Goal: Task Accomplishment & Management: Manage account settings

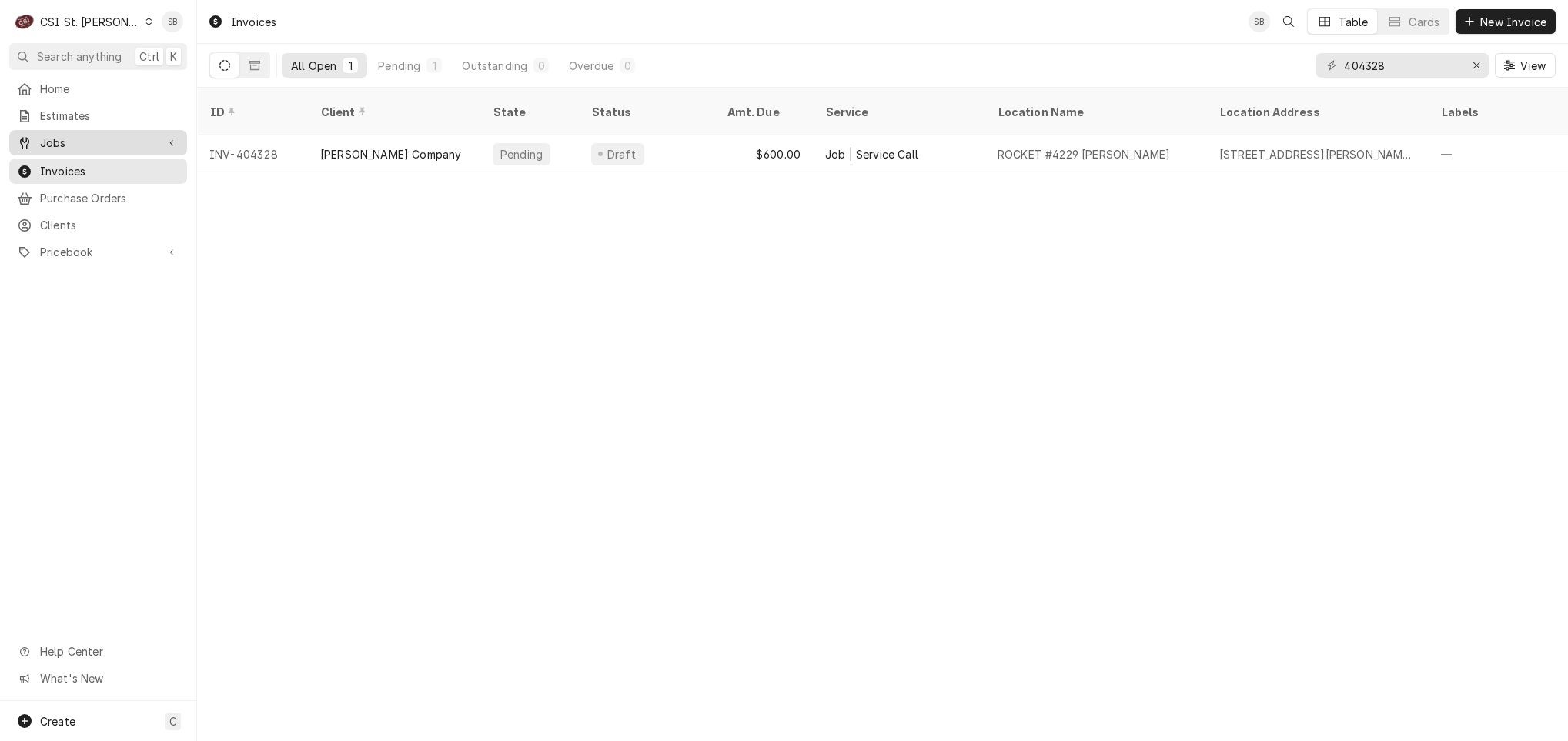
click at [65, 150] on link "Jobs" at bounding box center [98, 143] width 178 height 25
click at [73, 166] on span "Jobs" at bounding box center [109, 169] width 139 height 16
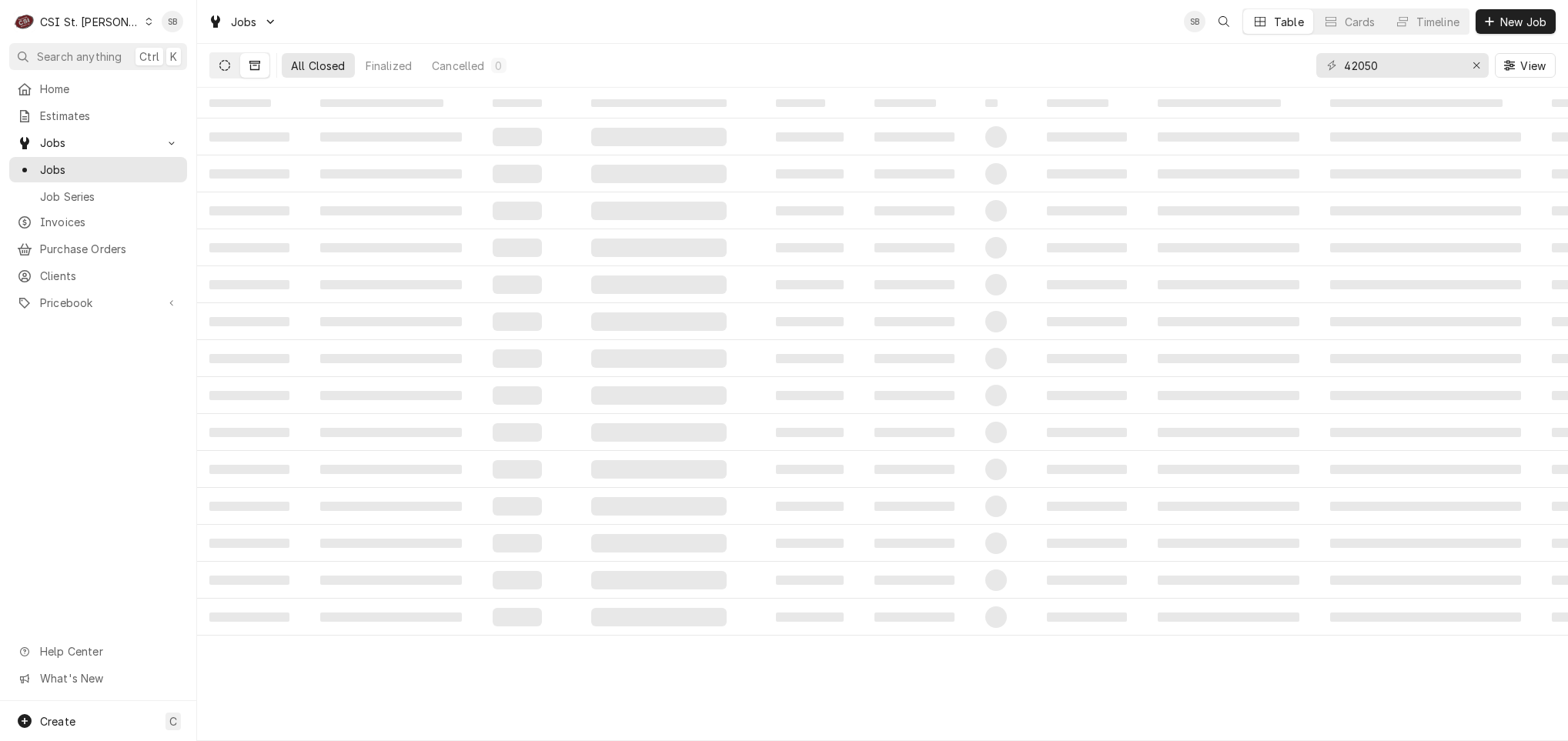
click at [231, 65] on button "Dynamic Content Wrapper" at bounding box center [225, 65] width 30 height 24
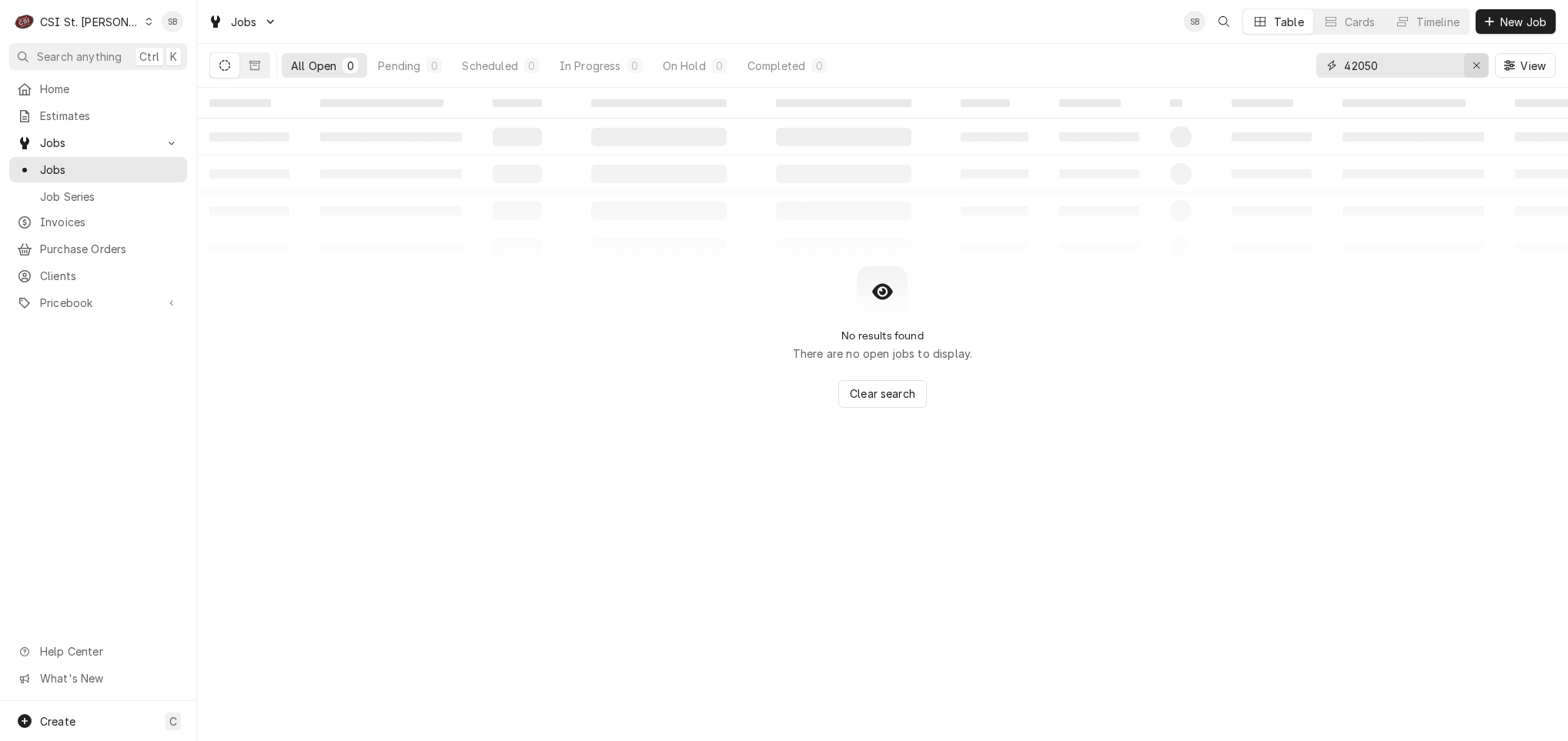
click at [1464, 70] on button "Erase input" at bounding box center [1476, 65] width 24 height 24
paste input "42621"
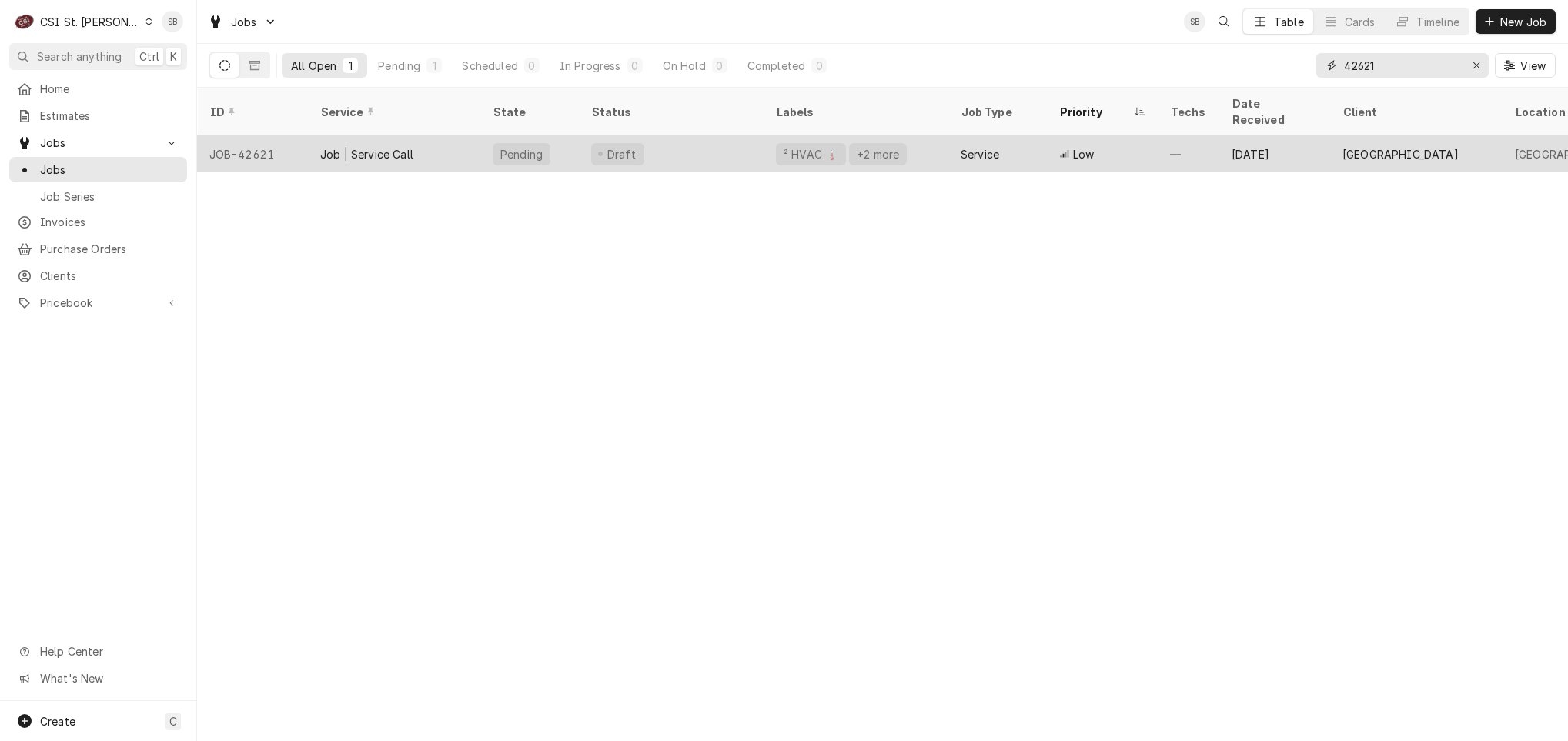
type input "42621"
click at [372, 146] on div "Job | Service Call" at bounding box center [366, 154] width 93 height 16
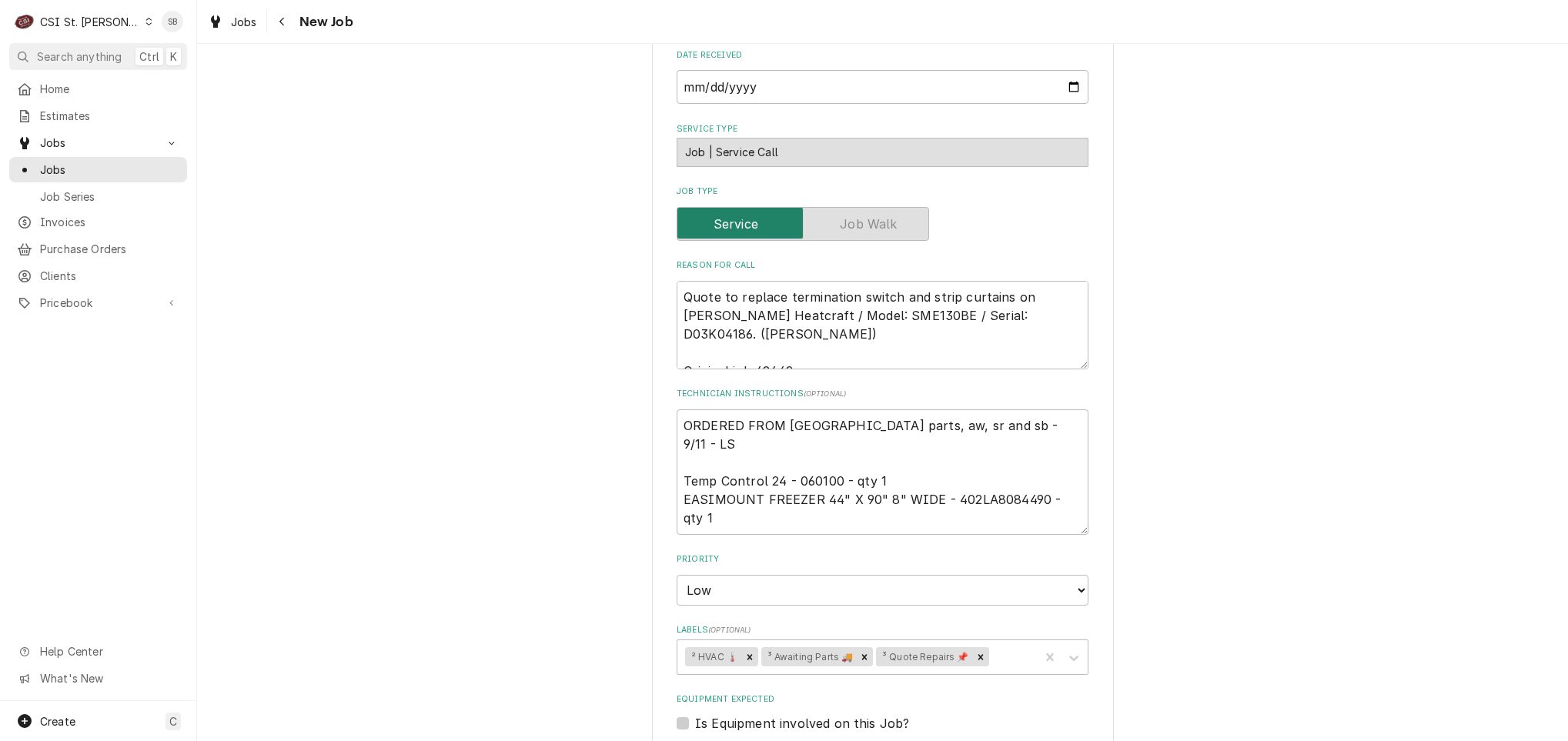
type textarea "x"
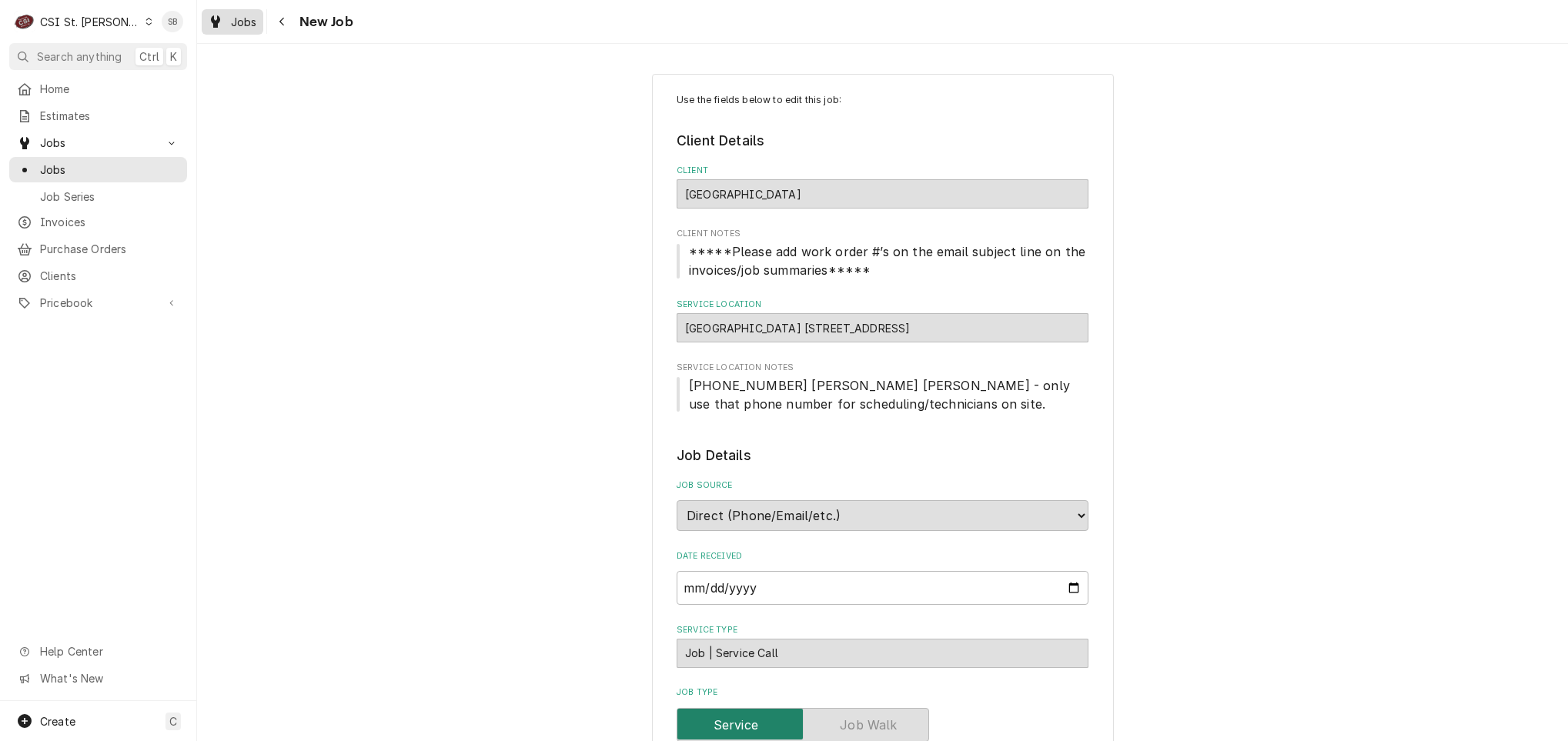
click at [249, 21] on span "Jobs" at bounding box center [243, 21] width 26 height 16
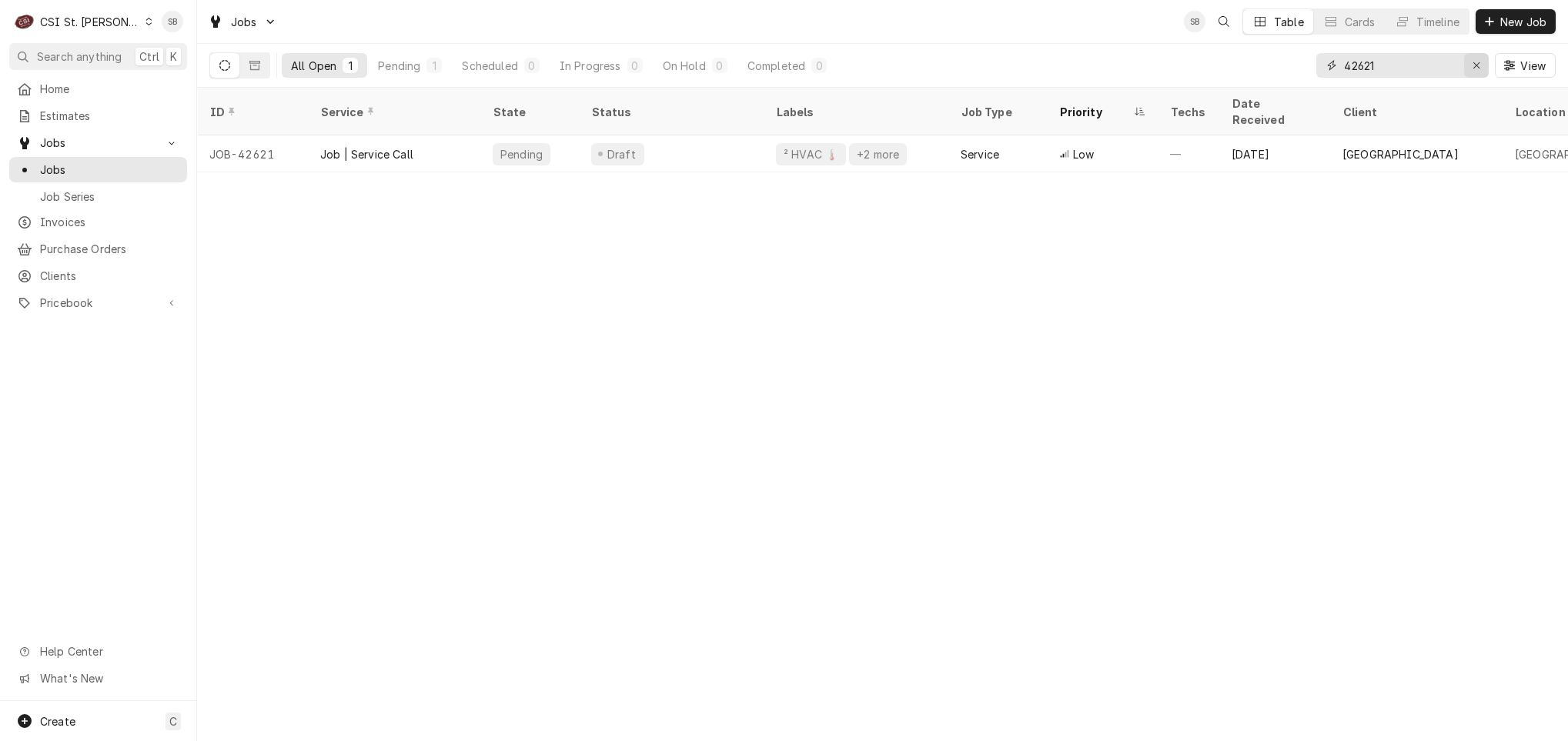
click at [1476, 74] on button "Erase input" at bounding box center [1476, 65] width 24 height 24
paste input "43092"
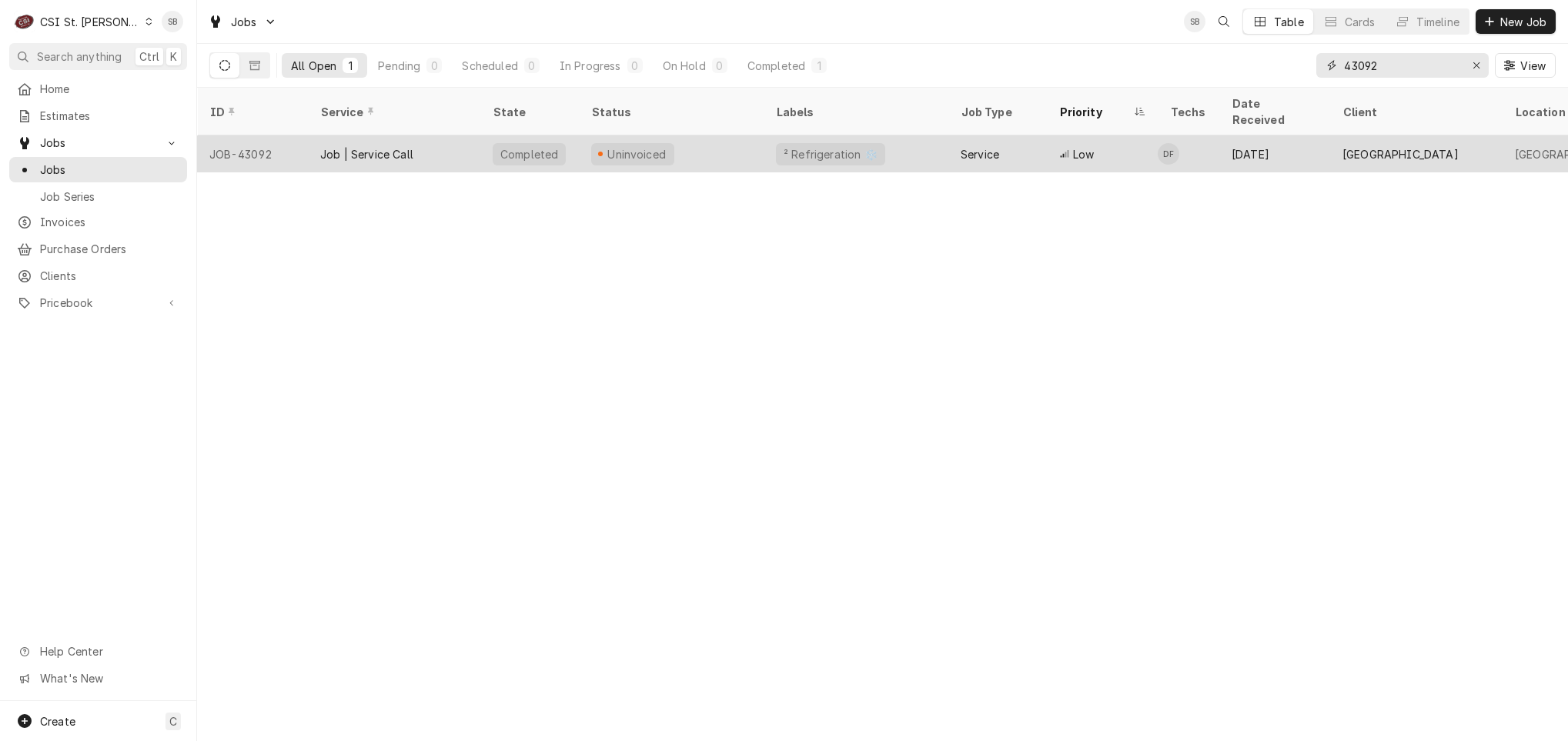
type input "43092"
click at [377, 146] on div "Job | Service Call" at bounding box center [366, 154] width 93 height 16
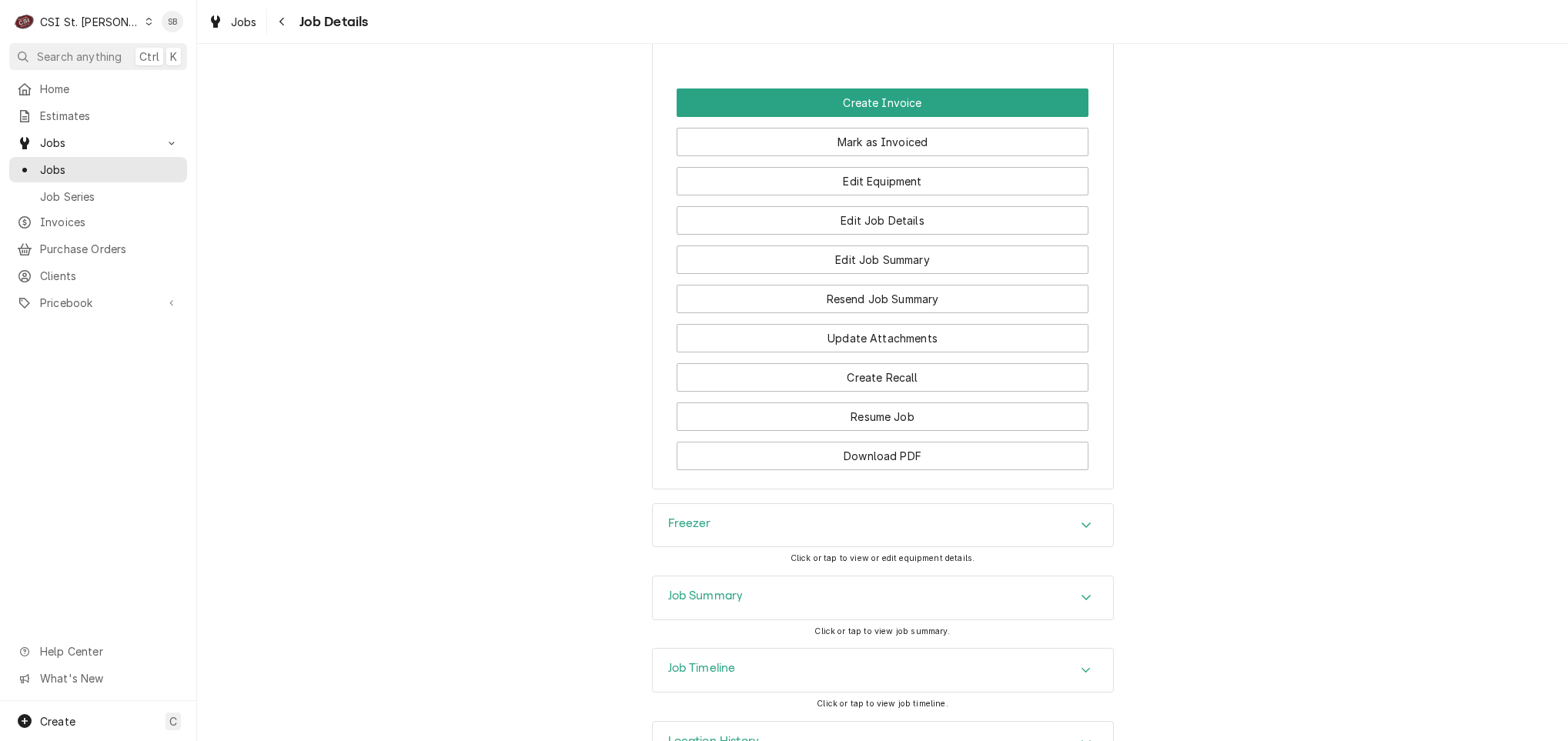
scroll to position [1480, 0]
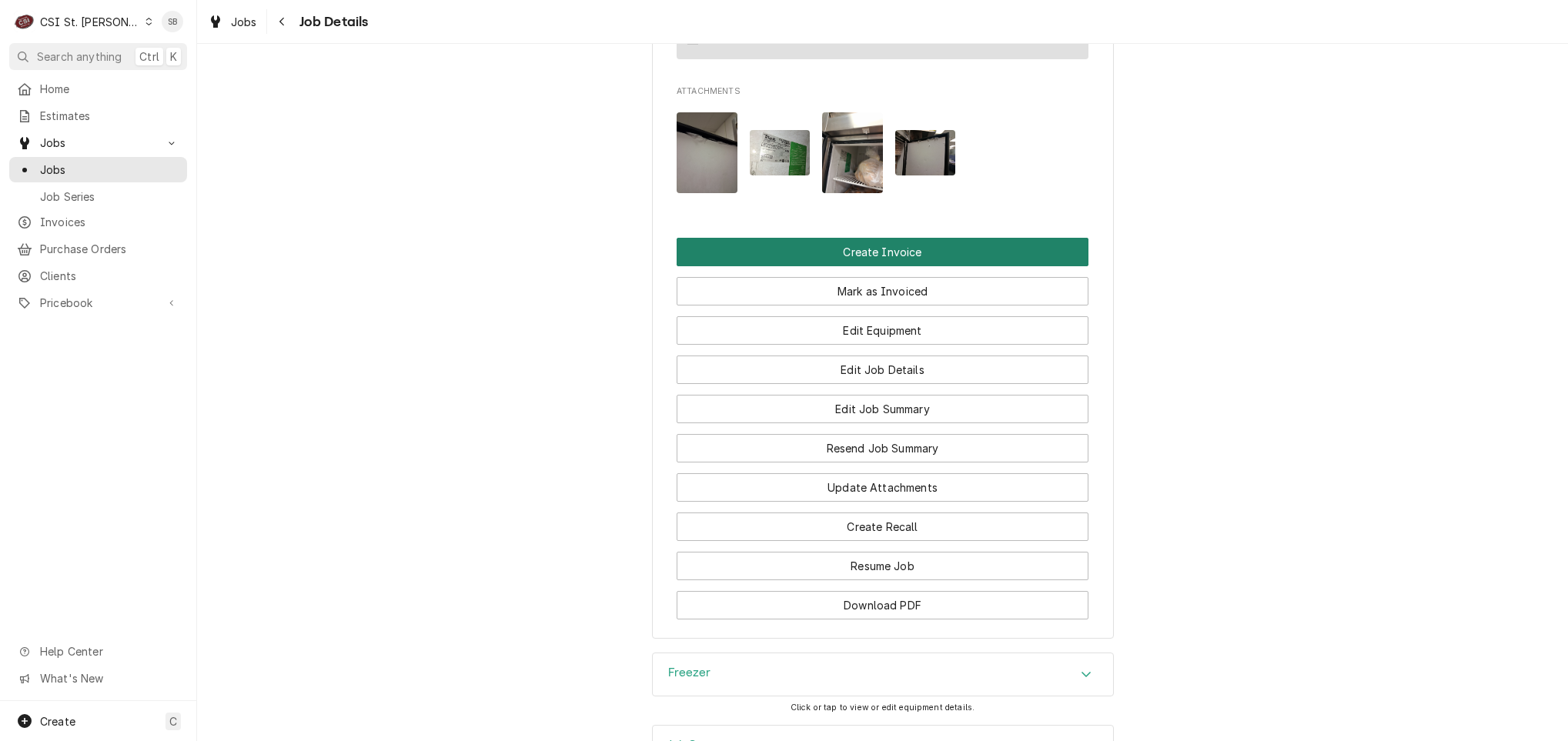
click at [795, 266] on button "Create Invoice" at bounding box center [882, 252] width 412 height 29
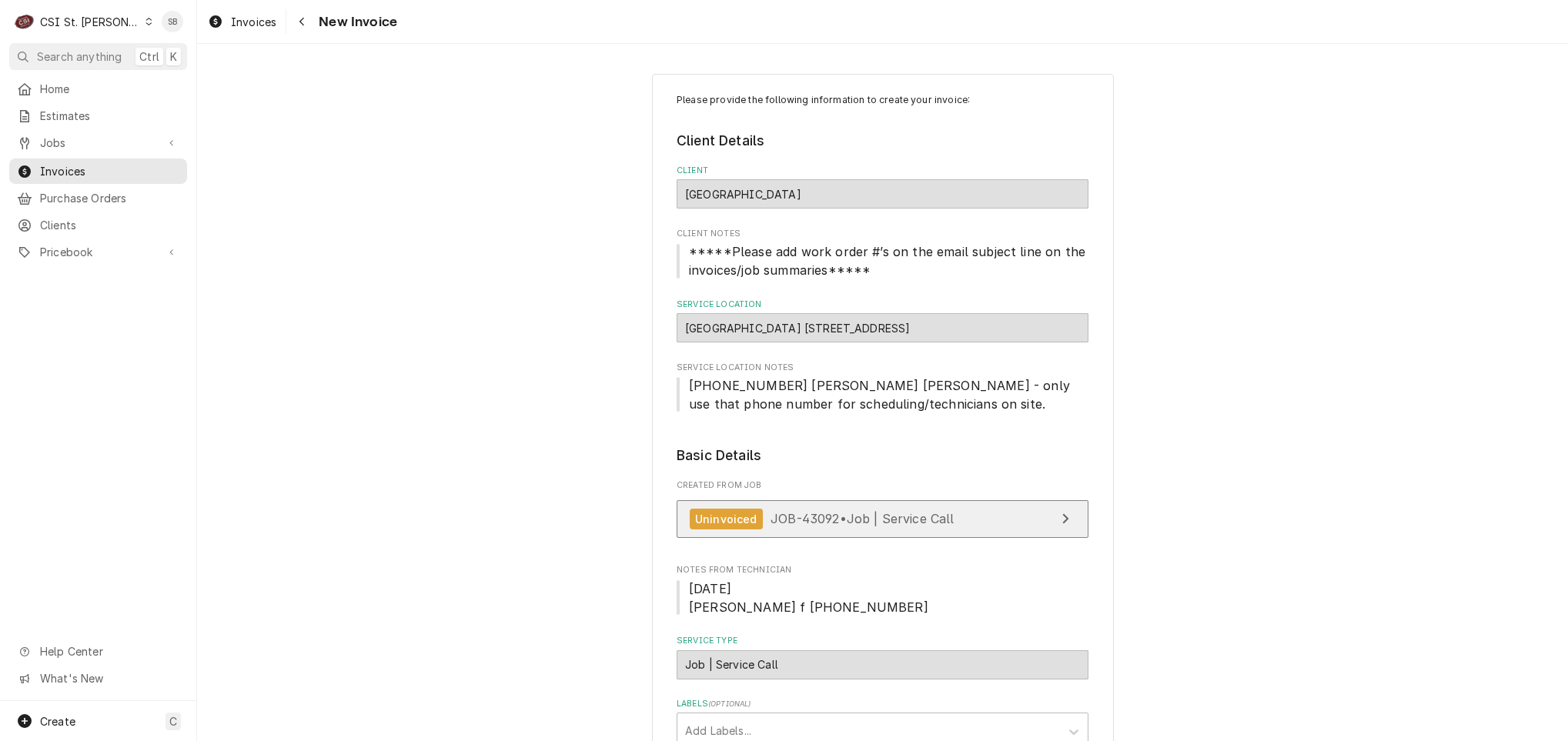
click at [746, 529] on div "Uninvoiced" at bounding box center [726, 519] width 73 height 21
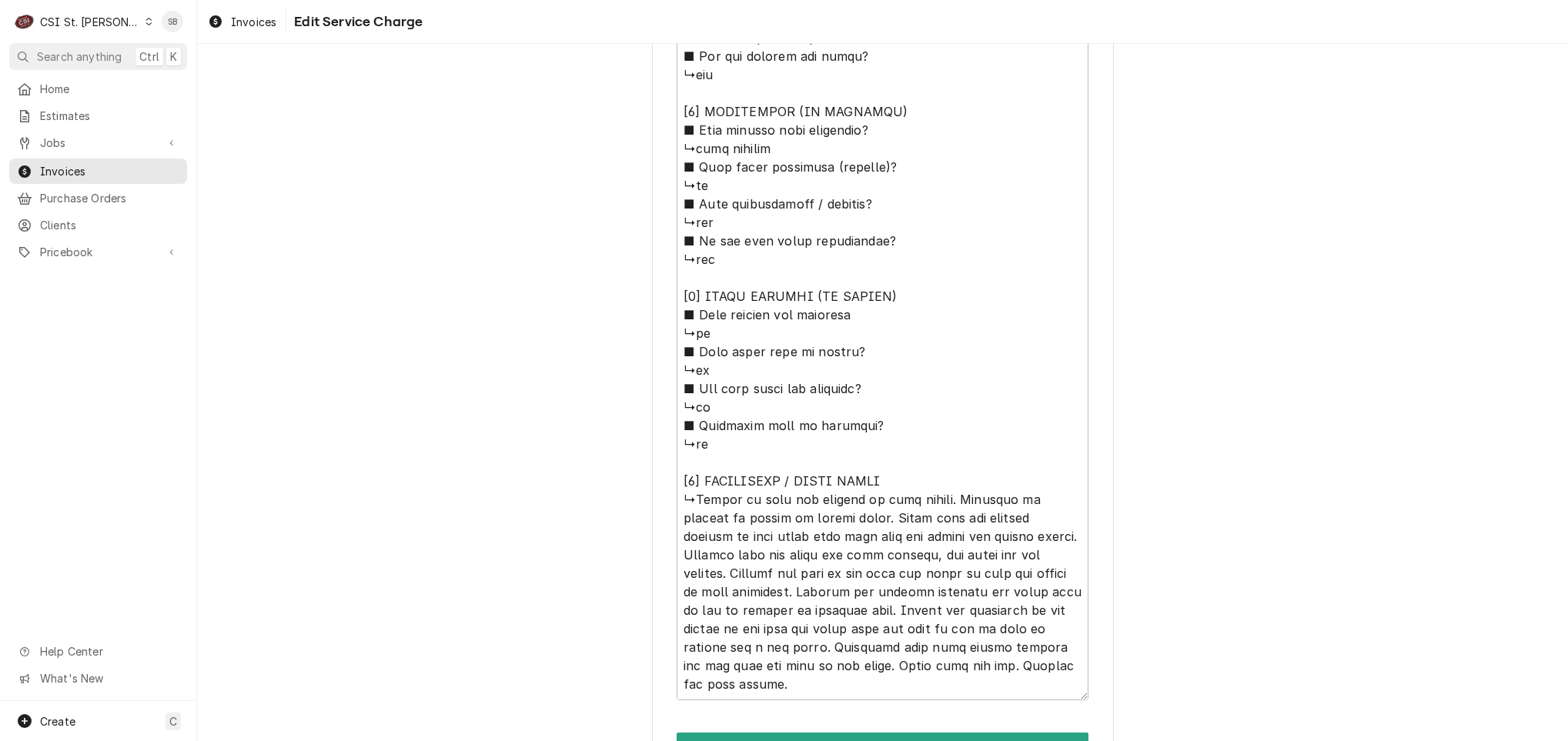
scroll to position [1328, 0]
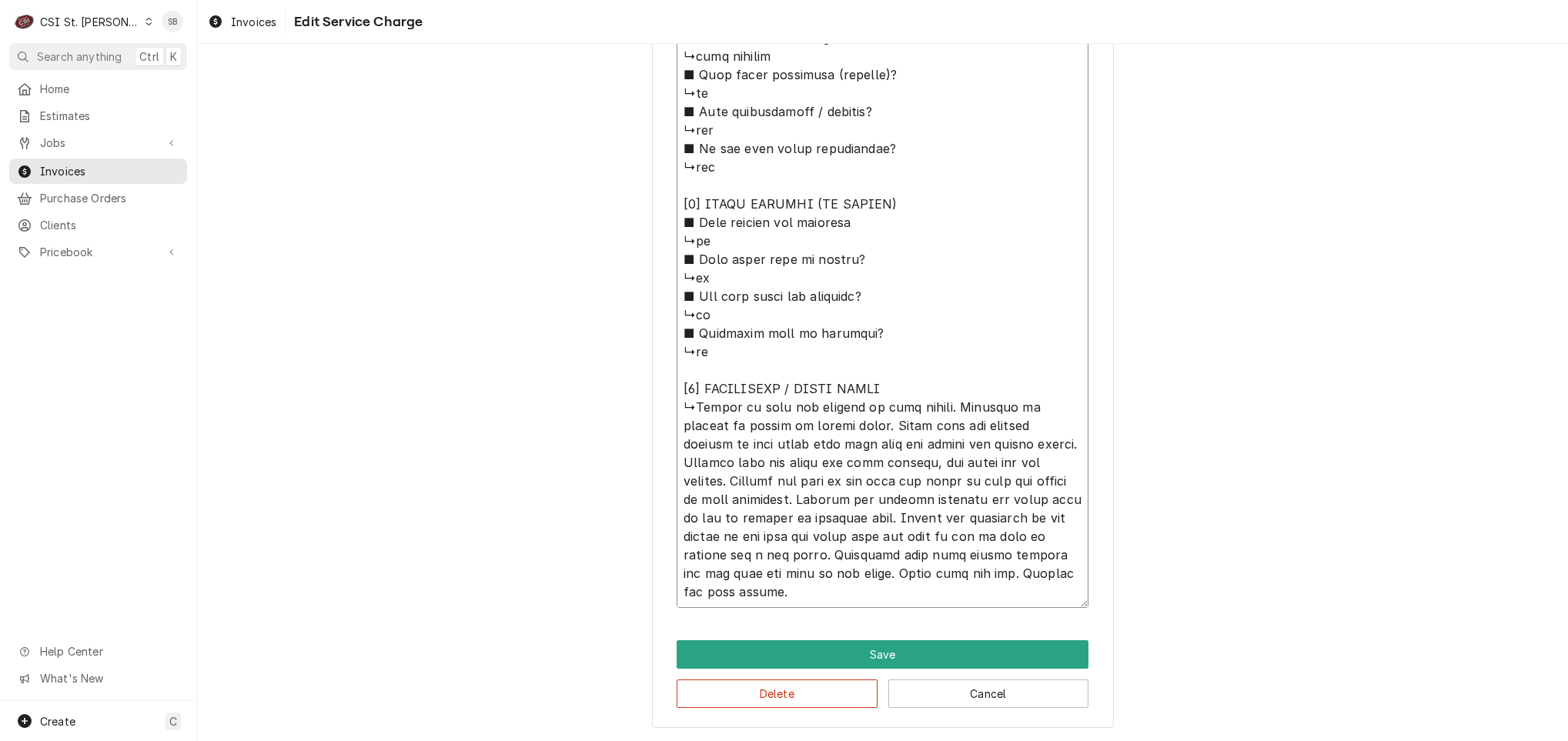
click at [776, 406] on textarea "Service Summary ( optional )" at bounding box center [882, 10] width 412 height 1197
type textarea "x"
type textarea "⚠️ 𝗙𝗢𝗥𝗠 𝗜𝗡𝗦𝗧𝗥𝗨𝗖𝗧𝗜𝗢𝗡𝗦 ⚠️ ✪ 𝗖𝗼𝗺𝗽𝗹𝗲𝘁𝗲 𝗮𝗹𝗹 𝗿𝗲𝗹𝗲𝘃𝗮𝗻𝘁 𝘀𝗲𝗰𝘁𝗶𝗼𝗻𝘀 ✪ 𝗣𝗿𝗼𝘃𝗶𝗱𝗲 𝗱𝗲𝘁𝗮𝗶𝗹𝗲𝗱 𝗮𝗻𝘀…"
type textarea "x"
type textarea "⚠️ 𝗙𝗢𝗥𝗠 𝗜𝗡𝗦𝗧𝗥𝗨𝗖𝗧𝗜𝗢𝗡𝗦 ⚠️ ✪ 𝗖𝗼𝗺𝗽𝗹𝗲𝘁𝗲 𝗮𝗹𝗹 𝗿𝗲𝗹𝗲𝘃𝗮𝗻𝘁 𝘀𝗲𝗰𝘁𝗶𝗼𝗻𝘀 ✪ 𝗣𝗿𝗼𝘃𝗶𝗱𝗲 𝗱𝗲𝘁𝗮𝗶𝗹𝗲𝗱 𝗮𝗻𝘀…"
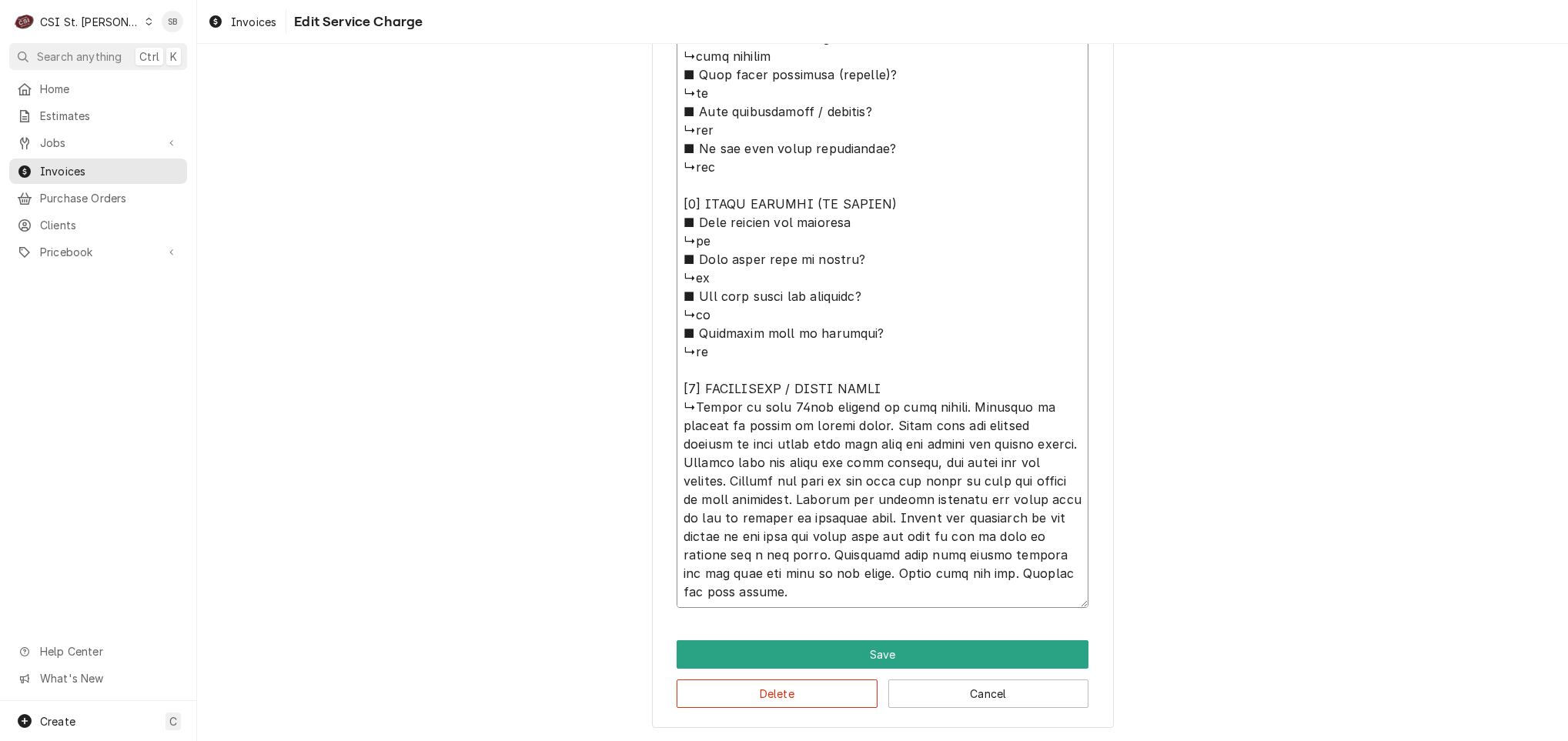
type textarea "x"
type textarea "⚠️ 𝗙𝗢𝗥𝗠 𝗜𝗡𝗦𝗧𝗥𝗨𝗖𝗧𝗜𝗢𝗡𝗦 ⚠️ ✪ 𝗖𝗼𝗺𝗽𝗹𝗲𝘁𝗲 𝗮𝗹𝗹 𝗿𝗲𝗹𝗲𝘃𝗮𝗻𝘁 𝘀𝗲𝗰𝘁𝗶𝗼𝗻𝘀 ✪ 𝗣𝗿𝗼𝘃𝗶𝗱𝗲 𝗱𝗲𝘁𝗮𝗶𝗹𝗲𝗱 𝗮𝗻𝘀…"
type textarea "x"
type textarea "⚠️ 𝗙𝗢𝗥𝗠 𝗜𝗡𝗦𝗧𝗥𝗨𝗖𝗧𝗜𝗢𝗡𝗦 ⚠️ ✪ 𝗖𝗼𝗺𝗽𝗹𝗲𝘁𝗲 𝗮𝗹𝗹 𝗿𝗲𝗹𝗲𝘃𝗮𝗻𝘁 𝘀𝗲𝗰𝘁𝗶𝗼𝗻𝘀 ✪ 𝗣𝗿𝗼𝘃𝗶𝗱𝗲 𝗱𝗲𝘁𝗮𝗶𝗹𝗲𝗱 𝗮𝗻𝘀…"
type textarea "x"
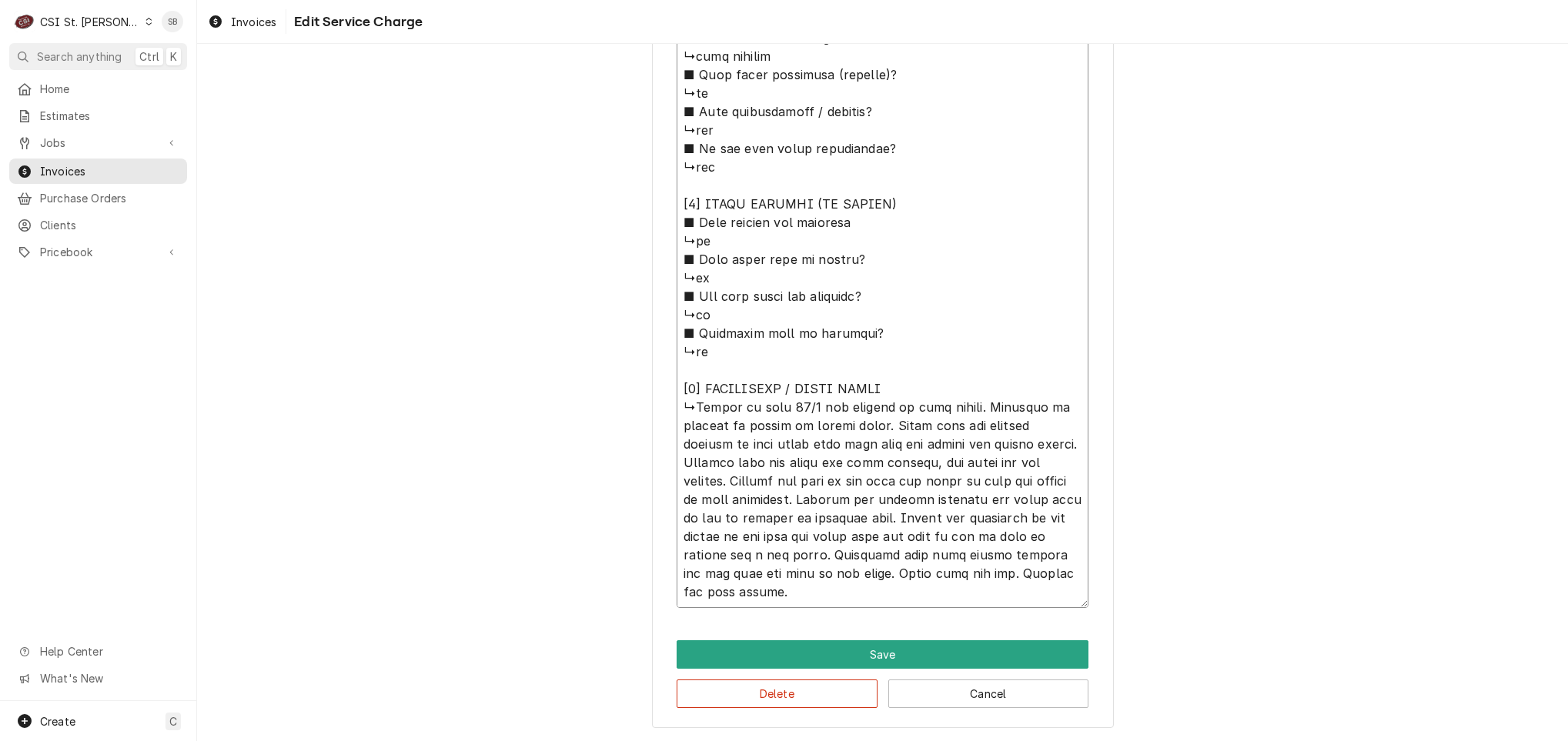
type textarea "⚠️ 𝗙𝗢𝗥𝗠 𝗜𝗡𝗦𝗧𝗥𝗨𝗖𝗧𝗜𝗢𝗡𝗦 ⚠️ ✪ 𝗖𝗼𝗺𝗽𝗹𝗲𝘁𝗲 𝗮𝗹𝗹 𝗿𝗲𝗹𝗲𝘃𝗮𝗻𝘁 𝘀𝗲𝗰𝘁𝗶𝗼𝗻𝘀 ✪ 𝗣𝗿𝗼𝘃𝗶𝗱𝗲 𝗱𝗲𝘁𝗮𝗶𝗹𝗲𝗱 𝗮𝗻𝘀…"
type textarea "x"
type textarea "⚠️ 𝗙𝗢𝗥𝗠 𝗜𝗡𝗦𝗧𝗥𝗨𝗖𝗧𝗜𝗢𝗡𝗦 ⚠️ ✪ 𝗖𝗼𝗺𝗽𝗹𝗲𝘁𝗲 𝗮𝗹𝗹 𝗿𝗲𝗹𝗲𝘃𝗮𝗻𝘁 𝘀𝗲𝗰𝘁𝗶𝗼𝗻𝘀 ✪ 𝗣𝗿𝗼𝘃𝗶𝗱𝗲 𝗱𝗲𝘁𝗮𝗶𝗹𝗲𝗱 𝗮𝗻𝘀…"
type textarea "x"
type textarea "⚠️ 𝗙𝗢𝗥𝗠 𝗜𝗡𝗦𝗧𝗥𝗨𝗖𝗧𝗜𝗢𝗡𝗦 ⚠️ ✪ 𝗖𝗼𝗺𝗽𝗹𝗲𝘁𝗲 𝗮𝗹𝗹 𝗿𝗲𝗹𝗲𝘃𝗮𝗻𝘁 𝘀𝗲𝗰𝘁𝗶𝗼𝗻𝘀 ✪ 𝗣𝗿𝗼𝘃𝗶𝗱𝗲 𝗱𝗲𝘁𝗮𝗶𝗹𝗲𝗱 𝗮𝗻𝘀…"
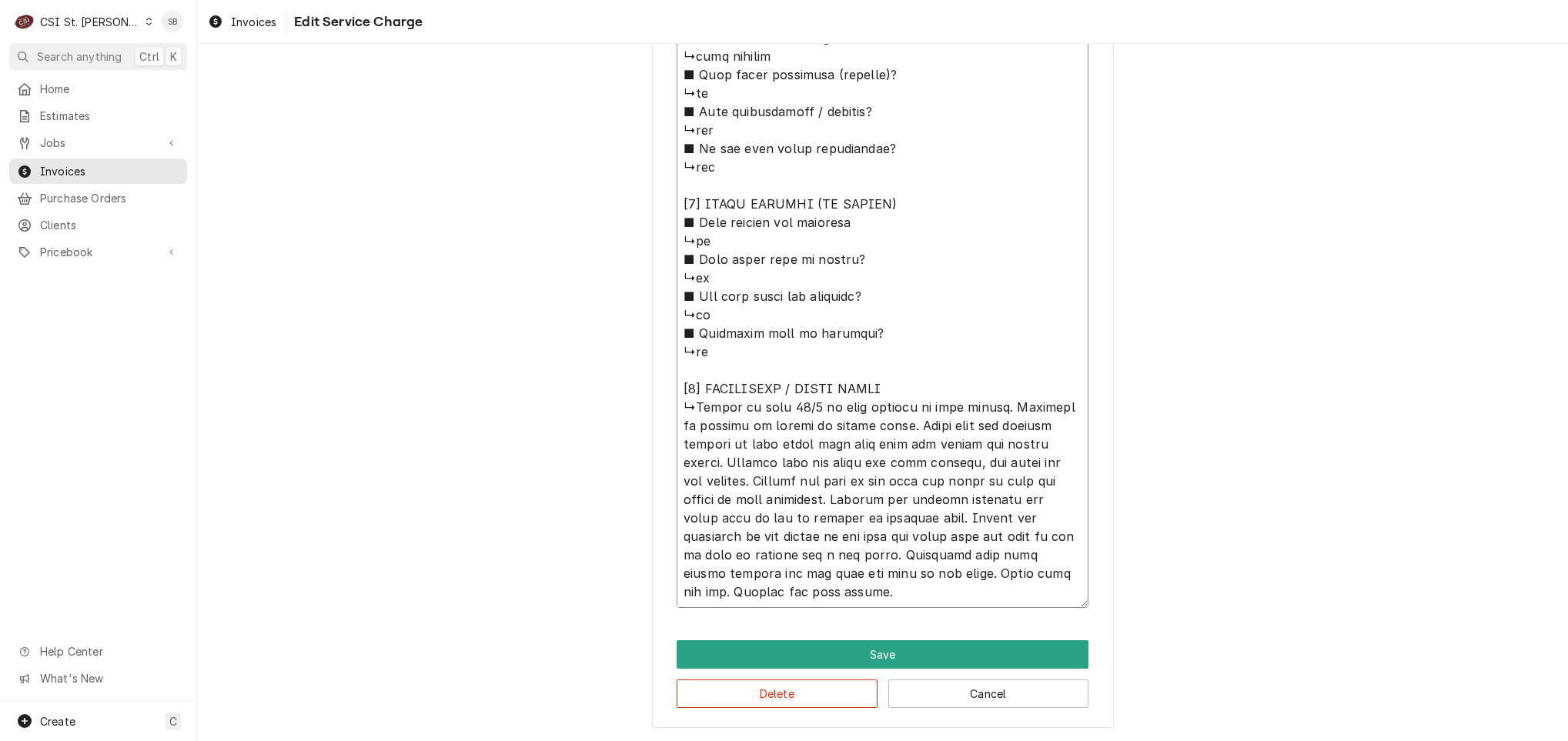
type textarea "x"
type textarea "⚠️ 𝗙𝗢𝗥𝗠 𝗜𝗡𝗦𝗧𝗥𝗨𝗖𝗧𝗜𝗢𝗡𝗦 ⚠️ ✪ 𝗖𝗼𝗺𝗽𝗹𝗲𝘁𝗲 𝗮𝗹𝗹 𝗿𝗲𝗹𝗲𝘃𝗮𝗻𝘁 𝘀𝗲𝗰𝘁𝗶𝗼𝗻𝘀 ✪ 𝗣𝗿𝗼𝘃𝗶𝗱𝗲 𝗱𝗲𝘁𝗮𝗶𝗹𝗲𝗱 𝗮𝗻𝘀…"
type textarea "x"
type textarea "⚠️ 𝗙𝗢𝗥𝗠 𝗜𝗡𝗦𝗧𝗥𝗨𝗖𝗧𝗜𝗢𝗡𝗦 ⚠️ ✪ 𝗖𝗼𝗺𝗽𝗹𝗲𝘁𝗲 𝗮𝗹𝗹 𝗿𝗲𝗹𝗲𝘃𝗮𝗻𝘁 𝘀𝗲𝗰𝘁𝗶𝗼𝗻𝘀 ✪ 𝗣𝗿𝗼𝘃𝗶𝗱𝗲 𝗱𝗲𝘁𝗮𝗶𝗹𝗲𝗱 𝗮𝗻𝘀…"
type textarea "x"
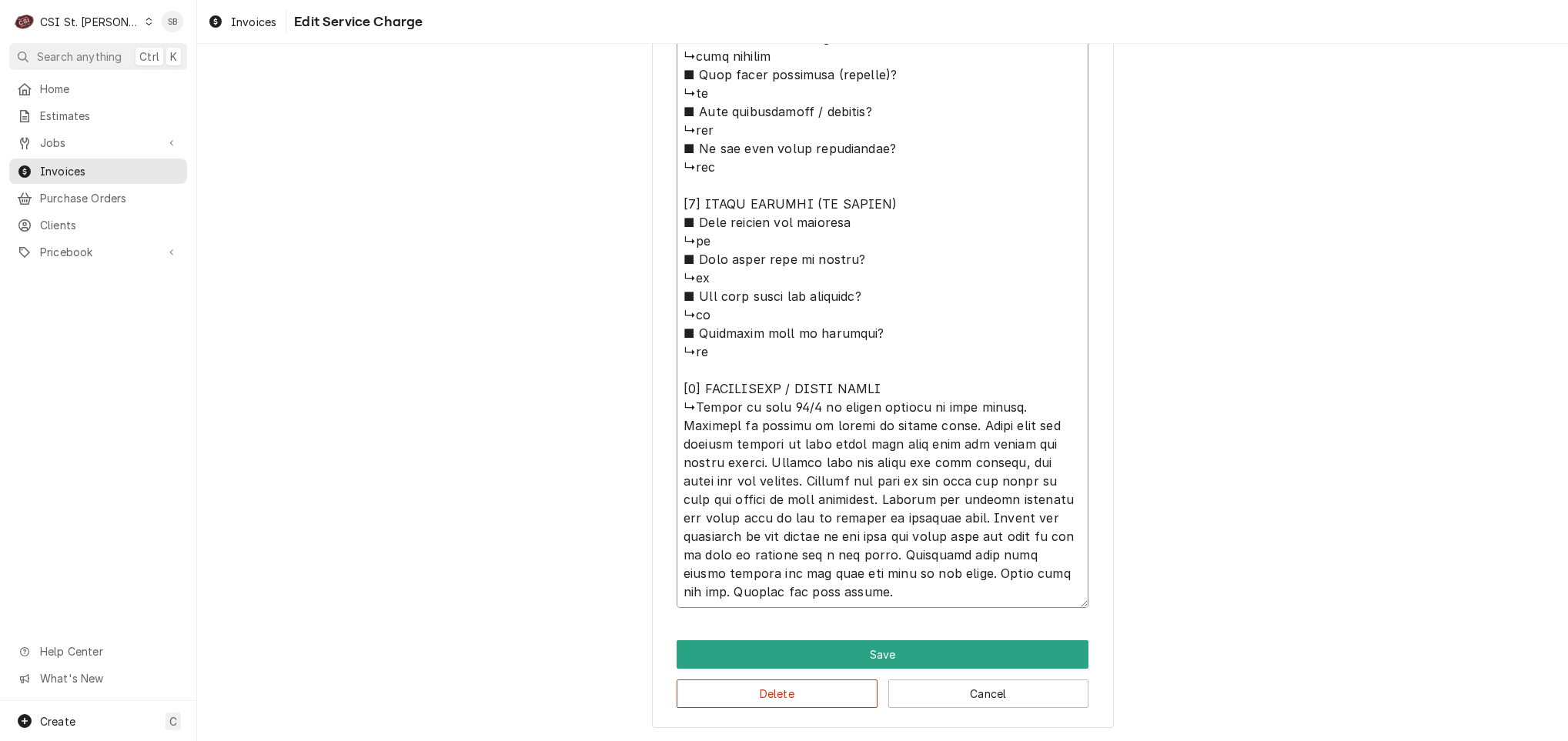
type textarea "⚠️ 𝗙𝗢𝗥𝗠 𝗜𝗡𝗦𝗧𝗥𝗨𝗖𝗧𝗜𝗢𝗡𝗦 ⚠️ ✪ 𝗖𝗼𝗺𝗽𝗹𝗲𝘁𝗲 𝗮𝗹𝗹 𝗿𝗲𝗹𝗲𝘃𝗮𝗻𝘁 𝘀𝗲𝗰𝘁𝗶𝗼𝗻𝘀 ✪ 𝗣𝗿𝗼𝘃𝗶𝗱𝗲 𝗱𝗲𝘁𝗮𝗶𝗹𝗲𝗱 𝗮𝗻𝘀…"
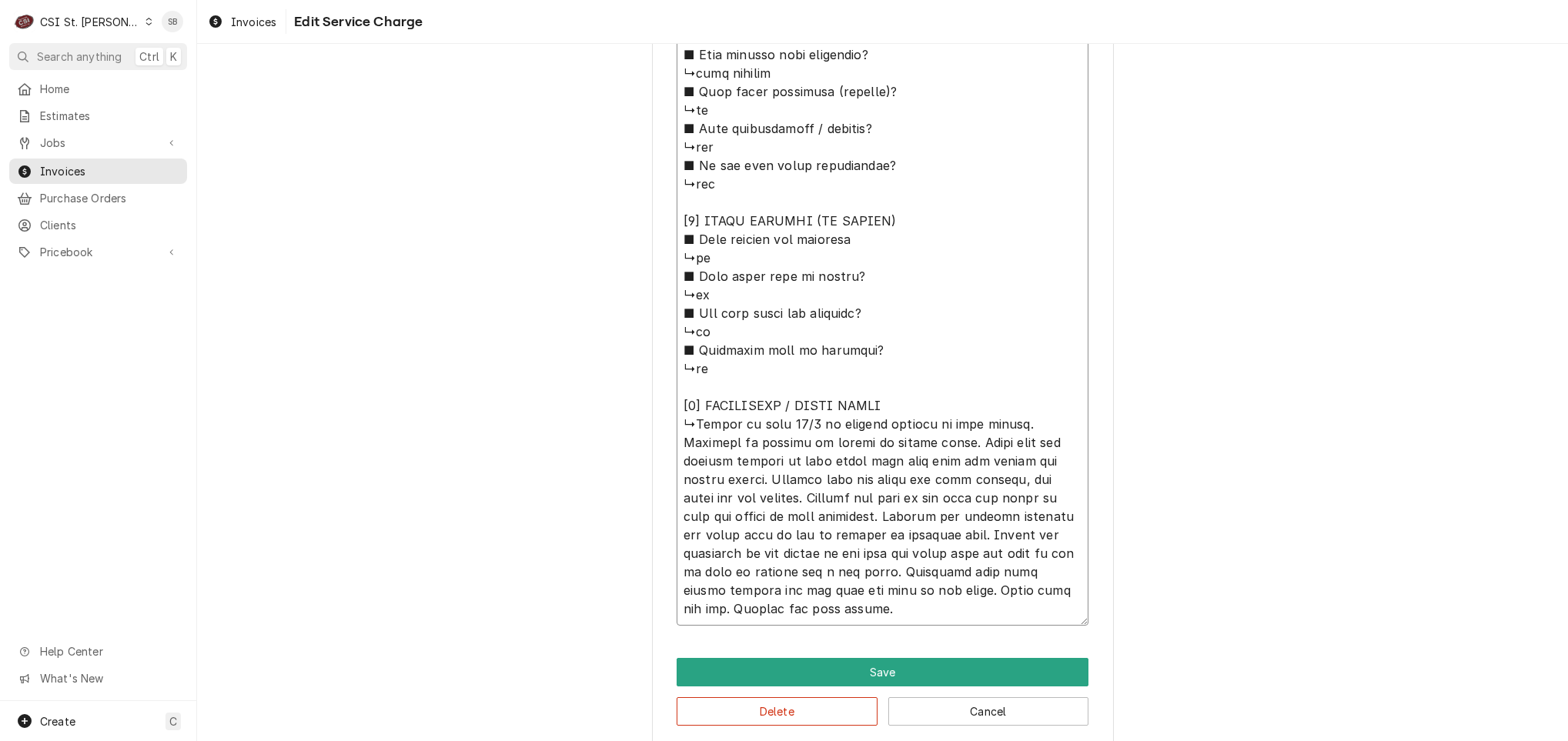
type textarea "x"
type textarea "⚠️ 𝗙𝗢𝗥𝗠 𝗜𝗡𝗦𝗧𝗥𝗨𝗖𝗧𝗜𝗢𝗡𝗦 ⚠️ ✪ 𝗖𝗼𝗺𝗽𝗹𝗲𝘁𝗲 𝗮𝗹𝗹 𝗿𝗲𝗹𝗲𝘃𝗮𝗻𝘁 𝘀𝗲𝗰𝘁𝗶𝗼𝗻𝘀 ✪ 𝗣𝗿𝗼𝘃𝗶𝗱𝗲 𝗱𝗲𝘁𝗮𝗶𝗹𝗲𝗱 𝗮𝗻𝘀…"
type textarea "x"
type textarea "⚠️ 𝗙𝗢𝗥𝗠 𝗜𝗡𝗦𝗧𝗥𝗨𝗖𝗧𝗜𝗢𝗡𝗦 ⚠️ ✪ 𝗖𝗼𝗺𝗽𝗹𝗲𝘁𝗲 𝗮𝗹𝗹 𝗿𝗲𝗹𝗲𝘃𝗮𝗻𝘁 𝘀𝗲𝗰𝘁𝗶𝗼𝗻𝘀 ✪ 𝗣𝗿𝗼𝘃𝗶𝗱𝗲 𝗱𝗲𝘁𝗮𝗶𝗹𝗲𝗱 𝗮𝗻𝘀…"
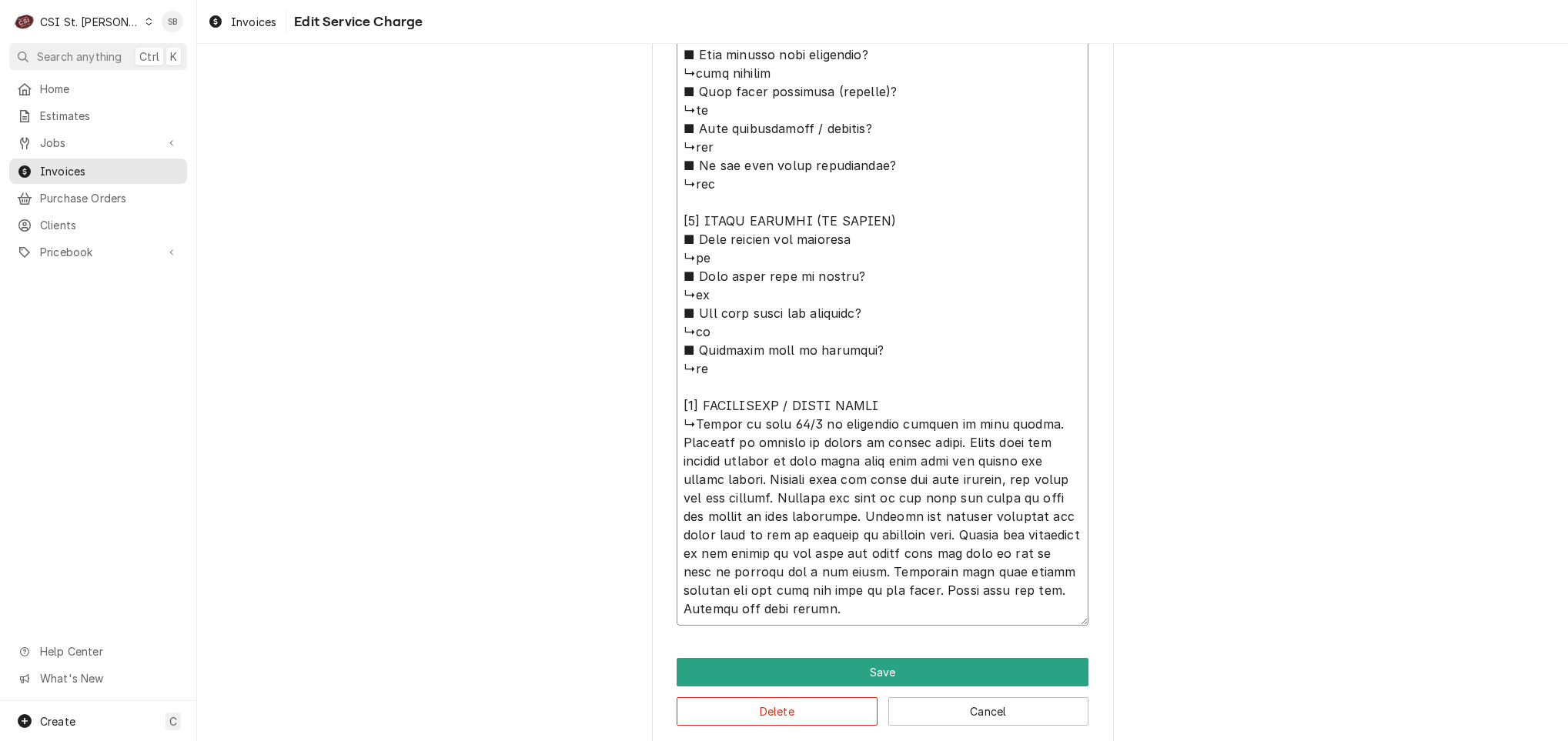
type textarea "x"
type textarea "⚠️ 𝗙𝗢𝗥𝗠 𝗜𝗡𝗦𝗧𝗥𝗨𝗖𝗧𝗜𝗢𝗡𝗦 ⚠️ ✪ 𝗖𝗼𝗺𝗽𝗹𝗲𝘁𝗲 𝗮𝗹𝗹 𝗿𝗲𝗹𝗲𝘃𝗮𝗻𝘁 𝘀𝗲𝗰𝘁𝗶𝗼𝗻𝘀 ✪ 𝗣𝗿𝗼𝘃𝗶𝗱𝗲 𝗱𝗲𝘁𝗮𝗶𝗹𝗲𝗱 𝗮𝗻𝘀…"
type textarea "x"
type textarea "⚠️ 𝗙𝗢𝗥𝗠 𝗜𝗡𝗦𝗧𝗥𝗨𝗖𝗧𝗜𝗢𝗡𝗦 ⚠️ ✪ 𝗖𝗼𝗺𝗽𝗹𝗲𝘁𝗲 𝗮𝗹𝗹 𝗿𝗲𝗹𝗲𝘃𝗮𝗻𝘁 𝘀𝗲𝗰𝘁𝗶𝗼𝗻𝘀 ✪ 𝗣𝗿𝗼𝘃𝗶𝗱𝗲 𝗱𝗲𝘁𝗮𝗶𝗹𝗲𝗱 𝗮𝗻𝘀…"
type textarea "x"
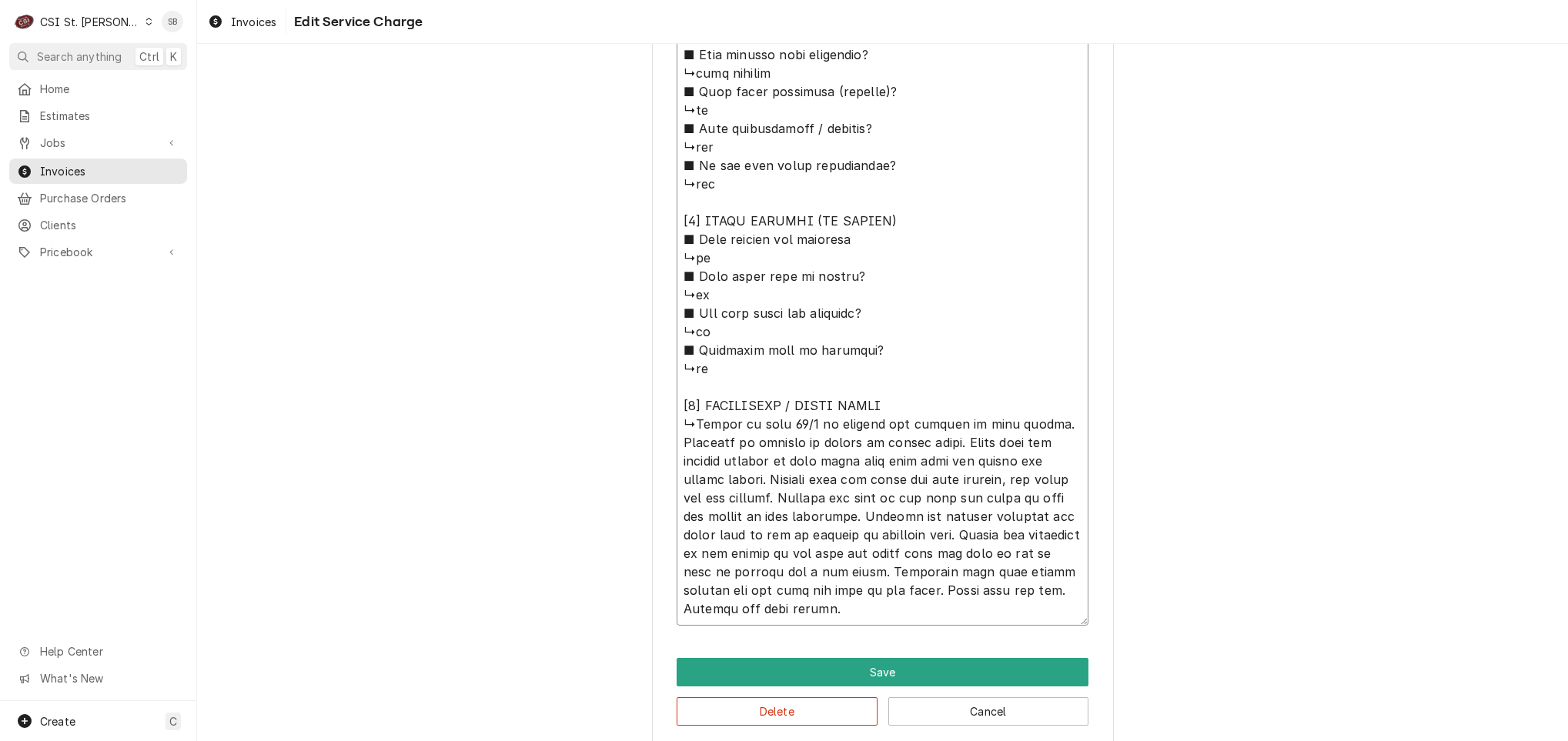
type textarea "⚠️ 𝗙𝗢𝗥𝗠 𝗜𝗡𝗦𝗧𝗥𝗨𝗖𝗧𝗜𝗢𝗡𝗦 ⚠️ ✪ 𝗖𝗼𝗺𝗽𝗹𝗲𝘁𝗲 𝗮𝗹𝗹 𝗿𝗲𝗹𝗲𝘃𝗮𝗻𝘁 𝘀𝗲𝗰𝘁𝗶𝗼𝗻𝘀 ✪ 𝗣𝗿𝗼𝘃𝗶𝗱𝗲 𝗱𝗲𝘁𝗮𝗶𝗹𝗲𝗱 𝗮𝗻𝘀…"
type textarea "x"
type textarea "⚠️ 𝗙𝗢𝗥𝗠 𝗜𝗡𝗦𝗧𝗥𝗨𝗖𝗧𝗜𝗢𝗡𝗦 ⚠️ ✪ 𝗖𝗼𝗺𝗽𝗹𝗲𝘁𝗲 𝗮𝗹𝗹 𝗿𝗲𝗹𝗲𝘃𝗮𝗻𝘁 𝘀𝗲𝗰𝘁𝗶𝗼𝗻𝘀 ✪ 𝗣𝗿𝗼𝘃𝗶𝗱𝗲 𝗱𝗲𝘁𝗮𝗶𝗹𝗲𝗱 𝗮𝗻𝘀…"
type textarea "x"
type textarea "⚠️ 𝗙𝗢𝗥𝗠 𝗜𝗡𝗦𝗧𝗥𝗨𝗖𝗧𝗜𝗢𝗡𝗦 ⚠️ ✪ 𝗖𝗼𝗺𝗽𝗹𝗲𝘁𝗲 𝗮𝗹𝗹 𝗿𝗲𝗹𝗲𝘃𝗮𝗻𝘁 𝘀𝗲𝗰𝘁𝗶𝗼𝗻𝘀 ✪ 𝗣𝗿𝗼𝘃𝗶𝗱𝗲 𝗱𝗲𝘁𝗮𝗶𝗹𝗲𝗱 𝗮𝗻𝘀…"
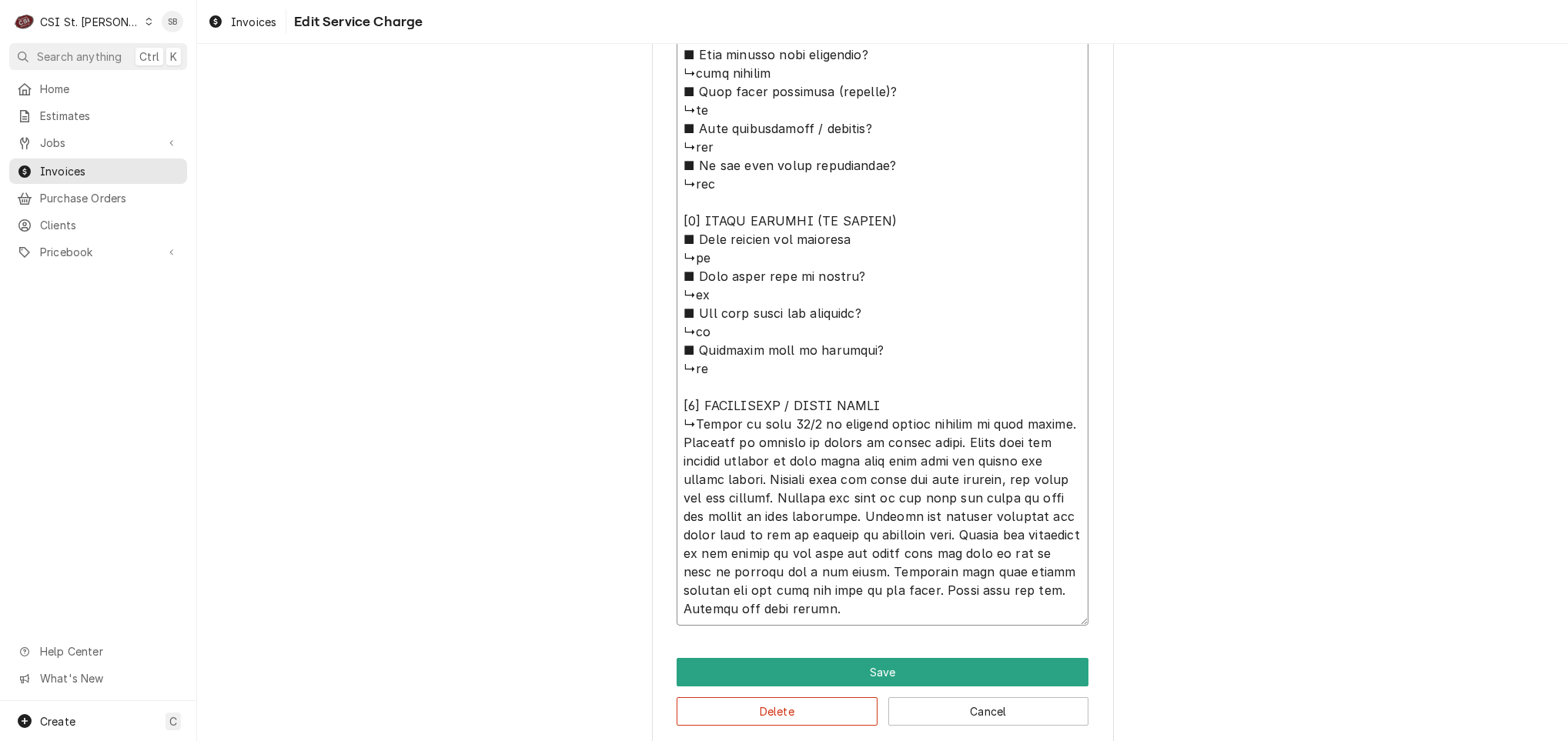
type textarea "x"
type textarea "⚠️ 𝗙𝗢𝗥𝗠 𝗜𝗡𝗦𝗧𝗥𝗨𝗖𝗧𝗜𝗢𝗡𝗦 ⚠️ ✪ 𝗖𝗼𝗺𝗽𝗹𝗲𝘁𝗲 𝗮𝗹𝗹 𝗿𝗲𝗹𝗲𝘃𝗮𝗻𝘁 𝘀𝗲𝗰𝘁𝗶𝗼𝗻𝘀 ✪ 𝗣𝗿𝗼𝘃𝗶𝗱𝗲 𝗱𝗲𝘁𝗮𝗶𝗹𝗲𝗱 𝗮𝗻𝘀…"
type textarea "x"
type textarea "⚠️ 𝗙𝗢𝗥𝗠 𝗜𝗡𝗦𝗧𝗥𝗨𝗖𝗧𝗜𝗢𝗡𝗦 ⚠️ ✪ 𝗖𝗼𝗺𝗽𝗹𝗲𝘁𝗲 𝗮𝗹𝗹 𝗿𝗲𝗹𝗲𝘃𝗮𝗻𝘁 𝘀𝗲𝗰𝘁𝗶𝗼𝗻𝘀 ✪ 𝗣𝗿𝗼𝘃𝗶𝗱𝗲 𝗱𝗲𝘁𝗮𝗶𝗹𝗲𝗱 𝗮𝗻𝘀…"
type textarea "x"
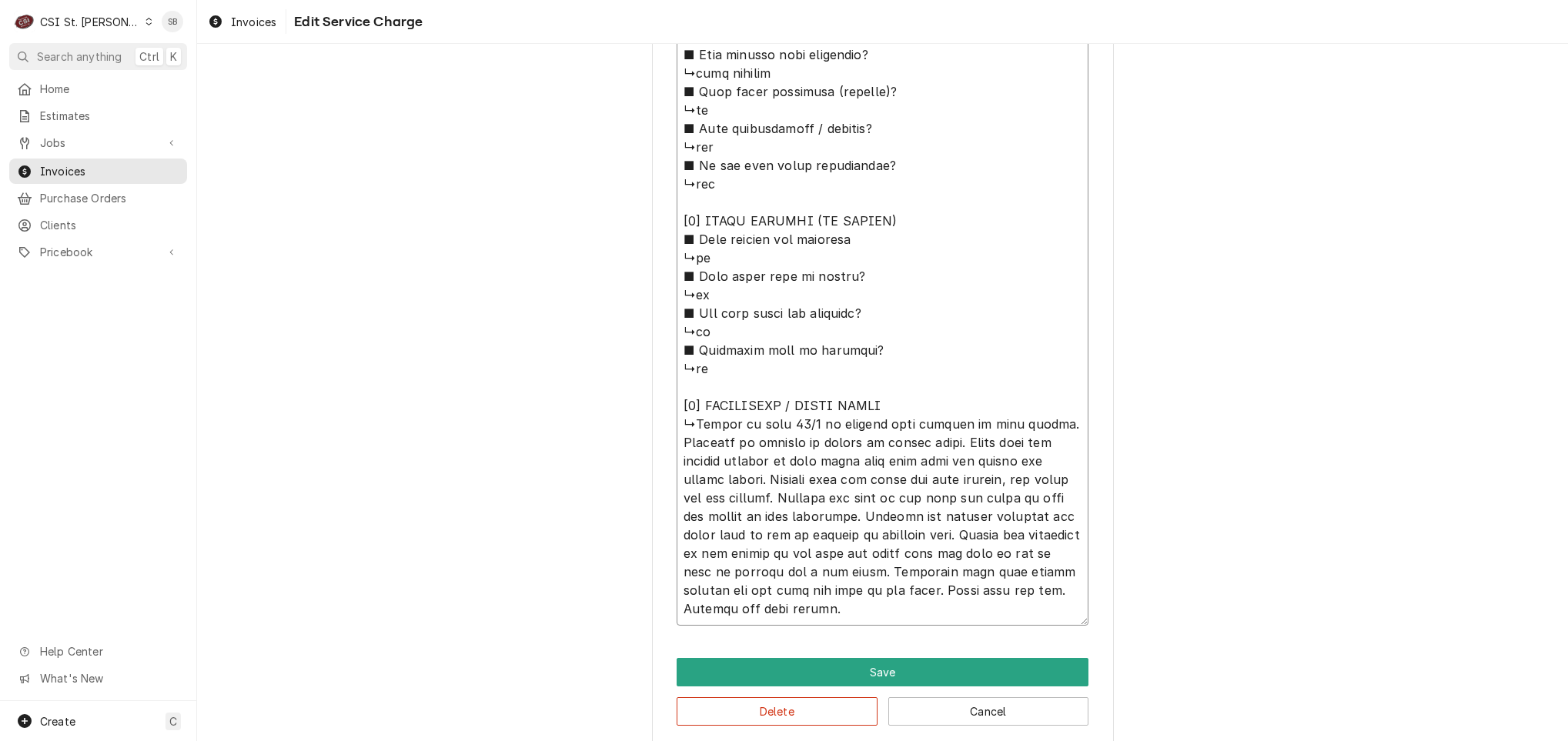
type textarea "⚠️ 𝗙𝗢𝗥𝗠 𝗜𝗡𝗦𝗧𝗥𝗨𝗖𝗧𝗜𝗢𝗡𝗦 ⚠️ ✪ 𝗖𝗼𝗺𝗽𝗹𝗲𝘁𝗲 𝗮𝗹𝗹 𝗿𝗲𝗹𝗲𝘃𝗮𝗻𝘁 𝘀𝗲𝗰𝘁𝗶𝗼𝗻𝘀 ✪ 𝗣𝗿𝗼𝘃𝗶𝗱𝗲 𝗱𝗲𝘁𝗮𝗶𝗹𝗲𝗱 𝗮𝗻𝘀…"
type textarea "x"
type textarea "⚠️ 𝗙𝗢𝗥𝗠 𝗜𝗡𝗦𝗧𝗥𝗨𝗖𝗧𝗜𝗢𝗡𝗦 ⚠️ ✪ 𝗖𝗼𝗺𝗽𝗹𝗲𝘁𝗲 𝗮𝗹𝗹 𝗿𝗲𝗹𝗲𝘃𝗮𝗻𝘁 𝘀𝗲𝗰𝘁𝗶𝗼𝗻𝘀 ✪ 𝗣𝗿𝗼𝘃𝗶𝗱𝗲 𝗱𝗲𝘁𝗮𝗶𝗹𝗲𝗱 𝗮𝗻𝘀…"
type textarea "x"
type textarea "⚠️ 𝗙𝗢𝗥𝗠 𝗜𝗡𝗦𝗧𝗥𝗨𝗖𝗧𝗜𝗢𝗡𝗦 ⚠️ ✪ 𝗖𝗼𝗺𝗽𝗹𝗲𝘁𝗲 𝗮𝗹𝗹 𝗿𝗲𝗹𝗲𝘃𝗮𝗻𝘁 𝘀𝗲𝗰𝘁𝗶𝗼𝗻𝘀 ✪ 𝗣𝗿𝗼𝘃𝗶𝗱𝗲 𝗱𝗲𝘁𝗮𝗶𝗹𝗲𝗱 𝗮𝗻𝘀…"
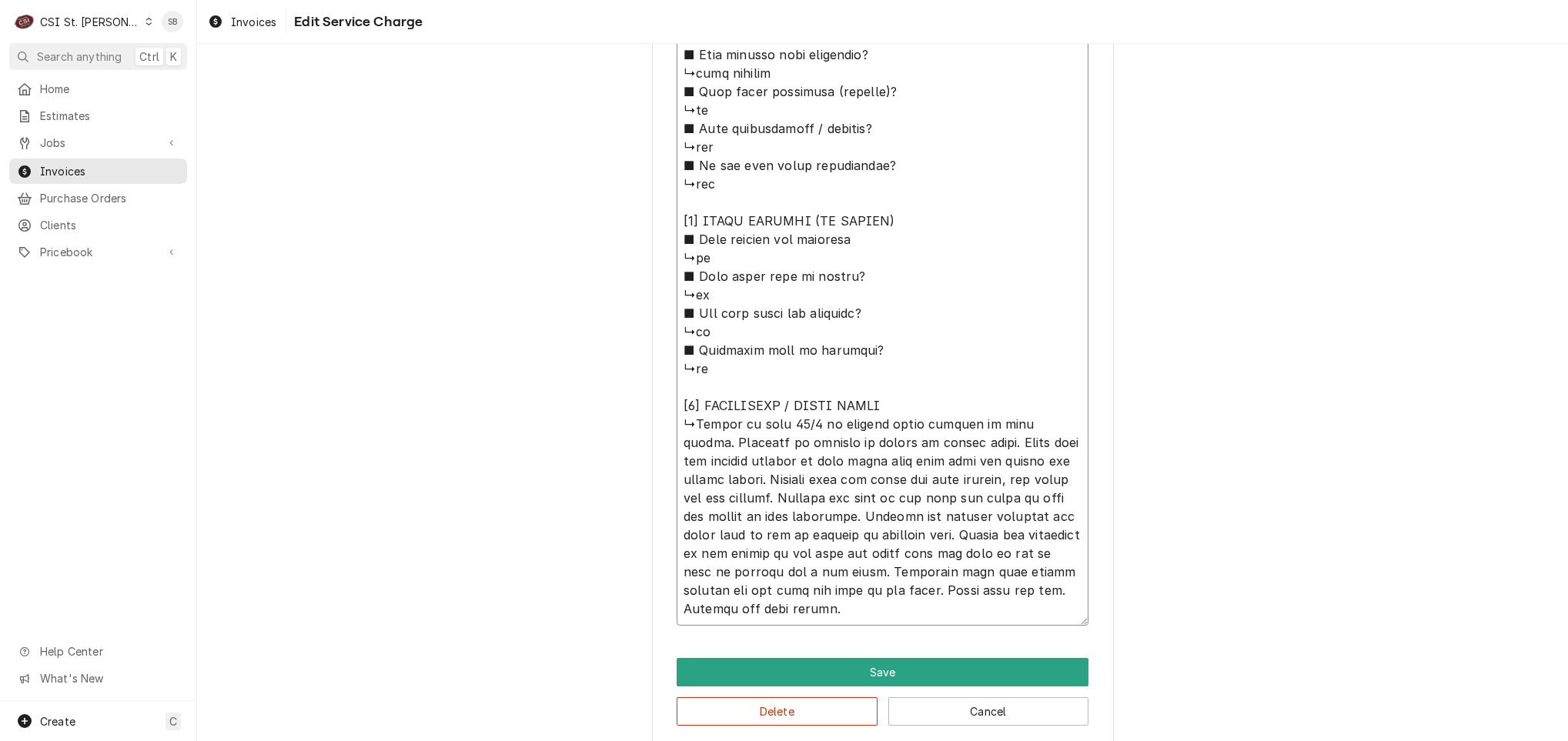
type textarea "x"
type textarea "⚠️ 𝗙𝗢𝗥𝗠 𝗜𝗡𝗦𝗧𝗥𝗨𝗖𝗧𝗜𝗢𝗡𝗦 ⚠️ ✪ 𝗖𝗼𝗺𝗽𝗹𝗲𝘁𝗲 𝗮𝗹𝗹 𝗿𝗲𝗹𝗲𝘃𝗮𝗻𝘁 𝘀𝗲𝗰𝘁𝗶𝗼𝗻𝘀 ✪ 𝗣𝗿𝗼𝘃𝗶𝗱𝗲 𝗱𝗲𝘁𝗮𝗶𝗹𝗲𝗱 𝗮𝗻𝘀…"
type textarea "x"
type textarea "⚠️ 𝗙𝗢𝗥𝗠 𝗜𝗡𝗦𝗧𝗥𝗨𝗖𝗧𝗜𝗢𝗡𝗦 ⚠️ ✪ 𝗖𝗼𝗺𝗽𝗹𝗲𝘁𝗲 𝗮𝗹𝗹 𝗿𝗲𝗹𝗲𝘃𝗮𝗻𝘁 𝘀𝗲𝗰𝘁𝗶𝗼𝗻𝘀 ✪ 𝗣𝗿𝗼𝘃𝗶𝗱𝗲 𝗱𝗲𝘁𝗮𝗶𝗹𝗲𝗱 𝗮𝗻𝘀…"
type textarea "x"
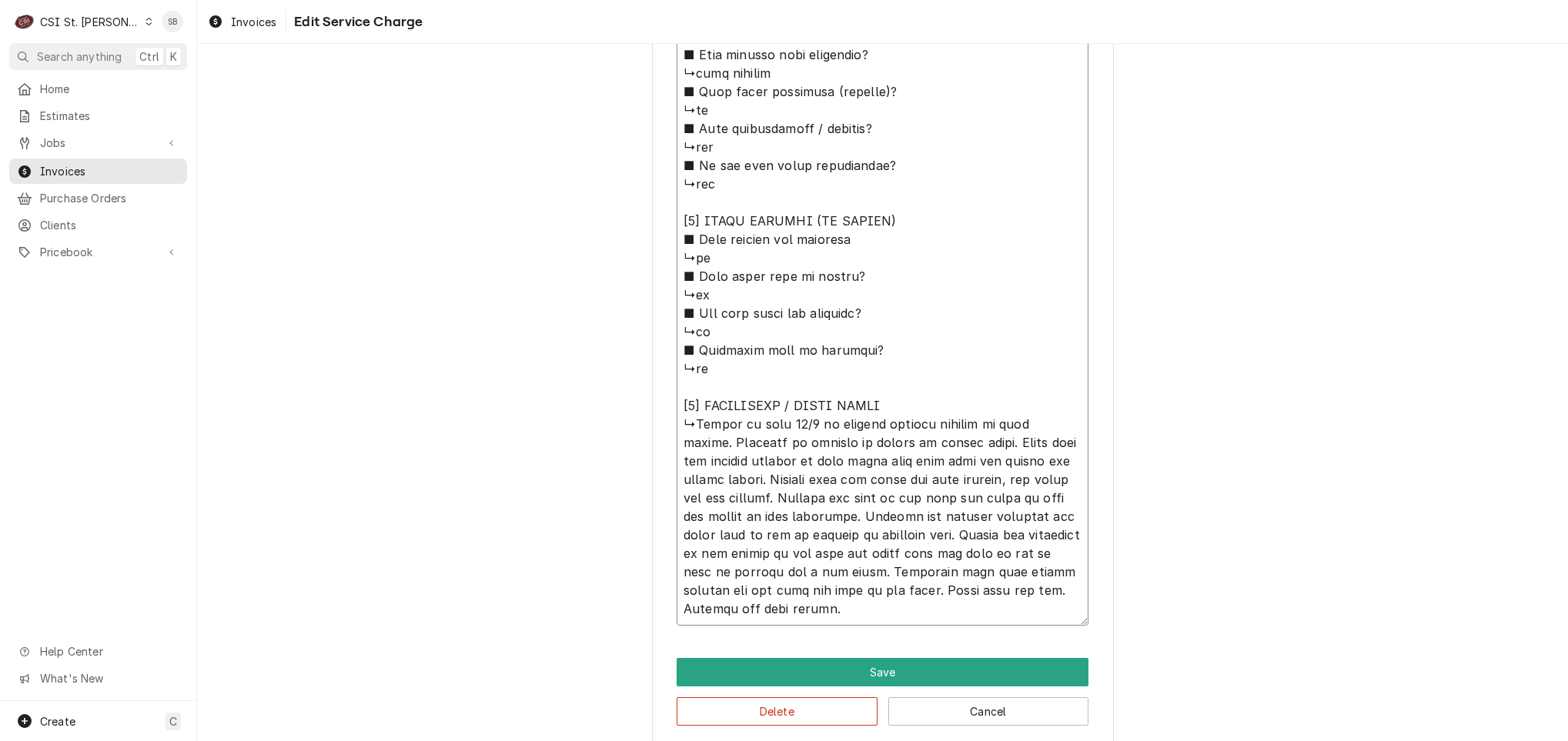
type textarea "⚠️ 𝗙𝗢𝗥𝗠 𝗜𝗡𝗦𝗧𝗥𝗨𝗖𝗧𝗜𝗢𝗡𝗦 ⚠️ ✪ 𝗖𝗼𝗺𝗽𝗹𝗲𝘁𝗲 𝗮𝗹𝗹 𝗿𝗲𝗹𝗲𝘃𝗮𝗻𝘁 𝘀𝗲𝗰𝘁𝗶𝗼𝗻𝘀 ✪ 𝗣𝗿𝗼𝘃𝗶𝗱𝗲 𝗱𝗲𝘁𝗮𝗶𝗹𝗲𝗱 𝗮𝗻𝘀…"
type textarea "x"
type textarea "⚠️ 𝗙𝗢𝗥𝗠 𝗜𝗡𝗦𝗧𝗥𝗨𝗖𝗧𝗜𝗢𝗡𝗦 ⚠️ ✪ 𝗖𝗼𝗺𝗽𝗹𝗲𝘁𝗲 𝗮𝗹𝗹 𝗿𝗲𝗹𝗲𝘃𝗮𝗻𝘁 𝘀𝗲𝗰𝘁𝗶𝗼𝗻𝘀 ✪ 𝗣𝗿𝗼𝘃𝗶𝗱𝗲 𝗱𝗲𝘁𝗮𝗶𝗹𝗲𝗱 𝗮𝗻𝘀…"
type textarea "x"
type textarea "⚠️ 𝗙𝗢𝗥𝗠 𝗜𝗡𝗦𝗧𝗥𝗨𝗖𝗧𝗜𝗢𝗡𝗦 ⚠️ ✪ 𝗖𝗼𝗺𝗽𝗹𝗲𝘁𝗲 𝗮𝗹𝗹 𝗿𝗲𝗹𝗲𝘃𝗮𝗻𝘁 𝘀𝗲𝗰𝘁𝗶𝗼𝗻𝘀 ✪ 𝗣𝗿𝗼𝘃𝗶𝗱𝗲 𝗱𝗲𝘁𝗮𝗶𝗹𝗲𝗱 𝗮𝗻𝘀…"
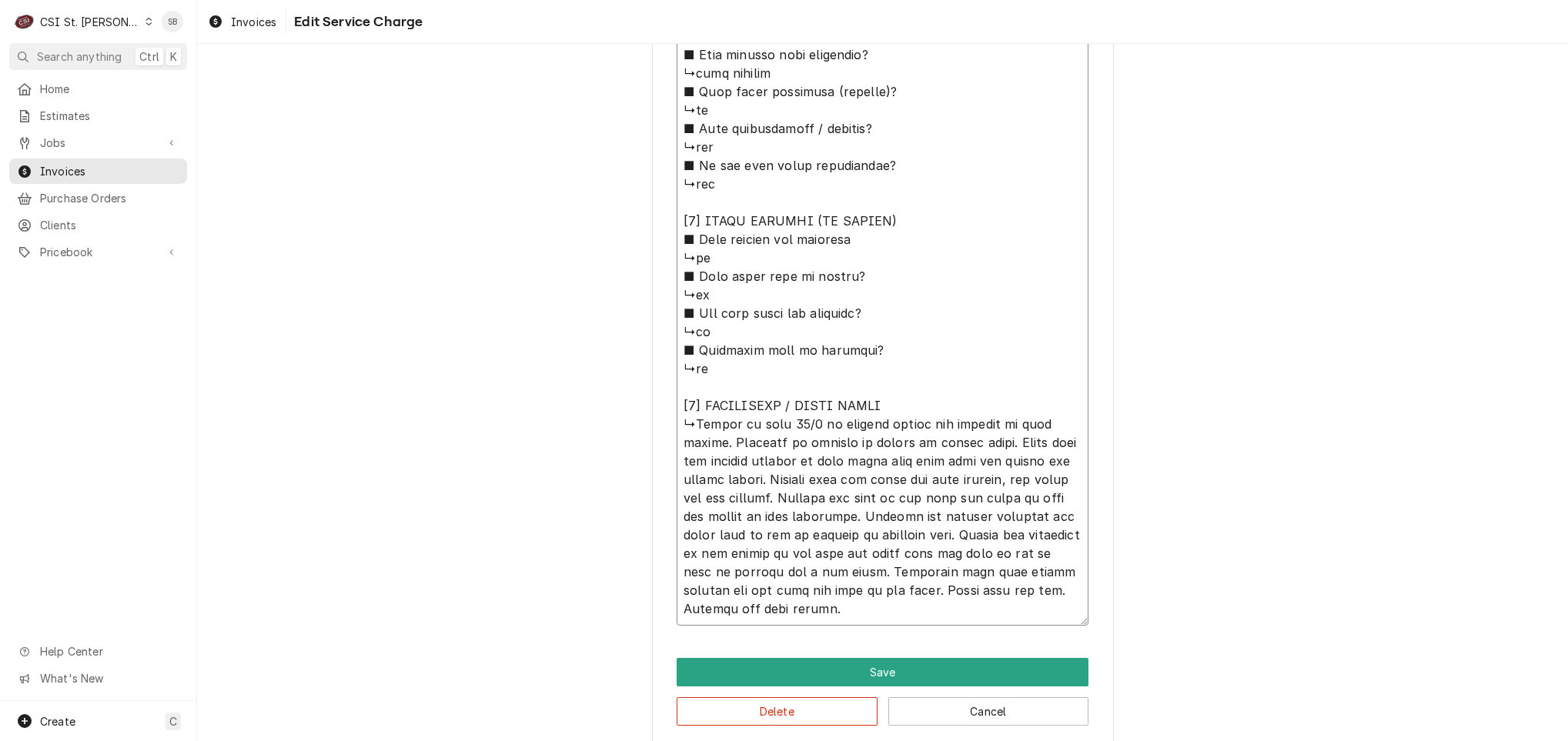
type textarea "x"
type textarea "⚠️ 𝗙𝗢𝗥𝗠 𝗜𝗡𝗦𝗧𝗥𝗨𝗖𝗧𝗜𝗢𝗡𝗦 ⚠️ ✪ 𝗖𝗼𝗺𝗽𝗹𝗲𝘁𝗲 𝗮𝗹𝗹 𝗿𝗲𝗹𝗲𝘃𝗮𝗻𝘁 𝘀𝗲𝗰𝘁𝗶𝗼𝗻𝘀 ✪ 𝗣𝗿𝗼𝘃𝗶𝗱𝗲 𝗱𝗲𝘁𝗮𝗶𝗹𝗲𝗱 𝗮𝗻𝘀…"
type textarea "x"
type textarea "⚠️ 𝗙𝗢𝗥𝗠 𝗜𝗡𝗦𝗧𝗥𝗨𝗖𝗧𝗜𝗢𝗡𝗦 ⚠️ ✪ 𝗖𝗼𝗺𝗽𝗹𝗲𝘁𝗲 𝗮𝗹𝗹 𝗿𝗲𝗹𝗲𝘃𝗮𝗻𝘁 𝘀𝗲𝗰𝘁𝗶𝗼𝗻𝘀 ✪ 𝗣𝗿𝗼𝘃𝗶𝗱𝗲 𝗱𝗲𝘁𝗮𝗶𝗹𝗲𝗱 𝗮𝗻𝘀…"
type textarea "x"
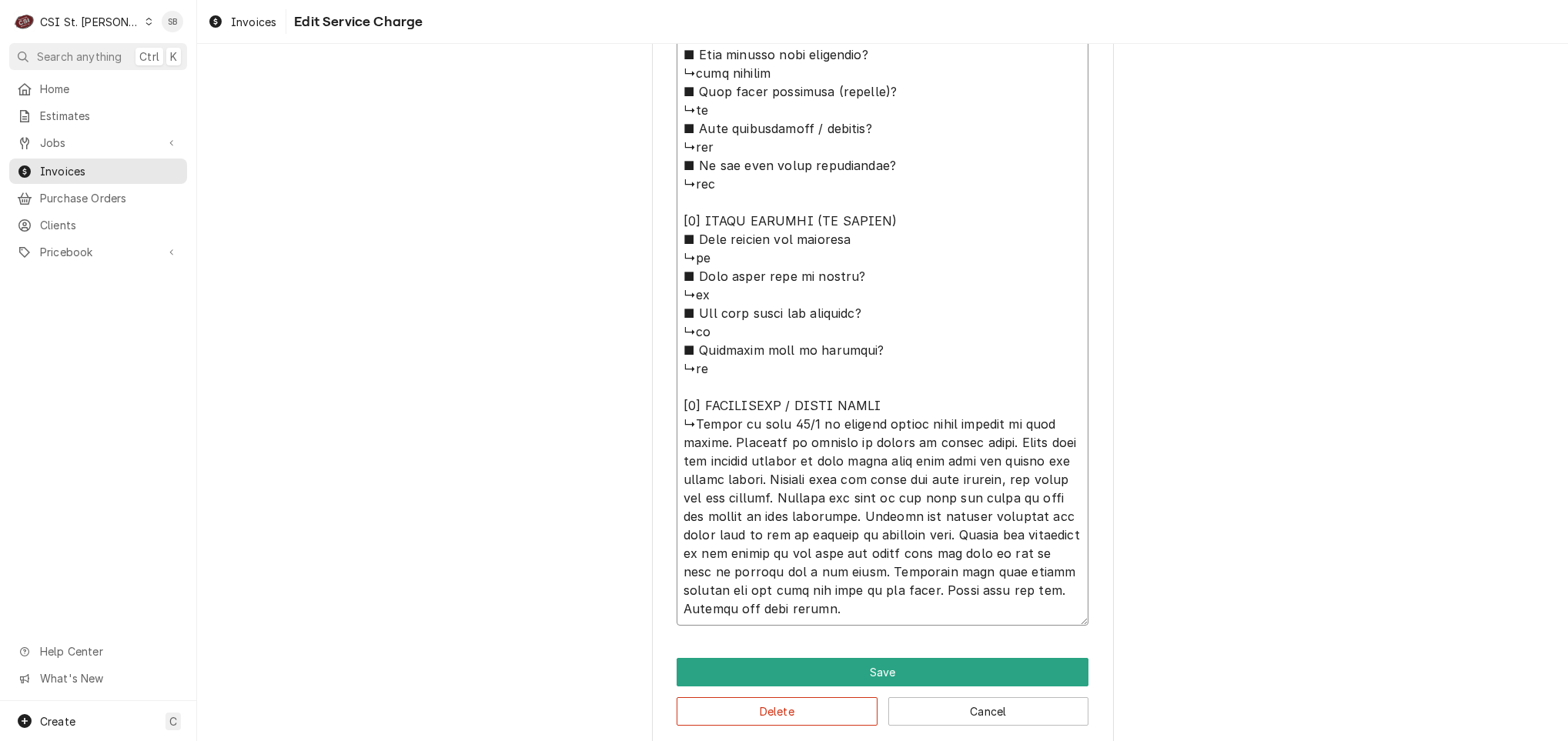
type textarea "⚠️ 𝗙𝗢𝗥𝗠 𝗜𝗡𝗦𝗧𝗥𝗨𝗖𝗧𝗜𝗢𝗡𝗦 ⚠️ ✪ 𝗖𝗼𝗺𝗽𝗹𝗲𝘁𝗲 𝗮𝗹𝗹 𝗿𝗲𝗹𝗲𝘃𝗮𝗻𝘁 𝘀𝗲𝗰𝘁𝗶𝗼𝗻𝘀 ✪ 𝗣𝗿𝗼𝘃𝗶𝗱𝗲 𝗱𝗲𝘁𝗮𝗶𝗹𝗲𝗱 𝗮𝗻𝘀…"
paste textarea "Freezer - There is ice buildup on the rubber seals"
type textarea "x"
type textarea "⚠️ 𝗙𝗢𝗥𝗠 𝗜𝗡𝗦𝗧𝗥𝗨𝗖𝗧𝗜𝗢𝗡𝗦 ⚠️ ✪ 𝗖𝗼𝗺𝗽𝗹𝗲𝘁𝗲 𝗮𝗹𝗹 𝗿𝗲𝗹𝗲𝘃𝗮𝗻𝘁 𝘀𝗲𝗰𝘁𝗶𝗼𝗻𝘀 ✪ 𝗣𝗿𝗼𝘃𝗶𝗱𝗲 𝗱𝗲𝘁𝗮𝗶𝗹𝗲𝗱 𝗮𝗻𝘀…"
type textarea "x"
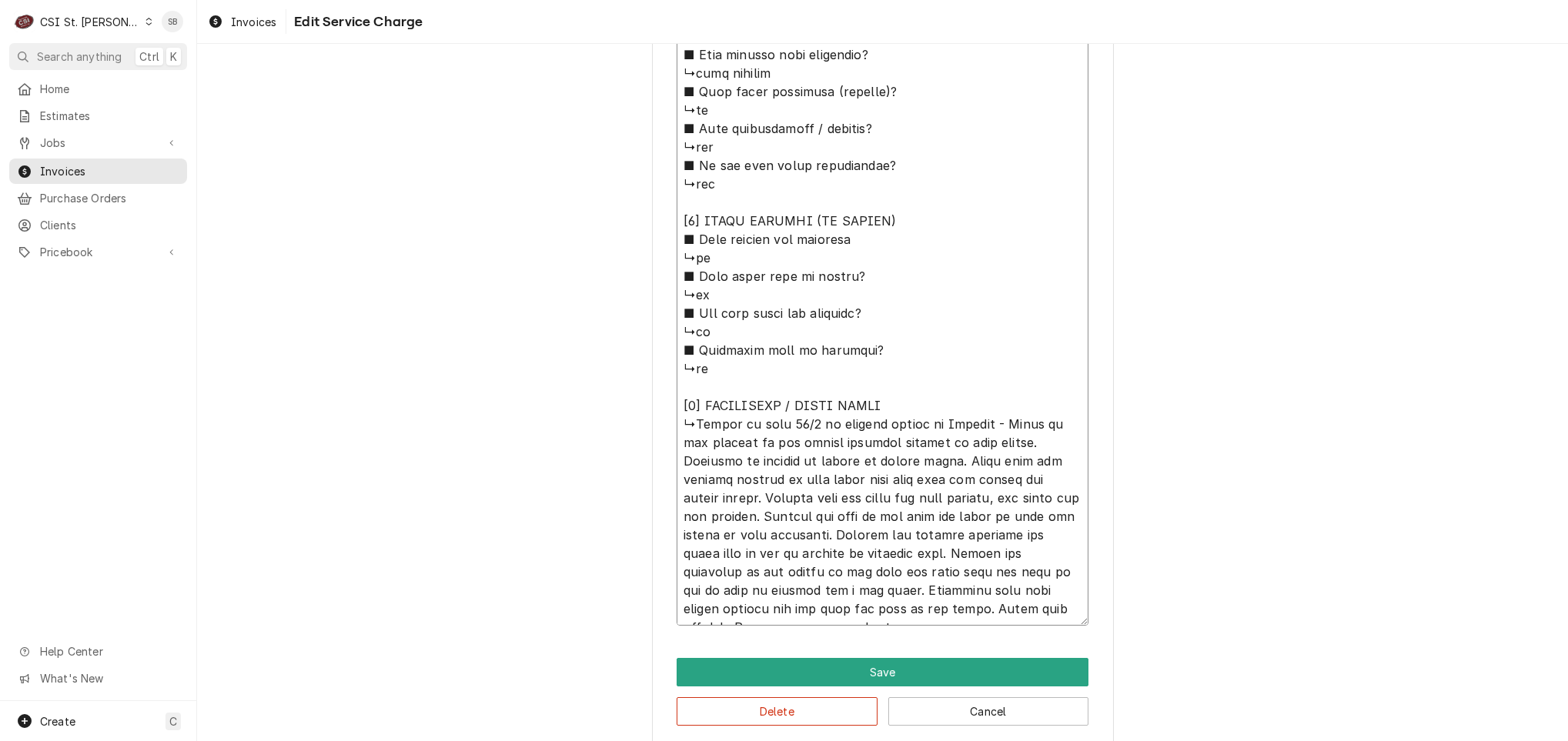
type textarea "⚠️ 𝗙𝗢𝗥𝗠 𝗜𝗡𝗦𝗧𝗥𝗨𝗖𝗧𝗜𝗢𝗡𝗦 ⚠️ ✪ 𝗖𝗼𝗺𝗽𝗹𝗲𝘁𝗲 𝗮𝗹𝗹 𝗿𝗲𝗹𝗲𝘃𝗮𝗻𝘁 𝘀𝗲𝗰𝘁𝗶𝗼𝗻𝘀 ✪ 𝗣𝗿𝗼𝘃𝗶𝗱𝗲 𝗱𝗲𝘁𝗮𝗶𝗹𝗲𝗱 𝗮𝗻𝘀…"
type textarea "x"
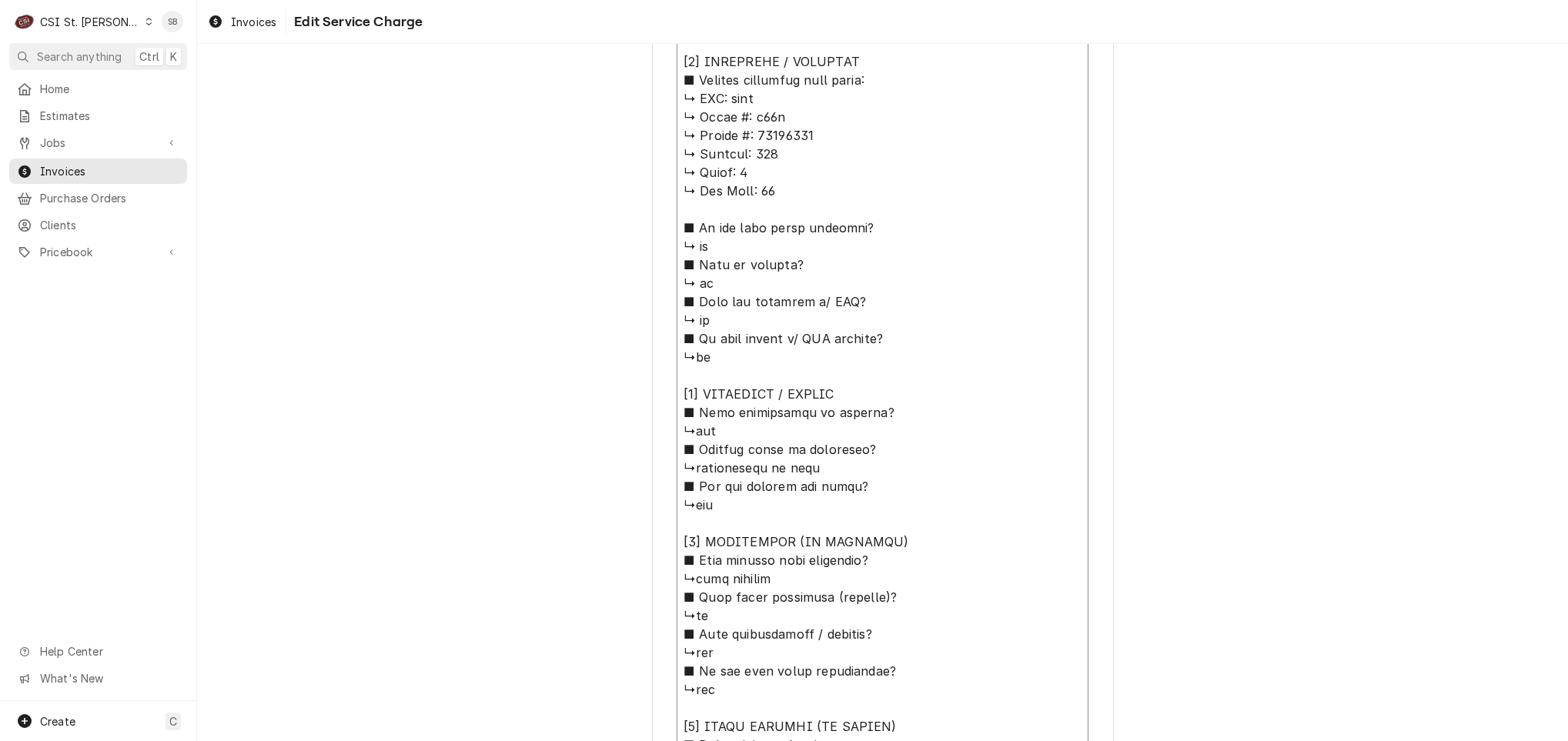
scroll to position [405, 0]
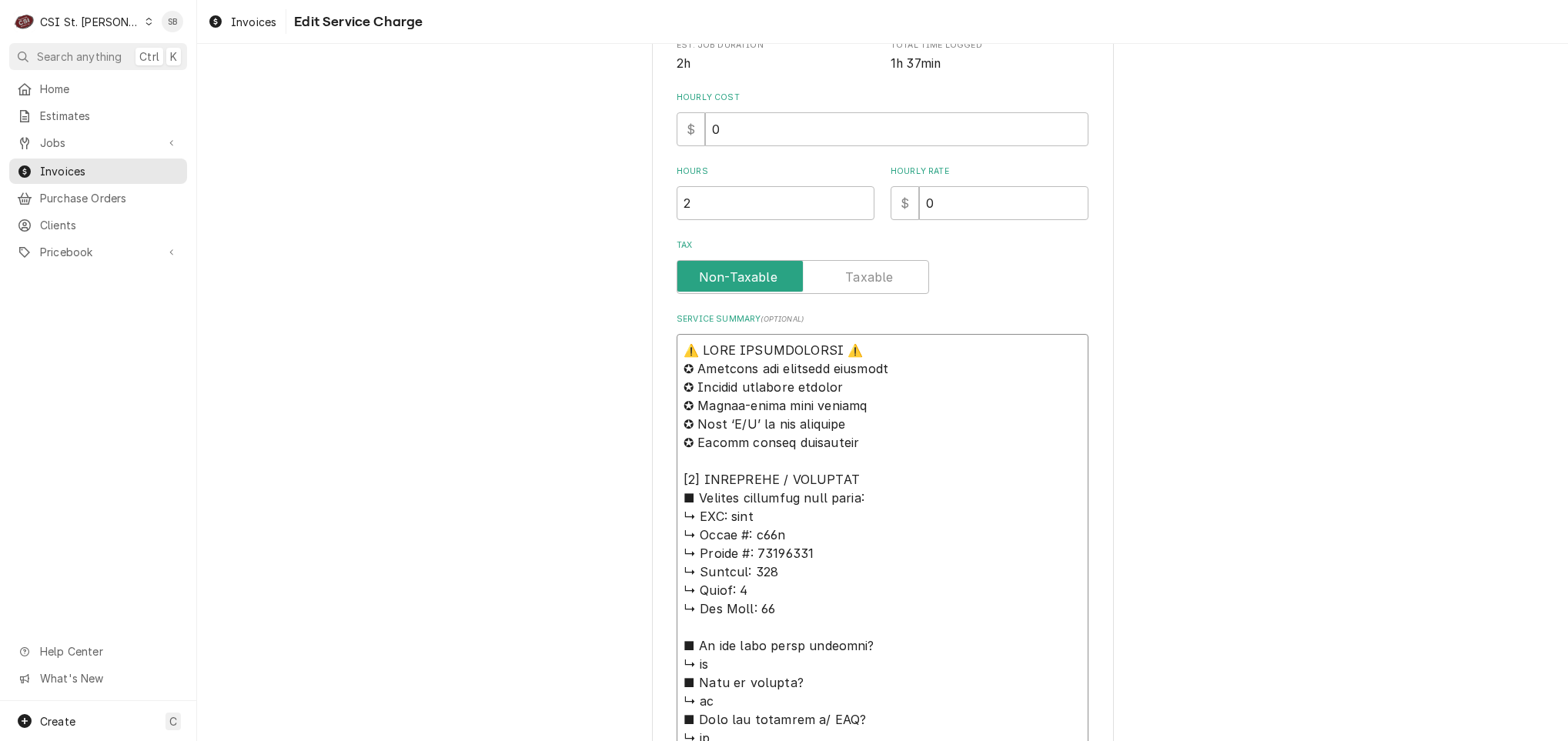
drag, startPoint x: 789, startPoint y: 630, endPoint x: 562, endPoint y: 203, distance: 483.6
click at [566, 205] on div "Use the fields below to edit this service charge Short Description Job | Servic…" at bounding box center [882, 678] width 1371 height 2045
type textarea "⚠️ 𝗙𝗢𝗥𝗠 𝗜𝗡𝗦𝗧𝗥𝗨𝗖𝗧𝗜𝗢𝗡𝗦 ⚠️ ✪ 𝗖𝗼𝗺𝗽𝗹𝗲𝘁𝗲 𝗮𝗹𝗹 𝗿𝗲𝗹𝗲𝘃𝗮𝗻𝘁 𝘀𝗲𝗰𝘁𝗶𝗼𝗻𝘀 ✪ 𝗣𝗿𝗼𝘃𝗶𝗱𝗲 𝗱𝗲𝘁𝗮𝗶𝗹𝗲𝗱 𝗮𝗻𝘀…"
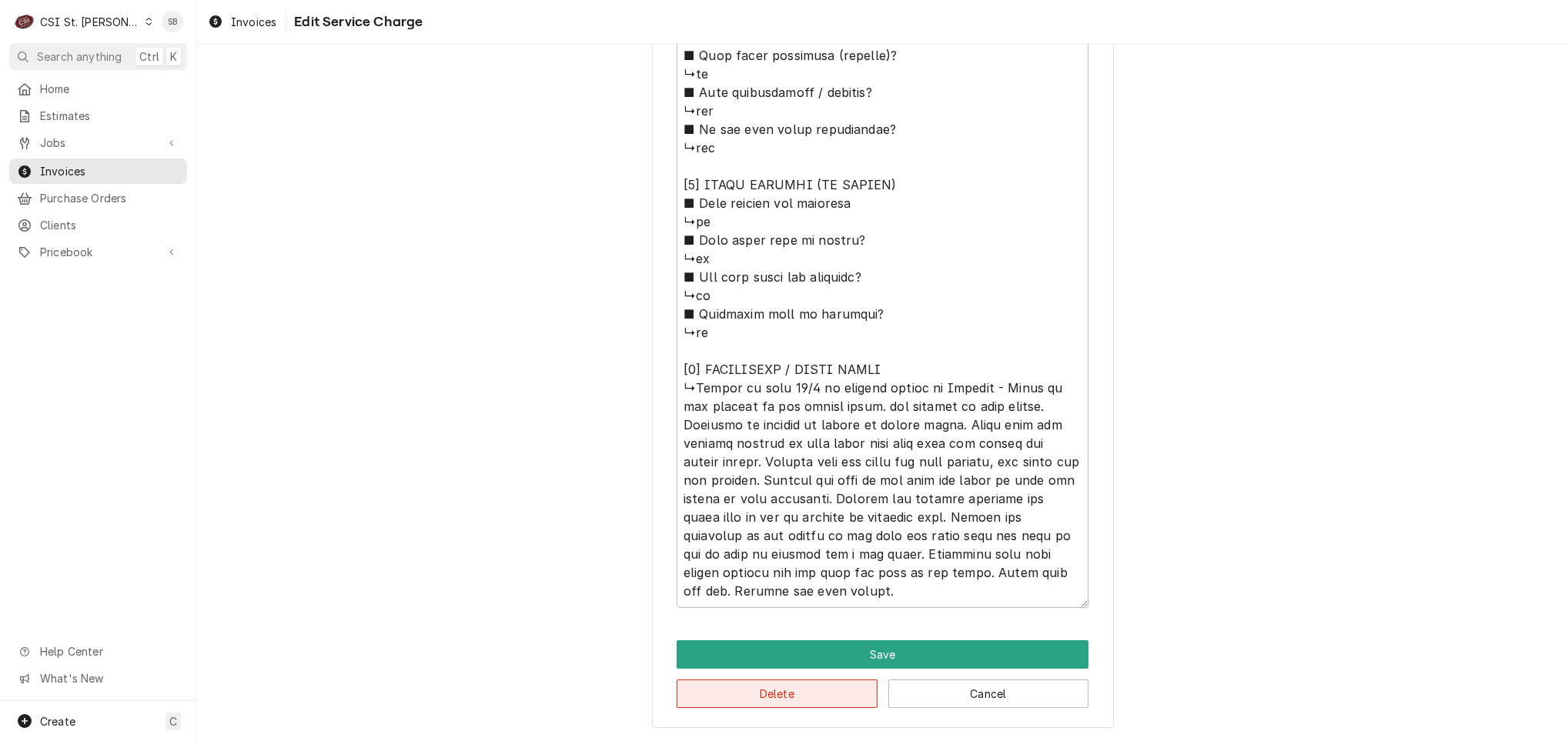
click at [720, 689] on button "Delete" at bounding box center [777, 694] width 201 height 29
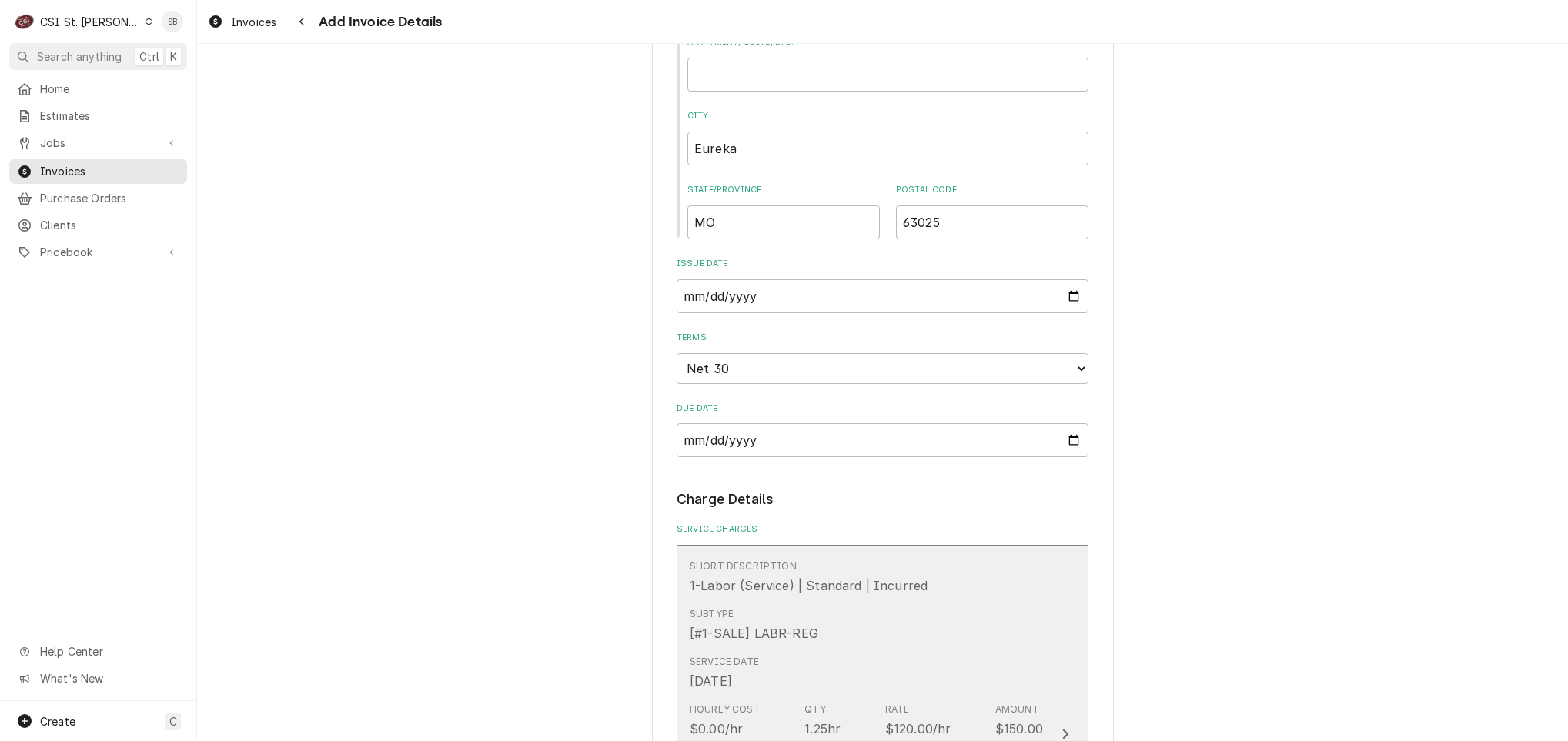
click at [776, 685] on div "Service Date Oct 6, 2025" at bounding box center [866, 673] width 353 height 48
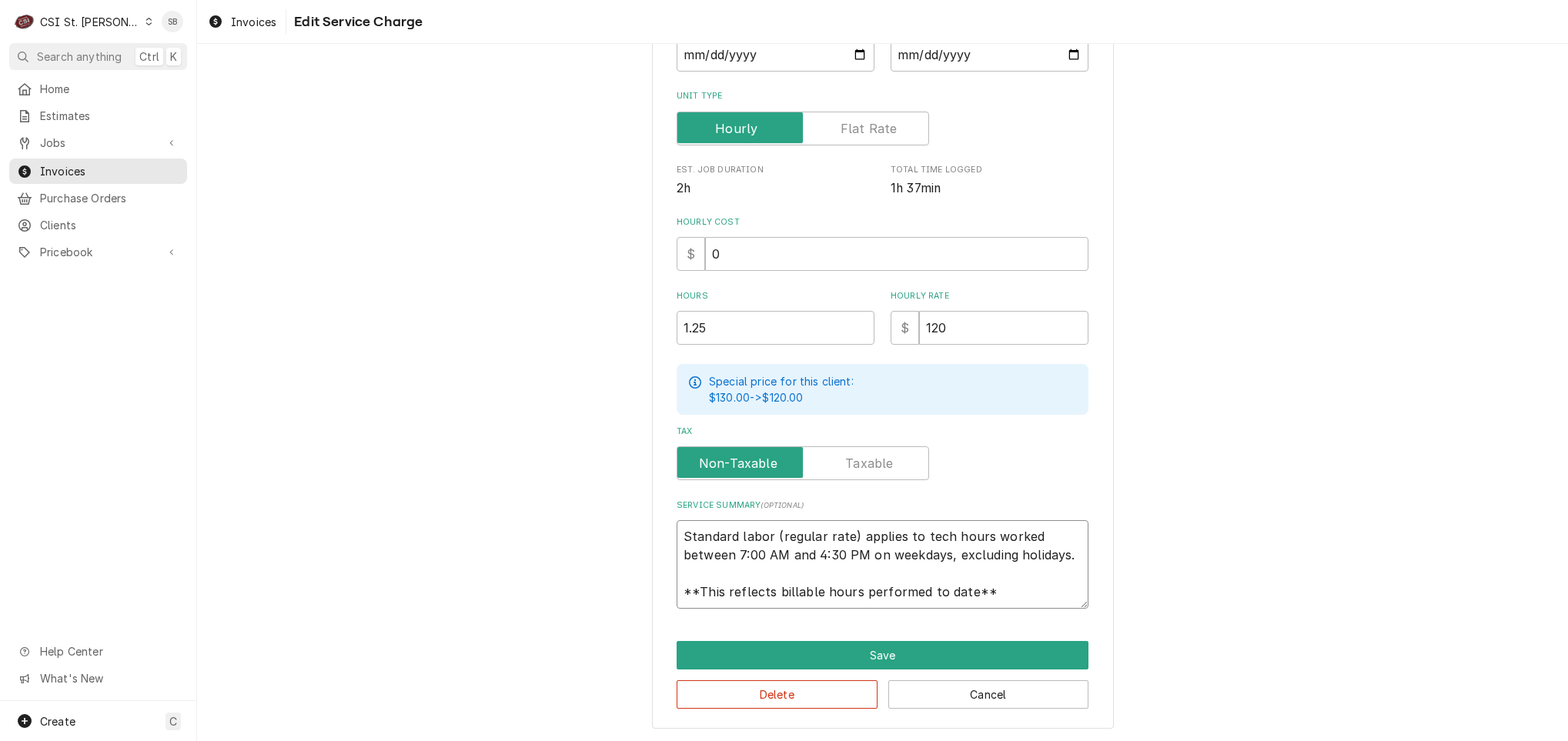
scroll to position [19, 0]
drag, startPoint x: 691, startPoint y: 543, endPoint x: 1119, endPoint y: 760, distance: 479.9
click at [1119, 740] on html "C CSI St. Louis SB Search anything Ctrl K Home Estimates Jobs Jobs Job Series I…" at bounding box center [784, 370] width 1568 height 741
paste textarea "Brand: true / Model: t49f / Serial: 13135195 On 10/06, technician arrived to ad…"
type textarea "x"
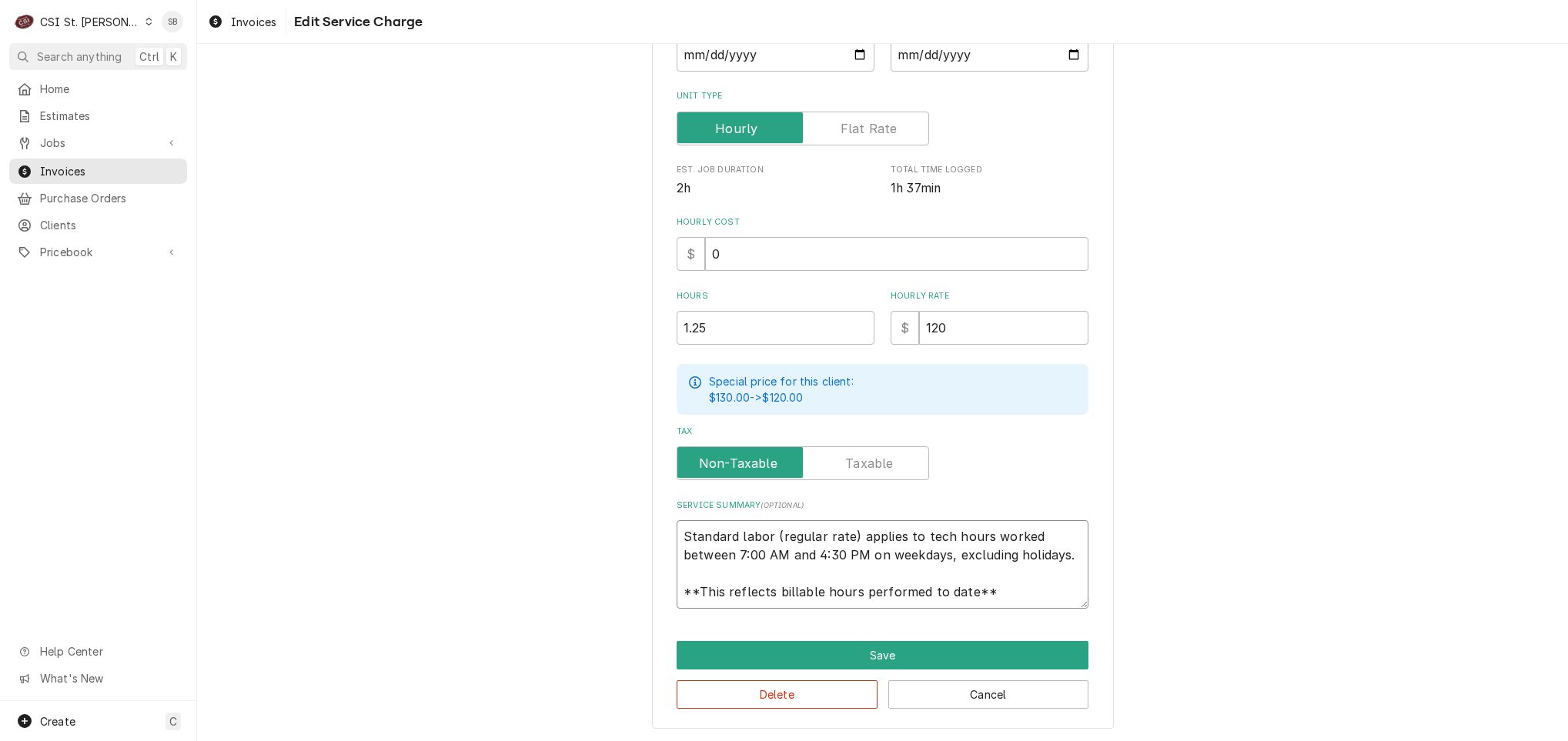
type textarea "Brand: true / Model: t49f / Serial: 13135195 On 10/06, technician arrived to ad…"
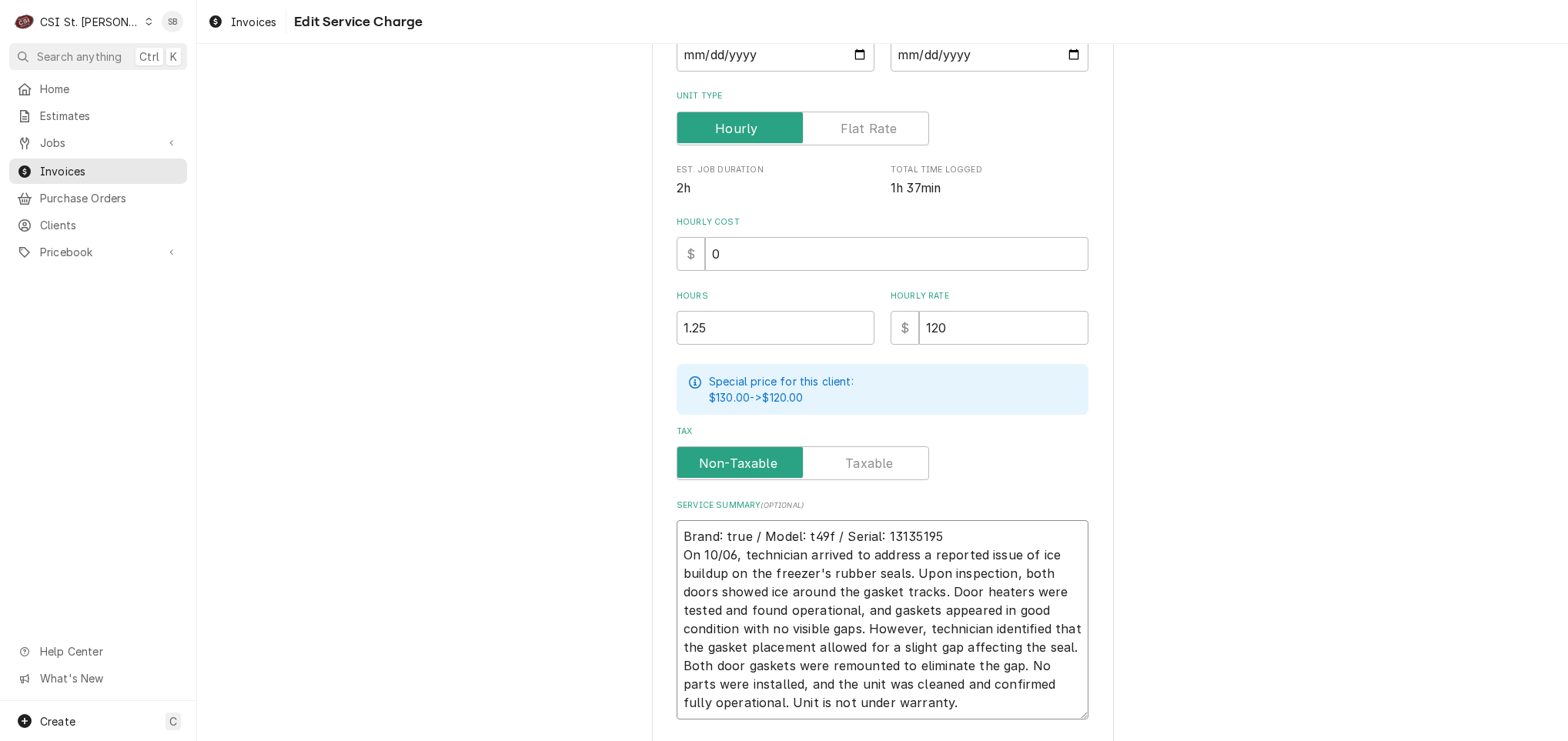
click at [952, 540] on textarea "Brand: true / Model: t49f / Serial: 13135195 On 10/06, technician arrived to ad…" at bounding box center [882, 619] width 412 height 199
type textarea "x"
type textarea "Brand: true / Model: t49f / Serial: 13135195 On 10/06, technician arrived to ad…"
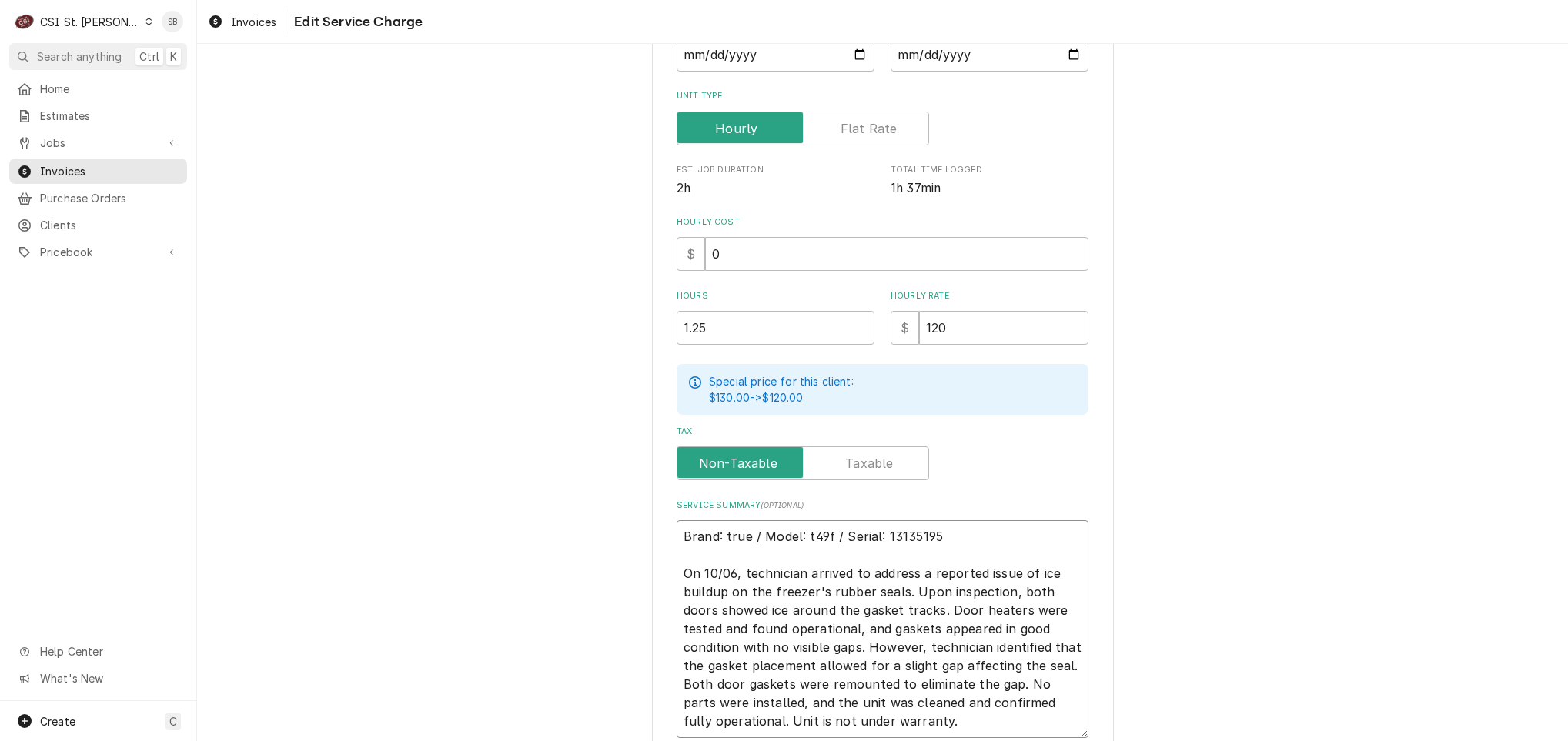
click at [736, 534] on textarea "Brand: true / Model: t49f / Serial: 13135195 On 10/06, technician arrived to ad…" at bounding box center [882, 629] width 412 height 218
type textarea "x"
type textarea "Brand: T/ Model: t49f / Serial: 13135195 On 10/06, technician arrived to addres…"
type textarea "x"
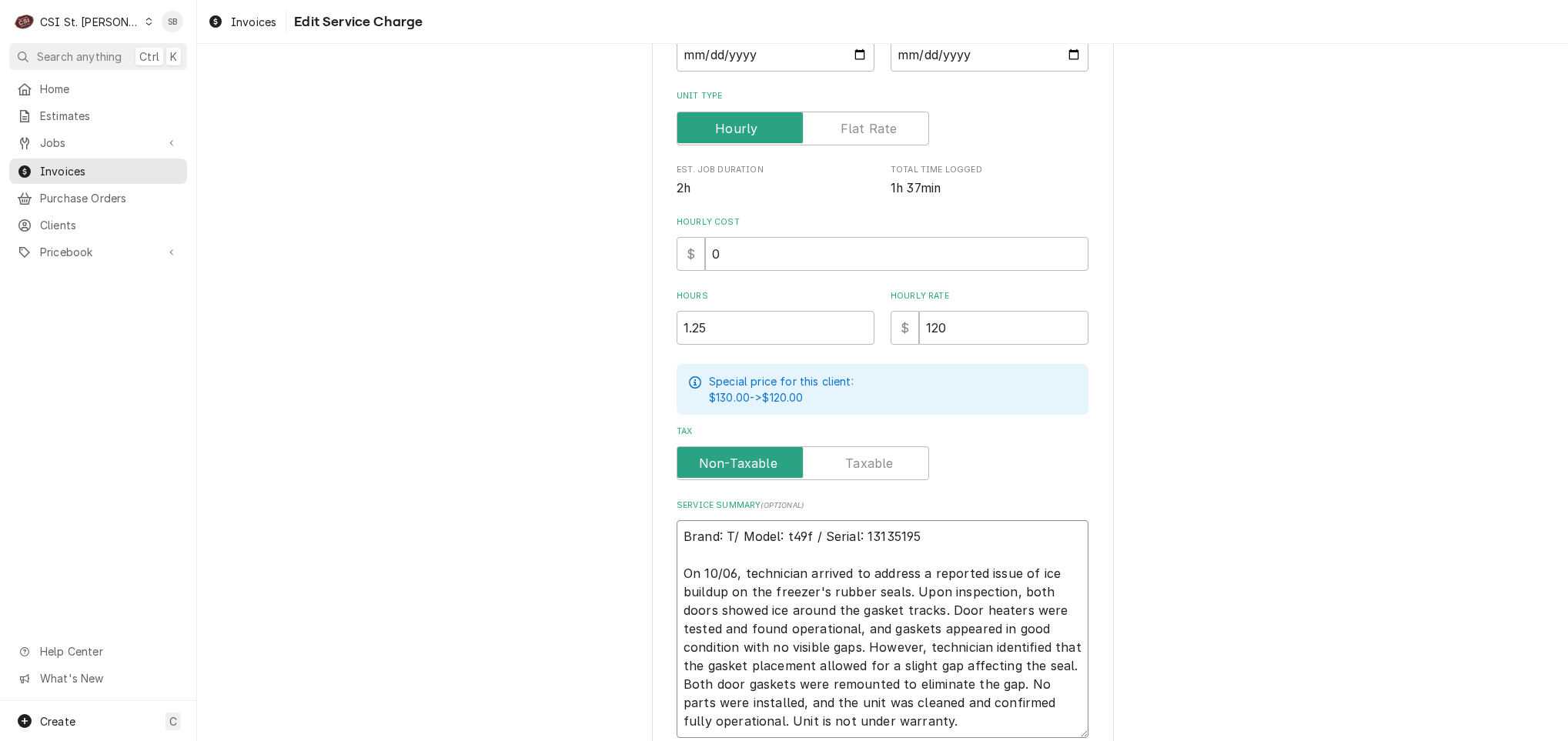
type textarea "Brand: Tr/ Model: t49f / Serial: 13135195 On 10/06, technician arrived to addre…"
type textarea "x"
type textarea "Brand: Tru/ Model: t49f / Serial: 13135195 On 10/06, technician arrived to addr…"
type textarea "x"
type textarea "Brand: True/ Model: t49f / Serial: 13135195 On 10/06, technician arrived to add…"
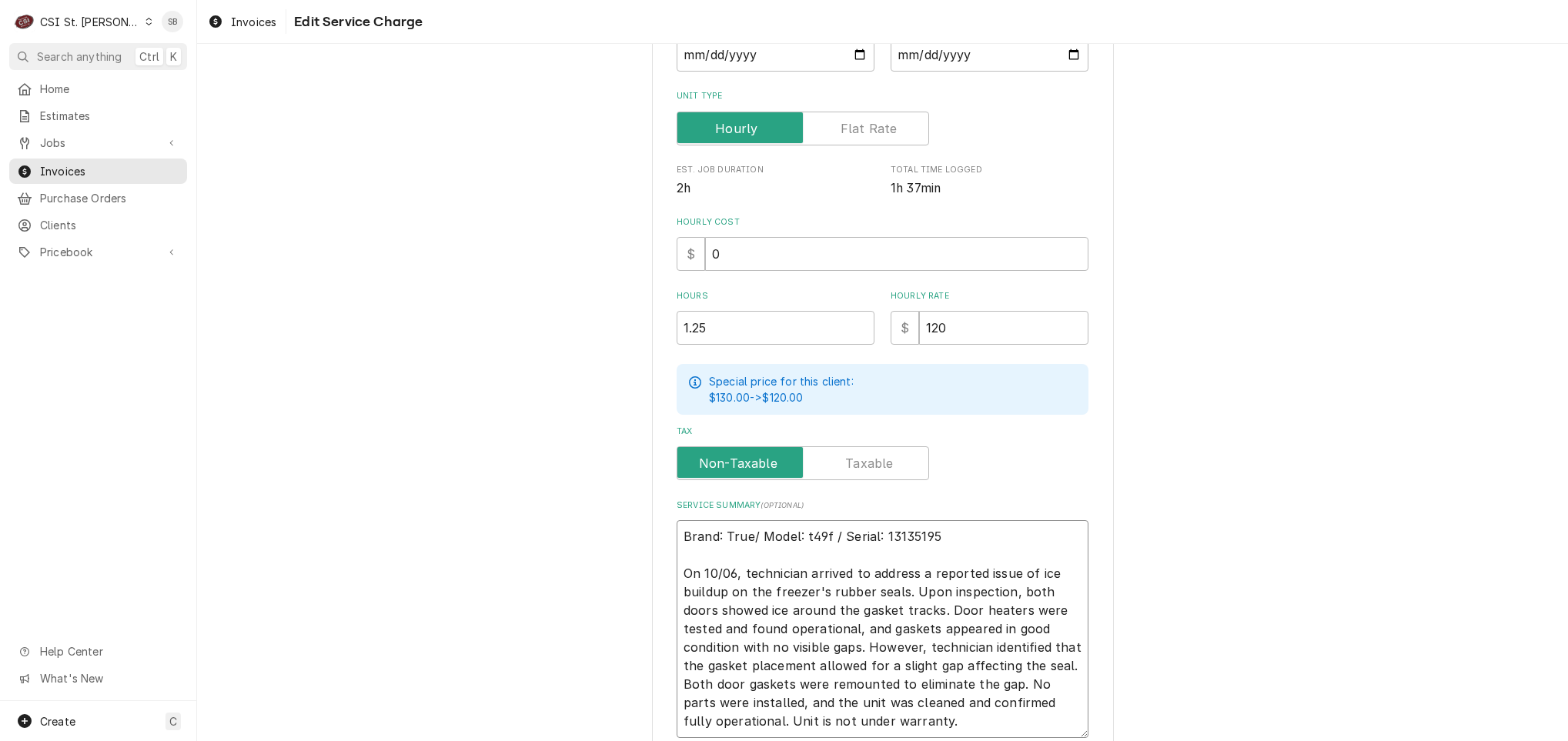
type textarea "x"
type textarea "Brand: True / Model: t49f / Serial: 13135195 On 10/06, technician arrived to ad…"
click at [808, 536] on textarea "Brand: True / Model: t49f / Serial: 13135195 On 10/06, technician arrived to ad…" at bounding box center [882, 629] width 412 height 218
type textarea "x"
type textarea "Brand: True / Model: 49f / Serial: 13135195 On 10/06, technician arrived to add…"
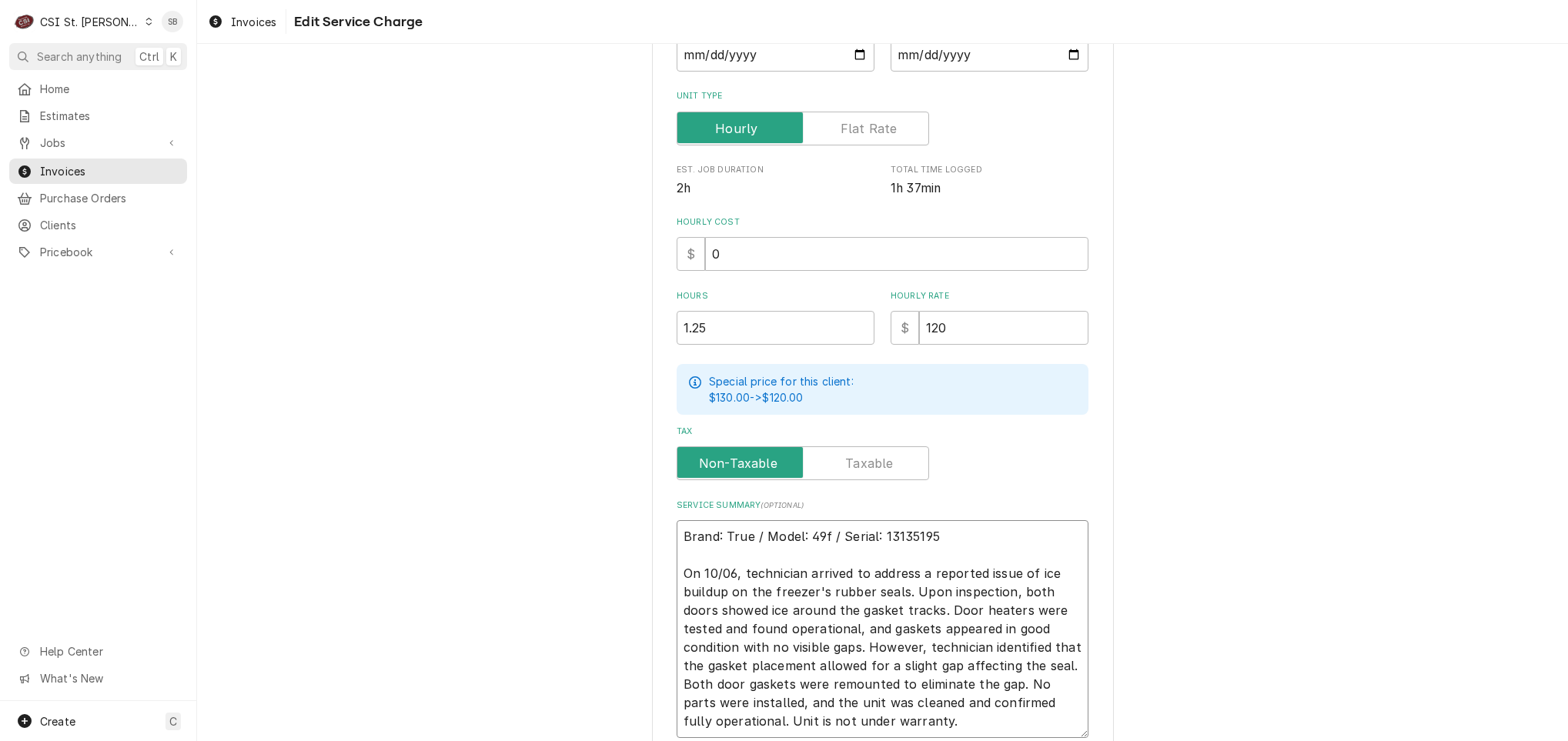
type textarea "x"
type textarea "Brand: True / Model: T49f / Serial: 13135195 On 10/06, technician arrived to ad…"
type textarea "x"
type textarea "Brand: True / Model: T49 / Serial: 13135195 On 10/06, technician arrived to add…"
type textarea "x"
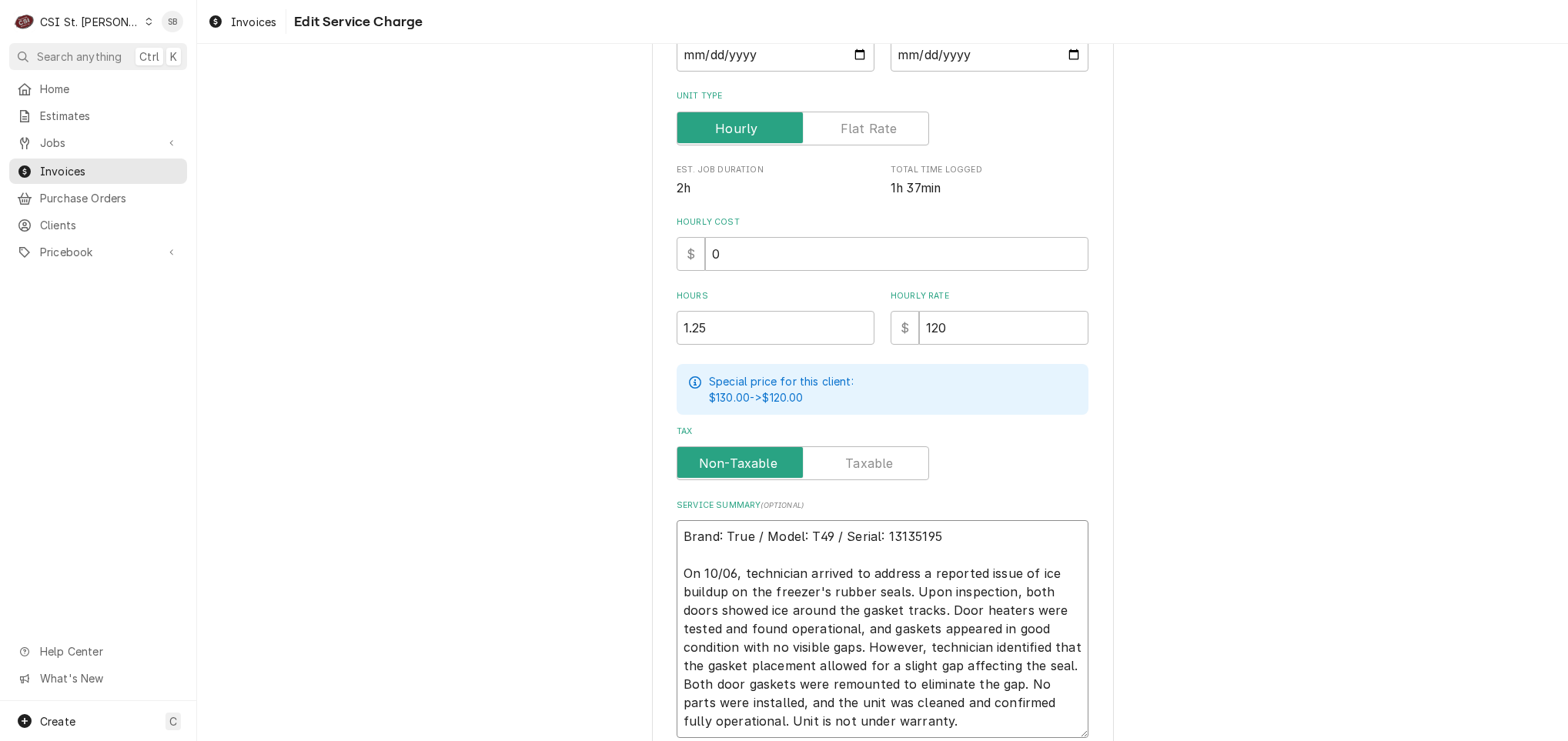
type textarea "Brand: True / Model: T49F / Serial: 13135195 On 10/06, technician arrived to ad…"
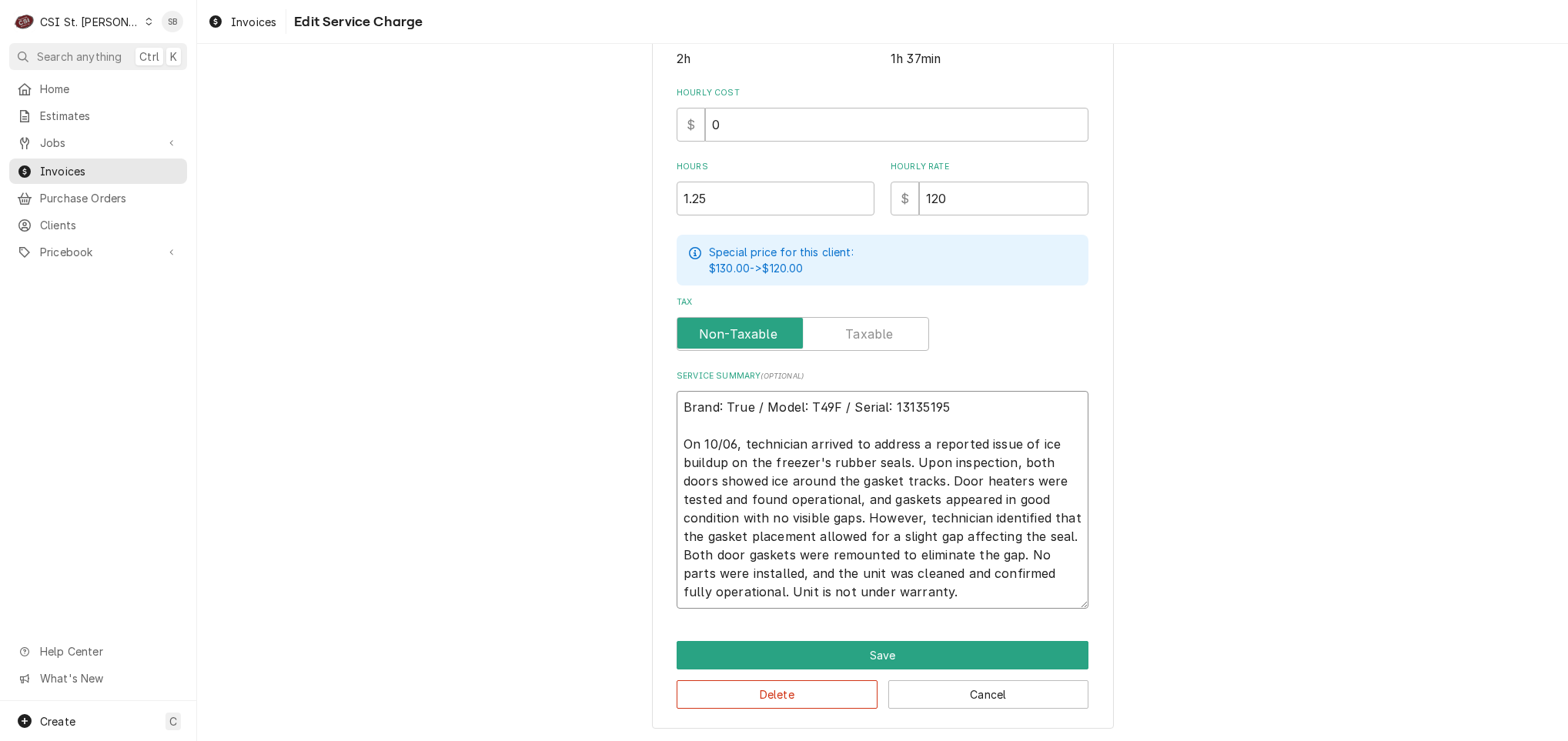
drag, startPoint x: 898, startPoint y: 476, endPoint x: 864, endPoint y: 522, distance: 57.2
click at [864, 522] on textarea "Brand: True / Model: T49F / Serial: 13135195 On 10/06, technician arrived to ad…" at bounding box center [882, 500] width 412 height 218
type textarea "x"
type textarea "Brand: True / Model: T49F / Serial: 13135195 On 10/06, technician arrived to ad…"
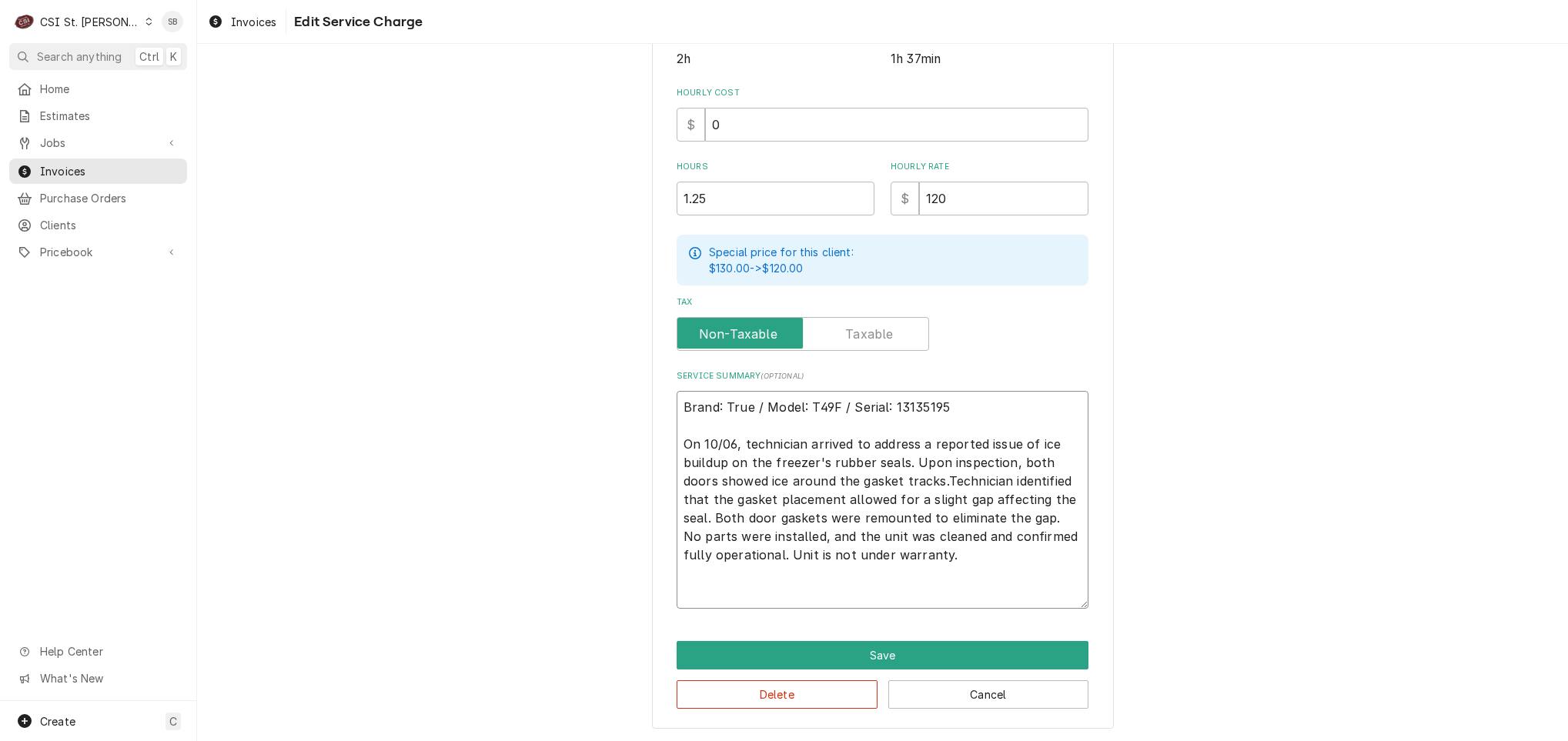
scroll to position [372, 0]
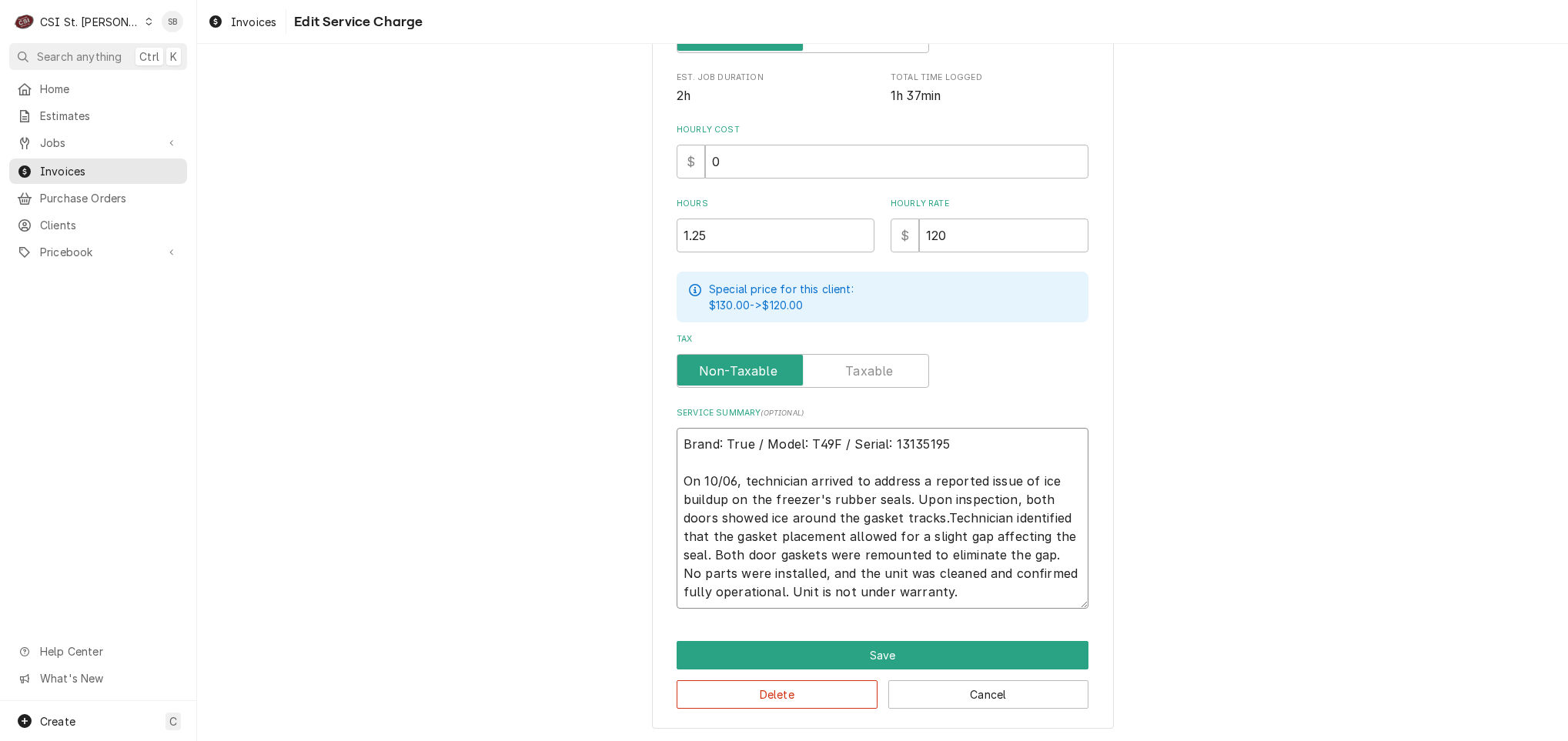
type textarea "x"
type textarea "Brand: True / Model: T49F / Serial: 13135195 On 10/06, technician arrived to ad…"
drag, startPoint x: 1010, startPoint y: 553, endPoint x: 1050, endPoint y: 631, distance: 87.7
click at [1050, 631] on div "Use the fields below to edit this service charge Short Description 1-Labor (Ser…" at bounding box center [882, 214] width 462 height 1027
type textarea "x"
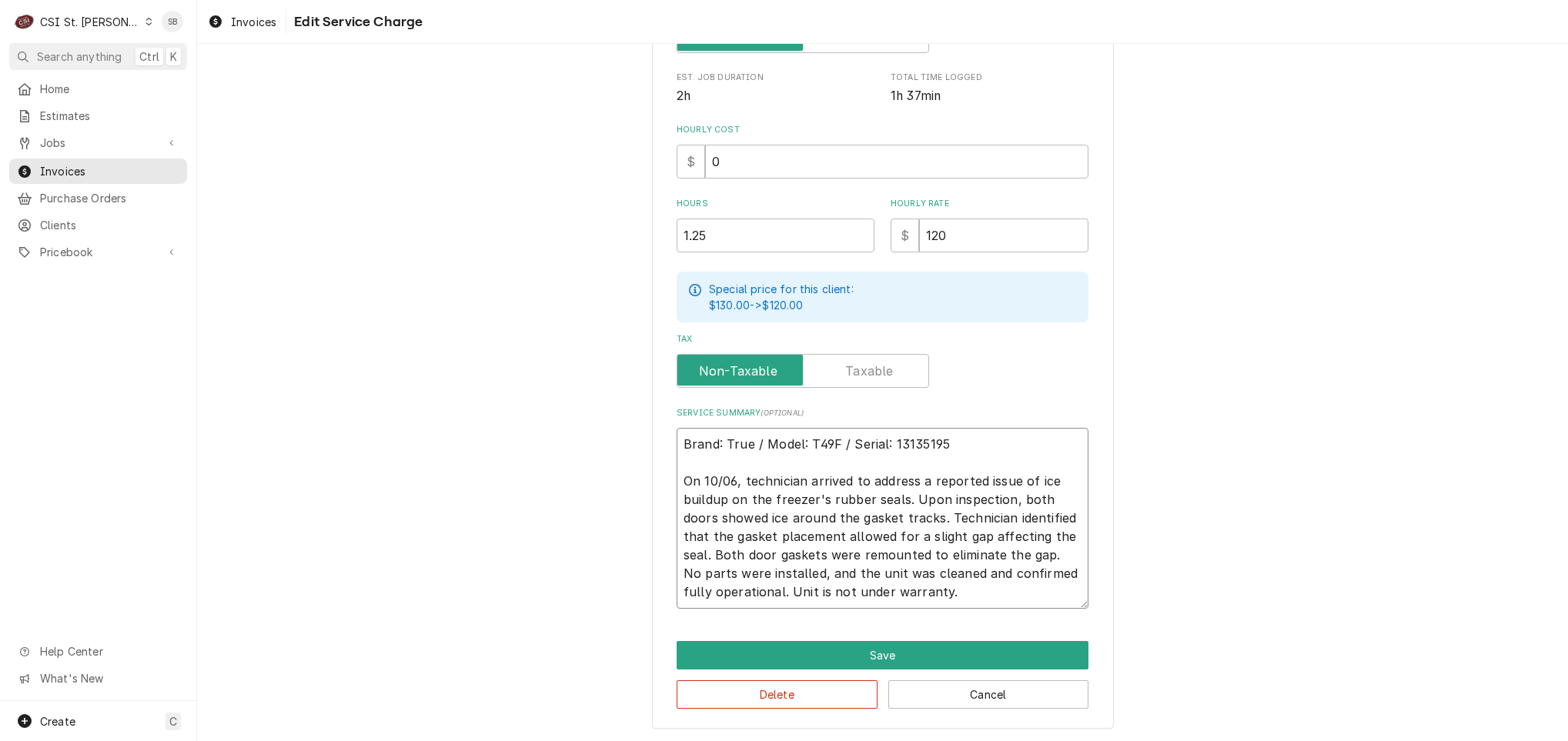
type textarea "Brand: True / Model: T49F / Serial: 13135195 On 10/06, technician arrived to ad…"
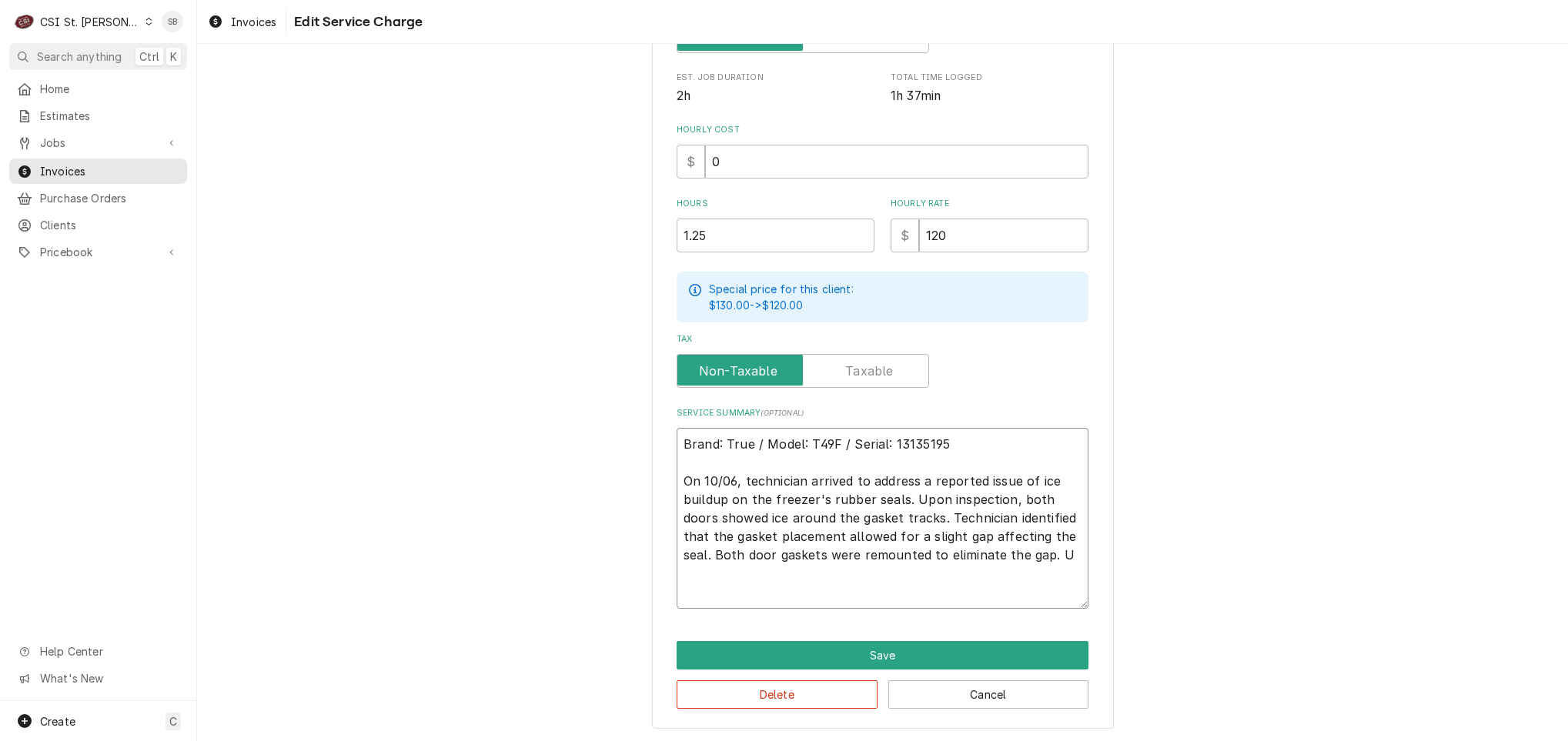
scroll to position [335, 0]
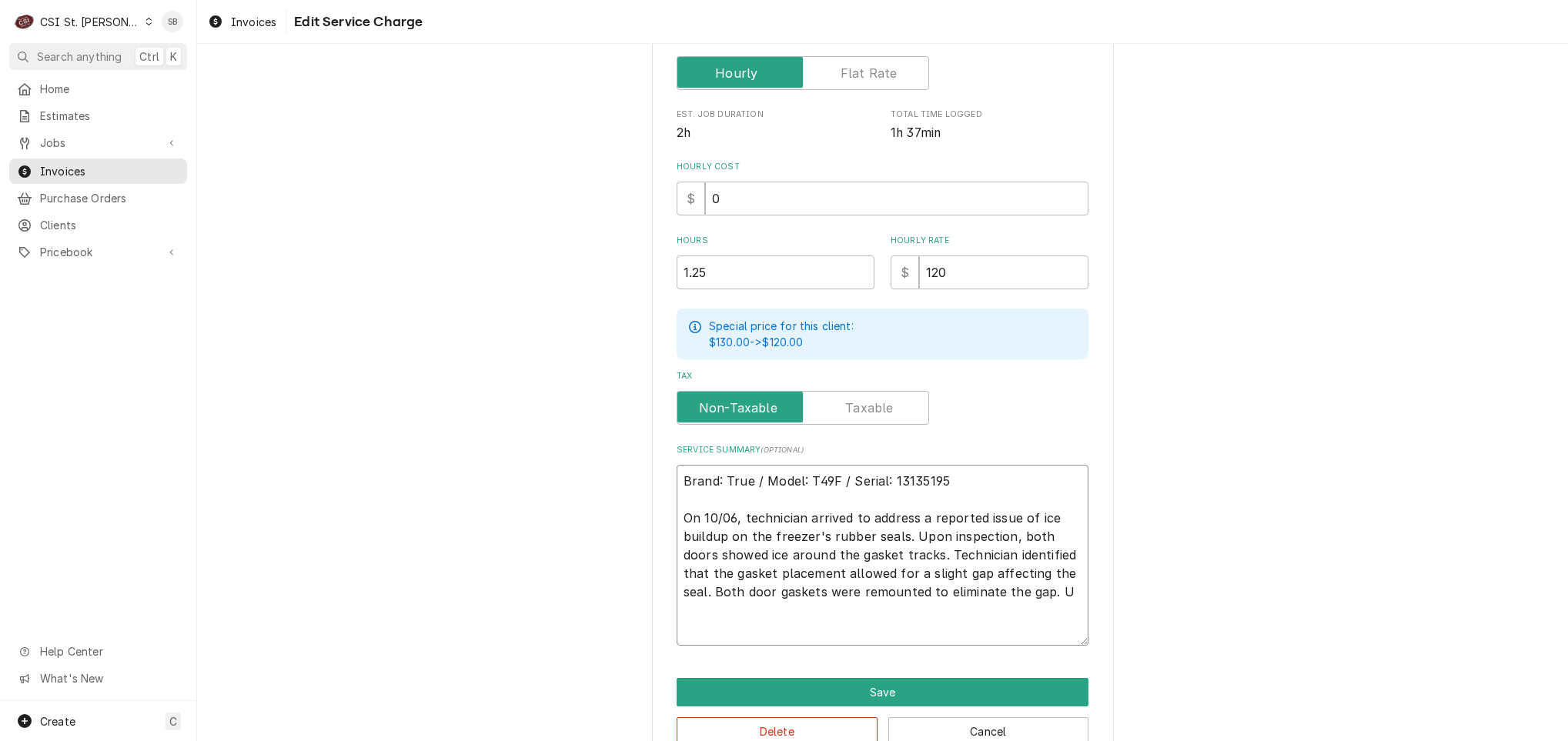
type textarea "x"
type textarea "Brand: True / Model: T49F / Serial: 13135195 On 10/06, technician arrived to ad…"
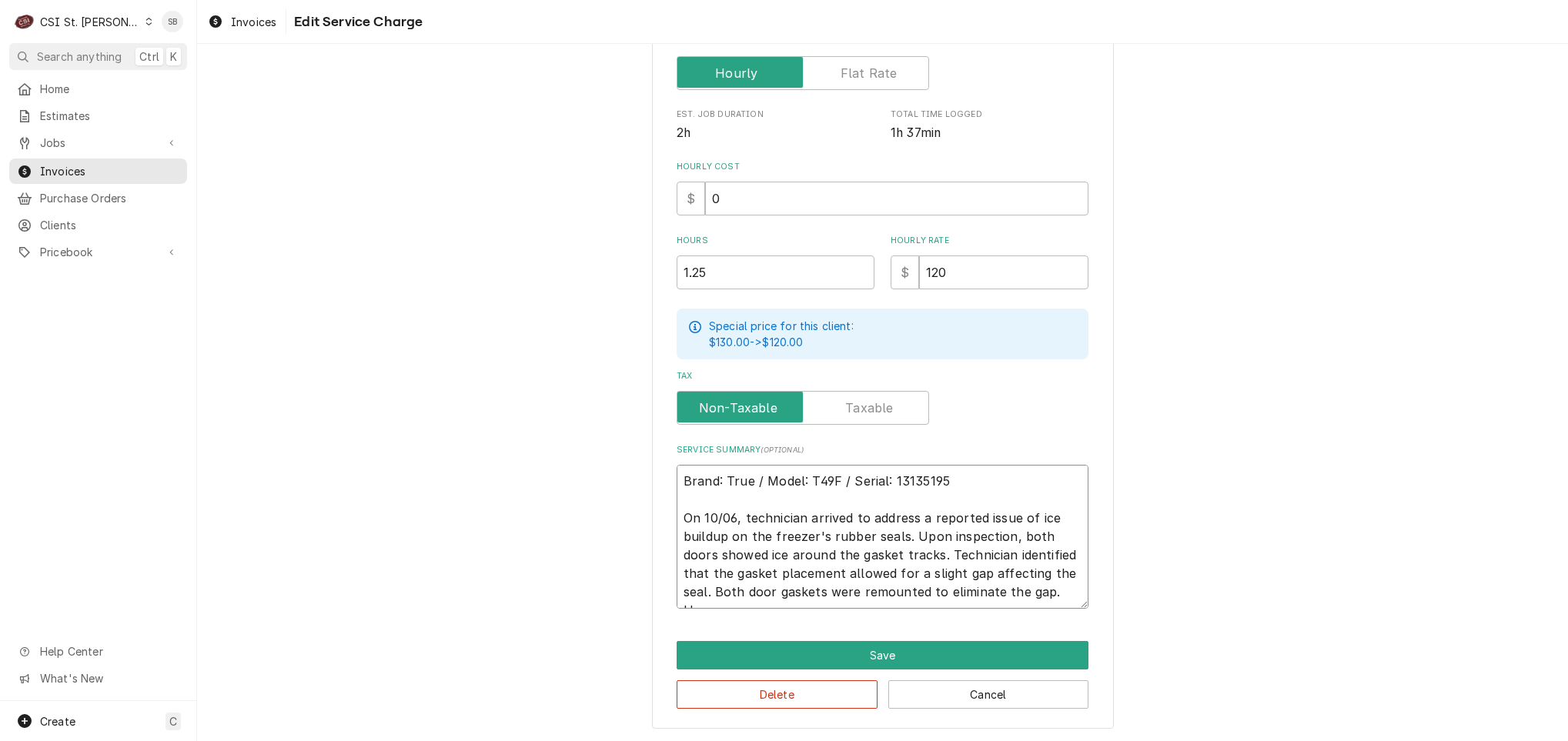
type textarea "x"
type textarea "Brand: True / Model: T49F / Serial: 13135195 On 10/06, technician arrived to ad…"
type textarea "x"
type textarea "Brand: True / Model: T49F / Serial: 13135195 On 10/06, technician arrived to ad…"
type textarea "x"
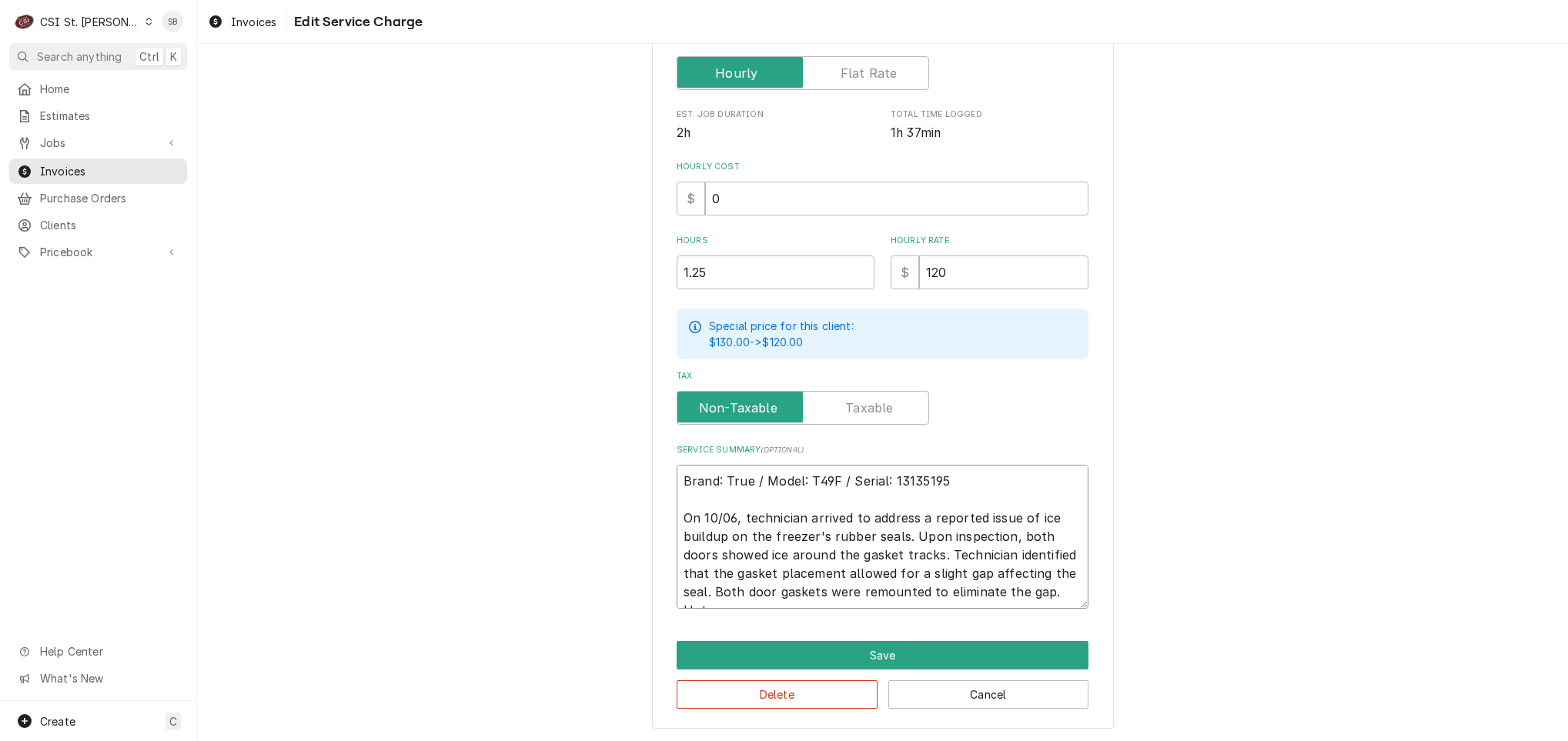
type textarea "Brand: True / Model: T49F / Serial: 13135195 On 10/06, technician arrived to ad…"
type textarea "x"
type textarea "Brand: True / Model: T49F / Serial: 13135195 On 10/06, technician arrived to ad…"
type textarea "x"
type textarea "Brand: True / Model: T49F / Serial: 13135195 On 10/06, technician arrived to ad…"
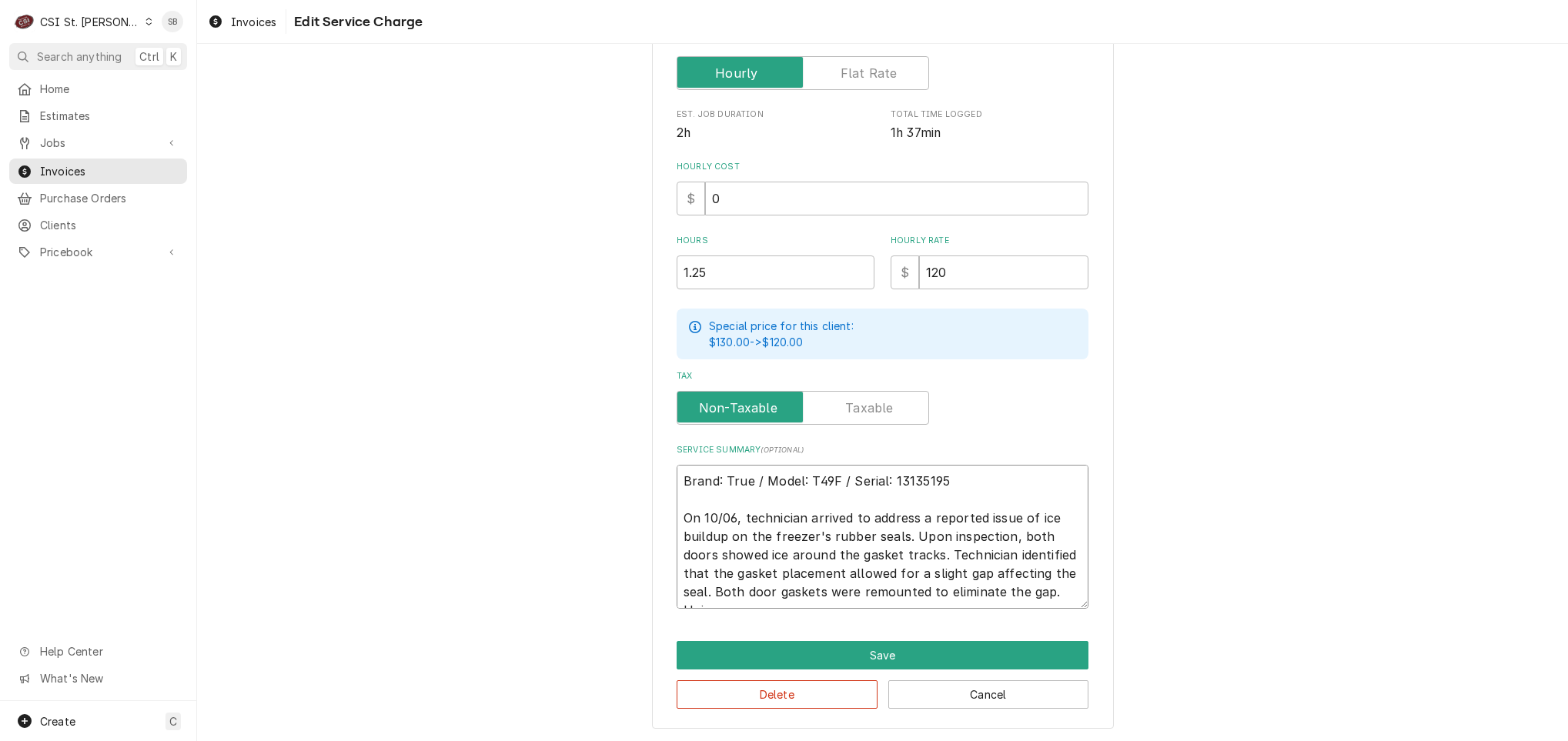
type textarea "x"
type textarea "Brand: True / Model: T49F / Serial: 13135195 On 10/06, technician arrived to ad…"
type textarea "x"
type textarea "Brand: True / Model: T49F / Serial: 13135195 On 10/06, technician arrived to ad…"
type textarea "x"
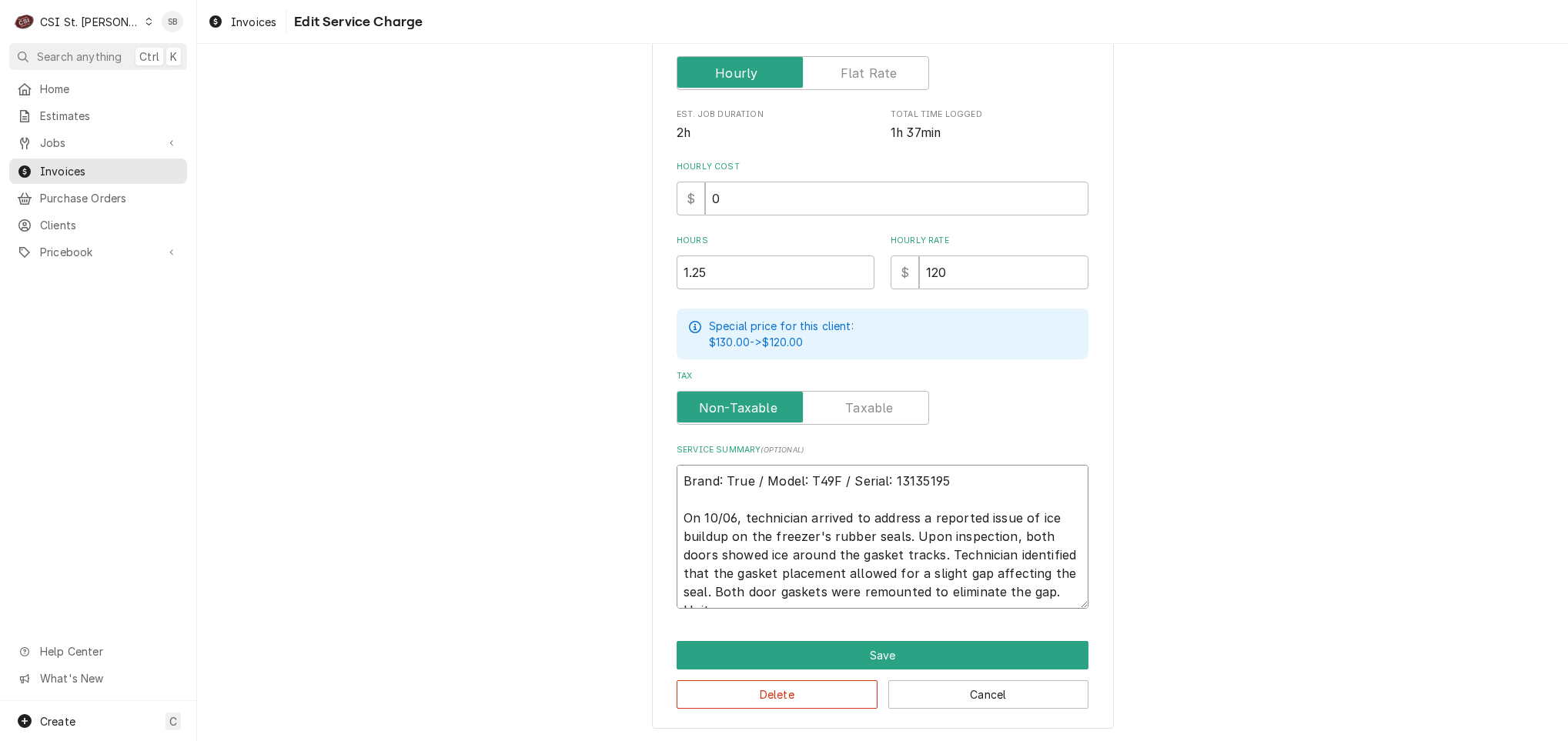
type textarea "Brand: True / Model: T49F / Serial: 13135195 On 10/06, technician arrived to ad…"
type textarea "x"
type textarea "Brand: True / Model: T49F / Serial: 13135195 On 10/06, technician arrived to ad…"
type textarea "x"
type textarea "Brand: True / Model: T49F / Serial: 13135195 On 10/06, technician arrived to ad…"
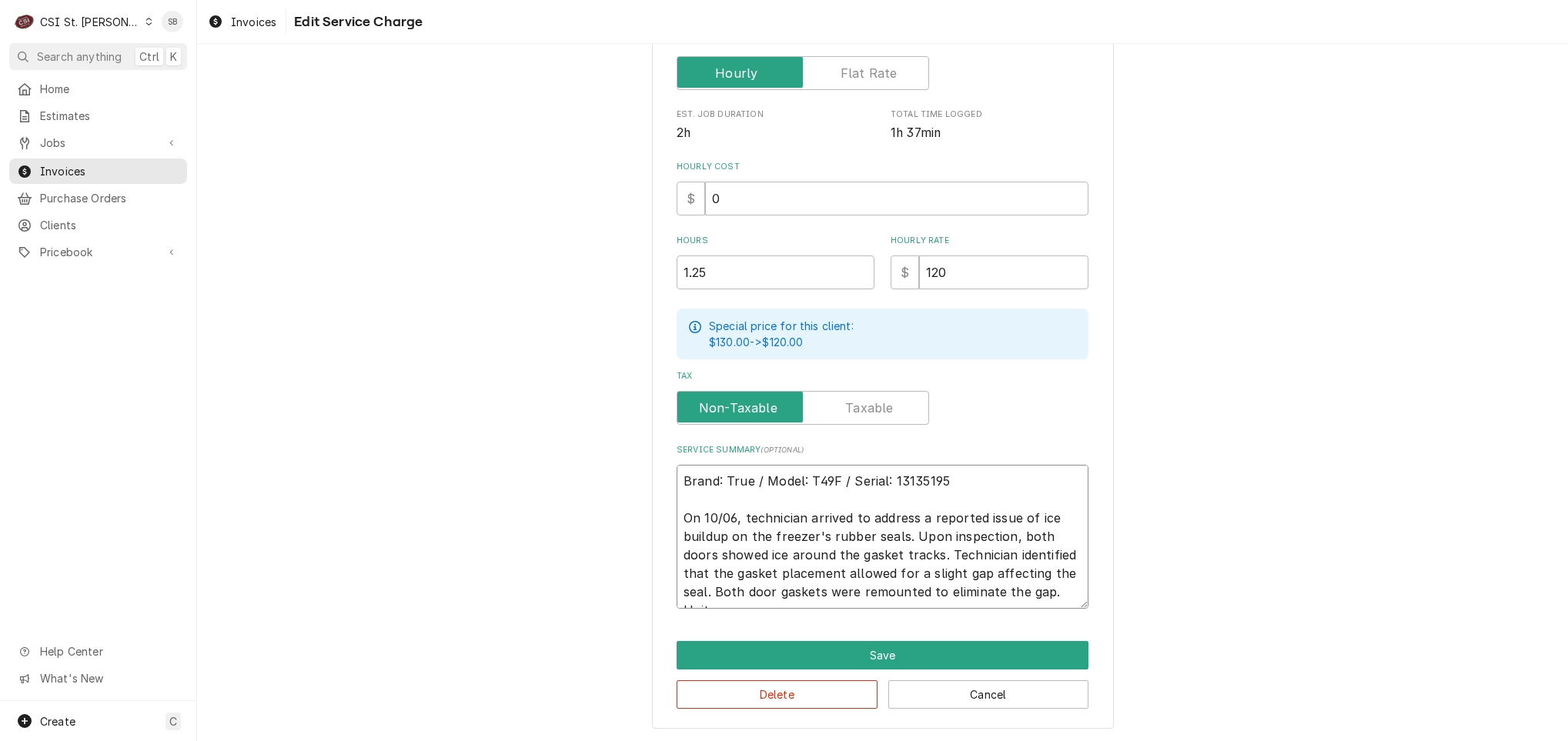
type textarea "x"
type textarea "Brand: True / Model: T49F / Serial: 13135195 On 10/06, technician arrived to ad…"
type textarea "x"
type textarea "Brand: True / Model: T49F / Serial: 13135195 On 10/06, technician arrived to ad…"
type textarea "x"
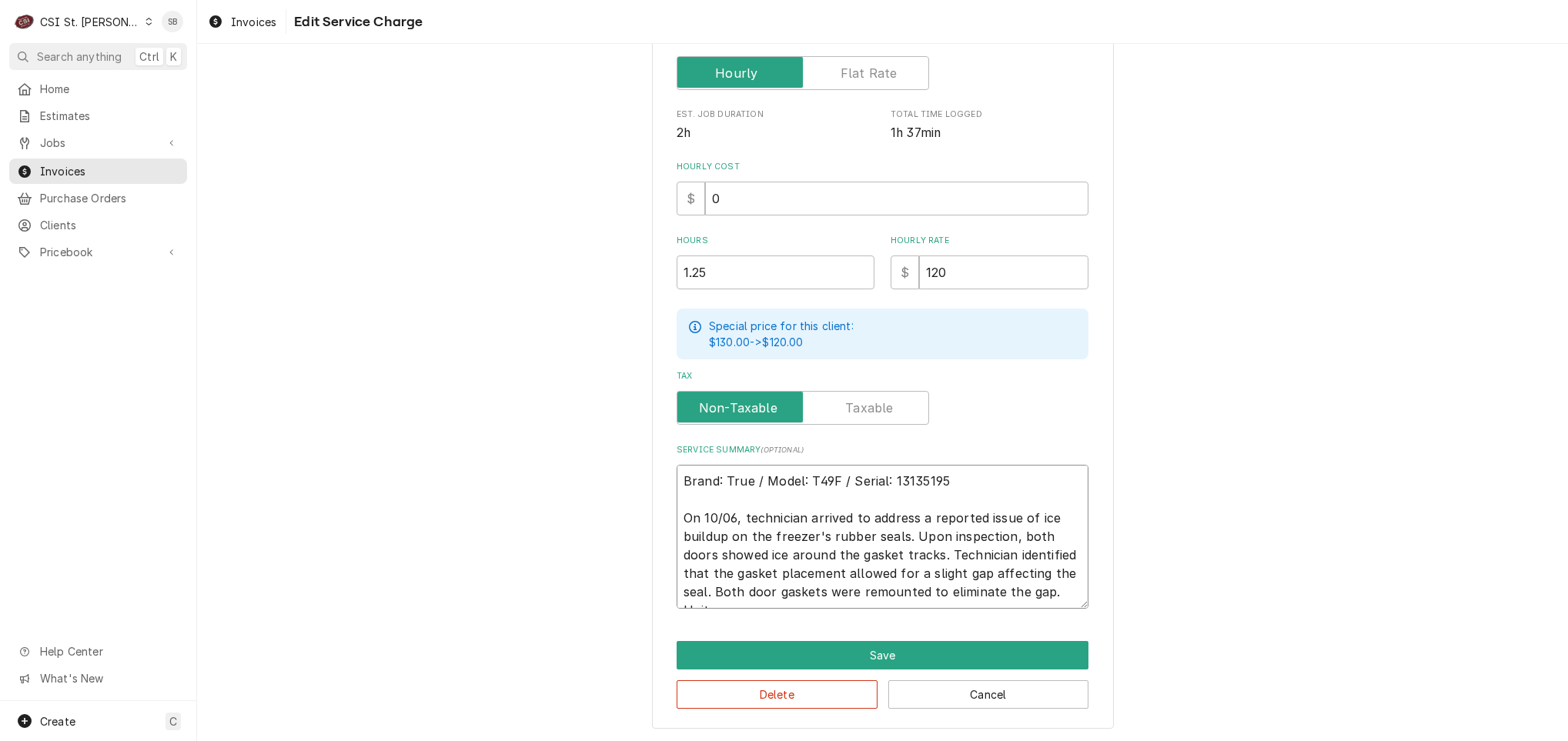
type textarea "Brand: True / Model: T49F / Serial: 13135195 On 10/06, technician arrived to ad…"
type textarea "x"
type textarea "Brand: True / Model: T49F / Serial: 13135195 On 10/06, technician arrived to ad…"
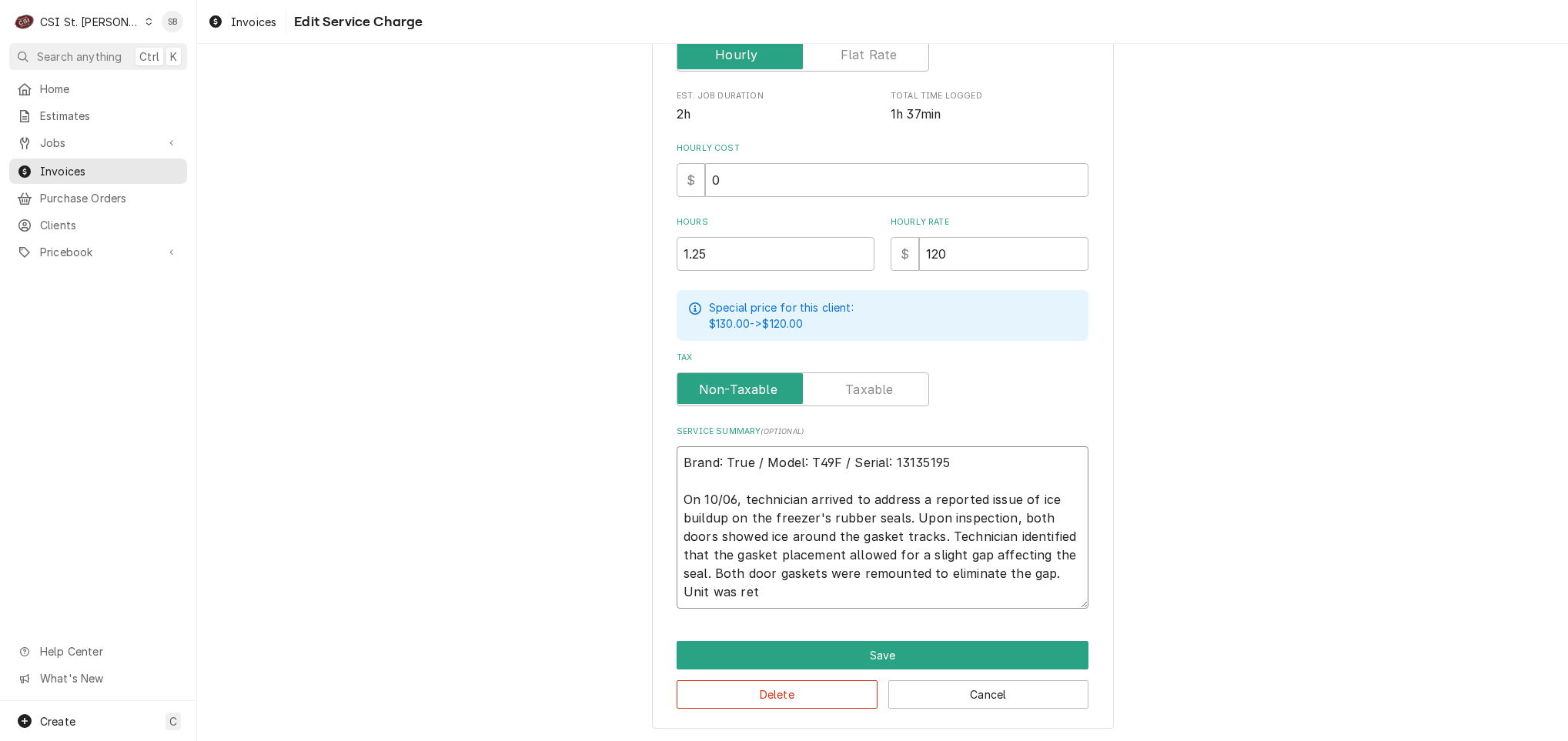
type textarea "x"
type textarea "Brand: True / Model: T49F / Serial: 13135195 On 10/06, technician arrived to ad…"
type textarea "x"
type textarea "Brand: True / Model: T49F / Serial: 13135195 On 10/06, technician arrived to ad…"
type textarea "x"
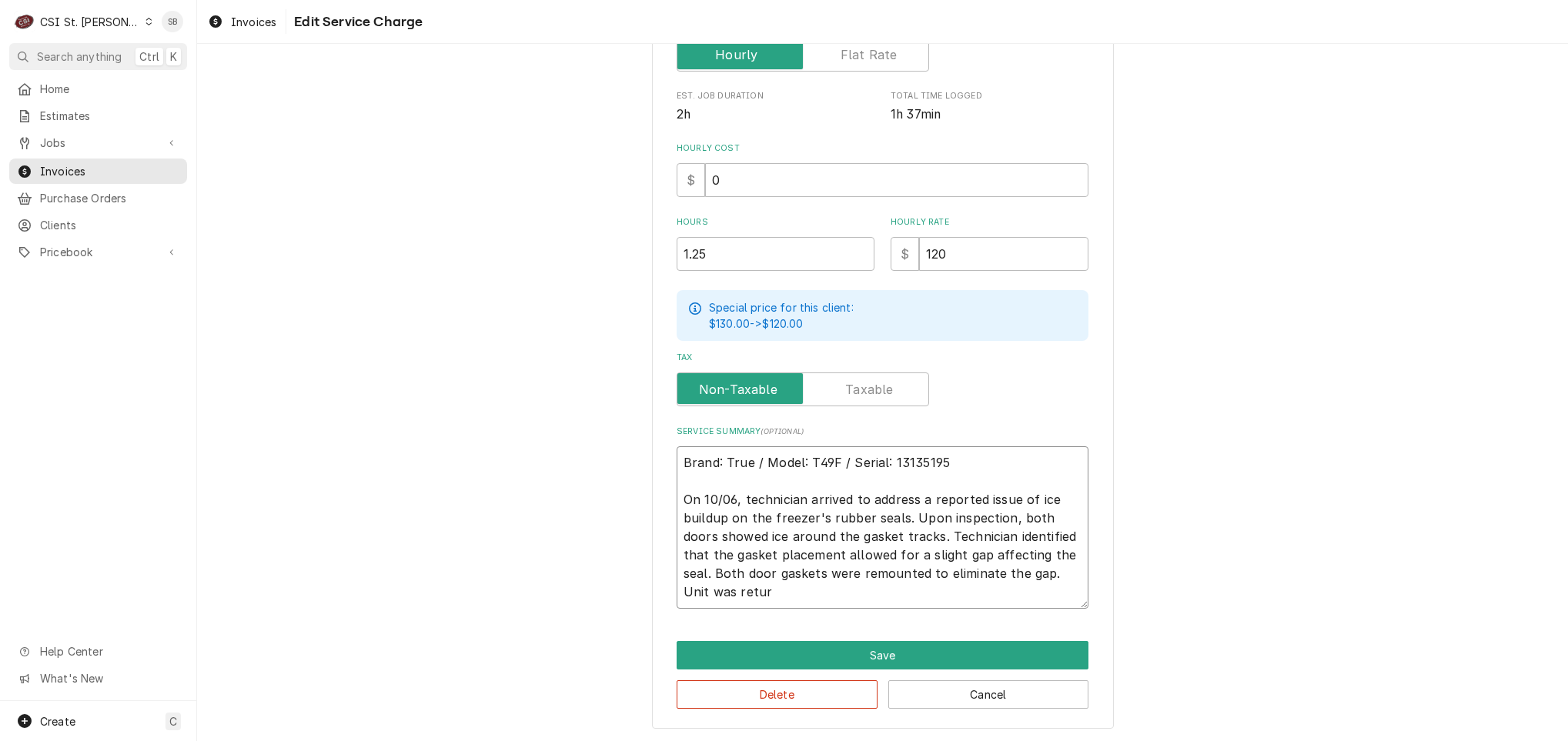
type textarea "Brand: True / Model: T49F / Serial: 13135195 On 10/06, technician arrived to ad…"
type textarea "x"
type textarea "Brand: True / Model: T49F / Serial: 13135195 On 10/06, technician arrived to ad…"
type textarea "x"
type textarea "Brand: True / Model: T49F / Serial: 13135195 On 10/06, technician arrived to ad…"
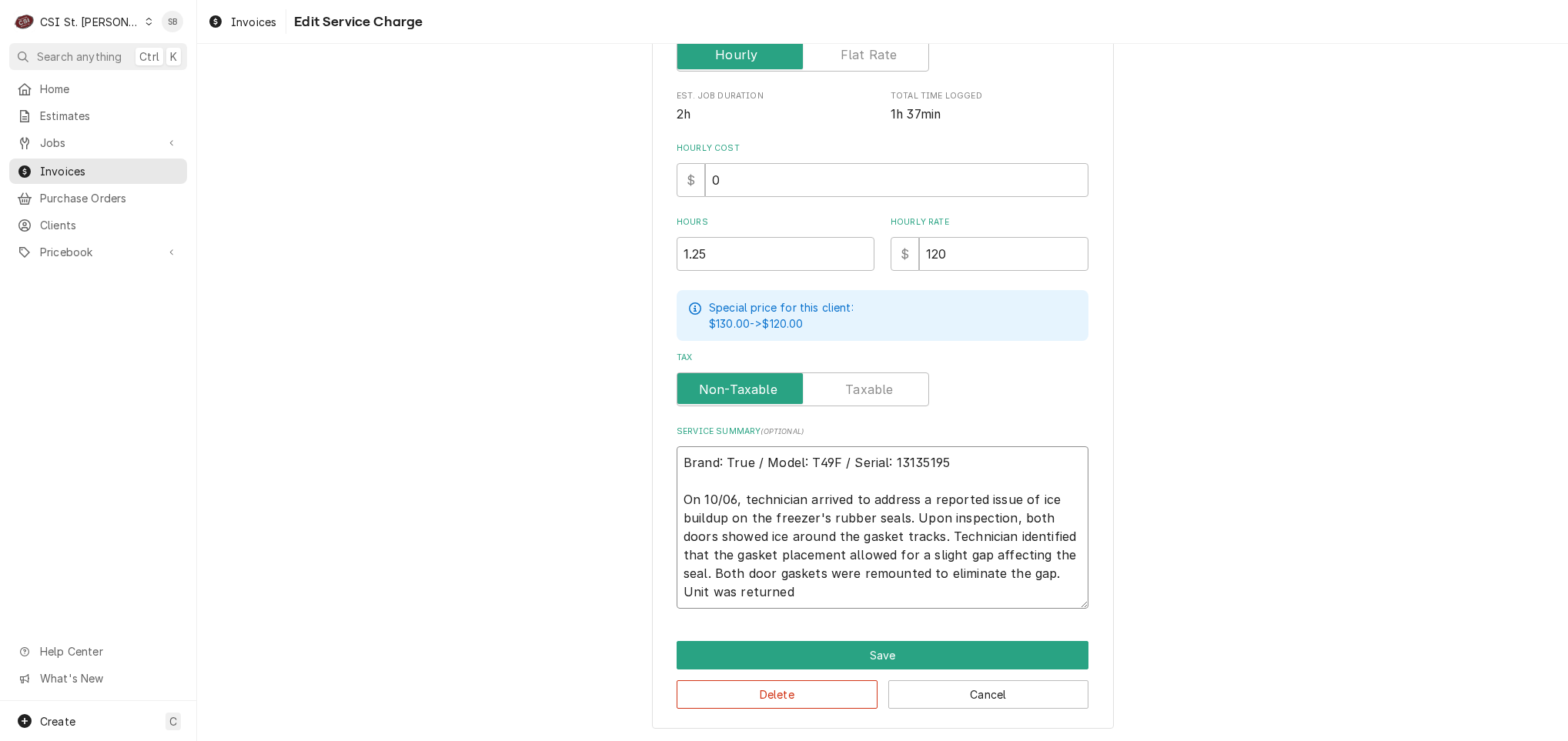
type textarea "x"
type textarea "Brand: True / Model: T49F / Serial: 13135195 On 10/06, technician arrived to ad…"
type textarea "x"
type textarea "Brand: True / Model: T49F / Serial: 13135195 On 10/06, technician arrived to ad…"
type textarea "x"
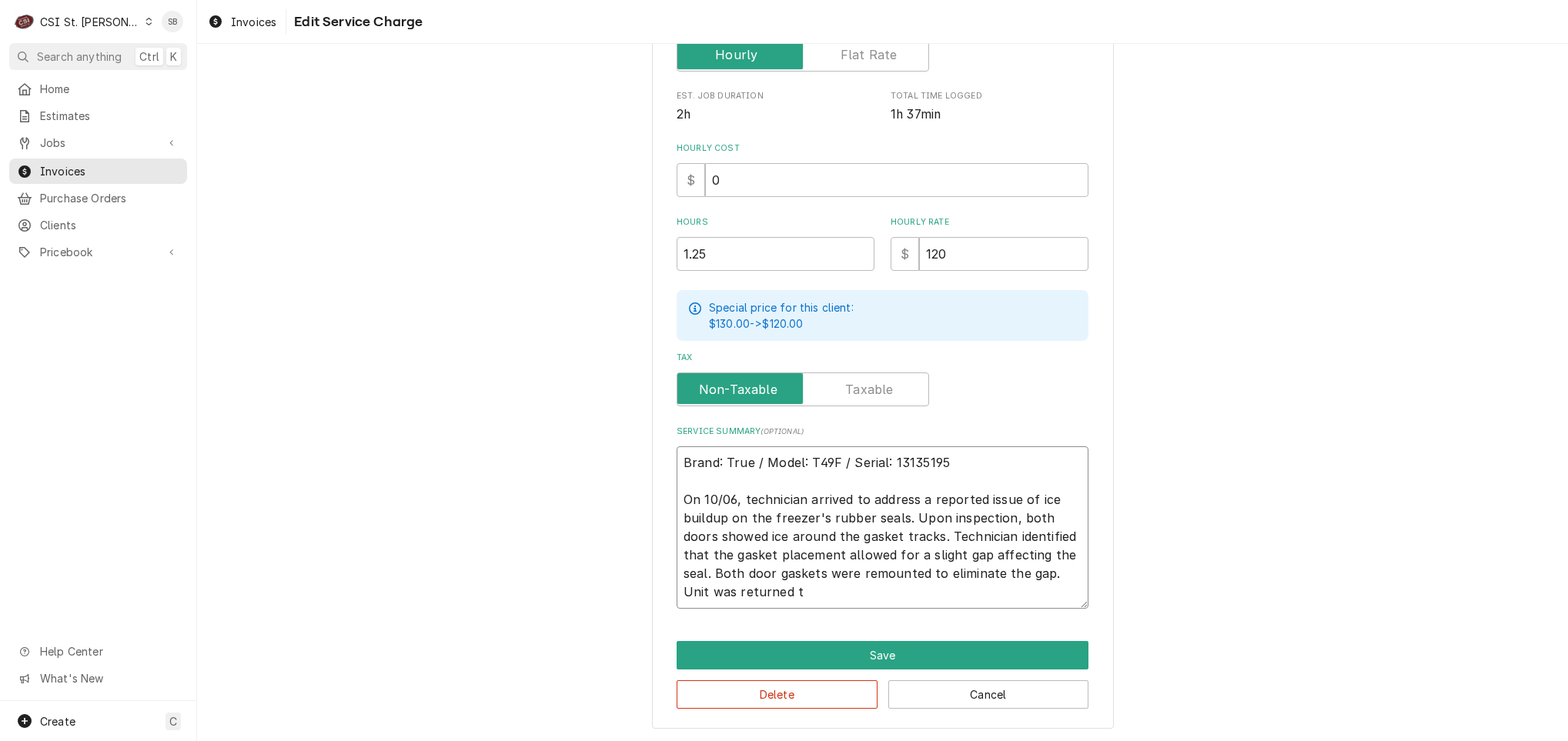
type textarea "Brand: True / Model: T49F / Serial: 13135195 On 10/06, technician arrived to ad…"
type textarea "x"
type textarea "Brand: True / Model: T49F / Serial: 13135195 On 10/06, technician arrived to ad…"
type textarea "x"
type textarea "Brand: True / Model: T49F / Serial: 13135195 On 10/06, technician arrived to ad…"
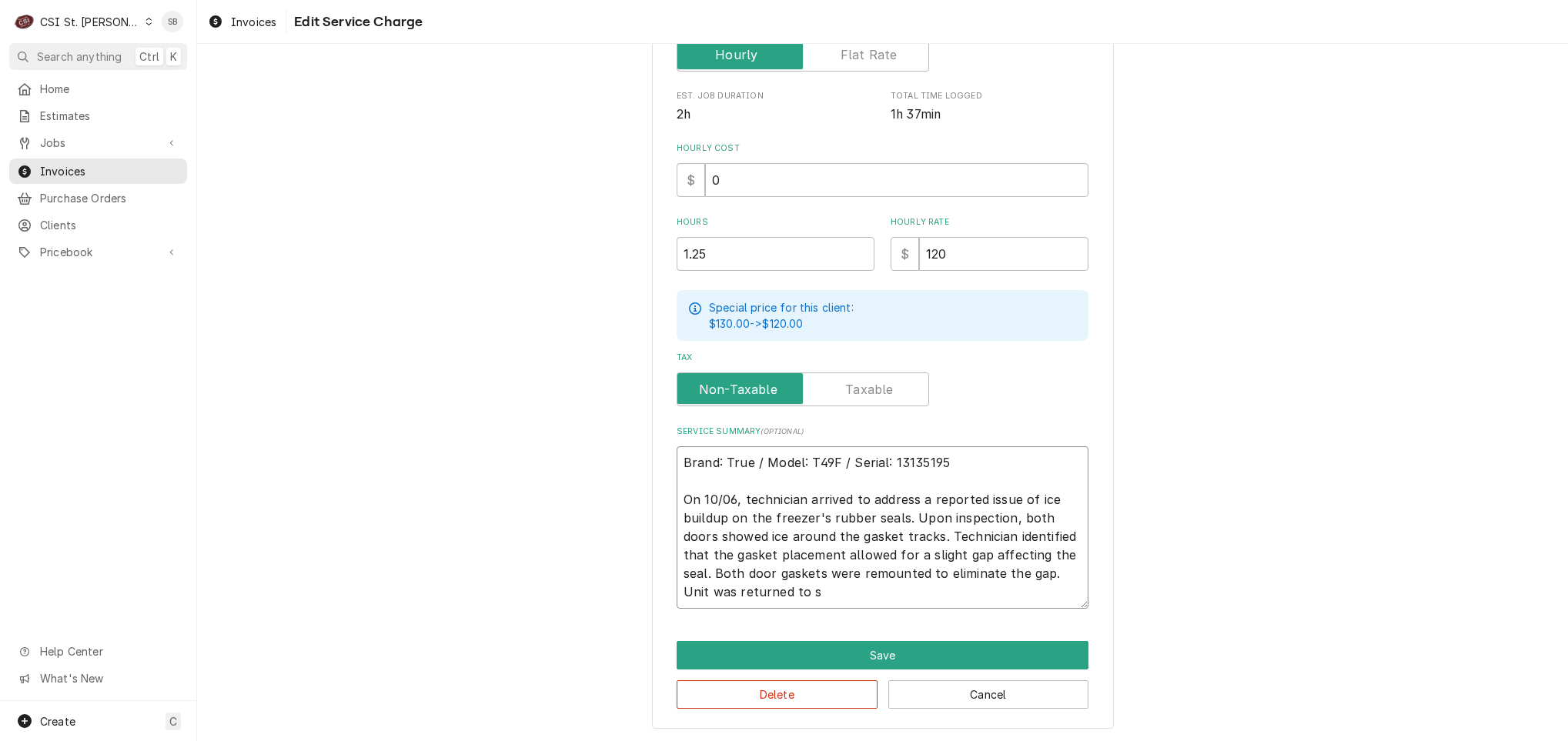
type textarea "x"
type textarea "Brand: True / Model: T49F / Serial: 13135195 On 10/06, technician arrived to ad…"
type textarea "x"
type textarea "Brand: True / Model: T49F / Serial: 13135195 On 10/06, technician arrived to ad…"
type textarea "x"
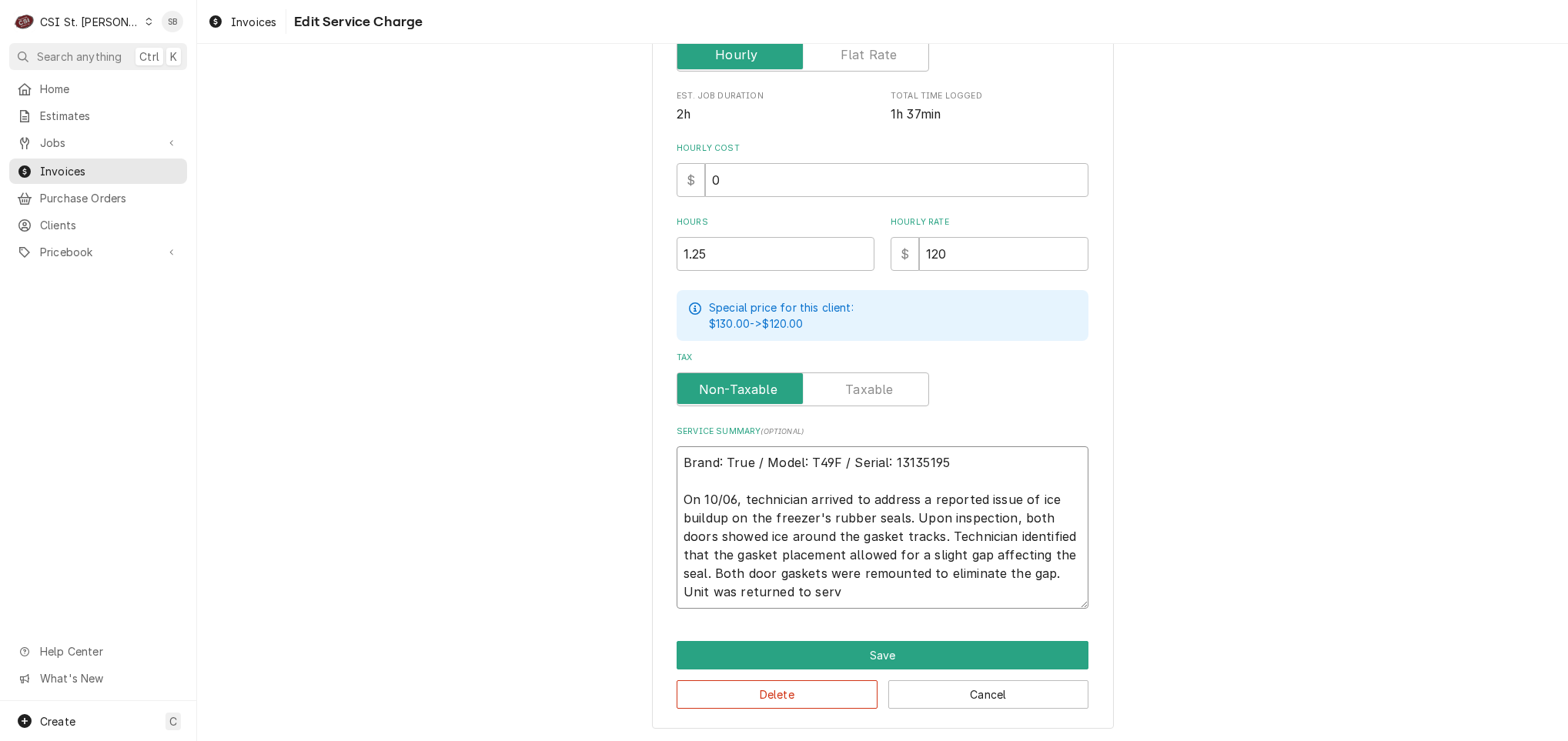
type textarea "Brand: True / Model: T49F / Serial: 13135195 On 10/06, technician arrived to ad…"
type textarea "x"
type textarea "Brand: True / Model: T49F / Serial: 13135195 On 10/06, technician arrived to ad…"
type textarea "x"
type textarea "Brand: True / Model: T49F / Serial: 13135195 On 10/06, technician arrived to ad…"
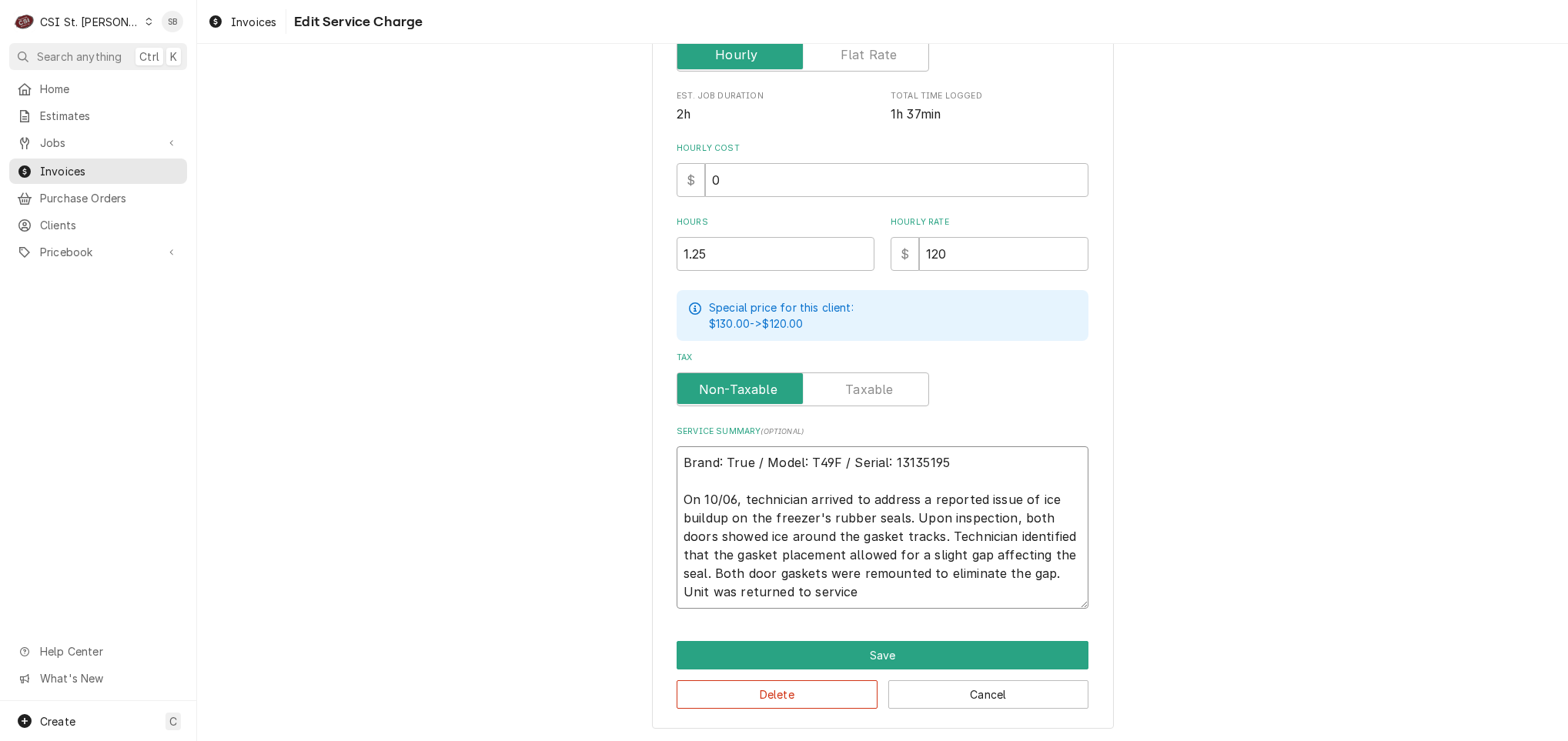
type textarea "x"
type textarea "Brand: True / Model: T49F / Serial: 13135195 On 10/06, technician arrived to ad…"
type textarea "x"
drag, startPoint x: 795, startPoint y: 592, endPoint x: 460, endPoint y: 318, distance: 432.8
click at [460, 318] on div "Use the fields below to edit this service charge Short Description 1-Labor (Ser…" at bounding box center [882, 224] width 1371 height 1036
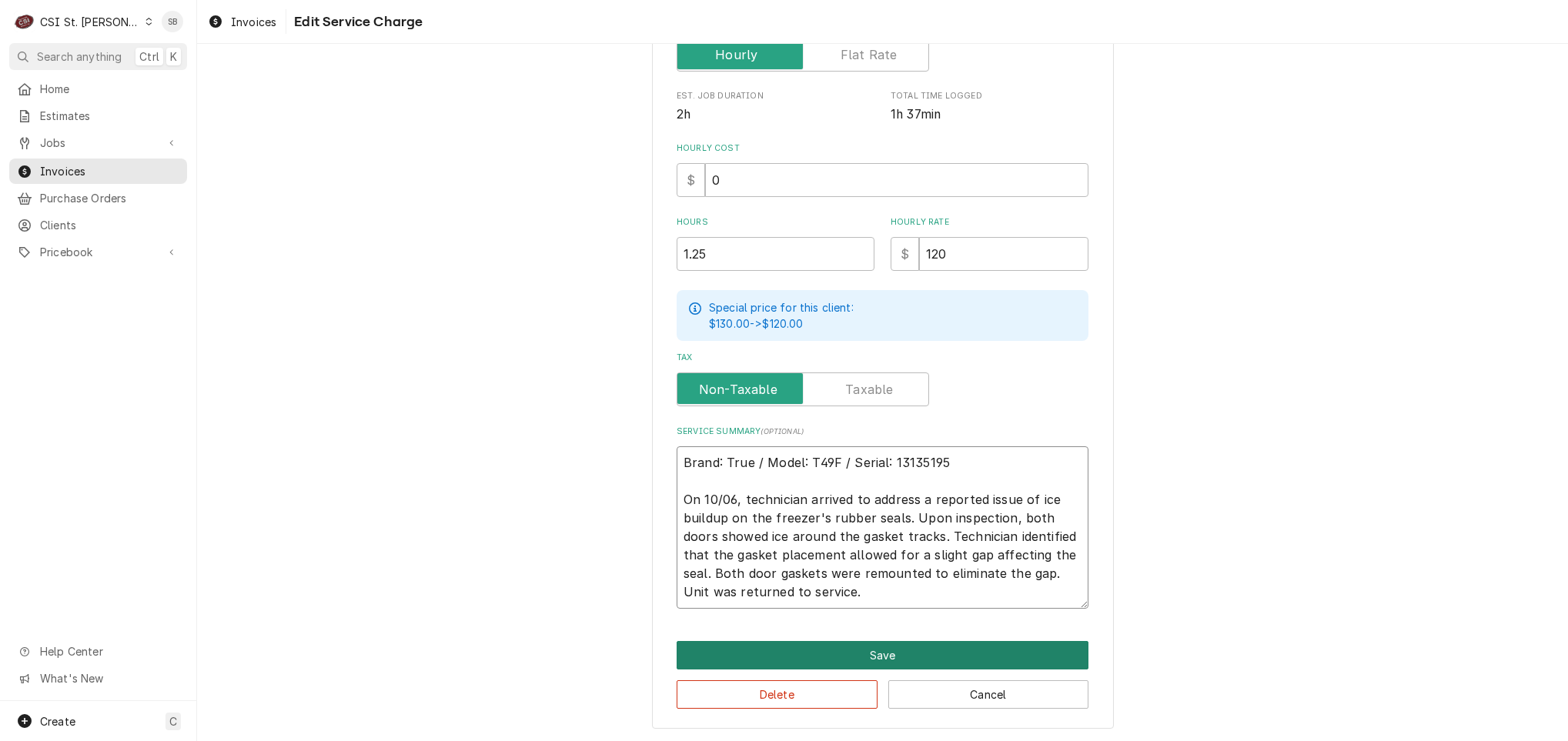
type textarea "Brand: True / Model: T49F / Serial: 13135195 On 10/06, technician arrived to ad…"
click at [873, 657] on button "Save" at bounding box center [882, 655] width 412 height 29
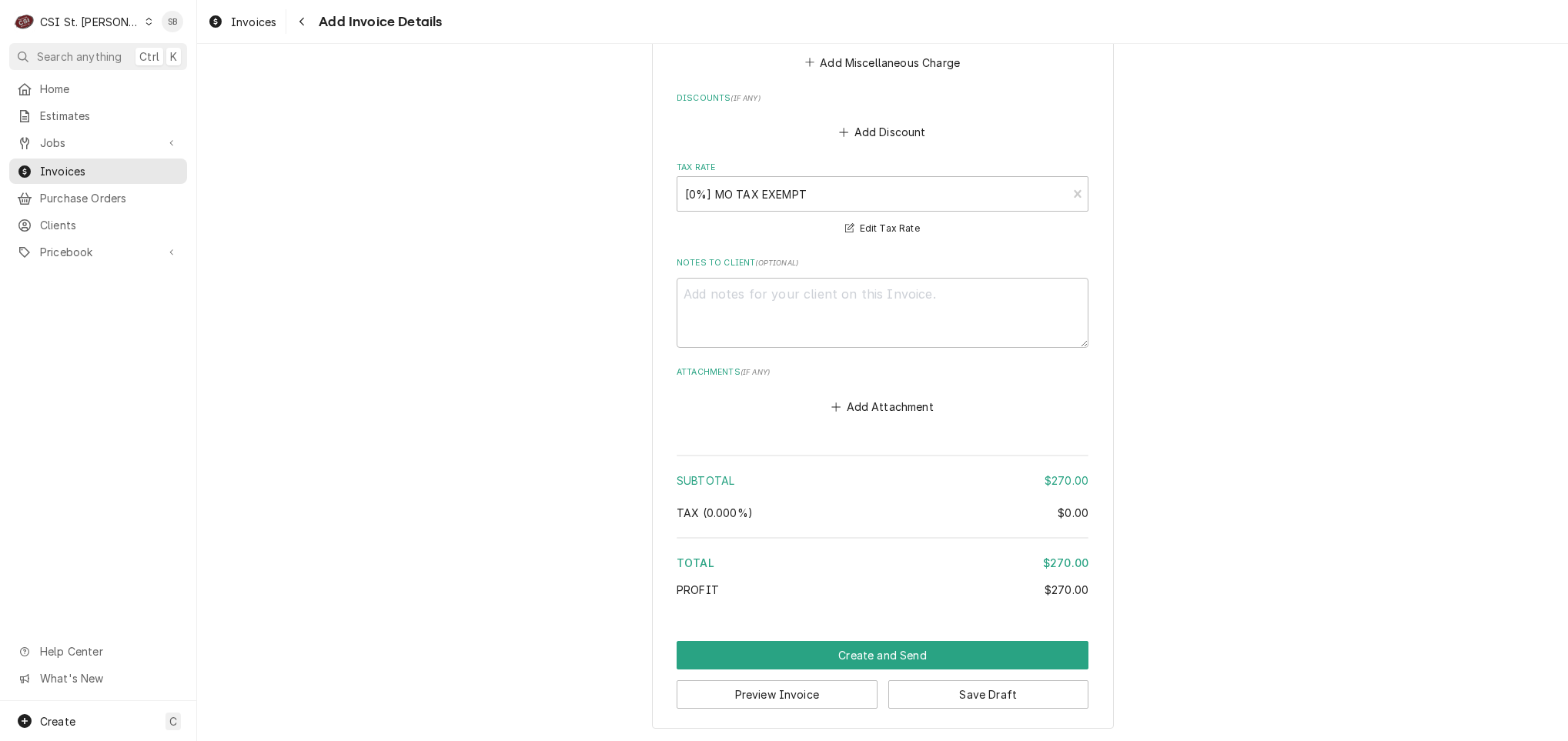
scroll to position [2295, 0]
click at [978, 705] on button "Save Draft" at bounding box center [989, 694] width 201 height 29
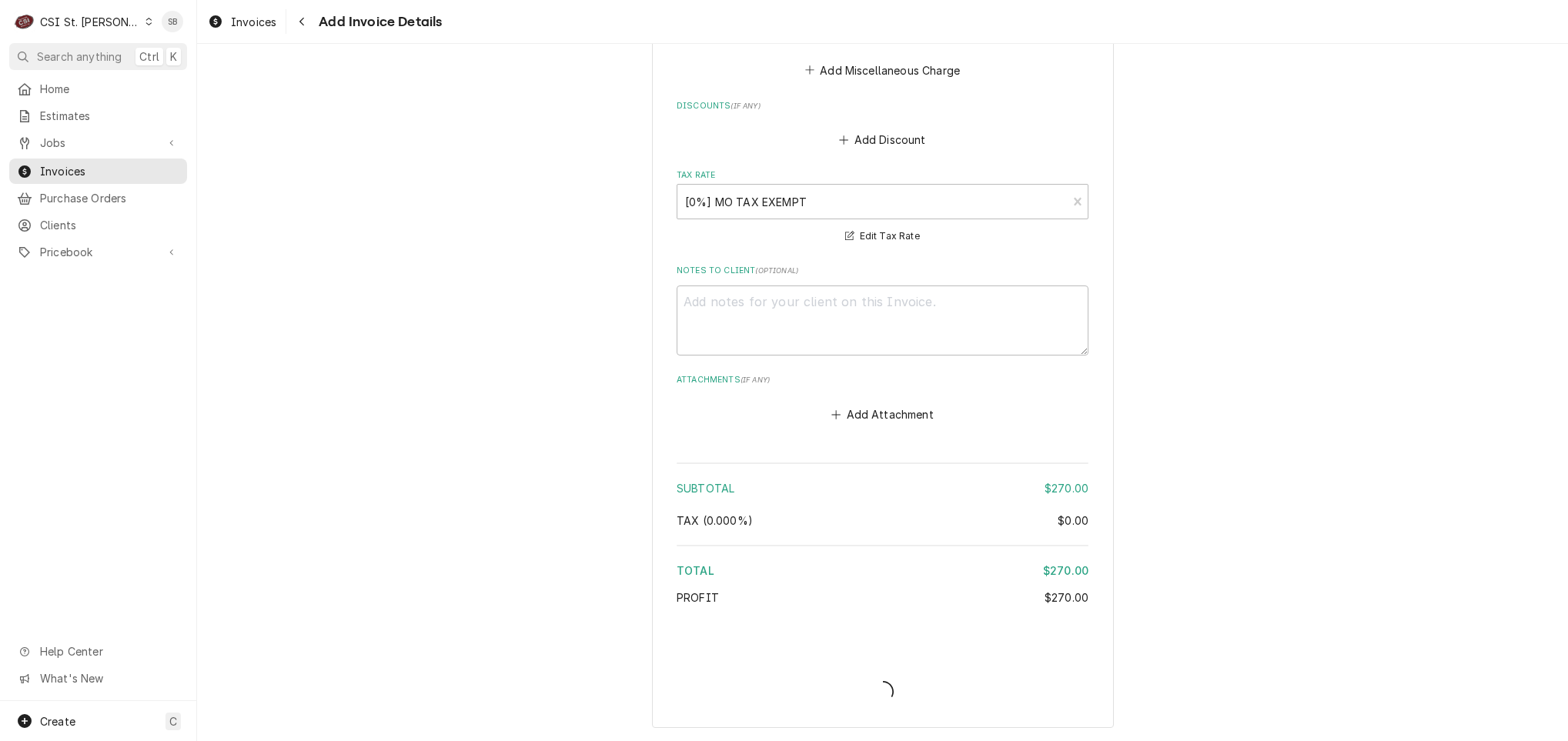
type textarea "x"
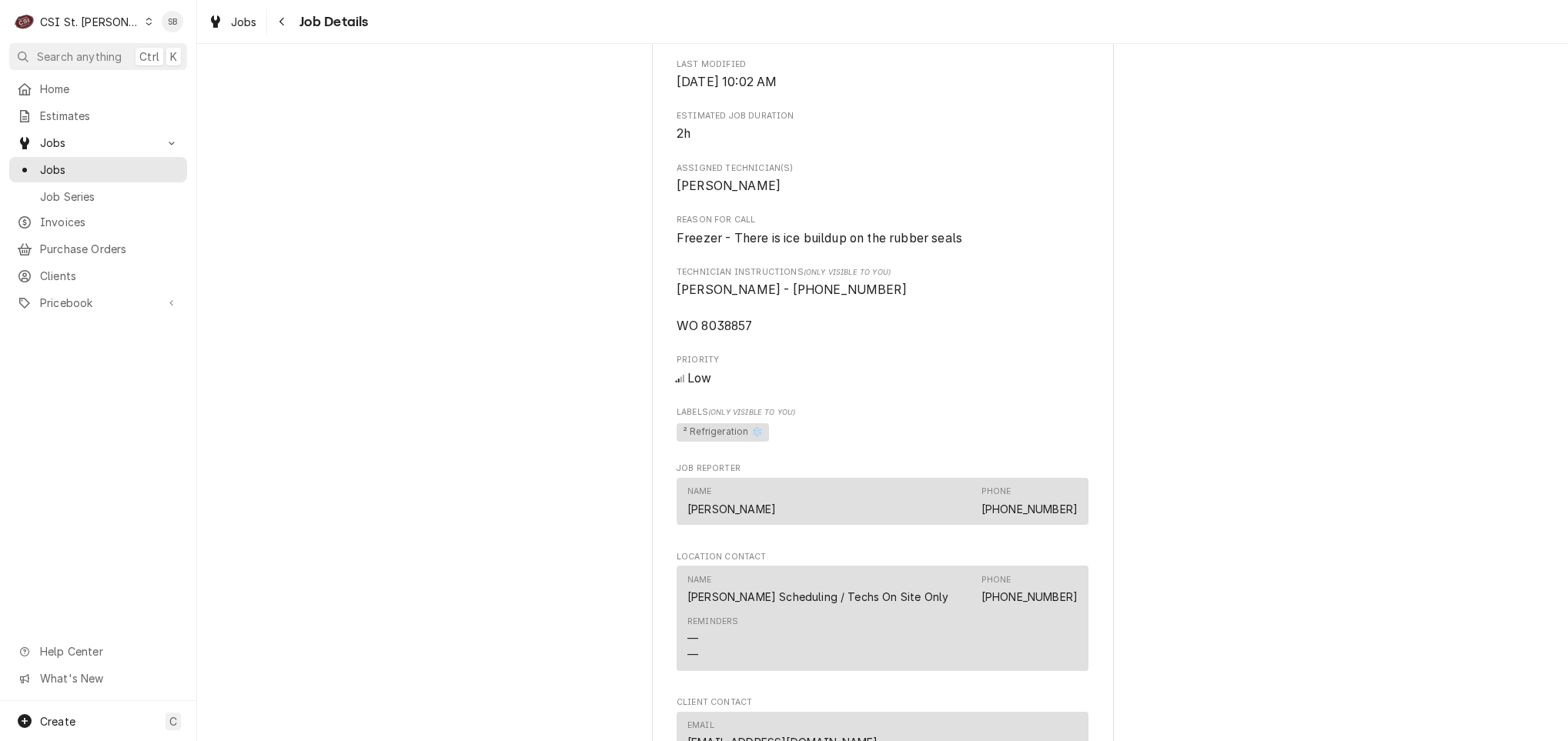
scroll to position [692, 0]
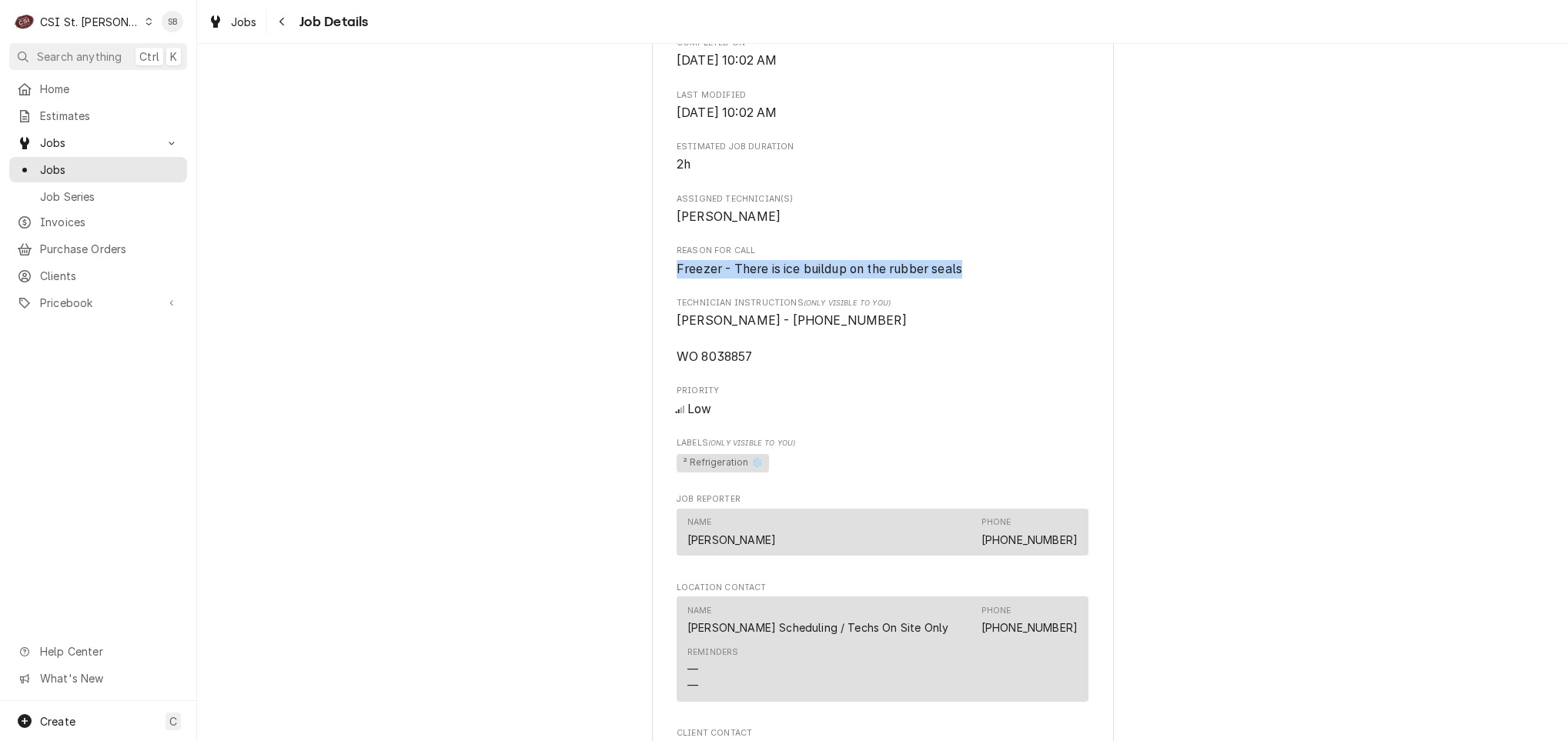
drag, startPoint x: 989, startPoint y: 289, endPoint x: 661, endPoint y: 292, distance: 328.0
click at [661, 292] on div "[GEOGRAPHIC_DATA] [GEOGRAPHIC_DATA] [STREET_ADDRESS] Open in Maps Roopairs Job …" at bounding box center [882, 416] width 462 height 2020
copy span "Freezer - There is ice buildup on the rubber seals"
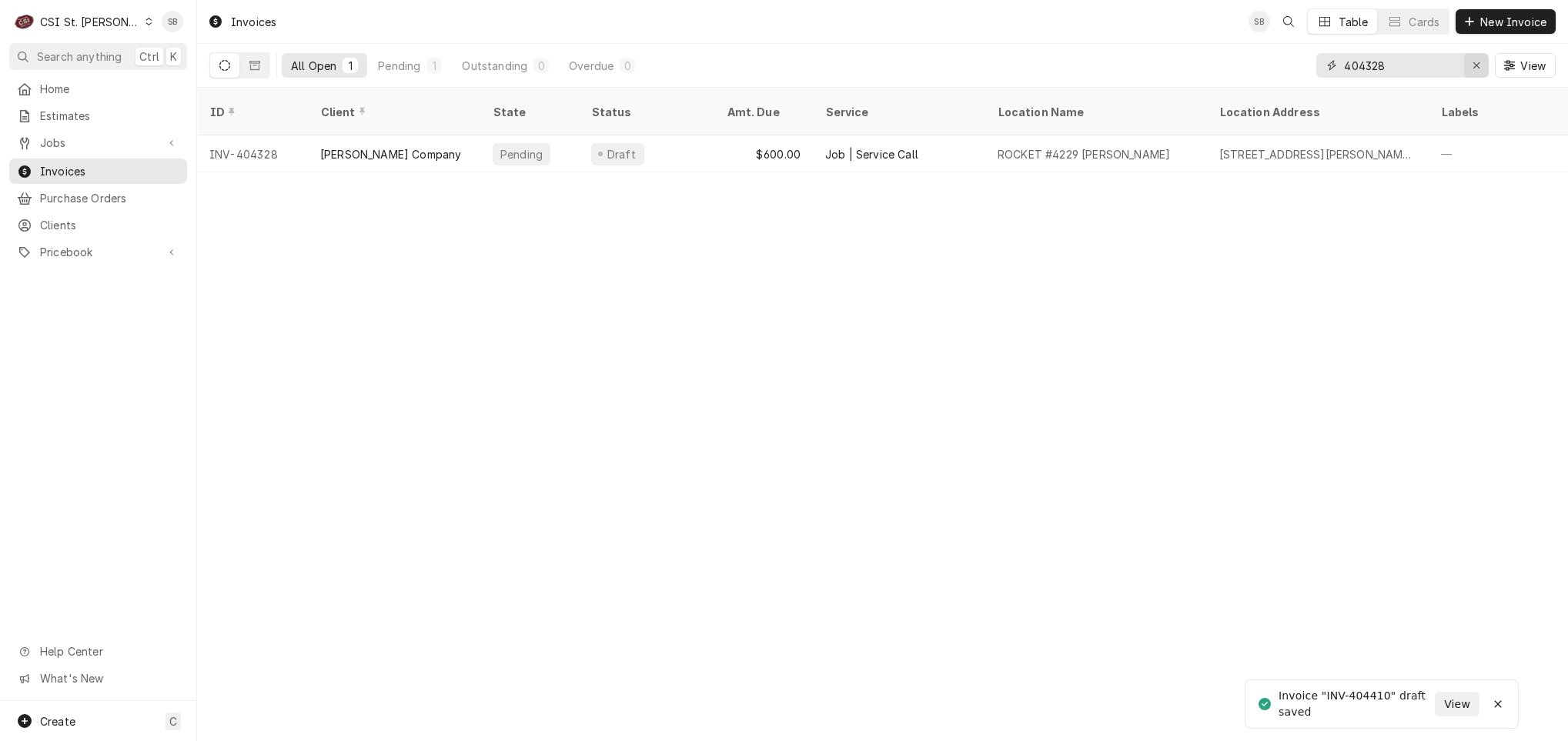
click at [1478, 65] on icon "Erase input" at bounding box center [1477, 65] width 8 height 11
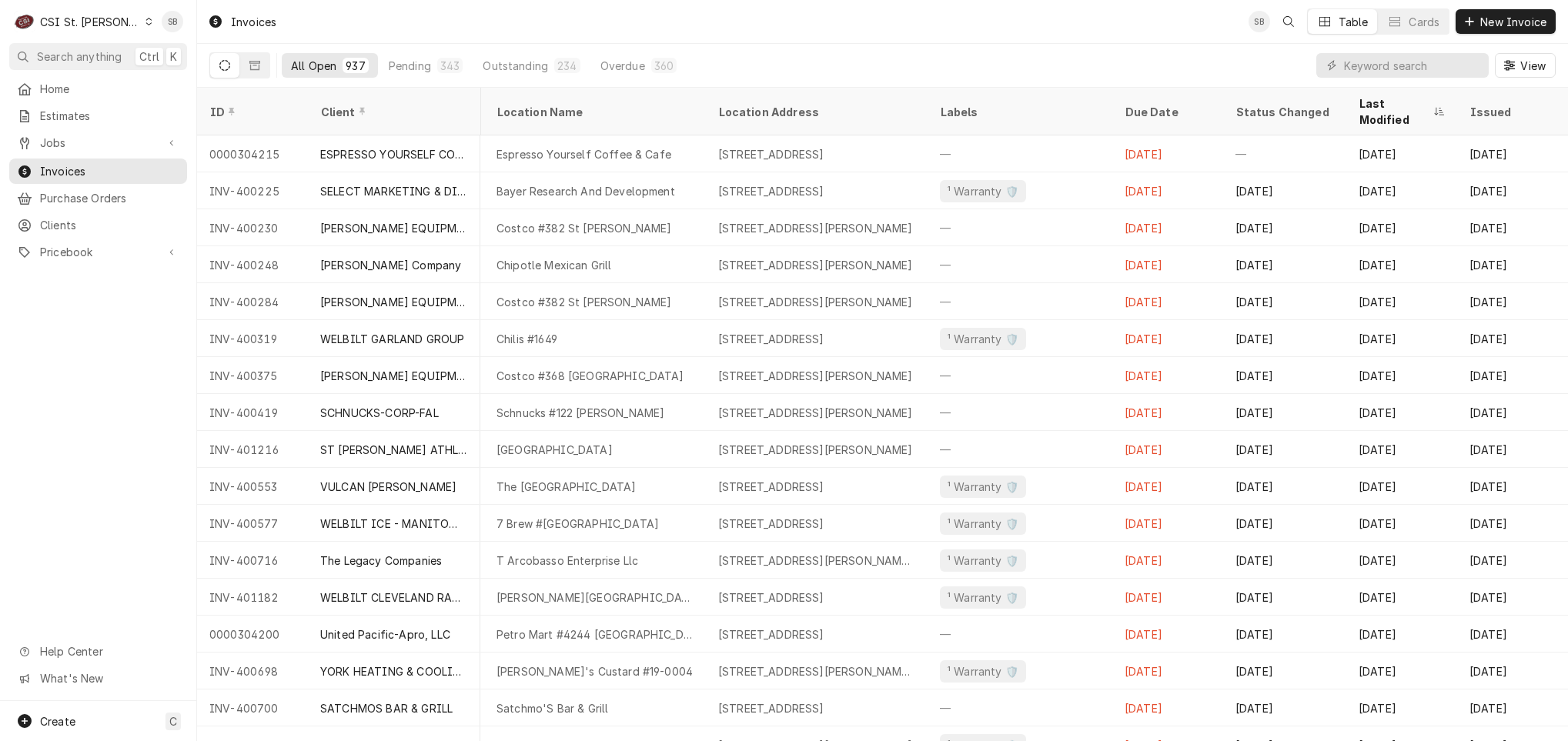
scroll to position [0, 518]
click at [1359, 101] on div "Last Modified" at bounding box center [1394, 111] width 71 height 32
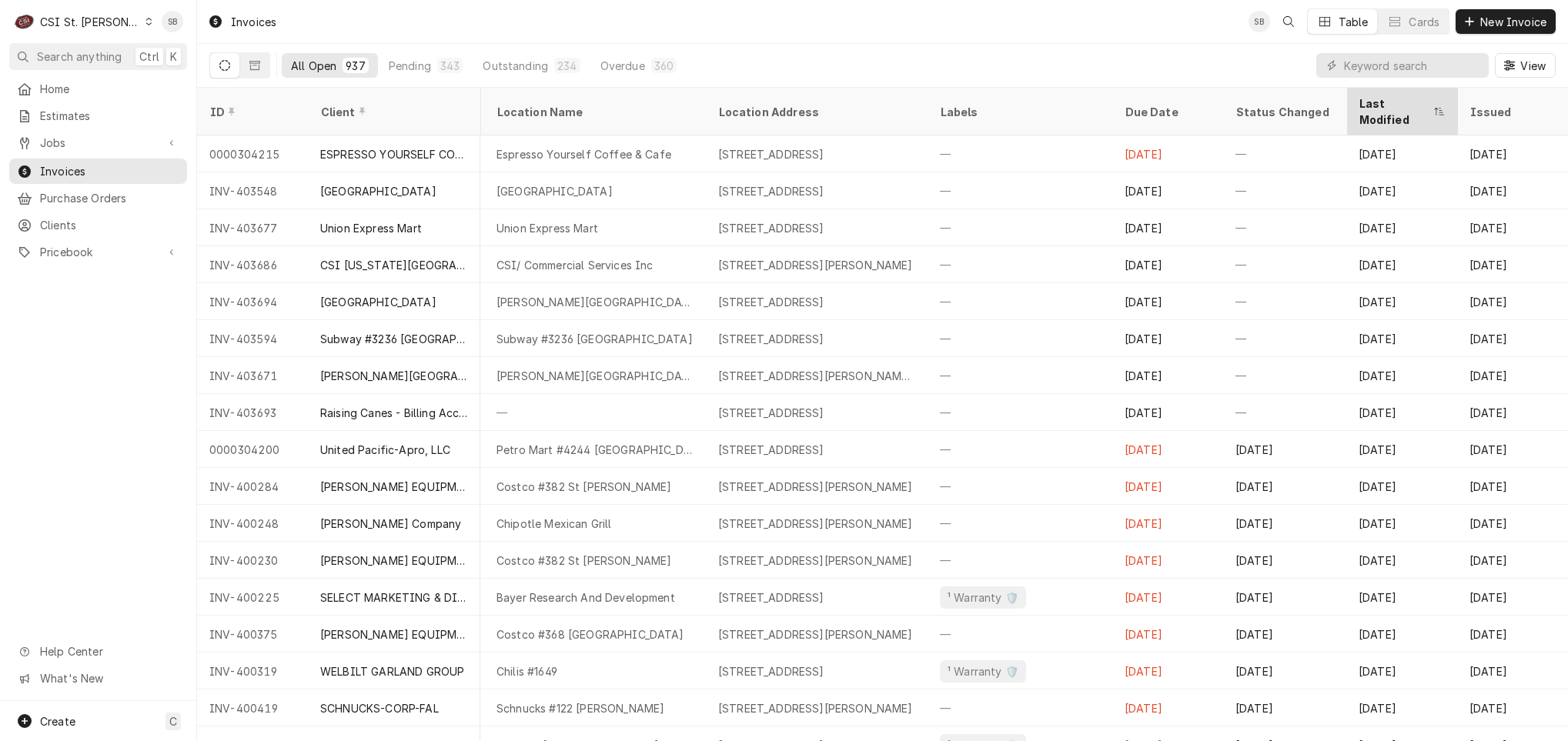
click at [1359, 98] on div "Last Modified" at bounding box center [1394, 111] width 71 height 32
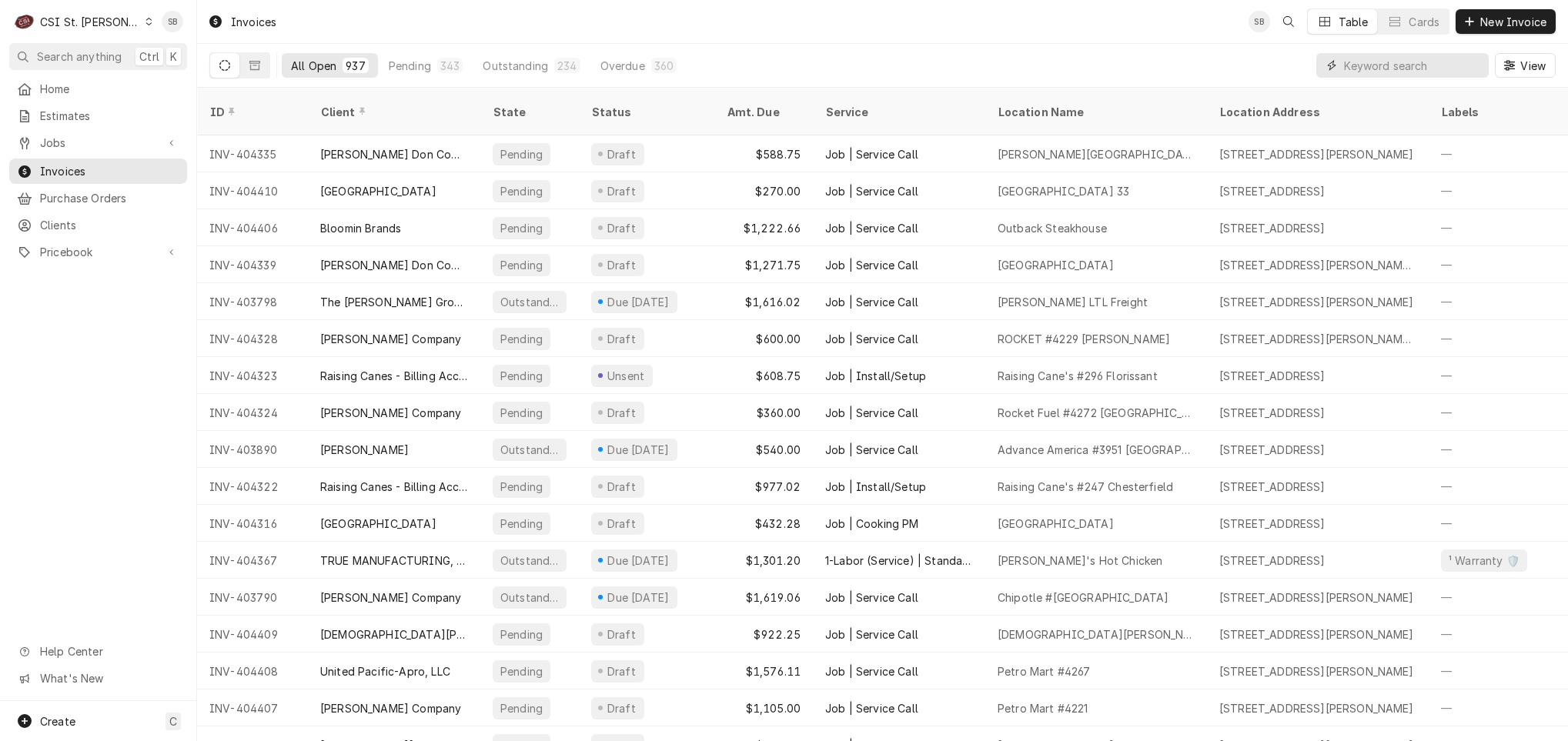
click at [1390, 57] on input "Dynamic Content Wrapper" at bounding box center [1413, 65] width 137 height 24
paste input "404323"
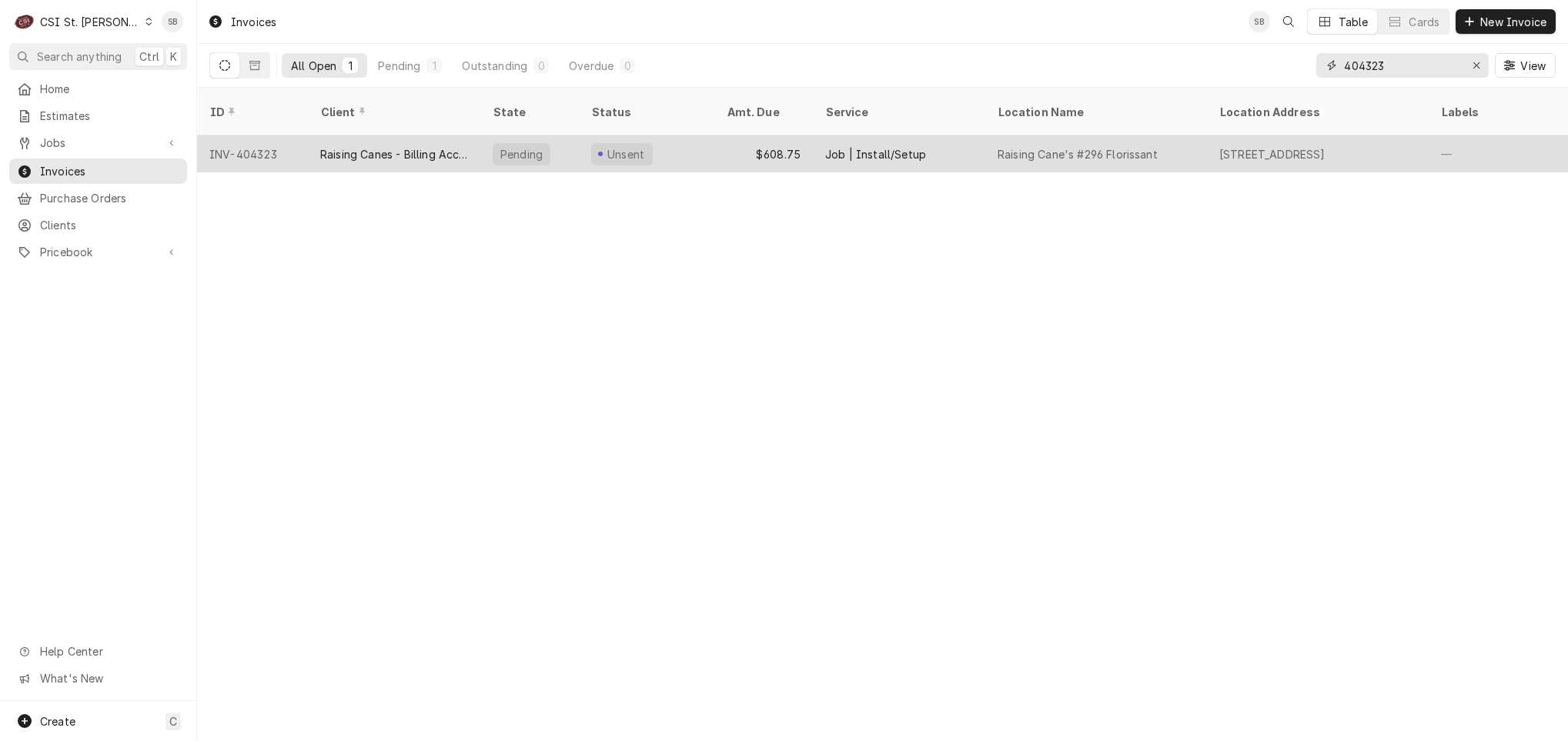
type input "404323"
click at [396, 150] on div "Raising Canes - Billing Account" at bounding box center [394, 154] width 172 height 37
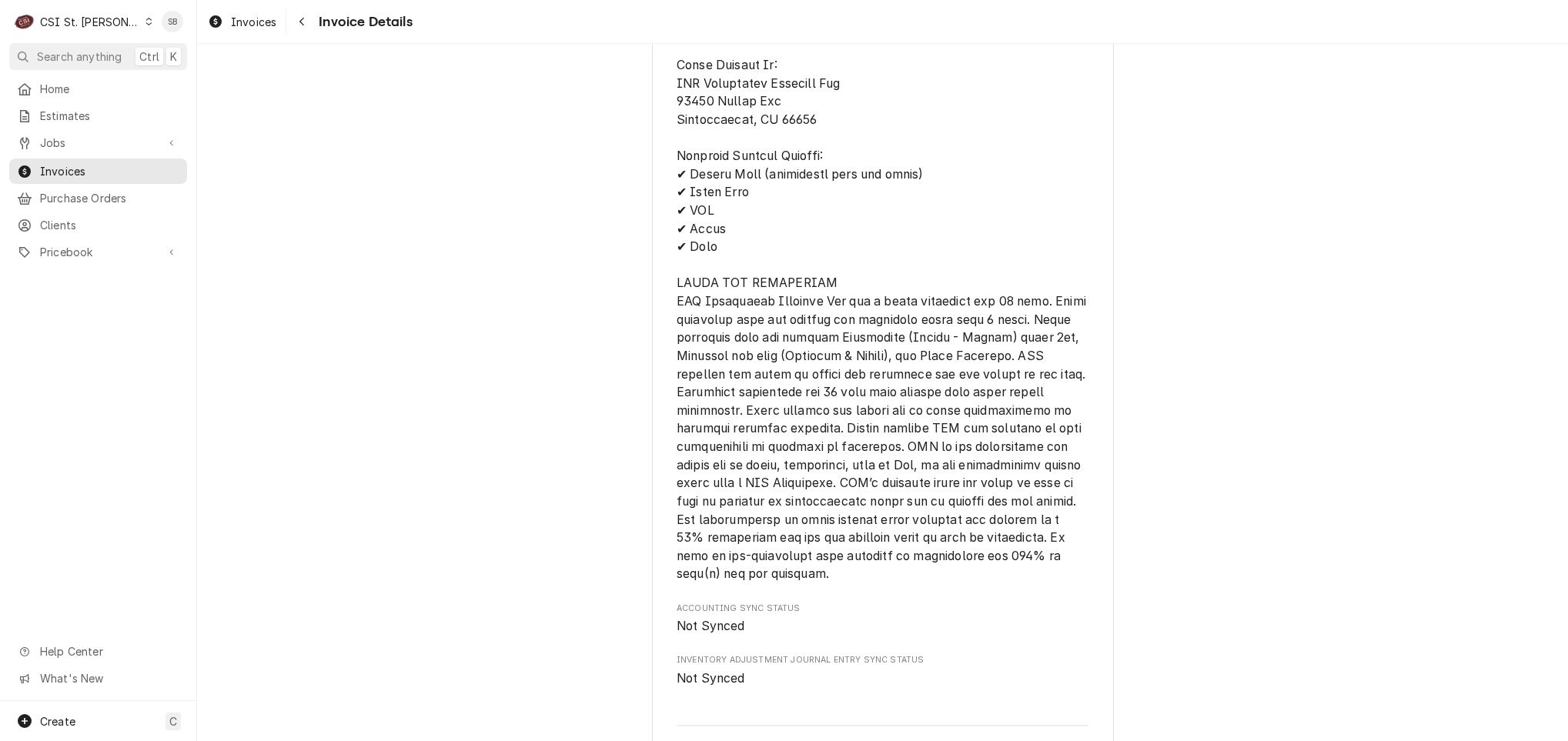
scroll to position [2593, 0]
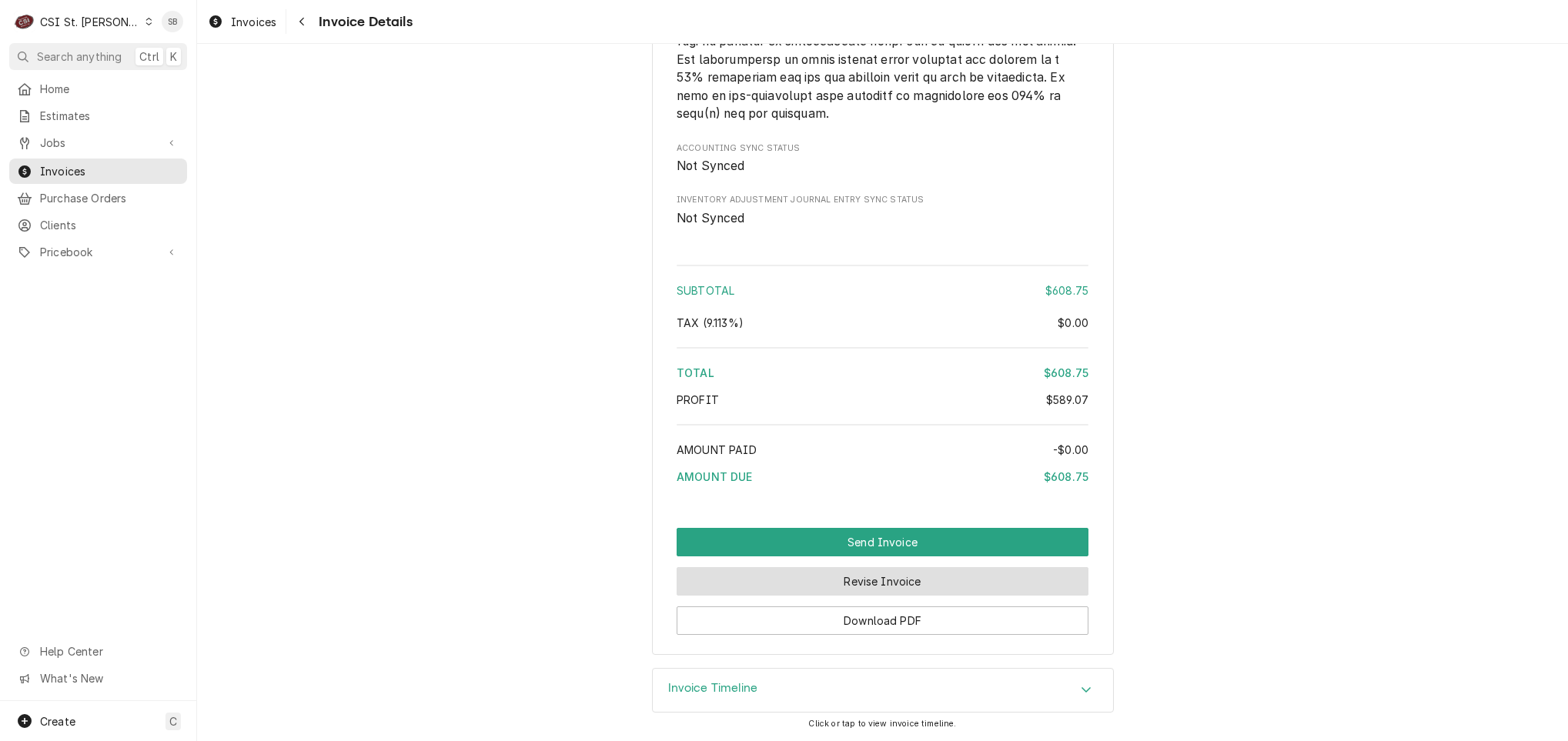
click at [823, 587] on button "Revise Invoice" at bounding box center [882, 581] width 412 height 29
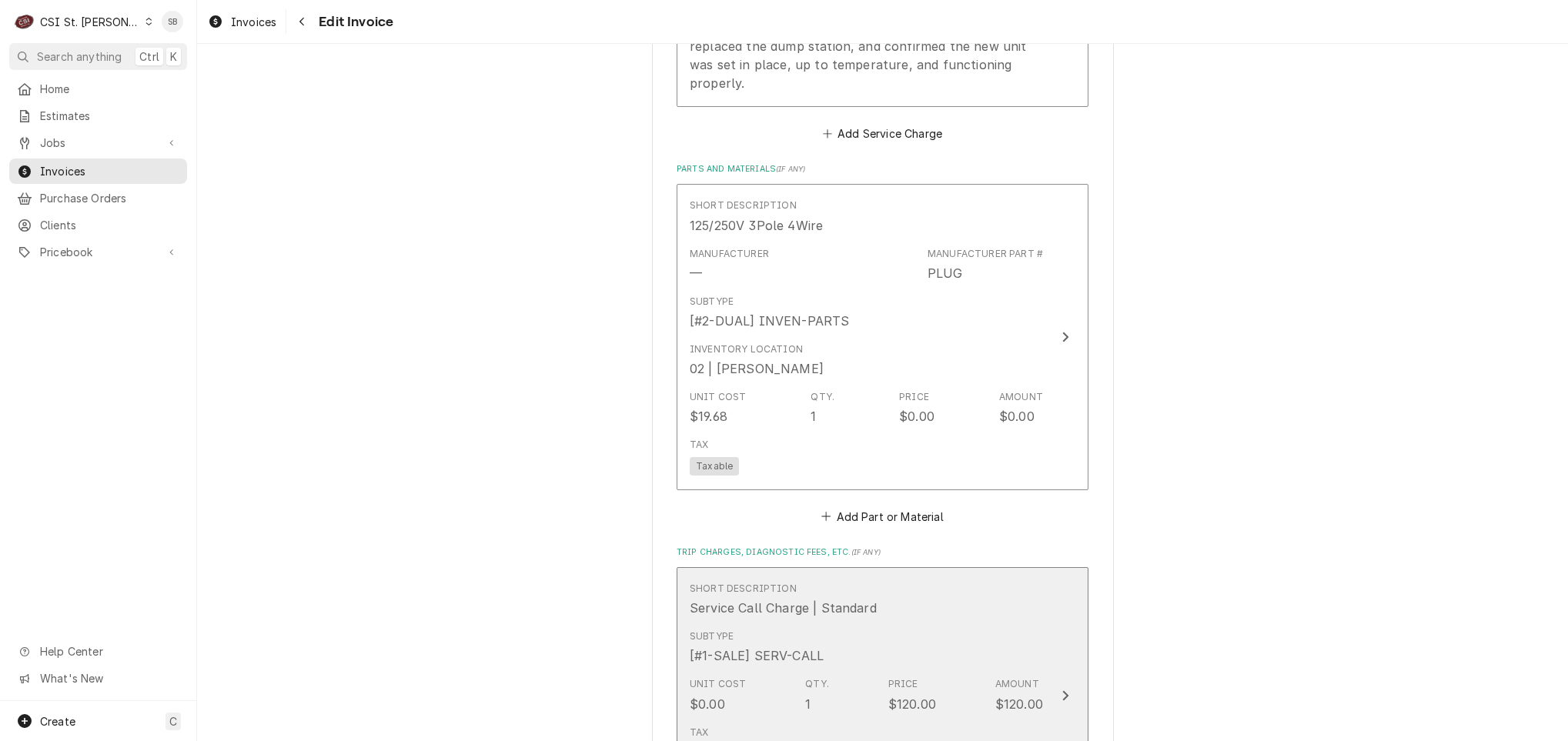
scroll to position [1615, 0]
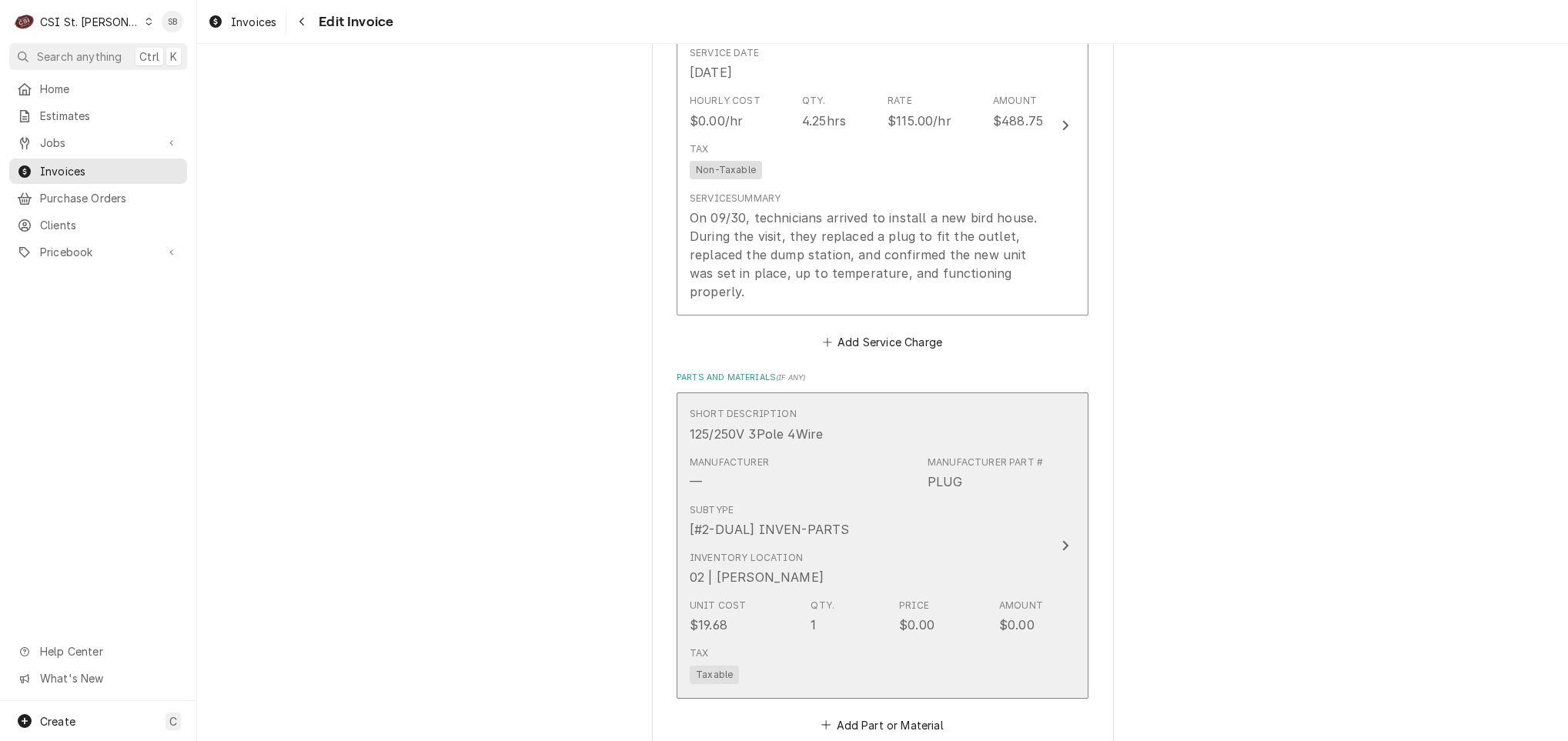
click at [996, 544] on div "Inventory Location 02 | TREVOR JOHNSON" at bounding box center [866, 568] width 353 height 48
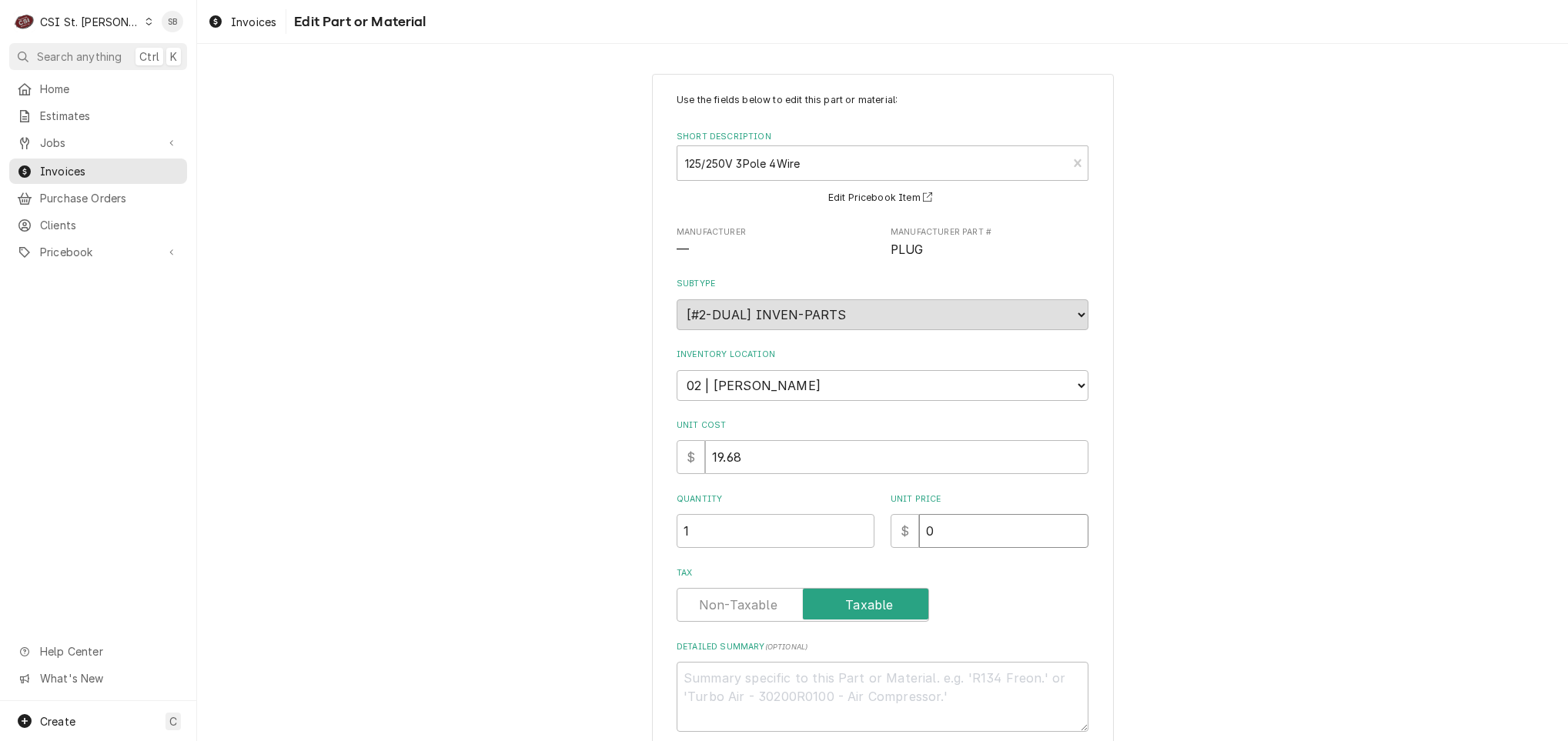
drag, startPoint x: 853, startPoint y: 538, endPoint x: 713, endPoint y: 518, distance: 141.4
click at [713, 524] on div "Quantity 1 Unit Price $ 0" at bounding box center [882, 520] width 412 height 55
type textarea "x"
type input "3"
type textarea "x"
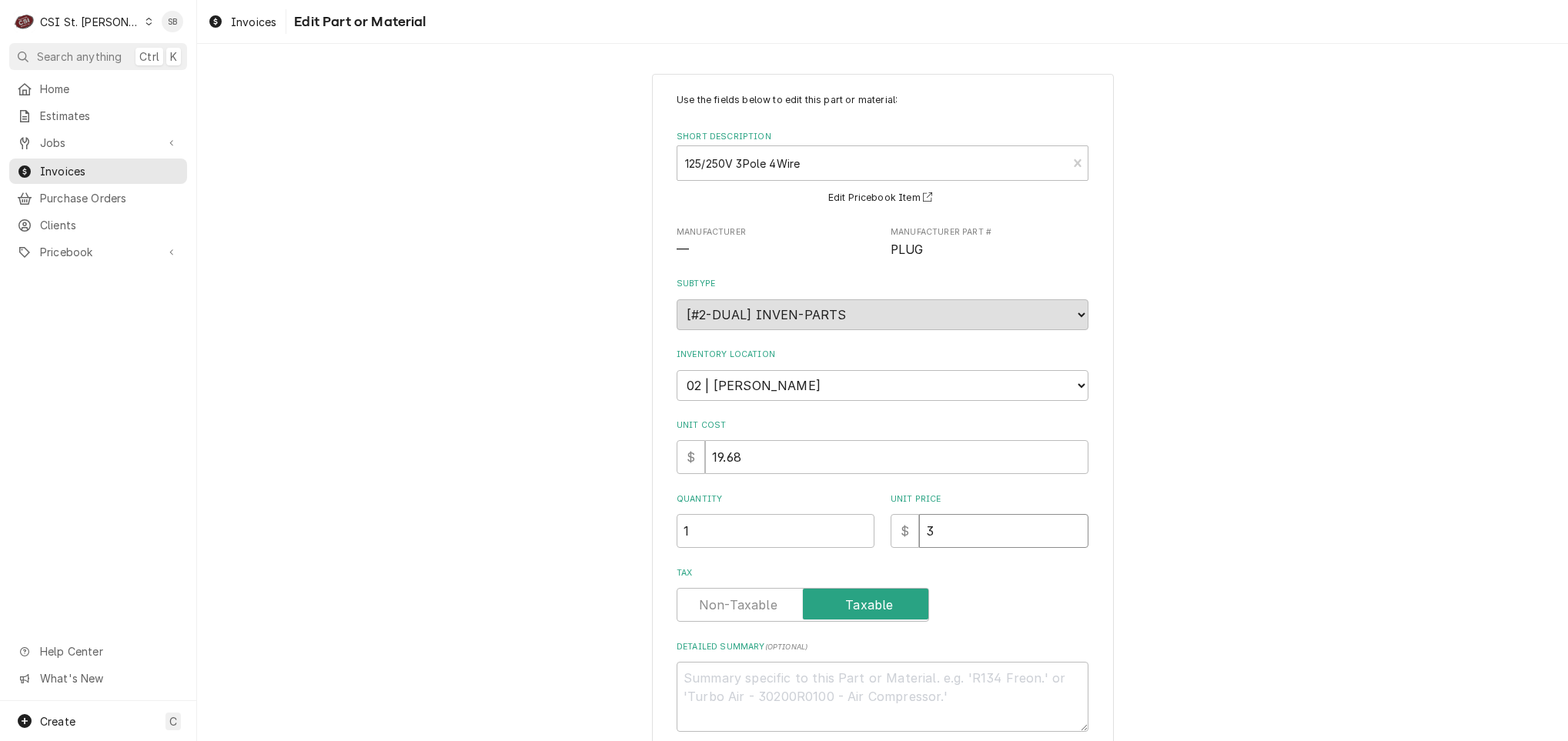
type input "39"
type textarea "x"
type input "39.3"
type textarea "x"
type input "39.36"
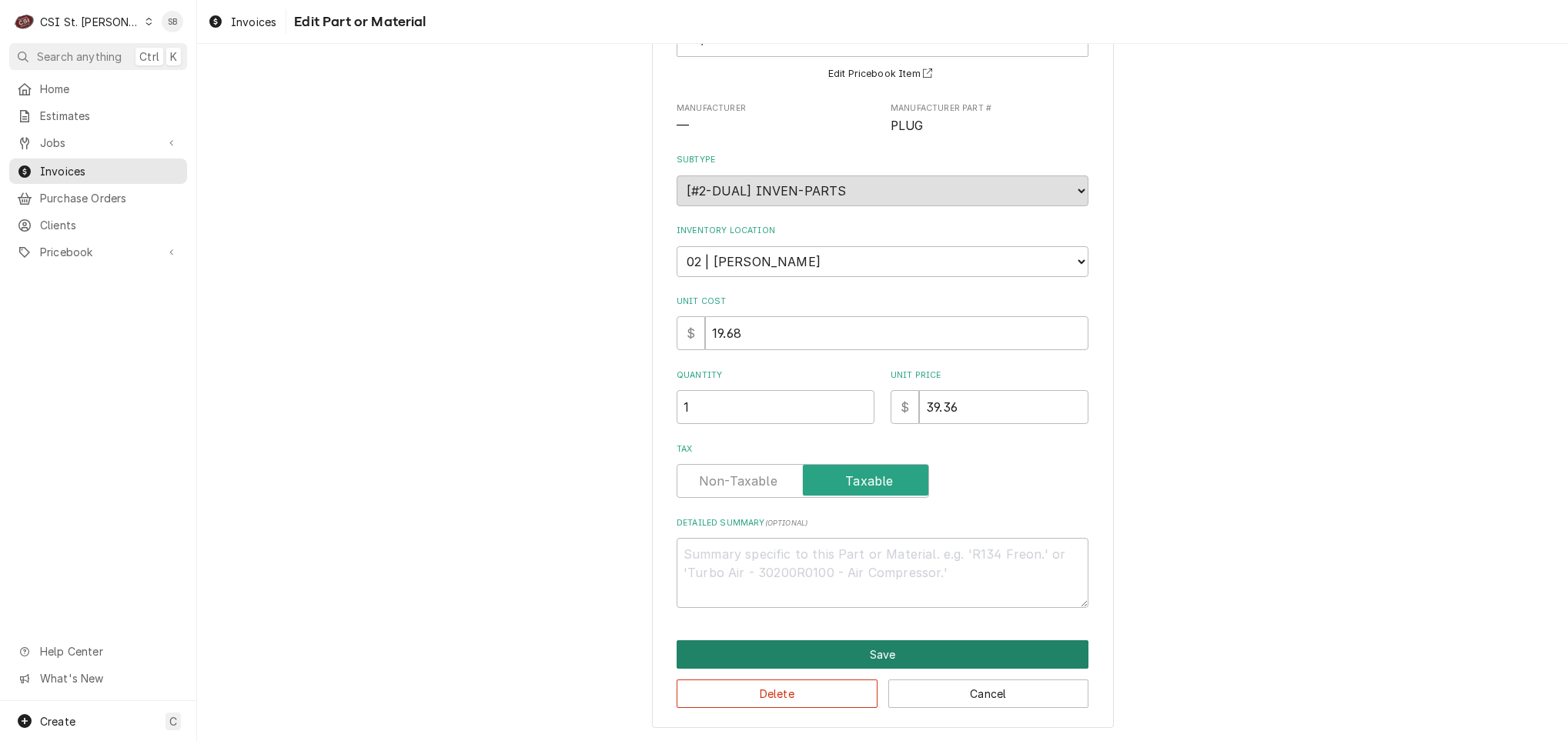
click at [864, 654] on button "Save" at bounding box center [882, 654] width 412 height 29
type textarea "x"
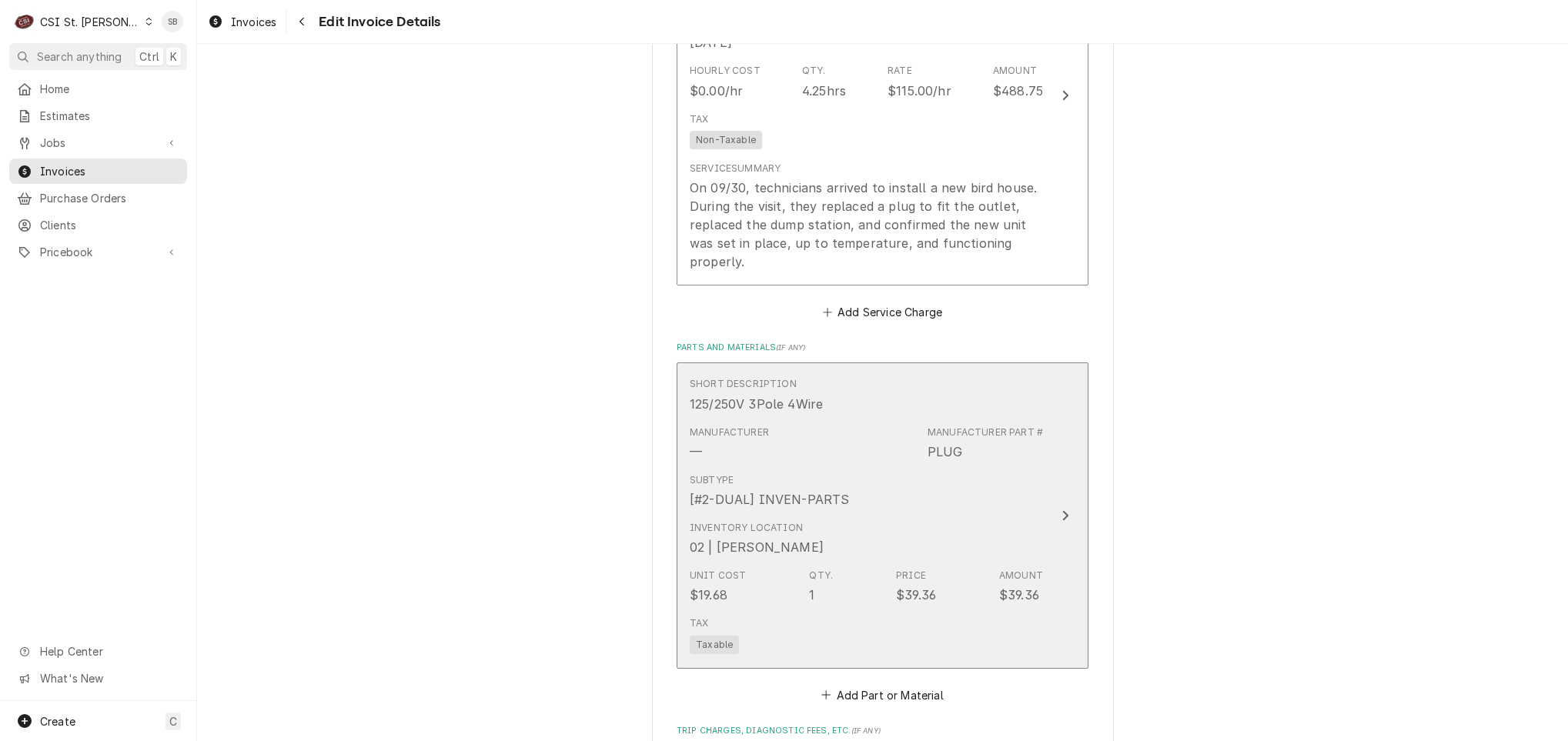
scroll to position [2223, 0]
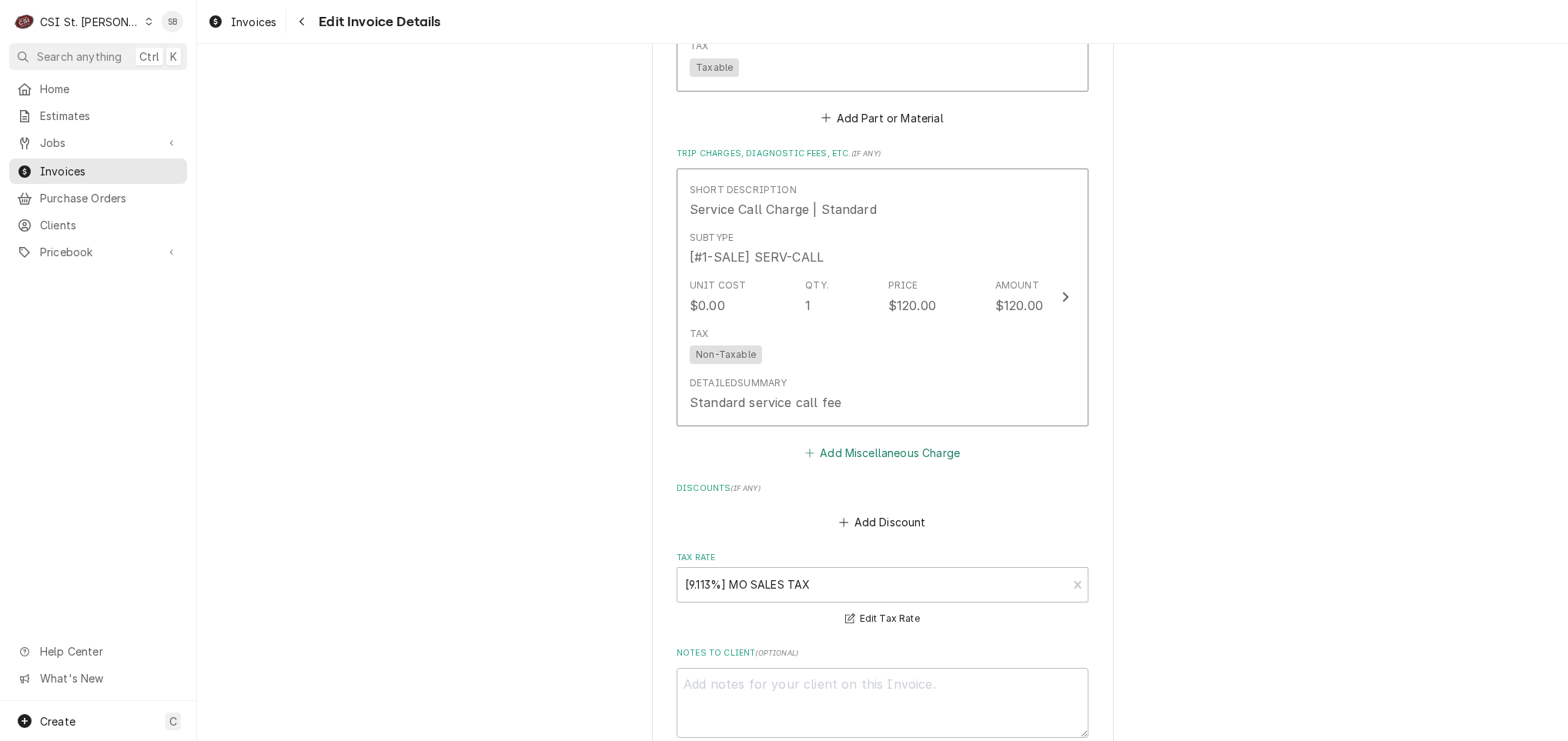
drag, startPoint x: 865, startPoint y: 425, endPoint x: 855, endPoint y: 425, distance: 10.0
click at [864, 441] on button "Add Miscellaneous Charge" at bounding box center [882, 452] width 160 height 22
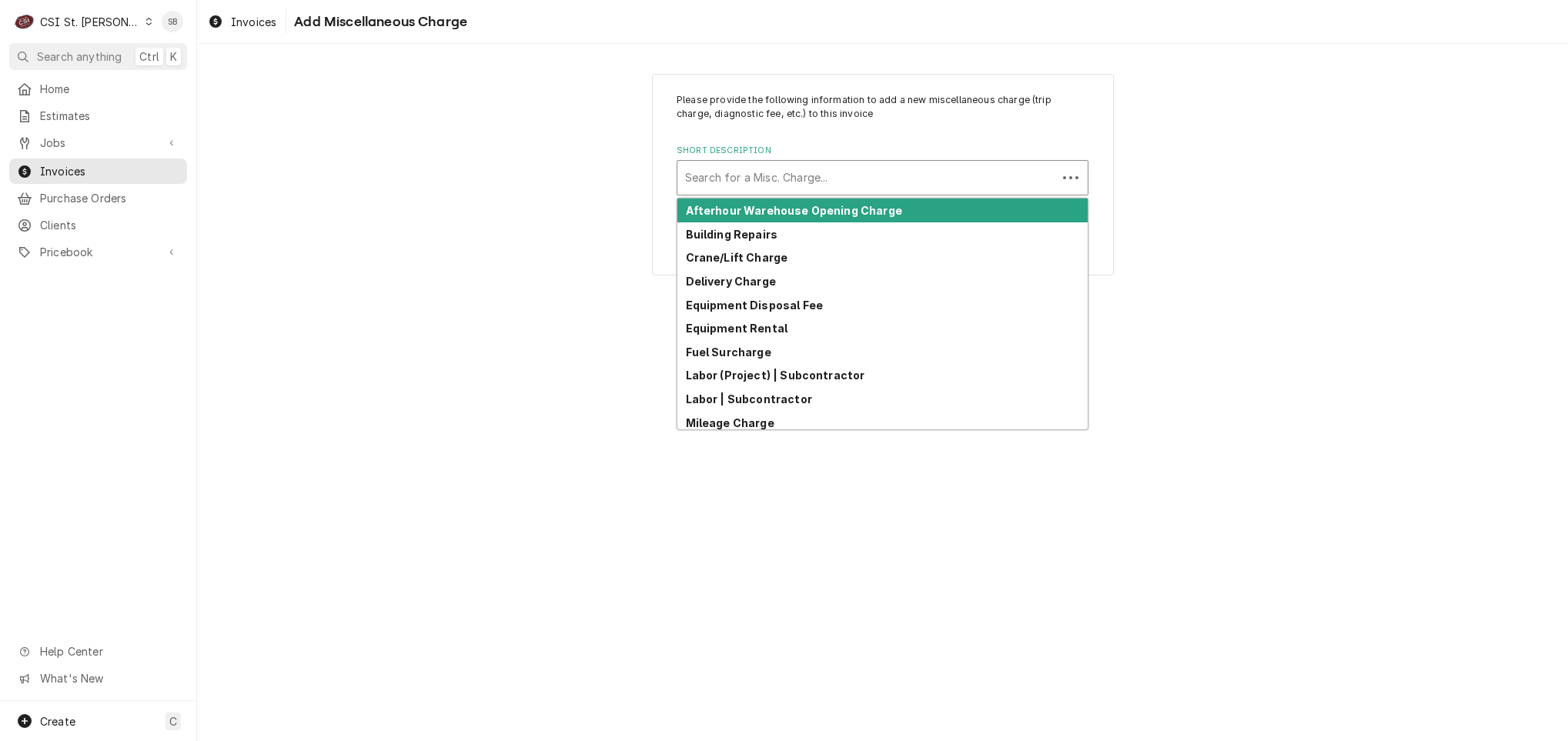
drag, startPoint x: 824, startPoint y: 187, endPoint x: 832, endPoint y: 155, distance: 33.0
click at [823, 186] on div "Short Description" at bounding box center [866, 177] width 364 height 28
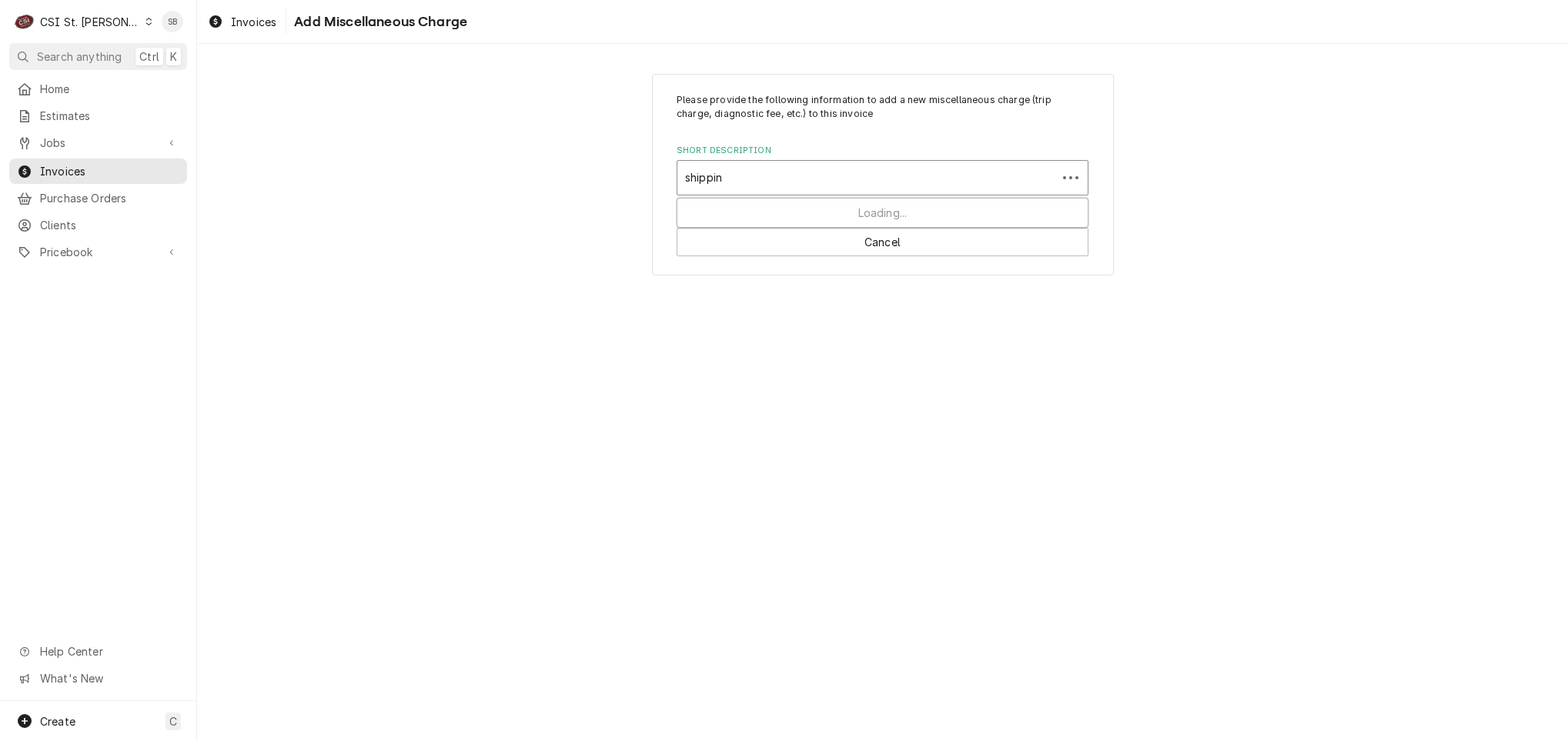
type input "shipping"
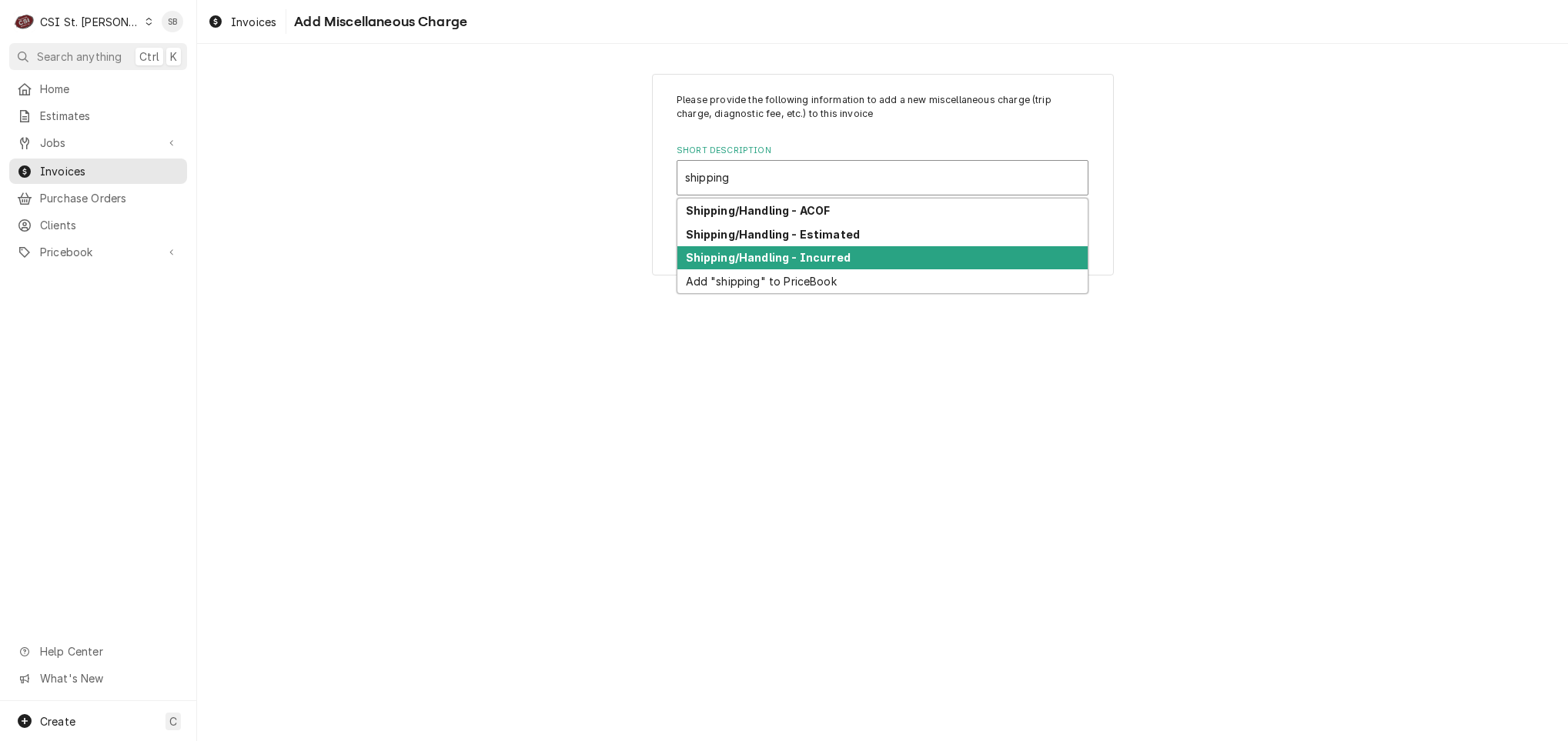
click at [714, 255] on strong "Shipping/Handling - Incurred" at bounding box center [768, 257] width 165 height 13
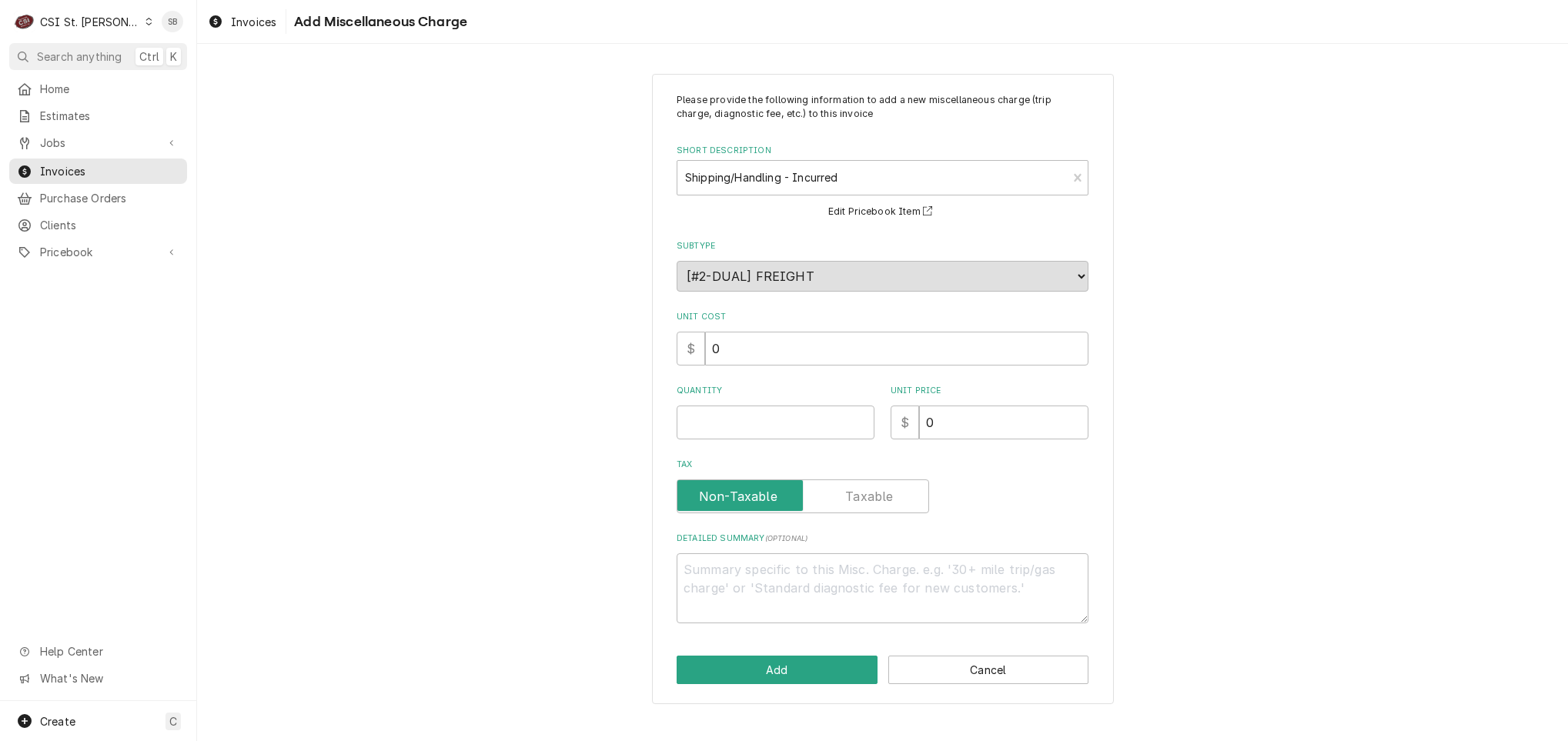
drag, startPoint x: 725, startPoint y: 402, endPoint x: 696, endPoint y: 404, distance: 29.1
click at [721, 407] on div "Quantity" at bounding box center [775, 412] width 198 height 55
click at [843, 423] on input "Quantity" at bounding box center [775, 422] width 198 height 34
type textarea "x"
type input "1"
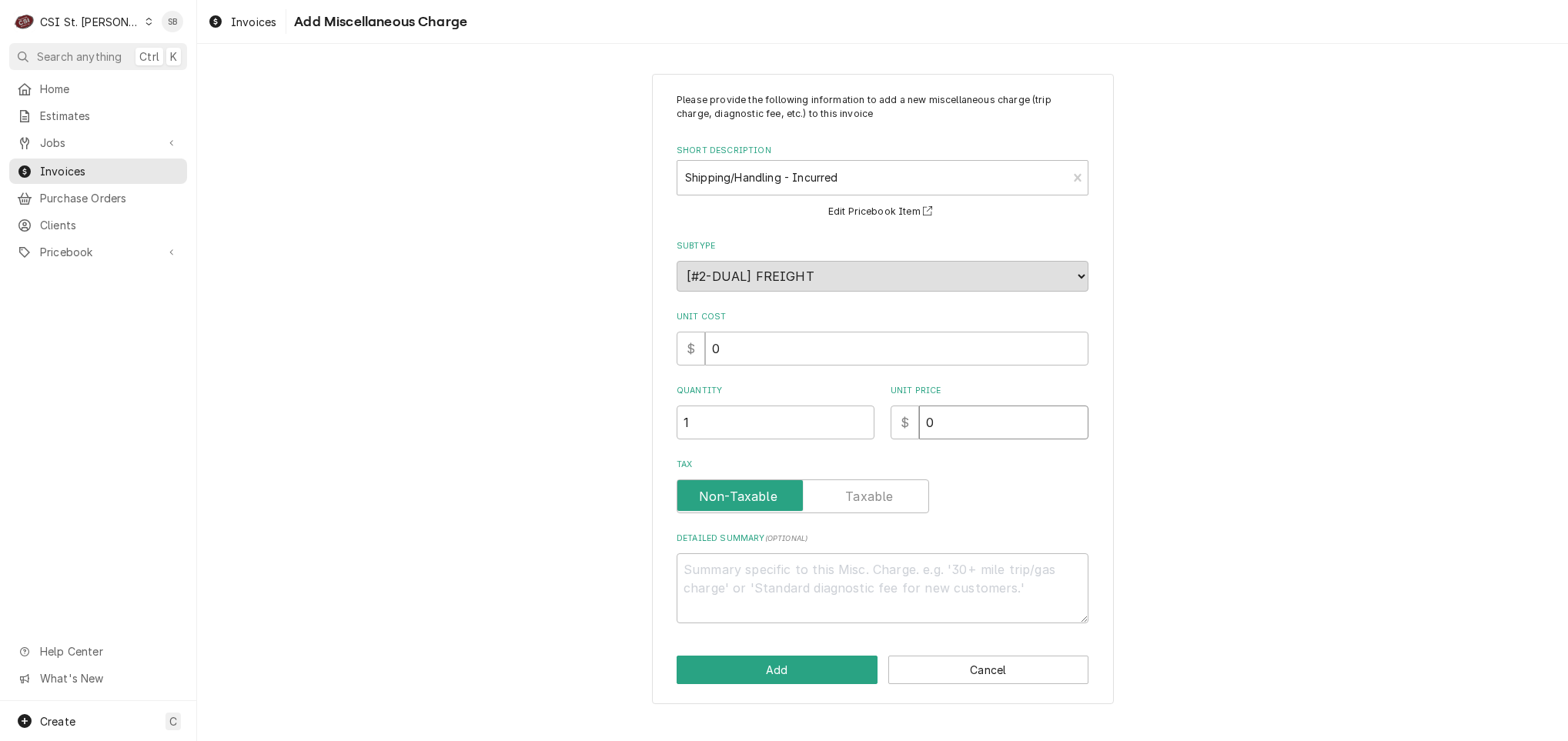
type textarea "x"
type input "9"
type textarea "x"
type input "9.0"
type textarea "x"
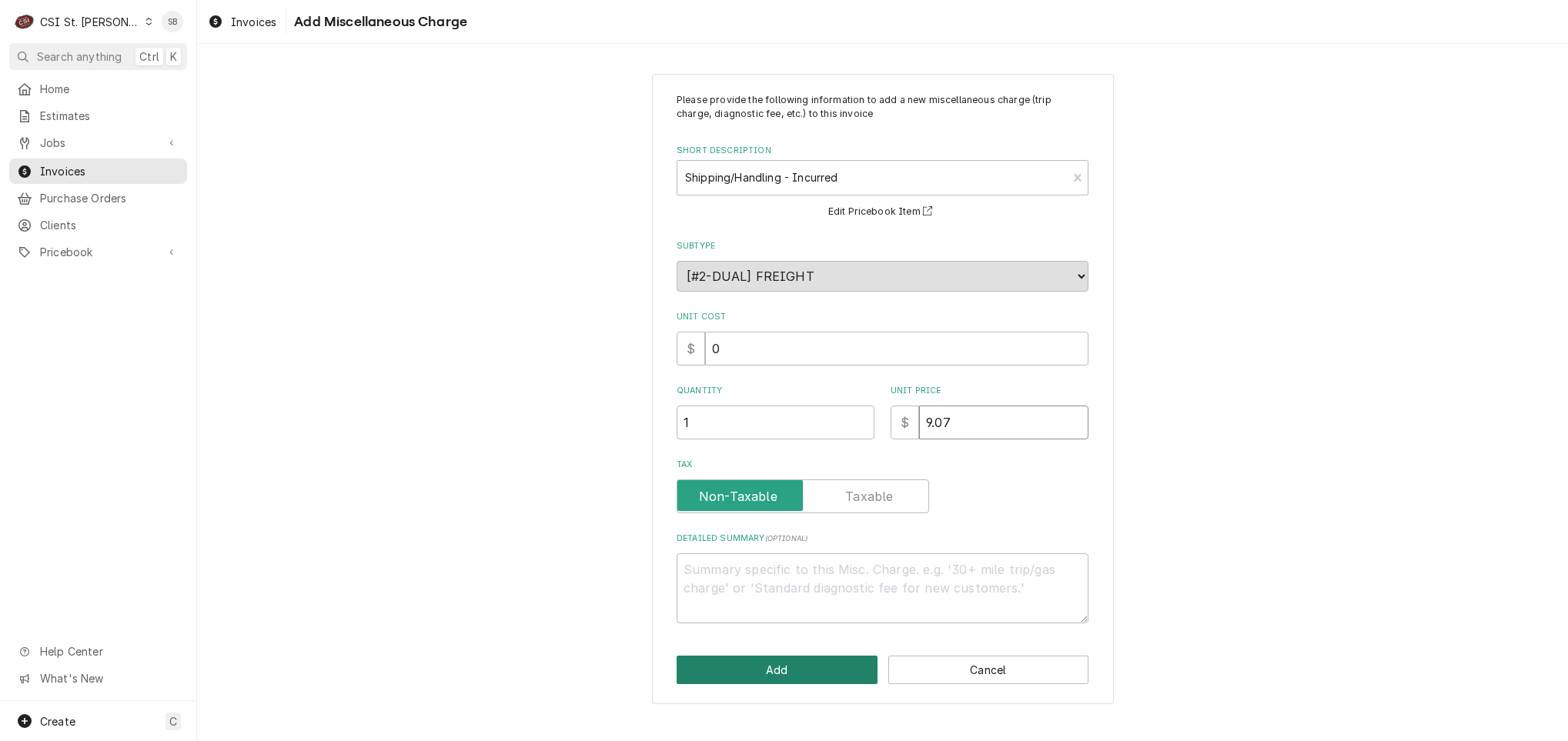
type input "9.07"
click at [806, 673] on button "Add" at bounding box center [777, 670] width 201 height 29
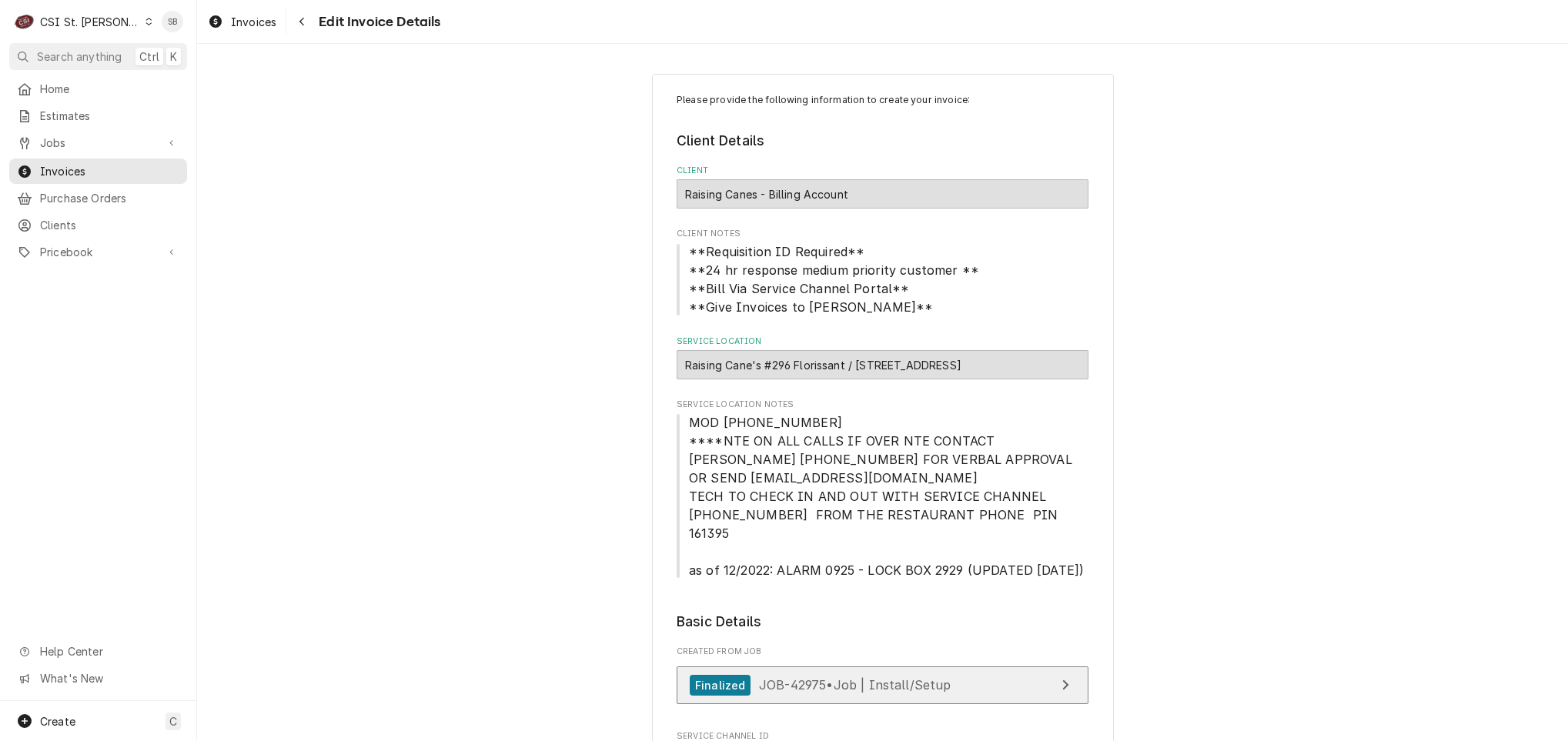
click at [855, 677] on span "JOB-42975 • Job | Install/Setup" at bounding box center [855, 684] width 193 height 15
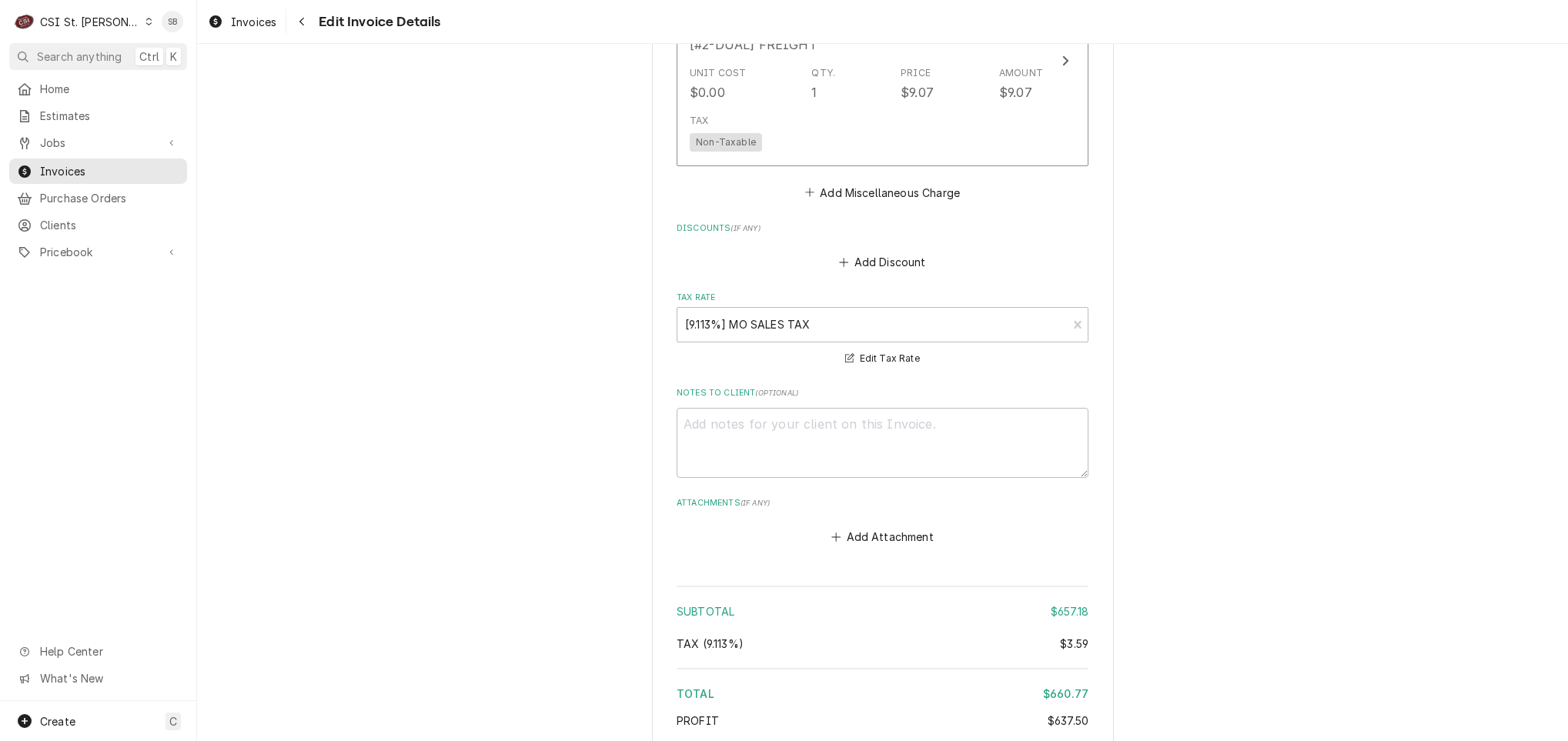
scroll to position [2830, 0]
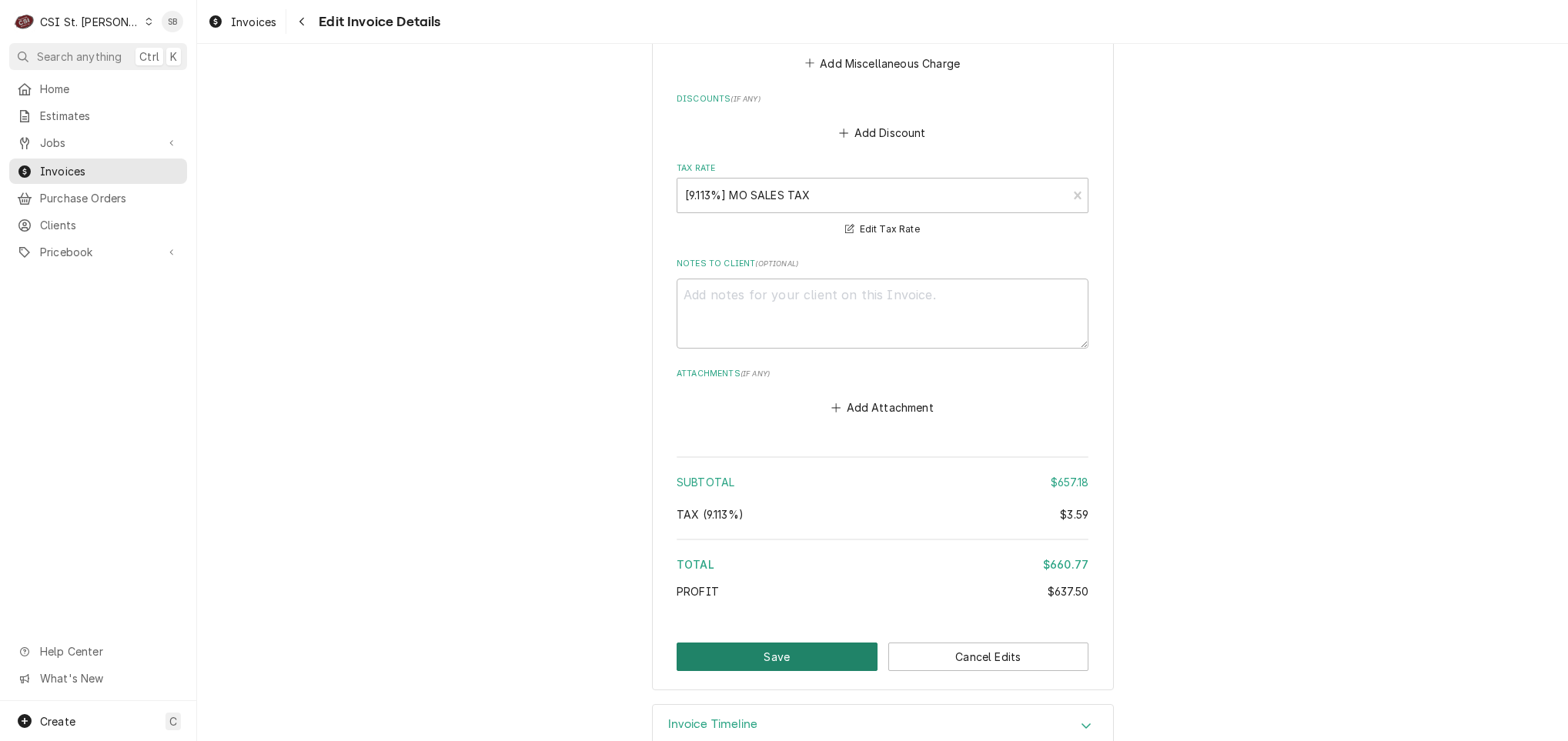
click at [806, 642] on button "Save" at bounding box center [777, 657] width 201 height 29
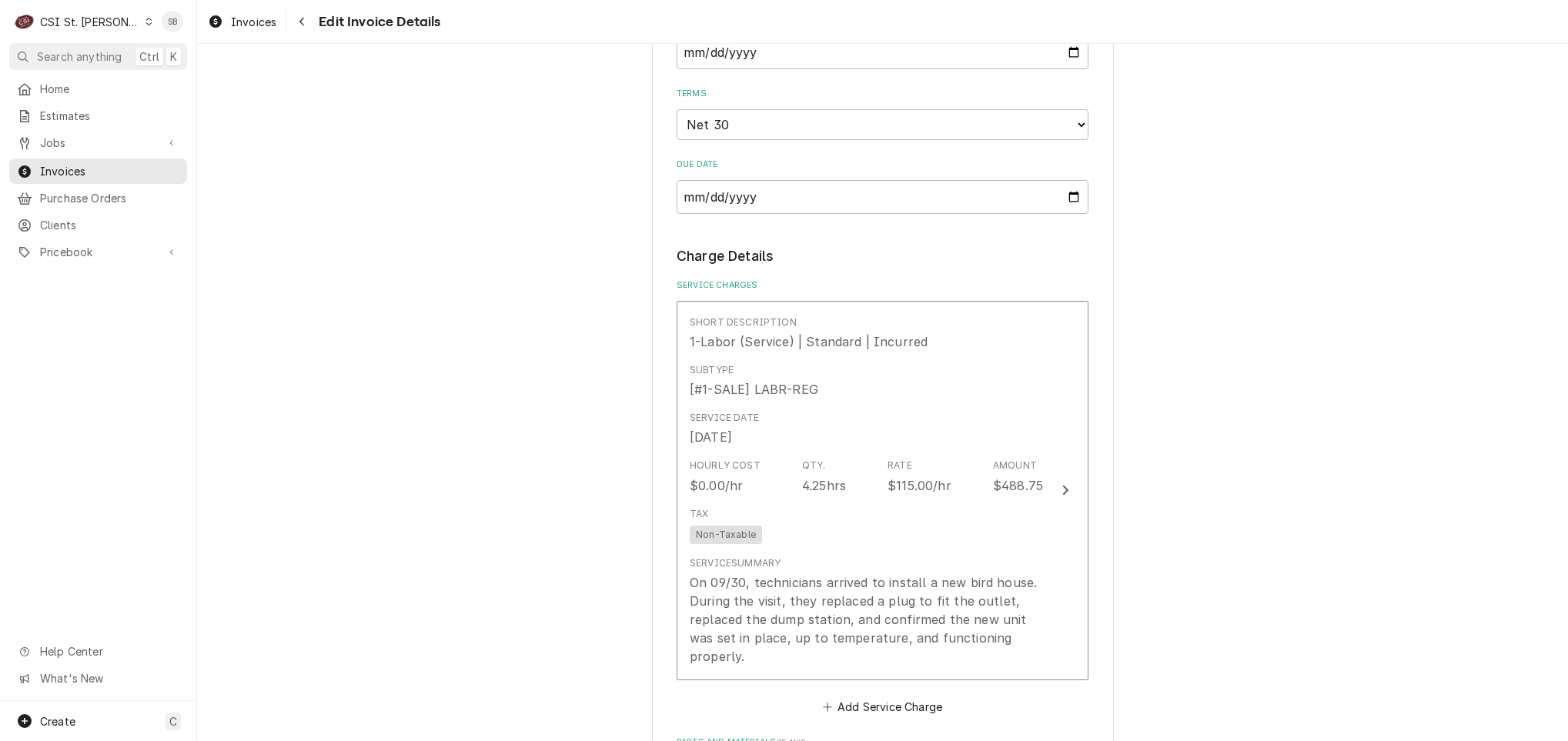
scroll to position [868, 0]
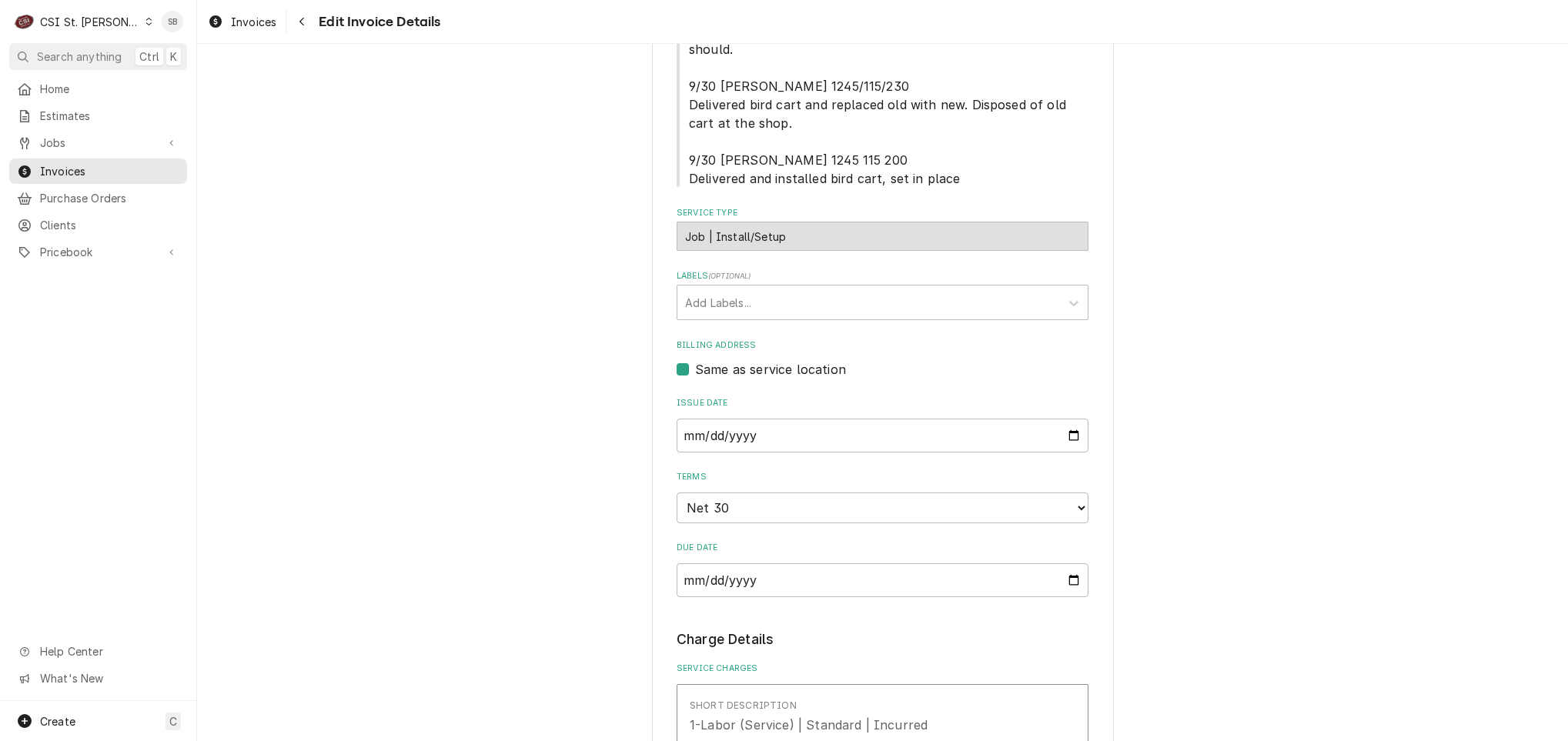
type textarea "x"
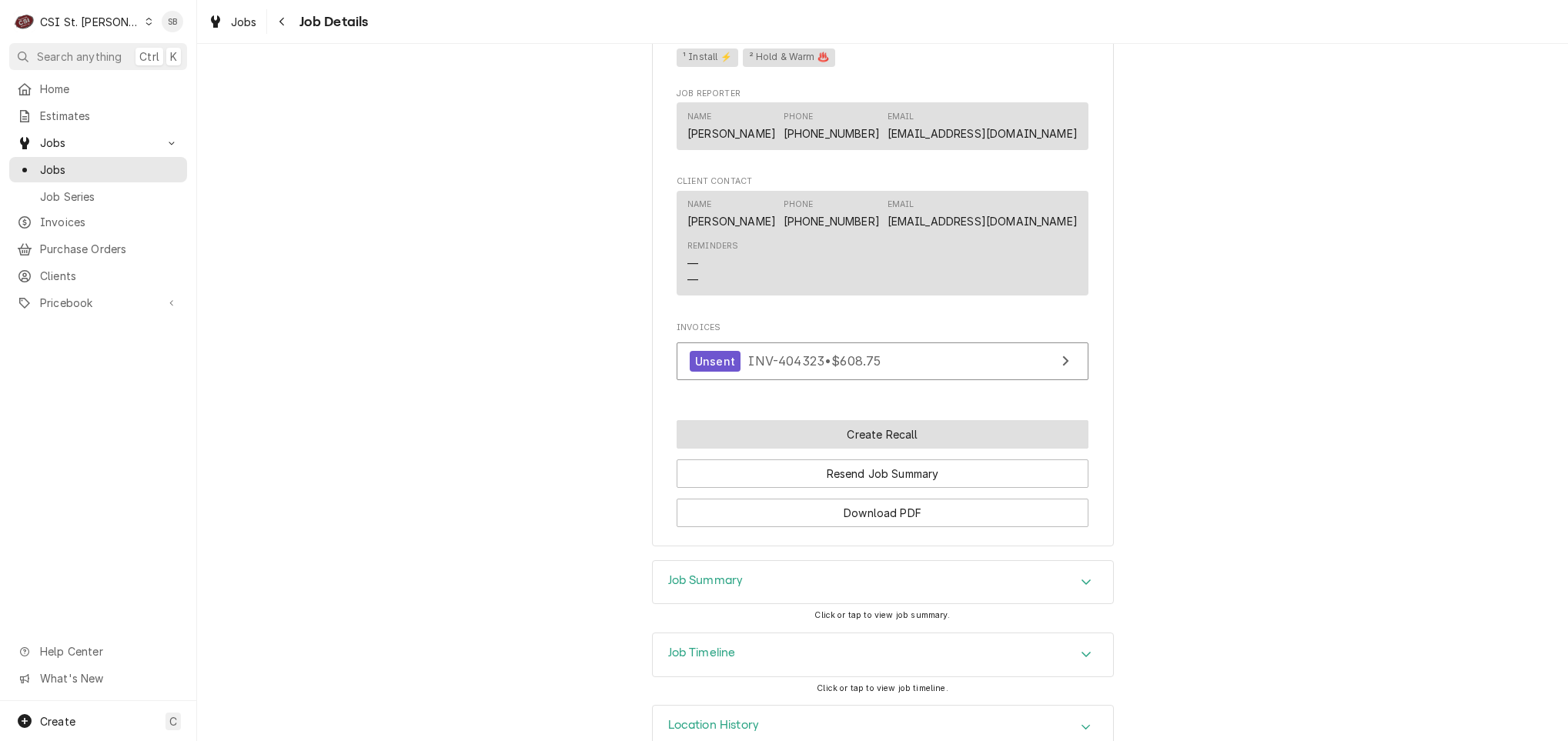
scroll to position [1520, 0]
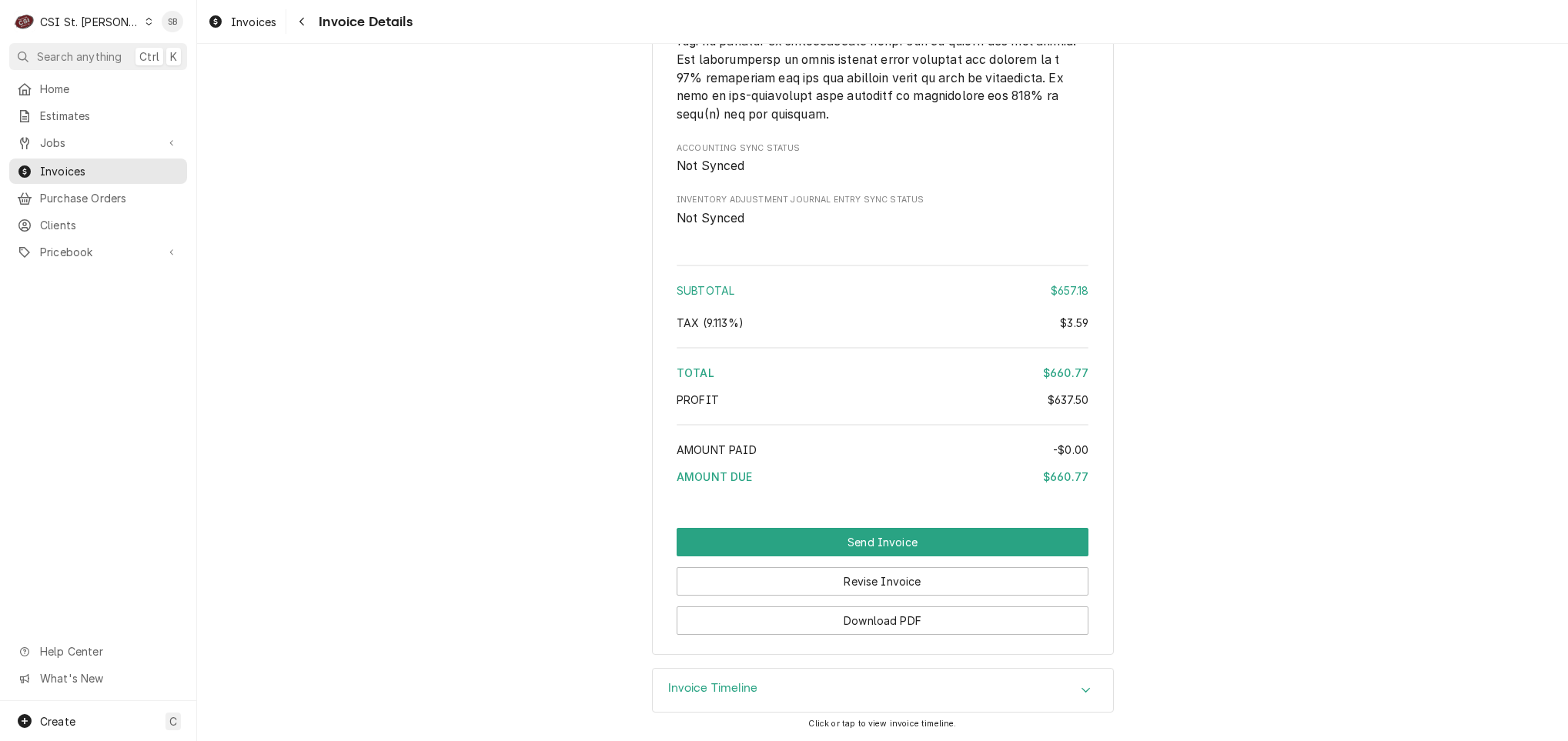
scroll to position [2770, 0]
click at [240, 21] on span "Invoices" at bounding box center [253, 21] width 46 height 16
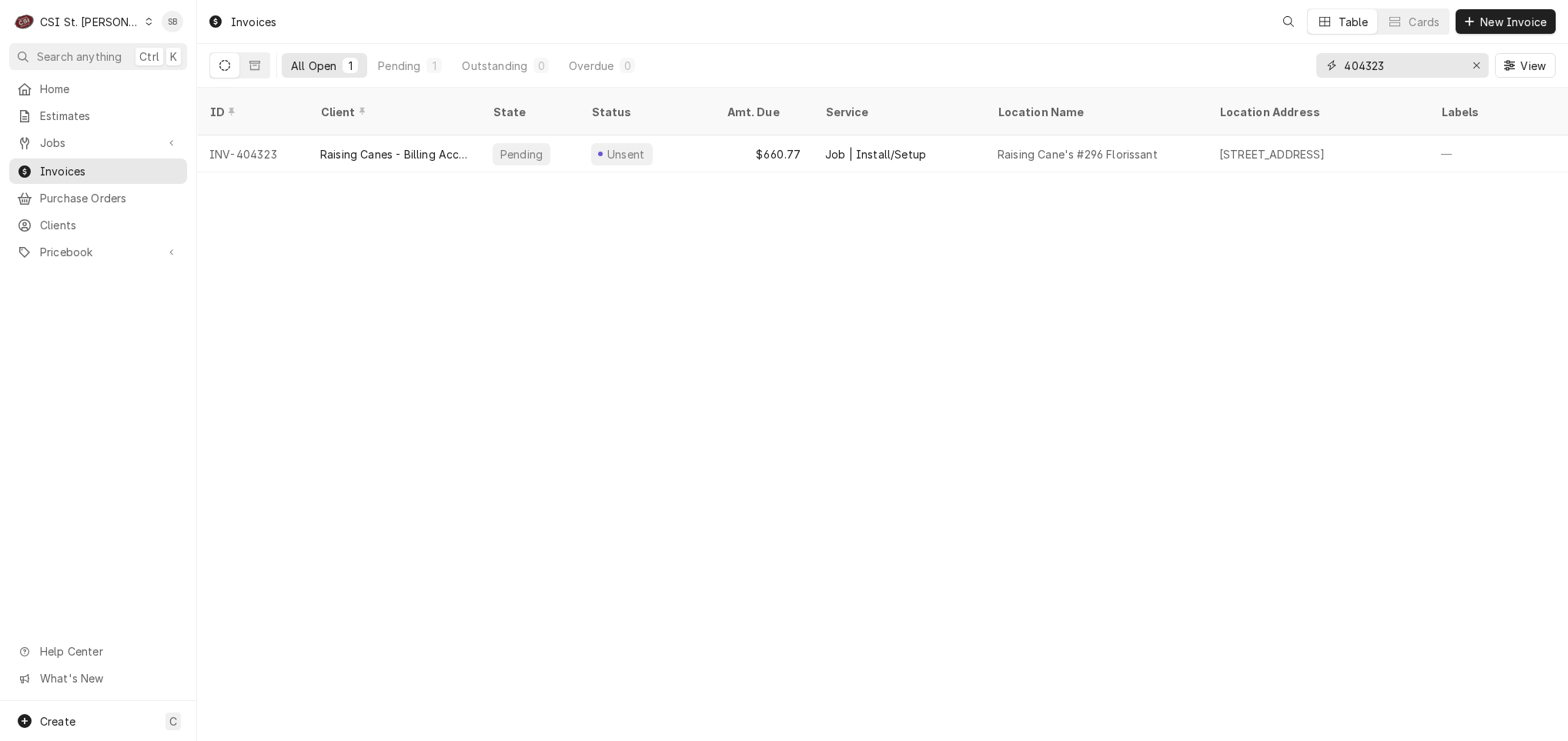
click at [1365, 57] on input "404323" at bounding box center [1402, 65] width 116 height 24
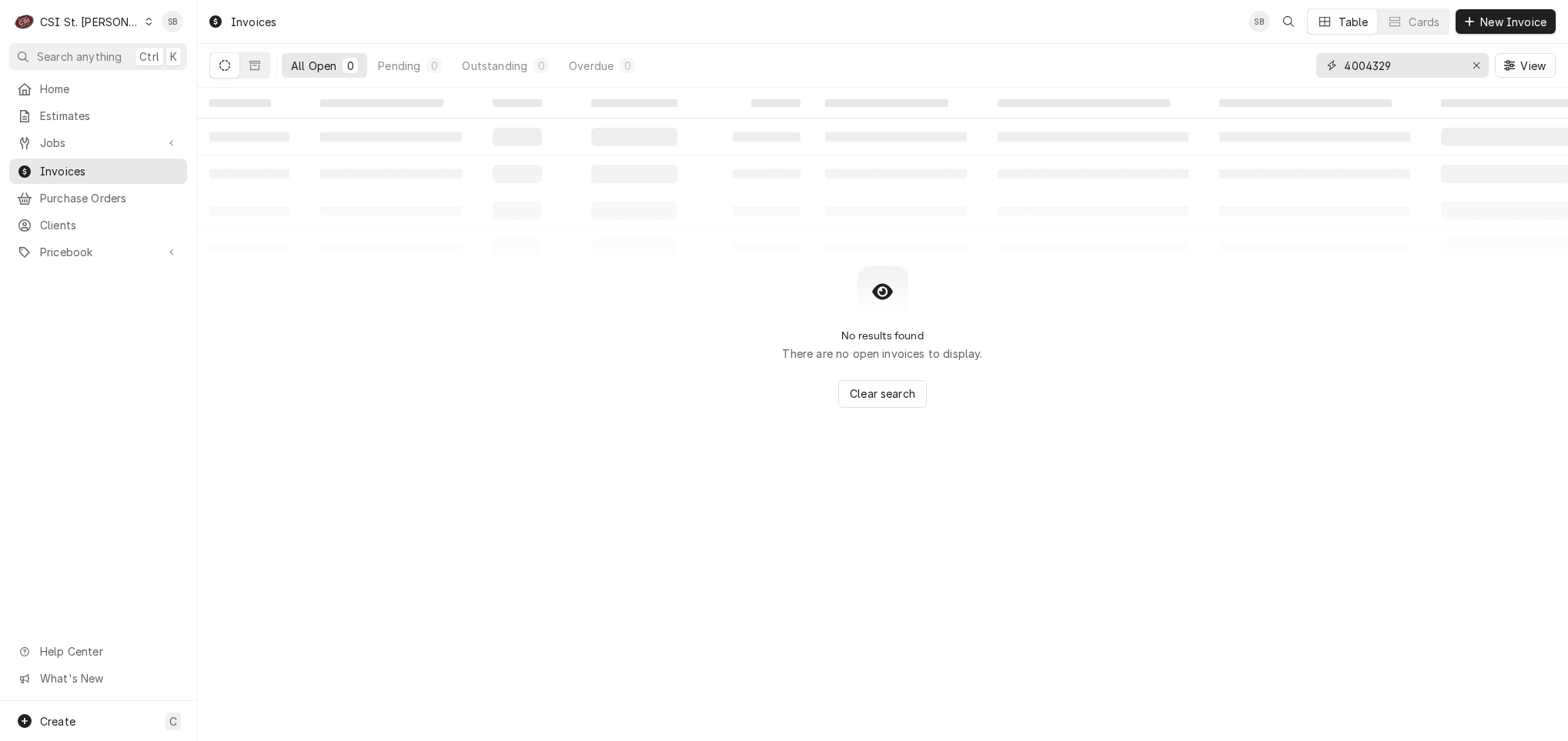
drag, startPoint x: 1363, startPoint y: 57, endPoint x: 1358, endPoint y: 65, distance: 9.4
click at [1363, 58] on input "4004329" at bounding box center [1402, 65] width 116 height 24
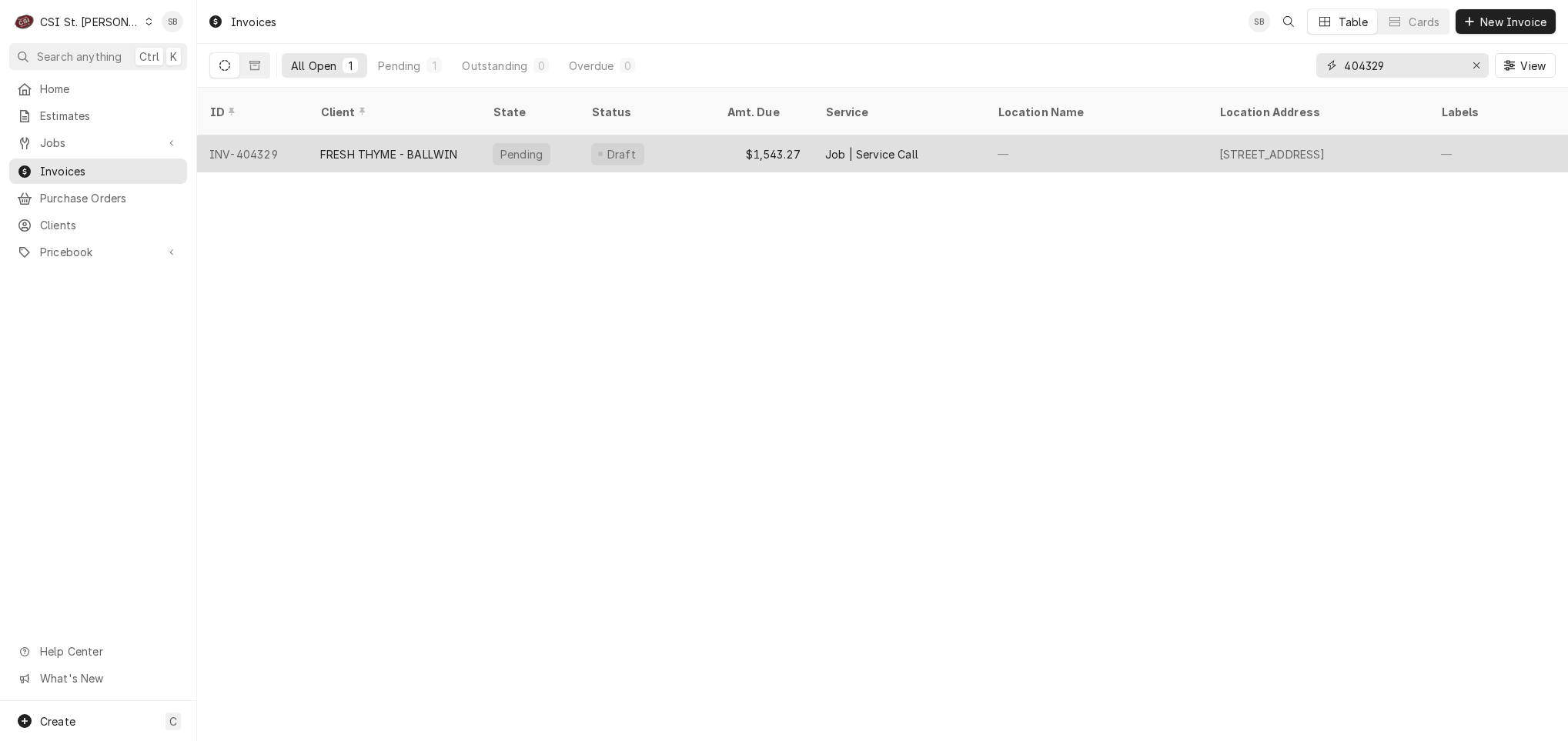
type input "404329"
click at [333, 151] on div "FRESH THYME - BALLWIN" at bounding box center [394, 154] width 172 height 37
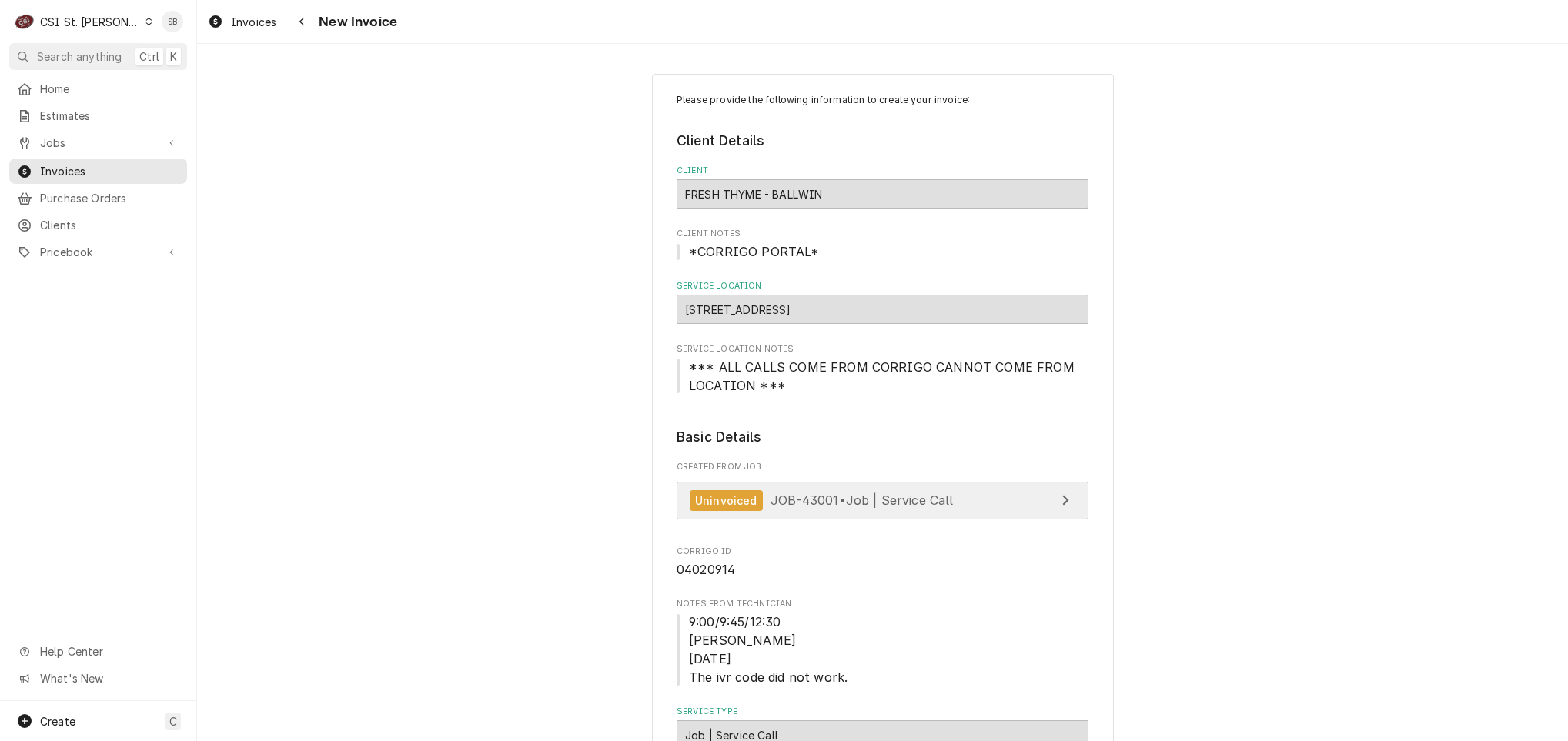
click at [804, 499] on span "JOB-43001 • Job | Service Call" at bounding box center [862, 500] width 183 height 15
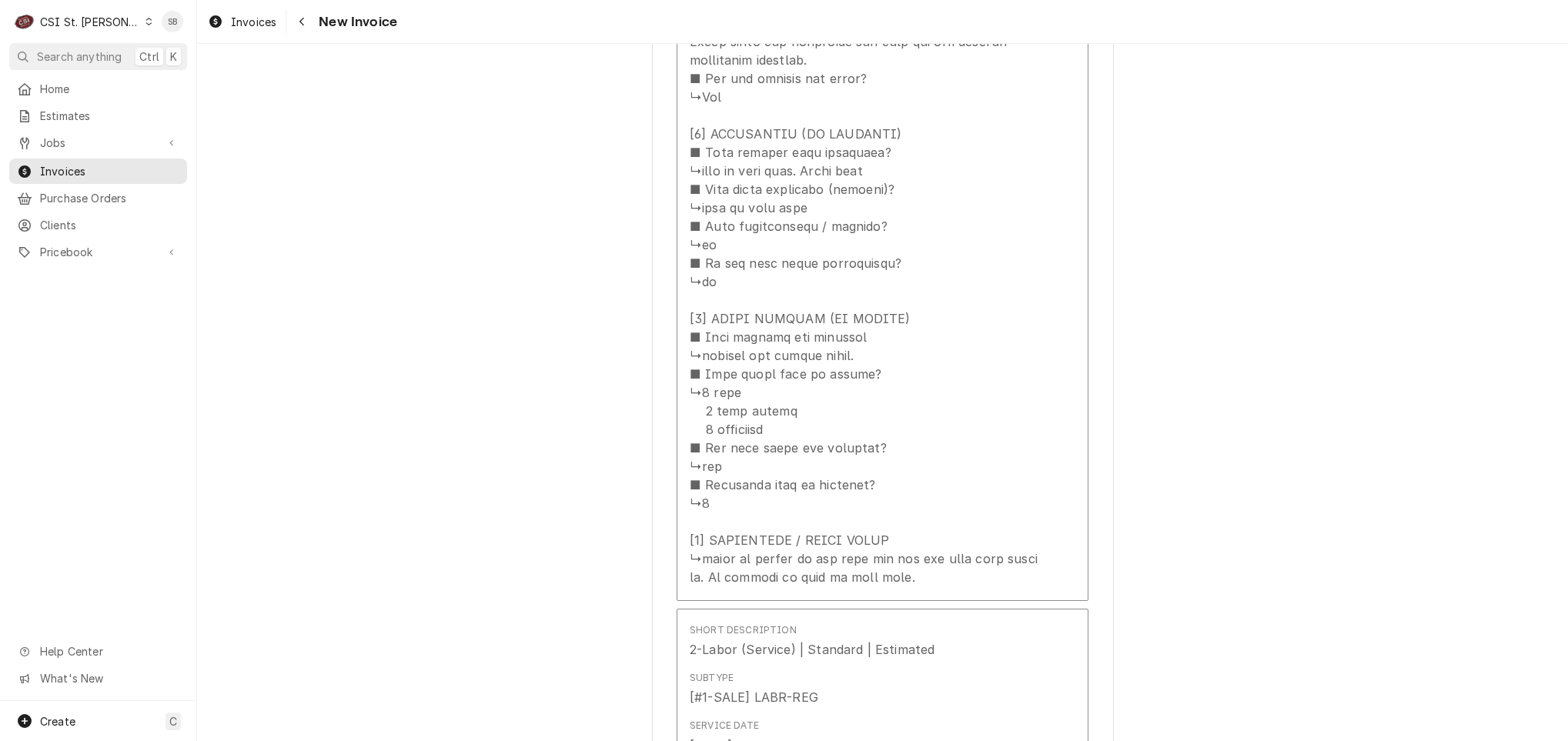
scroll to position [2193, 0]
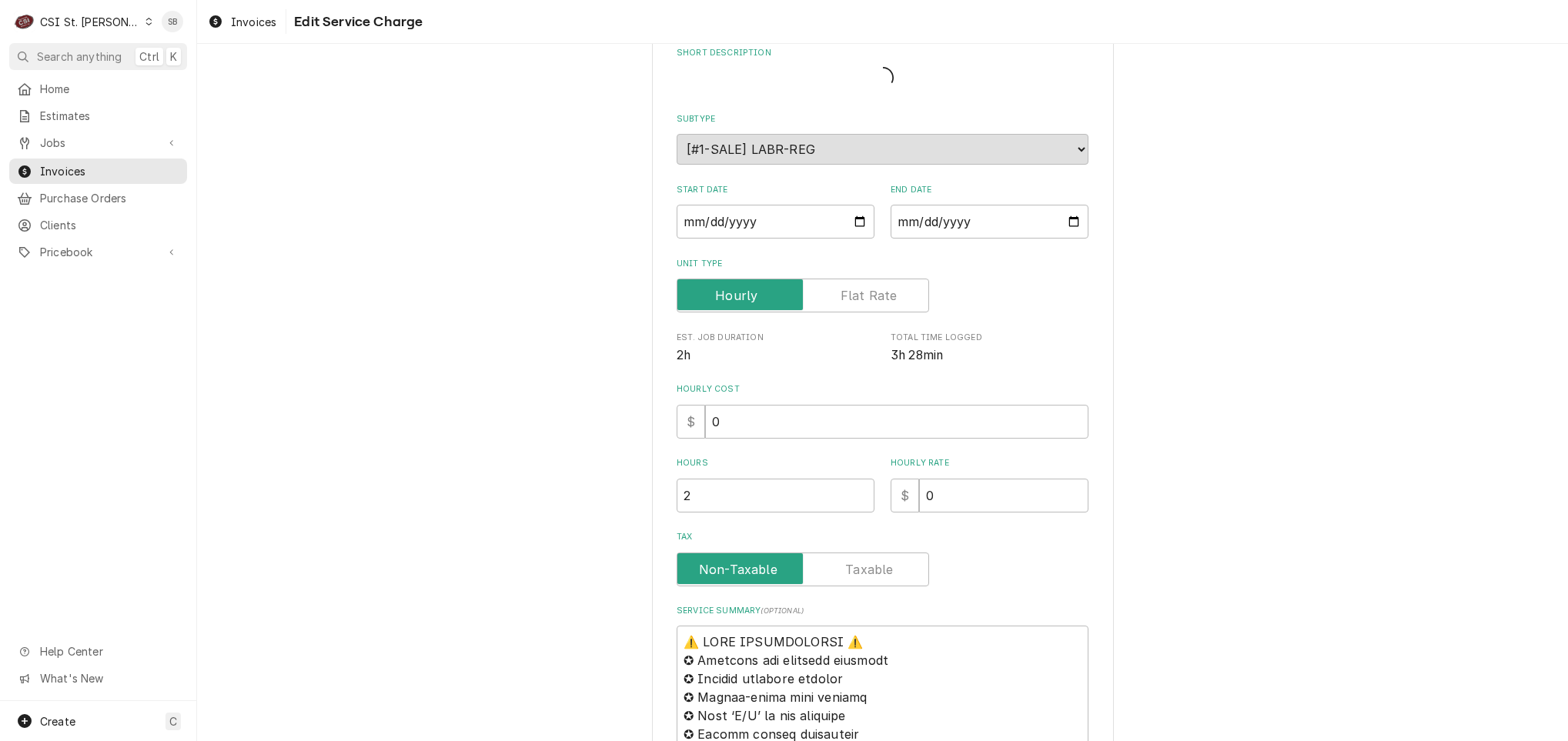
scroll to position [1032, 0]
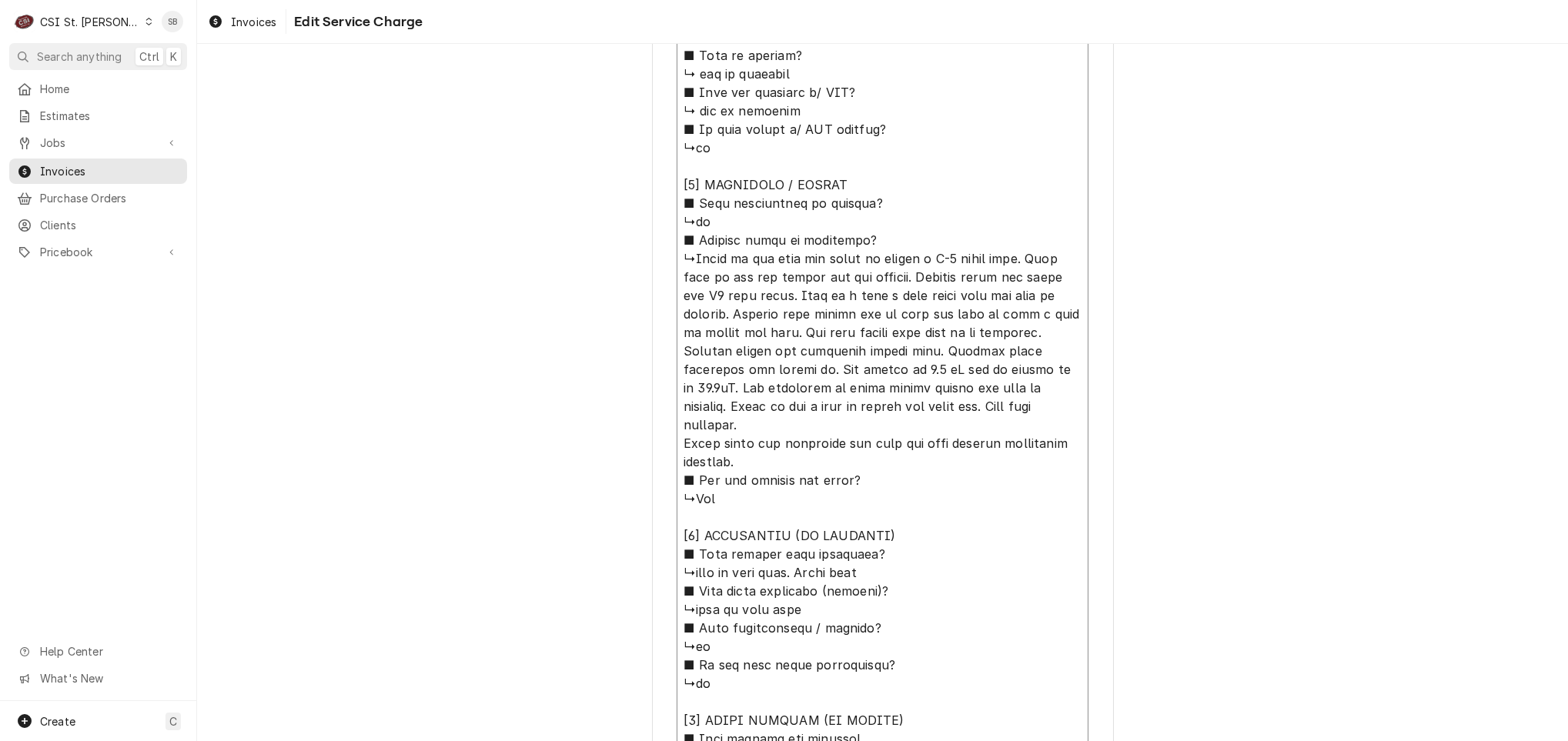
click at [688, 263] on textarea "Service Summary ( optional )" at bounding box center [882, 351] width 412 height 1289
type textarea "x"
type textarea "⚠️ LORE IPSUMDOLORSI ⚠️ ✪ Ametcons adi elitsedd eiusmodt ✪ Incidid utlabore etd…"
type textarea "x"
type textarea "⚠️ LORE IPSUMDOLORSI ⚠️ ✪ Ametcons adi elitsedd eiusmodt ✪ Incidid utlabore etd…"
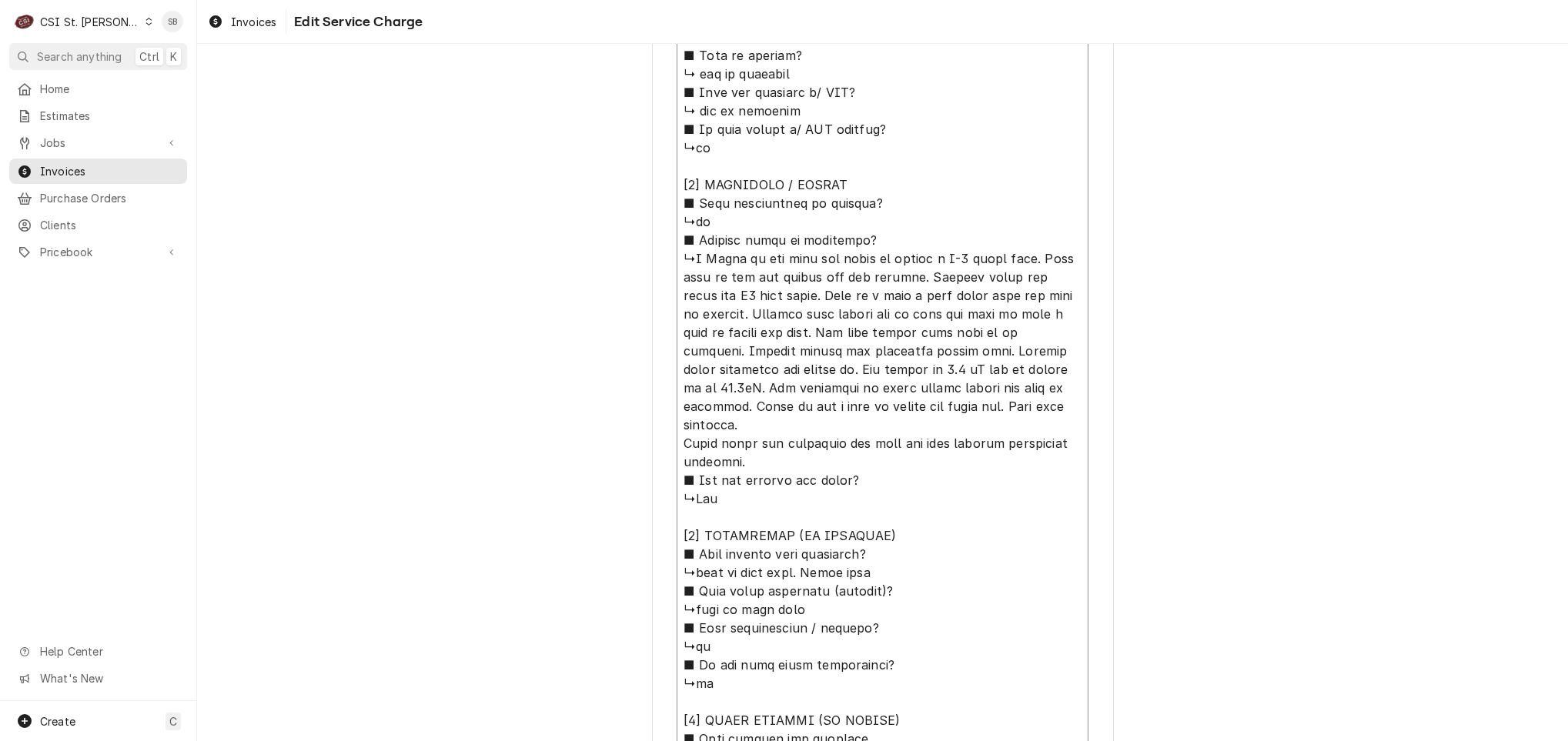
type textarea "x"
type textarea "⚠️ LORE IPSUMDOLORSI ⚠️ ✪ Ametcons adi elitsedd eiusmodt ✪ Incidid utlabore etd…"
type textarea "x"
type textarea "⚠️ LORE IPSUMDOLORSI ⚠️ ✪ Ametcons adi elitsedd eiusmodt ✪ Incidid utlabore etd…"
type textarea "x"
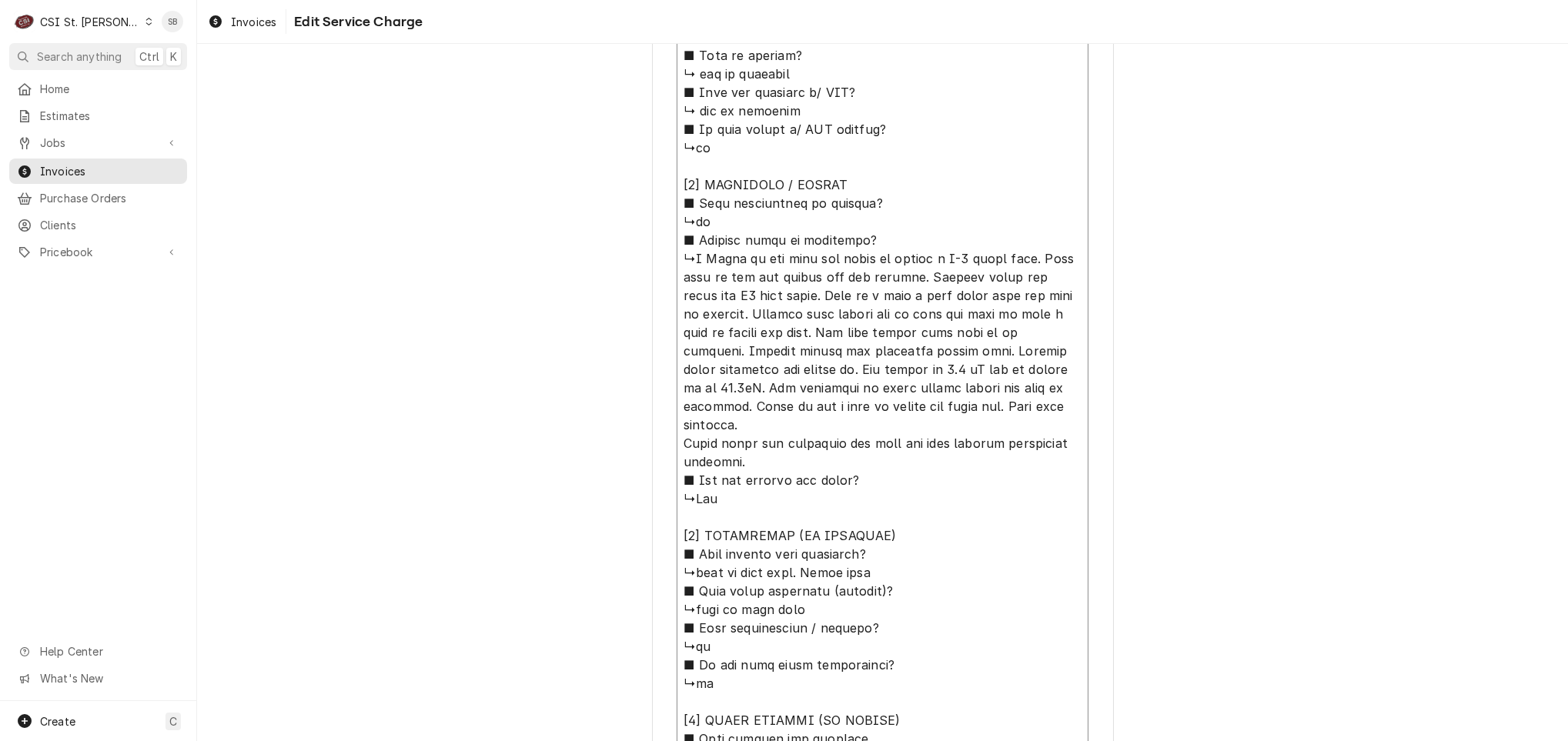
type textarea "⚠️ LORE IPSUMDOLORSI ⚠️ ✪ Ametcons adi elitsedd eiusmodt ✪ Incidid utlabore etd…"
type textarea "x"
type textarea "⚠️ LORE IPSUMDOLORSI ⚠️ ✪ Ametcons adi elitsedd eiusmodt ✪ Incidid utlabore etd…"
type textarea "x"
type textarea "⚠️ LORE IPSUMDOLORSI ⚠️ ✪ Ametcons adi elitsedd eiusmodt ✪ Incidid utlabore etd…"
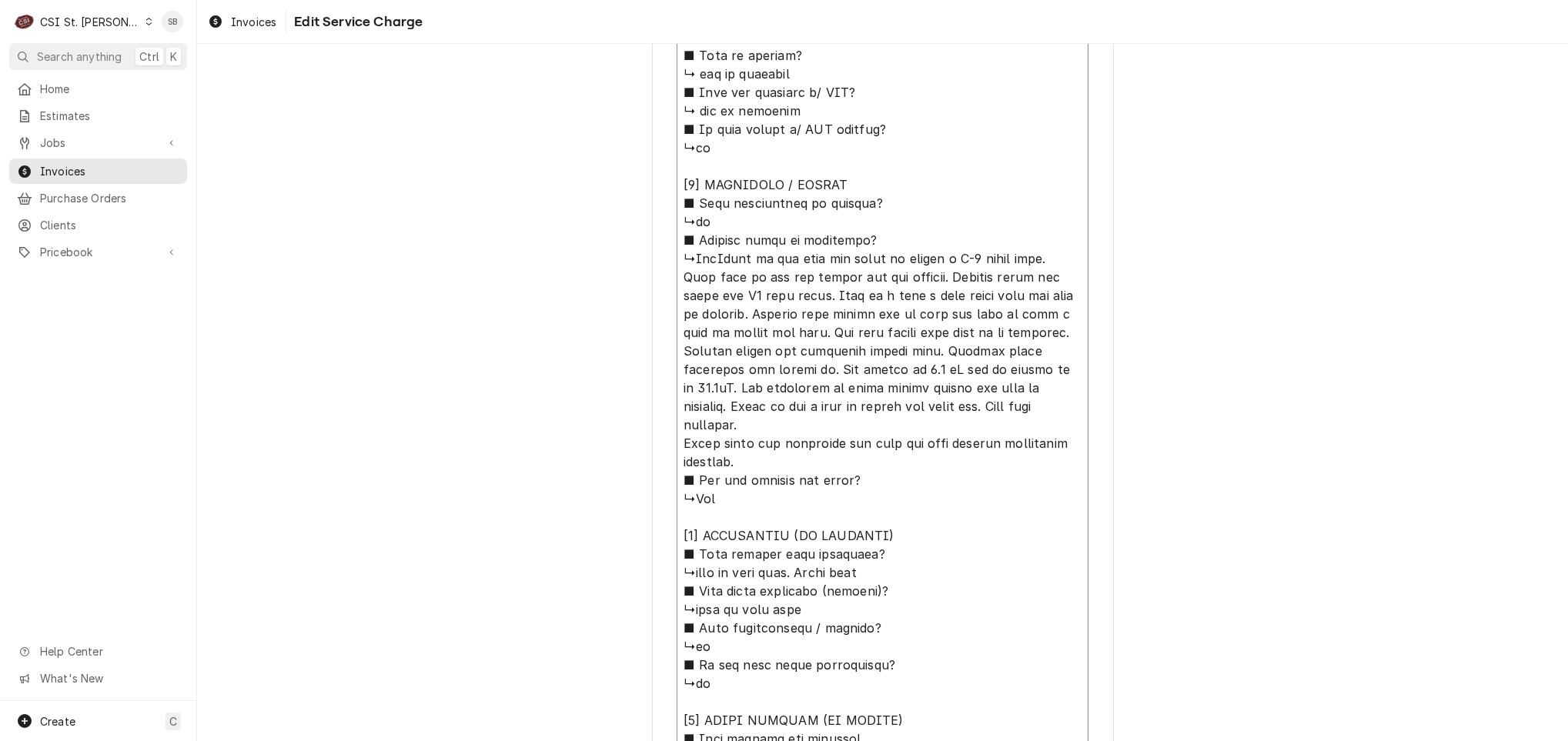
type textarea "x"
type textarea "⚠️ LORE IPSUMDOLORSI ⚠️ ✪ Ametcons adi elitsedd eiusmodt ✪ Incidid utlabore etd…"
type textarea "x"
type textarea "⚠️ LORE IPSUMDOLORSI ⚠️ ✪ Ametcons adi elitsedd eiusmodt ✪ Incidid utlabore etd…"
type textarea "x"
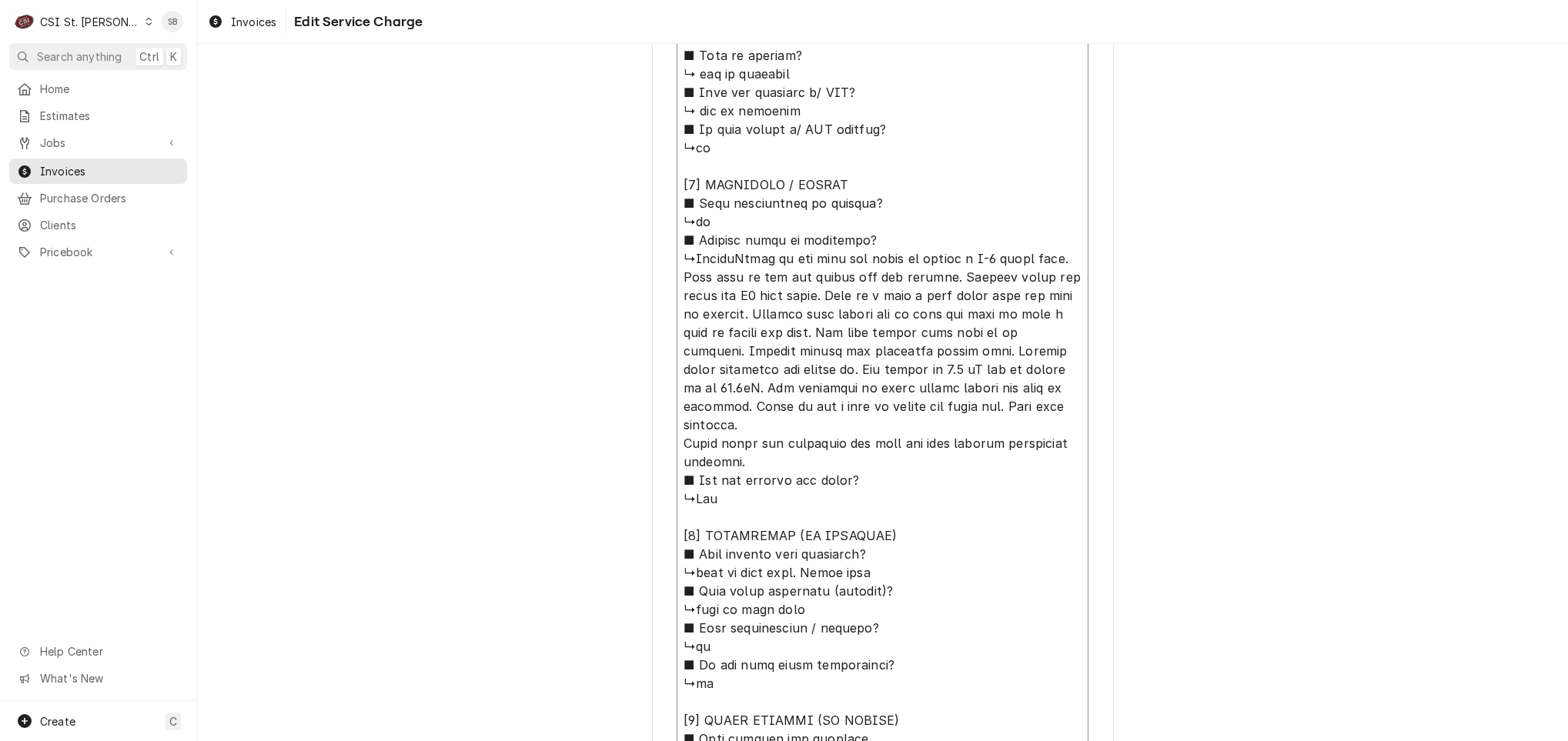
type textarea "⚠️ LORE IPSUMDOLORSI ⚠️ ✪ Ametcons adi elitsedd eiusmodt ✪ Incidid utlabore etd…"
type textarea "x"
type textarea "⚠️ LORE IPSUMDOLORSI ⚠️ ✪ Ametcons adi elitsedd eiusmodt ✪ Incidid utlabore etd…"
type textarea "x"
type textarea "⚠️ LORE IPSUMDOLORSI ⚠️ ✪ Ametcons adi elitsedd eiusmodt ✪ Incidid utlabore etd…"
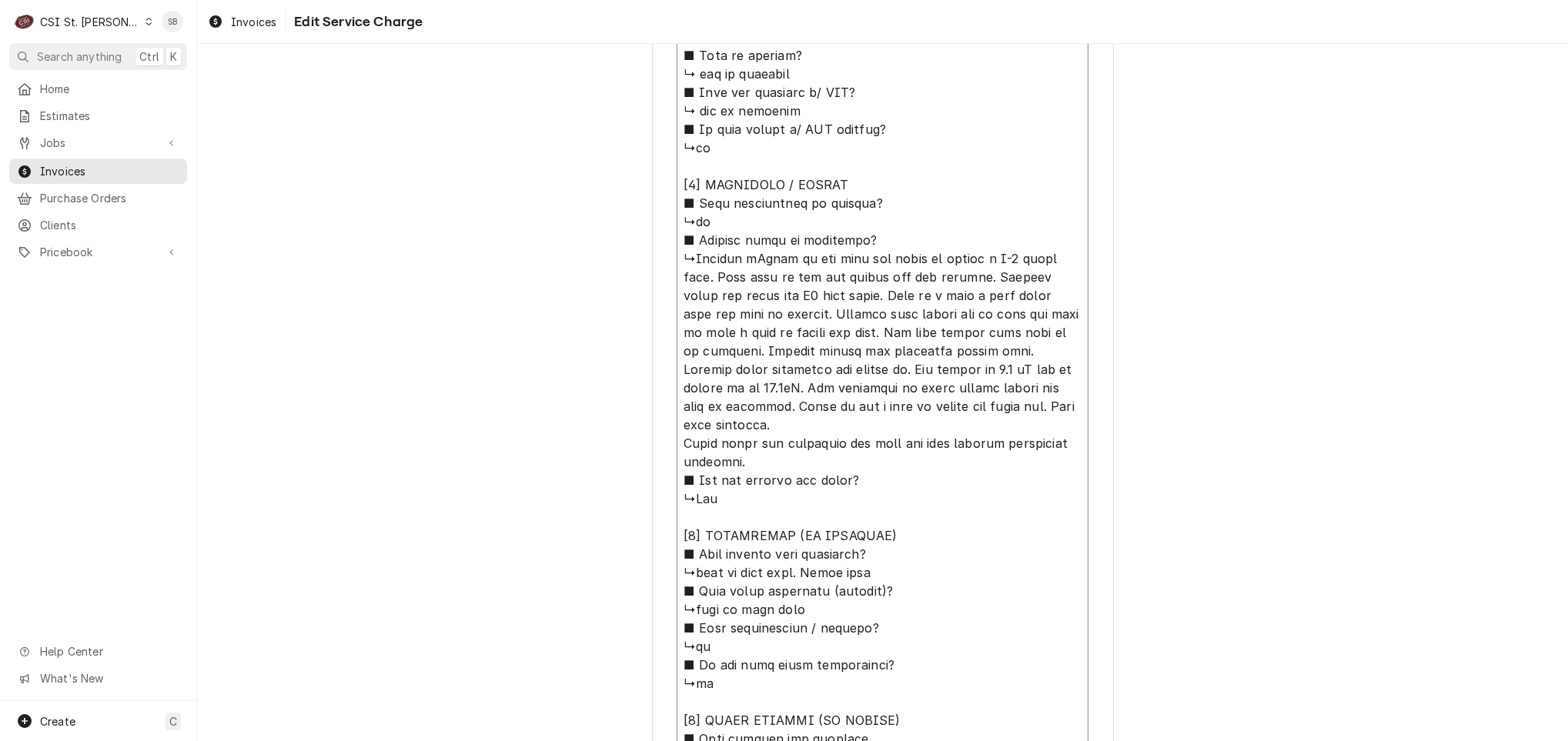
type textarea "x"
type textarea "⚠️ LORE IPSUMDOLORSI ⚠️ ✪ Ametcons adi elitsedd eiusmodt ✪ Incidid utlabore etd…"
type textarea "x"
type textarea "⚠️ LORE IPSUMDOLORSI ⚠️ ✪ Ametcons adi elitsedd eiusmodt ✪ Incidid utlabore etd…"
type textarea "x"
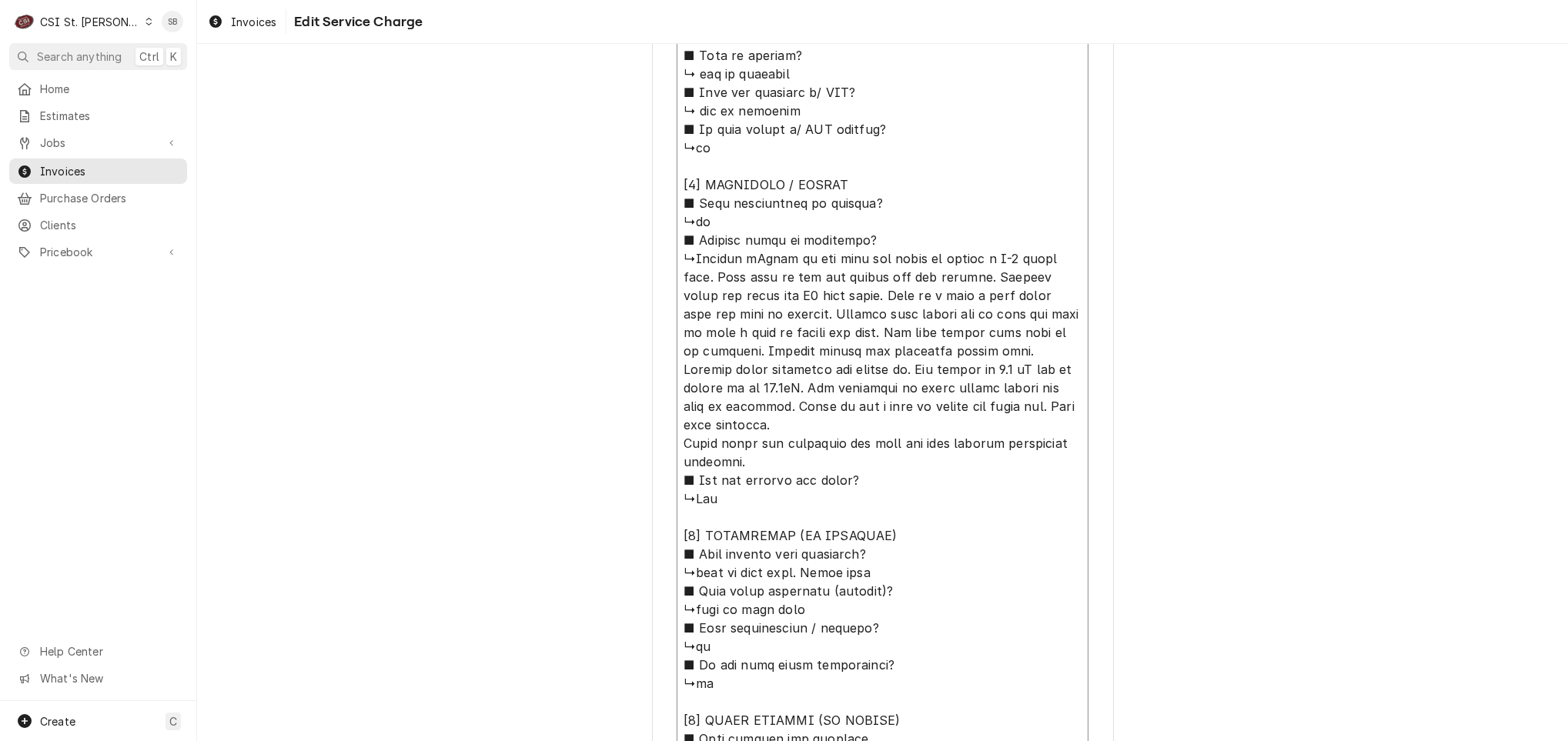
type textarea "⚠️ LORE IPSUMDOLORSI ⚠️ ✪ Ametcons adi elitsedd eiusmodt ✪ Incidid utlabore etd…"
type textarea "x"
type textarea "⚠️ LORE IPSUMDOLORSI ⚠️ ✪ Ametcons adi elitsedd eiusmodt ✪ Incidid utlabore etd…"
type textarea "x"
type textarea "⚠️ LORE IPSUMDOLORSI ⚠️ ✪ Ametcons adi elitsedd eiusmodt ✪ Incidid utlabore etd…"
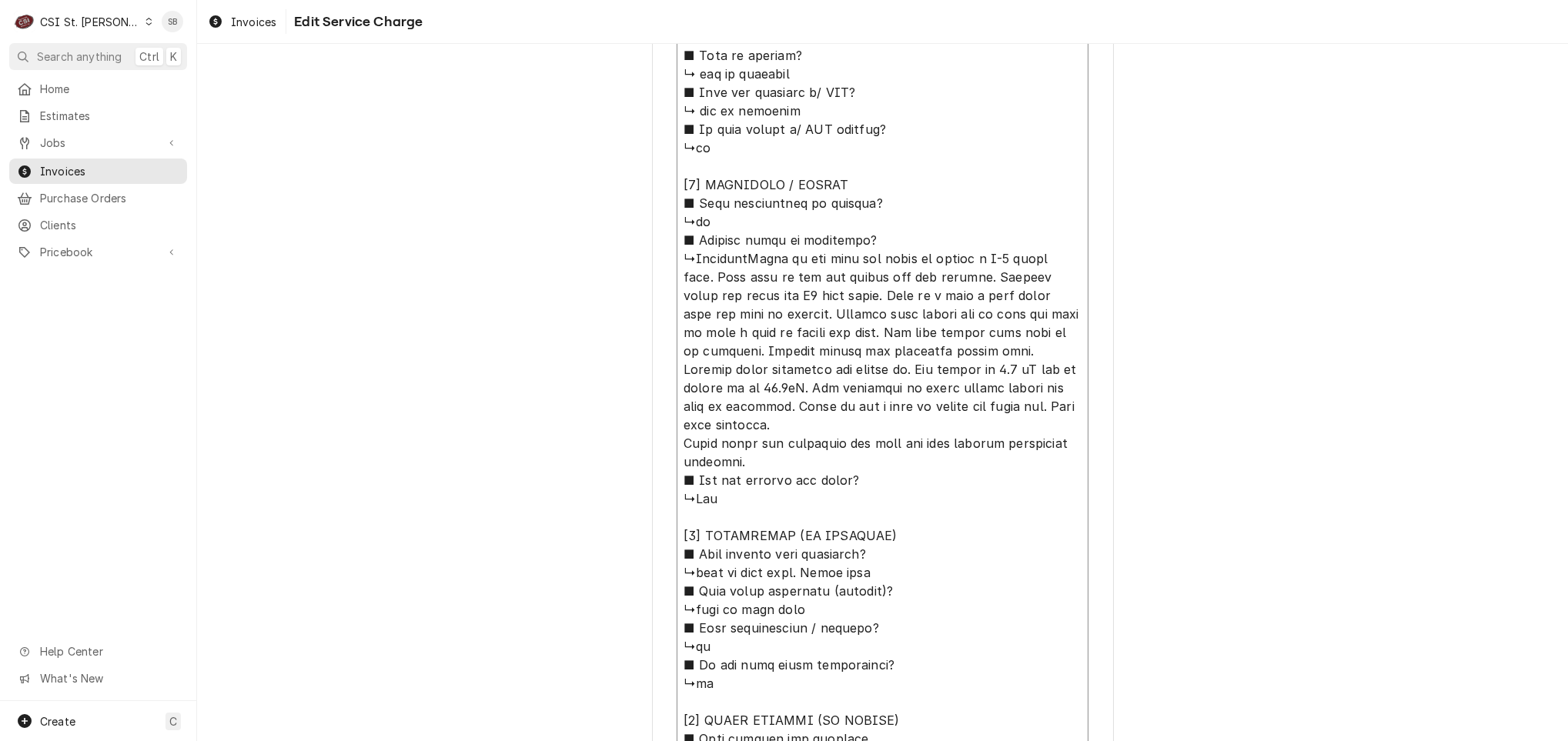
type textarea "x"
type textarea "⚠️ 𝗙𝗢𝗥𝗠 𝗜𝗡𝗦𝗧𝗥𝗨𝗖𝗧𝗜𝗢𝗡𝗦 ⚠️ ✪ 𝗖𝗼𝗺𝗽𝗹𝗲𝘁𝗲 𝗮𝗹𝗹 𝗿𝗲𝗹𝗲𝘃𝗮𝗻𝘁 𝘀𝗲𝗰𝘁𝗶𝗼𝗻𝘀 ✪ 𝗣𝗿𝗼𝘃𝗶𝗱𝗲 𝗱𝗲𝘁𝗮𝗶𝗹𝗲𝗱 𝗮𝗻𝘀…"
type textarea "x"
type textarea "⚠️ 𝗙𝗢𝗥𝗠 𝗜𝗡𝗦𝗧𝗥𝗨𝗖𝗧𝗜𝗢𝗡𝗦 ⚠️ ✪ 𝗖𝗼𝗺𝗽𝗹𝗲𝘁𝗲 𝗮𝗹𝗹 𝗿𝗲𝗹𝗲𝘃𝗮𝗻𝘁 𝘀𝗲𝗰𝘁𝗶𝗼𝗻𝘀 ✪ 𝗣𝗿𝗼𝘃𝗶𝗱𝗲 𝗱𝗲𝘁𝗮𝗶𝗹𝗲𝗱 𝗮𝗻𝘀…"
type textarea "x"
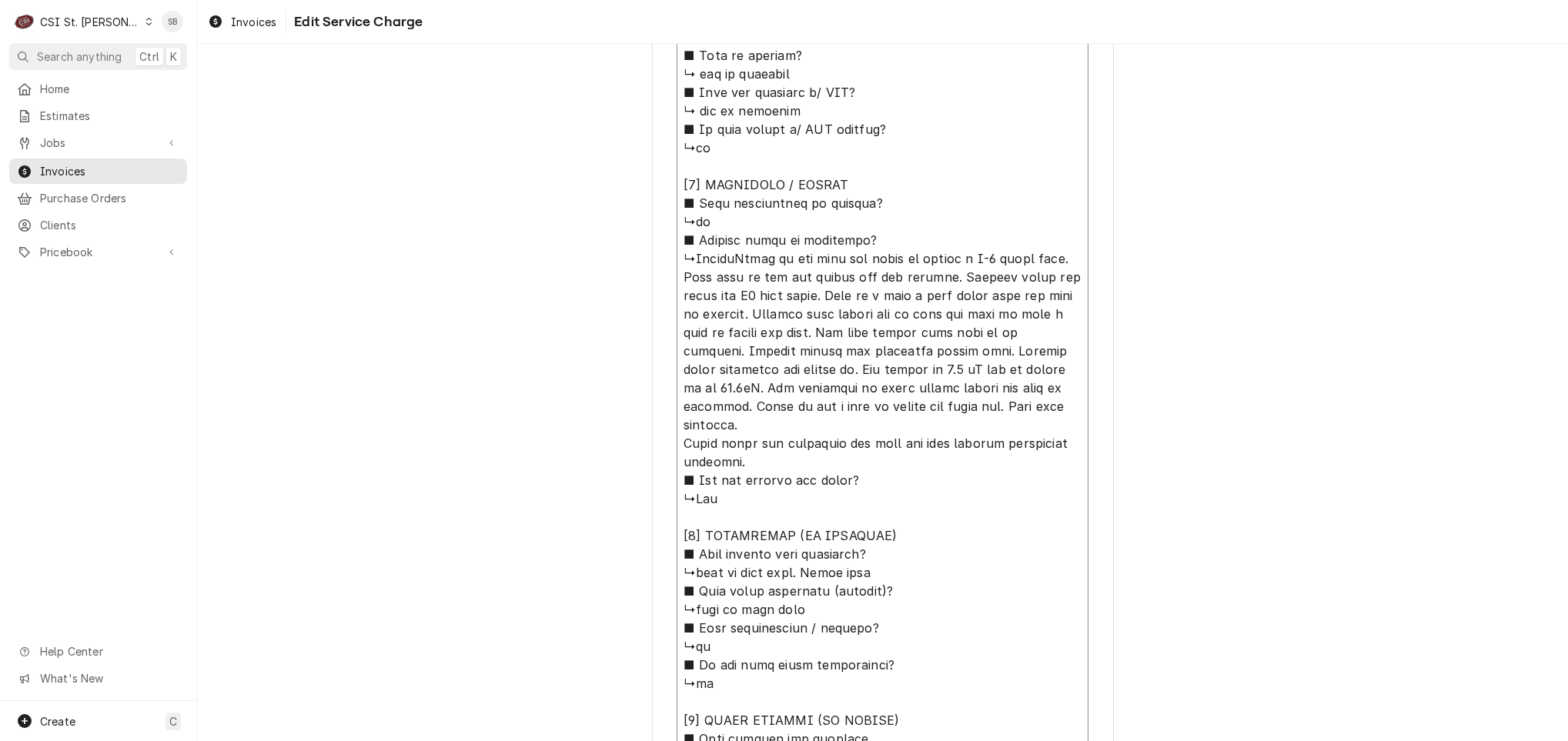
type textarea "⚠️ 𝗙𝗢𝗥𝗠 𝗜𝗡𝗦𝗧𝗥𝗨𝗖𝗧𝗜𝗢𝗡𝗦 ⚠️ ✪ 𝗖𝗼𝗺𝗽𝗹𝗲𝘁𝗲 𝗮𝗹𝗹 𝗿𝗲𝗹𝗲𝘃𝗮𝗻𝘁 𝘀𝗲𝗰𝘁𝗶𝗼𝗻𝘀 ✪ 𝗣𝗿𝗼𝘃𝗶𝗱𝗲 𝗱𝗲𝘁𝗮𝗶𝗹𝗲𝗱 𝗮𝗻𝘀…"
type textarea "x"
type textarea "⚠️ 𝗙𝗢𝗥𝗠 𝗜𝗡𝗦𝗧𝗥𝗨𝗖𝗧𝗜𝗢𝗡𝗦 ⚠️ ✪ 𝗖𝗼𝗺𝗽𝗹𝗲𝘁𝗲 𝗮𝗹𝗹 𝗿𝗲𝗹𝗲𝘃𝗮𝗻𝘁 𝘀𝗲𝗰𝘁𝗶𝗼𝗻𝘀 ✪ 𝗣𝗿𝗼𝘃𝗶𝗱𝗲 𝗱𝗲𝘁𝗮𝗶𝗹𝗲𝗱 𝗮𝗻𝘀…"
type textarea "x"
type textarea "⚠️ 𝗙𝗢𝗥𝗠 𝗜𝗡𝗦𝗧𝗥𝗨𝗖𝗧𝗜𝗢𝗡𝗦 ⚠️ ✪ 𝗖𝗼𝗺𝗽𝗹𝗲𝘁𝗲 𝗮𝗹𝗹 𝗿𝗲𝗹𝗲𝘃𝗮𝗻𝘁 𝘀𝗲𝗰𝘁𝗶𝗼𝗻𝘀 ✪ 𝗣𝗿𝗼𝘃𝗶𝗱𝗲 𝗱𝗲𝘁𝗮𝗶𝗹𝗲𝗱 𝗮𝗻𝘀…"
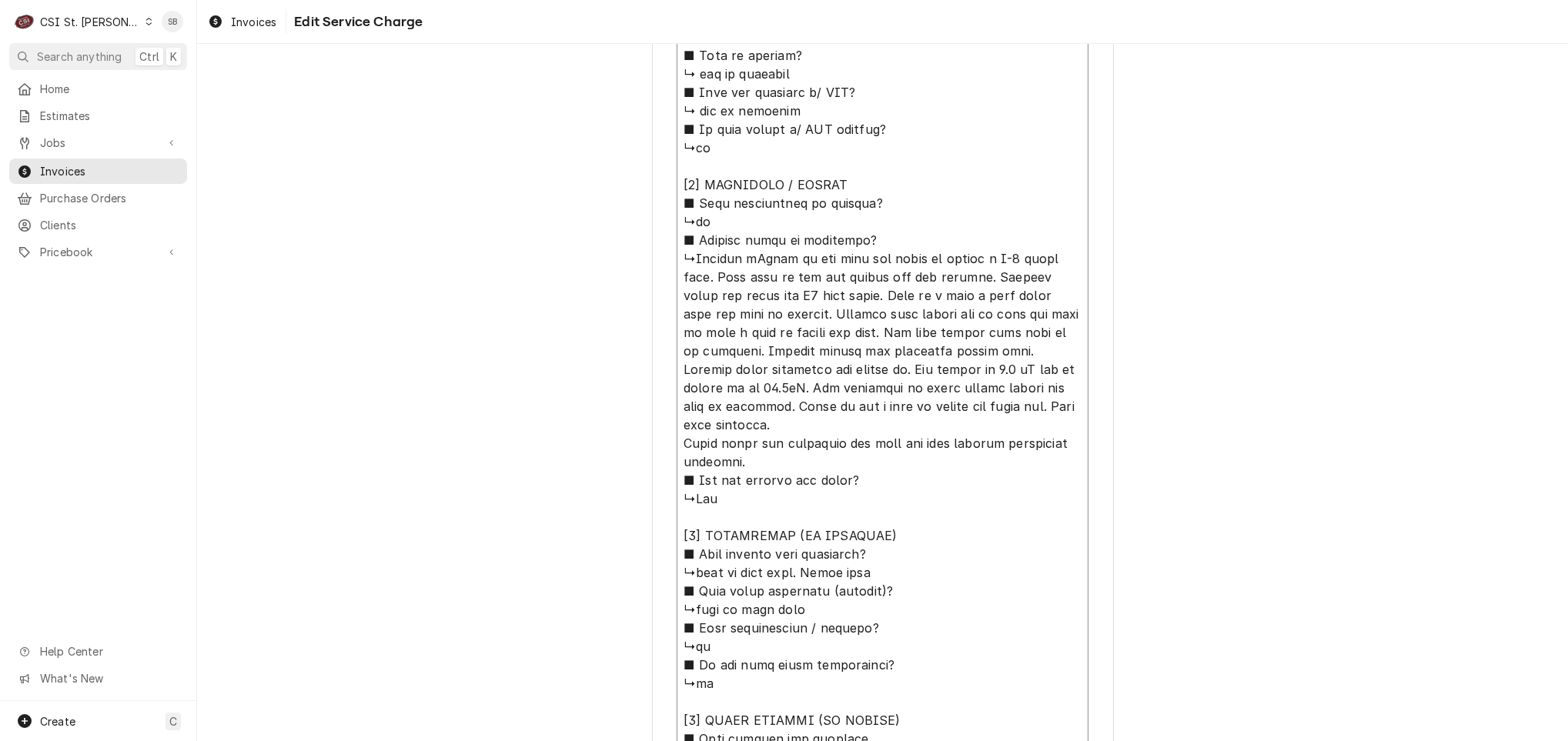
type textarea "x"
type textarea "⚠️ 𝗙𝗢𝗥𝗠 𝗜𝗡𝗦𝗧𝗥𝗨𝗖𝗧𝗜𝗢𝗡𝗦 ⚠️ ✪ 𝗖𝗼𝗺𝗽𝗹𝗲𝘁𝗲 𝗮𝗹𝗹 𝗿𝗲𝗹𝗲𝘃𝗮𝗻𝘁 𝘀𝗲𝗰𝘁𝗶𝗼𝗻𝘀 ✪ 𝗣𝗿𝗼𝘃𝗶𝗱𝗲 𝗱𝗲𝘁𝗮𝗶𝗹𝗲𝗱 𝗮𝗻𝘀…"
type textarea "x"
type textarea "⚠️ 𝗙𝗢𝗥𝗠 𝗜𝗡𝗦𝗧𝗥𝗨𝗖𝗧𝗜𝗢𝗡𝗦 ⚠️ ✪ 𝗖𝗼𝗺𝗽𝗹𝗲𝘁𝗲 𝗮𝗹𝗹 𝗿𝗲𝗹𝗲𝘃𝗮𝗻𝘁 𝘀𝗲𝗰𝘁𝗶𝗼𝗻𝘀 ✪ 𝗣𝗿𝗼𝘃𝗶𝗱𝗲 𝗱𝗲𝘁𝗮𝗶𝗹𝗲𝗱 𝗮𝗻𝘀…"
type textarea "x"
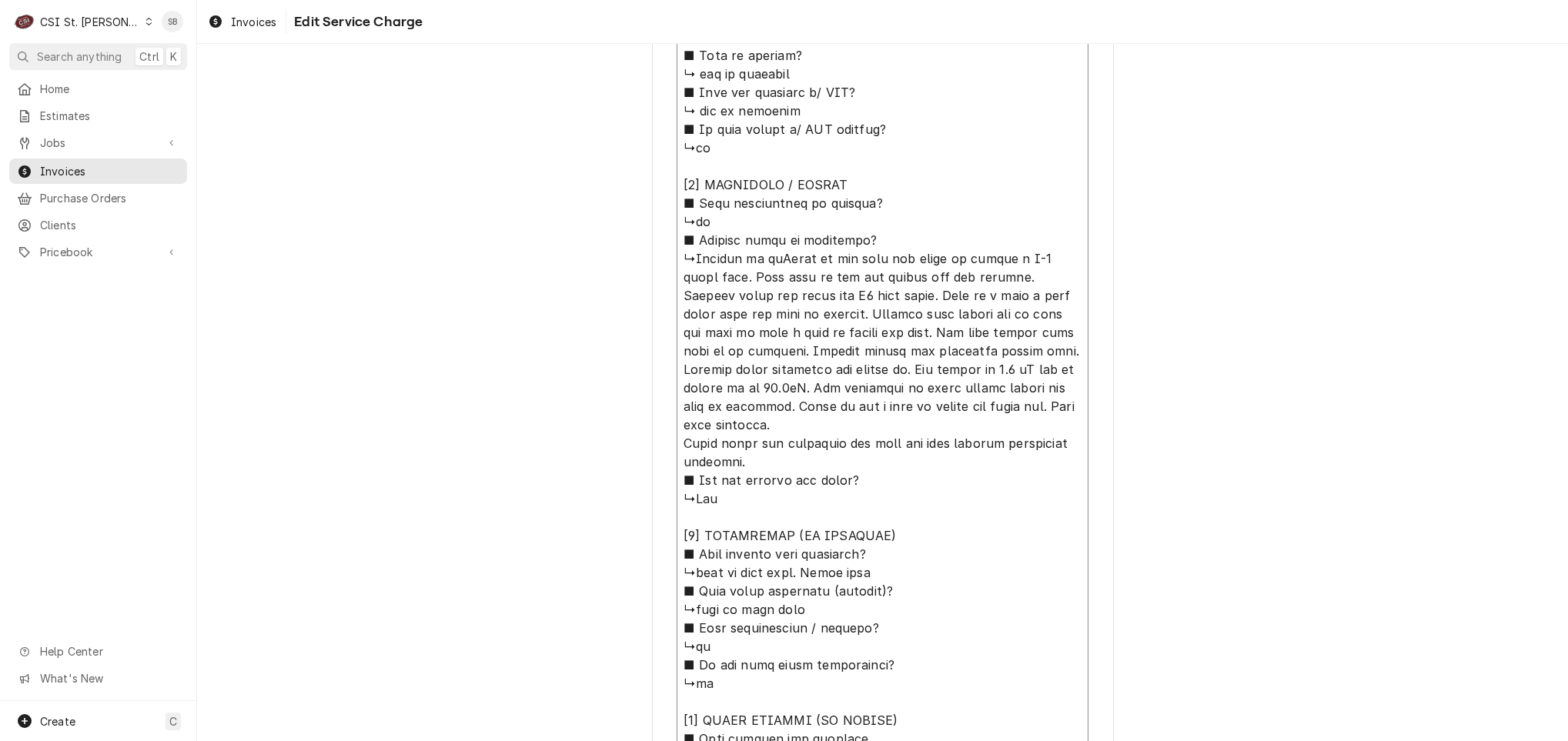
type textarea "⚠️ 𝗙𝗢𝗥𝗠 𝗜𝗡𝗦𝗧𝗥𝗨𝗖𝗧𝗜𝗢𝗡𝗦 ⚠️ ✪ 𝗖𝗼𝗺𝗽𝗹𝗲𝘁𝗲 𝗮𝗹𝗹 𝗿𝗲𝗹𝗲𝘃𝗮𝗻𝘁 𝘀𝗲𝗰𝘁𝗶𝗼𝗻𝘀 ✪ 𝗣𝗿𝗼𝘃𝗶𝗱𝗲 𝗱𝗲𝘁𝗮𝗶𝗹𝗲𝗱 𝗮𝗻𝘀…"
type textarea "x"
type textarea "⚠️ 𝗙𝗢𝗥𝗠 𝗜𝗡𝗦𝗧𝗥𝗨𝗖𝗧𝗜𝗢𝗡𝗦 ⚠️ ✪ 𝗖𝗼𝗺𝗽𝗹𝗲𝘁𝗲 𝗮𝗹𝗹 𝗿𝗲𝗹𝗲𝘃𝗮𝗻𝘁 𝘀𝗲𝗰𝘁𝗶𝗼𝗻𝘀 ✪ 𝗣𝗿𝗼𝘃𝗶𝗱𝗲 𝗱𝗲𝘁𝗮𝗶𝗹𝗲𝗱 𝗮𝗻𝘀…"
type textarea "x"
type textarea "⚠️ 𝗙𝗢𝗥𝗠 𝗜𝗡𝗦𝗧𝗥𝗨𝗖𝗧𝗜𝗢𝗡𝗦 ⚠️ ✪ 𝗖𝗼𝗺𝗽𝗹𝗲𝘁𝗲 𝗮𝗹𝗹 𝗿𝗲𝗹𝗲𝘃𝗮𝗻𝘁 𝘀𝗲𝗰𝘁𝗶𝗼𝗻𝘀 ✪ 𝗣𝗿𝗼𝘃𝗶𝗱𝗲 𝗱𝗲𝘁𝗮𝗶𝗹𝗲𝗱 𝗮𝗻𝘀…"
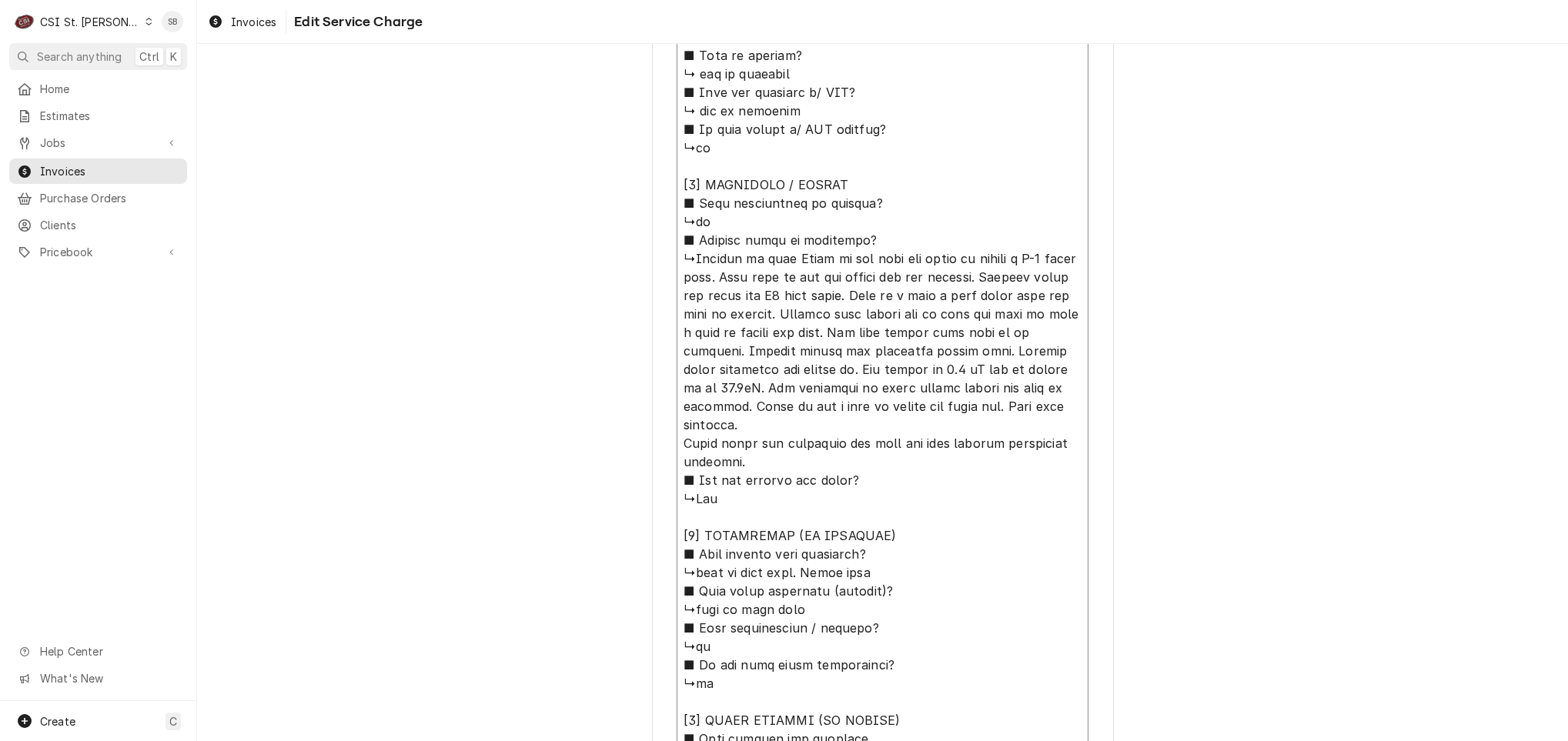
type textarea "x"
type textarea "⚠️ 𝗙𝗢𝗥𝗠 𝗜𝗡𝗦𝗧𝗥𝗨𝗖𝗧𝗜𝗢𝗡𝗦 ⚠️ ✪ 𝗖𝗼𝗺𝗽𝗹𝗲𝘁𝗲 𝗮𝗹𝗹 𝗿𝗲𝗹𝗲𝘃𝗮𝗻𝘁 𝘀𝗲𝗰𝘁𝗶𝗼𝗻𝘀 ✪ 𝗣𝗿𝗼𝘃𝗶𝗱𝗲 𝗱𝗲𝘁𝗮𝗶𝗹𝗲𝗱 𝗮𝗻𝘀…"
type textarea "x"
type textarea "⚠️ 𝗙𝗢𝗥𝗠 𝗜𝗡𝗦𝗧𝗥𝗨𝗖𝗧𝗜𝗢𝗡𝗦 ⚠️ ✪ 𝗖𝗼𝗺𝗽𝗹𝗲𝘁𝗲 𝗮𝗹𝗹 𝗿𝗲𝗹𝗲𝘃𝗮𝗻𝘁 𝘀𝗲𝗰𝘁𝗶𝗼𝗻𝘀 ✪ 𝗣𝗿𝗼𝘃𝗶𝗱𝗲 𝗱𝗲𝘁𝗮𝗶𝗹𝗲𝗱 𝗮𝗻𝘀…"
type textarea "x"
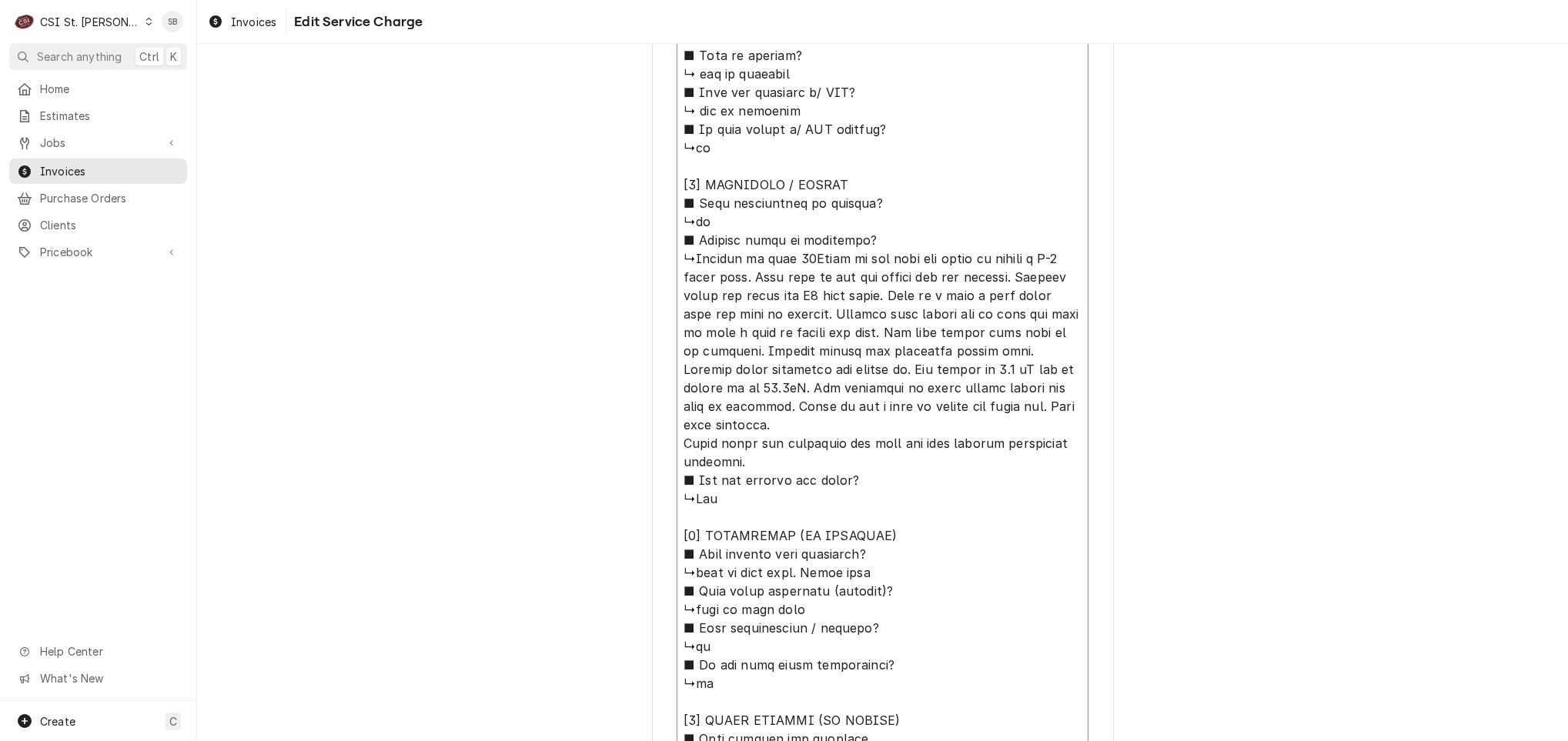
type textarea "⚠️ 𝗙𝗢𝗥𝗠 𝗜𝗡𝗦𝗧𝗥𝗨𝗖𝗧𝗜𝗢𝗡𝗦 ⚠️ ✪ 𝗖𝗼𝗺𝗽𝗹𝗲𝘁𝗲 𝗮𝗹𝗹 𝗿𝗲𝗹𝗲𝘃𝗮𝗻𝘁 𝘀𝗲𝗰𝘁𝗶𝗼𝗻𝘀 ✪ 𝗣𝗿𝗼𝘃𝗶𝗱𝗲 𝗱𝗲𝘁𝗮𝗶𝗹𝗲𝗱 𝗮𝗻𝘀…"
type textarea "x"
type textarea "⚠️ 𝗙𝗢𝗥𝗠 𝗜𝗡𝗦𝗧𝗥𝗨𝗖𝗧𝗜𝗢𝗡𝗦 ⚠️ ✪ 𝗖𝗼𝗺𝗽𝗹𝗲𝘁𝗲 𝗮𝗹𝗹 𝗿𝗲𝗹𝗲𝘃𝗮𝗻𝘁 𝘀𝗲𝗰𝘁𝗶𝗼𝗻𝘀 ✪ 𝗣𝗿𝗼𝘃𝗶𝗱𝗲 𝗱𝗲𝘁𝗮𝗶𝗹𝗲𝗱 𝗮𝗻𝘀…"
type textarea "x"
type textarea "⚠️ 𝗙𝗢𝗥𝗠 𝗜𝗡𝗦𝗧𝗥𝗨𝗖𝗧𝗜𝗢𝗡𝗦 ⚠️ ✪ 𝗖𝗼𝗺𝗽𝗹𝗲𝘁𝗲 𝗮𝗹𝗹 𝗿𝗲𝗹𝗲𝘃𝗮𝗻𝘁 𝘀𝗲𝗰𝘁𝗶𝗼𝗻𝘀 ✪ 𝗣𝗿𝗼𝘃𝗶𝗱𝗲 𝗱𝗲𝘁𝗮𝗶𝗹𝗲𝗱 𝗮𝗻𝘀…"
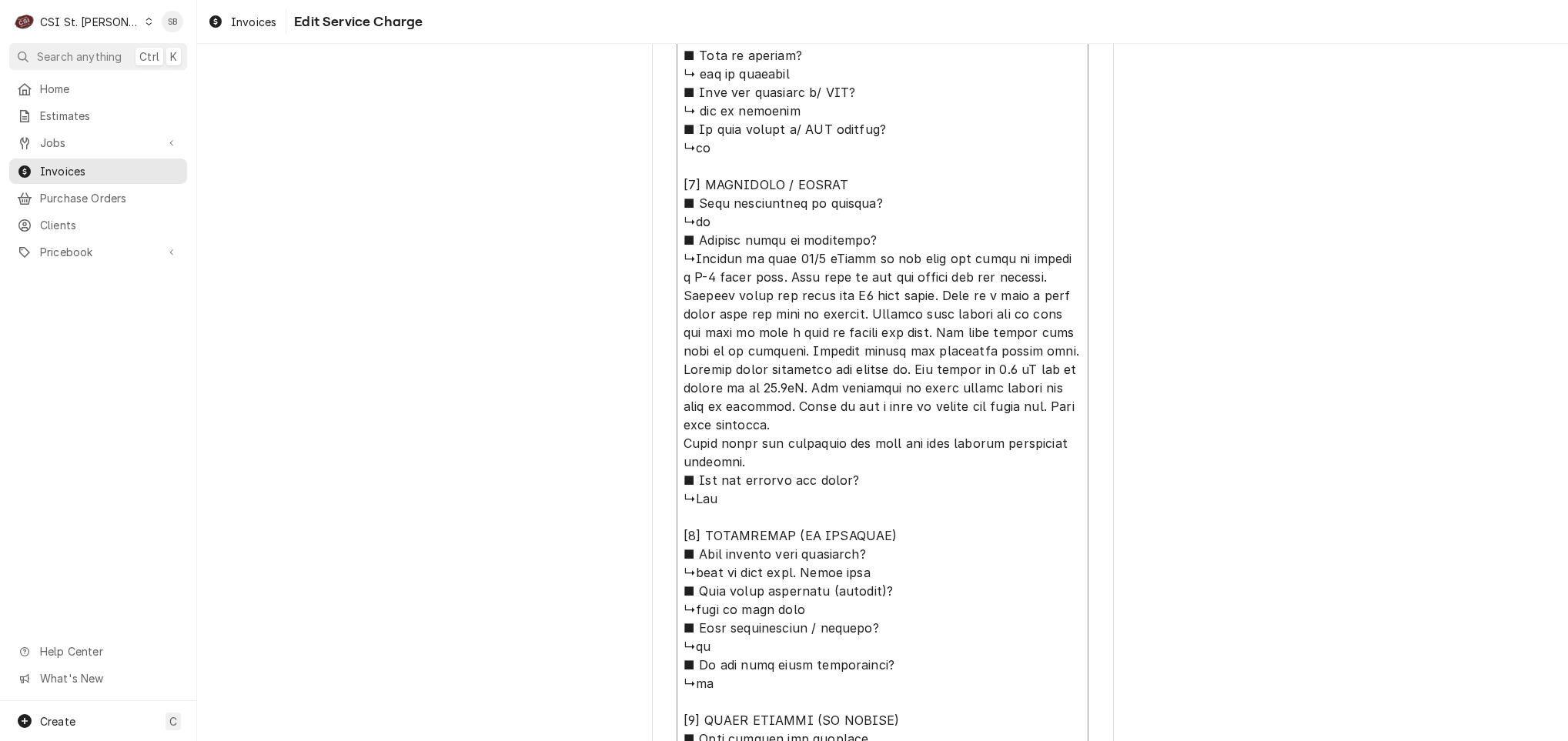
type textarea "x"
type textarea "⚠️ 𝗙𝗢𝗥𝗠 𝗜𝗡𝗦𝗧𝗥𝗨𝗖𝗧𝗜𝗢𝗡𝗦 ⚠️ ✪ 𝗖𝗼𝗺𝗽𝗹𝗲𝘁𝗲 𝗮𝗹𝗹 𝗿𝗲𝗹𝗲𝘃𝗮𝗻𝘁 𝘀𝗲𝗰𝘁𝗶𝗼𝗻𝘀 ✪ 𝗣𝗿𝗼𝘃𝗶𝗱𝗲 𝗱𝗲𝘁𝗮𝗶𝗹𝗲𝗱 𝗮𝗻𝘀…"
type textarea "x"
type textarea "⚠️ 𝗙𝗢𝗥𝗠 𝗜𝗡𝗦𝗧𝗥𝗨𝗖𝗧𝗜𝗢𝗡𝗦 ⚠️ ✪ 𝗖𝗼𝗺𝗽𝗹𝗲𝘁𝗲 𝗮𝗹𝗹 𝗿𝗲𝗹𝗲𝘃𝗮𝗻𝘁 𝘀𝗲𝗰𝘁𝗶𝗼𝗻𝘀 ✪ 𝗣𝗿𝗼𝘃𝗶𝗱𝗲 𝗱𝗲𝘁𝗮𝗶𝗹𝗲𝗱 𝗮𝗻𝘀…"
type textarea "x"
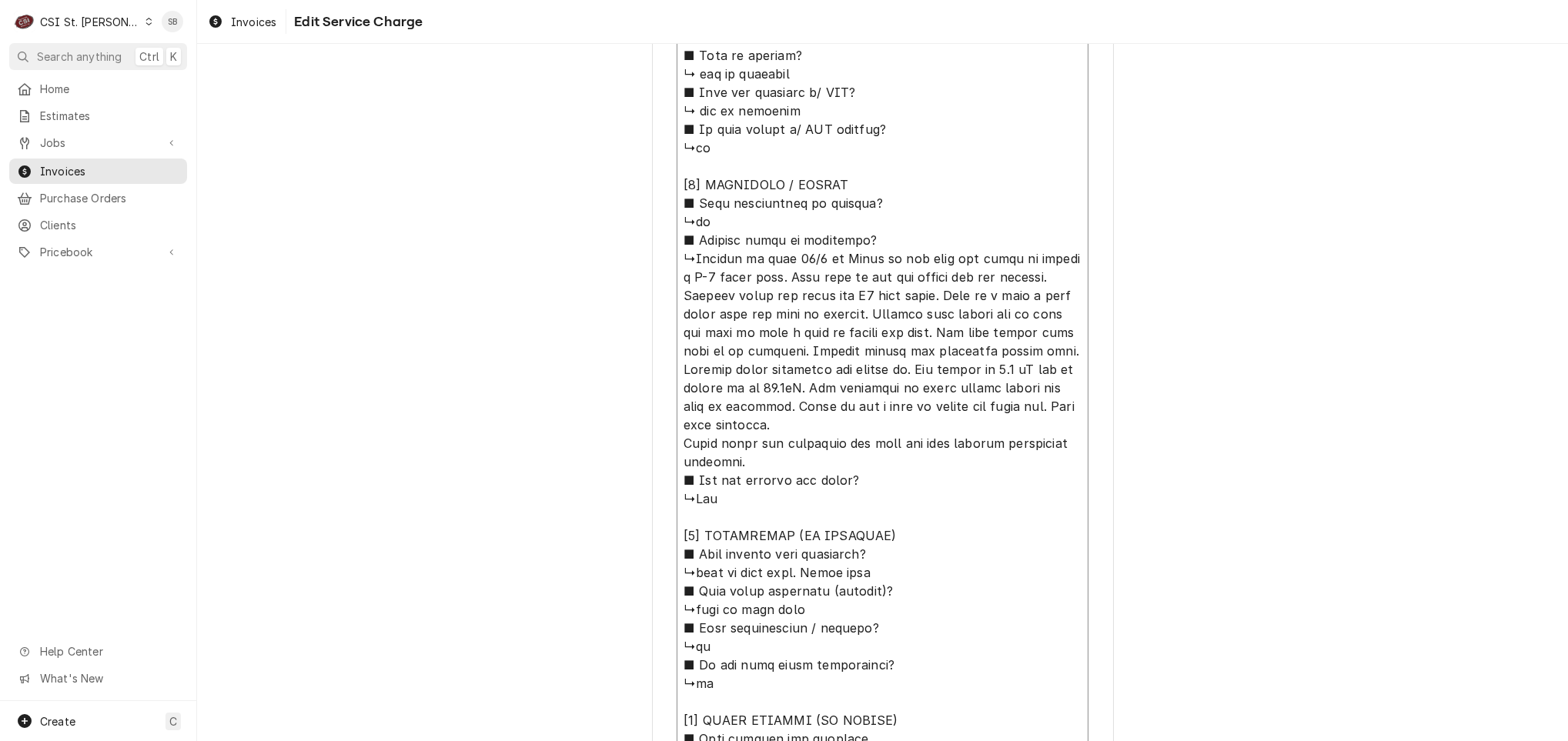
type textarea "⚠️ 𝗙𝗢𝗥𝗠 𝗜𝗡𝗦𝗧𝗥𝗨𝗖𝗧𝗜𝗢𝗡𝗦 ⚠️ ✪ 𝗖𝗼𝗺𝗽𝗹𝗲𝘁𝗲 𝗮𝗹𝗹 𝗿𝗲𝗹𝗲𝘃𝗮𝗻𝘁 𝘀𝗲𝗰𝘁𝗶𝗼𝗻𝘀 ✪ 𝗣𝗿𝗼𝘃𝗶𝗱𝗲 𝗱𝗲𝘁𝗮𝗶𝗹𝗲𝗱 𝗮𝗻𝘀…"
type textarea "x"
type textarea "⚠️ 𝗙𝗢𝗥𝗠 𝗜𝗡𝗦𝗧𝗥𝗨𝗖𝗧𝗜𝗢𝗡𝗦 ⚠️ ✪ 𝗖𝗼𝗺𝗽𝗹𝗲𝘁𝗲 𝗮𝗹𝗹 𝗿𝗲𝗹𝗲𝘃𝗮𝗻𝘁 𝘀𝗲𝗰𝘁𝗶𝗼𝗻𝘀 ✪ 𝗣𝗿𝗼𝘃𝗶𝗱𝗲 𝗱𝗲𝘁𝗮𝗶𝗹𝗲𝗱 𝗮𝗻𝘀…"
type textarea "x"
type textarea "⚠️ 𝗙𝗢𝗥𝗠 𝗜𝗡𝗦𝗧𝗥𝗨𝗖𝗧𝗜𝗢𝗡𝗦 ⚠️ ✪ 𝗖𝗼𝗺𝗽𝗹𝗲𝘁𝗲 𝗮𝗹𝗹 𝗿𝗲𝗹𝗲𝘃𝗮𝗻𝘁 𝘀𝗲𝗰𝘁𝗶𝗼𝗻𝘀 ✪ 𝗣𝗿𝗼𝘃𝗶𝗱𝗲 𝗱𝗲𝘁𝗮𝗶𝗹𝗲𝗱 𝗮𝗻𝘀…"
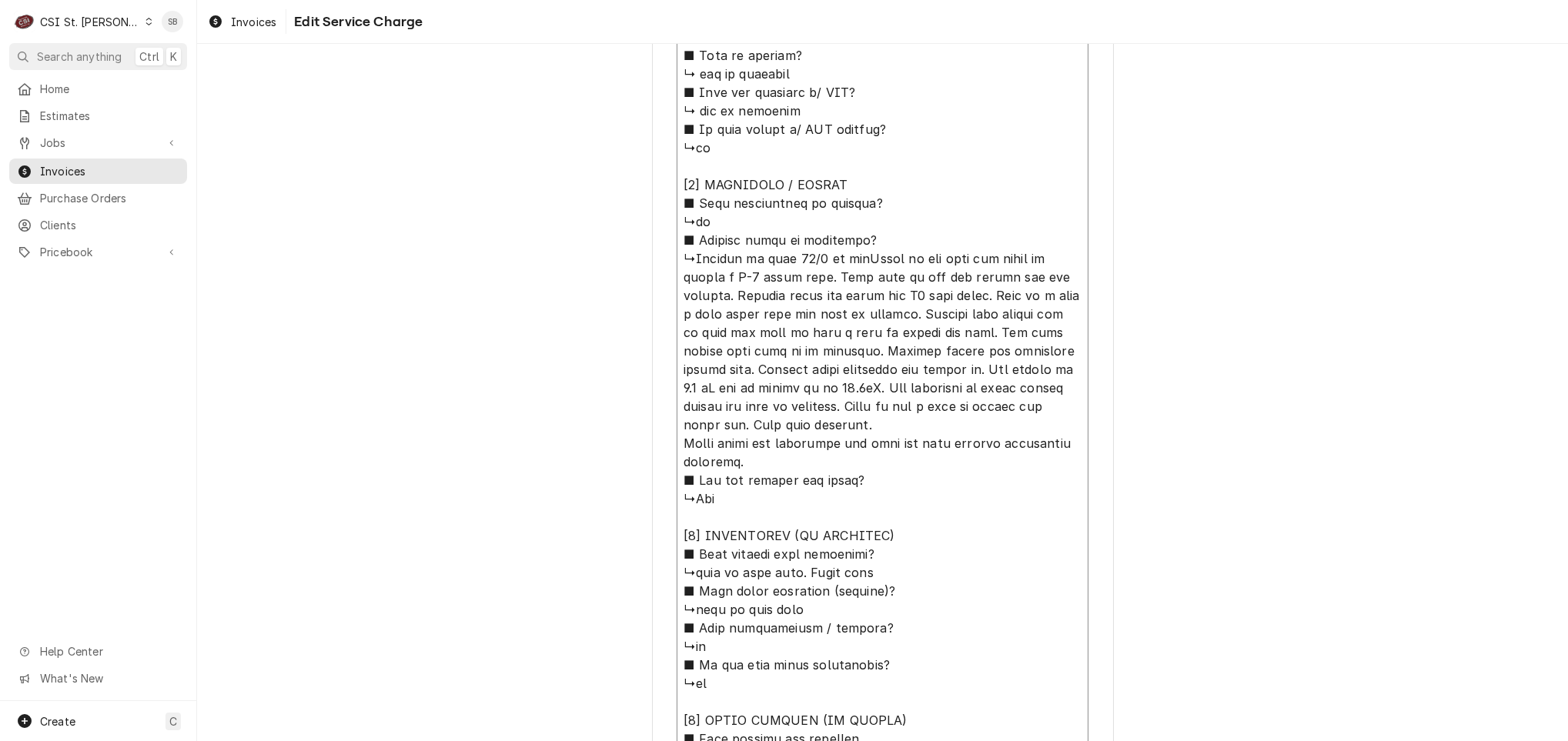
type textarea "x"
type textarea "⚠️ 𝗙𝗢𝗥𝗠 𝗜𝗡𝗦𝗧𝗥𝗨𝗖𝗧𝗜𝗢𝗡𝗦 ⚠️ ✪ 𝗖𝗼𝗺𝗽𝗹𝗲𝘁𝗲 𝗮𝗹𝗹 𝗿𝗲𝗹𝗲𝘃𝗮𝗻𝘁 𝘀𝗲𝗰𝘁𝗶𝗼𝗻𝘀 ✪ 𝗣𝗿𝗼𝘃𝗶𝗱𝗲 𝗱𝗲𝘁𝗮𝗶𝗹𝗲𝗱 𝗮𝗻𝘀…"
type textarea "x"
type textarea "⚠️ 𝗙𝗢𝗥𝗠 𝗜𝗡𝗦𝗧𝗥𝗨𝗖𝗧𝗜𝗢𝗡𝗦 ⚠️ ✪ 𝗖𝗼𝗺𝗽𝗹𝗲𝘁𝗲 𝗮𝗹𝗹 𝗿𝗲𝗹𝗲𝘃𝗮𝗻𝘁 𝘀𝗲𝗰𝘁𝗶𝗼𝗻𝘀 ✪ 𝗣𝗿𝗼𝘃𝗶𝗱𝗲 𝗱𝗲𝘁𝗮𝗶𝗹𝗲𝗱 𝗮𝗻𝘀…"
type textarea "x"
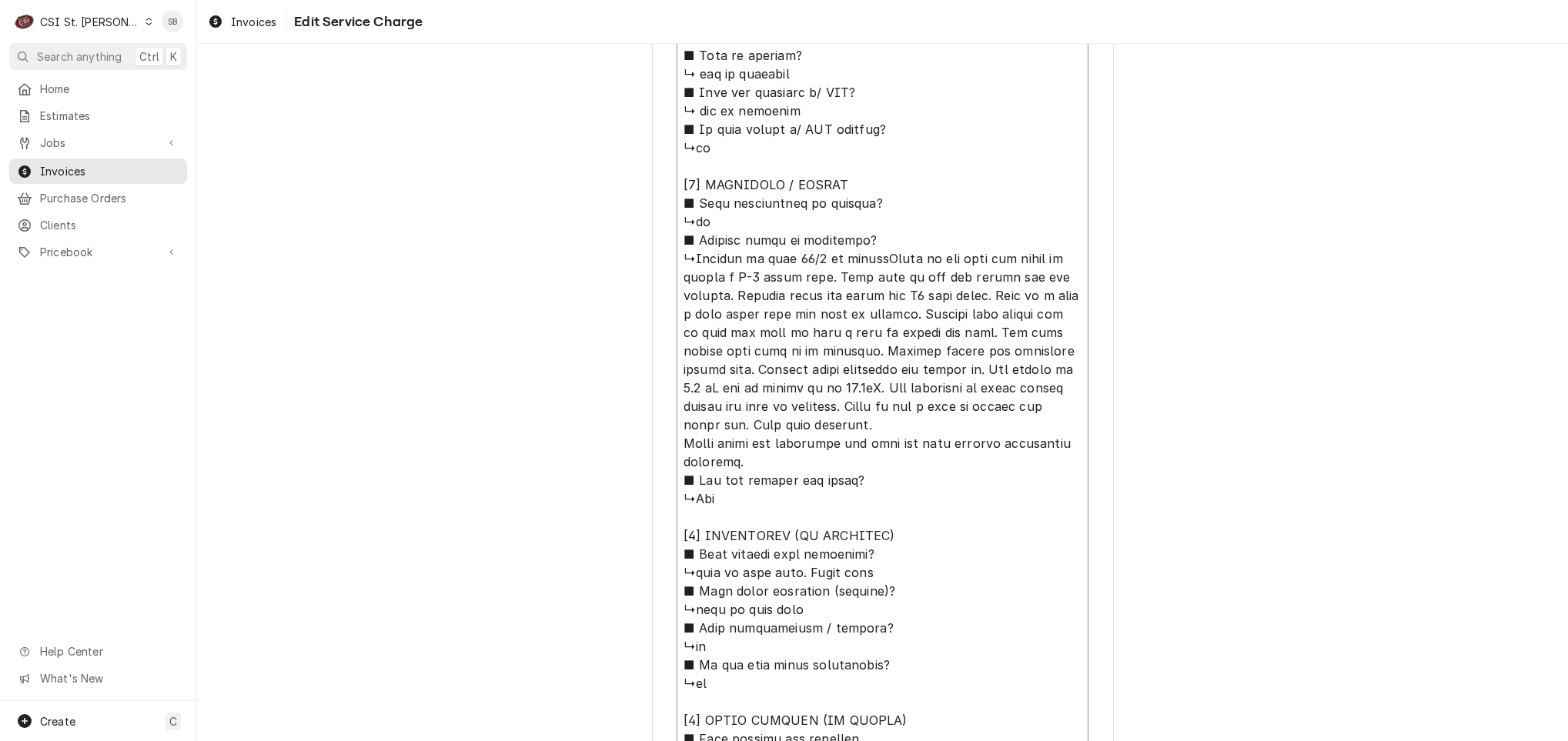
type textarea "⚠️ 𝗙𝗢𝗥𝗠 𝗜𝗡𝗦𝗧𝗥𝗨𝗖𝗧𝗜𝗢𝗡𝗦 ⚠️ ✪ 𝗖𝗼𝗺𝗽𝗹𝗲𝘁𝗲 𝗮𝗹𝗹 𝗿𝗲𝗹𝗲𝘃𝗮𝗻𝘁 𝘀𝗲𝗰𝘁𝗶𝗼𝗻𝘀 ✪ 𝗣𝗿𝗼𝘃𝗶𝗱𝗲 𝗱𝗲𝘁𝗮𝗶𝗹𝗲𝗱 𝗮𝗻𝘀…"
type textarea "x"
type textarea "⚠️ 𝗙𝗢𝗥𝗠 𝗜𝗡𝗦𝗧𝗥𝗨𝗖𝗧𝗜𝗢𝗡𝗦 ⚠️ ✪ 𝗖𝗼𝗺𝗽𝗹𝗲𝘁𝗲 𝗮𝗹𝗹 𝗿𝗲𝗹𝗲𝘃𝗮𝗻𝘁 𝘀𝗲𝗰𝘁𝗶𝗼𝗻𝘀 ✪ 𝗣𝗿𝗼𝘃𝗶𝗱𝗲 𝗱𝗲𝘁𝗮𝗶𝗹𝗲𝗱 𝗮𝗻𝘀…"
type textarea "x"
type textarea "⚠️ 𝗙𝗢𝗥𝗠 𝗜𝗡𝗦𝗧𝗥𝗨𝗖𝗧𝗜𝗢𝗡𝗦 ⚠️ ✪ 𝗖𝗼𝗺𝗽𝗹𝗲𝘁𝗲 𝗮𝗹𝗹 𝗿𝗲𝗹𝗲𝘃𝗮𝗻𝘁 𝘀𝗲𝗰𝘁𝗶𝗼𝗻𝘀 ✪ 𝗣𝗿𝗼𝘃𝗶𝗱𝗲 𝗱𝗲𝘁𝗮𝗶𝗹𝗲𝗱 𝗮𝗻𝘀…"
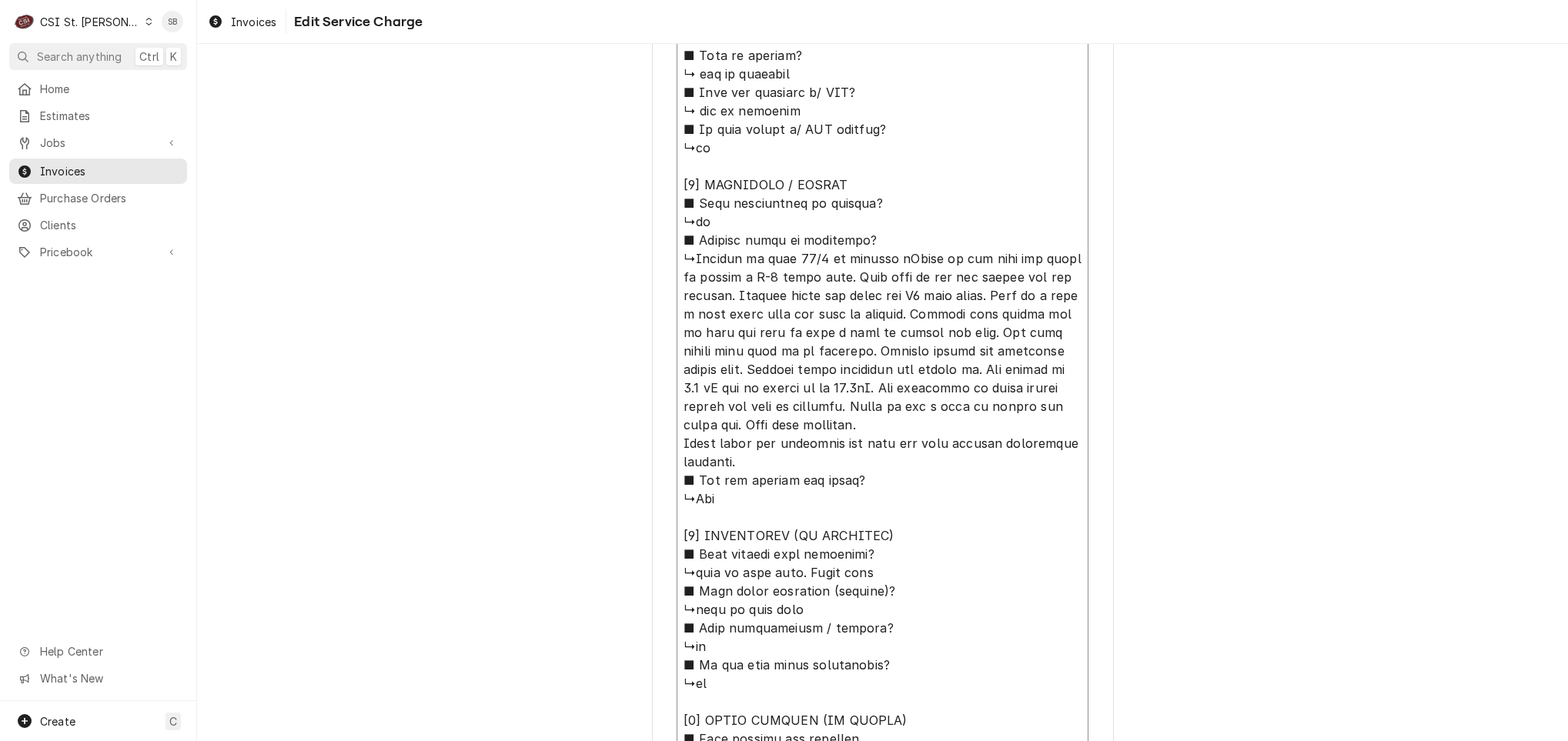
type textarea "x"
type textarea "⚠️ 𝗙𝗢𝗥𝗠 𝗜𝗡𝗦𝗧𝗥𝗨𝗖𝗧𝗜𝗢𝗡𝗦 ⚠️ ✪ 𝗖𝗼𝗺𝗽𝗹𝗲𝘁𝗲 𝗮𝗹𝗹 𝗿𝗲𝗹𝗲𝘃𝗮𝗻𝘁 𝘀𝗲𝗰𝘁𝗶𝗼𝗻𝘀 ✪ 𝗣𝗿𝗼𝘃𝗶𝗱𝗲 𝗱𝗲𝘁𝗮𝗶𝗹𝗲𝗱 𝗮𝗻𝘀…"
type textarea "x"
type textarea "⚠️ 𝗙𝗢𝗥𝗠 𝗜𝗡𝗦𝗧𝗥𝗨𝗖𝗧𝗜𝗢𝗡𝗦 ⚠️ ✪ 𝗖𝗼𝗺𝗽𝗹𝗲𝘁𝗲 𝗮𝗹𝗹 𝗿𝗲𝗹𝗲𝘃𝗮𝗻𝘁 𝘀𝗲𝗰𝘁𝗶𝗼𝗻𝘀 ✪ 𝗣𝗿𝗼𝘃𝗶𝗱𝗲 𝗱𝗲𝘁𝗮𝗶𝗹𝗲𝗱 𝗮𝗻𝘀…"
type textarea "x"
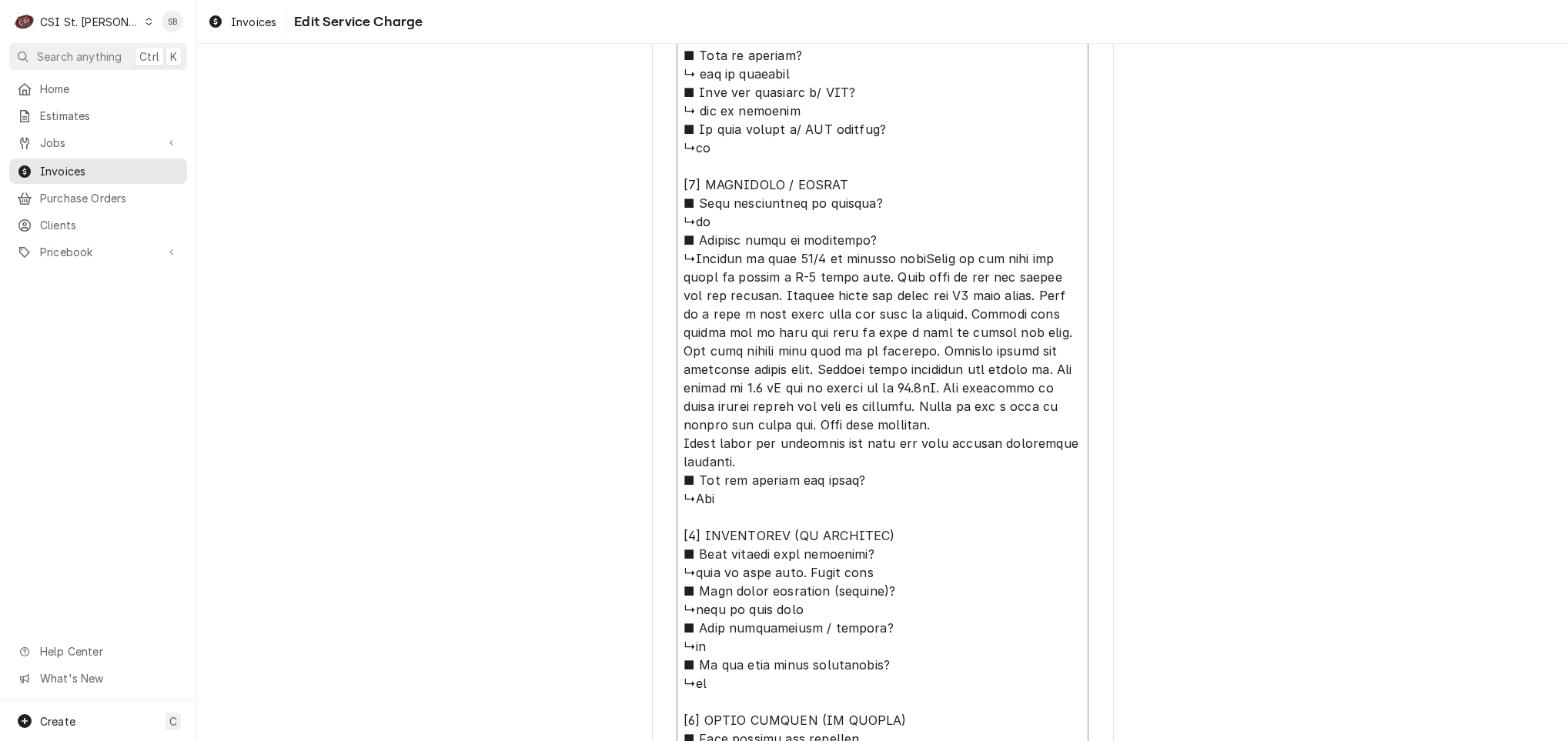
type textarea "⚠️ 𝗙𝗢𝗥𝗠 𝗜𝗡𝗦𝗧𝗥𝗨𝗖𝗧𝗜𝗢𝗡𝗦 ⚠️ ✪ 𝗖𝗼𝗺𝗽𝗹𝗲𝘁𝗲 𝗮𝗹𝗹 𝗿𝗲𝗹𝗲𝘃𝗮𝗻𝘁 𝘀𝗲𝗰𝘁𝗶𝗼𝗻𝘀 ✪ 𝗣𝗿𝗼𝘃𝗶𝗱𝗲 𝗱𝗲𝘁𝗮𝗶𝗹𝗲𝗱 𝗮𝗻𝘀…"
type textarea "x"
type textarea "⚠️ 𝗙𝗢𝗥𝗠 𝗜𝗡𝗦𝗧𝗥𝗨𝗖𝗧𝗜𝗢𝗡𝗦 ⚠️ ✪ 𝗖𝗼𝗺𝗽𝗹𝗲𝘁𝗲 𝗮𝗹𝗹 𝗿𝗲𝗹𝗲𝘃𝗮𝗻𝘁 𝘀𝗲𝗰𝘁𝗶𝗼𝗻𝘀 ✪ 𝗣𝗿𝗼𝘃𝗶𝗱𝗲 𝗱𝗲𝘁𝗮𝗶𝗹𝗲𝗱 𝗮𝗻𝘀…"
type textarea "x"
type textarea "⚠️ 𝗙𝗢𝗥𝗠 𝗜𝗡𝗦𝗧𝗥𝗨𝗖𝗧𝗜𝗢𝗡𝗦 ⚠️ ✪ 𝗖𝗼𝗺𝗽𝗹𝗲𝘁𝗲 𝗮𝗹𝗹 𝗿𝗲𝗹𝗲𝘃𝗮𝗻𝘁 𝘀𝗲𝗰𝘁𝗶𝗼𝗻𝘀 ✪ 𝗣𝗿𝗼𝘃𝗶𝗱𝗲 𝗱𝗲𝘁𝗮𝗶𝗹𝗲𝗱 𝗮𝗻𝘀…"
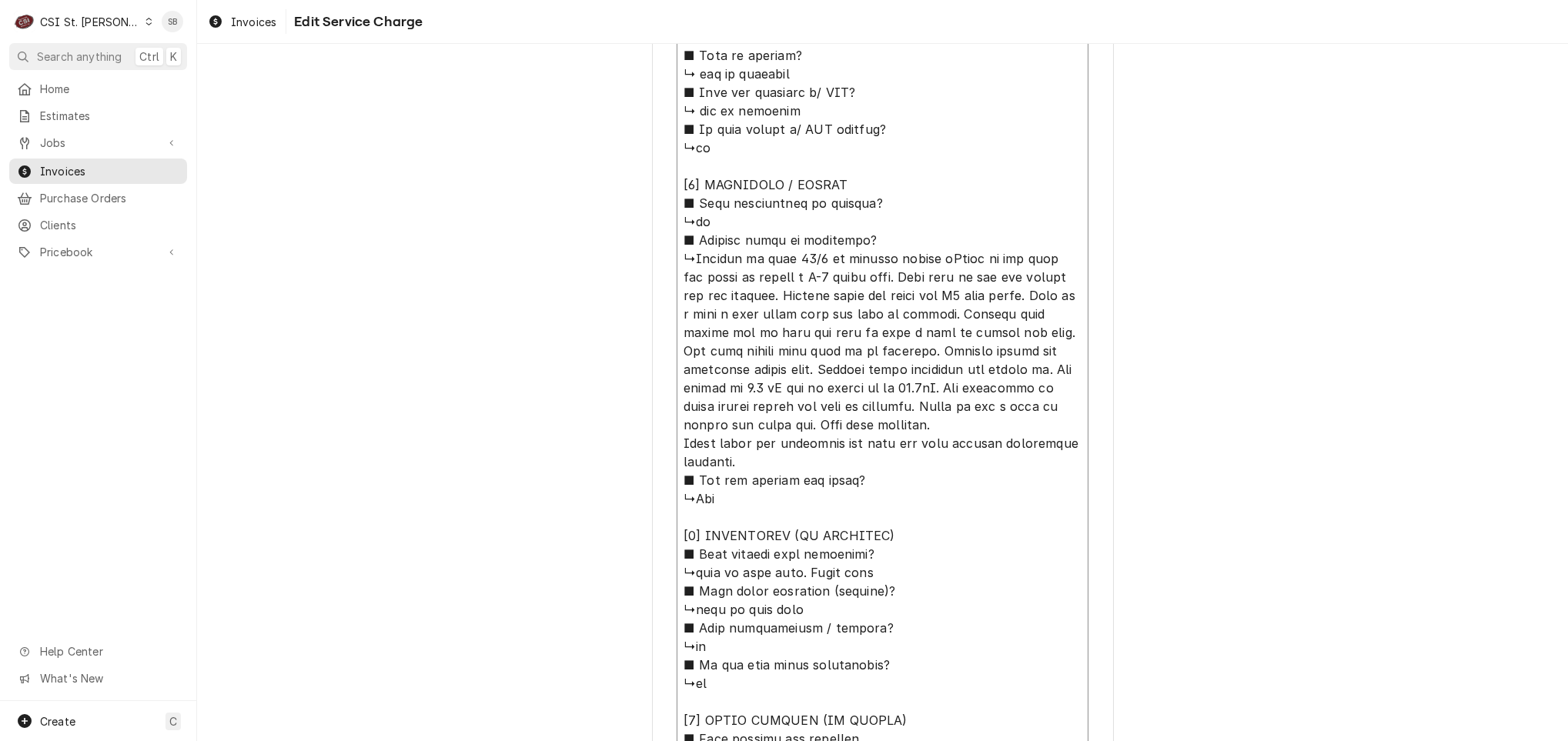
type textarea "x"
type textarea "⚠️ 𝗙𝗢𝗥𝗠 𝗜𝗡𝗦𝗧𝗥𝗨𝗖𝗧𝗜𝗢𝗡𝗦 ⚠️ ✪ 𝗖𝗼𝗺𝗽𝗹𝗲𝘁𝗲 𝗮𝗹𝗹 𝗿𝗲𝗹𝗲𝘃𝗮𝗻𝘁 𝘀𝗲𝗰𝘁𝗶𝗼𝗻𝘀 ✪ 𝗣𝗿𝗼𝘃𝗶𝗱𝗲 𝗱𝗲𝘁𝗮𝗶𝗹𝗲𝗱 𝗮𝗻𝘀…"
type textarea "x"
type textarea "⚠️ 𝗙𝗢𝗥𝗠 𝗜𝗡𝗦𝗧𝗥𝗨𝗖𝗧𝗜𝗢𝗡𝗦 ⚠️ ✪ 𝗖𝗼𝗺𝗽𝗹𝗲𝘁𝗲 𝗮𝗹𝗹 𝗿𝗲𝗹𝗲𝘃𝗮𝗻𝘁 𝘀𝗲𝗰𝘁𝗶𝗼𝗻𝘀 ✪ 𝗣𝗿𝗼𝘃𝗶𝗱𝗲 𝗱𝗲𝘁𝗮𝗶𝗹𝗲𝗱 𝗮𝗻𝘀…"
paste textarea "When we turn the oven on, it throws an error after 10-15 seconds. There's a sli…"
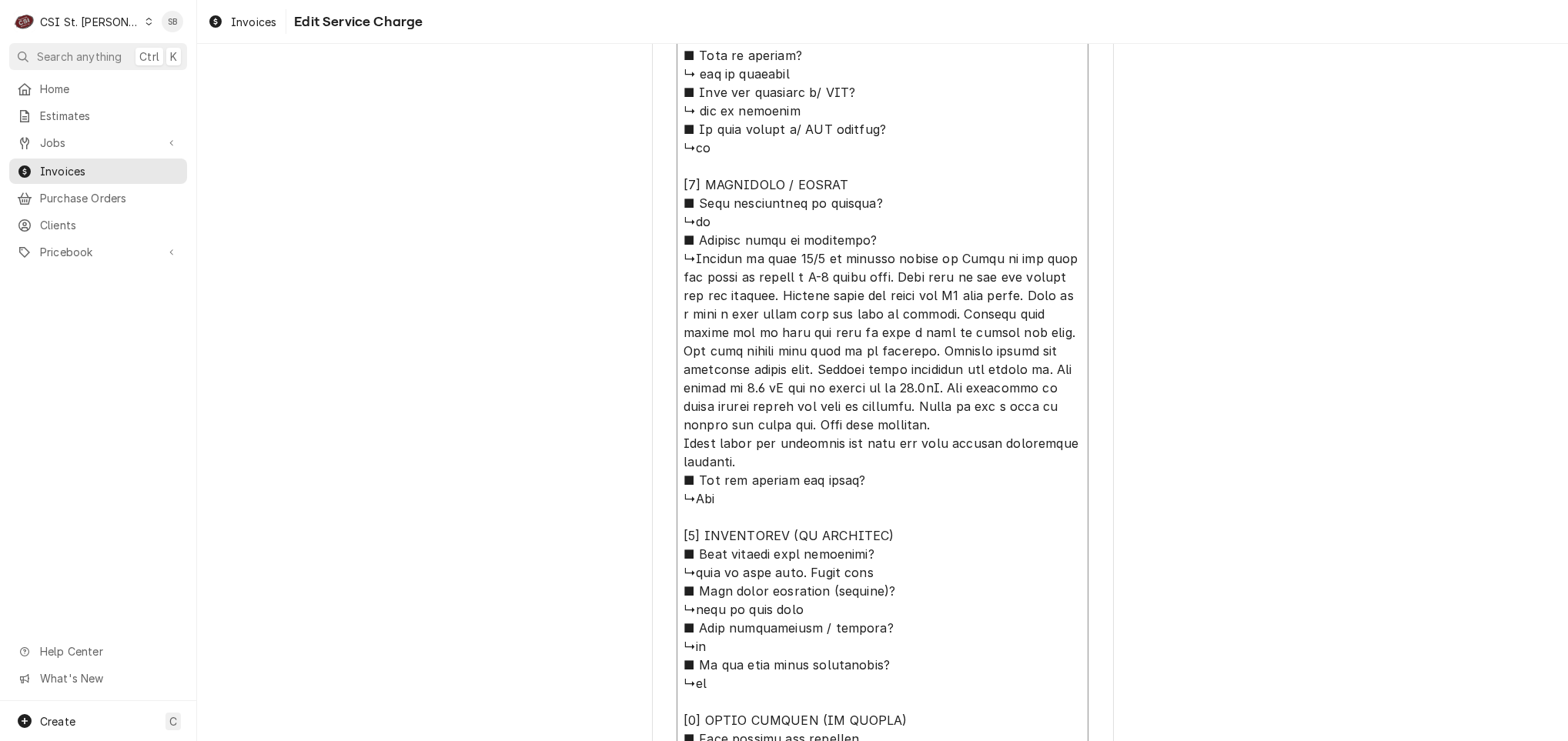
type textarea "x"
type textarea "⚠️ 𝗙𝗢𝗥𝗠 𝗜𝗡𝗦𝗧𝗥𝗨𝗖𝗧𝗜𝗢𝗡𝗦 ⚠️ ✪ 𝗖𝗼𝗺𝗽𝗹𝗲𝘁𝗲 𝗮𝗹𝗹 𝗿𝗲𝗹𝗲𝘃𝗮𝗻𝘁 𝘀𝗲𝗰𝘁𝗶𝗼𝗻𝘀 ✪ 𝗣𝗿𝗼𝘃𝗶𝗱𝗲 𝗱𝗲𝘁𝗮𝗶𝗹𝗲𝗱 𝗮𝗻𝘀…"
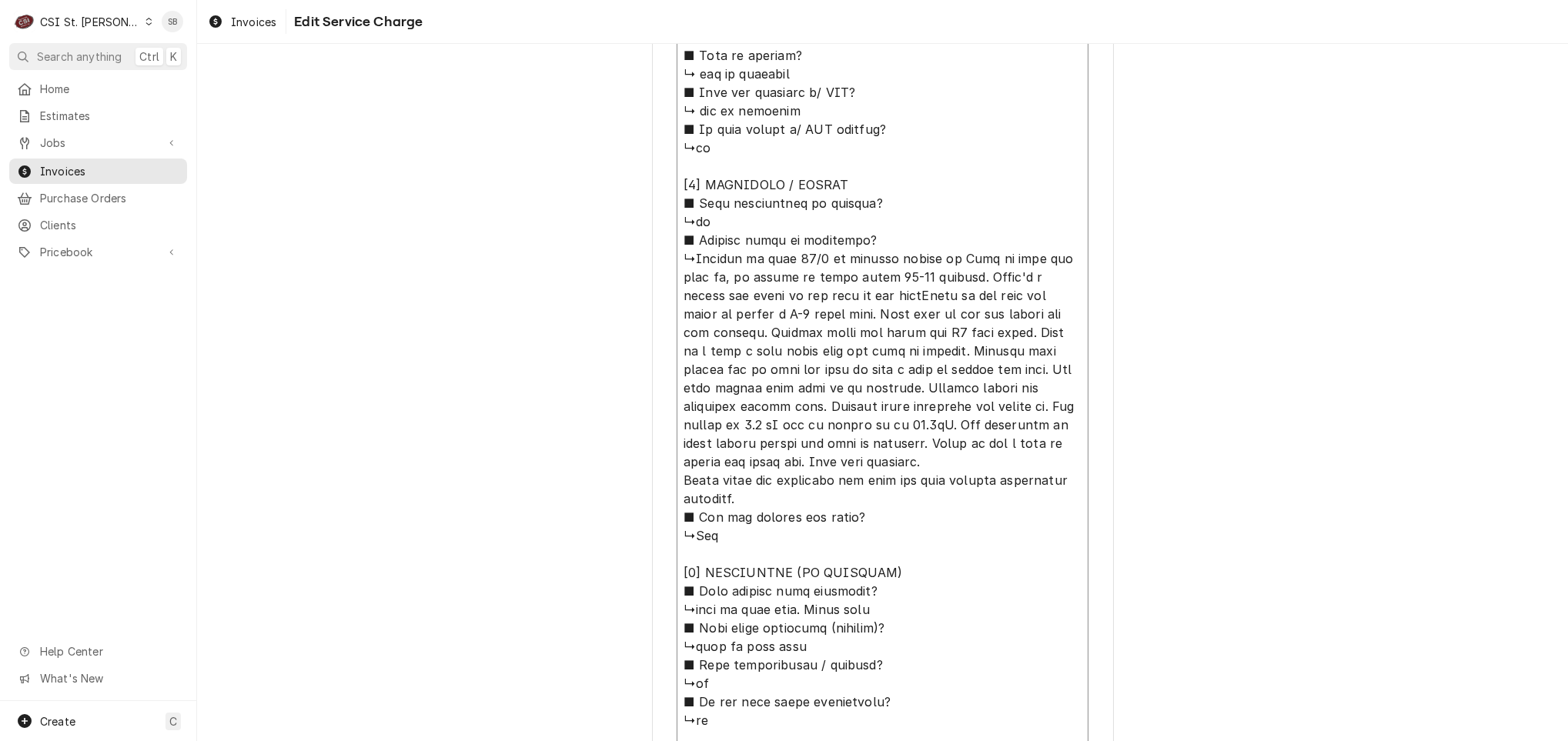
type textarea "x"
type textarea "⚠️ 𝗙𝗢𝗥𝗠 𝗜𝗡𝗦𝗧𝗥𝗨𝗖𝗧𝗜𝗢𝗡𝗦 ⚠️ ✪ 𝗖𝗼𝗺𝗽𝗹𝗲𝘁𝗲 𝗮𝗹𝗹 𝗿𝗲𝗹𝗲𝘃𝗮𝗻𝘁 𝘀𝗲𝗰𝘁𝗶𝗼𝗻𝘀 ✪ 𝗣𝗿𝗼𝘃𝗶𝗱𝗲 𝗱𝗲𝘁𝗮𝗶𝗹𝗲𝗱 𝗮𝗻𝘀…"
type textarea "x"
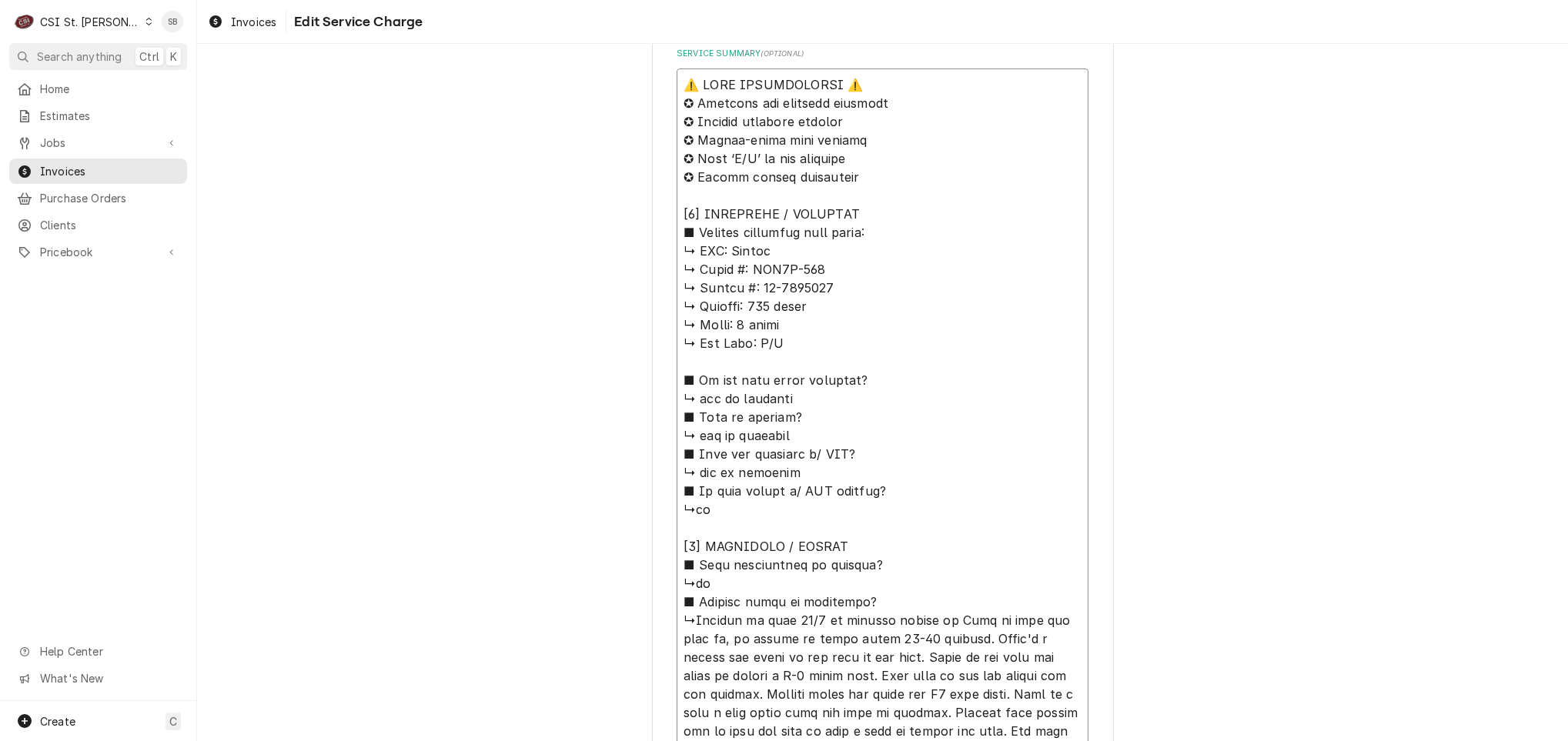
scroll to position [0, 0]
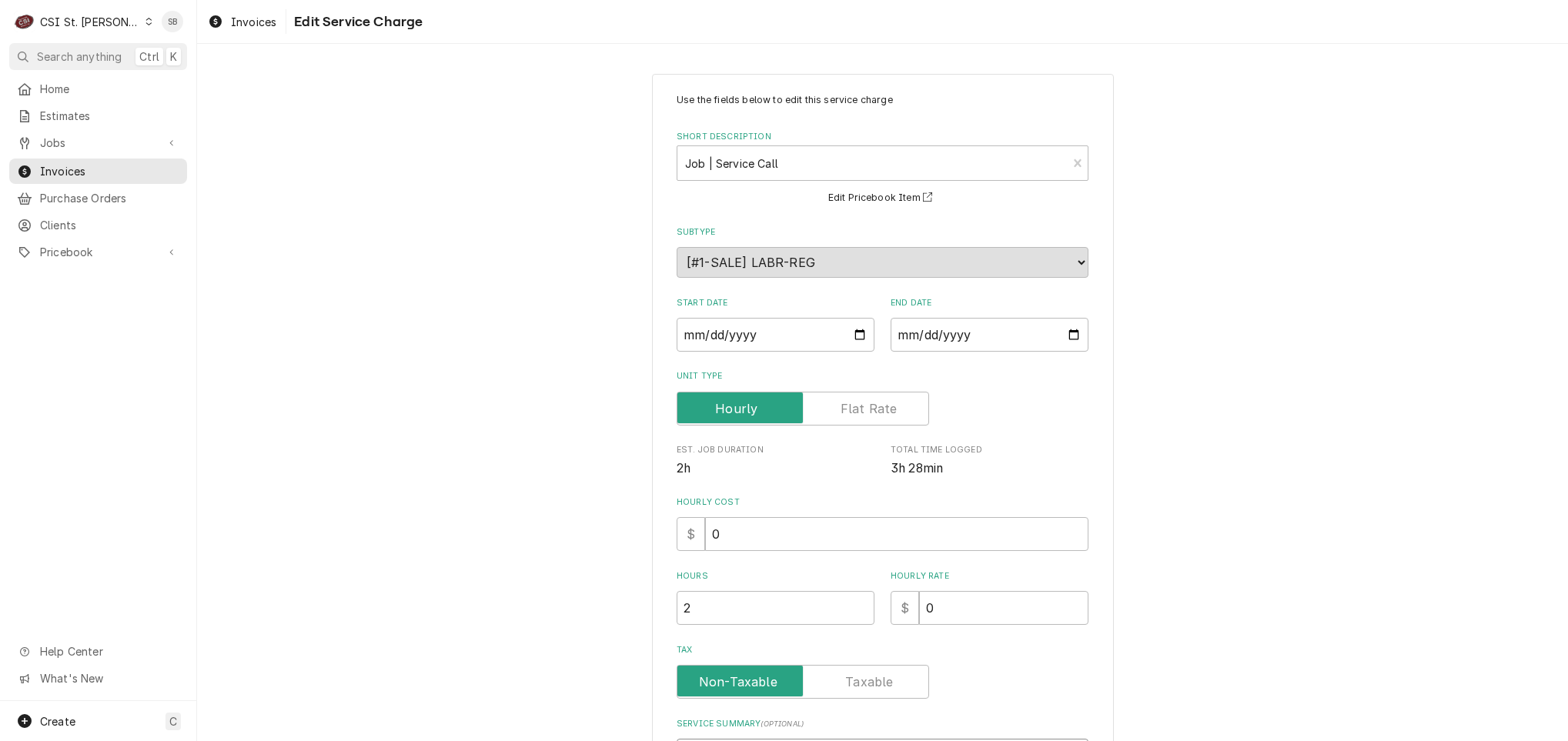
drag, startPoint x: 910, startPoint y: 597, endPoint x: 450, endPoint y: -85, distance: 822.6
click at [450, 0] on html "C CSI St. Louis SB Search anything Ctrl K Home Estimates Jobs Jobs Job Series I…" at bounding box center [784, 370] width 1568 height 741
type textarea "⚠️ 𝗙𝗢𝗥𝗠 𝗜𝗡𝗦𝗧𝗥𝗨𝗖𝗧𝗜𝗢𝗡𝗦 ⚠️ ✪ 𝗖𝗼𝗺𝗽𝗹𝗲𝘁𝗲 𝗮𝗹𝗹 𝗿𝗲𝗹𝗲𝘃𝗮𝗻𝘁 𝘀𝗲𝗰𝘁𝗶𝗼𝗻𝘀 ✪ 𝗣𝗿𝗼𝘃𝗶𝗱𝗲 𝗱𝗲𝘁𝗮𝗶𝗹𝗲𝗱 𝗮𝗻𝘀…"
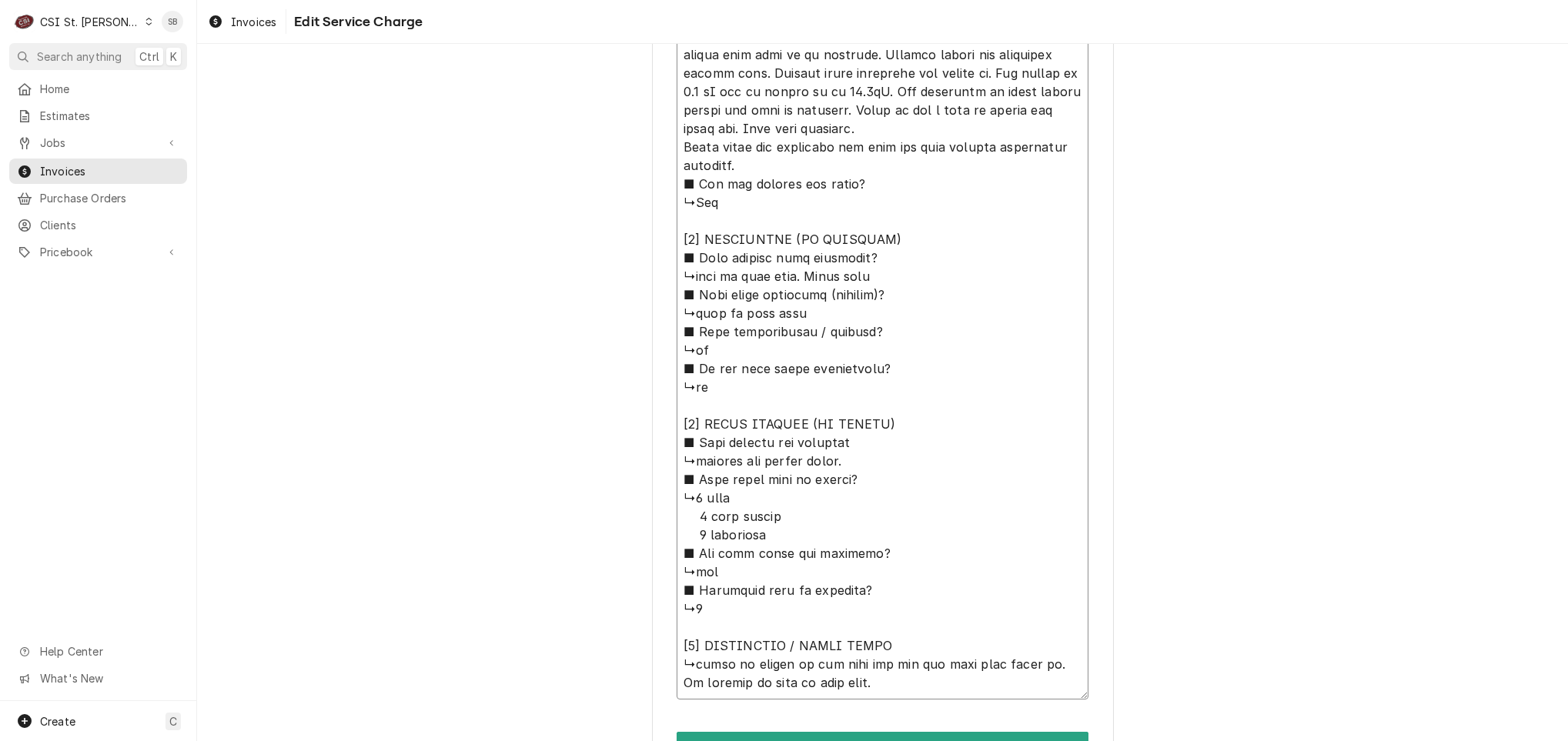
scroll to position [1458, 0]
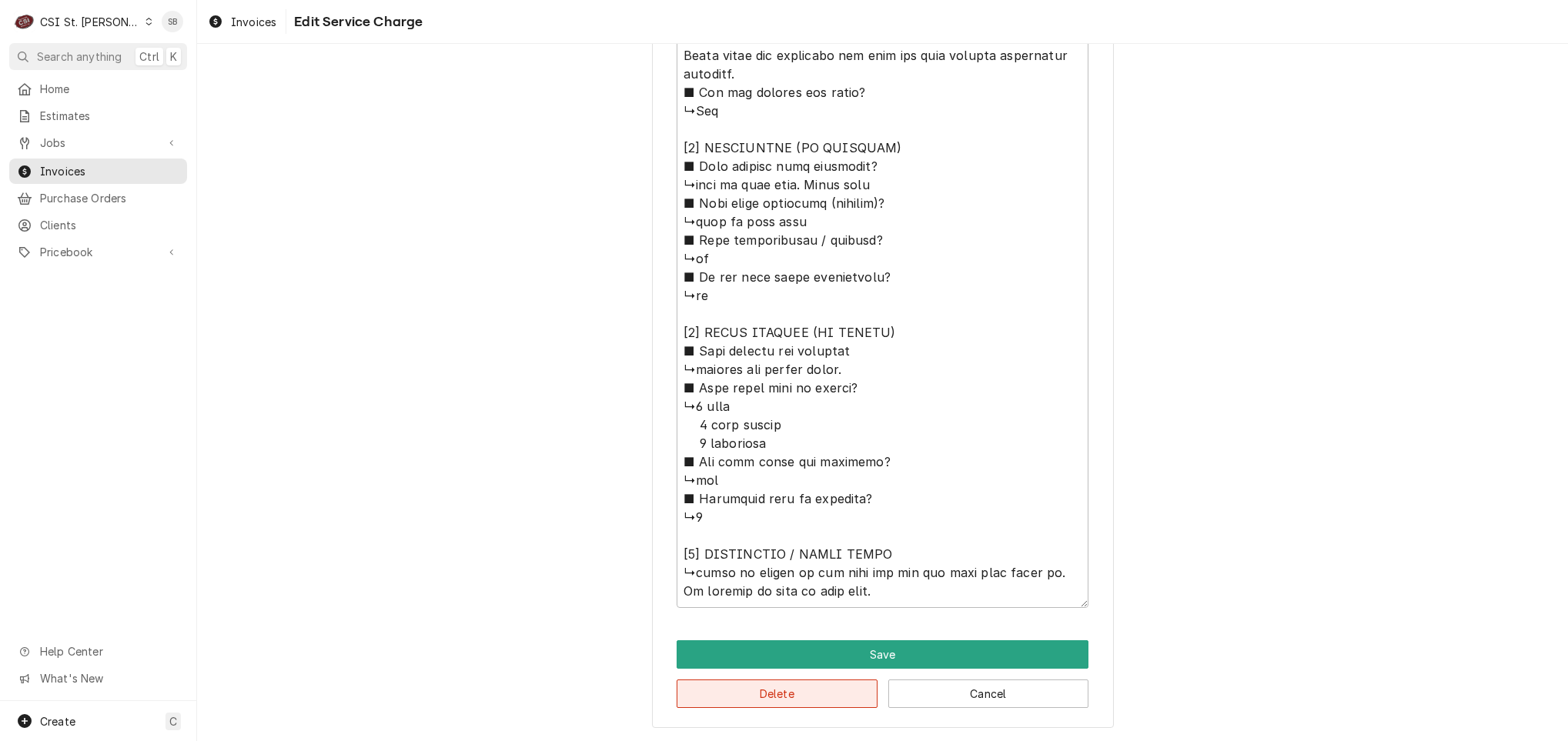
click at [779, 702] on button "Delete" at bounding box center [777, 694] width 201 height 29
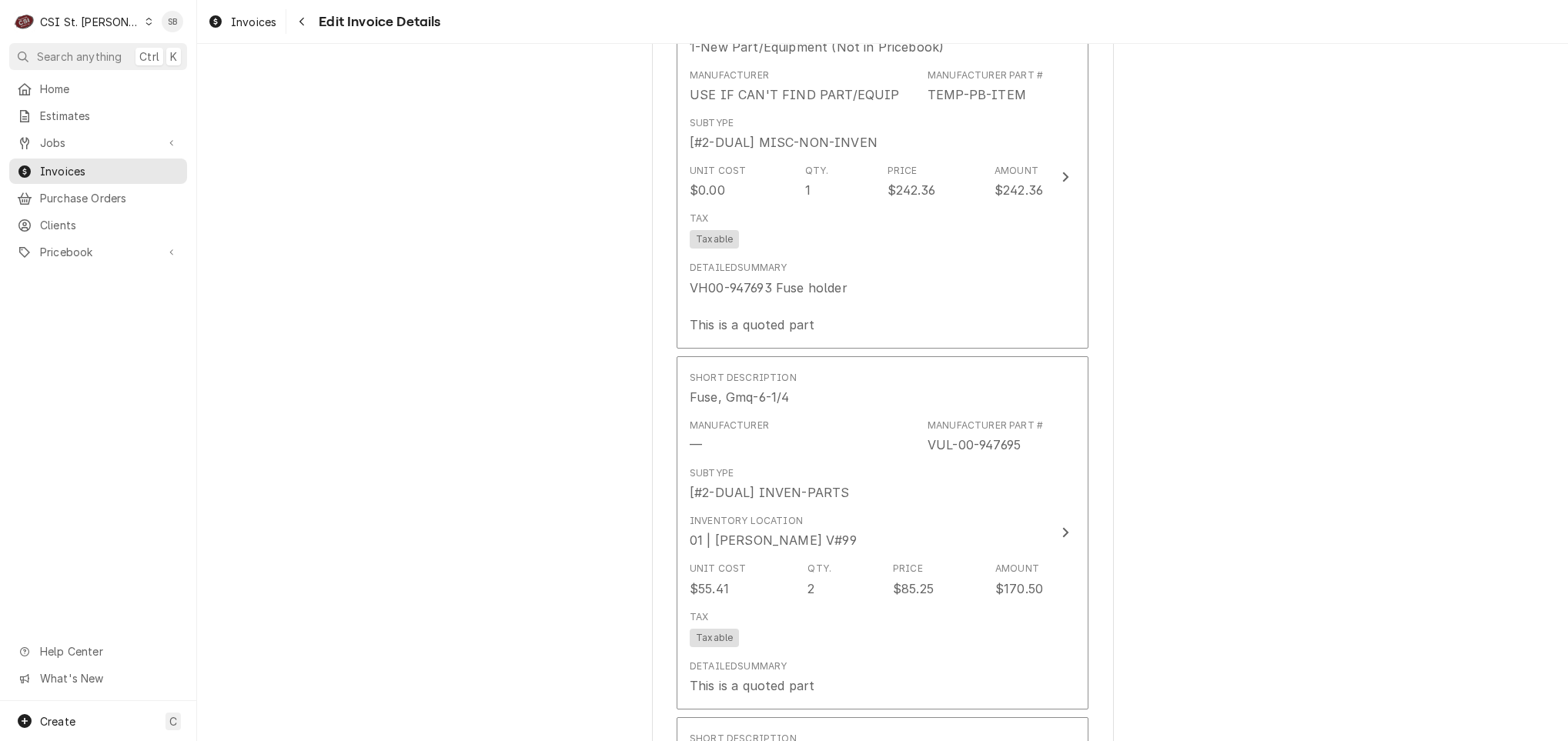
scroll to position [1808, 0]
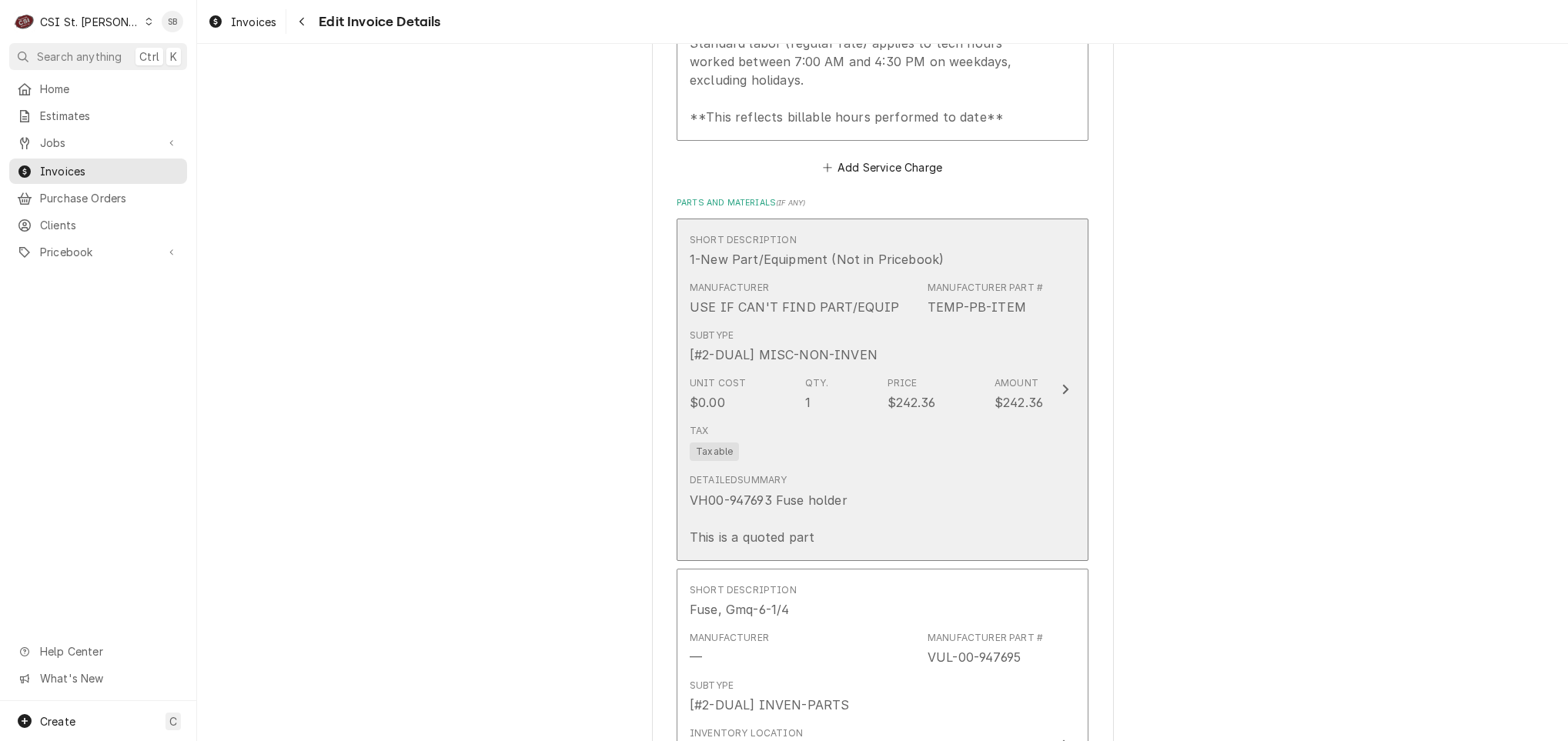
click at [748, 518] on div "VH00-947693 Fuse holder This is a quoted part" at bounding box center [768, 519] width 158 height 56
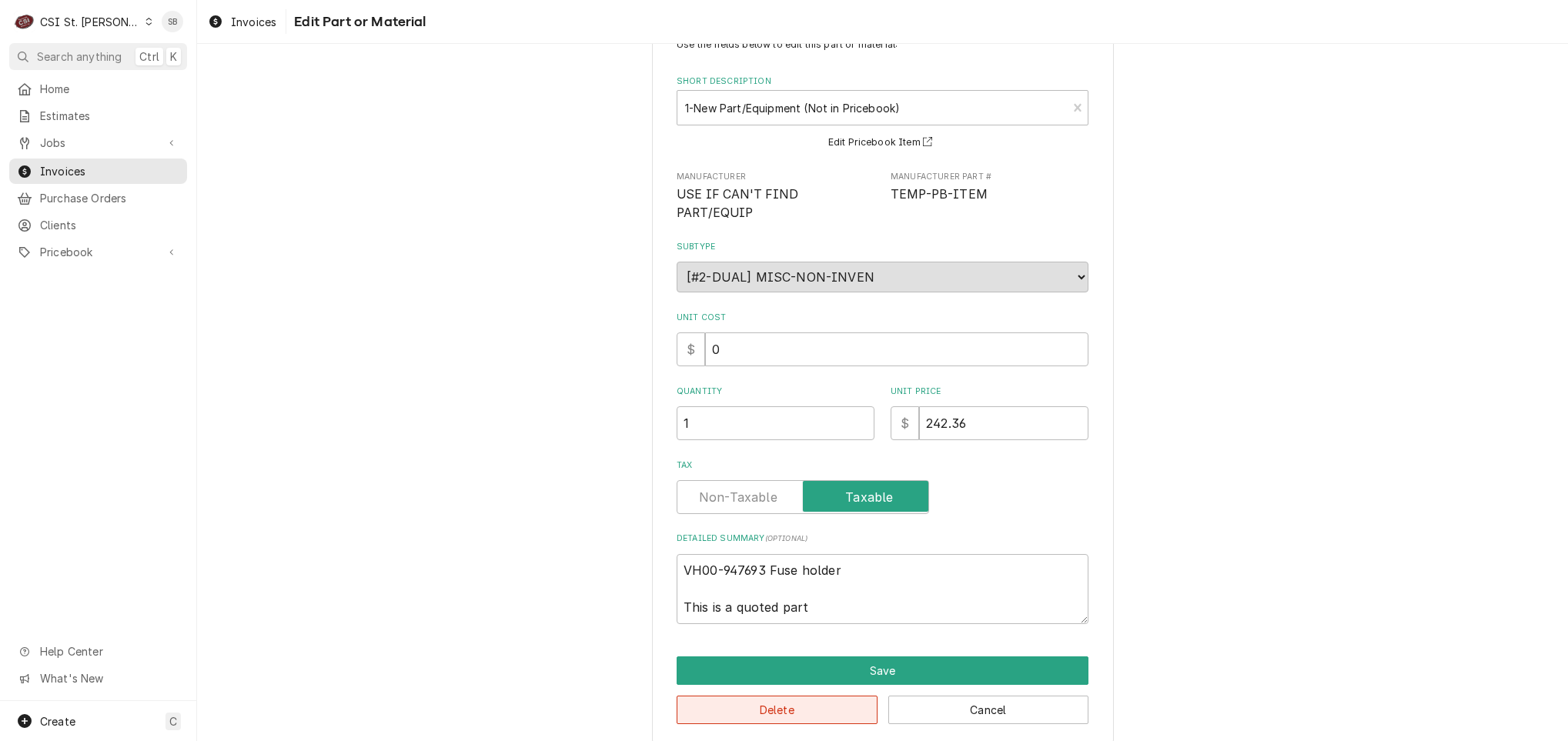
click at [760, 695] on button "Delete" at bounding box center [777, 710] width 201 height 29
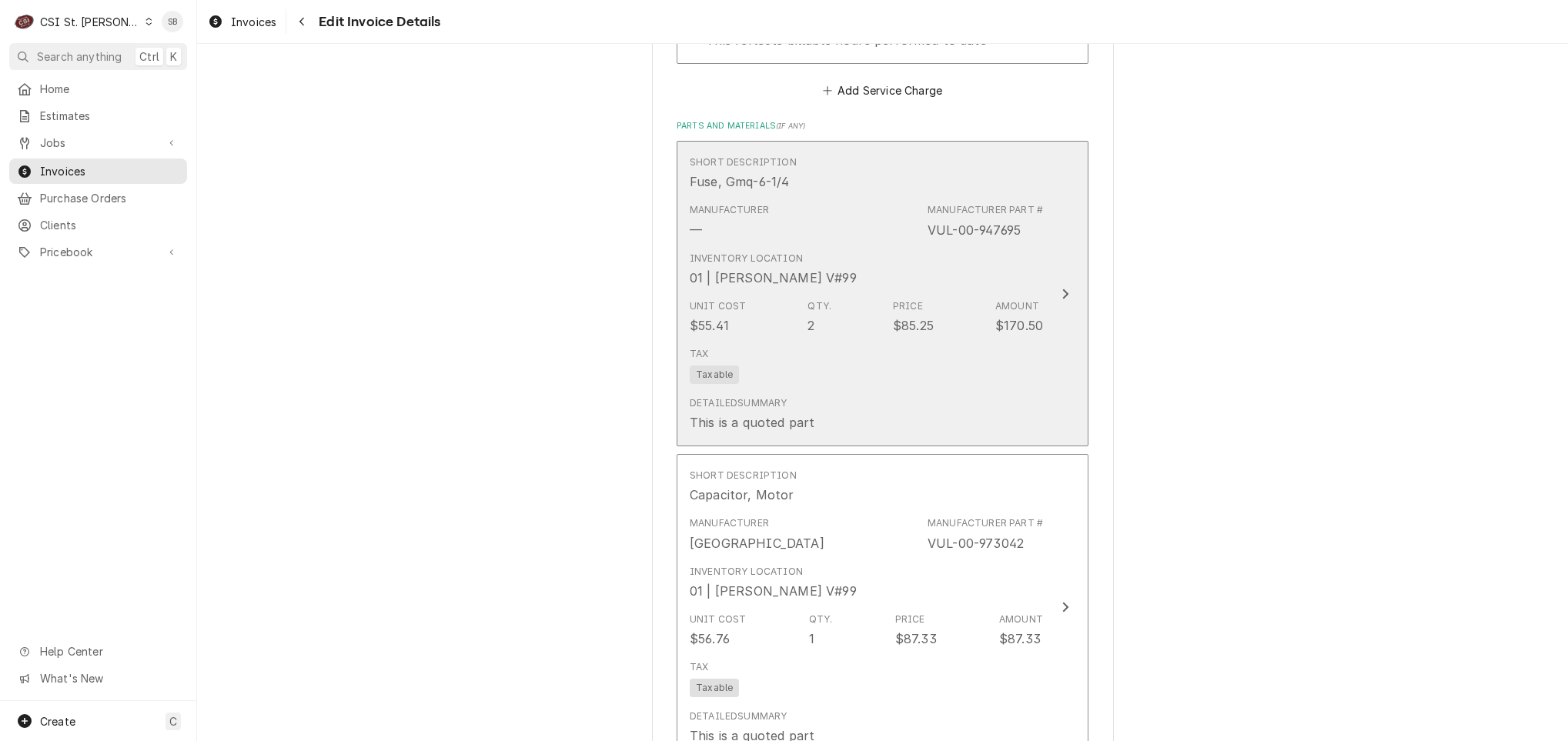
scroll to position [1885, 0]
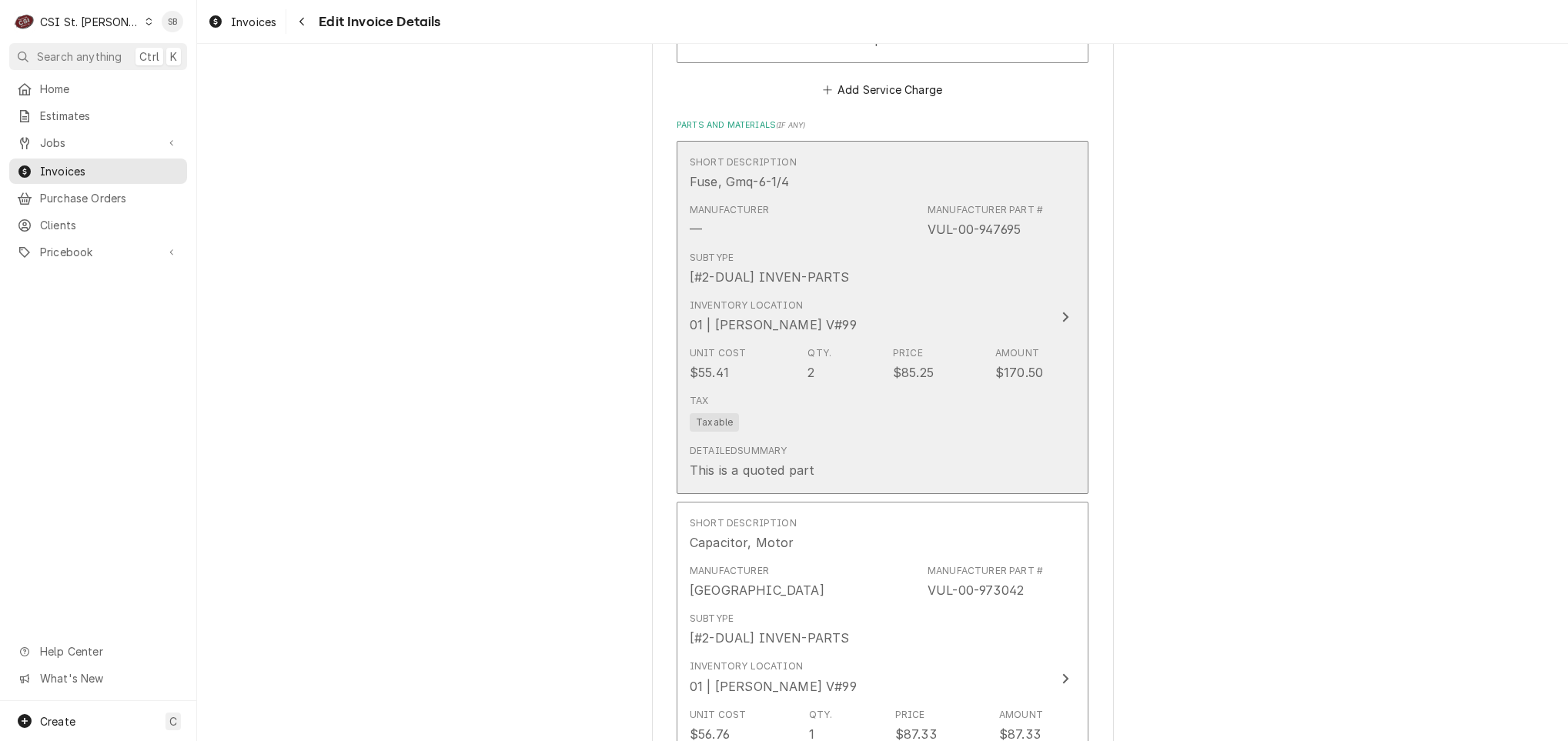
click at [797, 387] on div "Unit Cost $55.41 Qty. 2 Price $85.25 Amount $170.50" at bounding box center [866, 364] width 353 height 48
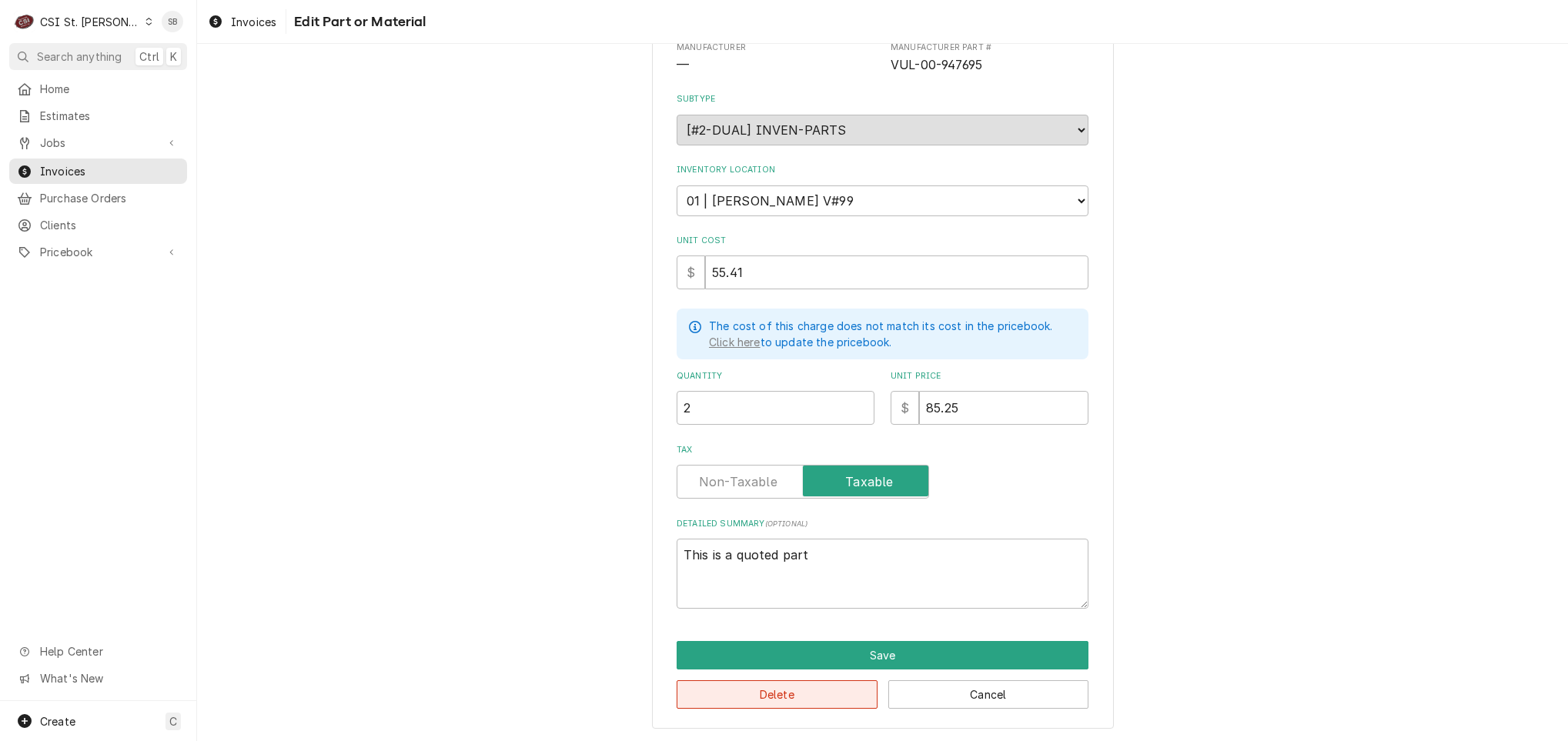
click at [739, 698] on button "Delete" at bounding box center [777, 695] width 201 height 29
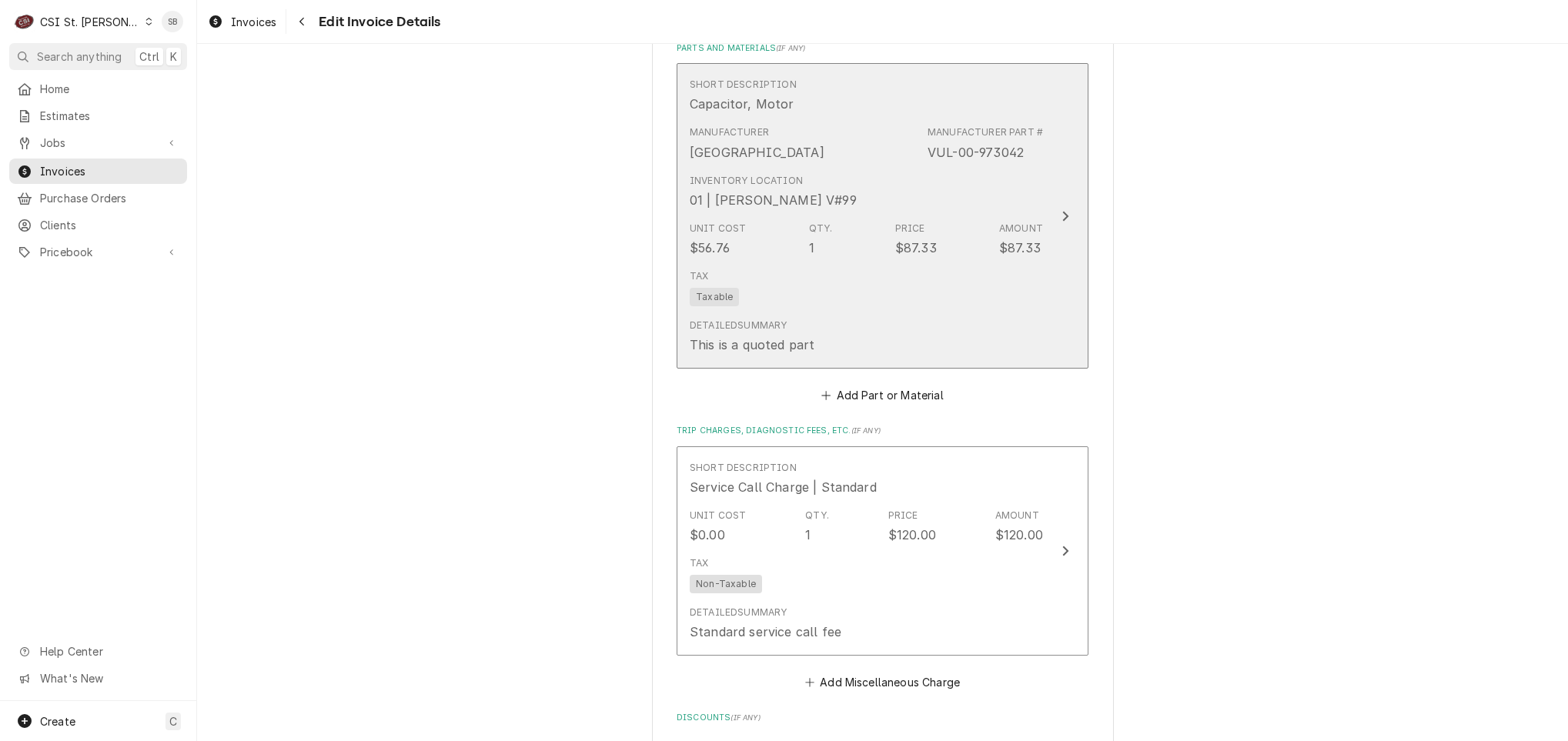
scroll to position [1964, 0]
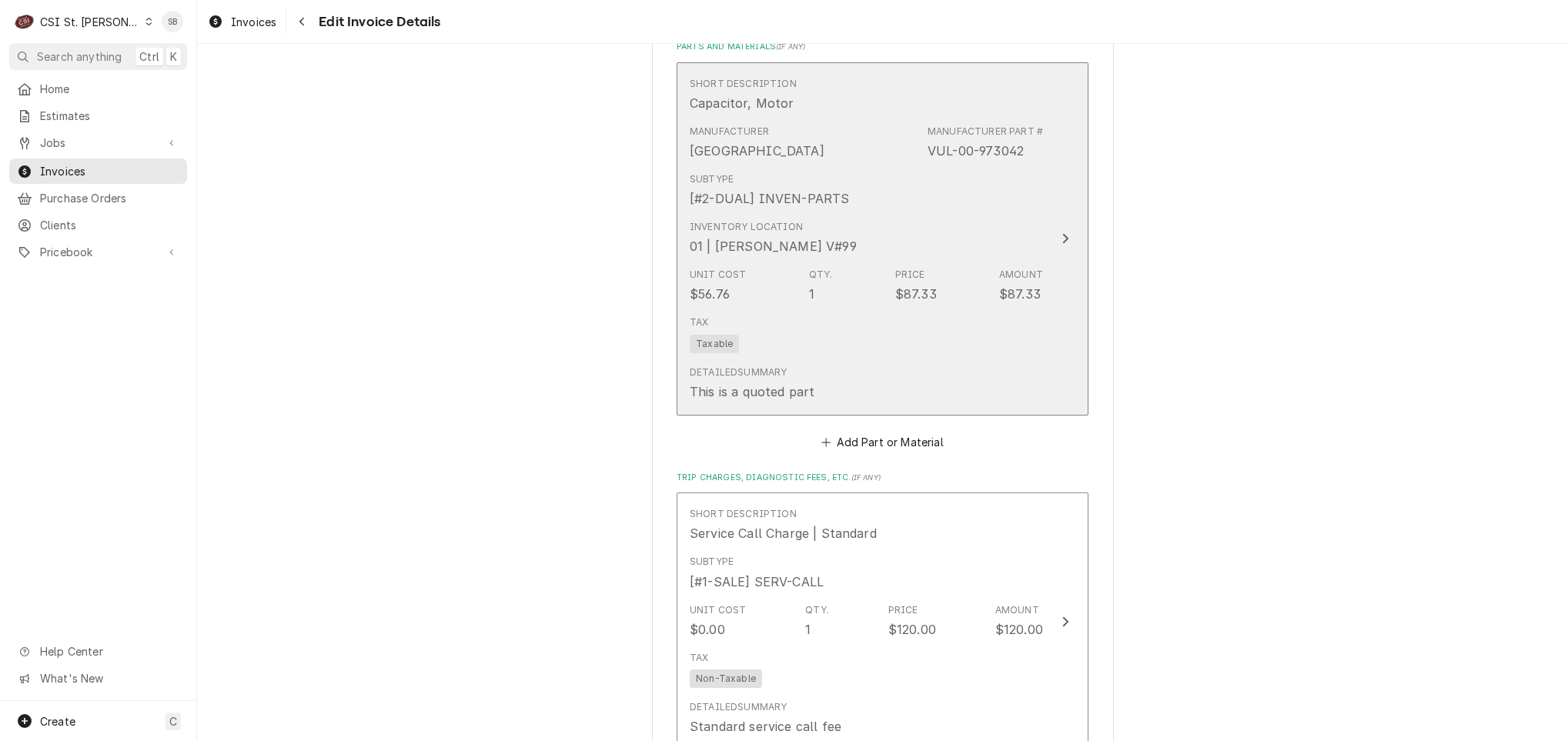
click at [756, 353] on div "Tax Taxable" at bounding box center [866, 333] width 353 height 49
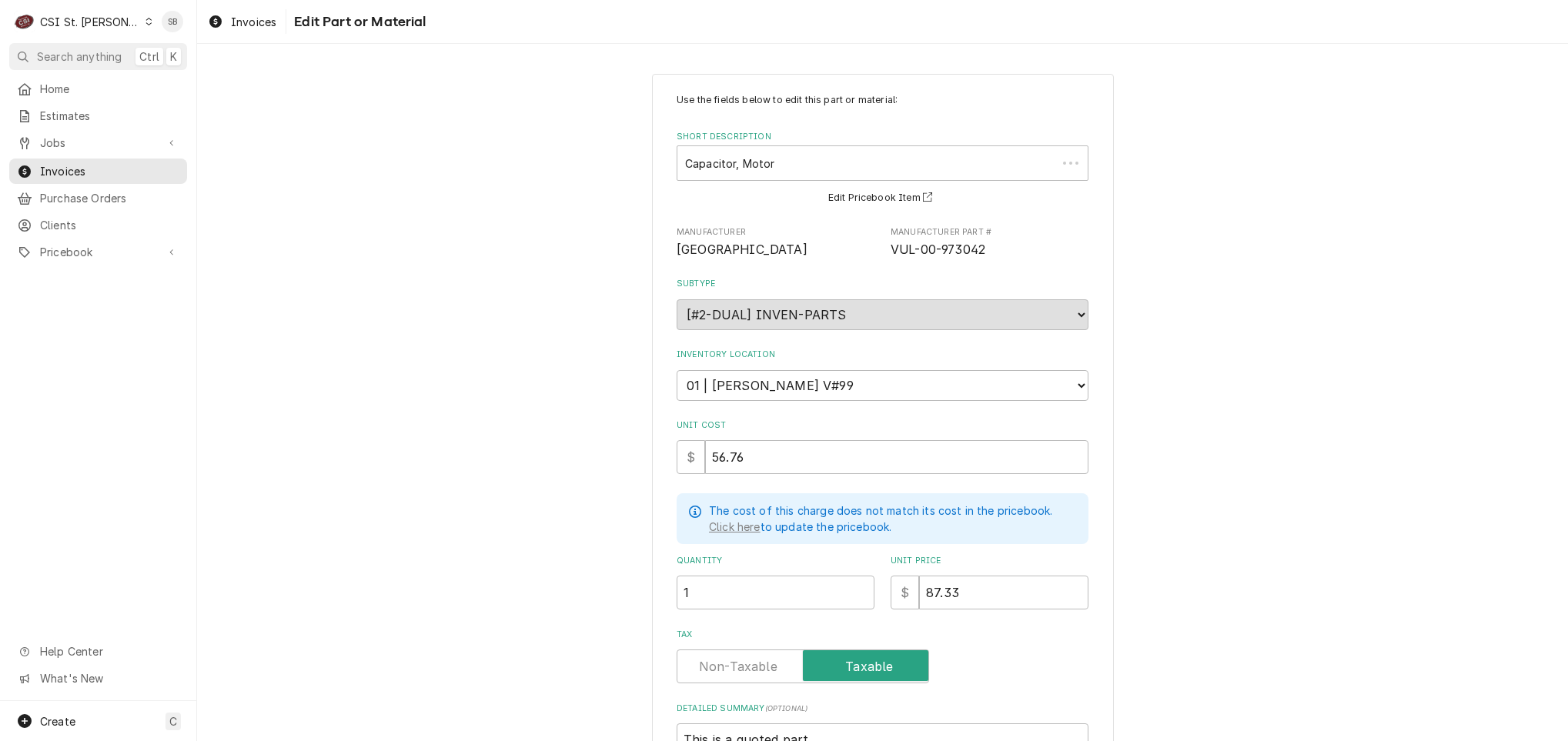
click at [746, 693] on div "Use the fields below to edit this part or material: Short Description Capacitor…" at bounding box center [882, 443] width 412 height 700
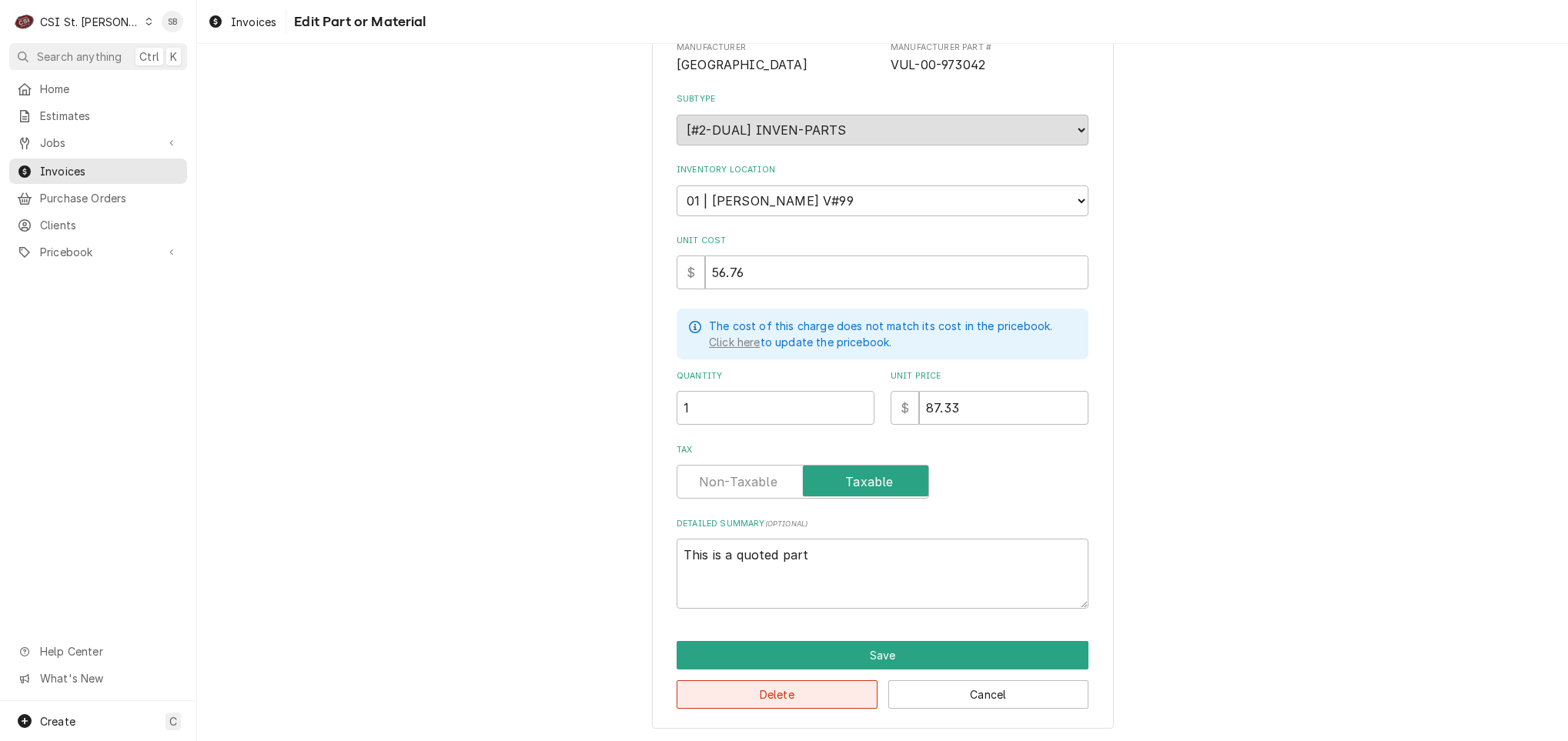
click at [758, 685] on button "Delete" at bounding box center [777, 695] width 201 height 29
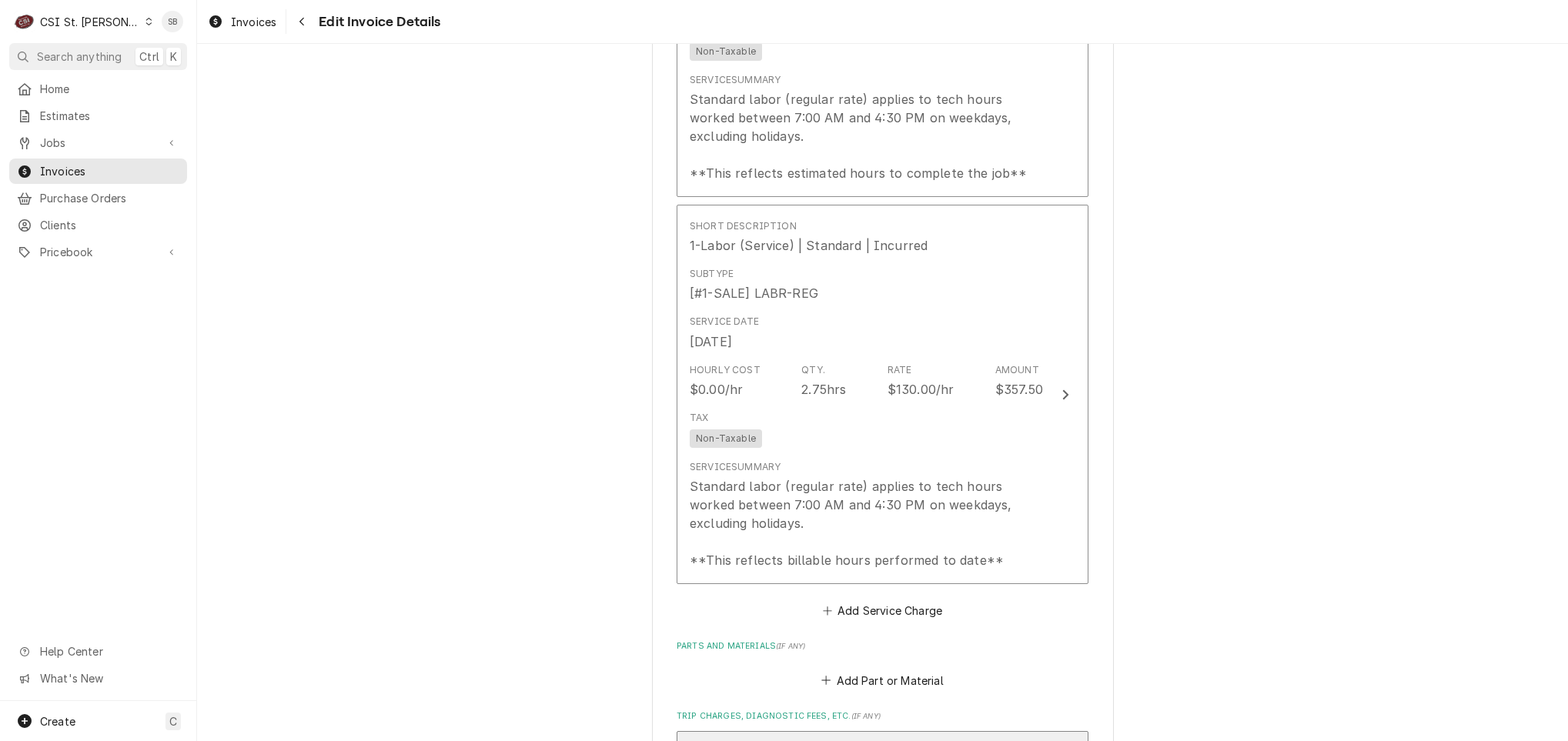
scroll to position [1118, 0]
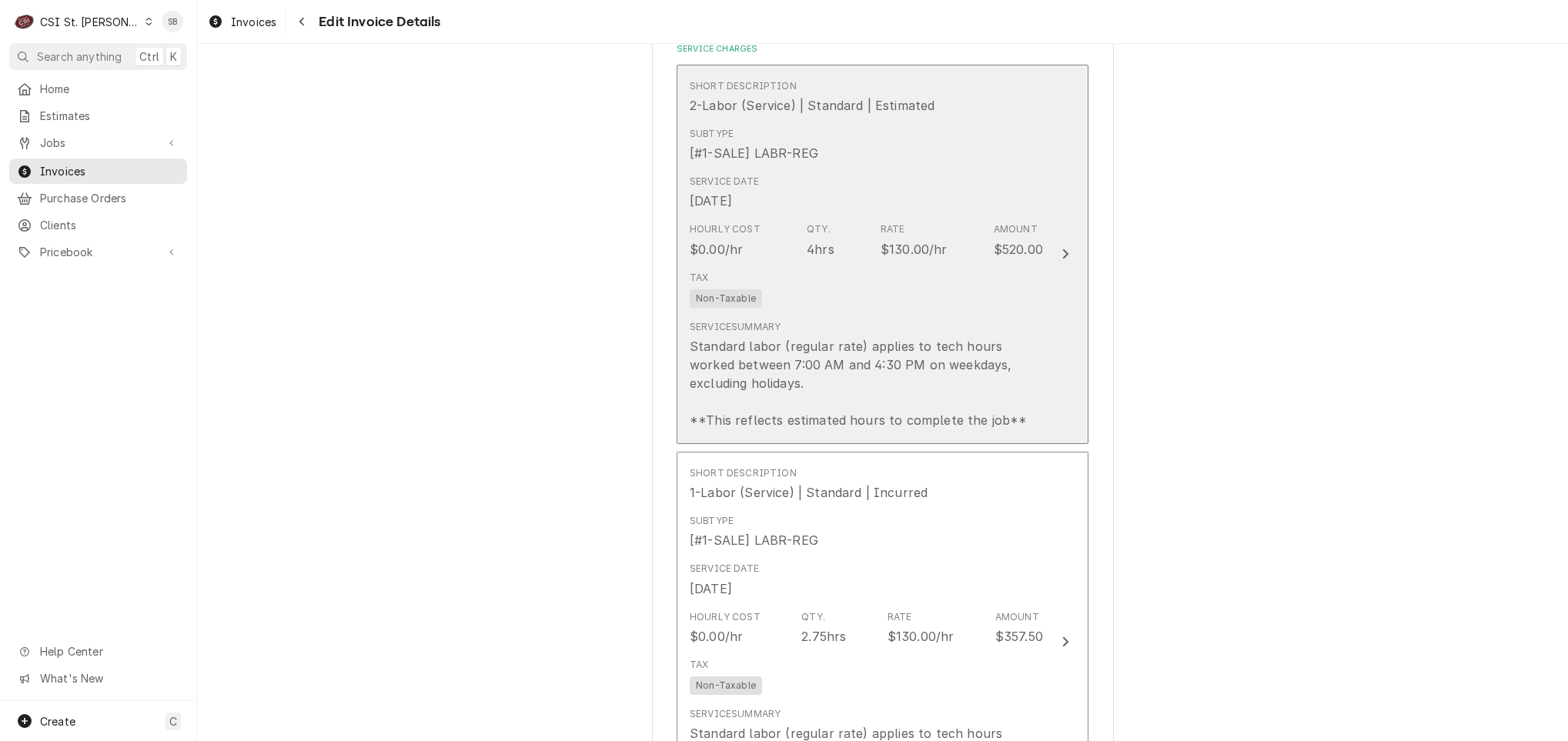
click at [793, 365] on div "Standard labor (regular rate) applies to tech hours worked between 7:00 AM and …" at bounding box center [866, 382] width 353 height 92
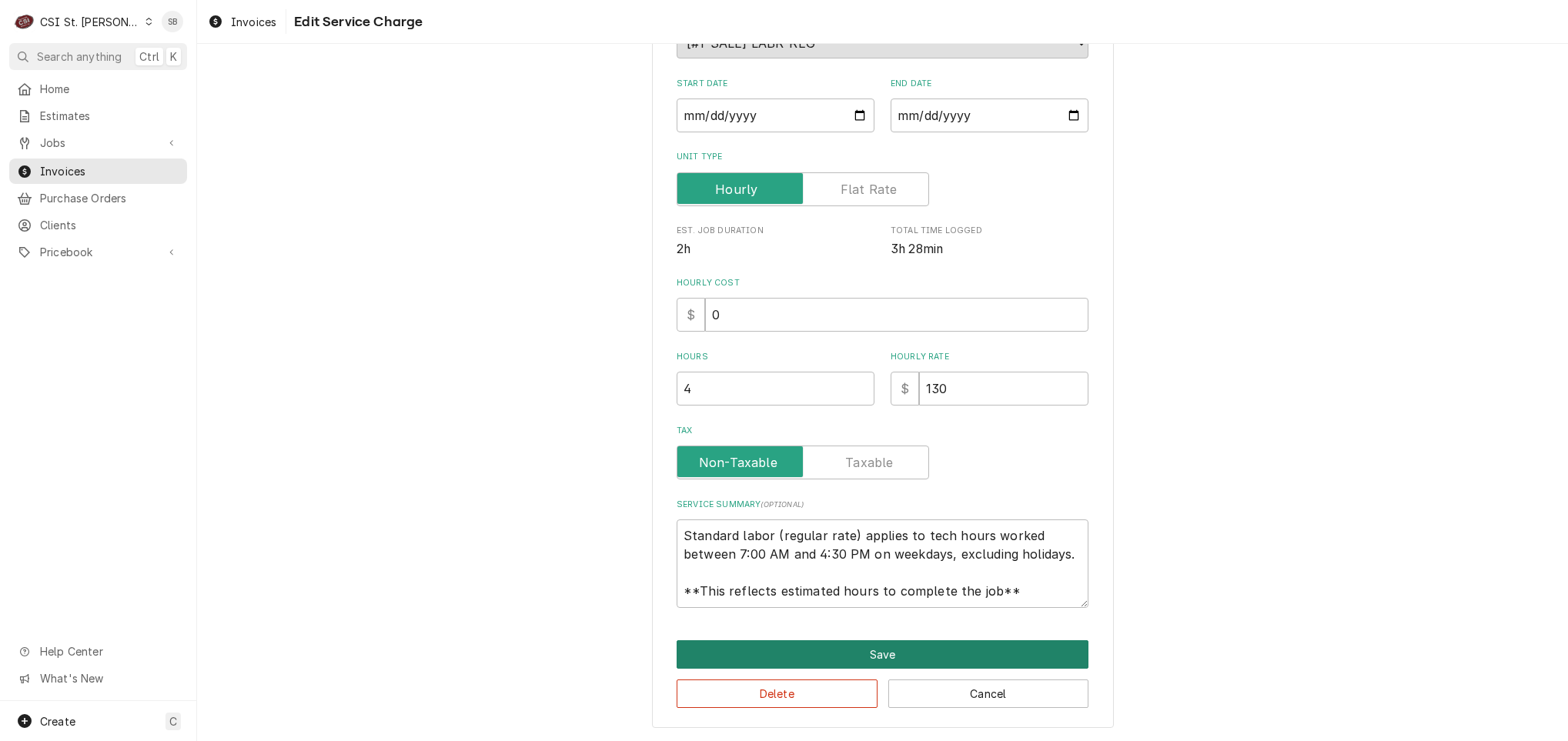
scroll to position [19, 0]
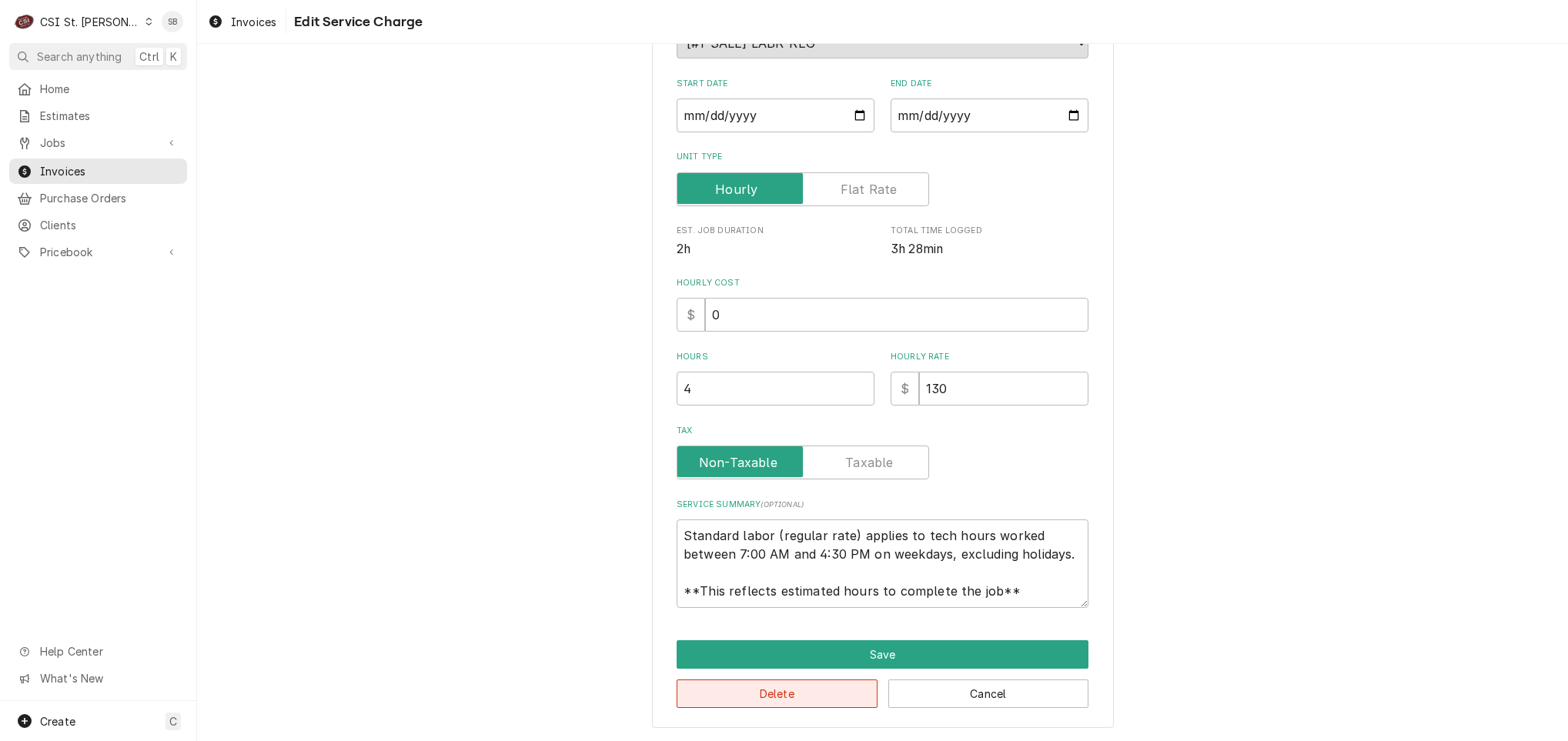
click at [736, 705] on button "Delete" at bounding box center [777, 694] width 201 height 29
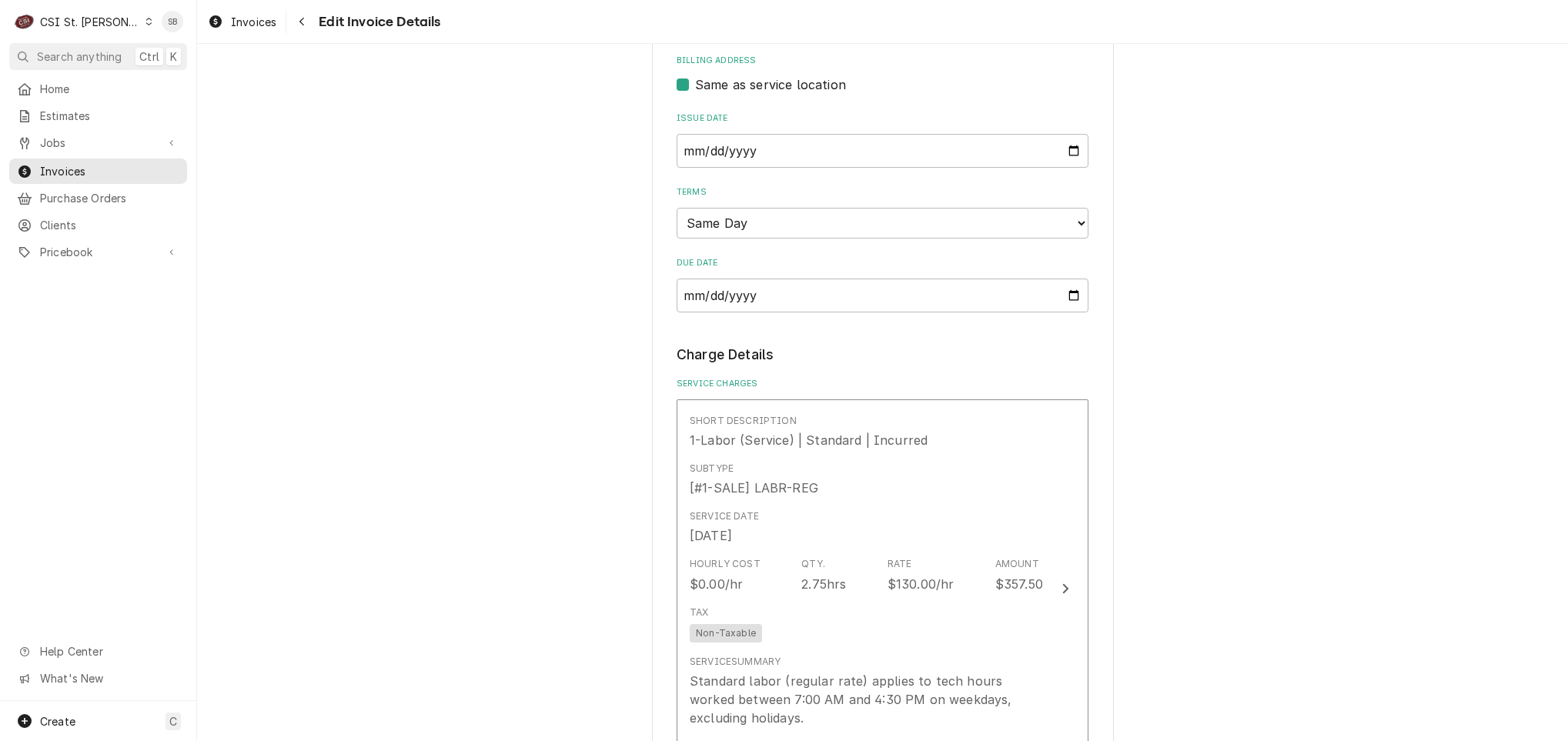
scroll to position [640, 0]
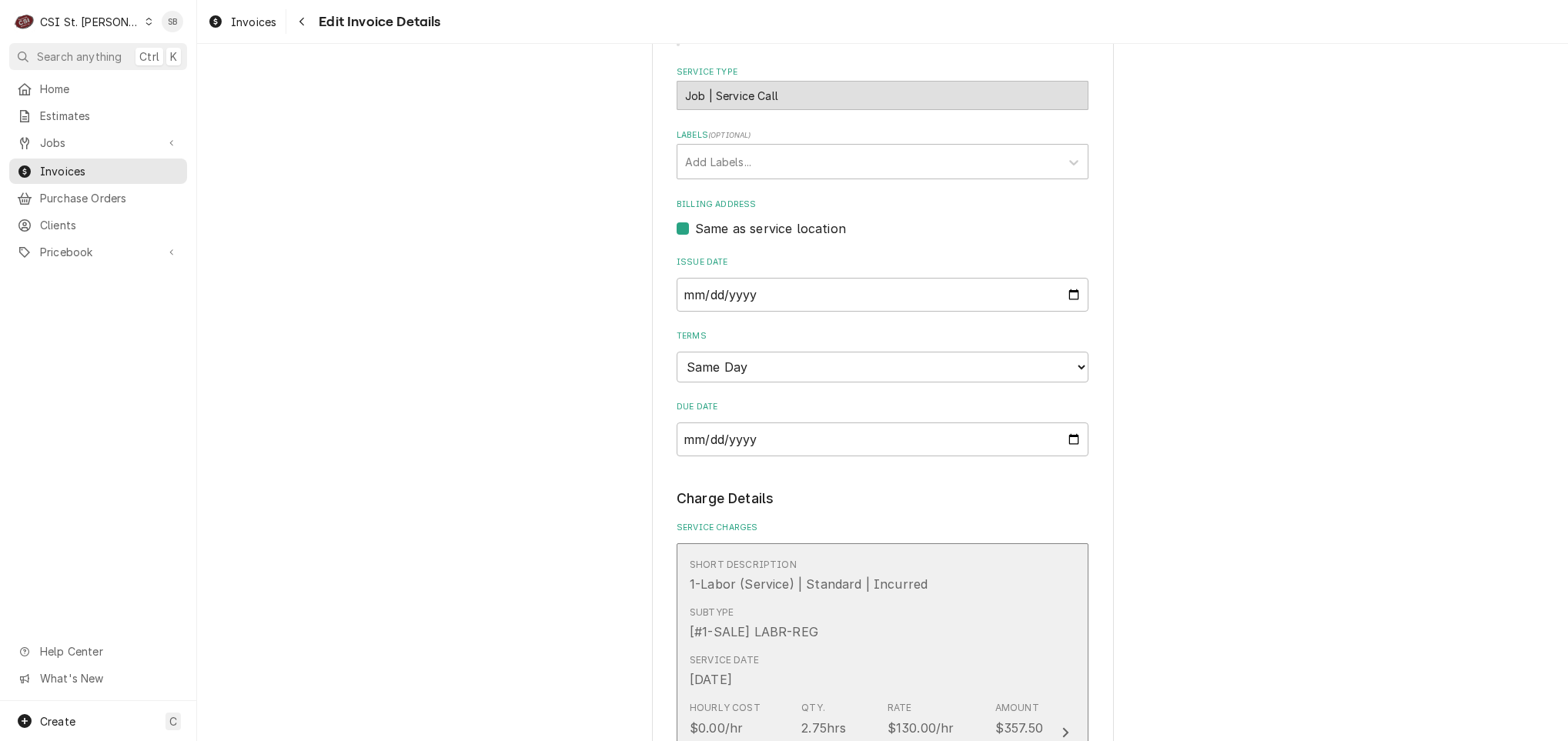
click at [784, 614] on div "Subtype [#1-SALE] LABR-REG" at bounding box center [754, 623] width 128 height 35
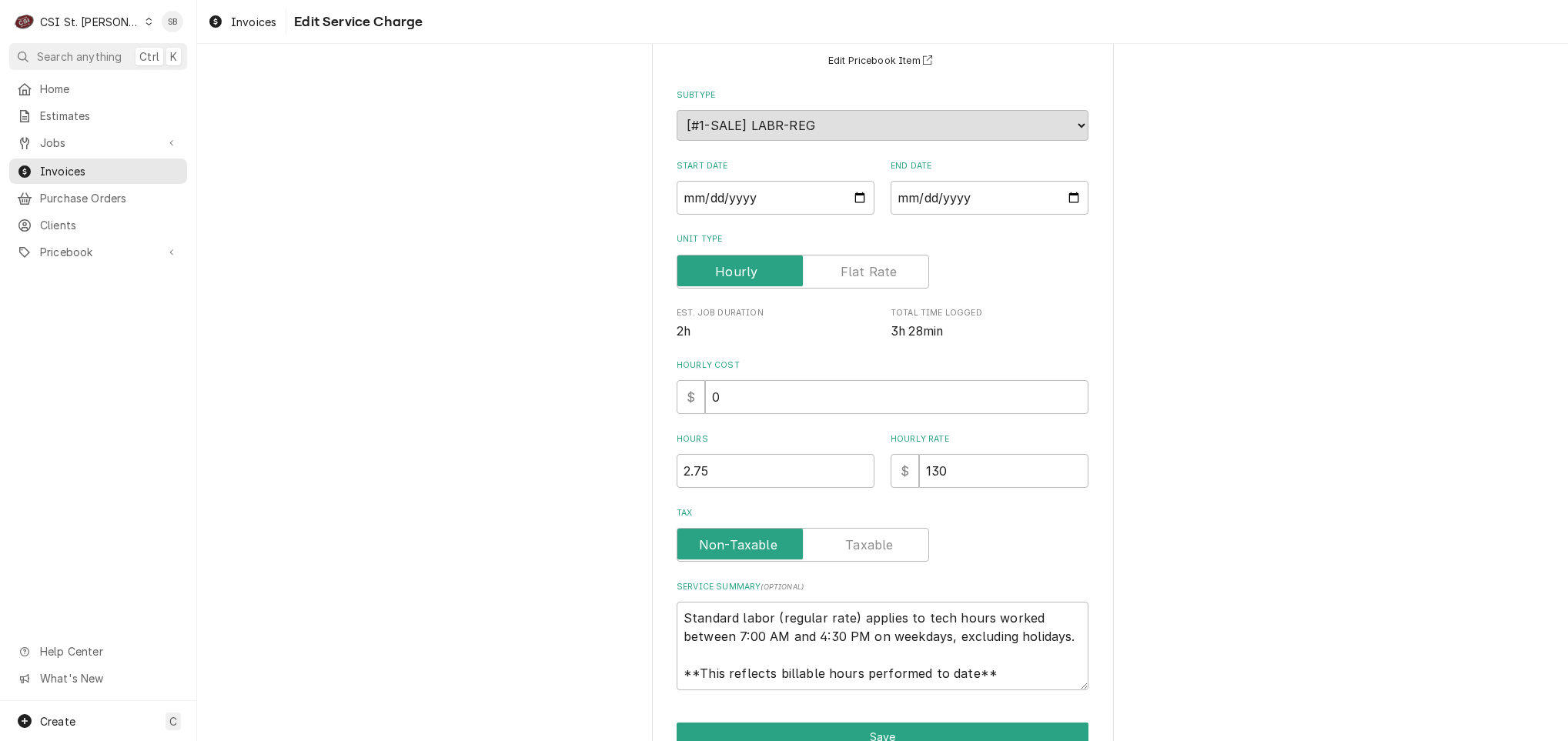
scroll to position [220, 0]
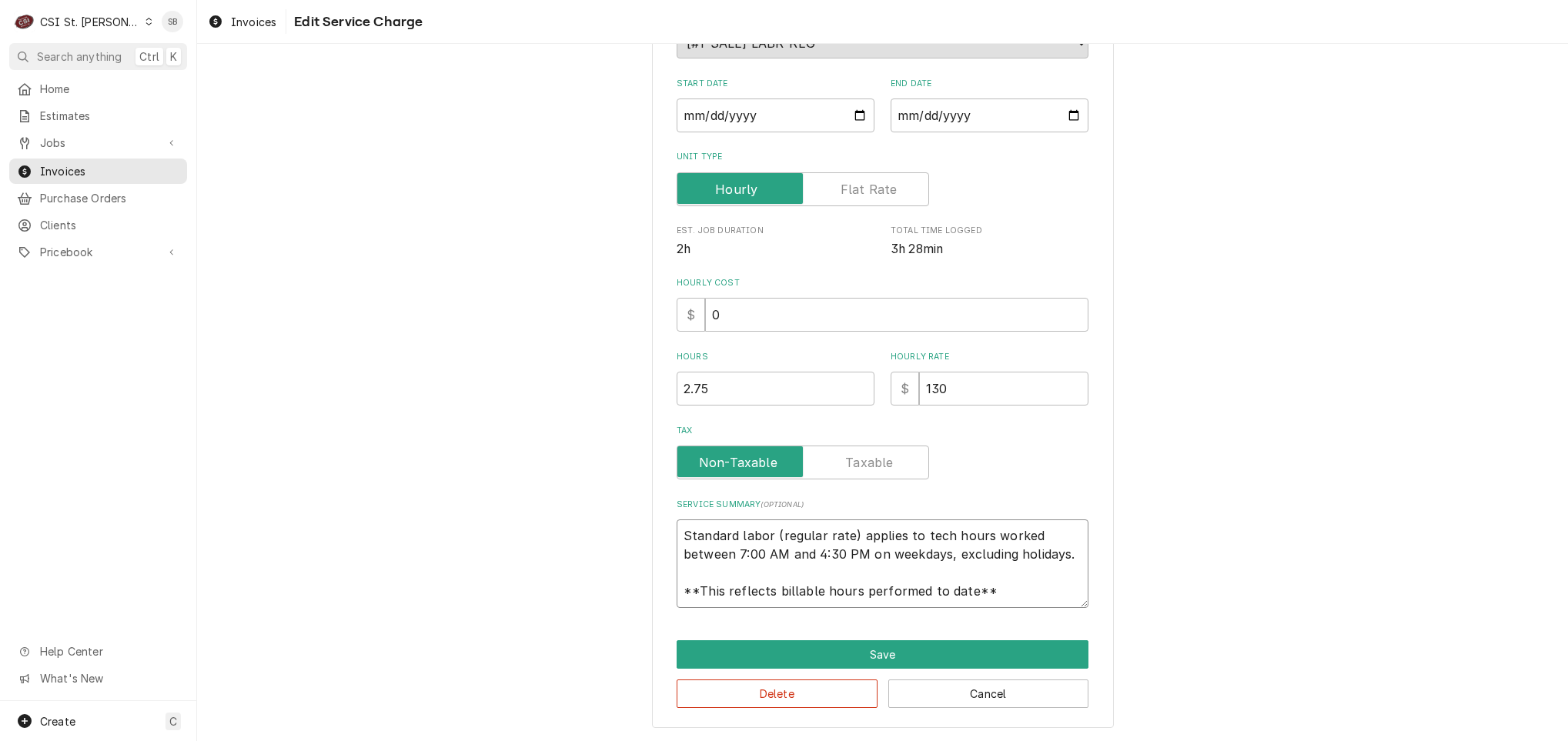
drag, startPoint x: 673, startPoint y: 532, endPoint x: 1188, endPoint y: 727, distance: 550.7
click at [1188, 727] on div "Use the fields below to edit this service charge Short Description 1-Labor (Ser…" at bounding box center [882, 290] width 1371 height 901
paste textarea "Brand: Vulcan / Model: ABC7E-208 / Serial: 54-1079993 Technician responded on 1…"
type textarea "x"
type textarea "Brand: Vulcan / Model: ABC7E-208 / Serial: 54-1079993 Technician responded on 1…"
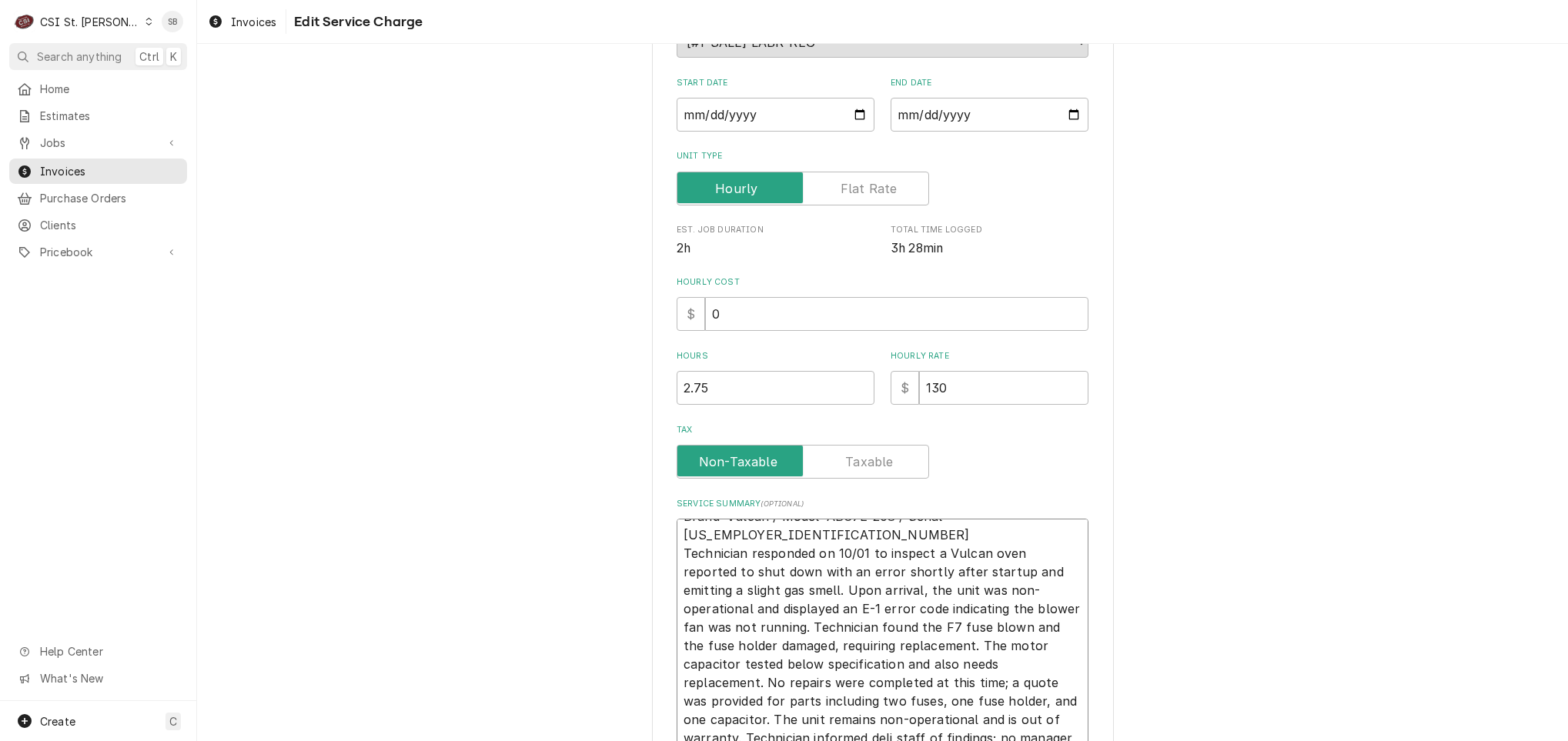
scroll to position [233, 0]
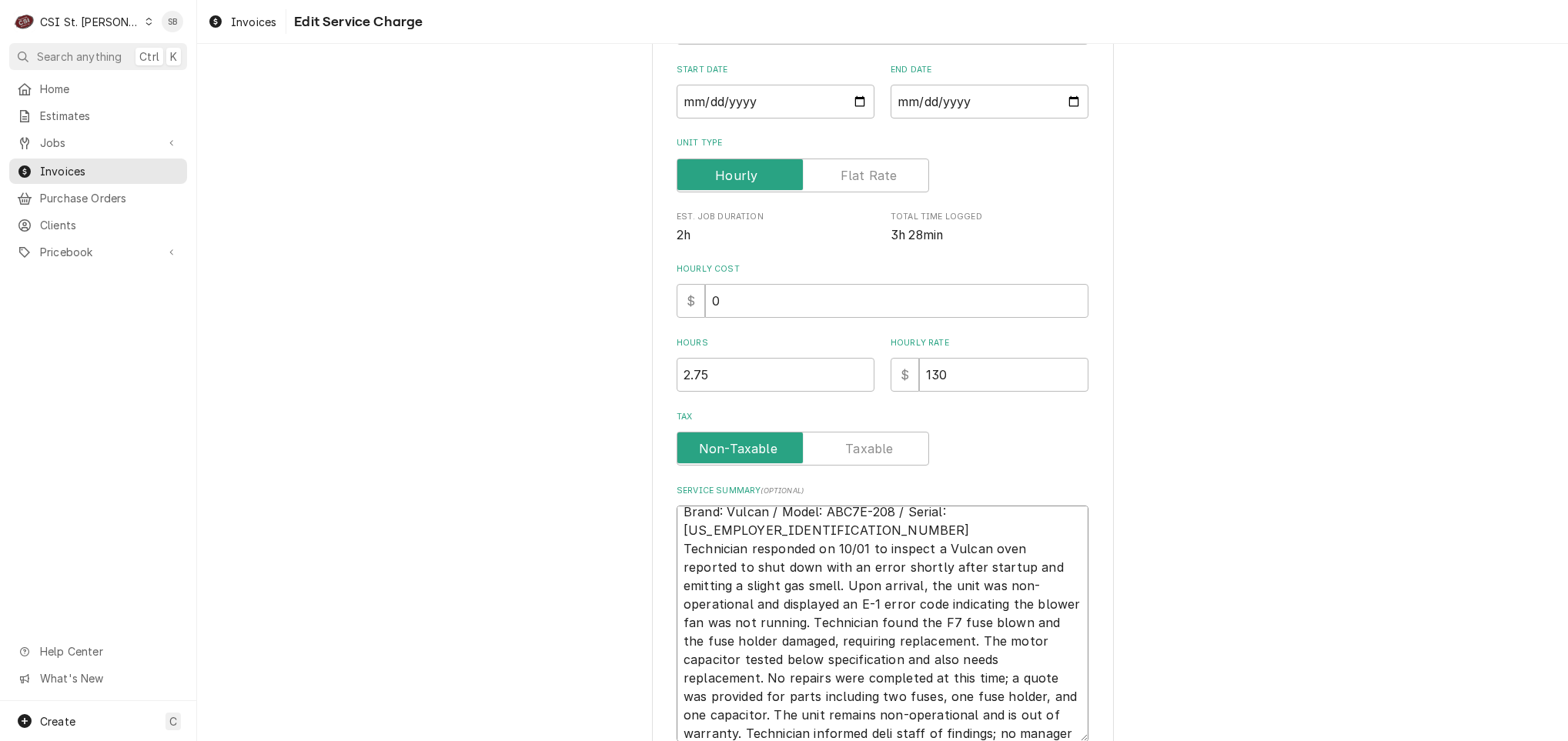
click at [1016, 518] on textarea "Brand: Vulcan / Model: ABC7E-208 / Serial: 54-1079993 Technician responded on 1…" at bounding box center [882, 624] width 412 height 236
type textarea "x"
type textarea "Brand: Vulcan / Model: ABC7E-208 / Serial: 54-1079993 Technician responded on 1…"
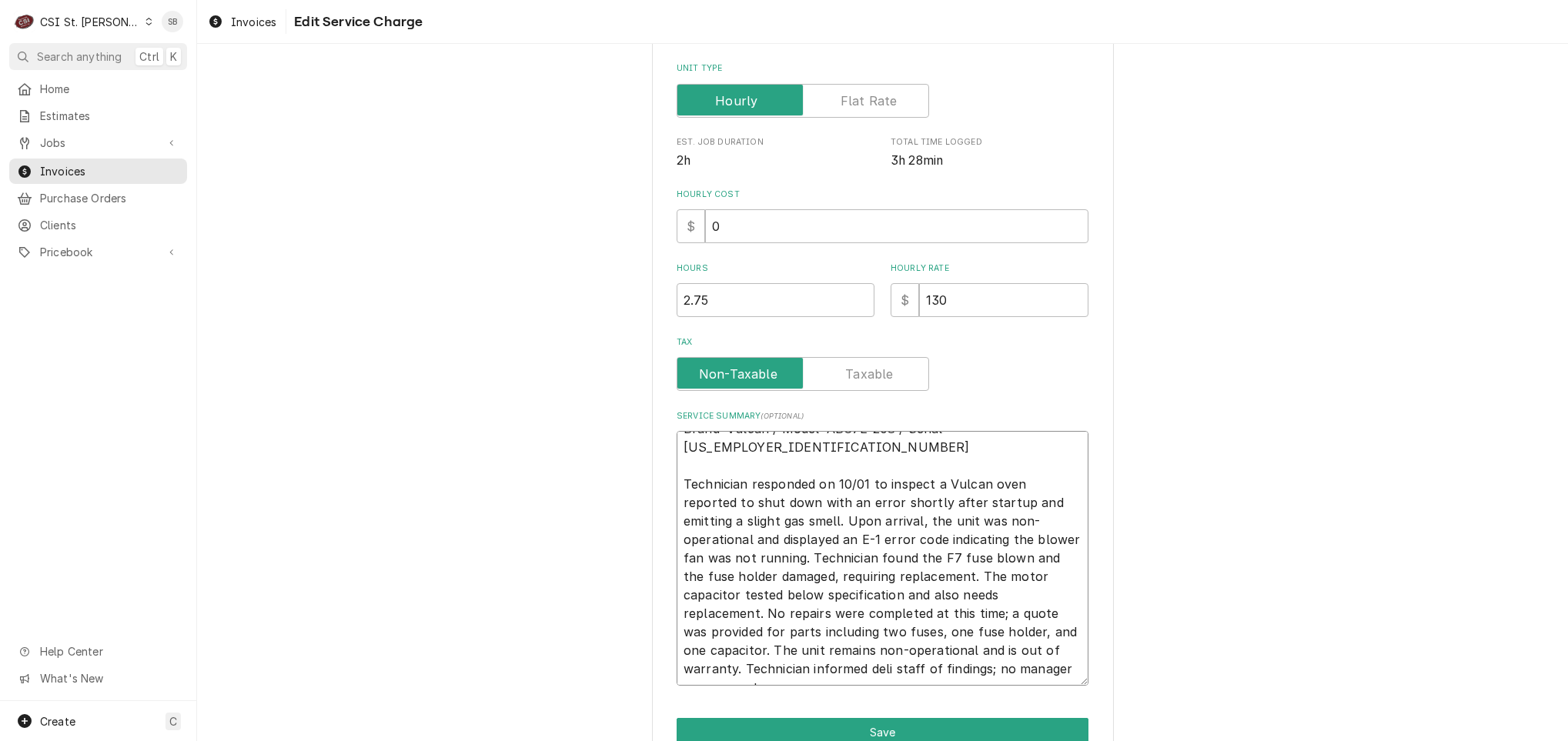
scroll to position [387, 0]
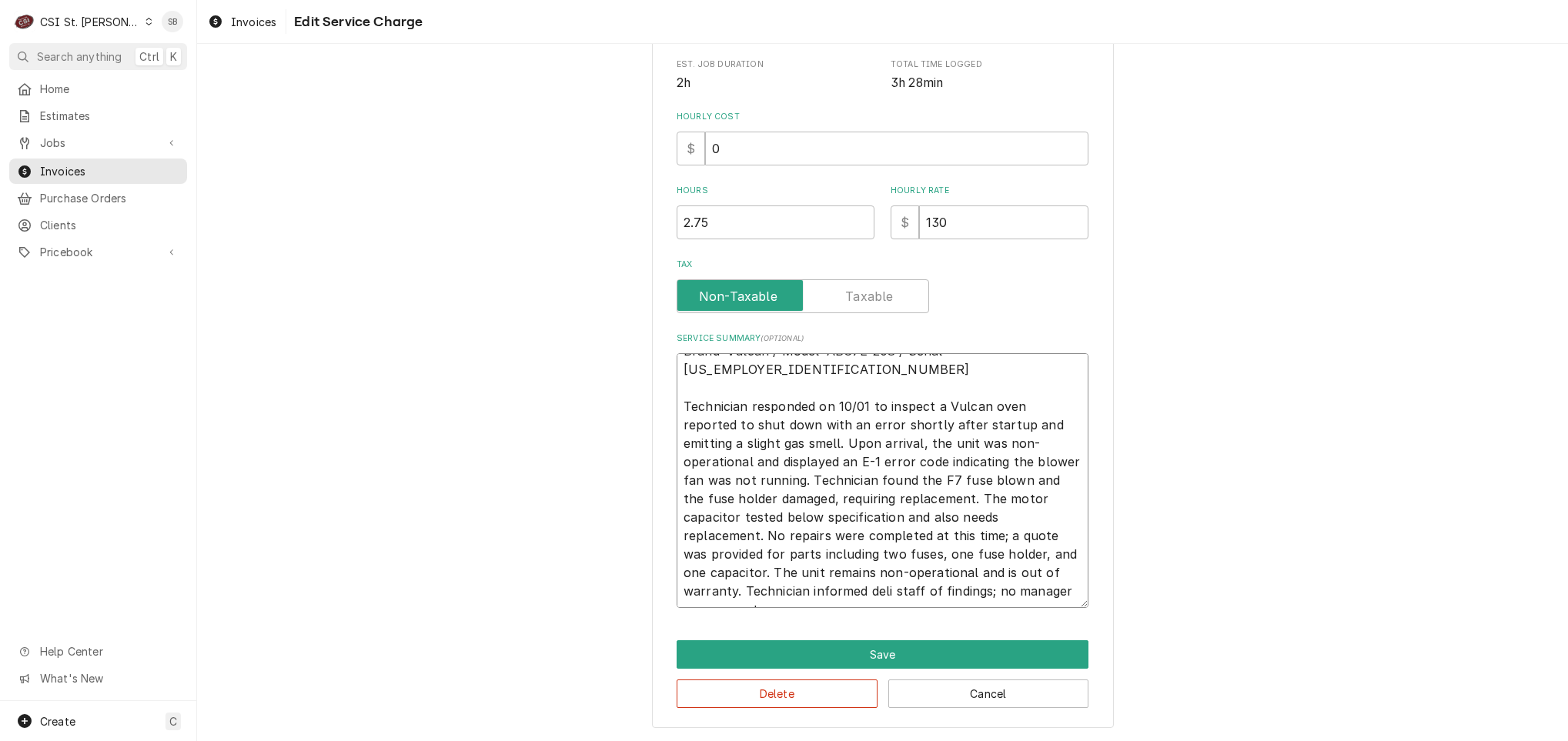
click at [799, 386] on textarea "Brand: Vulcan / Model: ABC7E-208 / Serial: 54-1079993 Technician responded on 1…" at bounding box center [882, 480] width 412 height 255
click at [818, 439] on textarea "Brand: Vulcan / Model: ABC7E-208 / Serial: 54-1079993 Technician responded on 1…" at bounding box center [882, 480] width 412 height 255
drag, startPoint x: 761, startPoint y: 515, endPoint x: 1002, endPoint y: 520, distance: 241.1
click at [1002, 520] on textarea "Brand: Vulcan / Model: ABC7E-208 / Serial: 54-1079993 Technician responded on 1…" at bounding box center [882, 480] width 412 height 255
type textarea "x"
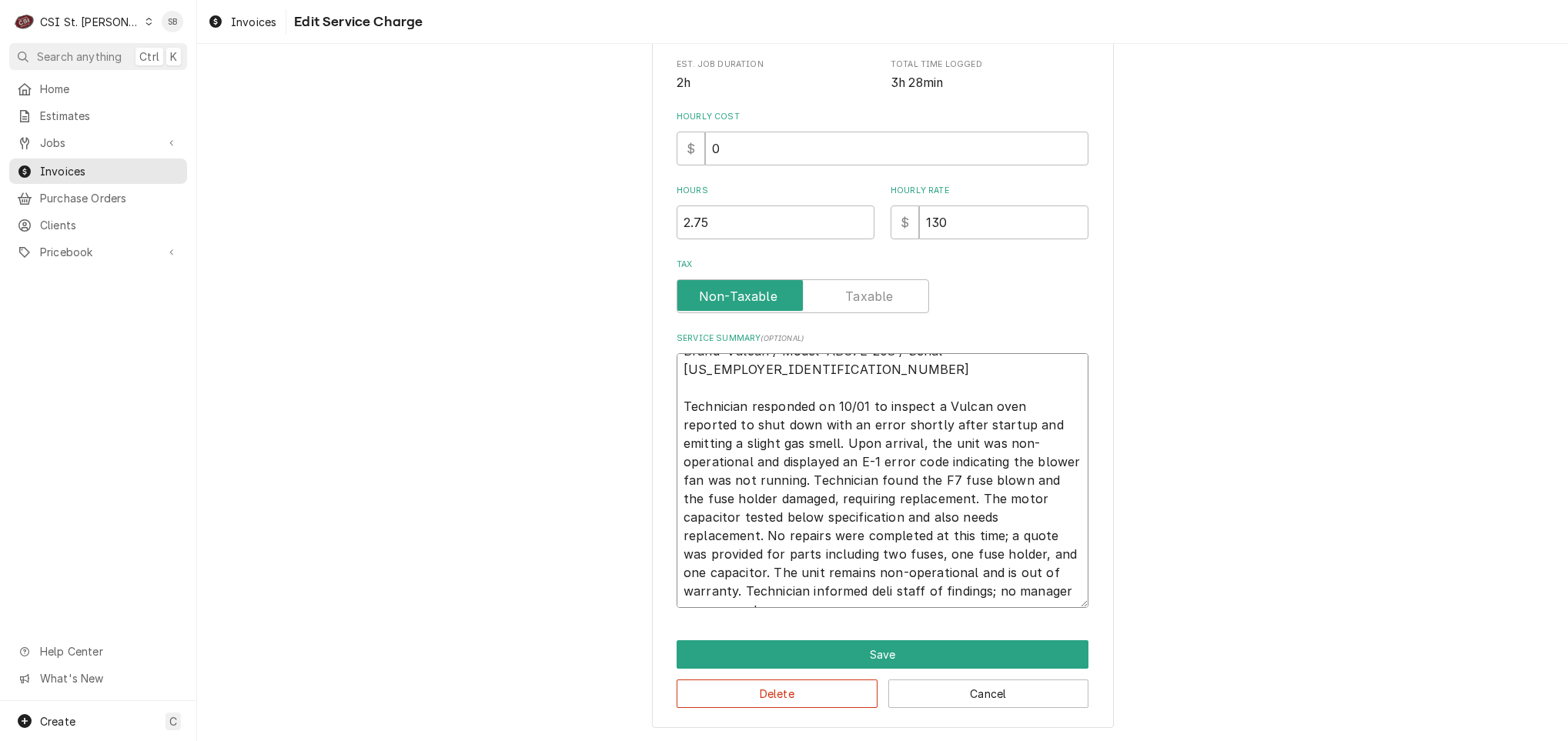
type textarea "Brand: Vulcan / Model: ABC7E-208 / Serial: 54-1079993 Technician responded on 1…"
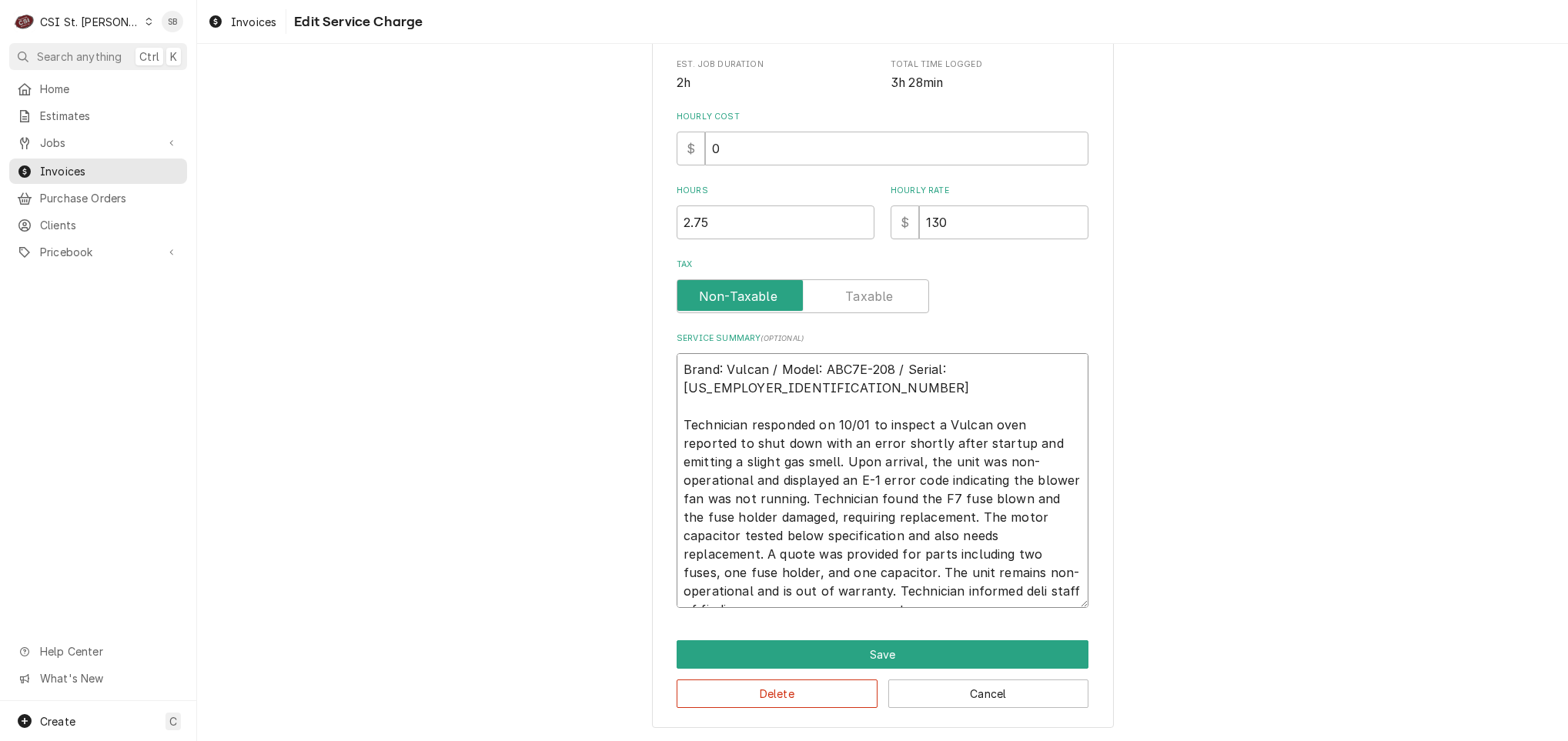
click at [1039, 518] on textarea "Brand: Vulcan / Model: ABC7E-208 / Serial: 54-1079993 Technician responded on 1…" at bounding box center [882, 480] width 412 height 255
type textarea "x"
type textarea "Brand: Vulcan / Model: ABC7E-208 / Serial: 54-1079993 Technician responded on 1…"
type textarea "x"
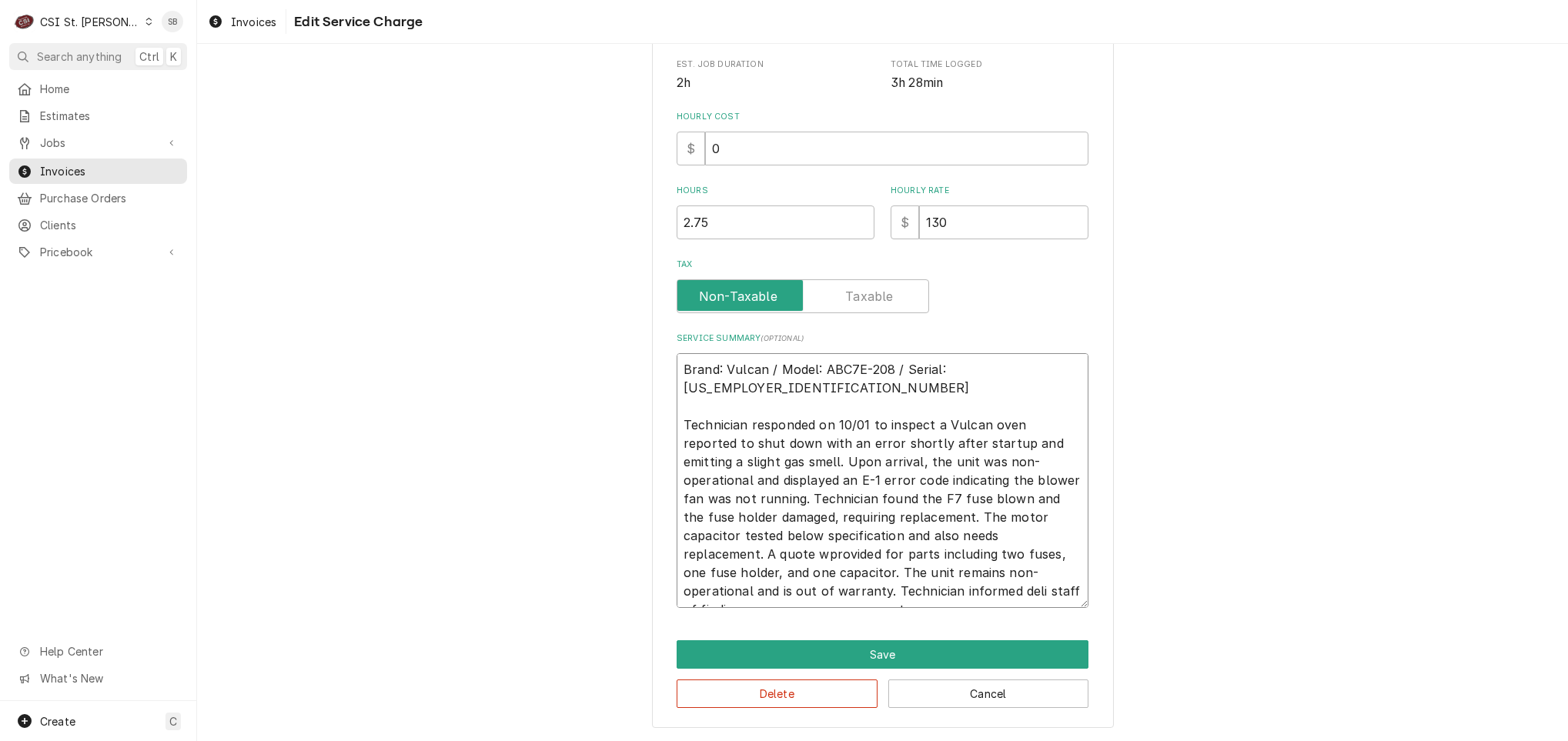
type textarea "Brand: Vulcan / Model: ABC7E-208 / Serial: 54-1079993 Technician responded on 1…"
type textarea "x"
type textarea "Brand: Vulcan / Model: ABC7E-208 / Serial: 54-1079993 Technician responded on 1…"
type textarea "x"
type textarea "Brand: Vulcan / Model: ABC7E-208 / Serial: 54-1079993 Technician responded on 1…"
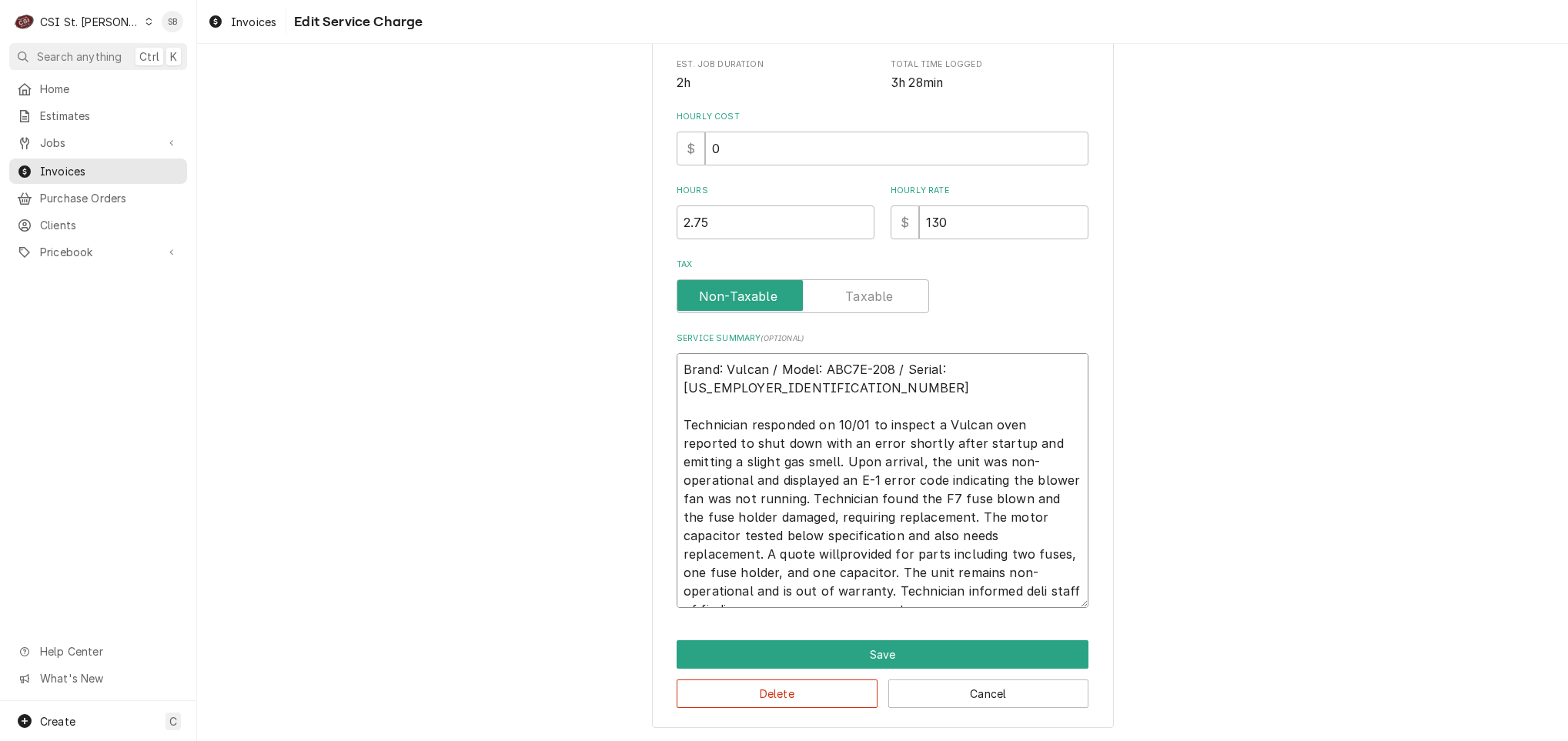
type textarea "x"
type textarea "Brand: Vulcan / Model: ABC7E-208 / Serial: 54-1079993 Technician responded on 1…"
type textarea "x"
type textarea "Brand: Vulcan / Model: ABC7E-208 / Serial: 54-1079993 Technician responded on 1…"
type textarea "x"
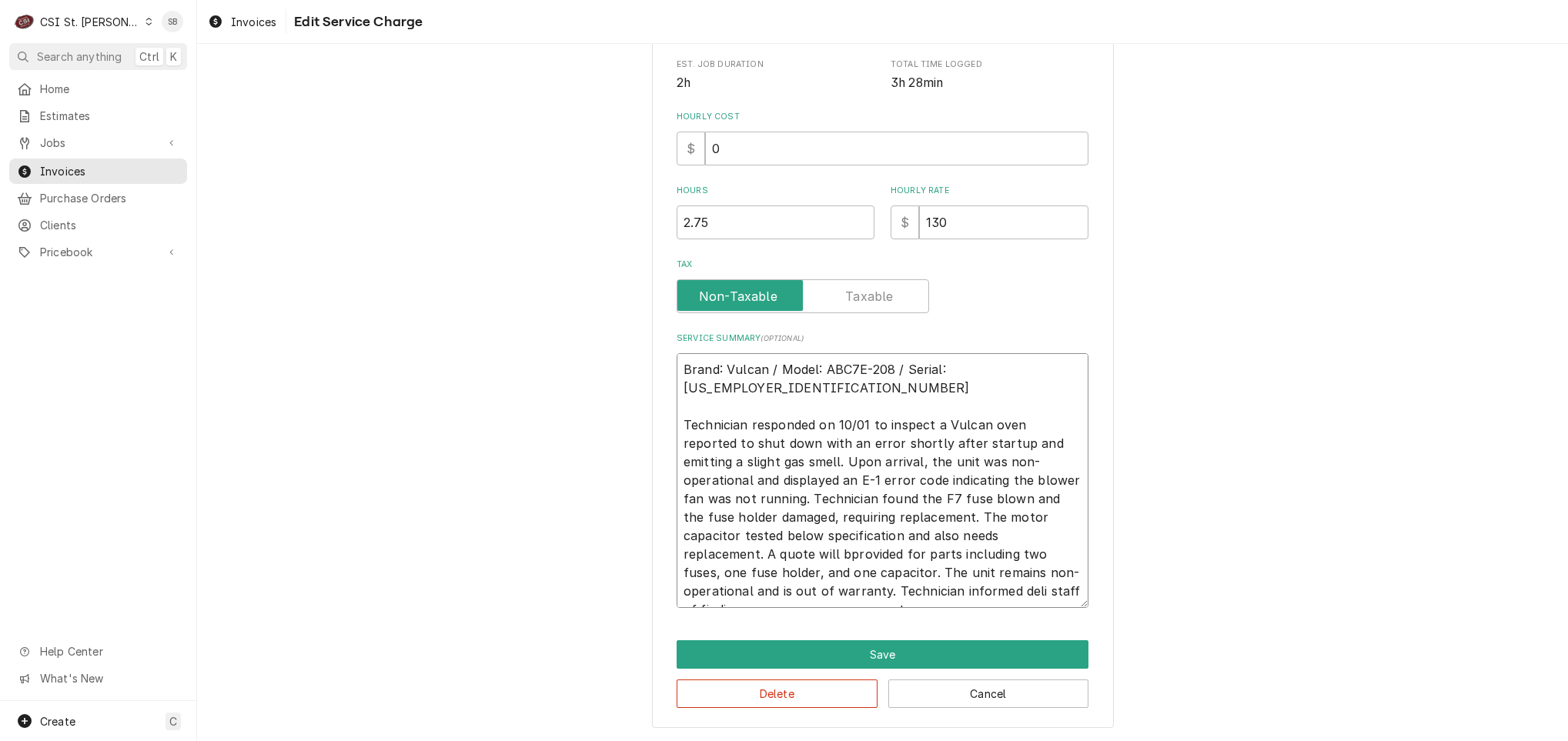
type textarea "Brand: Vulcan / Model: ABC7E-208 / Serial: 54-1079993 Technician responded on 1…"
type textarea "x"
type textarea "Brand: Vulcan / Model: ABC7E-208 / Serial: 54-1079993 Technician responded on 1…"
click at [779, 536] on textarea "Brand: Vulcan / Model: ABC7E-208 / Serial: 54-1079993 Technician responded on 1…" at bounding box center [882, 480] width 412 height 255
type textarea "x"
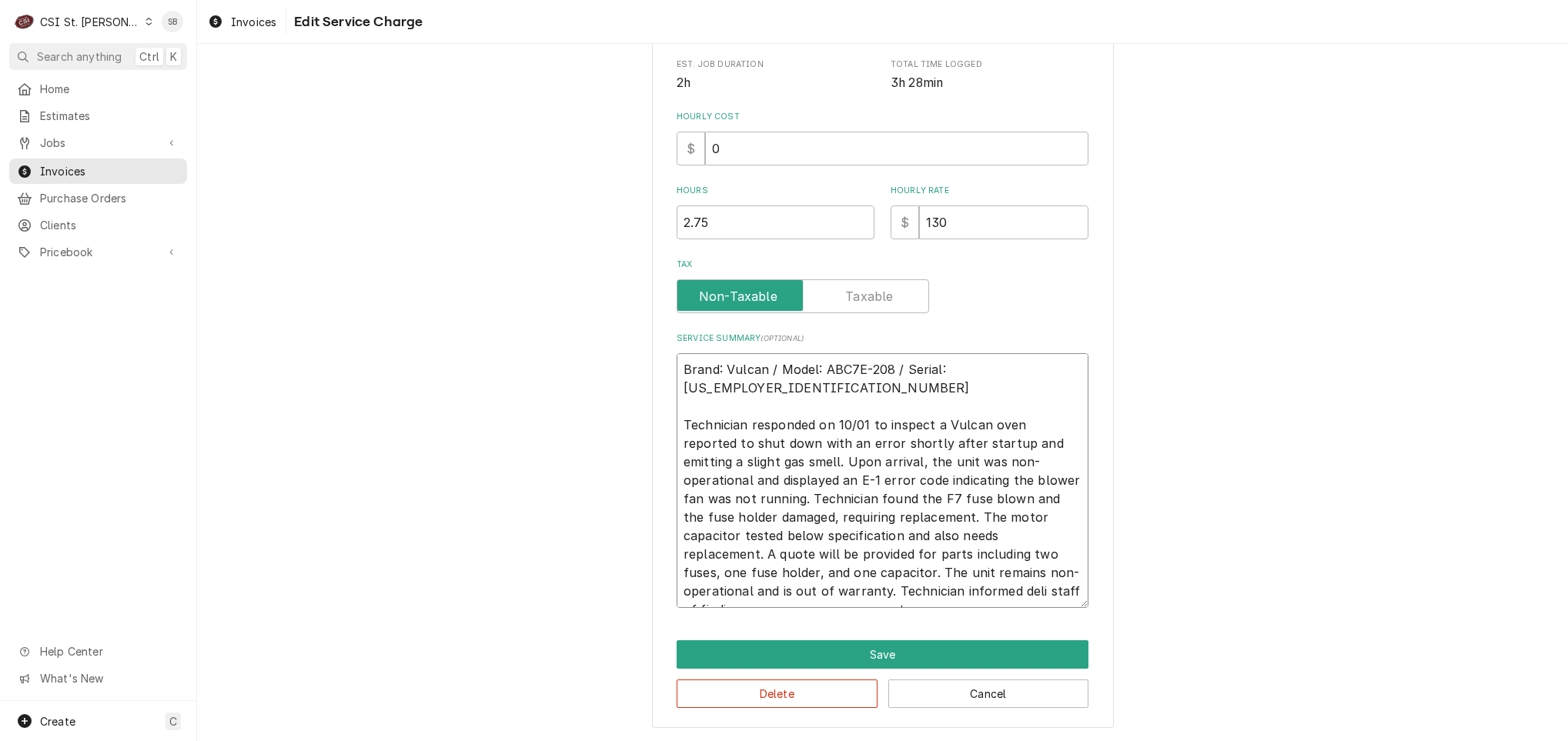
type textarea "Brand: Vulcan / Model: ABC7E-208 / Serial: 54-1079993 Technician responded on 1…"
type textarea "x"
type textarea "Brand: Vulcan / Model: ABC7E-208 / Serial: 54-1079993 Technician responded on 1…"
type textarea "x"
type textarea "Brand: Vulcan / Model: ABC7E-208 / Serial: 54-1079993 Technician responded on 1…"
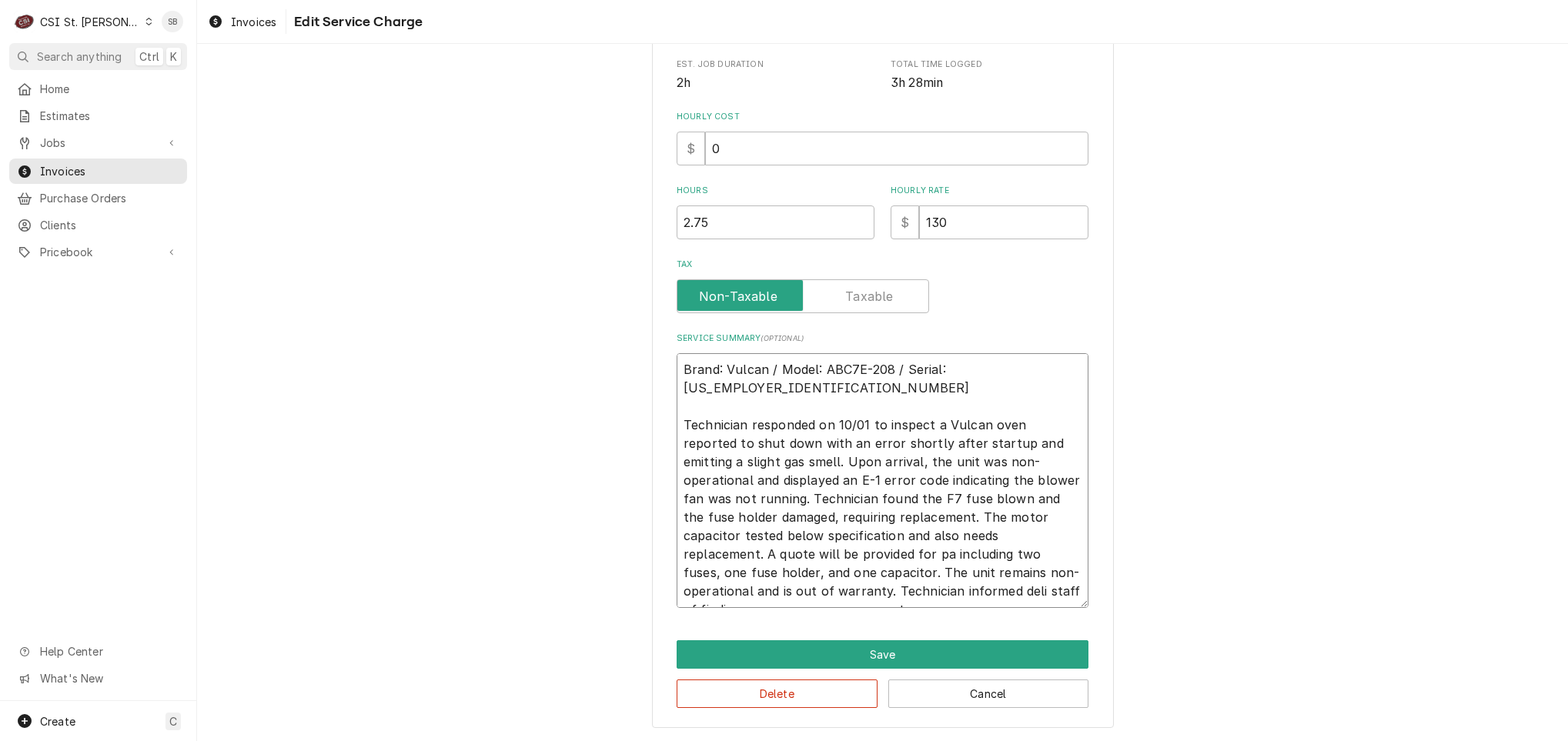
type textarea "x"
type textarea "Brand: Vulcan / Model: ABC7E-208 / Serial: 54-1079993 Technician responded on 1…"
type textarea "x"
type textarea "Brand: Vulcan / Model: ABC7E-208 / Serial: 54-1079993 Technician responded on 1…"
type textarea "x"
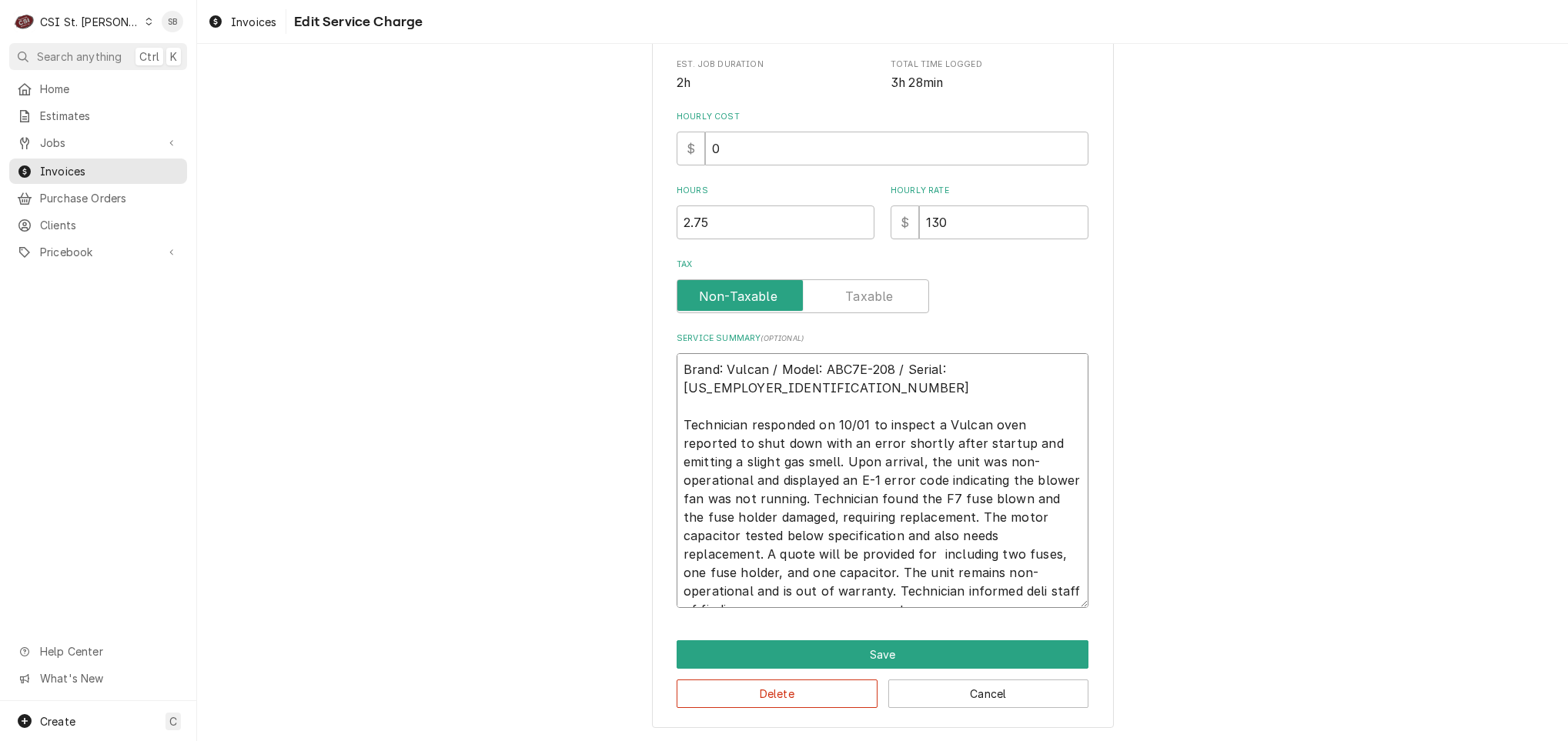
type textarea "Brand: Vulcan / Model: ABC7E-208 / Serial: 54-1079993 Technician responded on 1…"
type textarea "x"
type textarea "Brand: Vulcan / Model: ABC7E-208 / Serial: 54-1079993 Technician responded on 1…"
type textarea "x"
type textarea "Brand: Vulcan / Model: ABC7E-208 / Serial: 54-1079993 Technician responded on 1…"
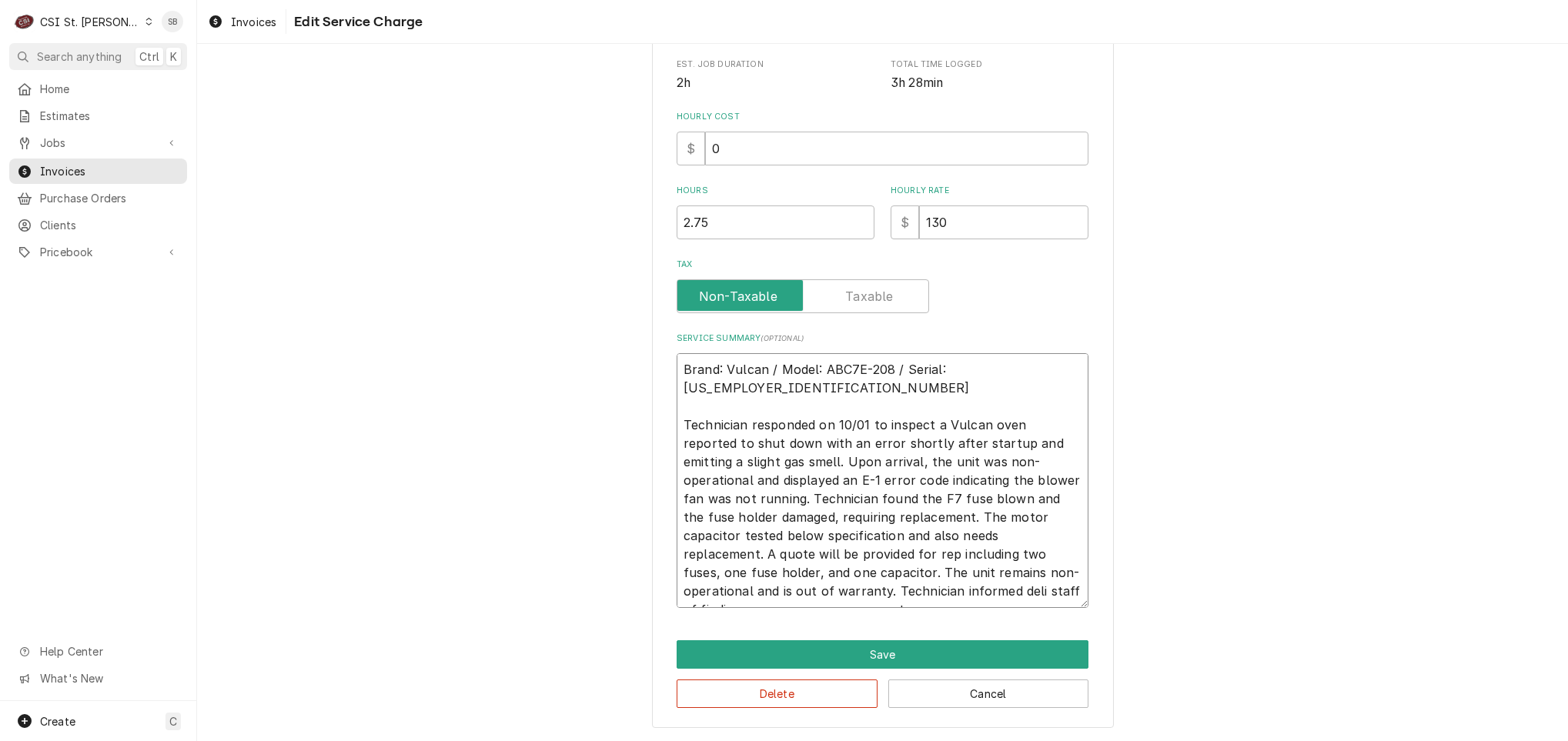
type textarea "x"
type textarea "Brand: Vulcan / Model: ABC7E-208 / Serial: 54-1079993 Technician responded on 1…"
type textarea "x"
type textarea "Brand: Vulcan / Model: ABC7E-208 / Serial: 54-1079993 Technician responded on 1…"
type textarea "x"
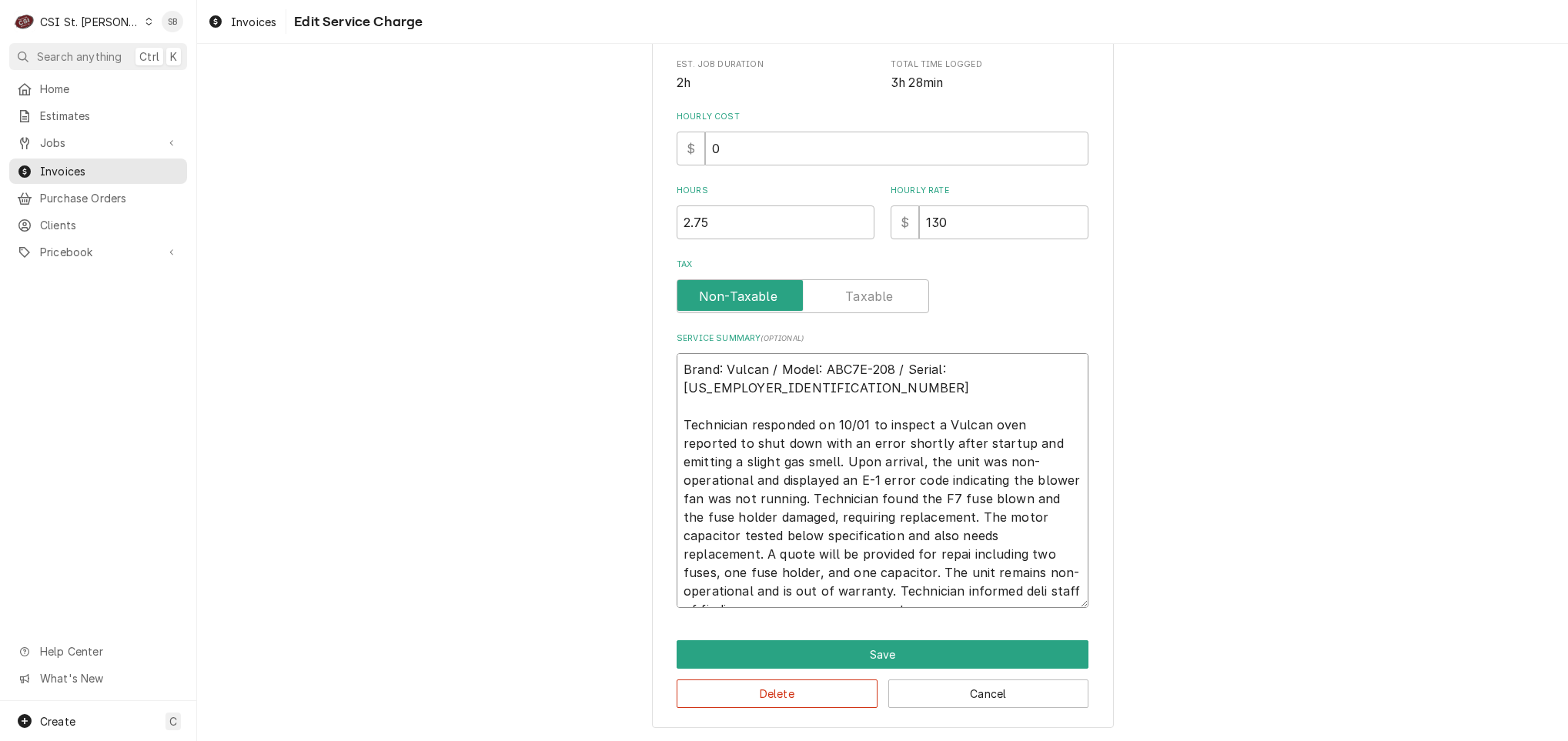
type textarea "Brand: Vulcan / Model: ABC7E-208 / Serial: 54-1079993 Technician responded on 1…"
drag, startPoint x: 938, startPoint y: 553, endPoint x: 1014, endPoint y: 596, distance: 87.3
click at [1014, 596] on textarea "Brand: Vulcan / Model: ABC7E-208 / Serial: 54-1079993 Technician responded on 1…" at bounding box center [882, 480] width 412 height 255
type textarea "x"
type textarea "Brand: Vulcan / Model: ABC7E-208 / Serial: 54-1079993 Technician responded on 1…"
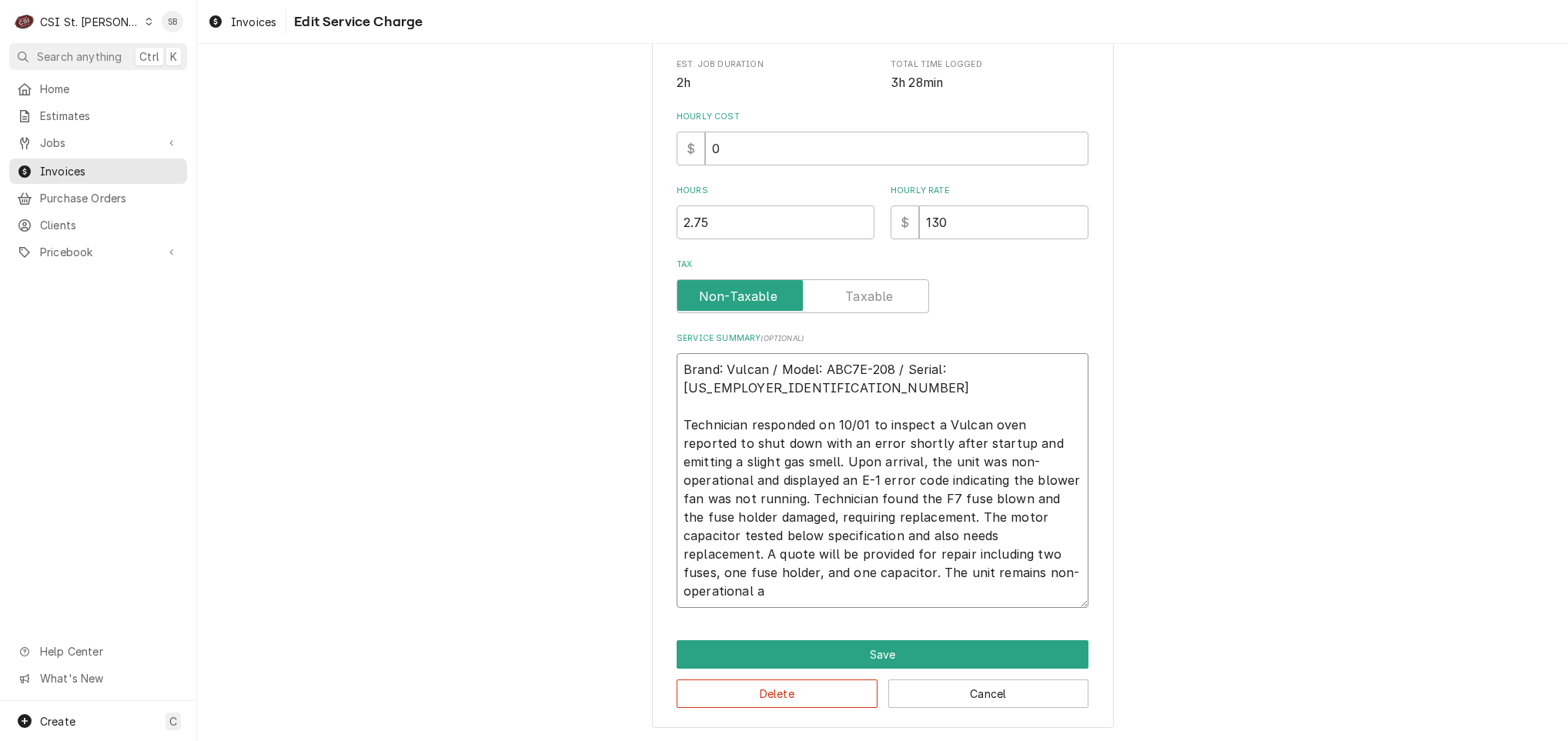
type textarea "x"
type textarea "Brand: Vulcan / Model: ABC7E-208 / Serial: 54-1079993 Technician responded on 1…"
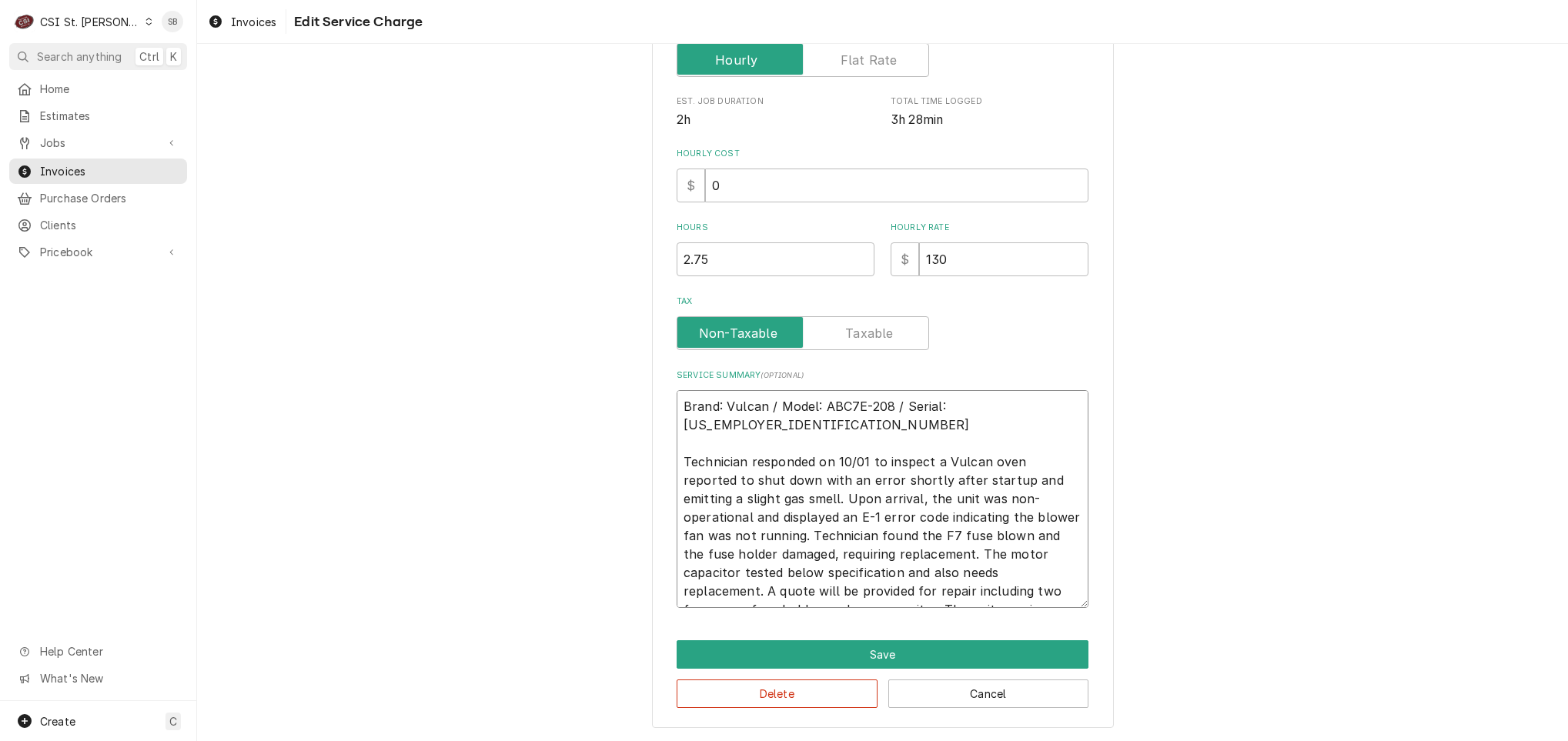
type textarea "x"
type textarea "Brand: Vulcan / Model: ABC7E-208 / Serial: 54-1079993 Technician responded on 1…"
type textarea "x"
type textarea "Brand: Vulcan / Model: ABC7E-208 / Serial: 54-1079993 Technician responded on 1…"
type textarea "x"
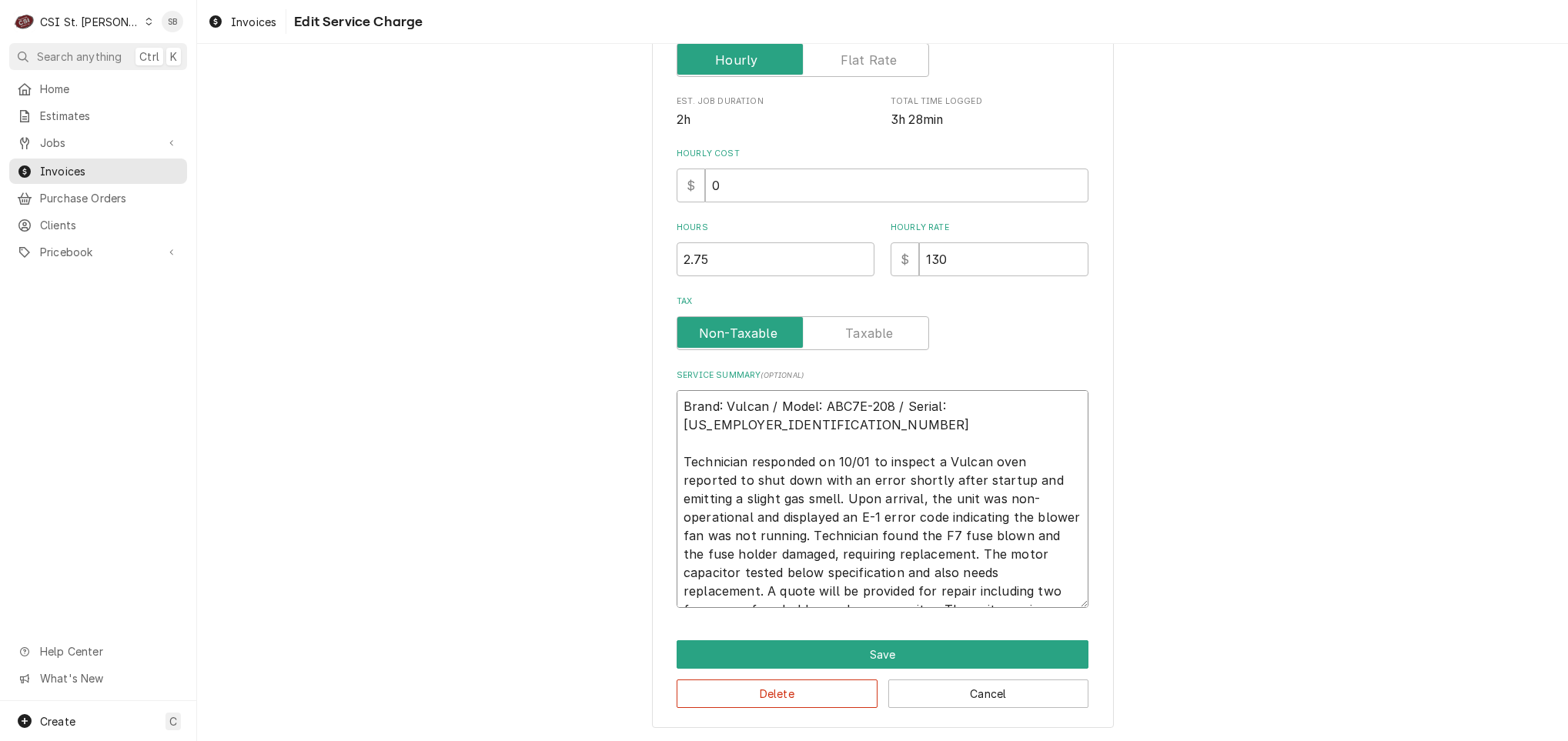
type textarea "Brand: Vulcan / Model: ABC7E-208 / Serial: 54-1079993 Technician responded on 1…"
type textarea "x"
type textarea "Brand: Vulcan / Model: ABC7E-208 / Serial: 54-1079993 Technician responded on 1…"
type textarea "x"
type textarea "Brand: Vulcan / Model: ABC7E-208 / Serial: 54-1079993 Technician responded on 1…"
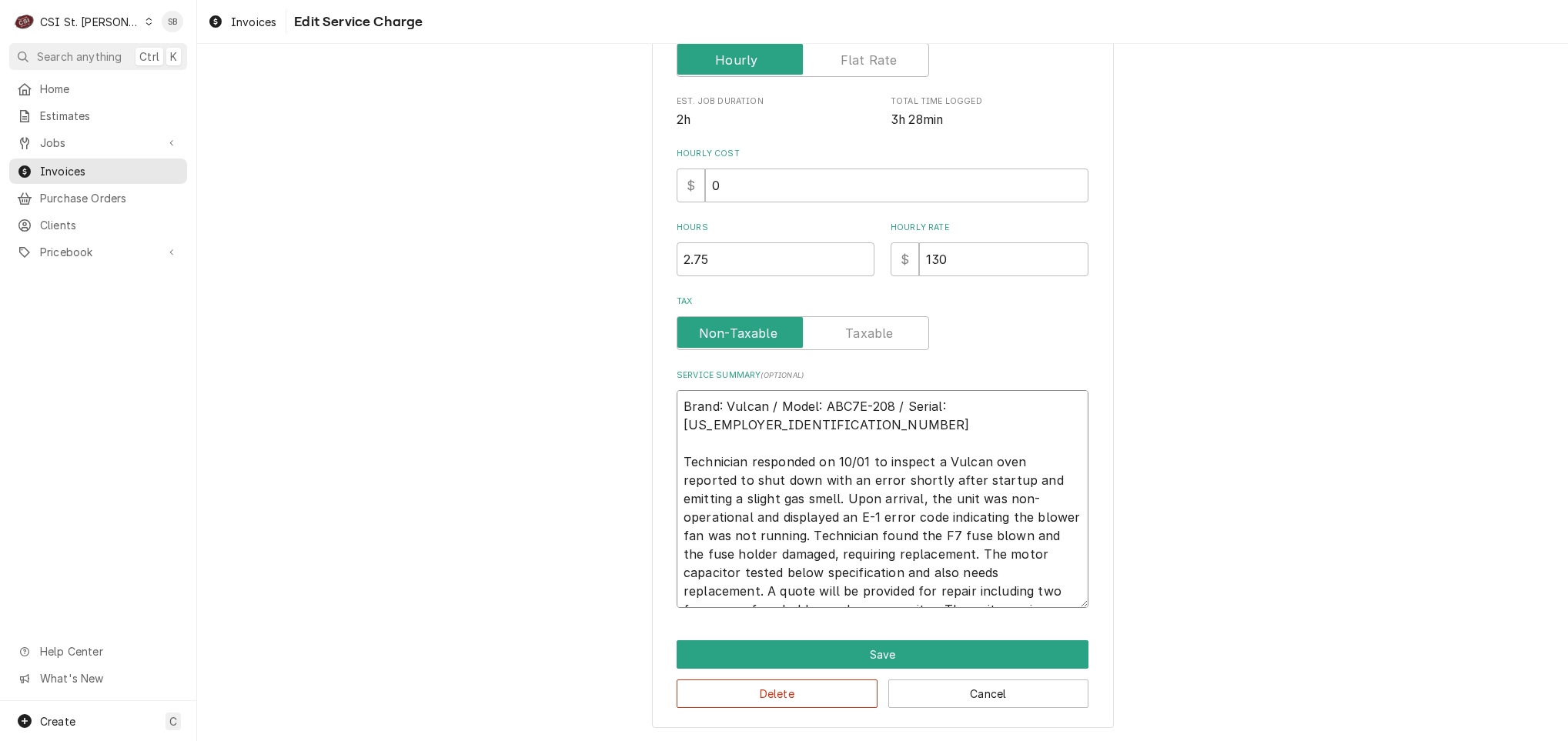
type textarea "x"
type textarea "Brand: Vulcan / Model: ABC7E-208 / Serial: 54-1079993 Technician responded on 1…"
type textarea "x"
type textarea "Brand: Vulcan / Model: ABC7E-208 / Serial: 54-1079993 Technician responded on 1…"
type textarea "x"
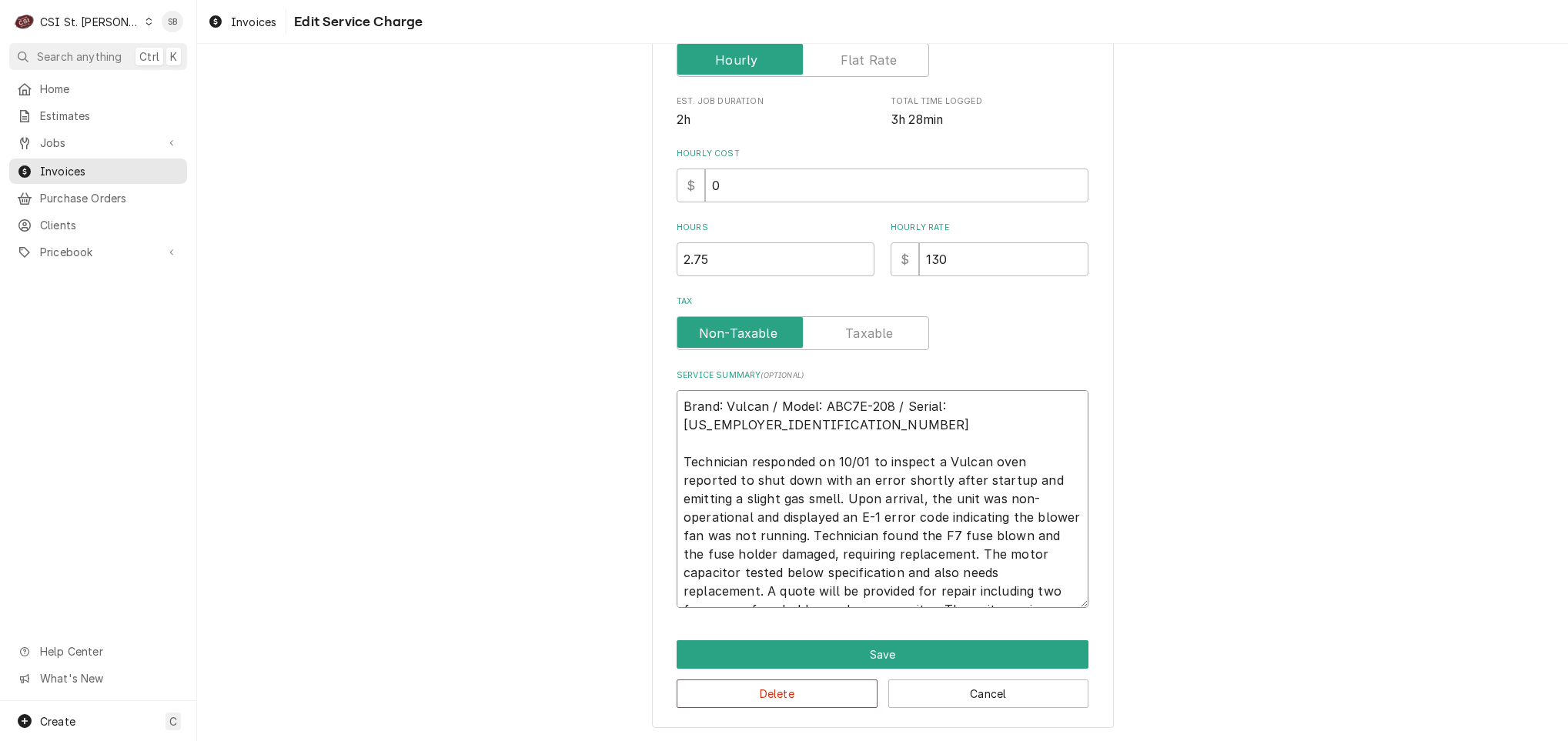
type textarea "Brand: Vulcan / Model: ABC7E-208 / Serial: 54-1079993 Technician responded on 1…"
type textarea "x"
type textarea "Brand: Vulcan / Model: ABC7E-208 / Serial: 54-1079993 Technician responded on 1…"
type textarea "x"
type textarea "Brand: Vulcan / Model: ABC7E-208 / Serial: 54-1079993 Technician responded on 1…"
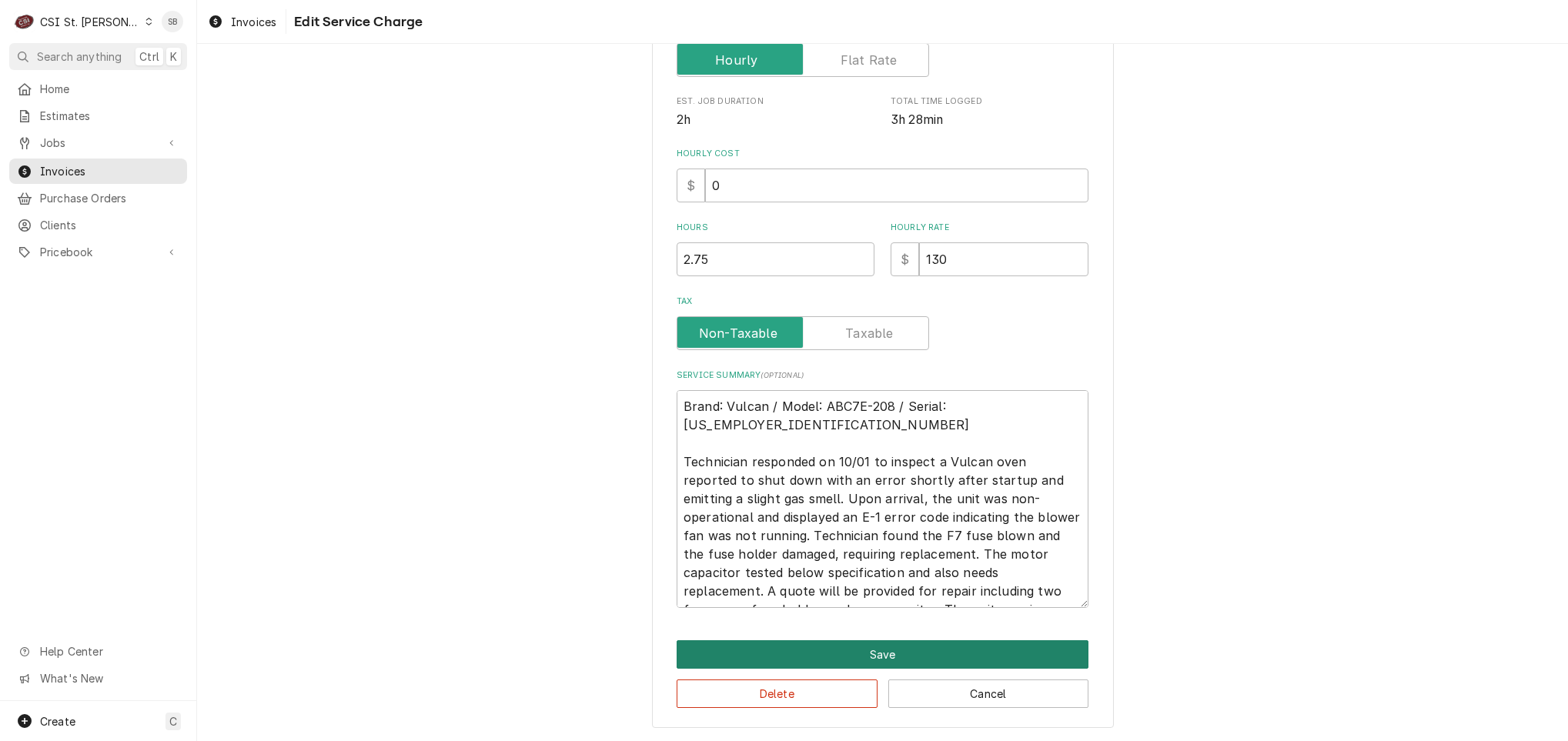
click at [920, 661] on button "Save" at bounding box center [882, 654] width 412 height 29
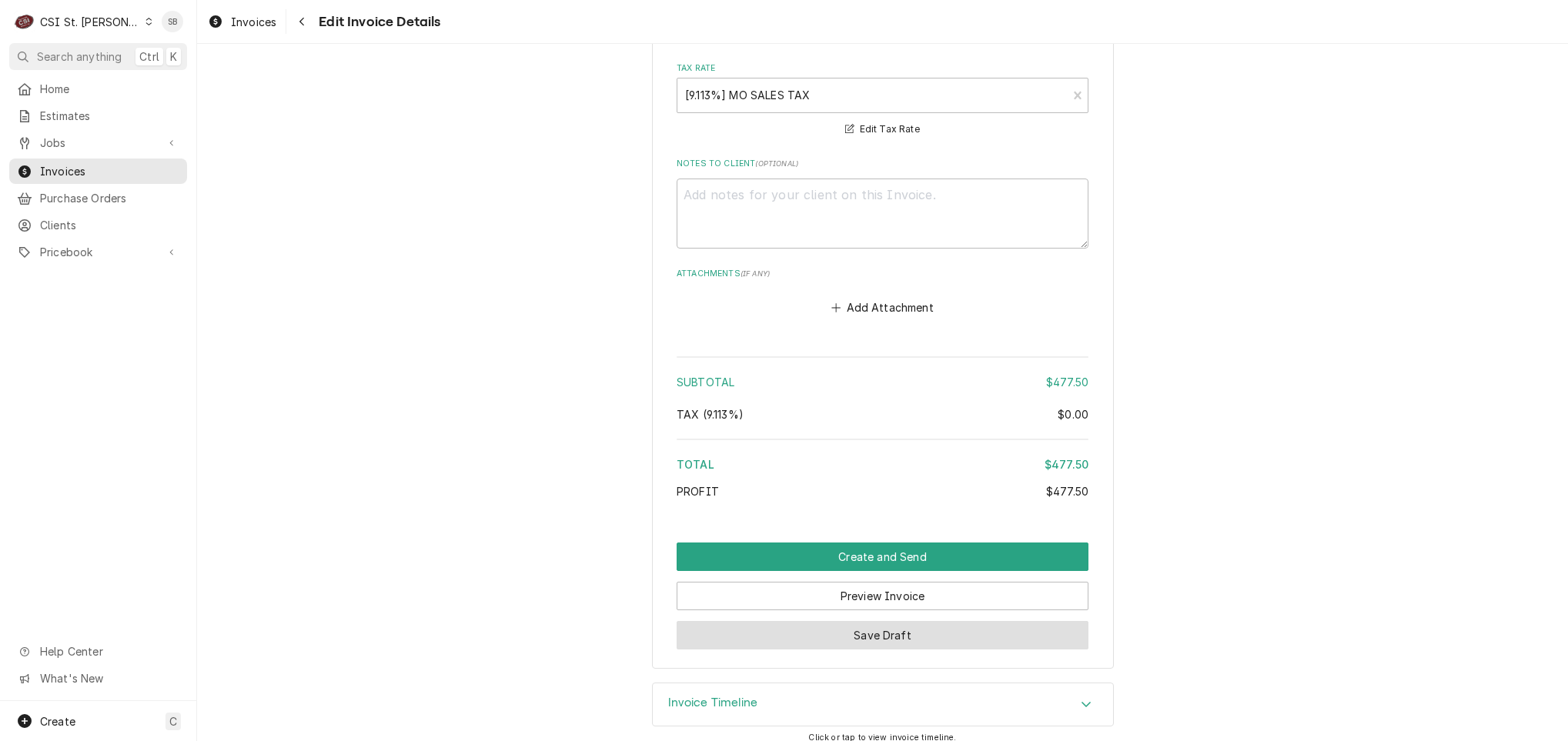
click at [818, 621] on button "Save Draft" at bounding box center [882, 636] width 412 height 29
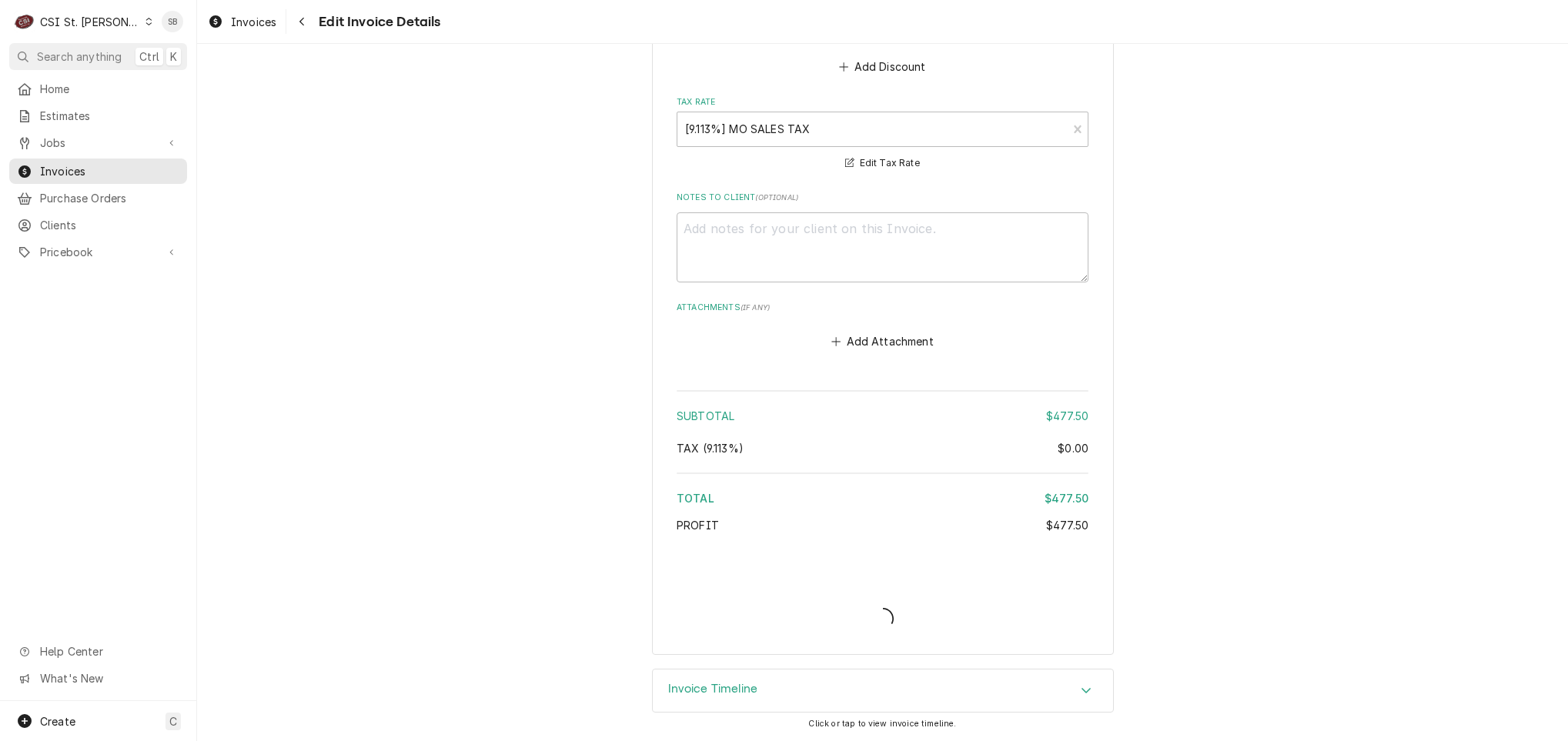
scroll to position [2147, 0]
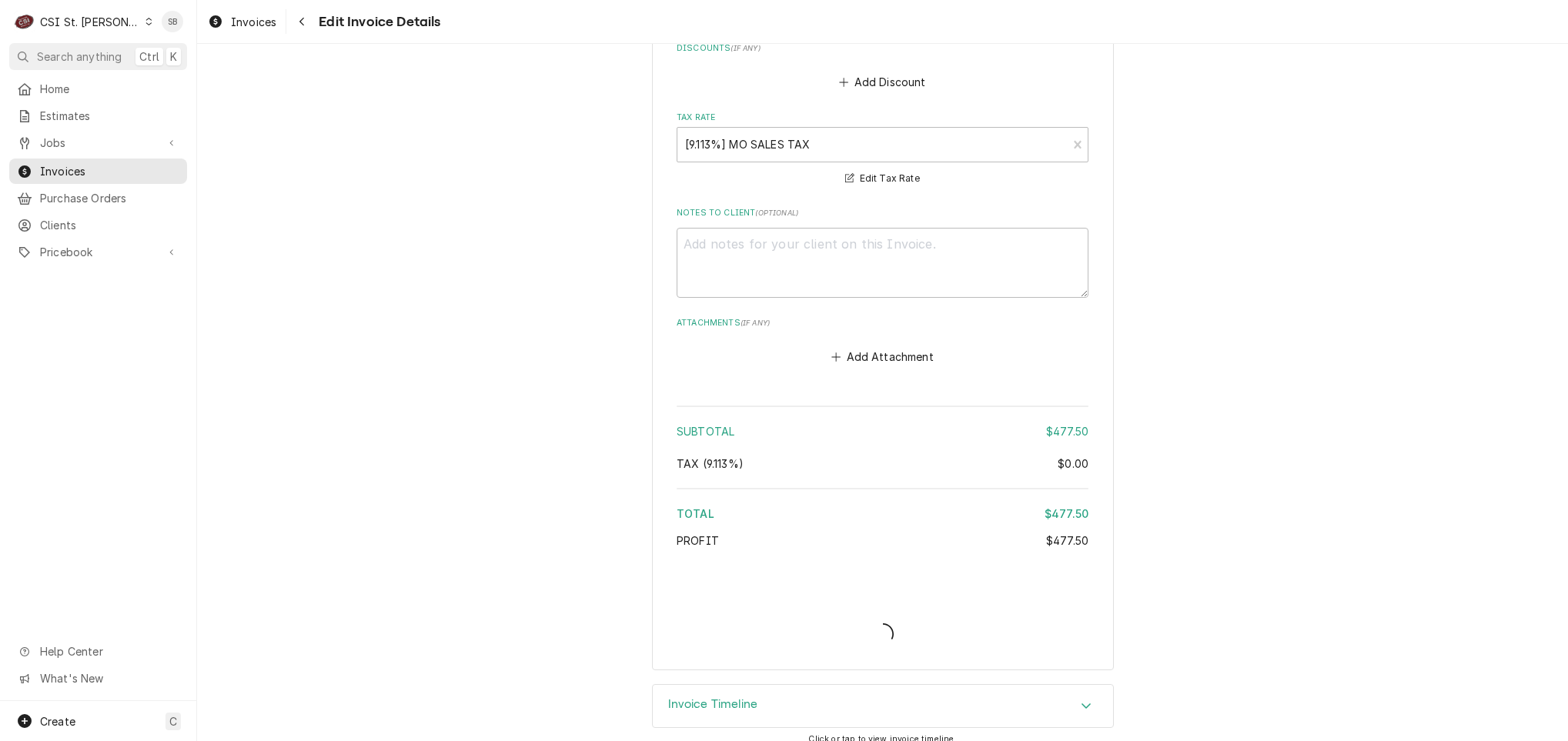
type textarea "x"
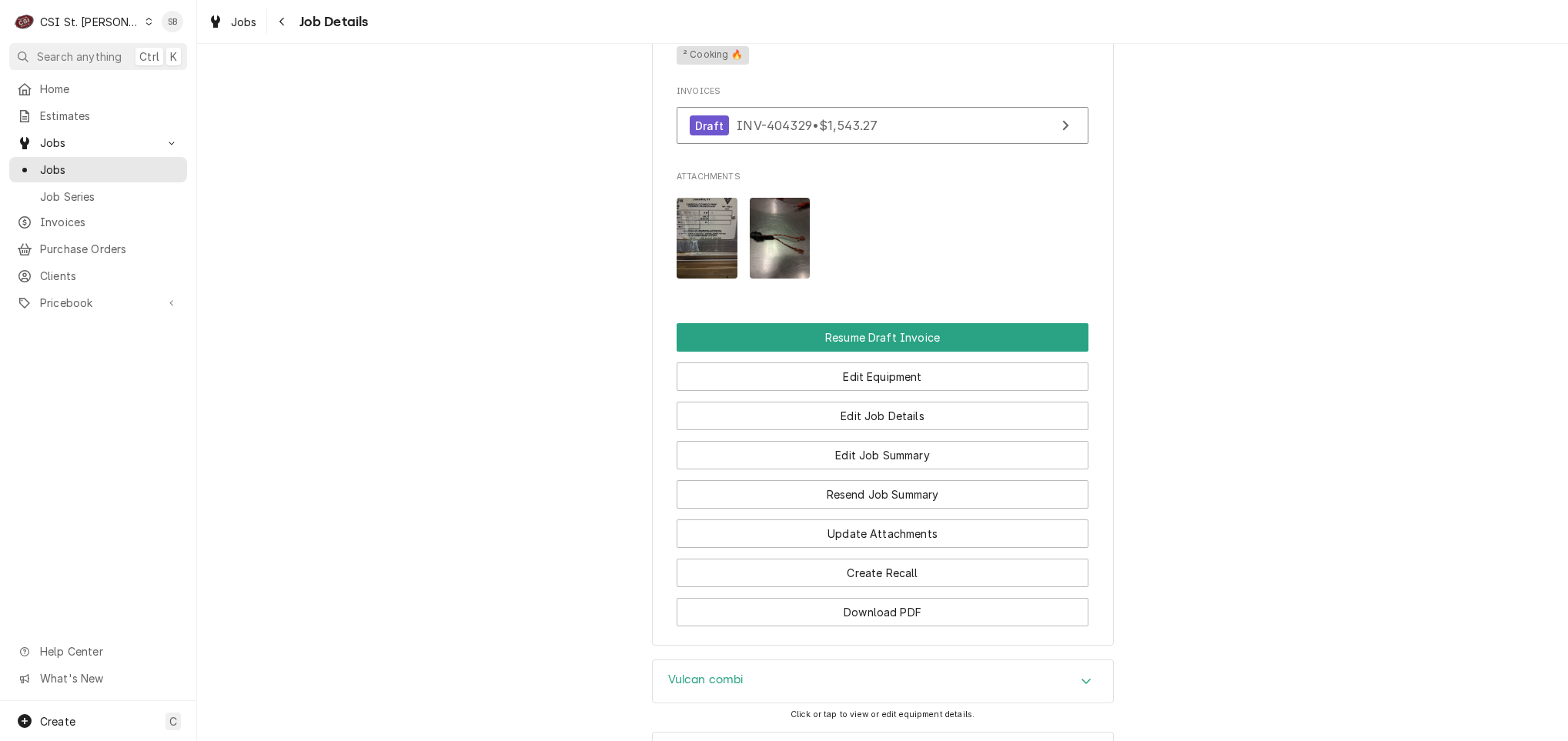
scroll to position [1426, 0]
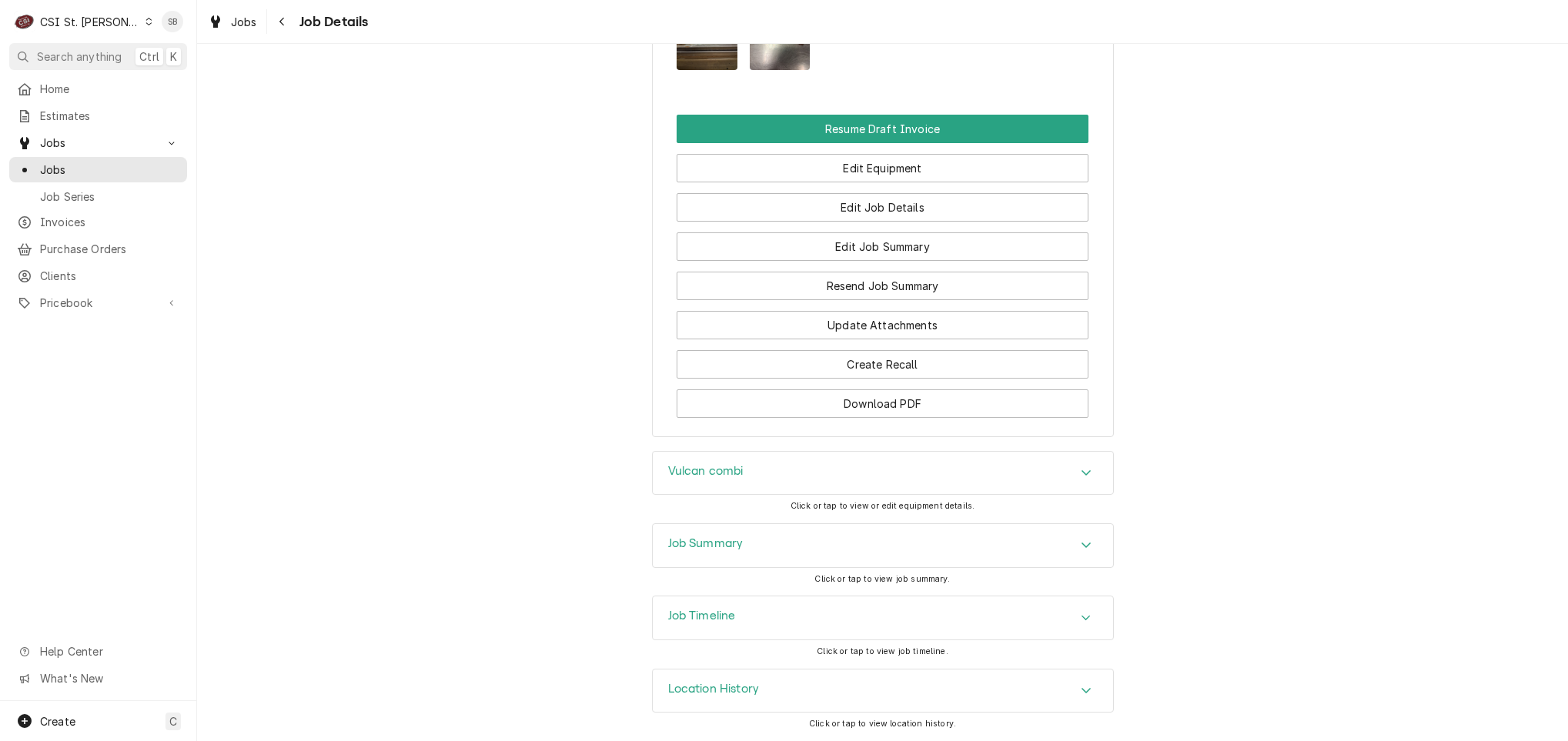
click at [767, 603] on div "Job Timeline" at bounding box center [882, 618] width 460 height 43
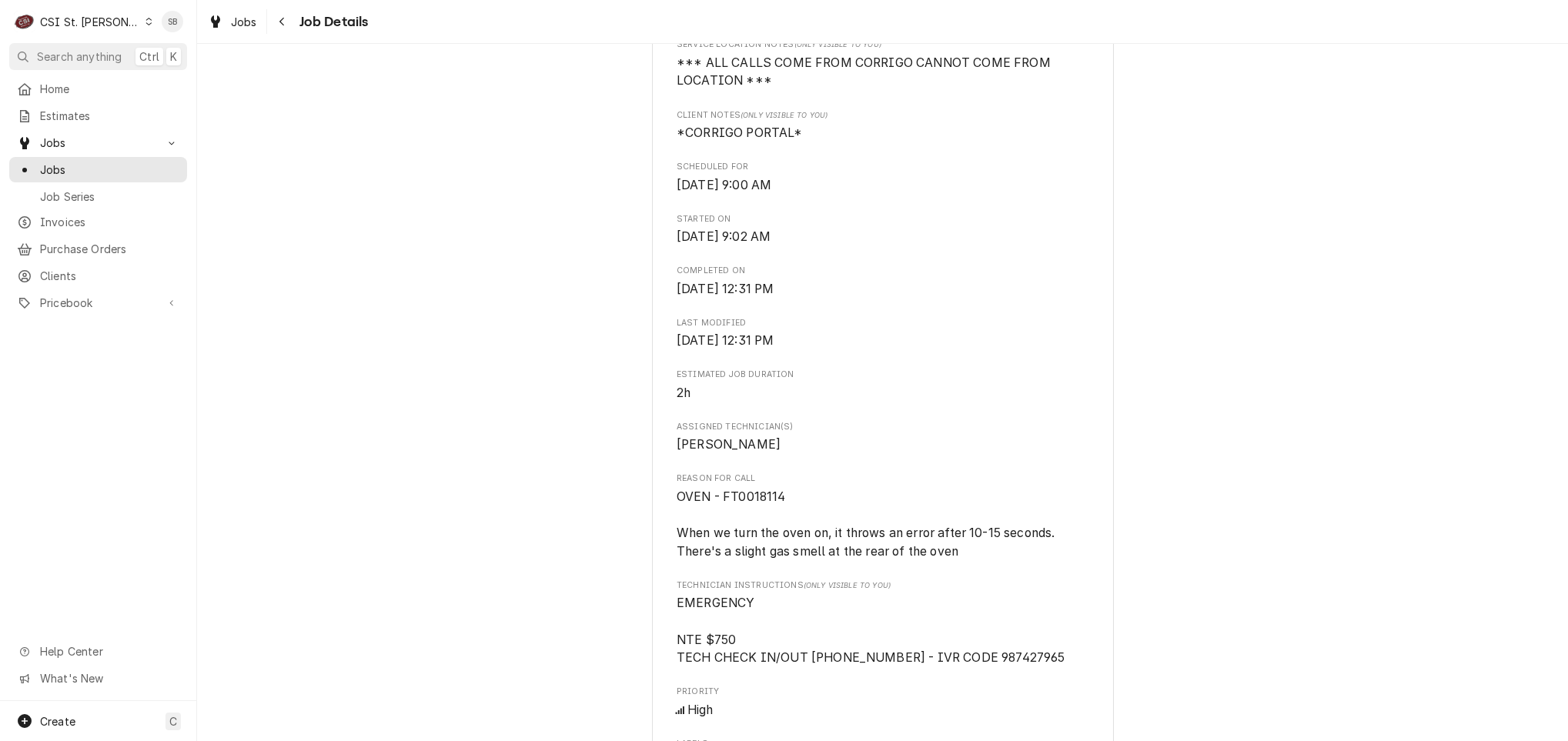
scroll to position [692, 0]
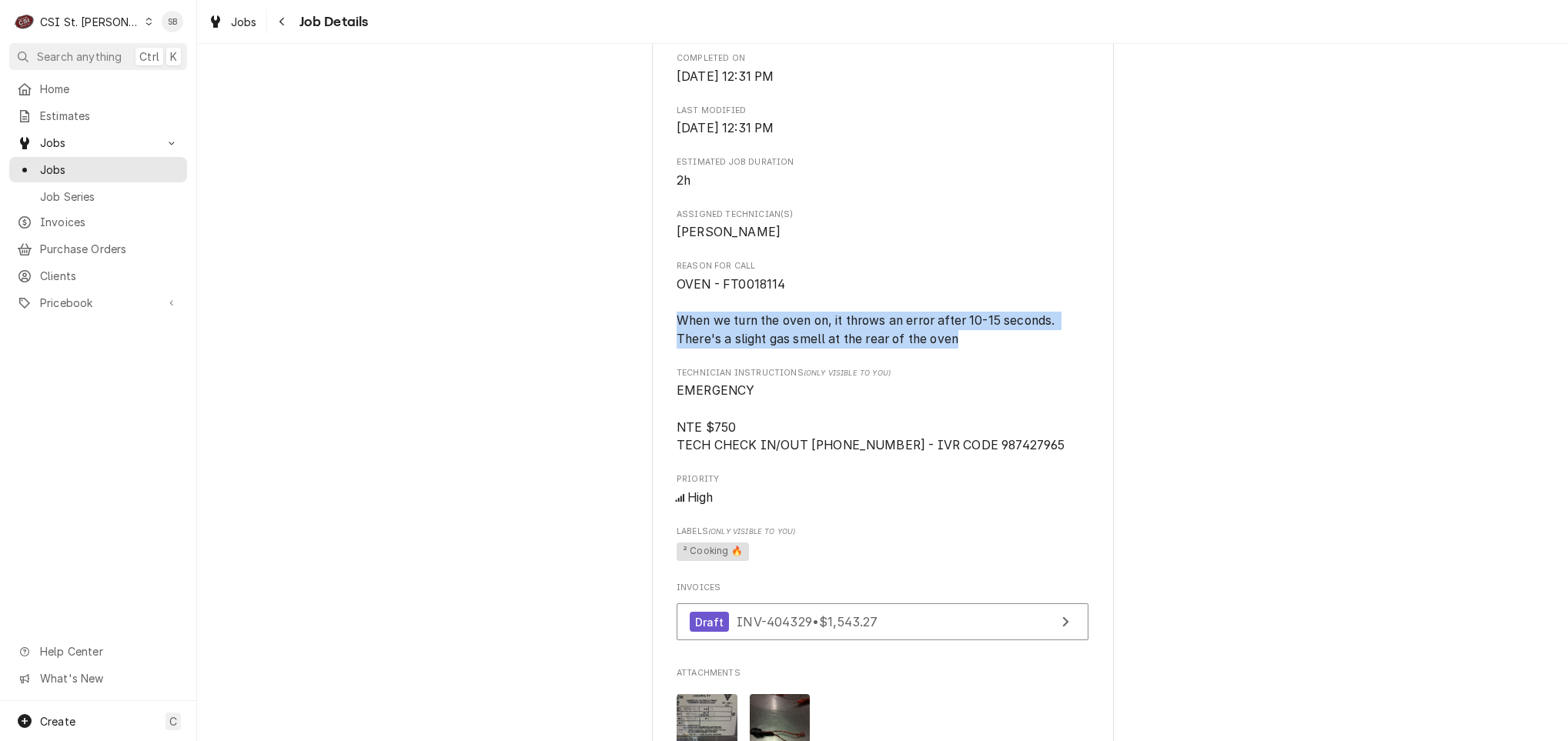
drag, startPoint x: 660, startPoint y: 339, endPoint x: 956, endPoint y: 365, distance: 297.1
click at [956, 365] on div "FRESH THYME - BALLWIN [STREET_ADDRESS] Open in Maps Roopairs Job ID JOB-43001 C…" at bounding box center [882, 273] width 462 height 1736
copy span "When we turn the oven on, it throws an error after 10-15 seconds. There's a sli…"
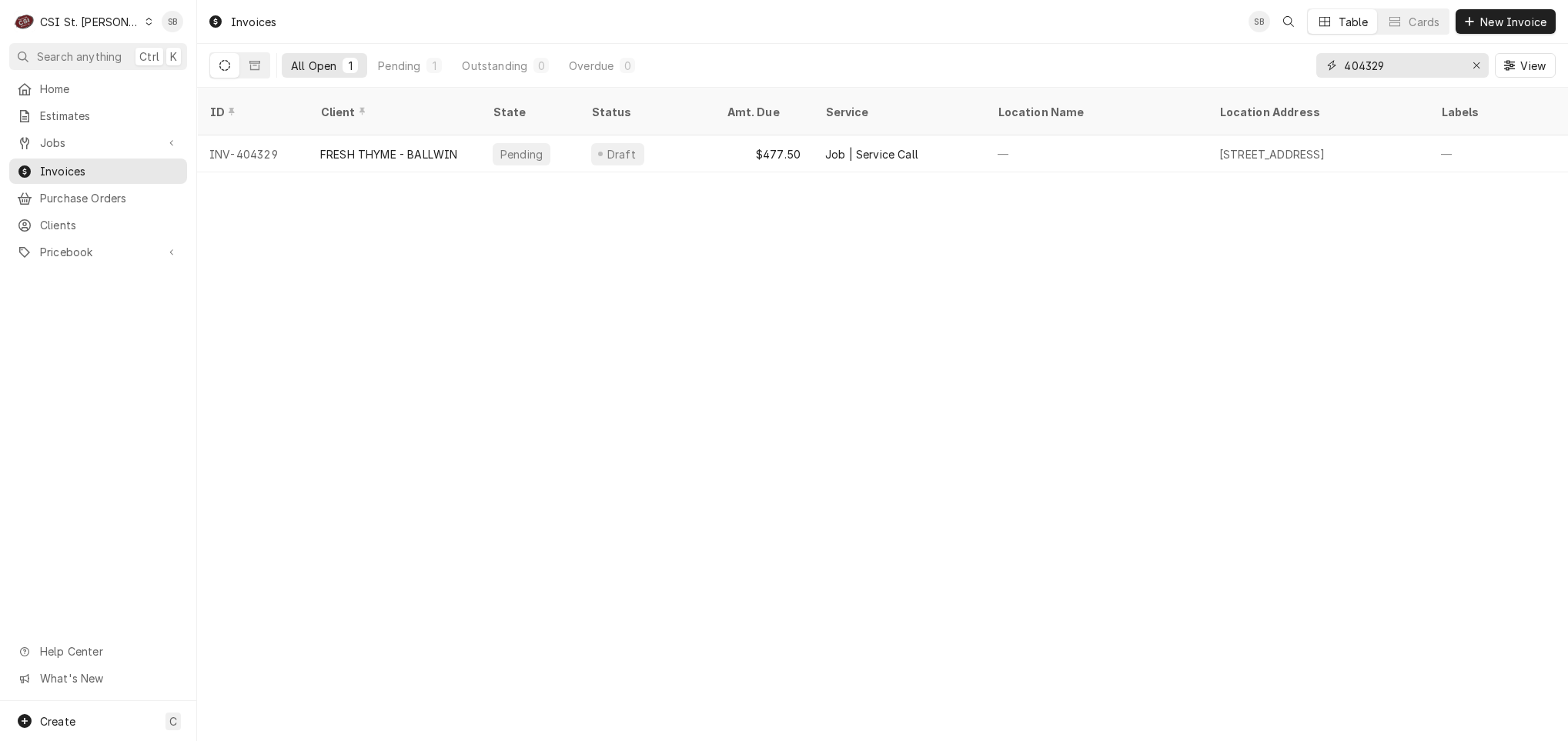
click at [1400, 70] on input "404329" at bounding box center [1402, 65] width 116 height 24
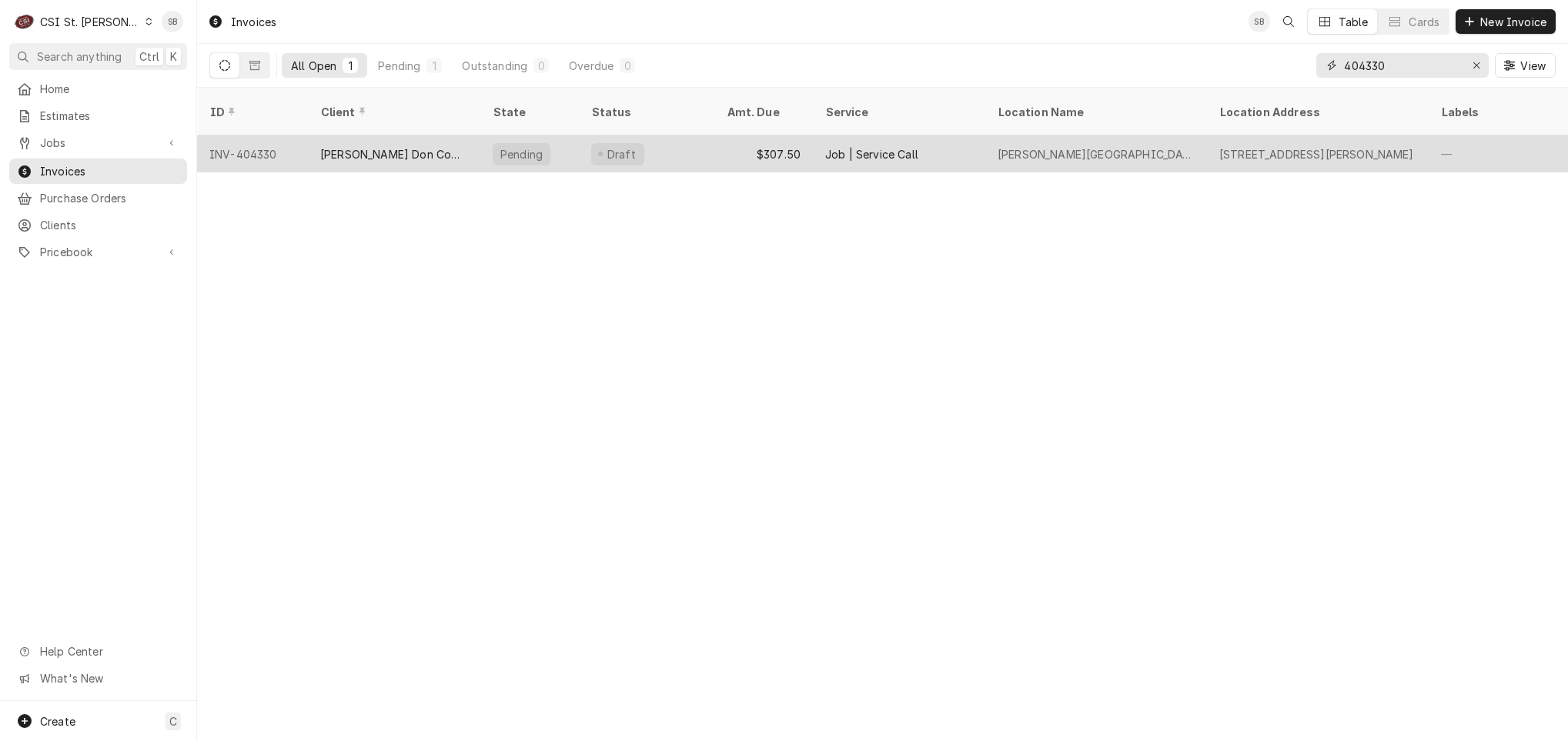
type input "404330"
drag, startPoint x: 419, startPoint y: 150, endPoint x: 398, endPoint y: 130, distance: 29.0
click at [419, 151] on div "[PERSON_NAME] Don Company" at bounding box center [394, 154] width 172 height 37
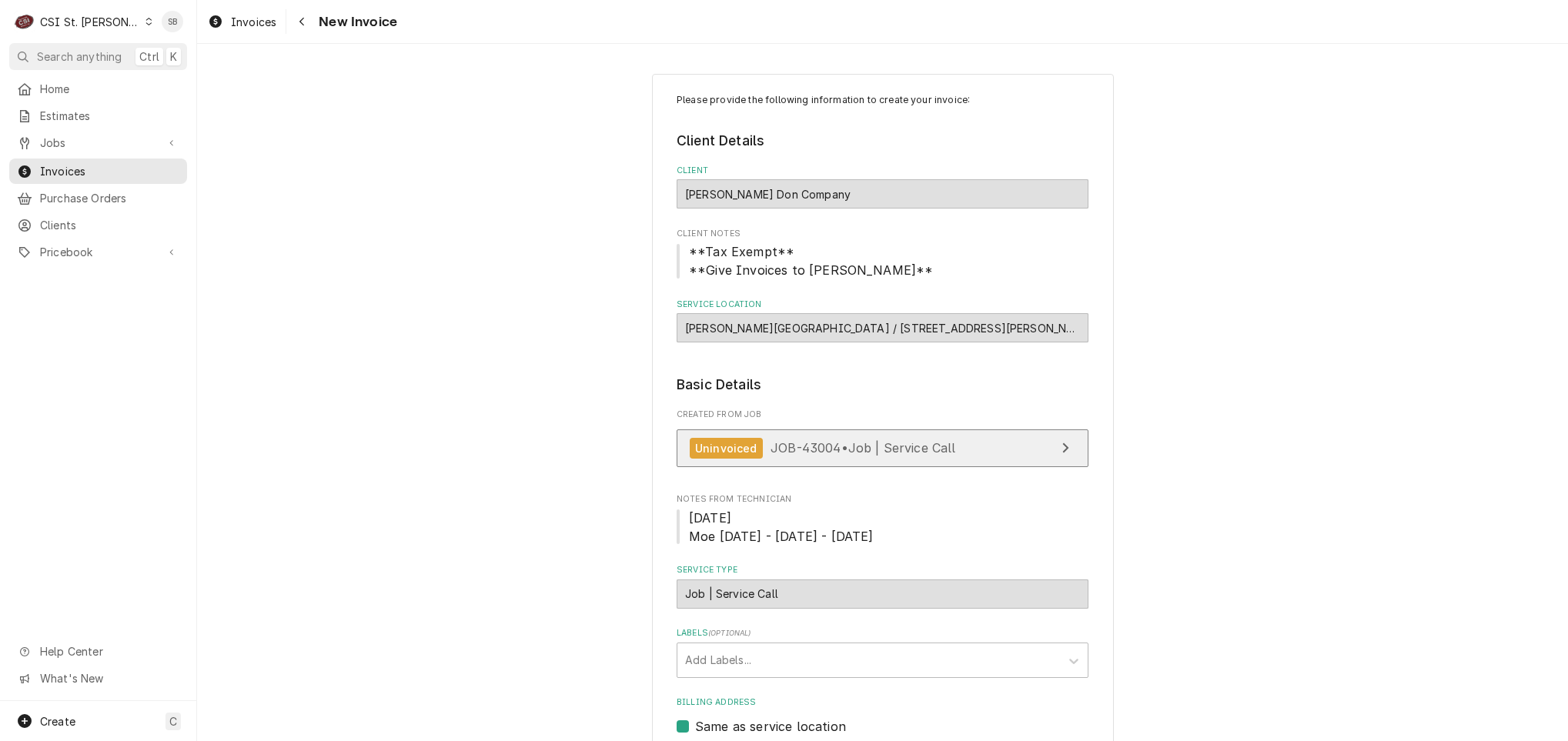
click at [838, 451] on span "JOB-43004 • Job | Service Call" at bounding box center [864, 447] width 186 height 15
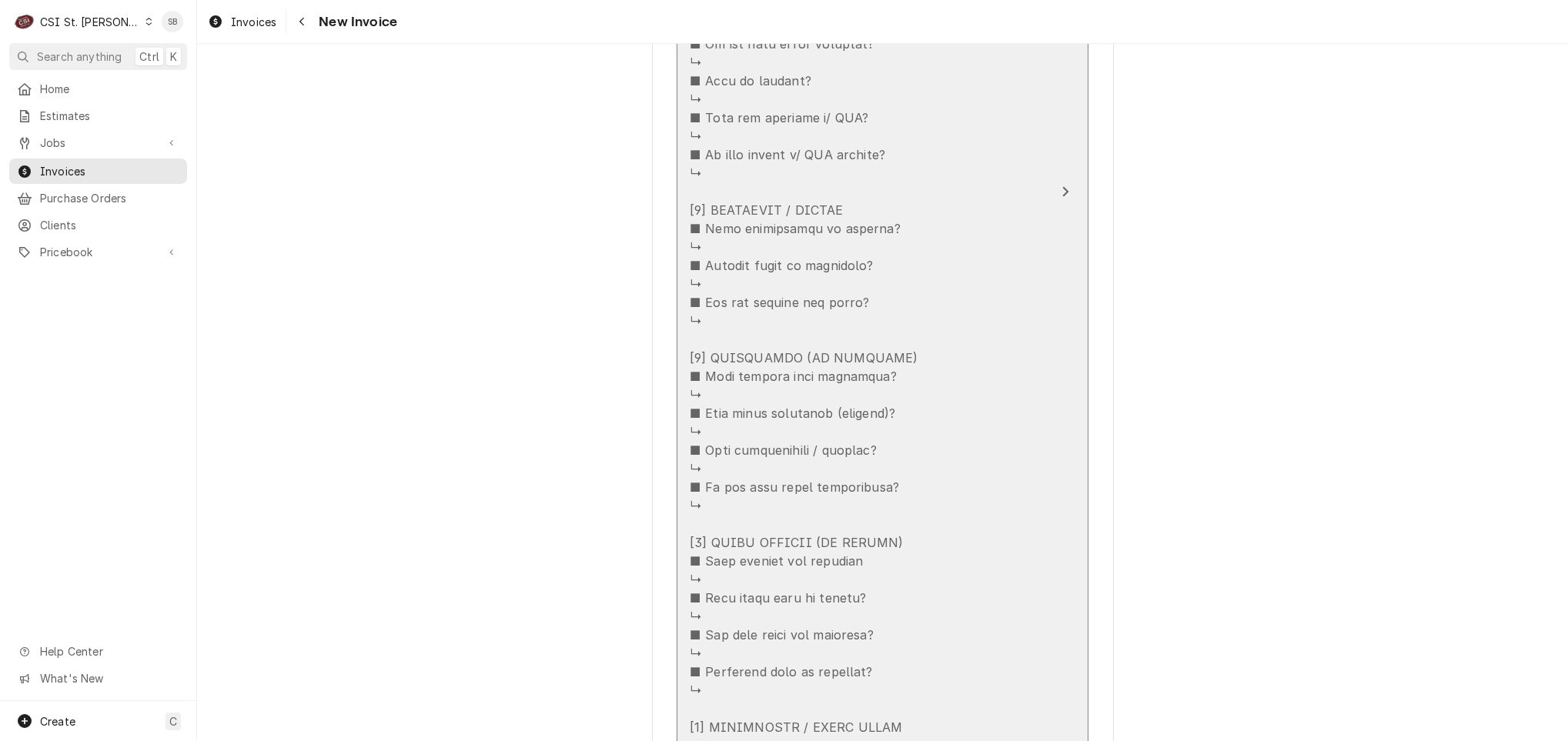
click at [827, 452] on div "Update Line Item" at bounding box center [866, 321] width 353 height 1163
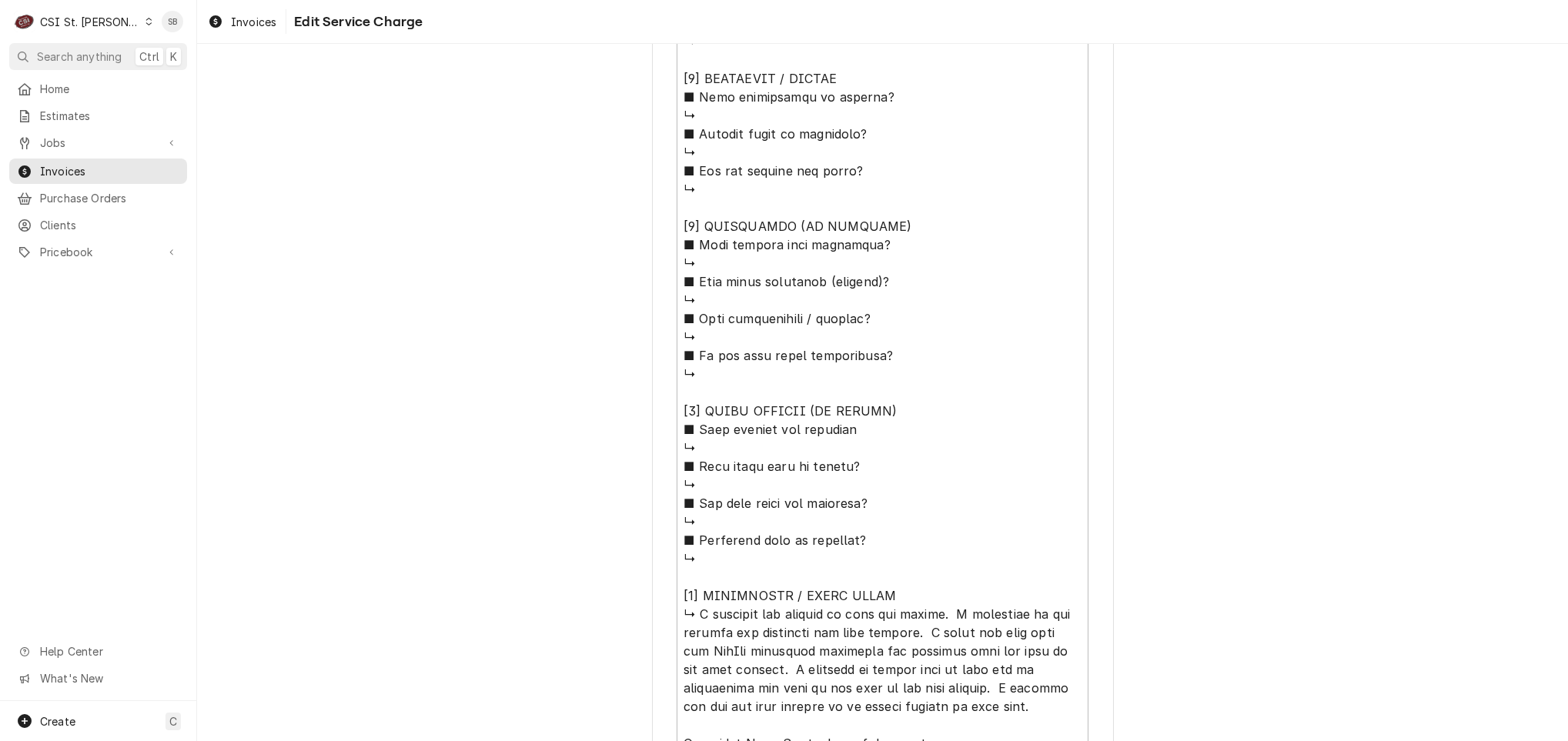
scroll to position [1291, 0]
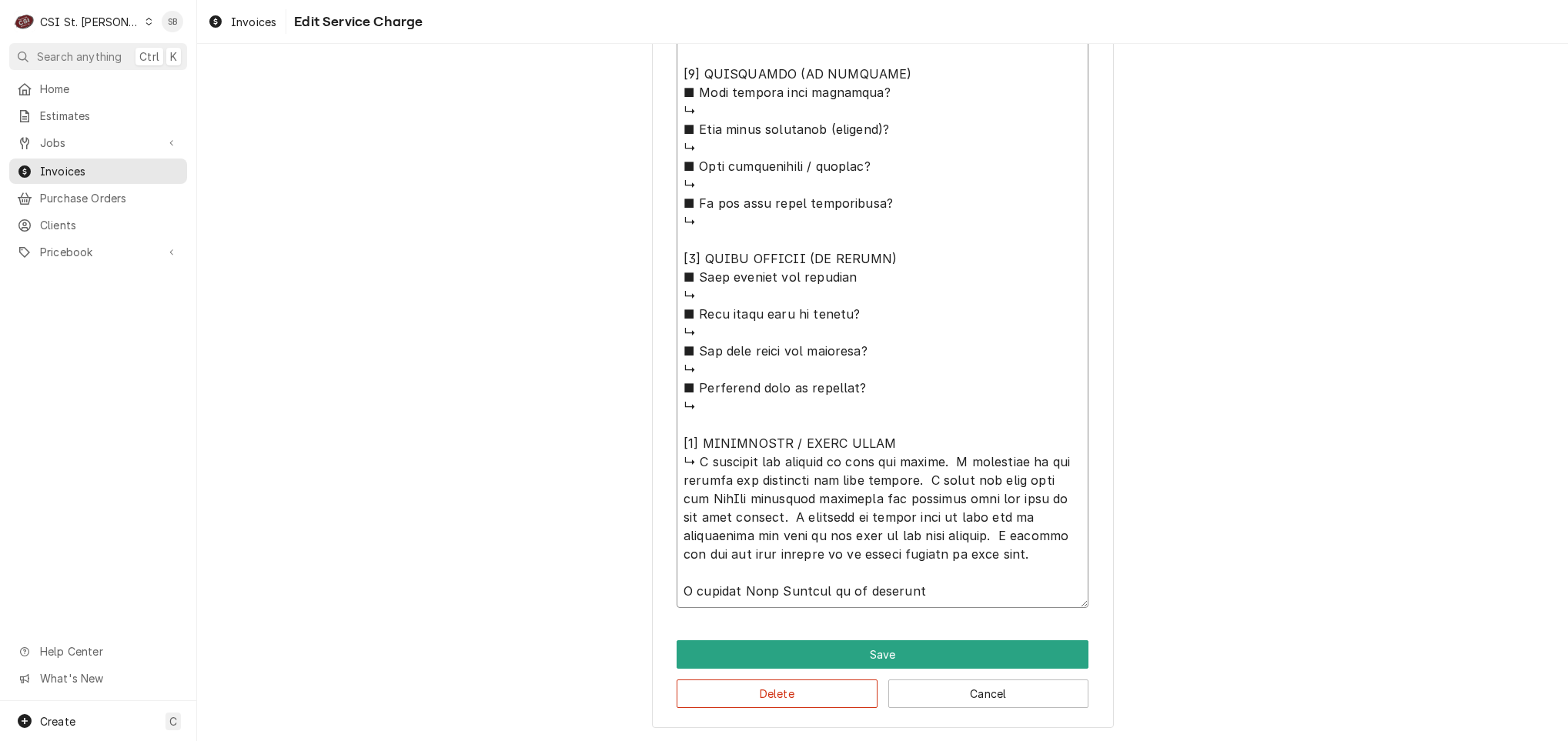
click at [701, 440] on textarea "Service Summary ( optional )" at bounding box center [882, 28] width 412 height 1160
type textarea "x"
type textarea "⚠️ 𝗙𝗢𝗥𝗠 𝗜𝗡𝗦𝗧𝗥𝗨𝗖𝗧𝗜𝗢𝗡𝗦 ⚠️ ✪ 𝗖𝗼𝗺𝗽𝗹𝗲𝘁𝗲 𝗮𝗹𝗹 𝗿𝗲𝗹𝗲𝘃𝗮𝗻𝘁 𝘀𝗲𝗰𝘁𝗶𝗼𝗻𝘀 ✪ 𝗣𝗿𝗼𝘃𝗶𝗱𝗲 𝗱𝗲𝘁𝗮𝗶𝗹𝗲𝗱 𝗮𝗻𝘀…"
type textarea "x"
type textarea "⚠️ 𝗙𝗢𝗥𝗠 𝗜𝗡𝗦𝗧𝗥𝗨𝗖𝗧𝗜𝗢𝗡𝗦 ⚠️ ✪ 𝗖𝗼𝗺𝗽𝗹𝗲𝘁𝗲 𝗮𝗹𝗹 𝗿𝗲𝗹𝗲𝘃𝗮𝗻𝘁 𝘀𝗲𝗰𝘁𝗶𝗼𝗻𝘀 ✪ 𝗣𝗿𝗼𝘃𝗶𝗱𝗲 𝗱𝗲𝘁𝗮𝗶𝗹𝗲𝗱 𝗮𝗻𝘀…"
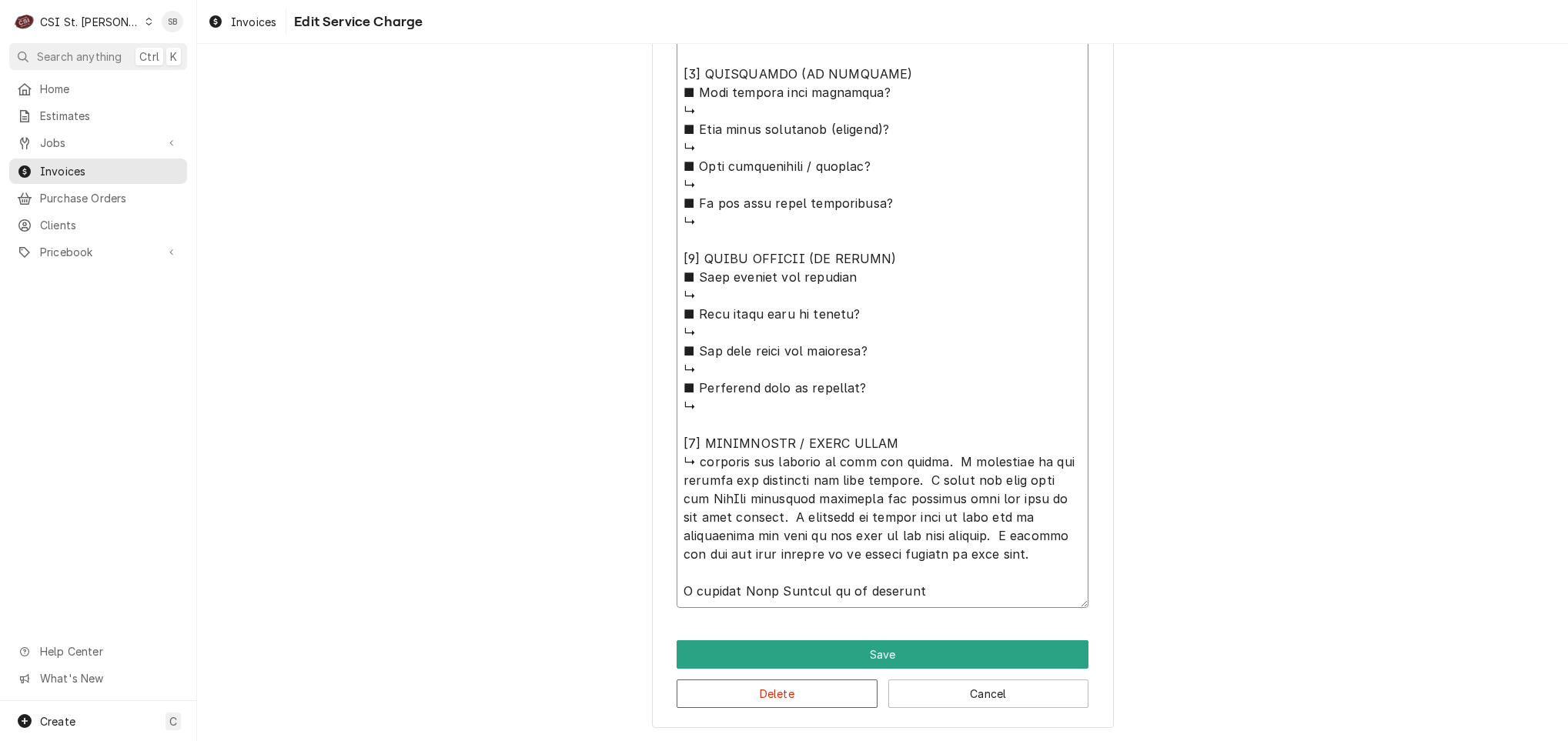
type textarea "x"
type textarea "⚠️ 𝗙𝗢𝗥𝗠 𝗜𝗡𝗦𝗧𝗥𝗨𝗖𝗧𝗜𝗢𝗡𝗦 ⚠️ ✪ 𝗖𝗼𝗺𝗽𝗹𝗲𝘁𝗲 𝗮𝗹𝗹 𝗿𝗲𝗹𝗲𝘃𝗮𝗻𝘁 𝘀𝗲𝗰𝘁𝗶𝗼𝗻𝘀 ✪ 𝗣𝗿𝗼𝘃𝗶𝗱𝗲 𝗱𝗲𝘁𝗮𝗶𝗹𝗲𝗱 𝗮𝗻𝘀…"
type textarea "x"
type textarea "⚠️ 𝗙𝗢𝗥𝗠 𝗜𝗡𝗦𝗧𝗥𝗨𝗖𝗧𝗜𝗢𝗡𝗦 ⚠️ ✪ 𝗖𝗼𝗺𝗽𝗹𝗲𝘁𝗲 𝗮𝗹𝗹 𝗿𝗲𝗹𝗲𝘃𝗮𝗻𝘁 𝘀𝗲𝗰𝘁𝗶𝗼𝗻𝘀 ✪ 𝗣𝗿𝗼𝘃𝗶𝗱𝗲 𝗱𝗲𝘁𝗮𝗶𝗹𝗲𝗱 𝗮𝗻𝘀…"
type textarea "x"
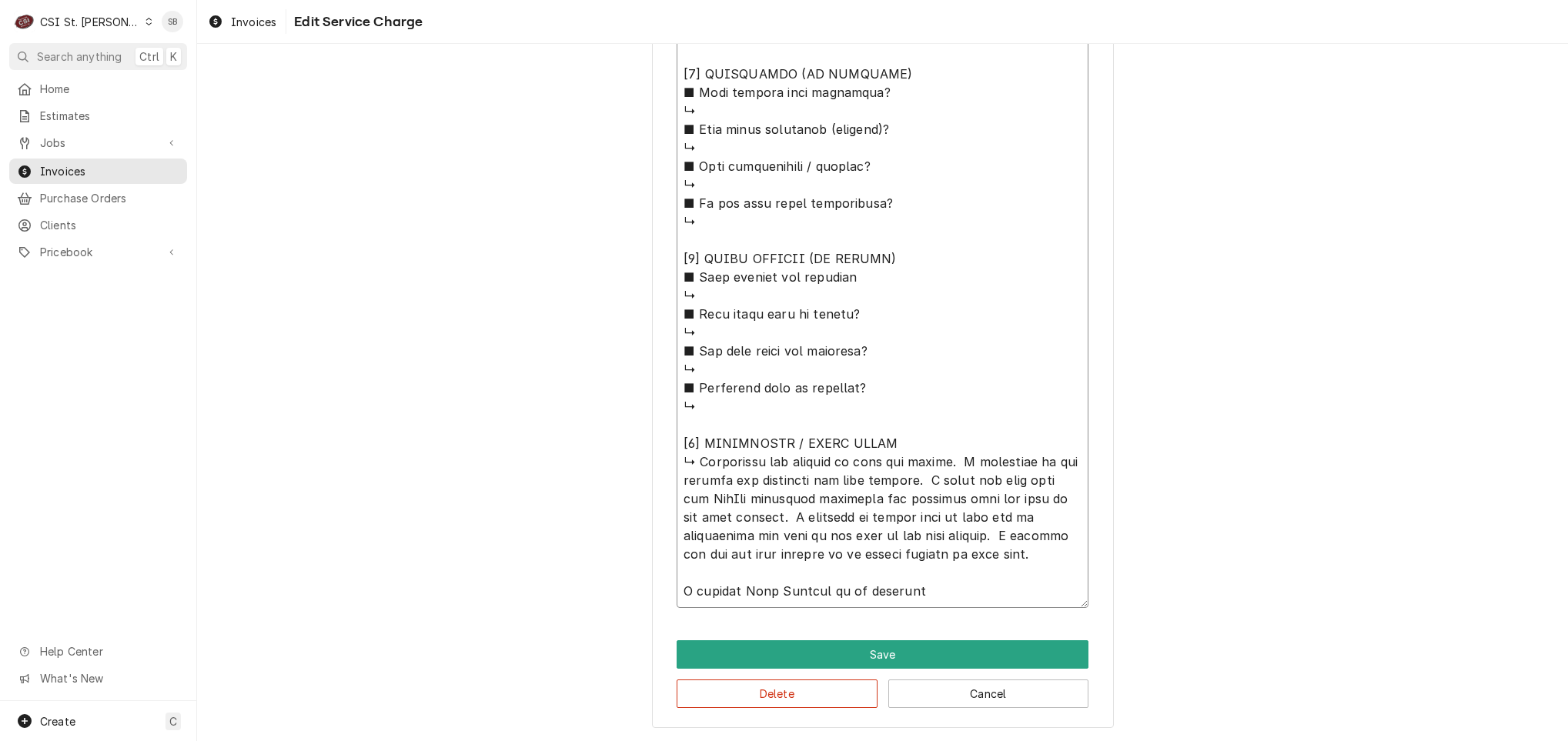
type textarea "⚠️ 𝗙𝗢𝗥𝗠 𝗜𝗡𝗦𝗧𝗥𝗨𝗖𝗧𝗜𝗢𝗡𝗦 ⚠️ ✪ 𝗖𝗼𝗺𝗽𝗹𝗲𝘁𝗲 𝗮𝗹𝗹 𝗿𝗲𝗹𝗲𝘃𝗮𝗻𝘁 𝘀𝗲𝗰𝘁𝗶𝗼𝗻𝘀 ✪ 𝗣𝗿𝗼𝘃𝗶𝗱𝗲 𝗱𝗲𝘁𝗮𝗶𝗹𝗲𝗱 𝗮𝗻𝘀…"
type textarea "x"
type textarea "⚠️ 𝗙𝗢𝗥𝗠 𝗜𝗡𝗦𝗧𝗥𝗨𝗖𝗧𝗜𝗢𝗡𝗦 ⚠️ ✪ 𝗖𝗼𝗺𝗽𝗹𝗲𝘁𝗲 𝗮𝗹𝗹 𝗿𝗲𝗹𝗲𝘃𝗮𝗻𝘁 𝘀𝗲𝗰𝘁𝗶𝗼𝗻𝘀 ✪ 𝗣𝗿𝗼𝘃𝗶𝗱𝗲 𝗱𝗲𝘁𝗮𝗶𝗹𝗲𝗱 𝗮𝗻𝘀…"
type textarea "x"
type textarea "⚠️ 𝗙𝗢𝗥𝗠 𝗜𝗡𝗦𝗧𝗥𝗨𝗖𝗧𝗜𝗢𝗡𝗦 ⚠️ ✪ 𝗖𝗼𝗺𝗽𝗹𝗲𝘁𝗲 𝗮𝗹𝗹 𝗿𝗲𝗹𝗲𝘃𝗮𝗻𝘁 𝘀𝗲𝗰𝘁𝗶𝗼𝗻𝘀 ✪ 𝗣𝗿𝗼𝘃𝗶𝗱𝗲 𝗱𝗲𝘁𝗮𝗶𝗹𝗲𝗱 𝗮𝗻𝘀…"
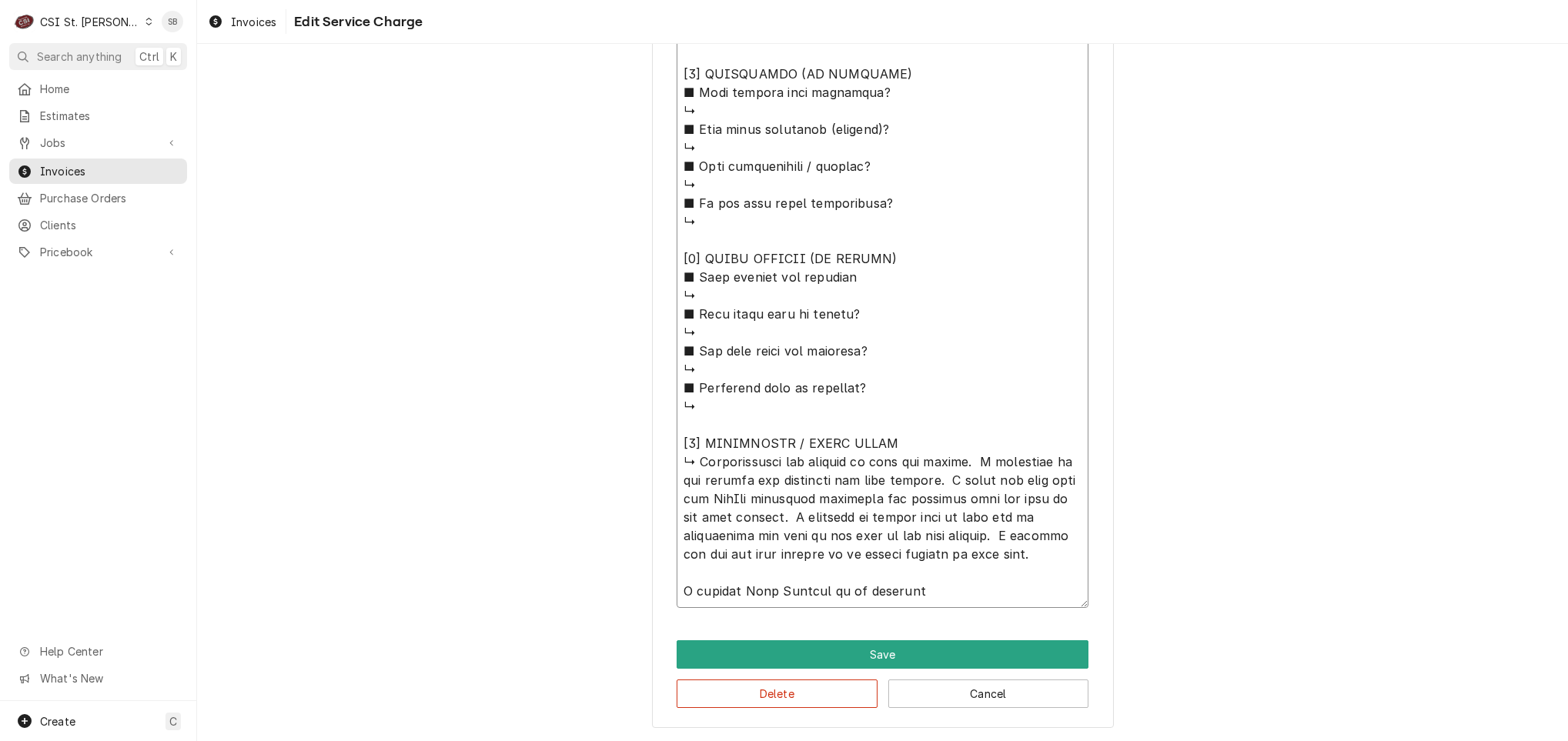
type textarea "x"
type textarea "⚠️ 𝗙𝗢𝗥𝗠 𝗜𝗡𝗦𝗧𝗥𝗨𝗖𝗧𝗜𝗢𝗡𝗦 ⚠️ ✪ 𝗖𝗼𝗺𝗽𝗹𝗲𝘁𝗲 𝗮𝗹𝗹 𝗿𝗲𝗹𝗲𝘃𝗮𝗻𝘁 𝘀𝗲𝗰𝘁𝗶𝗼𝗻𝘀 ✪ 𝗣𝗿𝗼𝘃𝗶𝗱𝗲 𝗱𝗲𝘁𝗮𝗶𝗹𝗲𝗱 𝗮𝗻𝘀…"
type textarea "x"
type textarea "⚠️ 𝗙𝗢𝗥𝗠 𝗜𝗡𝗦𝗧𝗥𝗨𝗖𝗧𝗜𝗢𝗡𝗦 ⚠️ ✪ 𝗖𝗼𝗺𝗽𝗹𝗲𝘁𝗲 𝗮𝗹𝗹 𝗿𝗲𝗹𝗲𝘃𝗮𝗻𝘁 𝘀𝗲𝗰𝘁𝗶𝗼𝗻𝘀 ✪ 𝗣𝗿𝗼𝘃𝗶𝗱𝗲 𝗱𝗲𝘁𝗮𝗶𝗹𝗲𝗱 𝗮𝗻𝘀…"
type textarea "x"
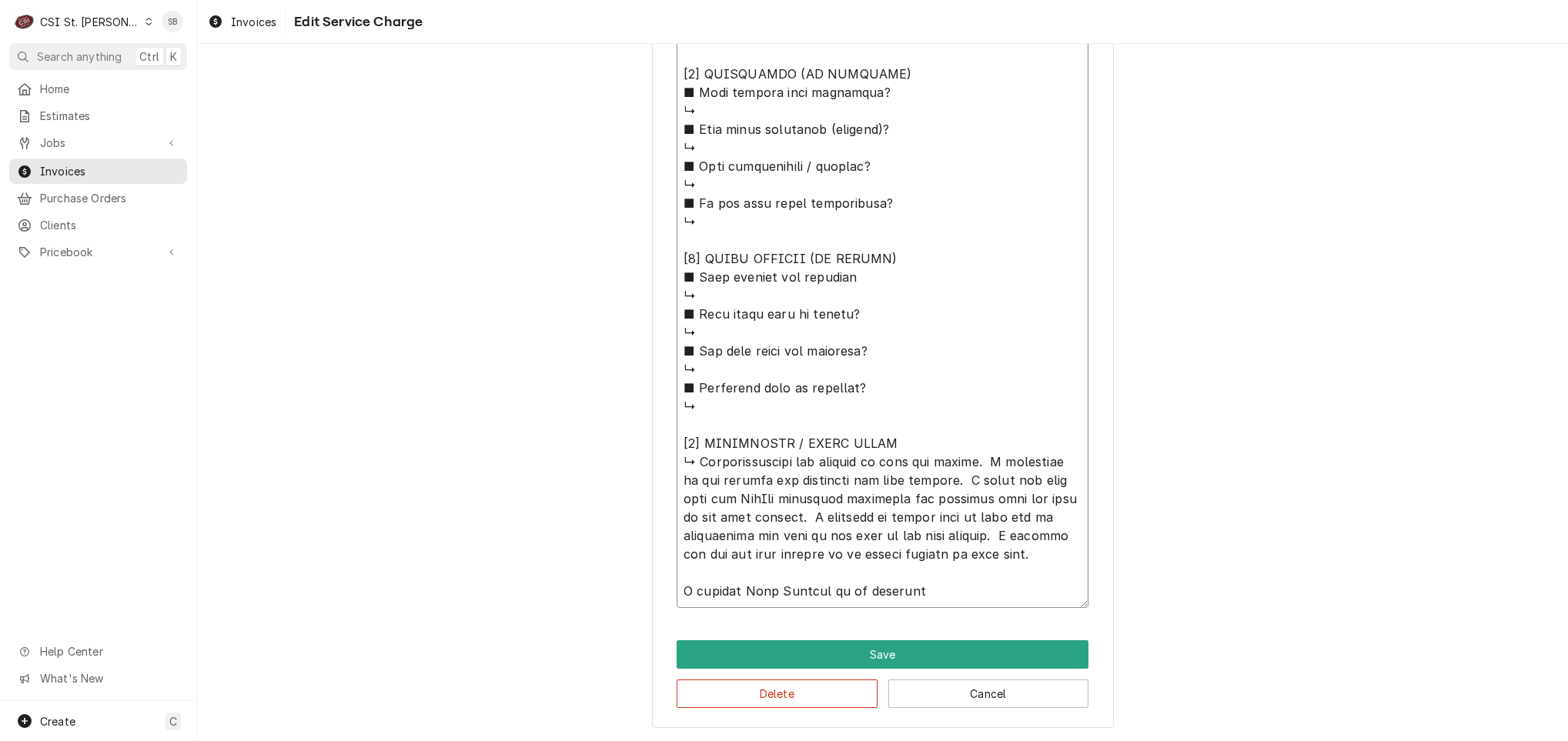
type textarea "⚠️ 𝗙𝗢𝗥𝗠 𝗜𝗡𝗦𝗧𝗥𝗨𝗖𝗧𝗜𝗢𝗡𝗦 ⚠️ ✪ 𝗖𝗼𝗺𝗽𝗹𝗲𝘁𝗲 𝗮𝗹𝗹 𝗿𝗲𝗹𝗲𝘃𝗮𝗻𝘁 𝘀𝗲𝗰𝘁𝗶𝗼𝗻𝘀 ✪ 𝗣𝗿𝗼𝘃𝗶𝗱𝗲 𝗱𝗲𝘁𝗮𝗶𝗹𝗲𝗱 𝗮𝗻𝘀…"
type textarea "x"
type textarea "⚠️ 𝗙𝗢𝗥𝗠 𝗜𝗡𝗦𝗧𝗥𝗨𝗖𝗧𝗜𝗢𝗡𝗦 ⚠️ ✪ 𝗖𝗼𝗺𝗽𝗹𝗲𝘁𝗲 𝗮𝗹𝗹 𝗿𝗲𝗹𝗲𝘃𝗮𝗻𝘁 𝘀𝗲𝗰𝘁𝗶𝗼𝗻𝘀 ✪ 𝗣𝗿𝗼𝘃𝗶𝗱𝗲 𝗱𝗲𝘁𝗮𝗶𝗹𝗲𝗱 𝗮𝗻𝘀…"
type textarea "x"
type textarea "⚠️ 𝗙𝗢𝗥𝗠 𝗜𝗡𝗦𝗧𝗥𝗨𝗖𝗧𝗜𝗢𝗡𝗦 ⚠️ ✪ 𝗖𝗼𝗺𝗽𝗹𝗲𝘁𝗲 𝗮𝗹𝗹 𝗿𝗲𝗹𝗲𝘃𝗮𝗻𝘁 𝘀𝗲𝗰𝘁𝗶𝗼𝗻𝘀 ✪ 𝗣𝗿𝗼𝘃𝗶𝗱𝗲 𝗱𝗲𝘁𝗮𝗶𝗹𝗲𝗱 𝗮𝗻𝘀…"
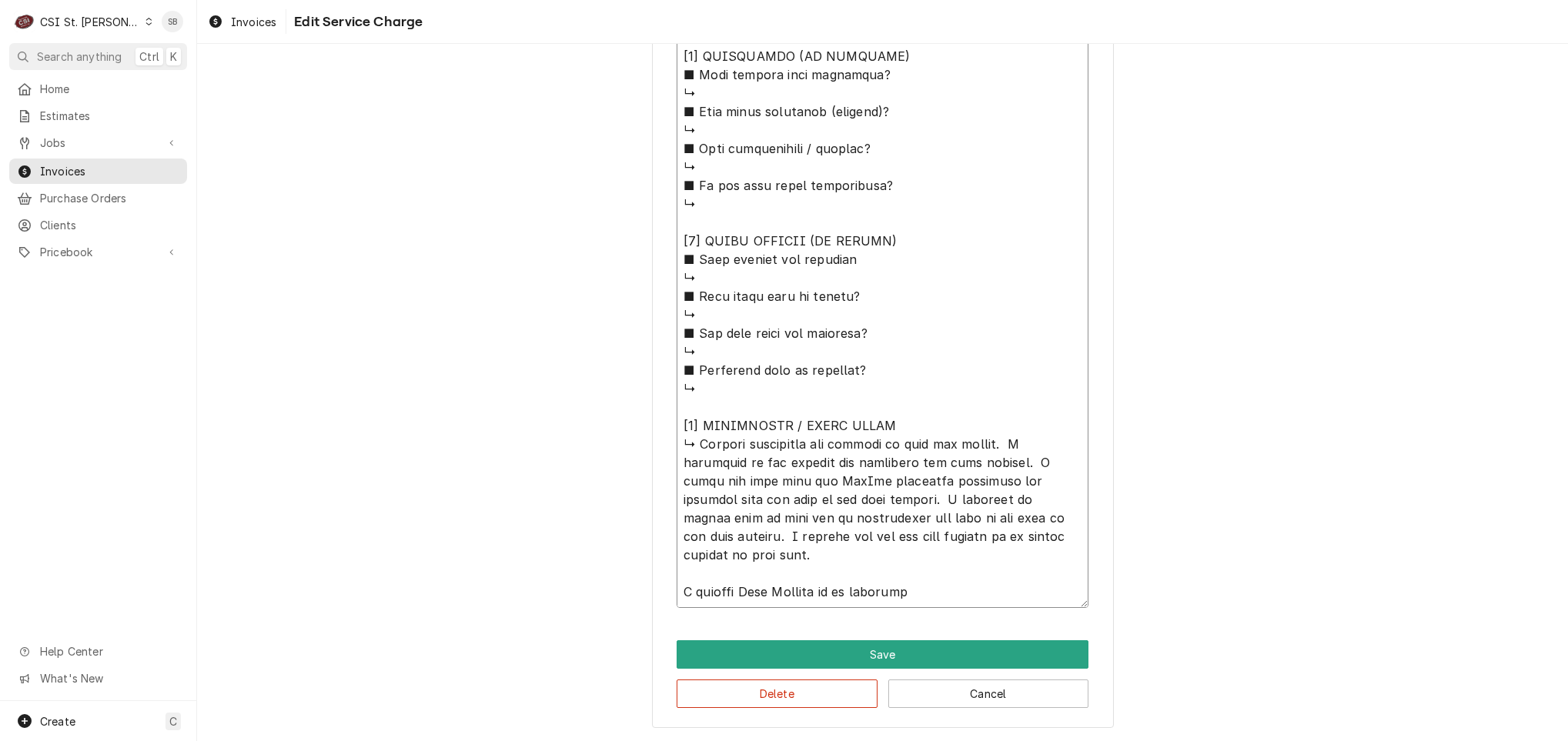
type textarea "x"
type textarea "⚠️ 𝗙𝗢𝗥𝗠 𝗜𝗡𝗦𝗧𝗥𝗨𝗖𝗧𝗜𝗢𝗡𝗦 ⚠️ ✪ 𝗖𝗼𝗺𝗽𝗹𝗲𝘁𝗲 𝗮𝗹𝗹 𝗿𝗲𝗹𝗲𝘃𝗮𝗻𝘁 𝘀𝗲𝗰𝘁𝗶𝗼𝗻𝘀 ✪ 𝗣𝗿𝗼𝘃𝗶𝗱𝗲 𝗱𝗲𝘁𝗮𝗶𝗹𝗲𝗱 𝗮𝗻𝘀…"
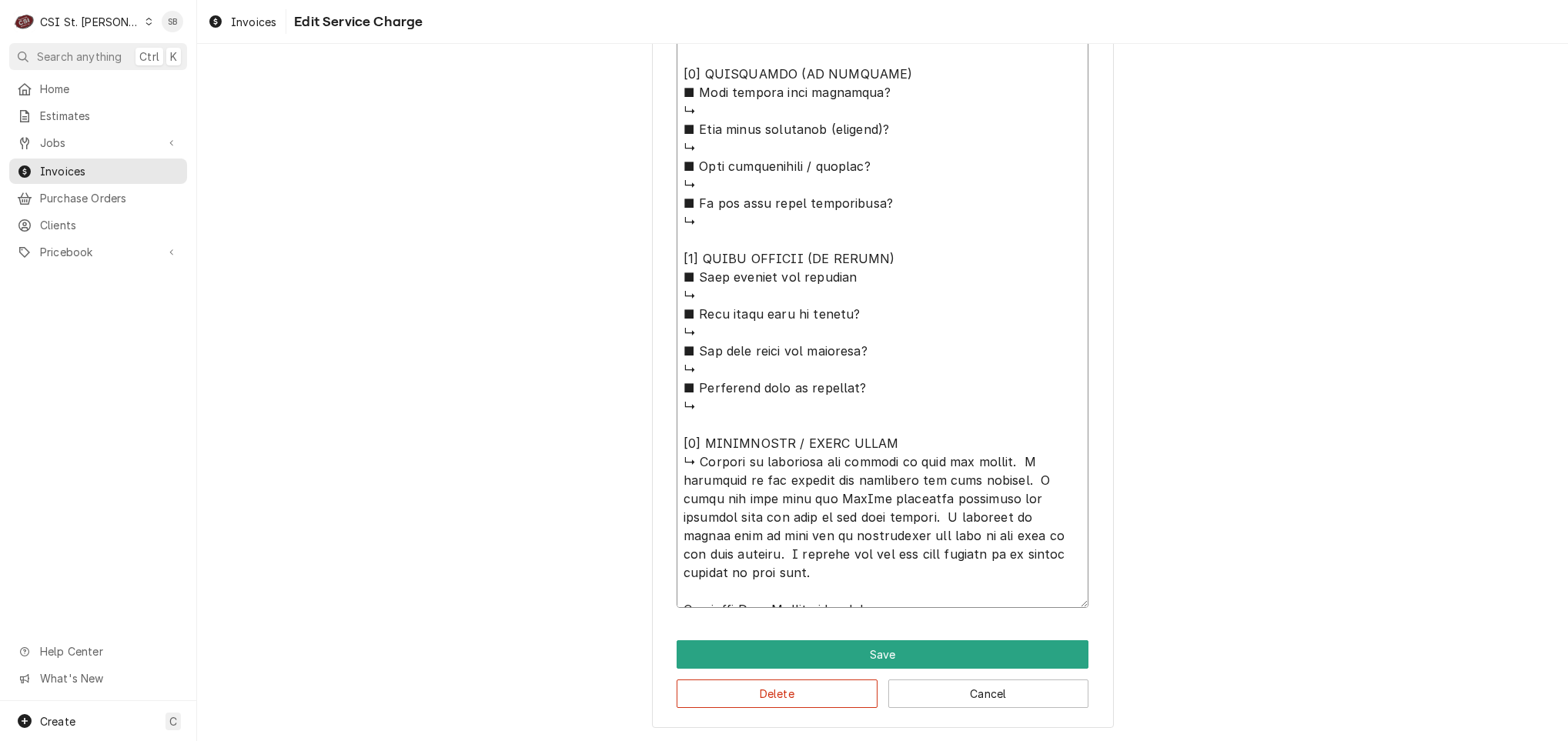
type textarea "x"
type textarea "⚠️ 𝗙𝗢𝗥𝗠 𝗜𝗡𝗦𝗧𝗥𝗨𝗖𝗧𝗜𝗢𝗡𝗦 ⚠️ ✪ 𝗖𝗼𝗺𝗽𝗹𝗲𝘁𝗲 𝗮𝗹𝗹 𝗿𝗲𝗹𝗲𝘃𝗮𝗻𝘁 𝘀𝗲𝗰𝘁𝗶𝗼𝗻𝘀 ✪ 𝗣𝗿𝗼𝘃𝗶𝗱𝗲 𝗱𝗲𝘁𝗮𝗶𝗹𝗲𝗱 𝗮𝗻𝘀…"
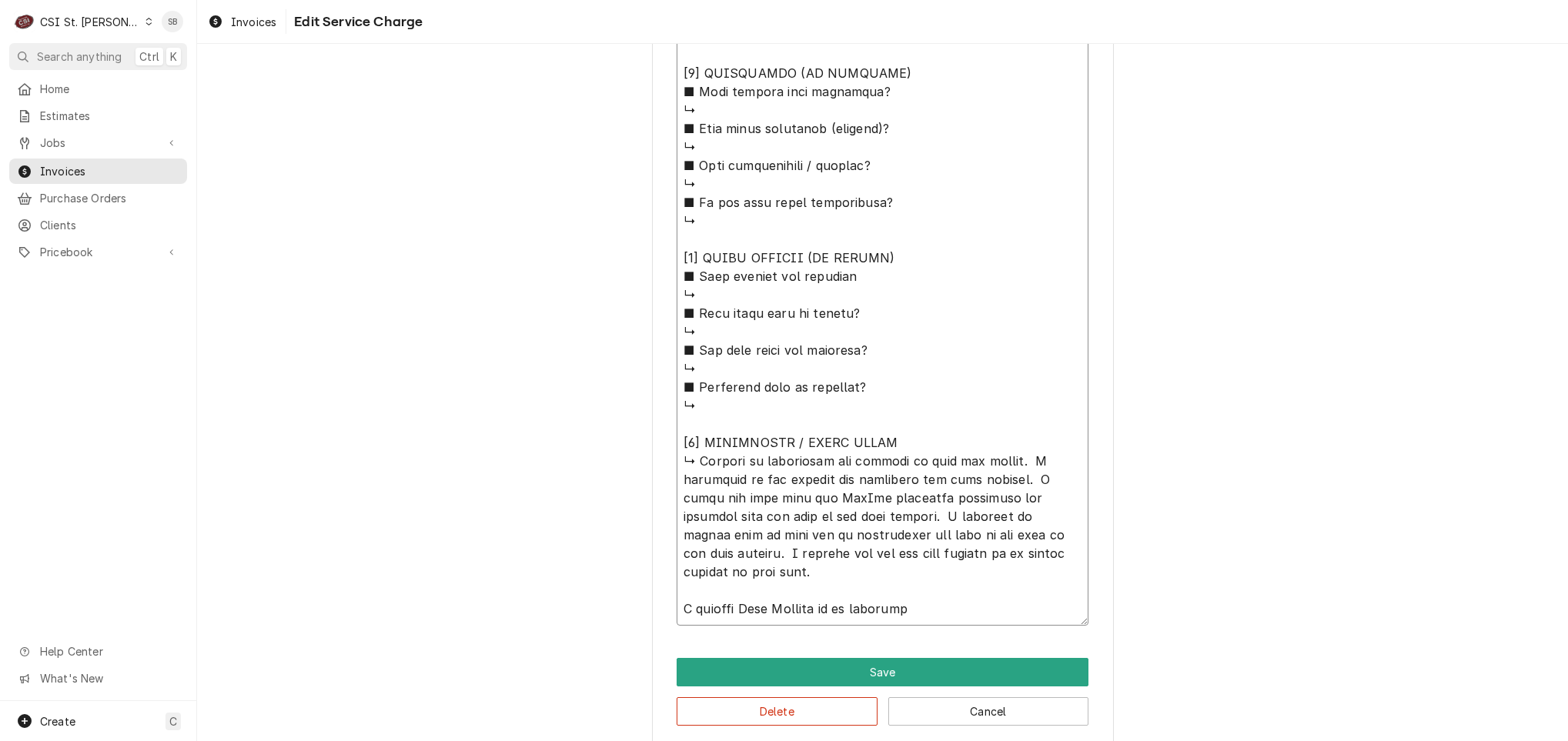
type textarea "x"
type textarea "⚠️ 𝗙𝗢𝗥𝗠 𝗜𝗡𝗦𝗧𝗥𝗨𝗖𝗧𝗜𝗢𝗡𝗦 ⚠️ ✪ 𝗖𝗼𝗺𝗽𝗹𝗲𝘁𝗲 𝗮𝗹𝗹 𝗿𝗲𝗹𝗲𝘃𝗮𝗻𝘁 𝘀𝗲𝗰𝘁𝗶𝗼𝗻𝘀 ✪ 𝗣𝗿𝗼𝘃𝗶𝗱𝗲 𝗱𝗲𝘁𝗮𝗶𝗹𝗲𝗱 𝗮𝗻𝘀…"
type textarea "x"
type textarea "⚠️ 𝗙𝗢𝗥𝗠 𝗜𝗡𝗦𝗧𝗥𝗨𝗖𝗧𝗜𝗢𝗡𝗦 ⚠️ ✪ 𝗖𝗼𝗺𝗽𝗹𝗲𝘁𝗲 𝗮𝗹𝗹 𝗿𝗲𝗹𝗲𝘃𝗮𝗻𝘁 𝘀𝗲𝗰𝘁𝗶𝗼𝗻𝘀 ✪ 𝗣𝗿𝗼𝘃𝗶𝗱𝗲 𝗱𝗲𝘁𝗮𝗶𝗹𝗲𝗱 𝗮𝗻𝘀…"
type textarea "x"
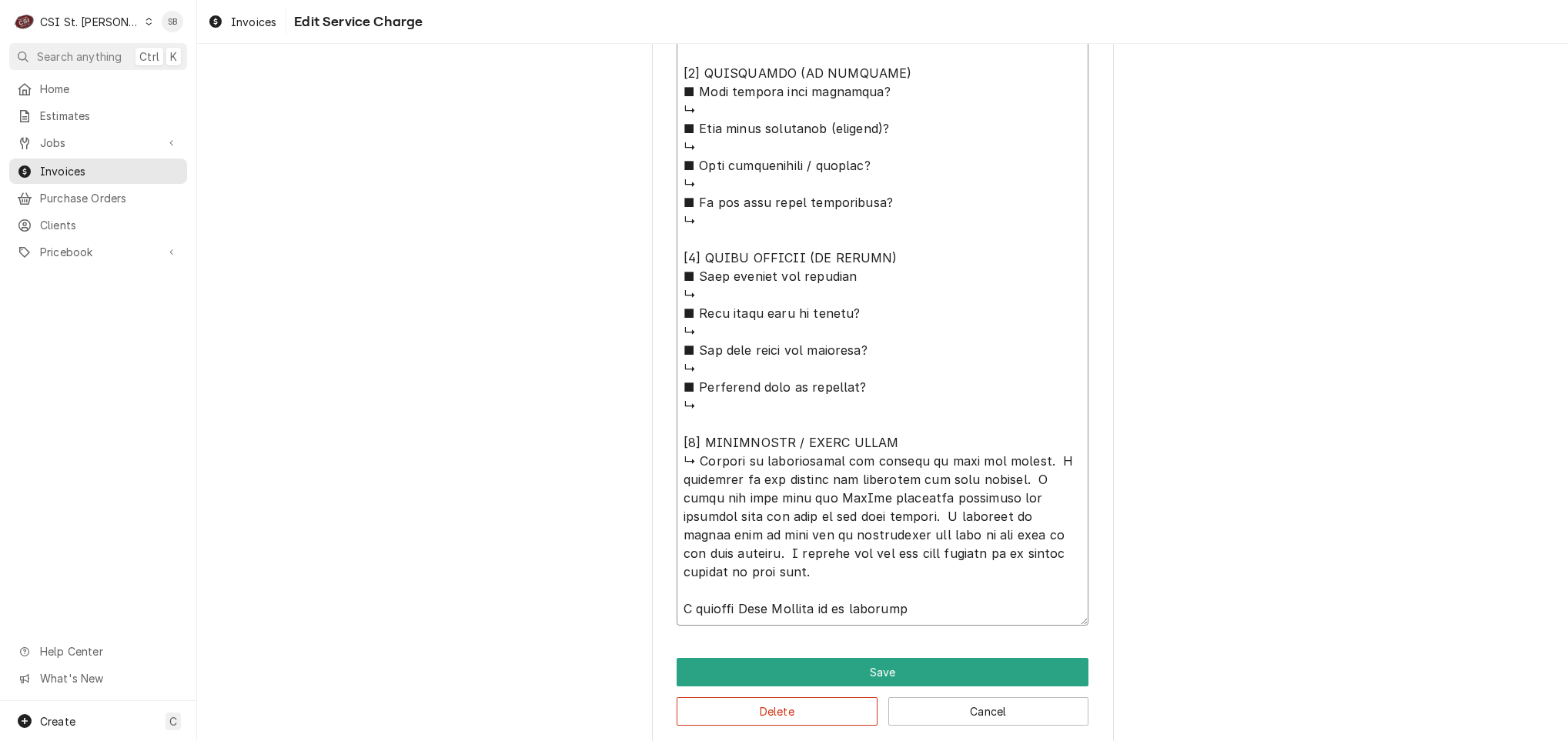
type textarea "⚠️ 𝗙𝗢𝗥𝗠 𝗜𝗡𝗦𝗧𝗥𝗨𝗖𝗧𝗜𝗢𝗡𝗦 ⚠️ ✪ 𝗖𝗼𝗺𝗽𝗹𝗲𝘁𝗲 𝗮𝗹𝗹 𝗿𝗲𝗹𝗲𝘃𝗮𝗻𝘁 𝘀𝗲𝗰𝘁𝗶𝗼𝗻𝘀 ✪ 𝗣𝗿𝗼𝘃𝗶𝗱𝗲 𝗱𝗲𝘁𝗮𝗶𝗹𝗲𝗱 𝗮𝗻𝘀…"
type textarea "x"
type textarea "⚠️ 𝗙𝗢𝗥𝗠 𝗜𝗡𝗦𝗧𝗥𝗨𝗖𝗧𝗜𝗢𝗡𝗦 ⚠️ ✪ 𝗖𝗼𝗺𝗽𝗹𝗲𝘁𝗲 𝗮𝗹𝗹 𝗿𝗲𝗹𝗲𝘃𝗮𝗻𝘁 𝘀𝗲𝗰𝘁𝗶𝗼𝗻𝘀 ✪ 𝗣𝗿𝗼𝘃𝗶𝗱𝗲 𝗱𝗲𝘁𝗮𝗶𝗹𝗲𝗱 𝗮𝗻𝘀…"
type textarea "x"
type textarea "⚠️ 𝗙𝗢𝗥𝗠 𝗜𝗡𝗦𝗧𝗥𝗨𝗖𝗧𝗜𝗢𝗡𝗦 ⚠️ ✪ 𝗖𝗼𝗺𝗽𝗹𝗲𝘁𝗲 𝗮𝗹𝗹 𝗿𝗲𝗹𝗲𝘃𝗮𝗻𝘁 𝘀𝗲𝗰𝘁𝗶𝗼𝗻𝘀 ✪ 𝗣𝗿𝗼𝘃𝗶𝗱𝗲 𝗱𝗲𝘁𝗮𝗶𝗹𝗲𝗱 𝗮𝗻𝘀…"
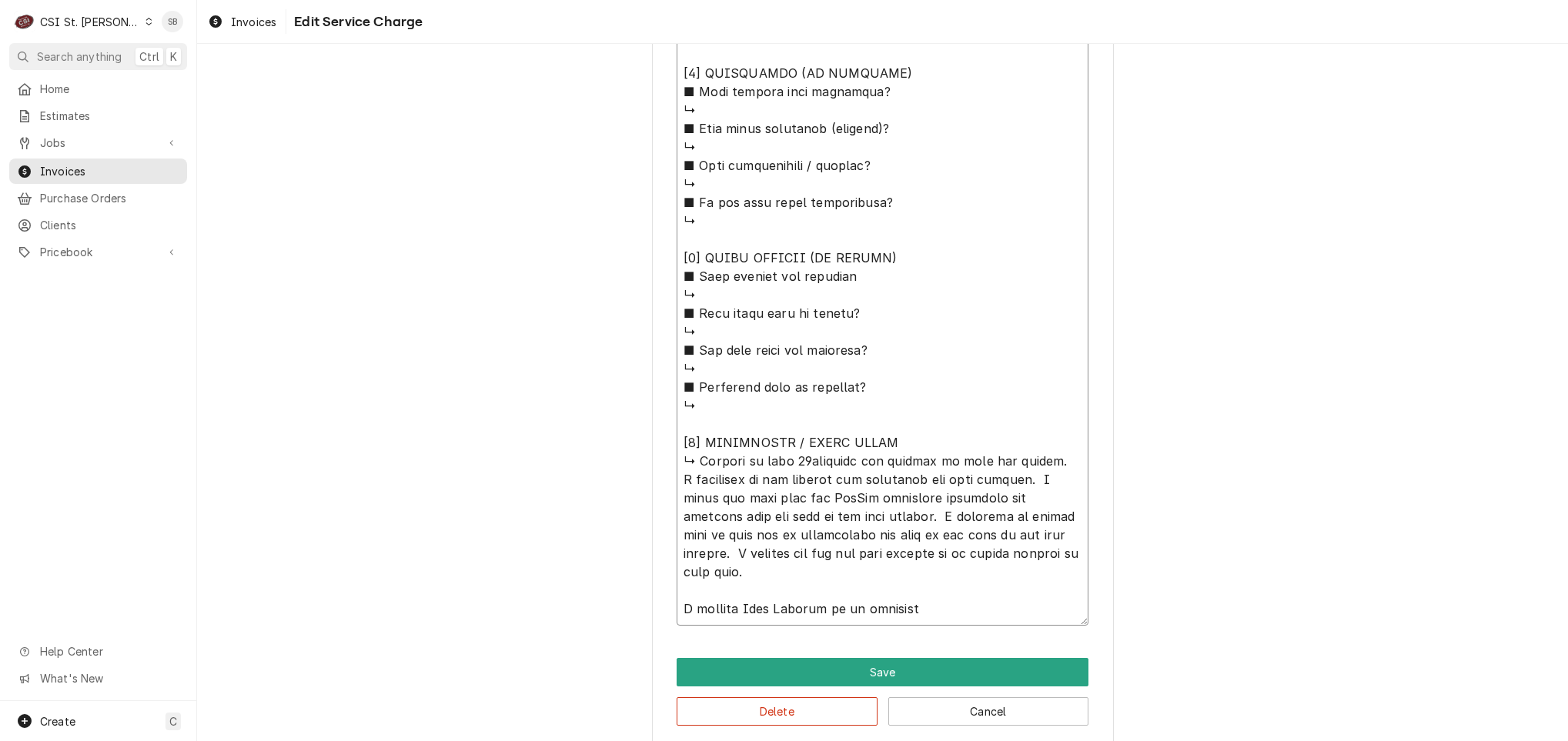
type textarea "x"
type textarea "⚠️ 𝗙𝗢𝗥𝗠 𝗜𝗡𝗦𝗧𝗥𝗨𝗖𝗧𝗜𝗢𝗡𝗦 ⚠️ ✪ 𝗖𝗼𝗺𝗽𝗹𝗲𝘁𝗲 𝗮𝗹𝗹 𝗿𝗲𝗹𝗲𝘃𝗮𝗻𝘁 𝘀𝗲𝗰𝘁𝗶𝗼𝗻𝘀 ✪ 𝗣𝗿𝗼𝘃𝗶𝗱𝗲 𝗱𝗲𝘁𝗮𝗶𝗹𝗲𝗱 𝗮𝗻𝘀…"
type textarea "x"
type textarea "⚠️ 𝗙𝗢𝗥𝗠 𝗜𝗡𝗦𝗧𝗥𝗨𝗖𝗧𝗜𝗢𝗡𝗦 ⚠️ ✪ 𝗖𝗼𝗺𝗽𝗹𝗲𝘁𝗲 𝗮𝗹𝗹 𝗿𝗲𝗹𝗲𝘃𝗮𝗻𝘁 𝘀𝗲𝗰𝘁𝗶𝗼𝗻𝘀 ✪ 𝗣𝗿𝗼𝘃𝗶𝗱𝗲 𝗱𝗲𝘁𝗮𝗶𝗹𝗲𝗱 𝗮𝗻𝘀…"
type textarea "x"
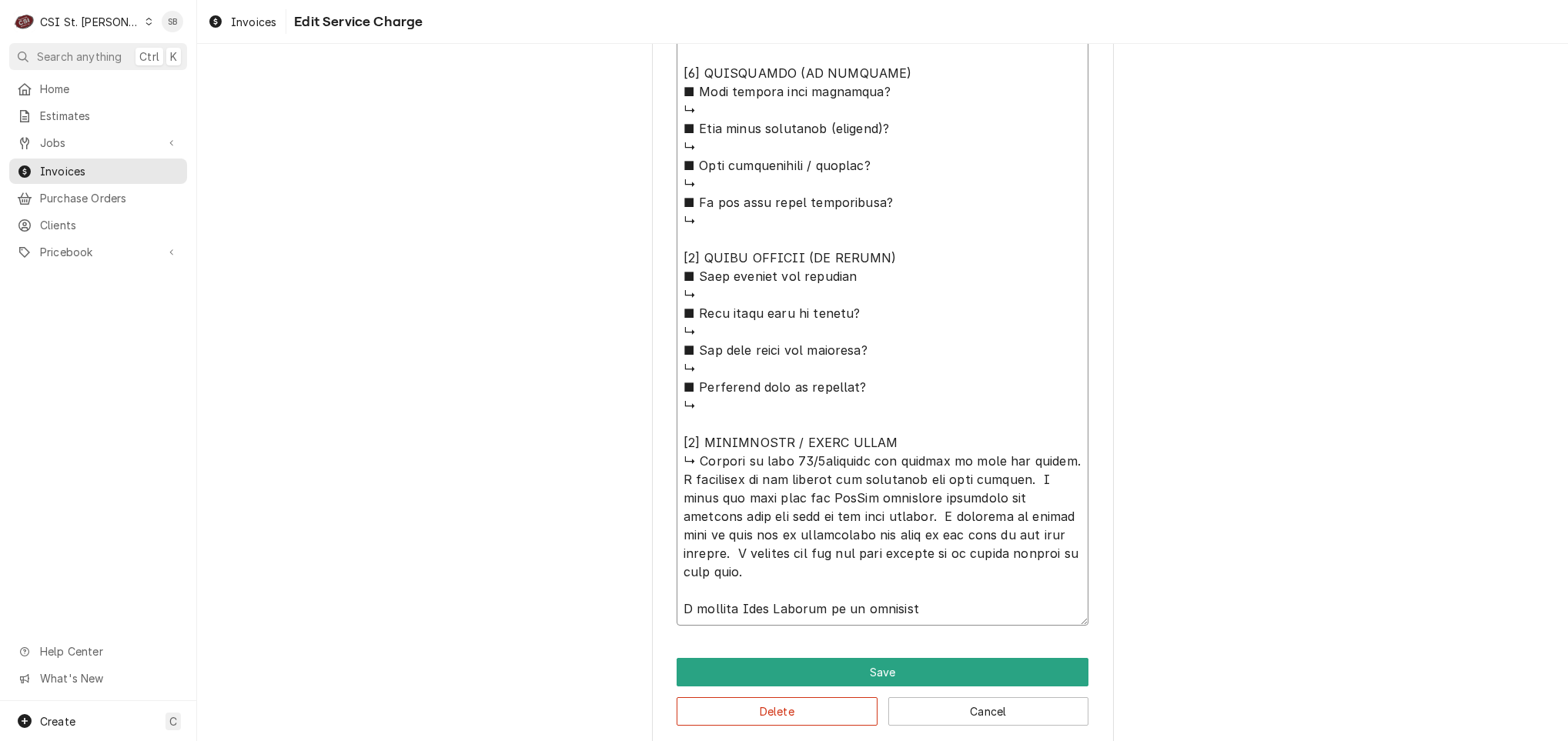
type textarea "⚠️ 𝗙𝗢𝗥𝗠 𝗜𝗡𝗦𝗧𝗥𝗨𝗖𝗧𝗜𝗢𝗡𝗦 ⚠️ ✪ 𝗖𝗼𝗺𝗽𝗹𝗲𝘁𝗲 𝗮𝗹𝗹 𝗿𝗲𝗹𝗲𝘃𝗮𝗻𝘁 𝘀𝗲𝗰𝘁𝗶𝗼𝗻𝘀 ✪ 𝗣𝗿𝗼𝘃𝗶𝗱𝗲 𝗱𝗲𝘁𝗮𝗶𝗹𝗲𝗱 𝗮𝗻𝘀…"
type textarea "x"
type textarea "⚠️ 𝗙𝗢𝗥𝗠 𝗜𝗡𝗦𝗧𝗥𝗨𝗖𝗧𝗜𝗢𝗡𝗦 ⚠️ ✪ 𝗖𝗼𝗺𝗽𝗹𝗲𝘁𝗲 𝗮𝗹𝗹 𝗿𝗲𝗹𝗲𝘃𝗮𝗻𝘁 𝘀𝗲𝗰𝘁𝗶𝗼𝗻𝘀 ✪ 𝗣𝗿𝗼𝘃𝗶𝗱𝗲 𝗱𝗲𝘁𝗮𝗶𝗹𝗲𝗱 𝗮𝗻𝘀…"
type textarea "x"
type textarea "⚠️ 𝗙𝗢𝗥𝗠 𝗜𝗡𝗦𝗧𝗥𝗨𝗖𝗧𝗜𝗢𝗡𝗦 ⚠️ ✪ 𝗖𝗼𝗺𝗽𝗹𝗲𝘁𝗲 𝗮𝗹𝗹 𝗿𝗲𝗹𝗲𝘃𝗮𝗻𝘁 𝘀𝗲𝗰𝘁𝗶𝗼𝗻𝘀 ✪ 𝗣𝗿𝗼𝘃𝗶𝗱𝗲 𝗱𝗲𝘁𝗮𝗶𝗹𝗲𝗱 𝗮𝗻𝘀…"
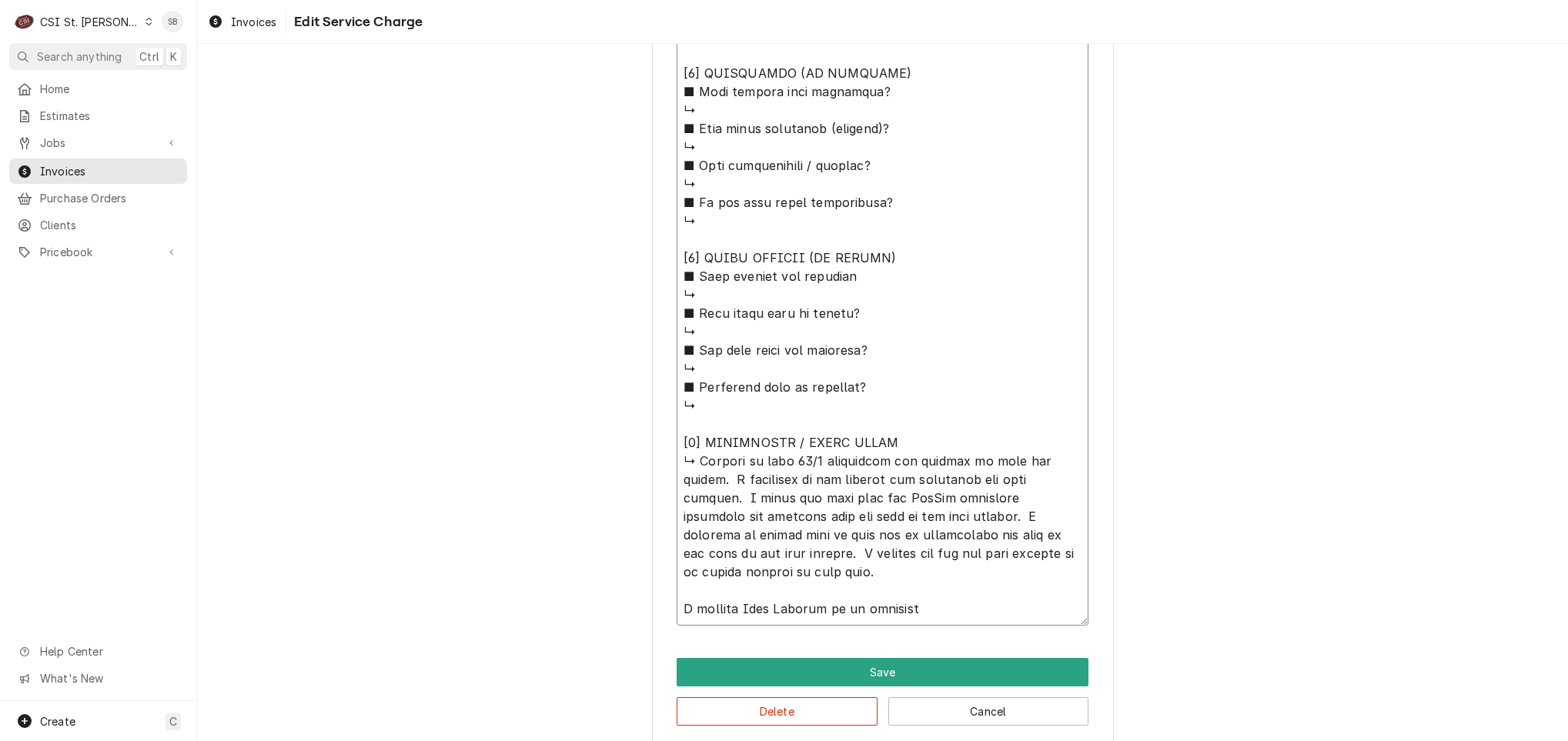
type textarea "x"
type textarea "⚠️ 𝗙𝗢𝗥𝗠 𝗜𝗡𝗦𝗧𝗥𝗨𝗖𝗧𝗜𝗢𝗡𝗦 ⚠️ ✪ 𝗖𝗼𝗺𝗽𝗹𝗲𝘁𝗲 𝗮𝗹𝗹 𝗿𝗲𝗹𝗲𝘃𝗮𝗻𝘁 𝘀𝗲𝗰𝘁𝗶𝗼𝗻𝘀 ✪ 𝗣𝗿𝗼𝘃𝗶𝗱𝗲 𝗱𝗲𝘁𝗮𝗶𝗹𝗲𝗱 𝗮𝗻𝘀…"
type textarea "x"
type textarea "⚠️ 𝗙𝗢𝗥𝗠 𝗜𝗡𝗦𝗧𝗥𝗨𝗖𝗧𝗜𝗢𝗡𝗦 ⚠️ ✪ 𝗖𝗼𝗺𝗽𝗹𝗲𝘁𝗲 𝗮𝗹𝗹 𝗿𝗲𝗹𝗲𝘃𝗮𝗻𝘁 𝘀𝗲𝗰𝘁𝗶𝗼𝗻𝘀 ✪ 𝗣𝗿𝗼𝘃𝗶𝗱𝗲 𝗱𝗲𝘁𝗮𝗶𝗹𝗲𝗱 𝗮𝗻𝘀…"
type textarea "x"
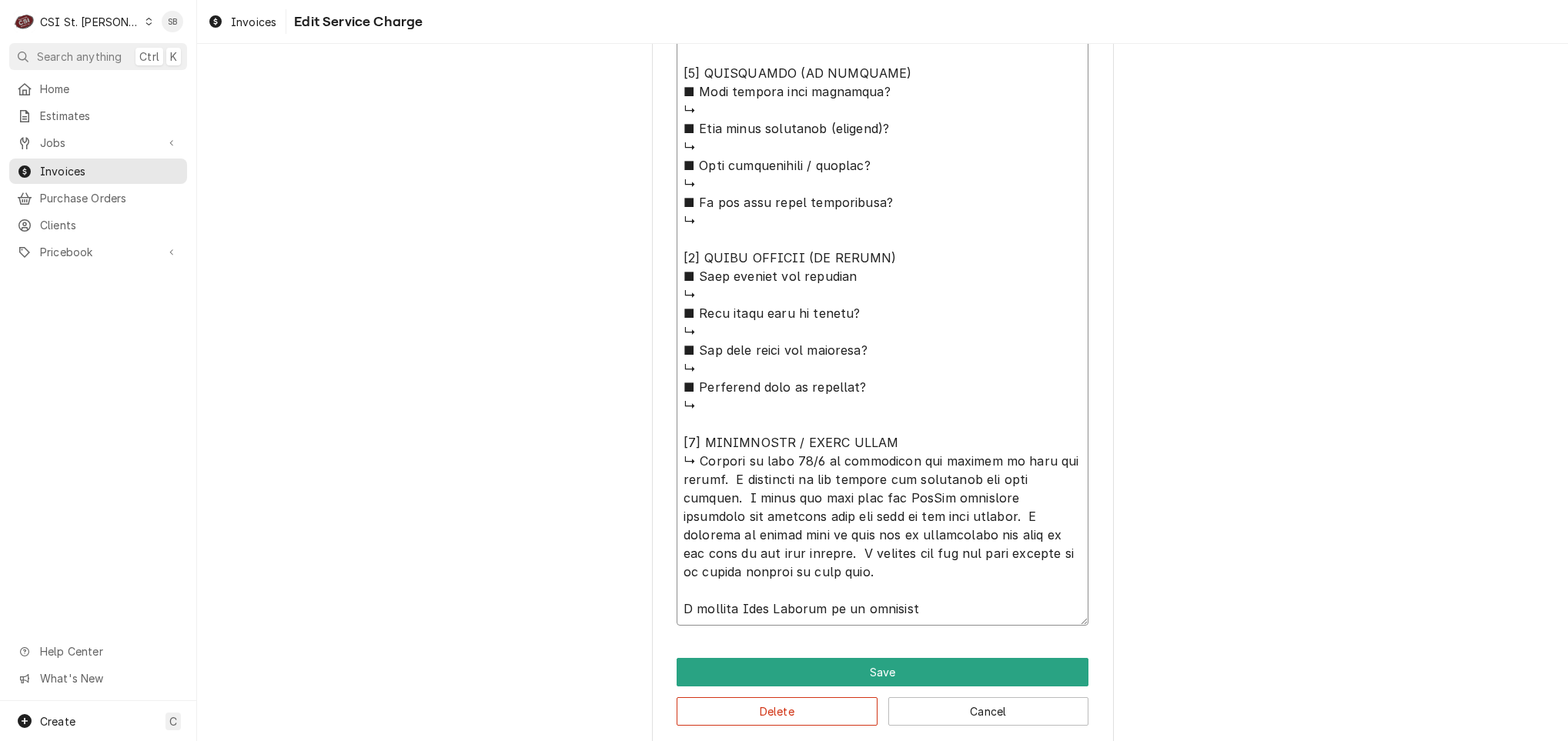
type textarea "⚠️ 𝗙𝗢𝗥𝗠 𝗜𝗡𝗦𝗧𝗥𝗨𝗖𝗧𝗜𝗢𝗡𝗦 ⚠️ ✪ 𝗖𝗼𝗺𝗽𝗹𝗲𝘁𝗲 𝗮𝗹𝗹 𝗿𝗲𝗹𝗲𝘃𝗮𝗻𝘁 𝘀𝗲𝗰𝘁𝗶𝗼𝗻𝘀 ✪ 𝗣𝗿𝗼𝘃𝗶𝗱𝗲 𝗱𝗲𝘁𝗮𝗶𝗹𝗲𝗱 𝗮𝗻𝘀…"
type textarea "x"
type textarea "⚠️ 𝗙𝗢𝗥𝗠 𝗜𝗡𝗦𝗧𝗥𝗨𝗖𝗧𝗜𝗢𝗡𝗦 ⚠️ ✪ 𝗖𝗼𝗺𝗽𝗹𝗲𝘁𝗲 𝗮𝗹𝗹 𝗿𝗲𝗹𝗲𝘃𝗮𝗻𝘁 𝘀𝗲𝗰𝘁𝗶𝗼𝗻𝘀 ✪ 𝗣𝗿𝗼𝘃𝗶𝗱𝗲 𝗱𝗲𝘁𝗮𝗶𝗹𝗲𝗱 𝗮𝗻𝘀…"
type textarea "x"
type textarea "⚠️ 𝗙𝗢𝗥𝗠 𝗜𝗡𝗦𝗧𝗥𝗨𝗖𝗧𝗜𝗢𝗡𝗦 ⚠️ ✪ 𝗖𝗼𝗺𝗽𝗹𝗲𝘁𝗲 𝗮𝗹𝗹 𝗿𝗲𝗹𝗲𝘃𝗮𝗻𝘁 𝘀𝗲𝗰𝘁𝗶𝗼𝗻𝘀 ✪ 𝗣𝗿𝗼𝘃𝗶𝗱𝗲 𝗱𝗲𝘁𝗮𝗶𝗹𝗲𝗱 𝗮𝗻𝘀…"
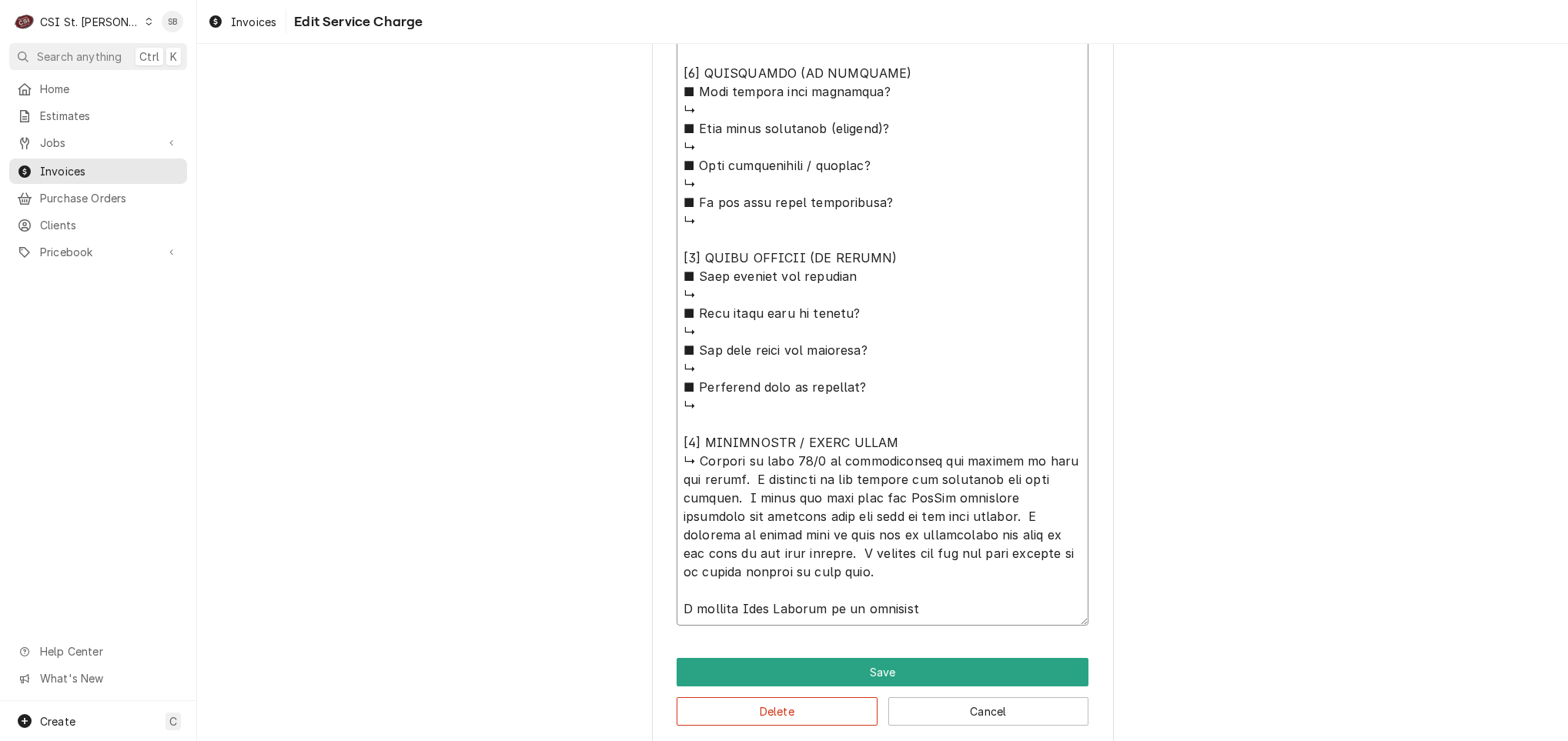
type textarea "x"
type textarea "⚠️ 𝗙𝗢𝗥𝗠 𝗜𝗡𝗦𝗧𝗥𝗨𝗖𝗧𝗜𝗢𝗡𝗦 ⚠️ ✪ 𝗖𝗼𝗺𝗽𝗹𝗲𝘁𝗲 𝗮𝗹𝗹 𝗿𝗲𝗹𝗲𝘃𝗮𝗻𝘁 𝘀𝗲𝗰𝘁𝗶𝗼𝗻𝘀 ✪ 𝗣𝗿𝗼𝘃𝗶𝗱𝗲 𝗱𝗲𝘁𝗮𝗶𝗹𝗲𝗱 𝗮𝗻𝘀…"
type textarea "x"
type textarea "⚠️ 𝗙𝗢𝗥𝗠 𝗜𝗡𝗦𝗧𝗥𝗨𝗖𝗧𝗜𝗢𝗡𝗦 ⚠️ ✪ 𝗖𝗼𝗺𝗽𝗹𝗲𝘁𝗲 𝗮𝗹𝗹 𝗿𝗲𝗹𝗲𝘃𝗮𝗻𝘁 𝘀𝗲𝗰𝘁𝗶𝗼𝗻𝘀 ✪ 𝗣𝗿𝗼𝘃𝗶𝗱𝗲 𝗱𝗲𝘁𝗮𝗶𝗹𝗲𝗱 𝗮𝗻𝘀…"
type textarea "x"
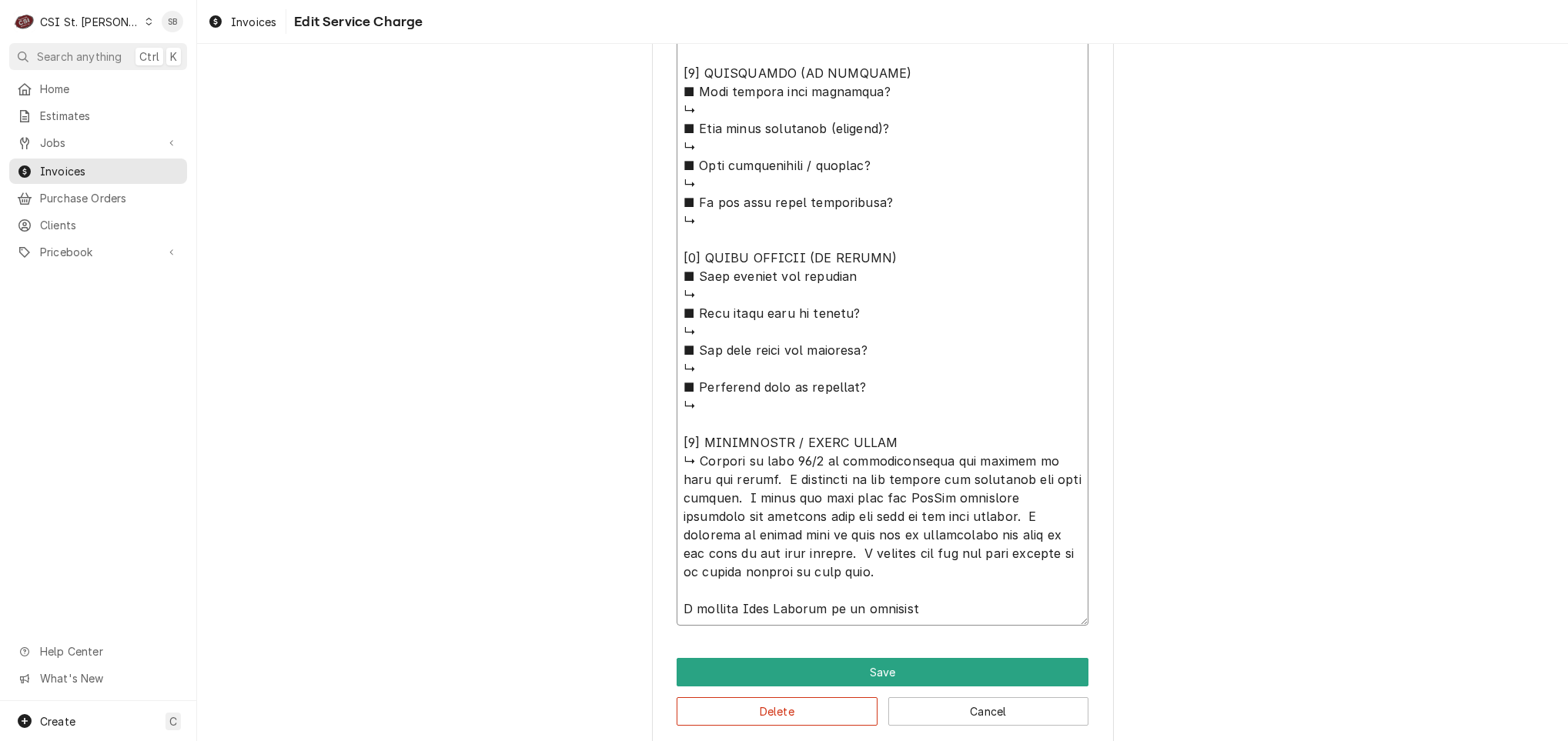
type textarea "⚠️ 𝗙𝗢𝗥𝗠 𝗜𝗡𝗦𝗧𝗥𝗨𝗖𝗧𝗜𝗢𝗡𝗦 ⚠️ ✪ 𝗖𝗼𝗺𝗽𝗹𝗲𝘁𝗲 𝗮𝗹𝗹 𝗿𝗲𝗹𝗲𝘃𝗮𝗻𝘁 𝘀𝗲𝗰𝘁𝗶𝗼𝗻𝘀 ✪ 𝗣𝗿𝗼𝘃𝗶𝗱𝗲 𝗱𝗲𝘁𝗮𝗶𝗹𝗲𝗱 𝗮𝗻𝘀…"
type textarea "x"
type textarea "⚠️ 𝗙𝗢𝗥𝗠 𝗜𝗡𝗦𝗧𝗥𝗨𝗖𝗧𝗜𝗢𝗡𝗦 ⚠️ ✪ 𝗖𝗼𝗺𝗽𝗹𝗲𝘁𝗲 𝗮𝗹𝗹 𝗿𝗲𝗹𝗲𝘃𝗮𝗻𝘁 𝘀𝗲𝗰𝘁𝗶𝗼𝗻𝘀 ✪ 𝗣𝗿𝗼𝘃𝗶𝗱𝗲 𝗱𝗲𝘁𝗮𝗶𝗹𝗲𝗱 𝗮𝗻𝘀…"
type textarea "x"
type textarea "⚠️ 𝗙𝗢𝗥𝗠 𝗜𝗡𝗦𝗧𝗥𝗨𝗖𝗧𝗜𝗢𝗡𝗦 ⚠️ ✪ 𝗖𝗼𝗺𝗽𝗹𝗲𝘁𝗲 𝗮𝗹𝗹 𝗿𝗲𝗹𝗲𝘃𝗮𝗻𝘁 𝘀𝗲𝗰𝘁𝗶𝗼𝗻𝘀 ✪ 𝗣𝗿𝗼𝘃𝗶𝗱𝗲 𝗱𝗲𝘁𝗮𝗶𝗹𝗲𝗱 𝗮𝗻𝘀…"
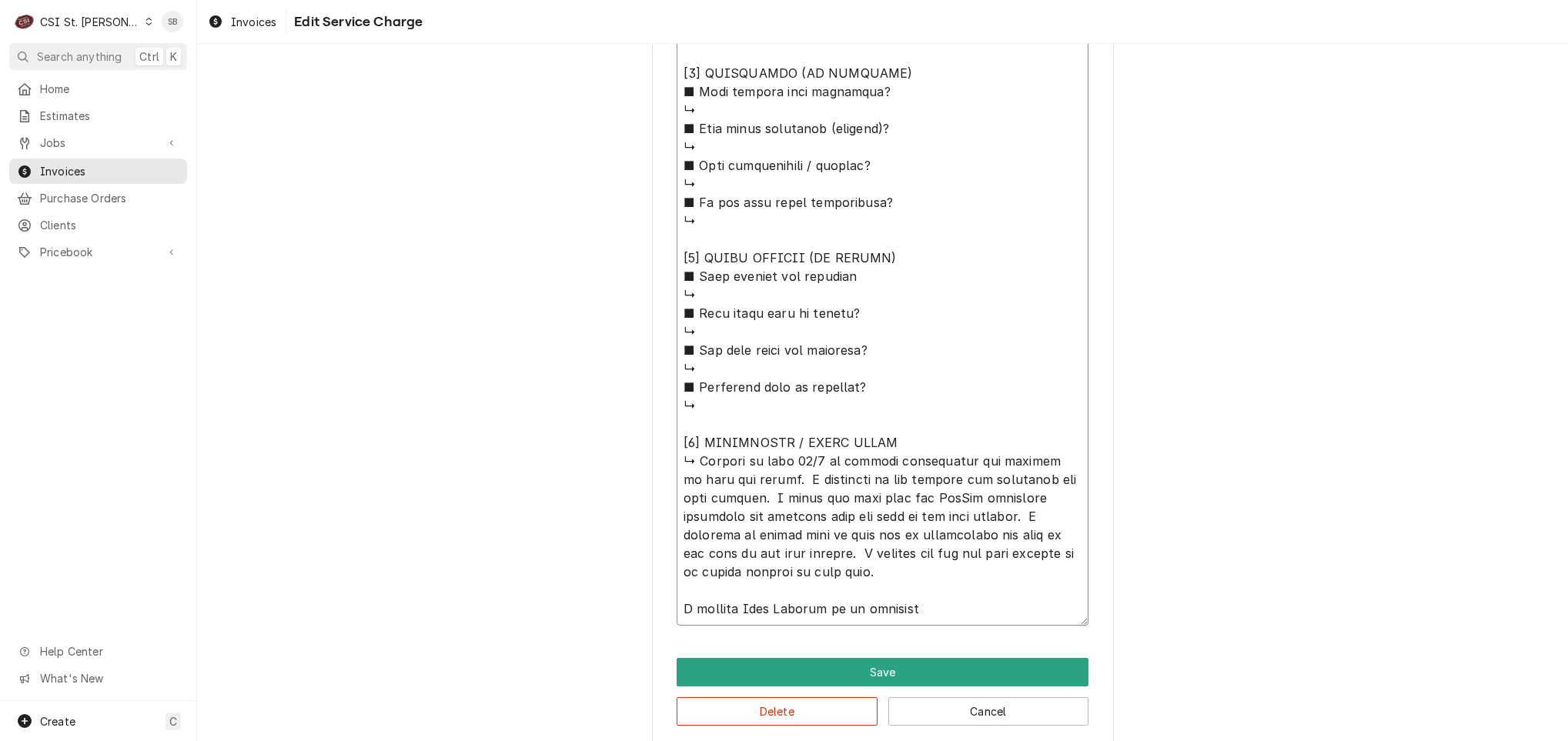
type textarea "x"
type textarea "⚠️ 𝗙𝗢𝗥𝗠 𝗜𝗡𝗦𝗧𝗥𝗨𝗖𝗧𝗜𝗢𝗡𝗦 ⚠️ ✪ 𝗖𝗼𝗺𝗽𝗹𝗲𝘁𝗲 𝗮𝗹𝗹 𝗿𝗲𝗹𝗲𝘃𝗮𝗻𝘁 𝘀𝗲𝗰𝘁𝗶𝗼𝗻𝘀 ✪ 𝗣𝗿𝗼𝘃𝗶𝗱𝗲 𝗱𝗲𝘁𝗮𝗶𝗹𝗲𝗱 𝗮𝗻𝘀…"
type textarea "x"
type textarea "⚠️ 𝗙𝗢𝗥𝗠 𝗜𝗡𝗦𝗧𝗥𝗨𝗖𝗧𝗜𝗢𝗡𝗦 ⚠️ ✪ 𝗖𝗼𝗺𝗽𝗹𝗲𝘁𝗲 𝗮𝗹𝗹 𝗿𝗲𝗹𝗲𝘃𝗮𝗻𝘁 𝘀𝗲𝗰𝘁𝗶𝗼𝗻𝘀 ✪ 𝗣𝗿𝗼𝘃𝗶𝗱𝗲 𝗱𝗲𝘁𝗮𝗶𝗹𝗲𝗱 𝗮𝗻𝘀…"
type textarea "x"
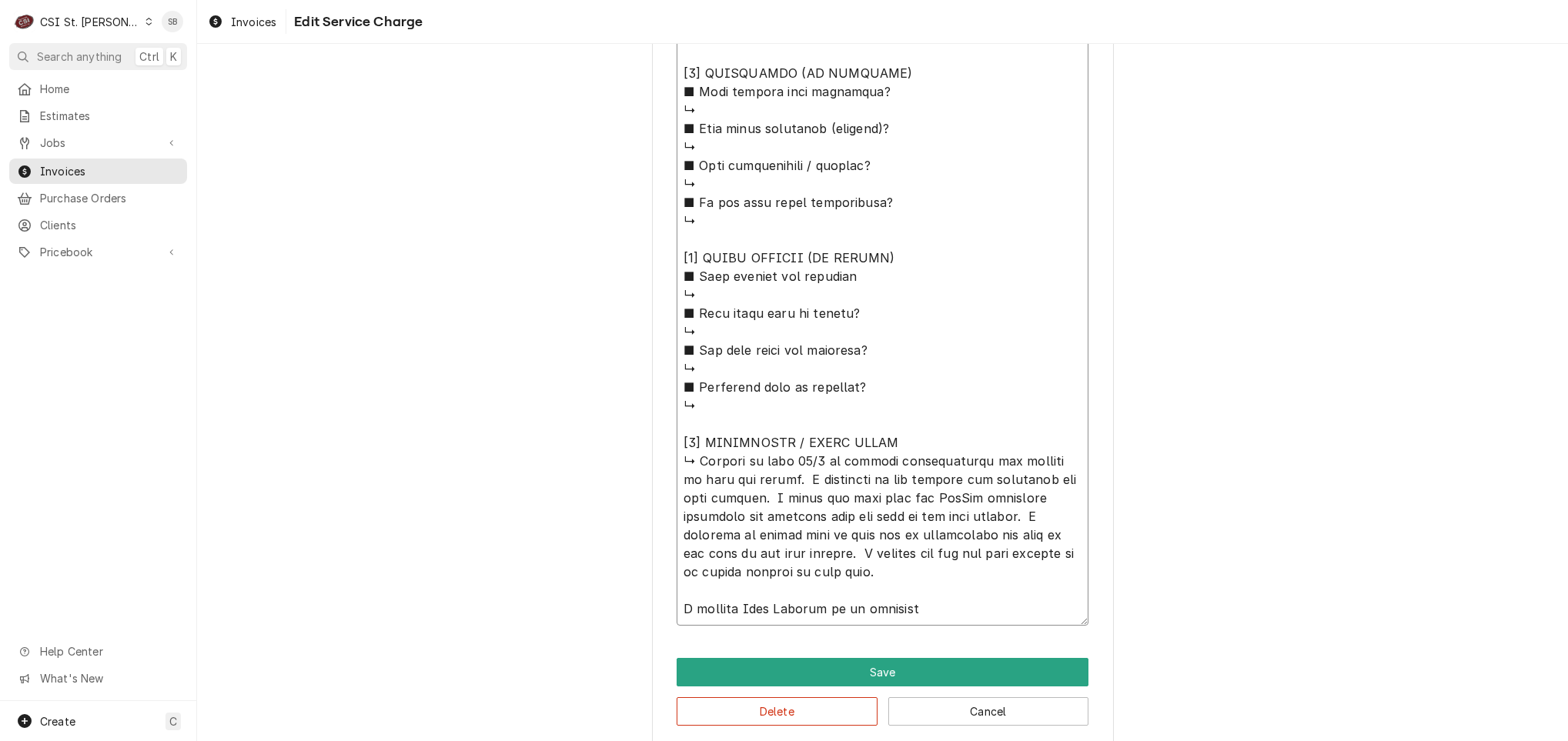
type textarea "⚠️ 𝗙𝗢𝗥𝗠 𝗜𝗡𝗦𝗧𝗥𝗨𝗖𝗧𝗜𝗢𝗡𝗦 ⚠️ ✪ 𝗖𝗼𝗺𝗽𝗹𝗲𝘁𝗲 𝗮𝗹𝗹 𝗿𝗲𝗹𝗲𝘃𝗮𝗻𝘁 𝘀𝗲𝗰𝘁𝗶𝗼𝗻𝘀 ✪ 𝗣𝗿𝗼𝘃𝗶𝗱𝗲 𝗱𝗲𝘁𝗮𝗶𝗹𝗲𝗱 𝗮𝗻𝘀…"
type textarea "x"
type textarea "⚠️ 𝗙𝗢𝗥𝗠 𝗜𝗡𝗦𝗧𝗥𝗨𝗖𝗧𝗜𝗢𝗡𝗦 ⚠️ ✪ 𝗖𝗼𝗺𝗽𝗹𝗲𝘁𝗲 𝗮𝗹𝗹 𝗿𝗲𝗹𝗲𝘃𝗮𝗻𝘁 𝘀𝗲𝗰𝘁𝗶𝗼𝗻𝘀 ✪ 𝗣𝗿𝗼𝘃𝗶𝗱𝗲 𝗱𝗲𝘁𝗮𝗶𝗹𝗲𝗱 𝗮𝗻𝘀…"
type textarea "x"
type textarea "⚠️ 𝗙𝗢𝗥𝗠 𝗜𝗡𝗦𝗧𝗥𝗨𝗖𝗧𝗜𝗢𝗡𝗦 ⚠️ ✪ 𝗖𝗼𝗺𝗽𝗹𝗲𝘁𝗲 𝗮𝗹𝗹 𝗿𝗲𝗹𝗲𝘃𝗮𝗻𝘁 𝘀𝗲𝗰𝘁𝗶𝗼𝗻𝘀 ✪ 𝗣𝗿𝗼𝘃𝗶𝗱𝗲 𝗱𝗲𝘁𝗮𝗶𝗹𝗲𝗱 𝗮𝗻𝘀…"
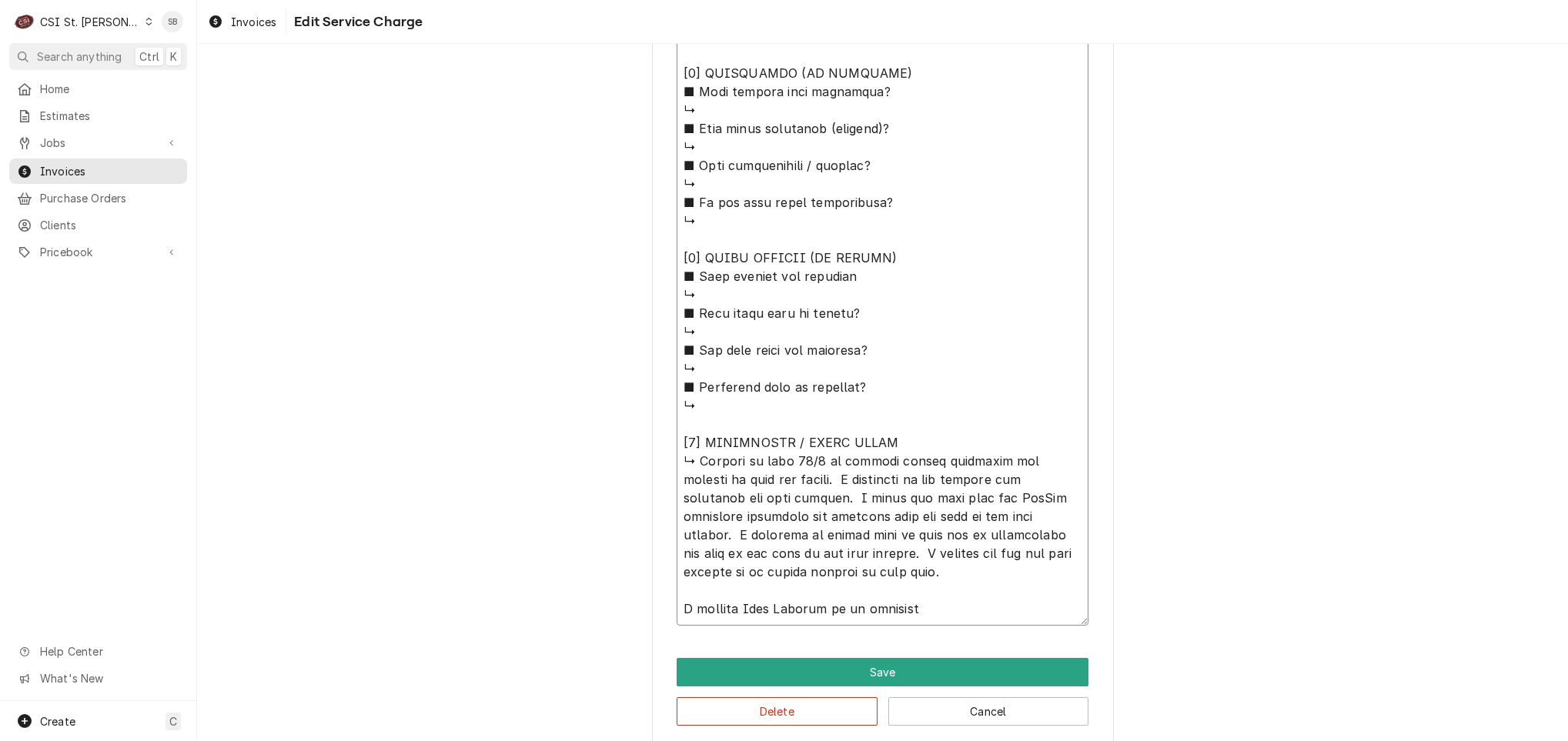
type textarea "x"
type textarea "⚠️ 𝗙𝗢𝗥𝗠 𝗜𝗡𝗦𝗧𝗥𝗨𝗖𝗧𝗜𝗢𝗡𝗦 ⚠️ ✪ 𝗖𝗼𝗺𝗽𝗹𝗲𝘁𝗲 𝗮𝗹𝗹 𝗿𝗲𝗹𝗲𝘃𝗮𝗻𝘁 𝘀𝗲𝗰𝘁𝗶𝗼𝗻𝘀 ✪ 𝗣𝗿𝗼𝘃𝗶𝗱𝗲 𝗱𝗲𝘁𝗮𝗶𝗹𝗲𝗱 𝗮𝗻𝘀…"
type textarea "x"
type textarea "⚠️ 𝗙𝗢𝗥𝗠 𝗜𝗡𝗦𝗧𝗥𝗨𝗖𝗧𝗜𝗢𝗡𝗦 ⚠️ ✪ 𝗖𝗼𝗺𝗽𝗹𝗲𝘁𝗲 𝗮𝗹𝗹 𝗿𝗲𝗹𝗲𝘃𝗮𝗻𝘁 𝘀𝗲𝗰𝘁𝗶𝗼𝗻𝘀 ✪ 𝗣𝗿𝗼𝘃𝗶𝗱𝗲 𝗱𝗲𝘁𝗮𝗶𝗹𝗲𝗱 𝗮𝗻𝘀…"
type textarea "x"
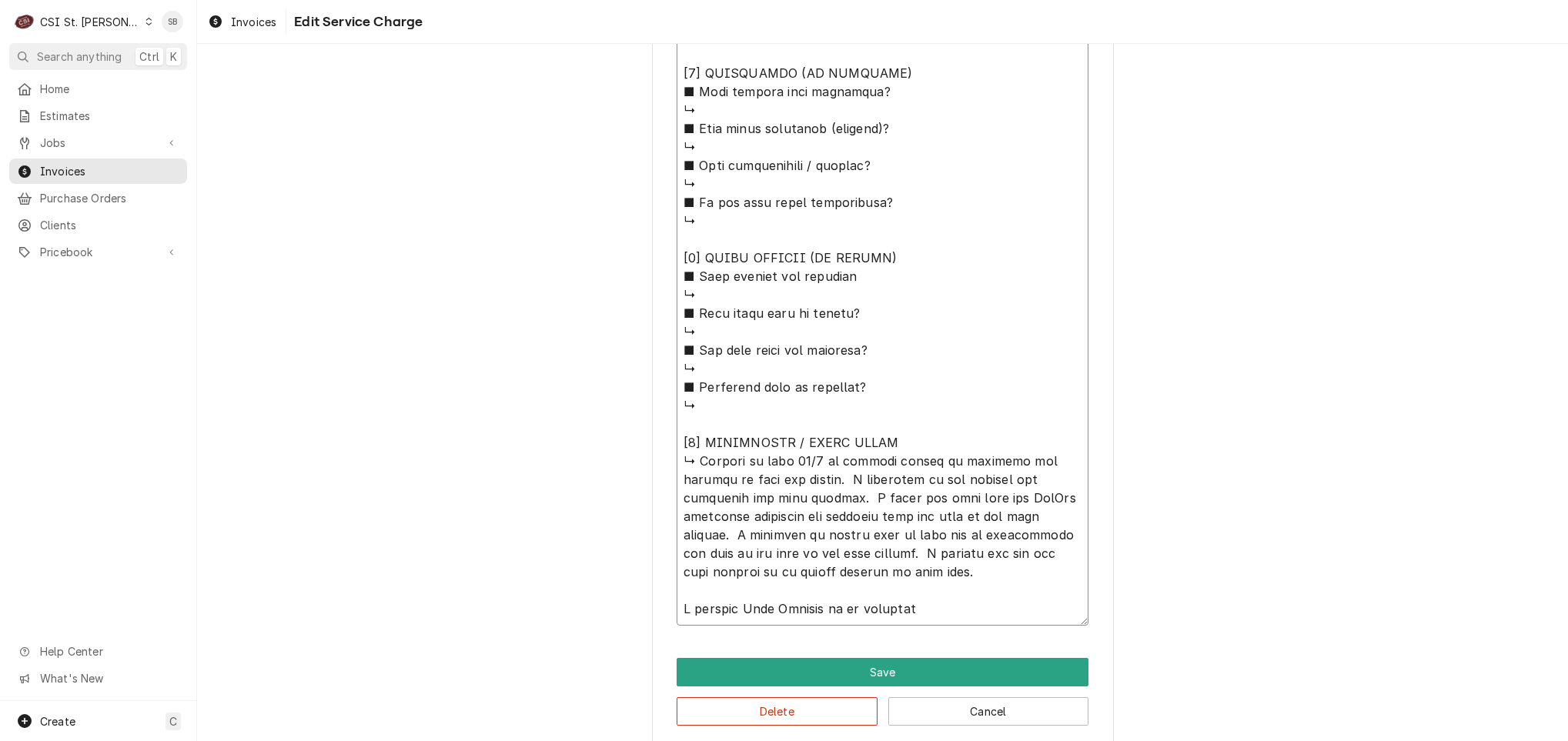
type textarea "⚠️ 𝗙𝗢𝗥𝗠 𝗜𝗡𝗦𝗧𝗥𝗨𝗖𝗧𝗜𝗢𝗡𝗦 ⚠️ ✪ 𝗖𝗼𝗺𝗽𝗹𝗲𝘁𝗲 𝗮𝗹𝗹 𝗿𝗲𝗹𝗲𝘃𝗮𝗻𝘁 𝘀𝗲𝗰𝘁𝗶𝗼𝗻𝘀 ✪ 𝗣𝗿𝗼𝘃𝗶𝗱𝗲 𝗱𝗲𝘁𝗮𝗶𝗹𝗲𝗱 𝗮𝗻𝘀…"
type textarea "x"
type textarea "⚠️ 𝗙𝗢𝗥𝗠 𝗜𝗡𝗦𝗧𝗥𝗨𝗖𝗧𝗜𝗢𝗡𝗦 ⚠️ ✪ 𝗖𝗼𝗺𝗽𝗹𝗲𝘁𝗲 𝗮𝗹𝗹 𝗿𝗲𝗹𝗲𝘃𝗮𝗻𝘁 𝘀𝗲𝗰𝘁𝗶𝗼𝗻𝘀 ✪ 𝗣𝗿𝗼𝘃𝗶𝗱𝗲 𝗱𝗲𝘁𝗮𝗶𝗹𝗲𝗱 𝗮𝗻𝘀…"
type textarea "x"
type textarea "⚠️ 𝗙𝗢𝗥𝗠 𝗜𝗡𝗦𝗧𝗥𝗨𝗖𝗧𝗜𝗢𝗡𝗦 ⚠️ ✪ 𝗖𝗼𝗺𝗽𝗹𝗲𝘁𝗲 𝗮𝗹𝗹 𝗿𝗲𝗹𝗲𝘃𝗮𝗻𝘁 𝘀𝗲𝗰𝘁𝗶𝗼𝗻𝘀 ✪ 𝗣𝗿𝗼𝘃𝗶𝗱𝗲 𝗱𝗲𝘁𝗮𝗶𝗹𝗲𝗱 𝗮𝗻𝘀…"
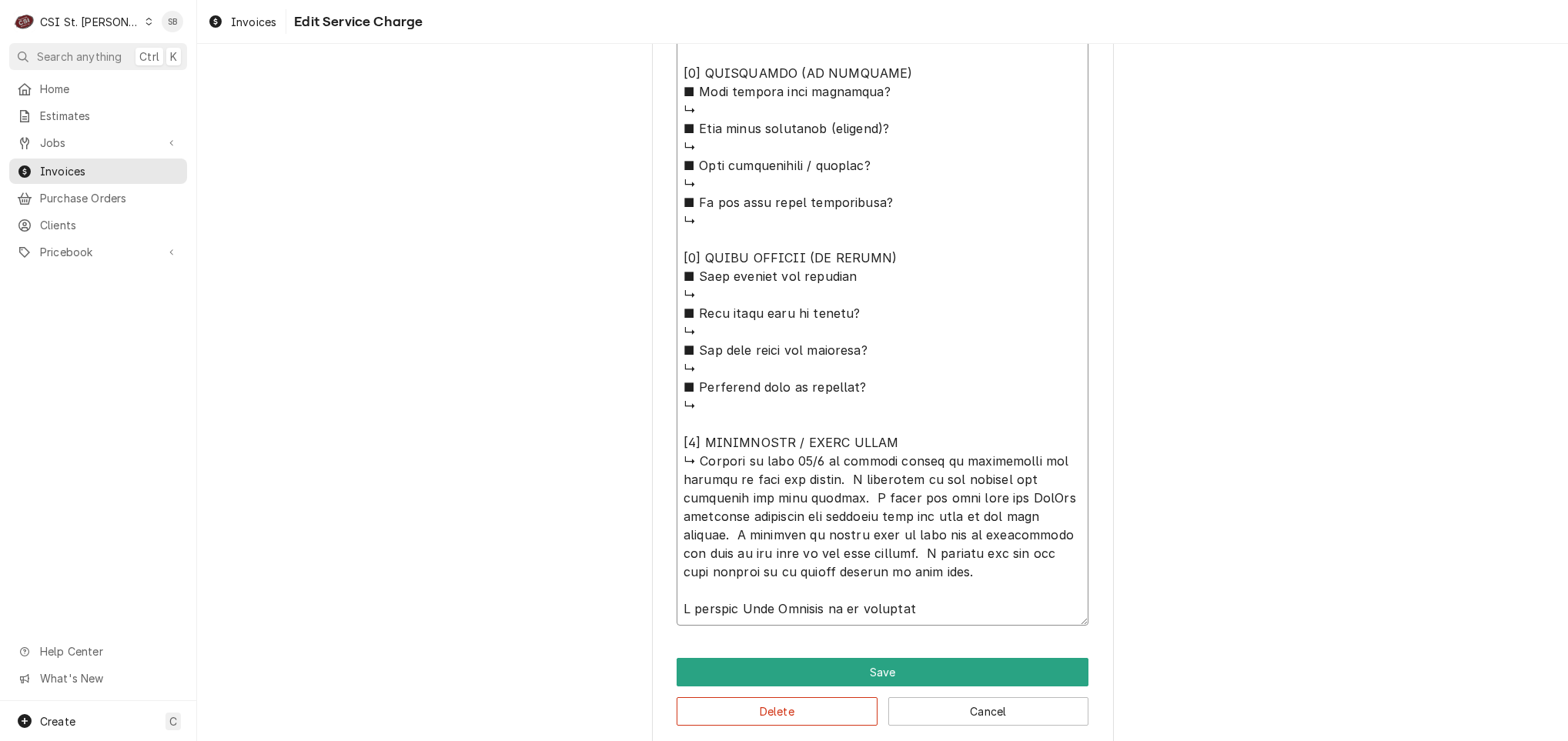
type textarea "x"
type textarea "⚠️ 𝗙𝗢𝗥𝗠 𝗜𝗡𝗦𝗧𝗥𝗨𝗖𝗧𝗜𝗢𝗡𝗦 ⚠️ ✪ 𝗖𝗼𝗺𝗽𝗹𝗲𝘁𝗲 𝗮𝗹𝗹 𝗿𝗲𝗹𝗲𝘃𝗮𝗻𝘁 𝘀𝗲𝗰𝘁𝗶𝗼𝗻𝘀 ✪ 𝗣𝗿𝗼𝘃𝗶𝗱𝗲 𝗱𝗲𝘁𝗮𝗶𝗹𝗲𝗱 𝗮𝗻𝘀…"
type textarea "x"
type textarea "⚠️ 𝗙𝗢𝗥𝗠 𝗜𝗡𝗦𝗧𝗥𝗨𝗖𝗧𝗜𝗢𝗡𝗦 ⚠️ ✪ 𝗖𝗼𝗺𝗽𝗹𝗲𝘁𝗲 𝗮𝗹𝗹 𝗿𝗲𝗹𝗲𝘃𝗮𝗻𝘁 𝘀𝗲𝗰𝘁𝗶𝗼𝗻𝘀 ✪ 𝗣𝗿𝗼𝘃𝗶𝗱𝗲 𝗱𝗲𝘁𝗮𝗶𝗹𝗲𝗱 𝗮𝗻𝘀…"
type textarea "x"
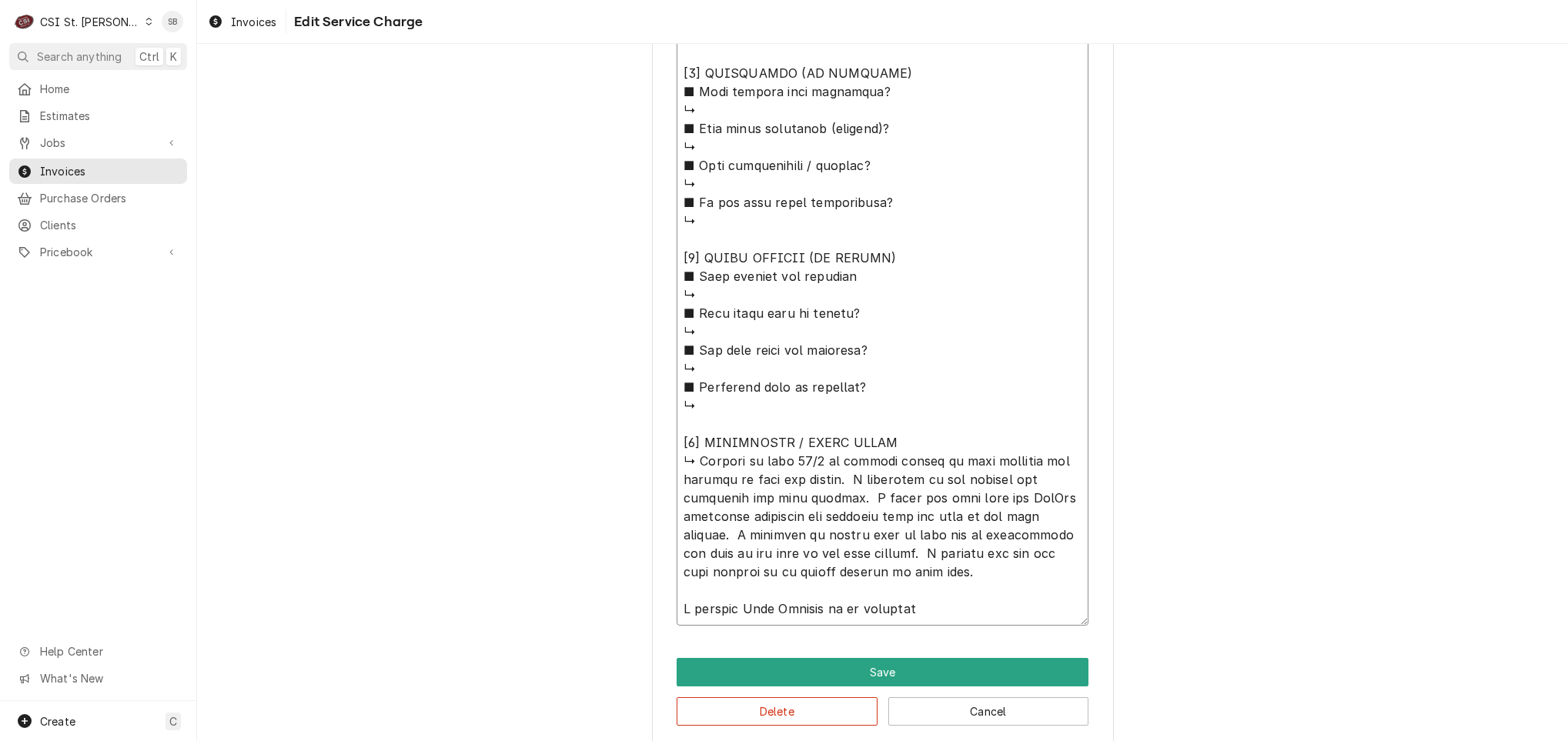
type textarea "⚠️ 𝗙𝗢𝗥𝗠 𝗜𝗡𝗦𝗧𝗥𝗨𝗖𝗧𝗜𝗢𝗡𝗦 ⚠️ ✪ 𝗖𝗼𝗺𝗽𝗹𝗲𝘁𝗲 𝗮𝗹𝗹 𝗿𝗲𝗹𝗲𝘃𝗮𝗻𝘁 𝘀𝗲𝗰𝘁𝗶𝗼𝗻𝘀 ✪ 𝗣𝗿𝗼𝘃𝗶𝗱𝗲 𝗱𝗲𝘁𝗮𝗶𝗹𝗲𝗱 𝗮𝗻𝘀…"
type textarea "x"
type textarea "⚠️ 𝗙𝗢𝗥𝗠 𝗜𝗡𝗦𝗧𝗥𝗨𝗖𝗧𝗜𝗢𝗡𝗦 ⚠️ ✪ 𝗖𝗼𝗺𝗽𝗹𝗲𝘁𝗲 𝗮𝗹𝗹 𝗿𝗲𝗹𝗲𝘃𝗮𝗻𝘁 𝘀𝗲𝗰𝘁𝗶𝗼𝗻𝘀 ✪ 𝗣𝗿𝗼𝘃𝗶𝗱𝗲 𝗱𝗲𝘁𝗮𝗶𝗹𝗲𝗱 𝗮𝗻𝘀…"
type textarea "x"
type textarea "⚠️ 𝗙𝗢𝗥𝗠 𝗜𝗡𝗦𝗧𝗥𝗨𝗖𝗧𝗜𝗢𝗡𝗦 ⚠️ ✪ 𝗖𝗼𝗺𝗽𝗹𝗲𝘁𝗲 𝗮𝗹𝗹 𝗿𝗲𝗹𝗲𝘃𝗮𝗻𝘁 𝘀𝗲𝗰𝘁𝗶𝗼𝗻𝘀 ✪ 𝗣𝗿𝗼𝘃𝗶𝗱𝗲 𝗱𝗲𝘁𝗮𝗶𝗹𝗲𝗱 𝗮𝗻𝘀…"
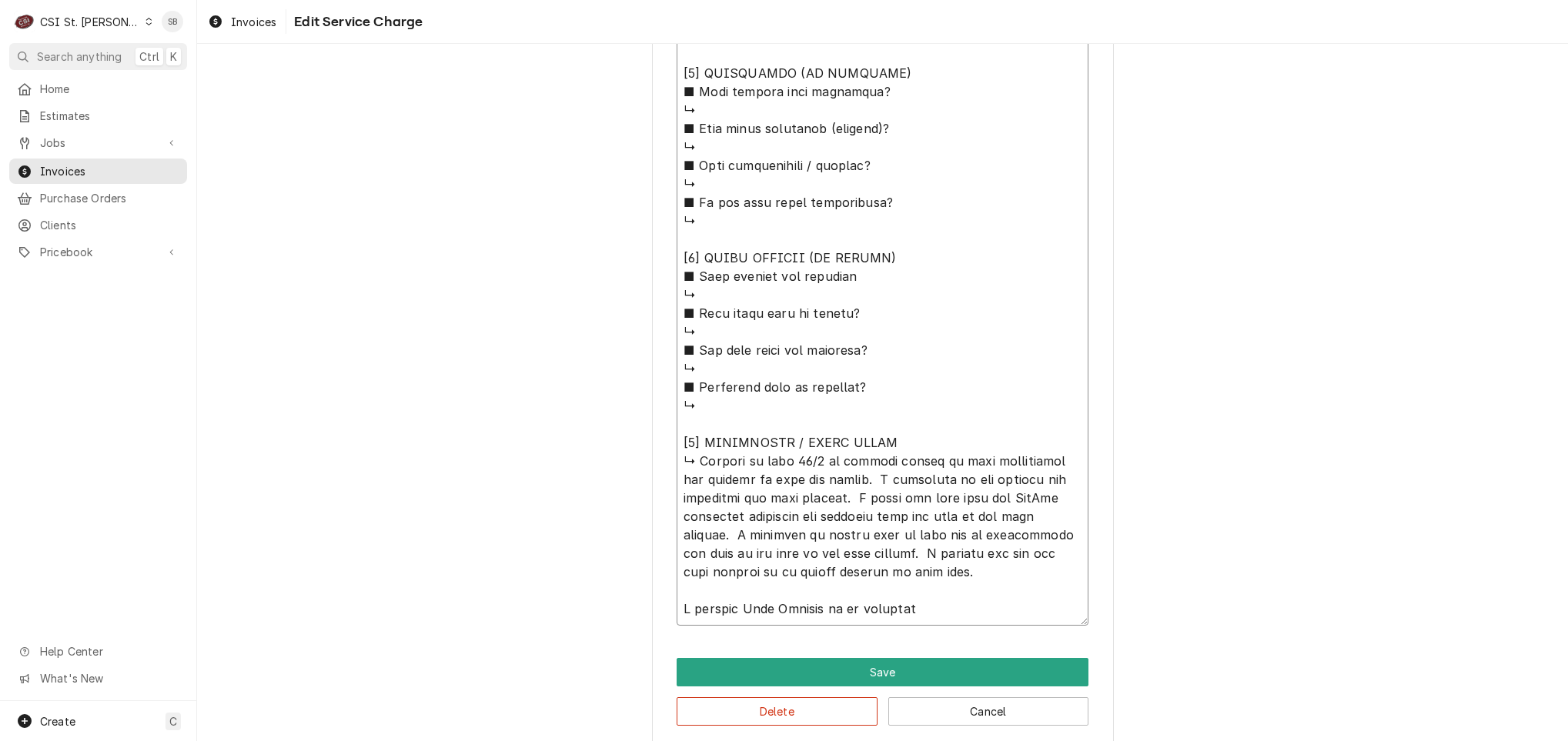
type textarea "x"
type textarea "⚠️ 𝗙𝗢𝗥𝗠 𝗜𝗡𝗦𝗧𝗥𝗨𝗖𝗧𝗜𝗢𝗡𝗦 ⚠️ ✪ 𝗖𝗼𝗺𝗽𝗹𝗲𝘁𝗲 𝗮𝗹𝗹 𝗿𝗲𝗹𝗲𝘃𝗮𝗻𝘁 𝘀𝗲𝗰𝘁𝗶𝗼𝗻𝘀 ✪ 𝗣𝗿𝗼𝘃𝗶𝗱𝗲 𝗱𝗲𝘁𝗮𝗶𝗹𝗲𝗱 𝗮𝗻𝘀…"
type textarea "x"
type textarea "⚠️ 𝗙𝗢𝗥𝗠 𝗜𝗡𝗦𝗧𝗥𝗨𝗖𝗧𝗜𝗢𝗡𝗦 ⚠️ ✪ 𝗖𝗼𝗺𝗽𝗹𝗲𝘁𝗲 𝗮𝗹𝗹 𝗿𝗲𝗹𝗲𝘃𝗮𝗻𝘁 𝘀𝗲𝗰𝘁𝗶𝗼𝗻𝘀 ✪ 𝗣𝗿𝗼𝘃𝗶𝗱𝗲 𝗱𝗲𝘁𝗮𝗶𝗹𝗲𝗱 𝗮𝗻𝘀…"
type textarea "x"
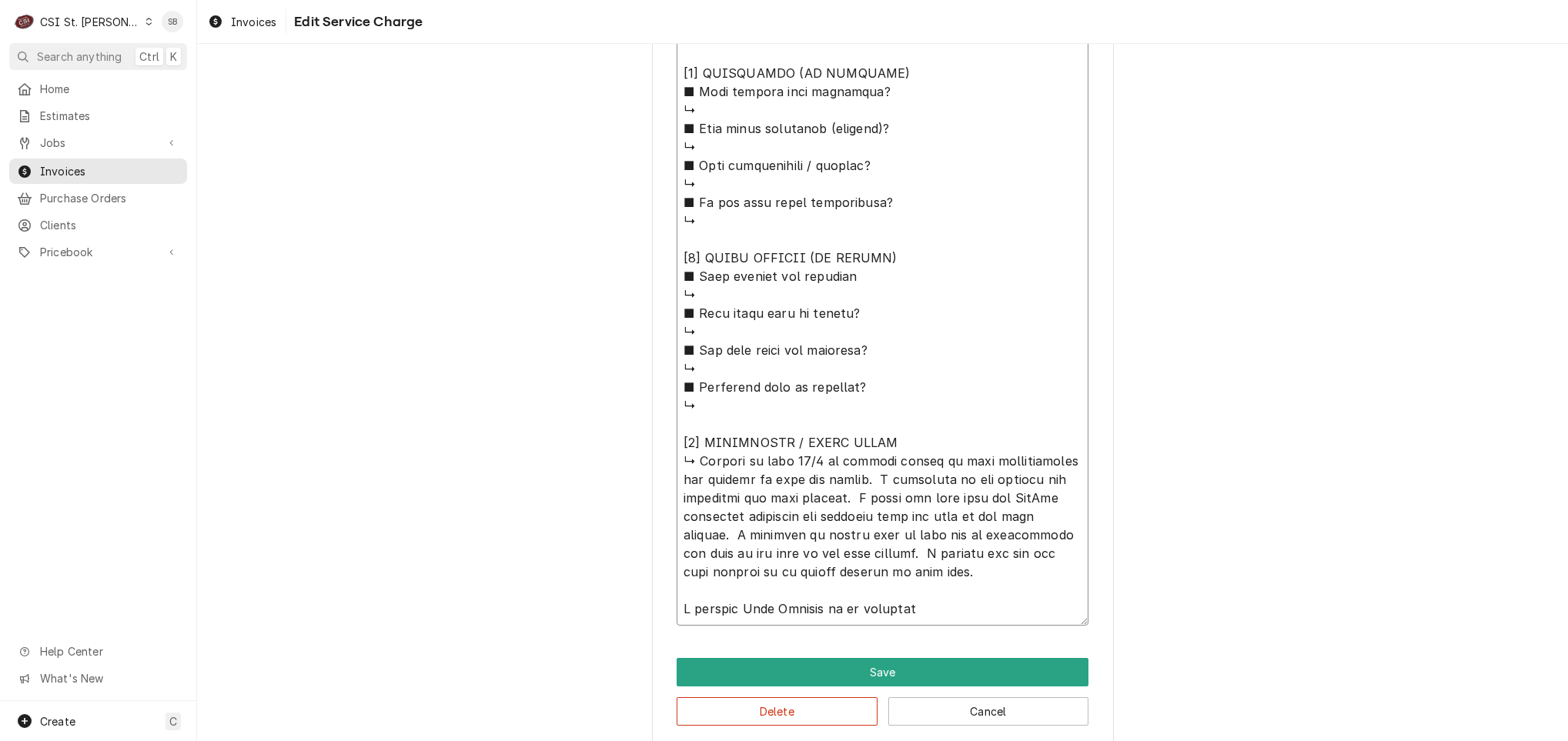
type textarea "⚠️ 𝗙𝗢𝗥𝗠 𝗜𝗡𝗦𝗧𝗥𝗨𝗖𝗧𝗜𝗢𝗡𝗦 ⚠️ ✪ 𝗖𝗼𝗺𝗽𝗹𝗲𝘁𝗲 𝗮𝗹𝗹 𝗿𝗲𝗹𝗲𝘃𝗮𝗻𝘁 𝘀𝗲𝗰𝘁𝗶𝗼𝗻𝘀 ✪ 𝗣𝗿𝗼𝘃𝗶𝗱𝗲 𝗱𝗲𝘁𝗮𝗶𝗹𝗲𝗱 𝗮𝗻𝘀…"
paste textarea "leaking after the vacuum breaker kit was replace"
type textarea "x"
type textarea "⚠️ 𝗙𝗢𝗥𝗠 𝗜𝗡𝗦𝗧𝗥𝗨𝗖𝗧𝗜𝗢𝗡𝗦 ⚠️ ✪ 𝗖𝗼𝗺𝗽𝗹𝗲𝘁𝗲 𝗮𝗹𝗹 𝗿𝗲𝗹𝗲𝘃𝗮𝗻𝘁 𝘀𝗲𝗰𝘁𝗶𝗼𝗻𝘀 ✪ 𝗣𝗿𝗼𝘃𝗶𝗱𝗲 𝗱𝗲𝘁𝗮𝗶𝗹𝗲𝗱 𝗮𝗻𝘀…"
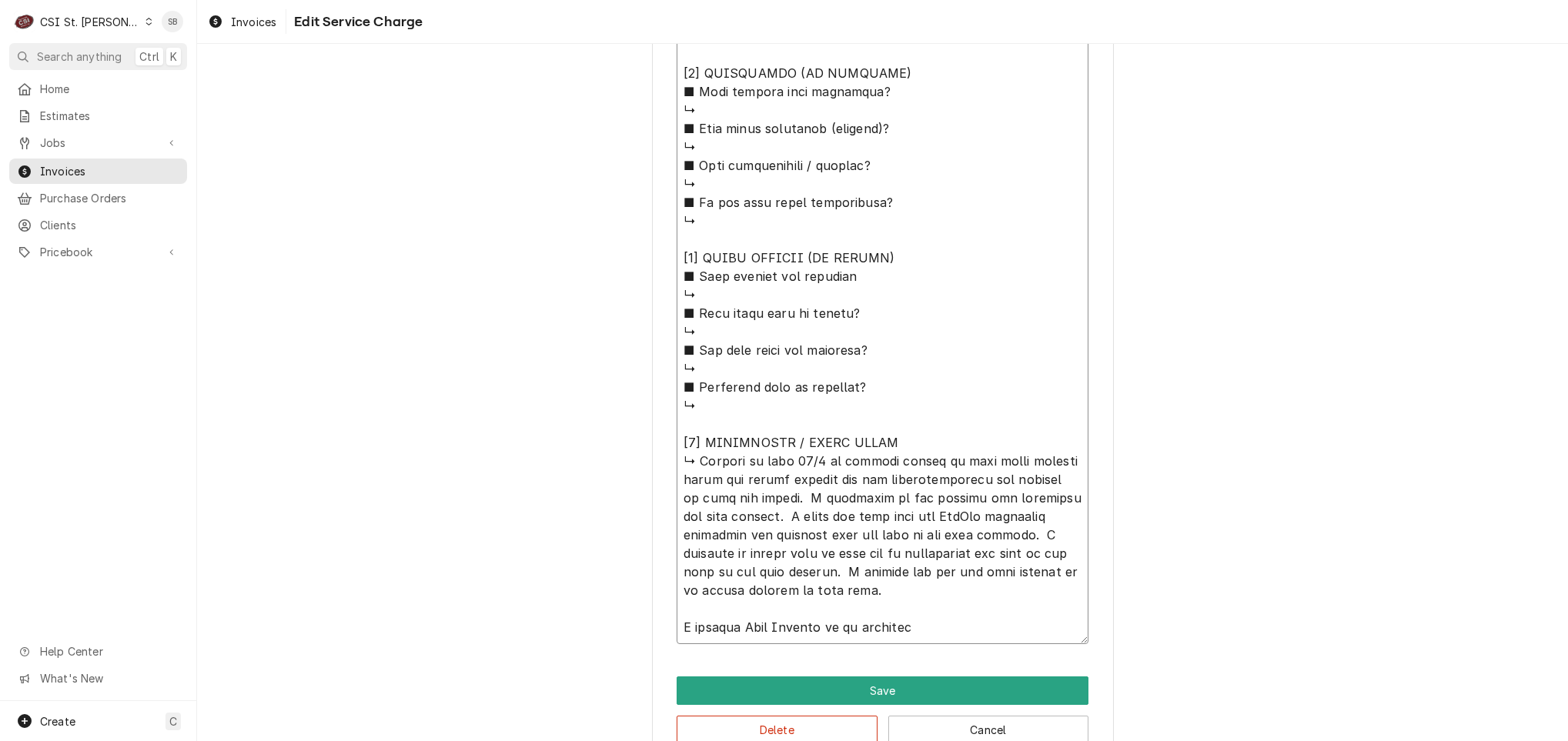
type textarea "x"
type textarea "⚠️ 𝗙𝗢𝗥𝗠 𝗜𝗡𝗦𝗧𝗥𝗨𝗖𝗧𝗜𝗢𝗡𝗦 ⚠️ ✪ 𝗖𝗼𝗺𝗽𝗹𝗲𝘁𝗲 𝗮𝗹𝗹 𝗿𝗲𝗹𝗲𝘃𝗮𝗻𝘁 𝘀𝗲𝗰𝘁𝗶𝗼𝗻𝘀 ✪ 𝗣𝗿𝗼𝘃𝗶𝗱𝗲 𝗱𝗲𝘁𝗮𝗶𝗹𝗲𝗱 𝗮𝗻𝘀…"
type textarea "x"
click at [947, 625] on textarea "Service Summary ( optional )" at bounding box center [882, 46] width 412 height 1197
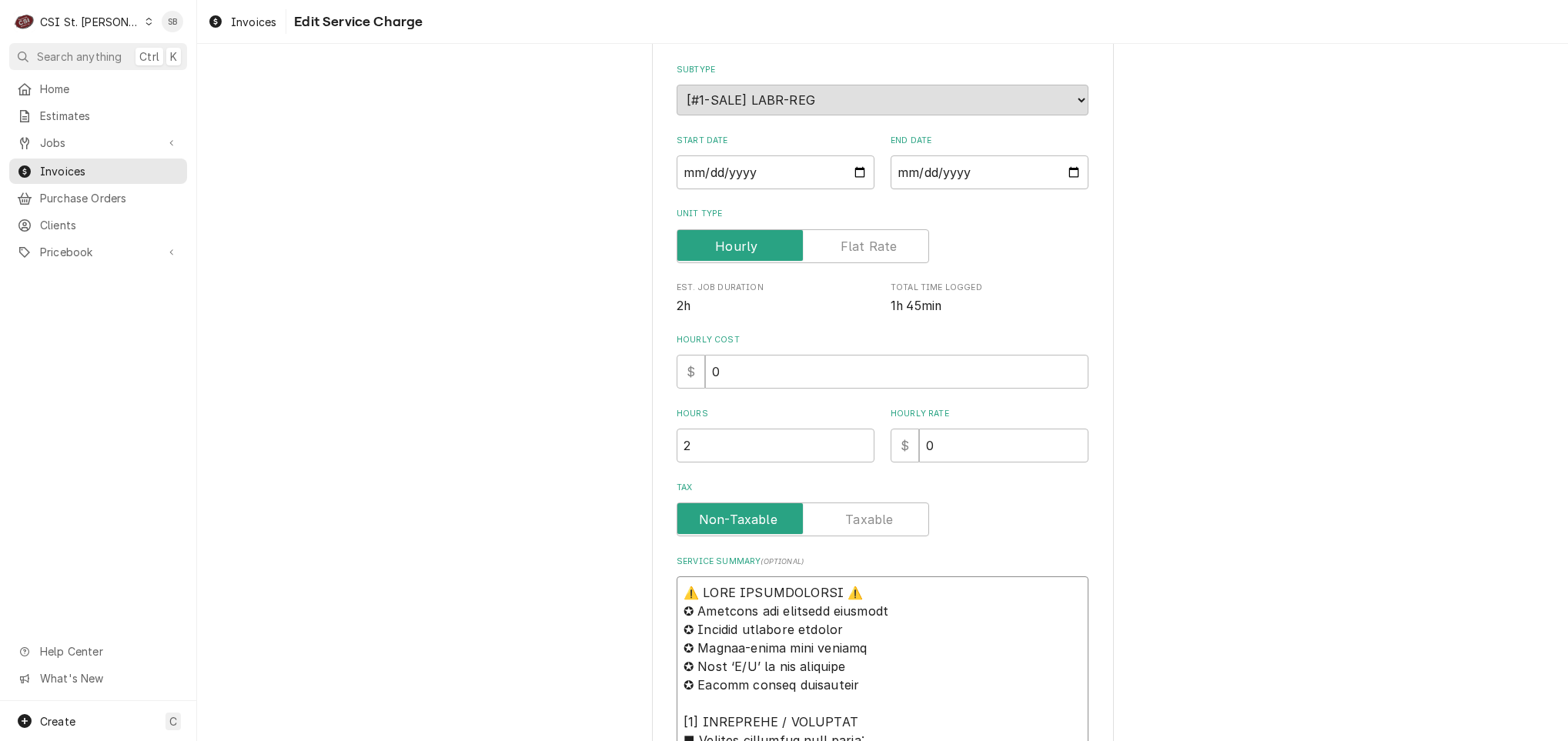
scroll to position [137, 0]
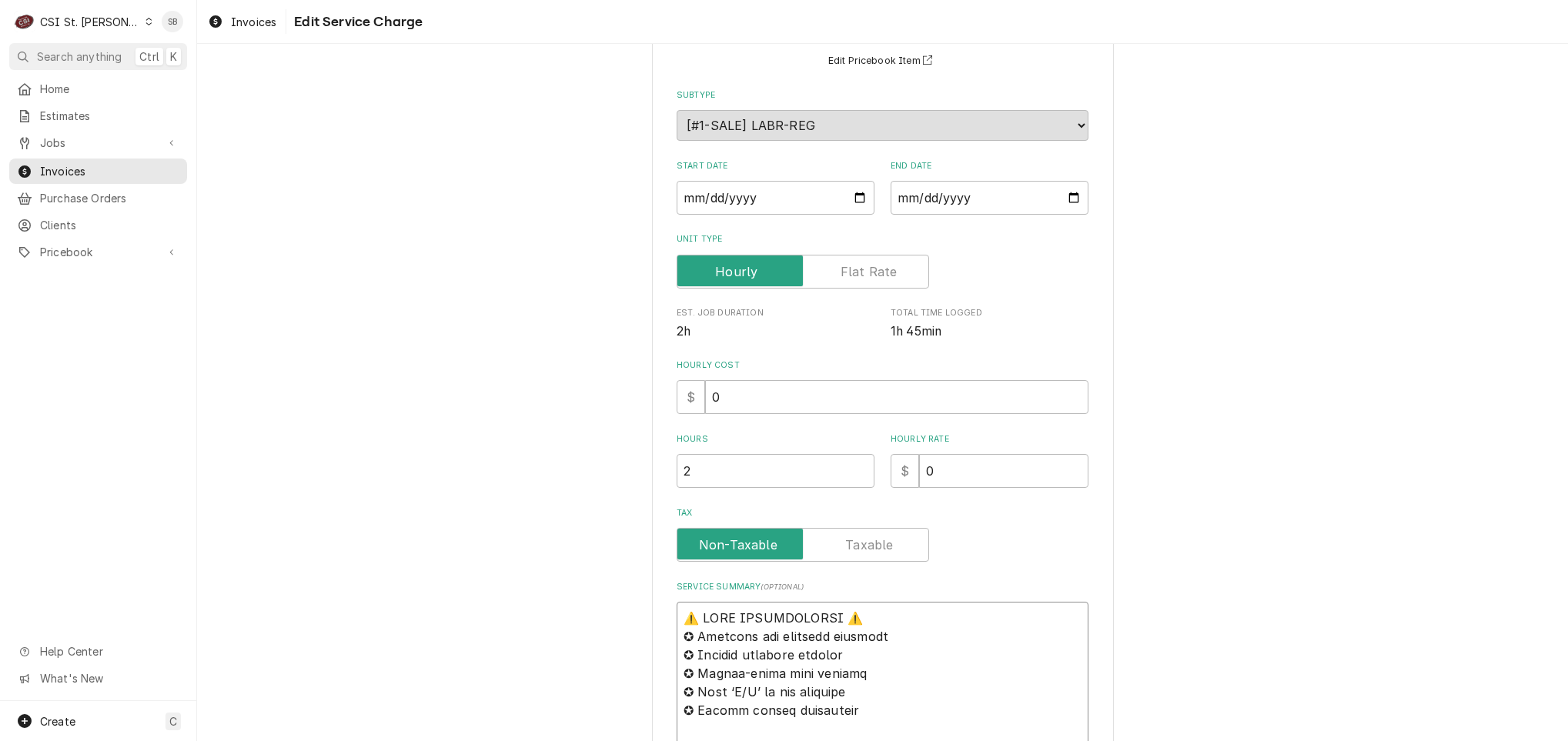
drag, startPoint x: 910, startPoint y: 623, endPoint x: 560, endPoint y: 381, distance: 425.5
type textarea "⚠️ 𝗙𝗢𝗥𝗠 𝗜𝗡𝗦𝗧𝗥𝗨𝗖𝗧𝗜𝗢𝗡𝗦 ⚠️ ✪ 𝗖𝗼𝗺𝗽𝗹𝗲𝘁𝗲 𝗮𝗹𝗹 𝗿𝗲𝗹𝗲𝘃𝗮𝗻𝘁 𝘀𝗲𝗰𝘁𝗶𝗼𝗻𝘀 ✪ 𝗣𝗿𝗼𝘃𝗶𝗱𝗲 𝗱𝗲𝘁𝗮𝗶𝗹𝗲𝗱 𝗮𝗻𝘀…"
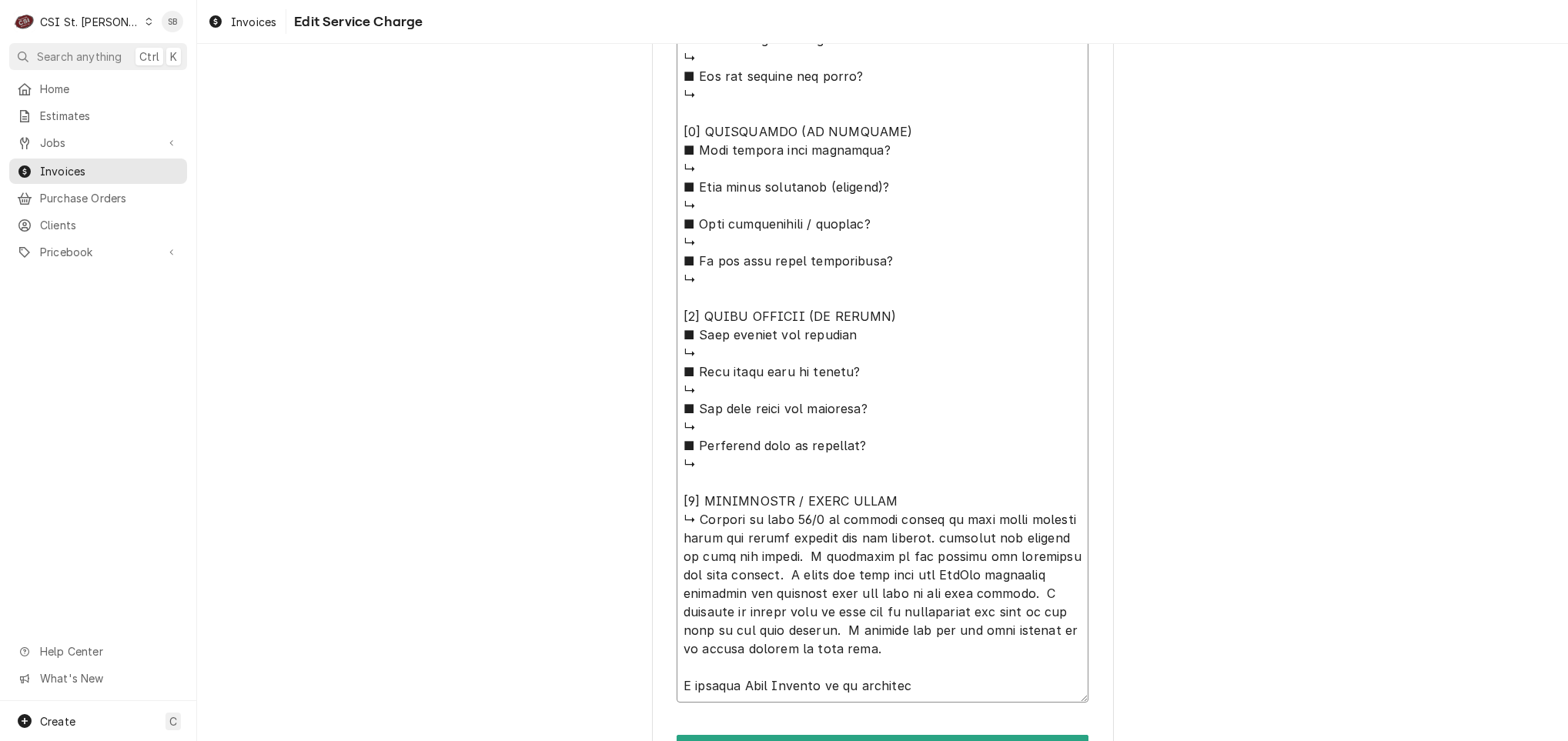
scroll to position [1328, 0]
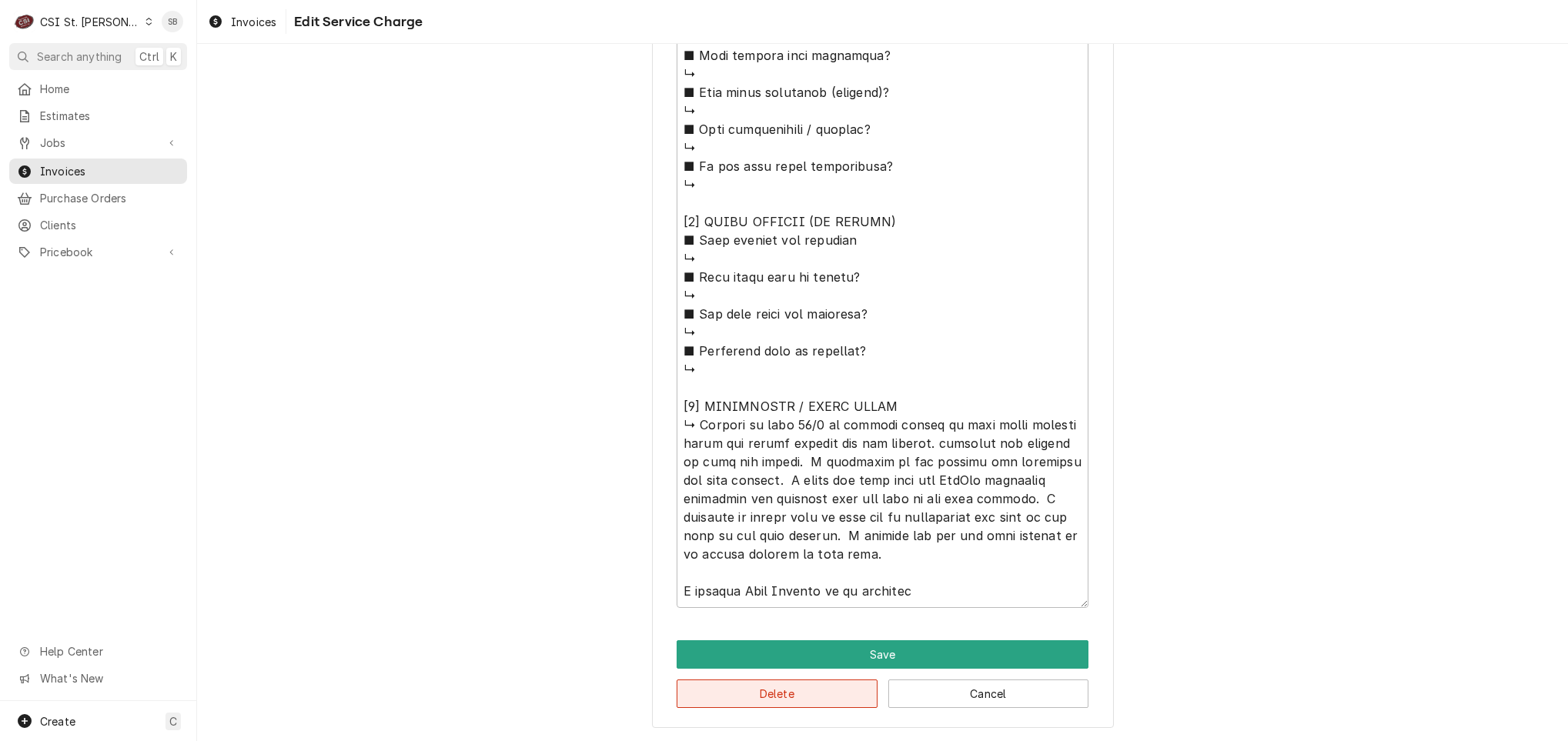
click at [760, 700] on button "Delete" at bounding box center [777, 694] width 201 height 29
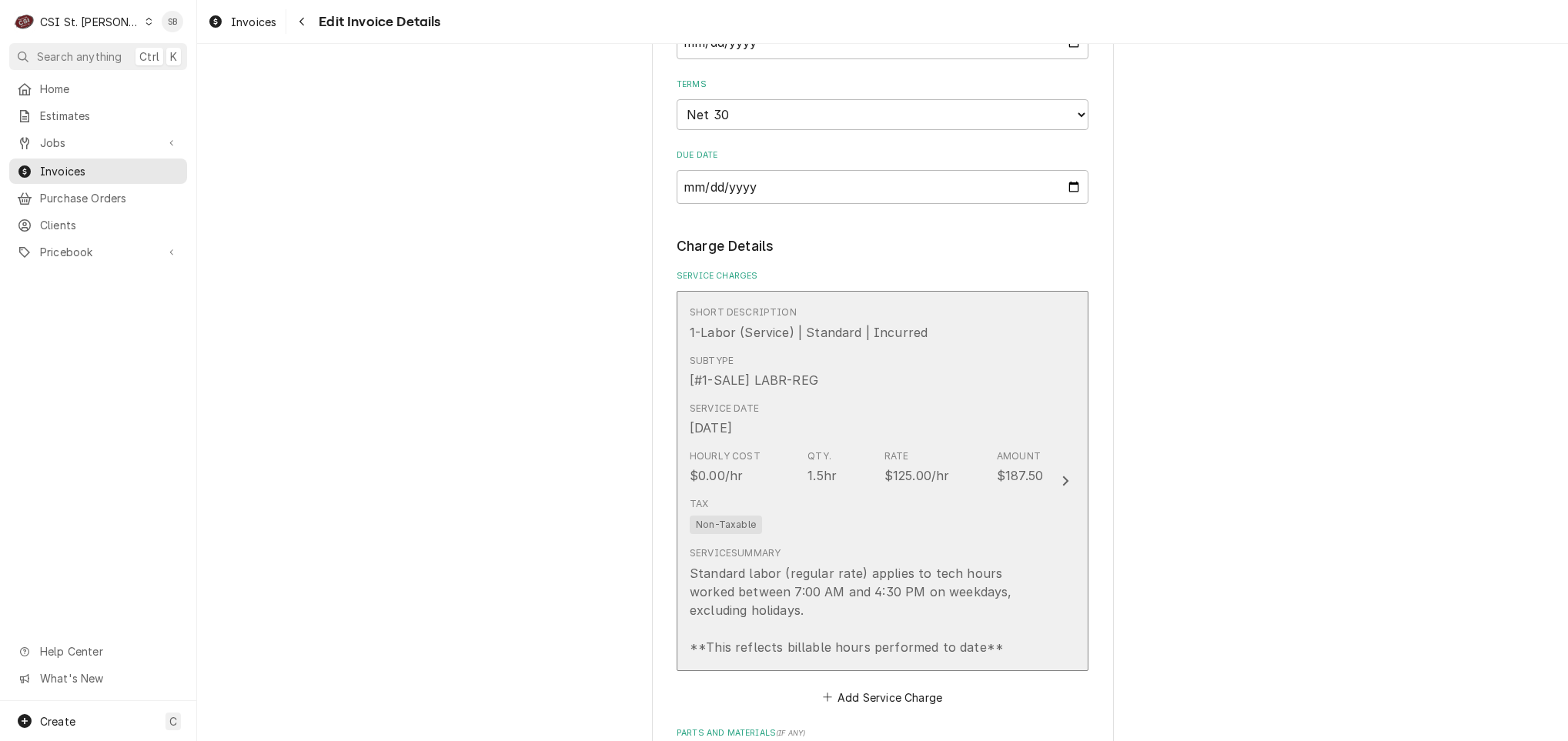
click at [728, 571] on div "Standard labor (regular rate) applies to tech hours worked between 7:00 AM and …" at bounding box center [866, 609] width 353 height 92
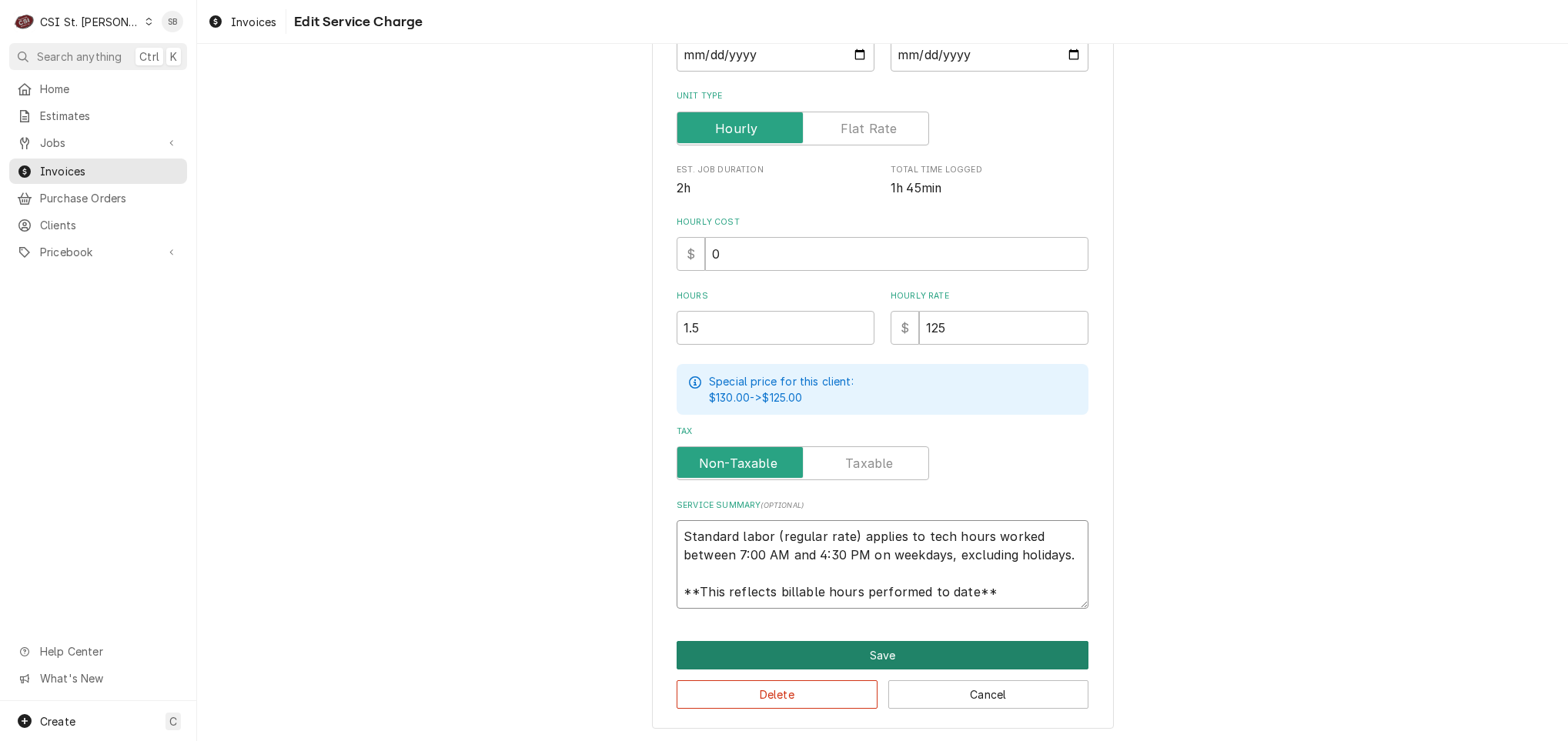
scroll to position [19, 0]
drag, startPoint x: 783, startPoint y: 549, endPoint x: 1086, endPoint y: 669, distance: 325.9
click at [1086, 669] on div "Use the fields below to edit this service charge Short Description 1-Labor (Ser…" at bounding box center [882, 262] width 462 height 935
type textarea "x"
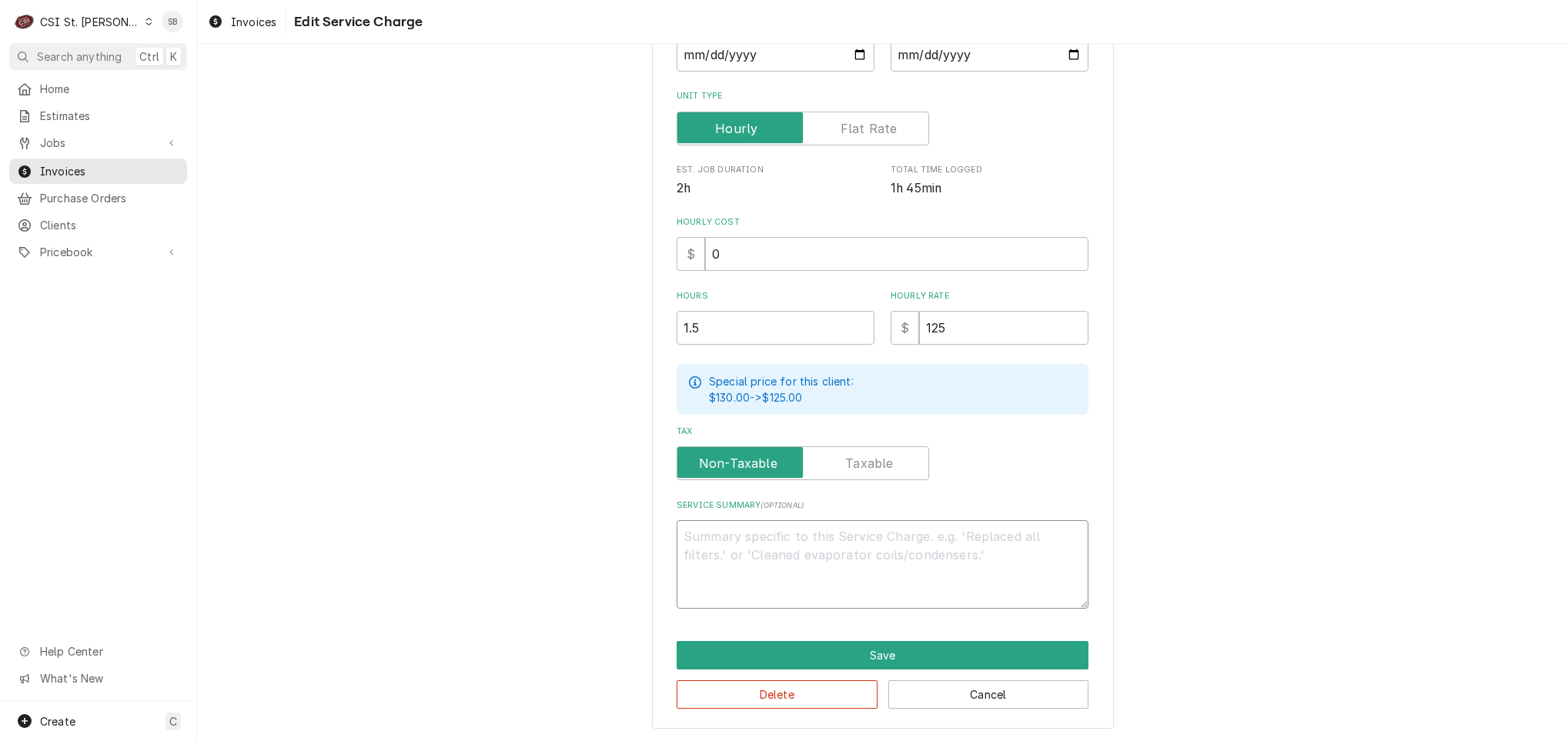
scroll to position [262, 0]
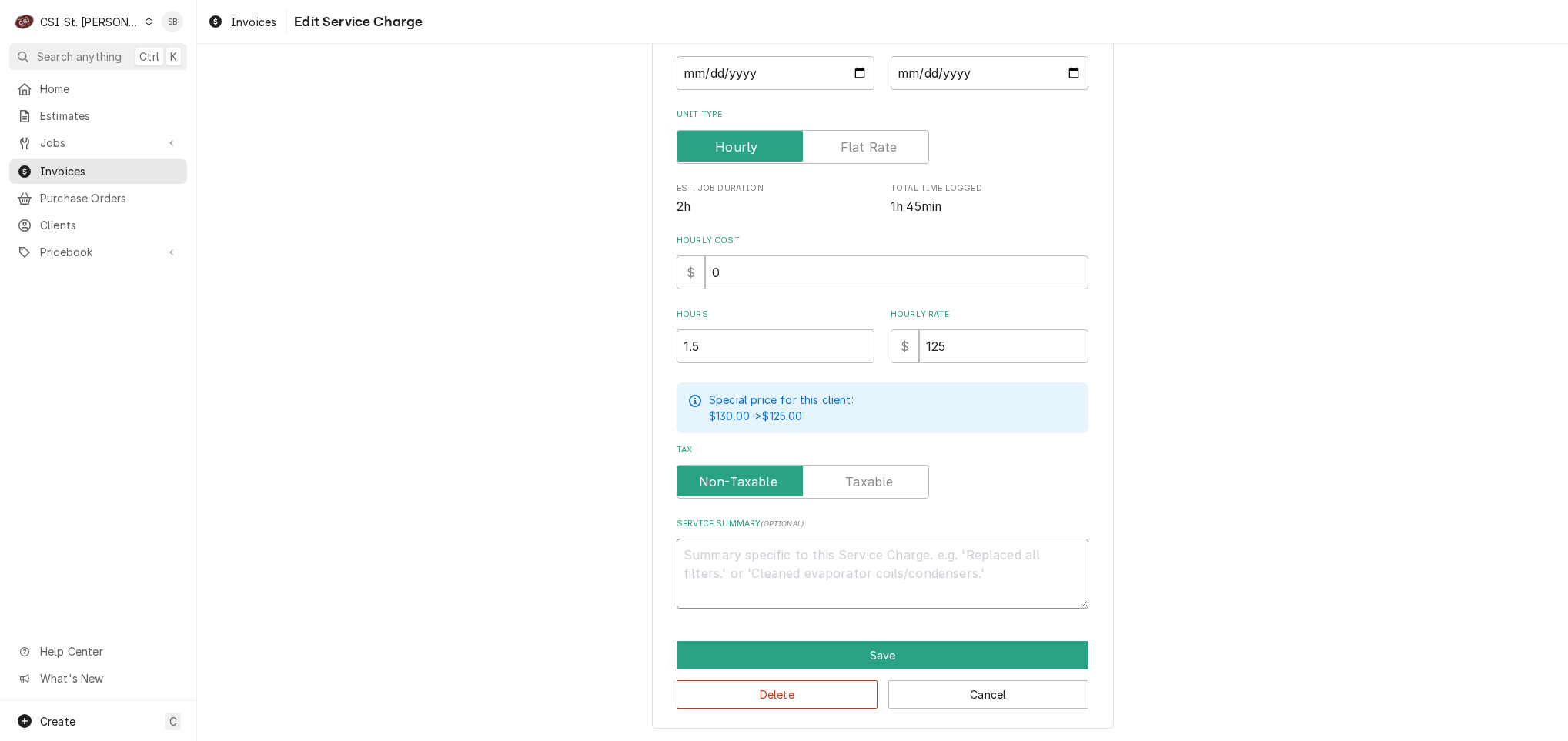
type textarea "x"
type textarea "9"
type textarea "x"
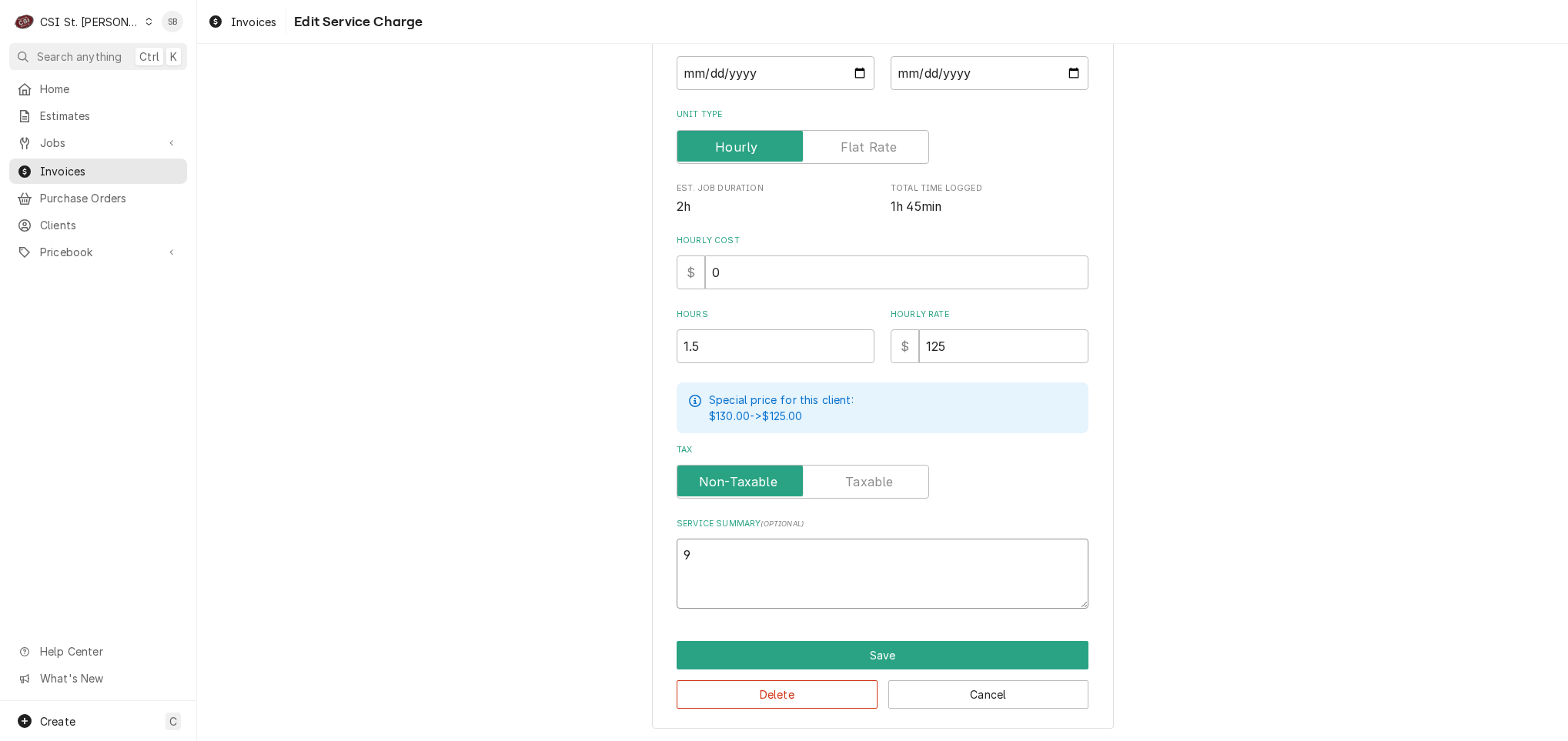
type textarea "90"
type textarea "x"
type textarea "9"
type textarea "x"
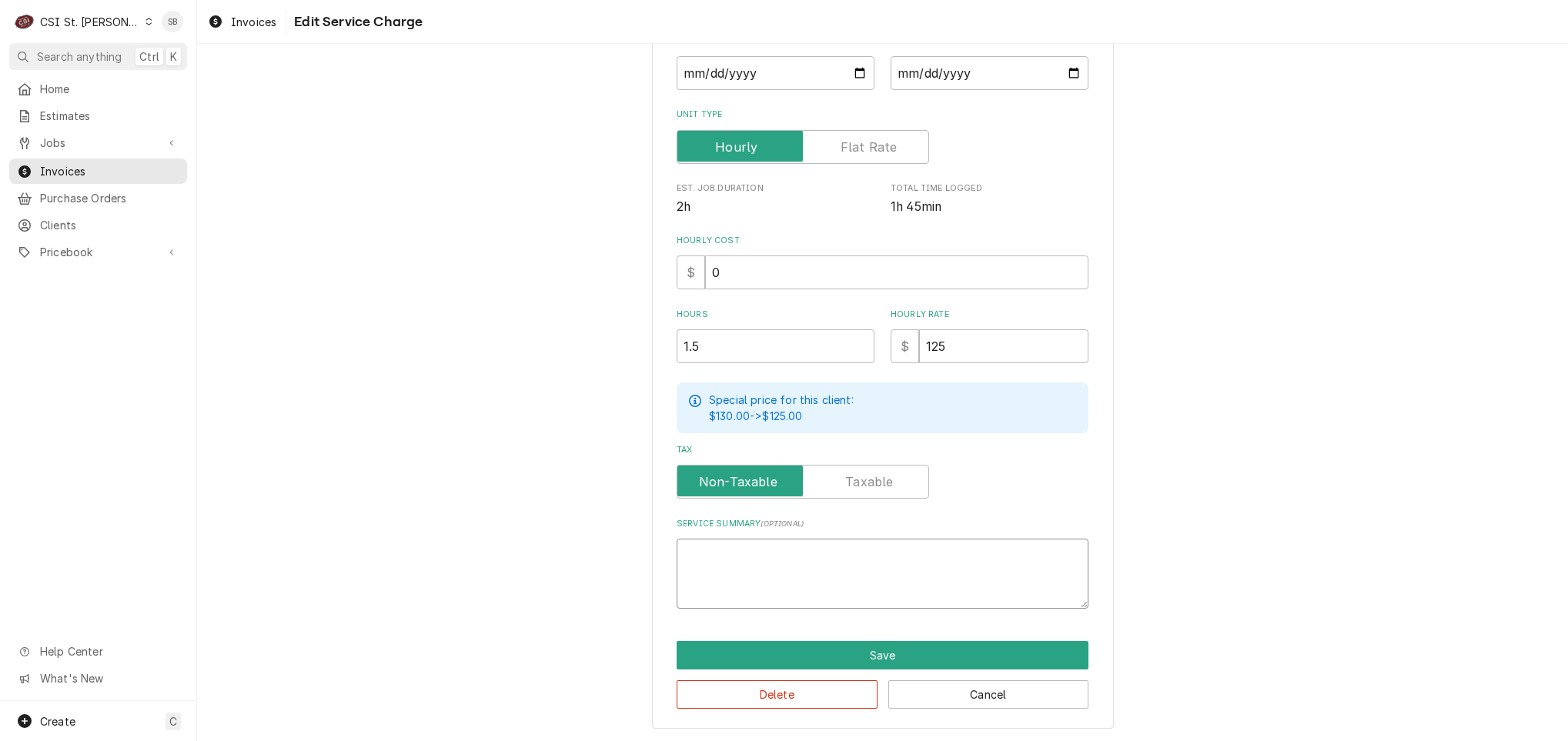
type textarea "("
type textarea "x"
type textarea "()"
type textarea "x"
type textarea "("
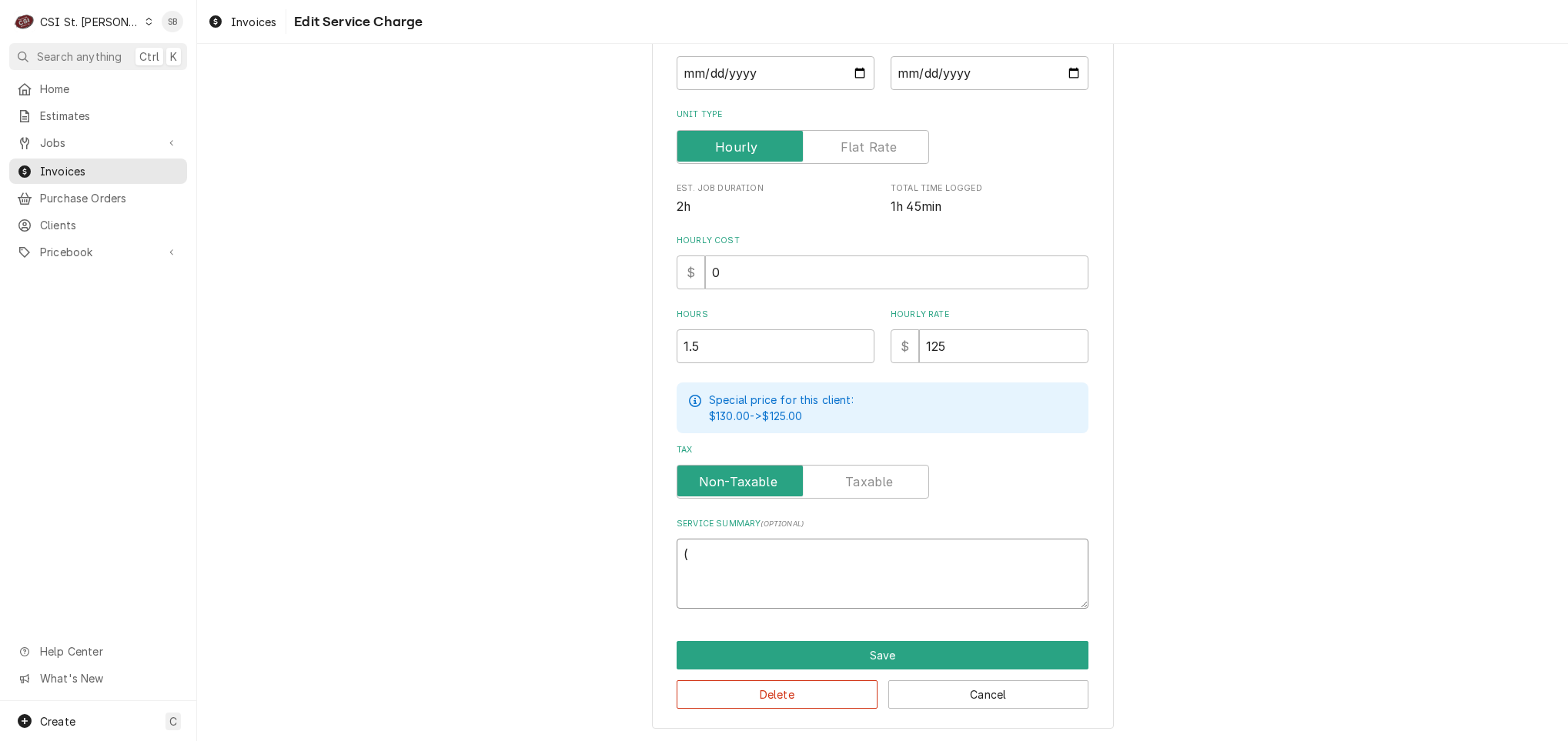
type textarea "x"
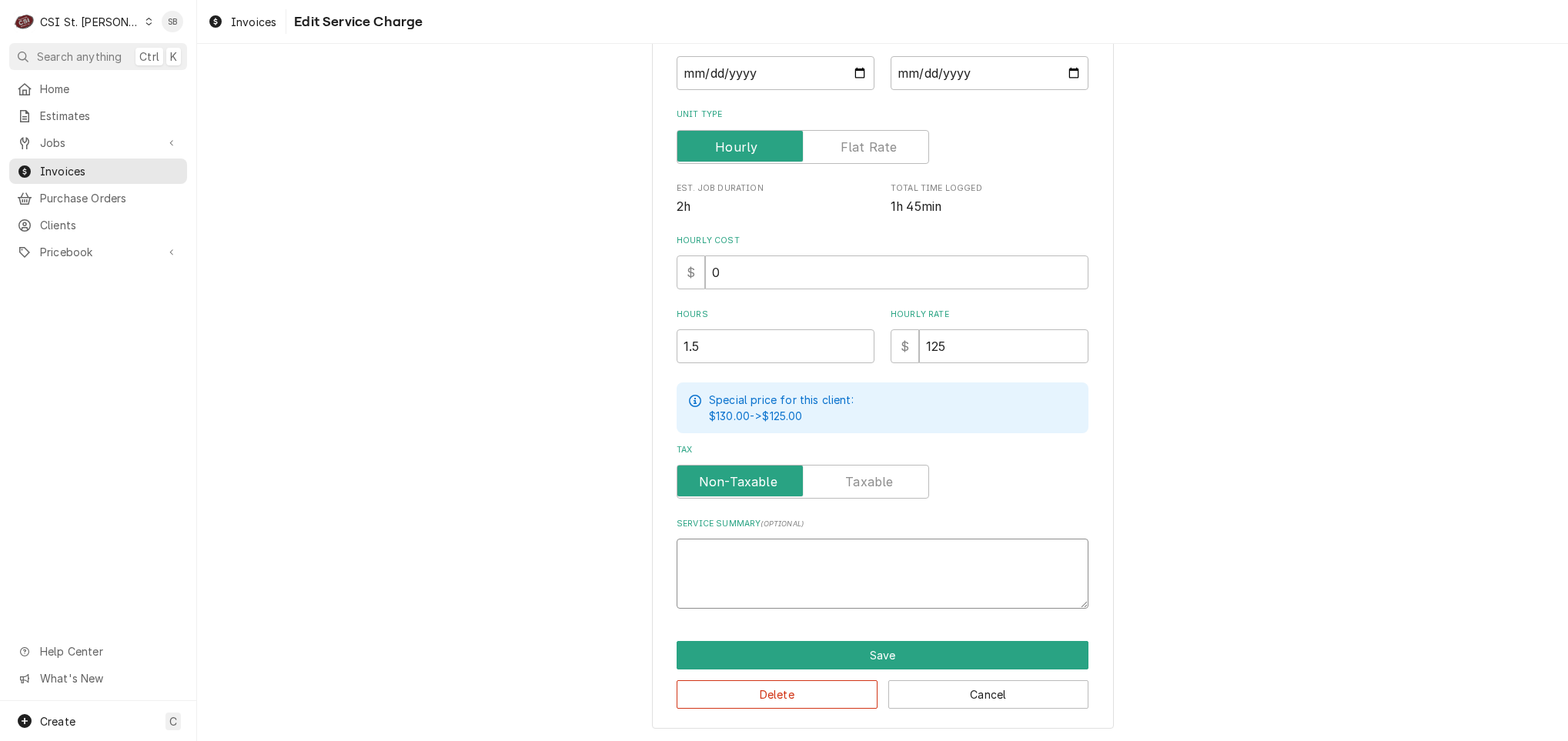
type textarea "("
type textarea "x"
type textarea "()"
type textarea "x"
type textarea "(1)"
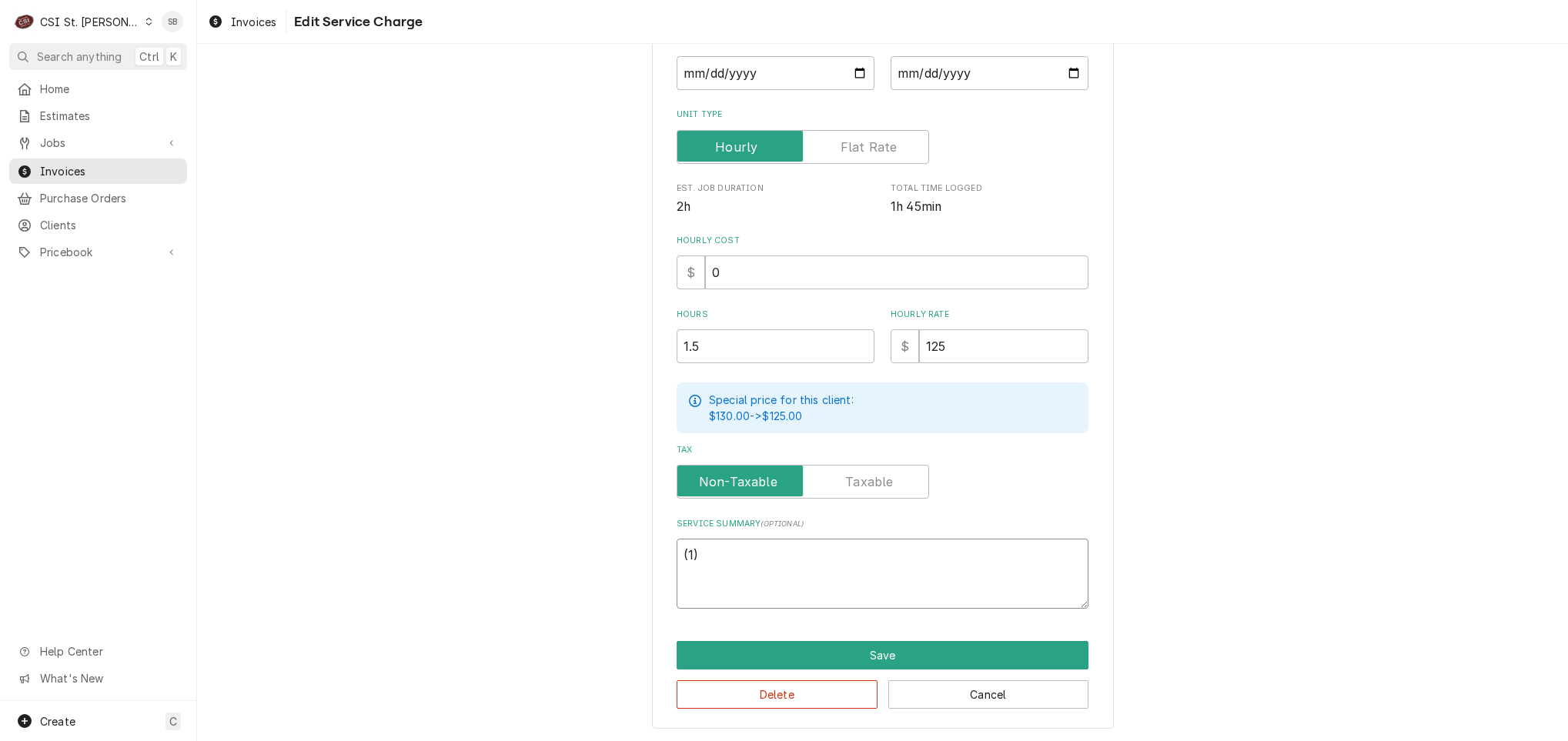
type textarea "x"
type textarea "(1:)"
type textarea "x"
type textarea "(1:30)"
type textarea "x"
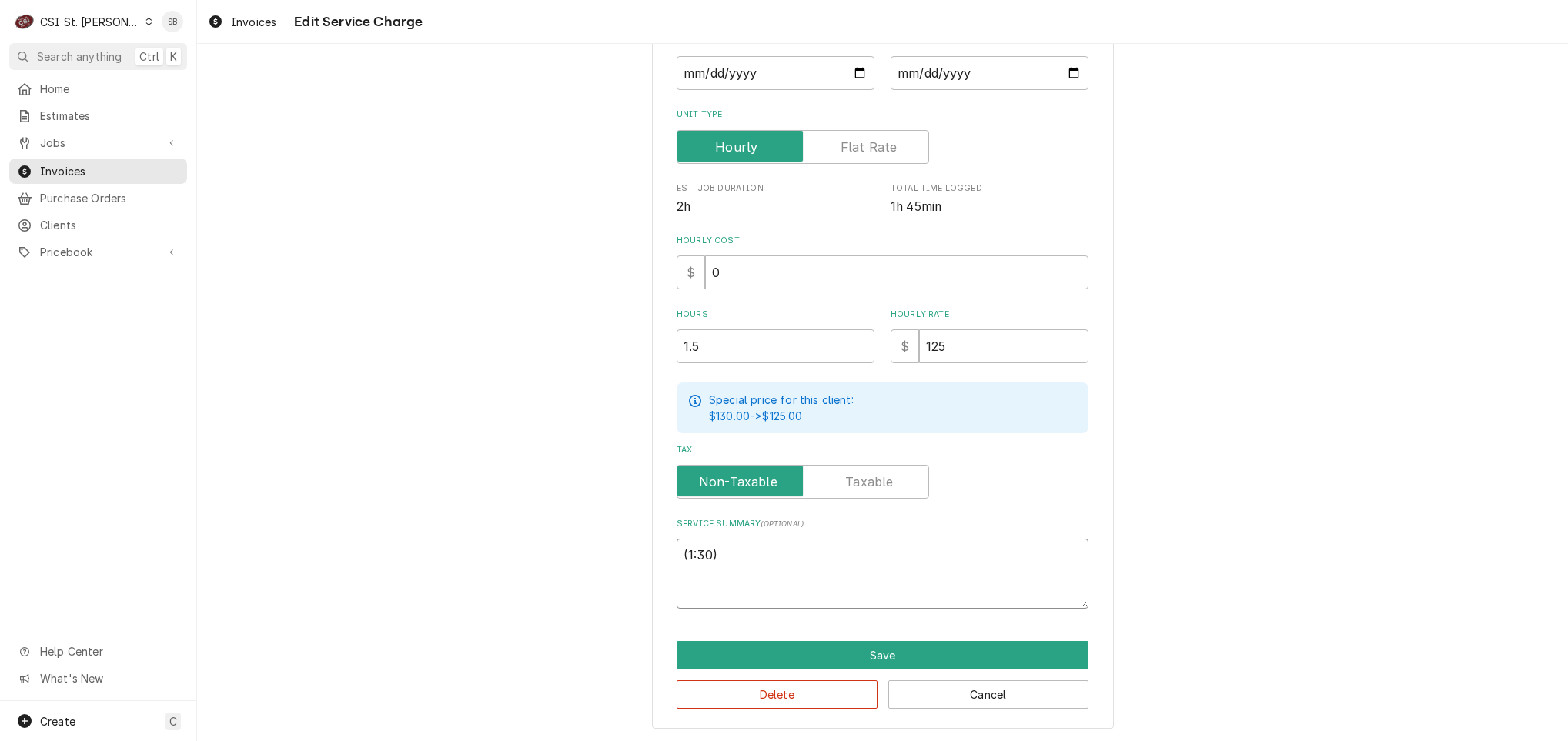
type textarea "(1:30p)"
type textarea "x"
type textarea "(1:30pm)"
type textarea "x"
type textarea "(1:30pm-)"
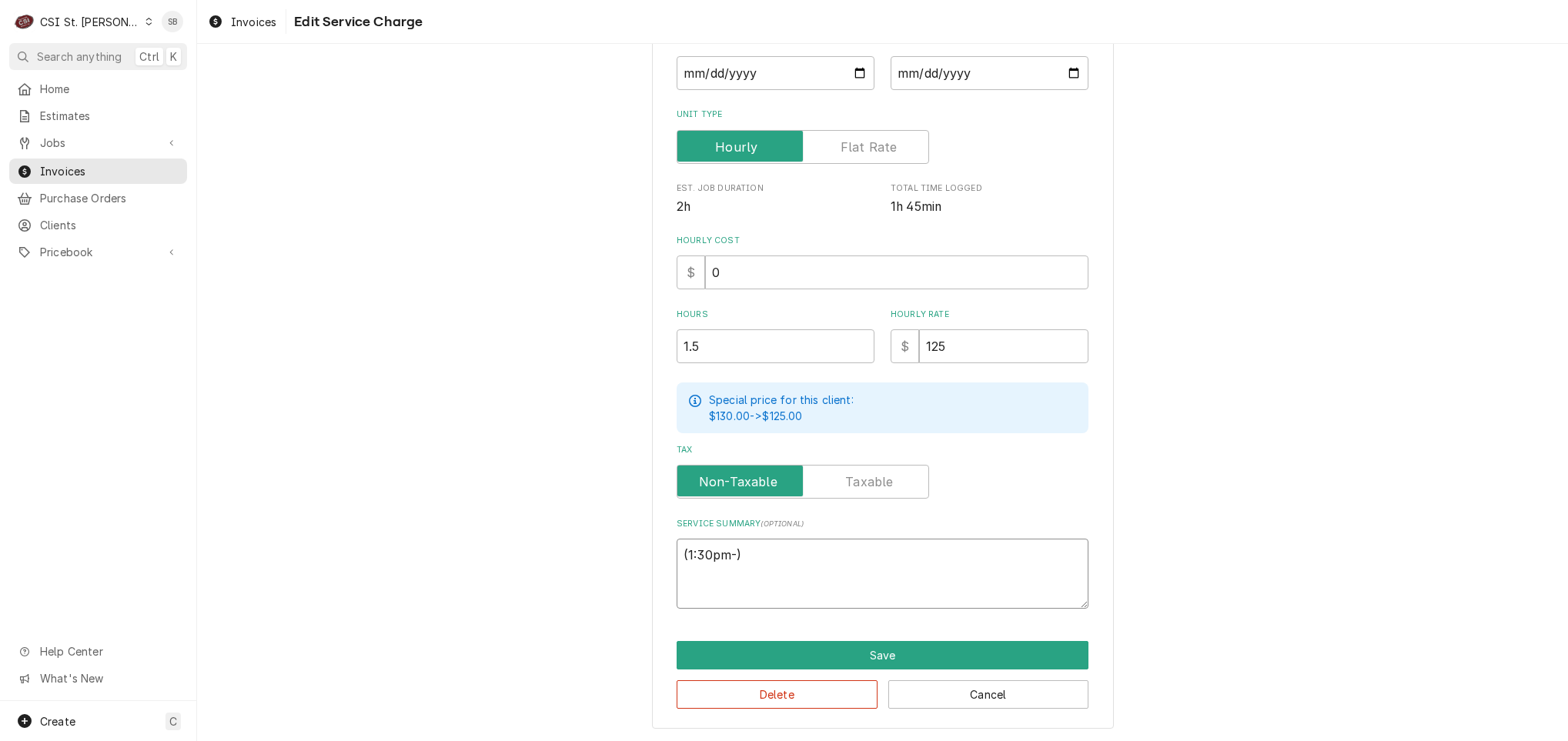
type textarea "x"
type textarea "(1:30pm-3)"
type textarea "x"
type textarea "(1:30pm-3p)"
type textarea "x"
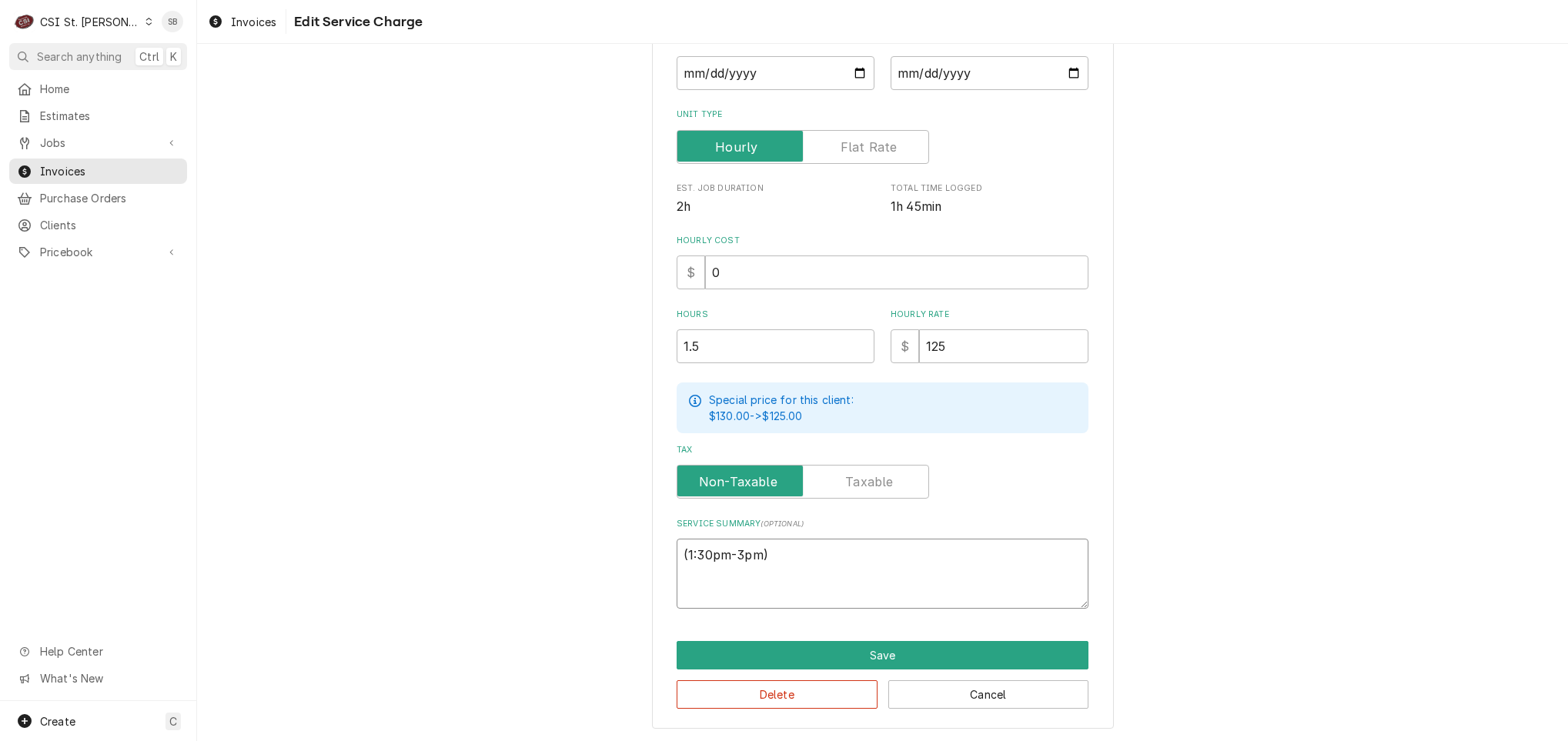
click at [941, 540] on textarea "(1:30pm-3pm)" at bounding box center [882, 573] width 412 height 70
type textarea "(1:30pm-3pm)"
paste textarea "Brand: Hobart / Model: AM15T / Serial: 231172928 Technician arrived on site on …"
type textarea "x"
type textarea "Brand: Hobart / Model: AM15T / Serial: 231172928 Technician arrived on site on …"
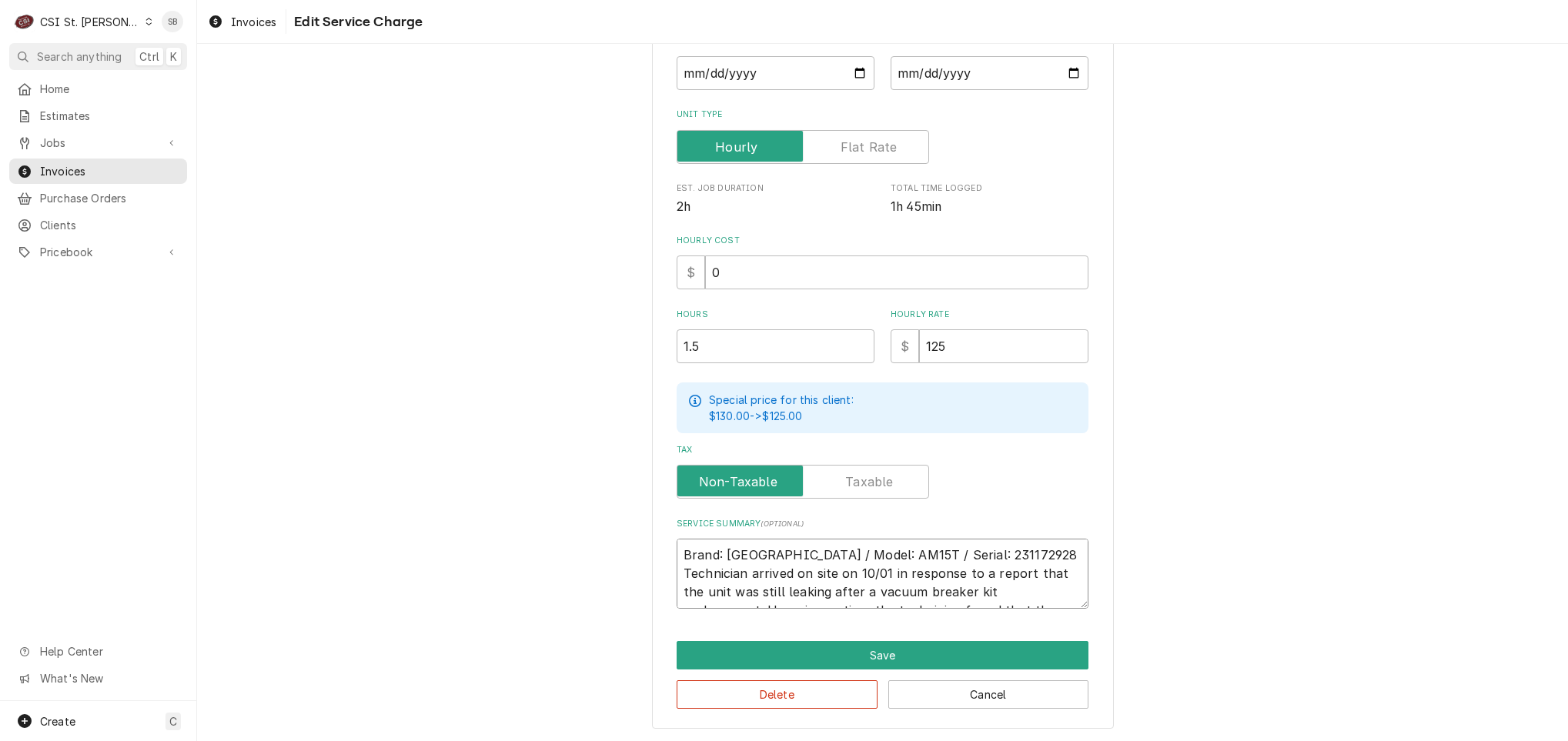
scroll to position [280, 0]
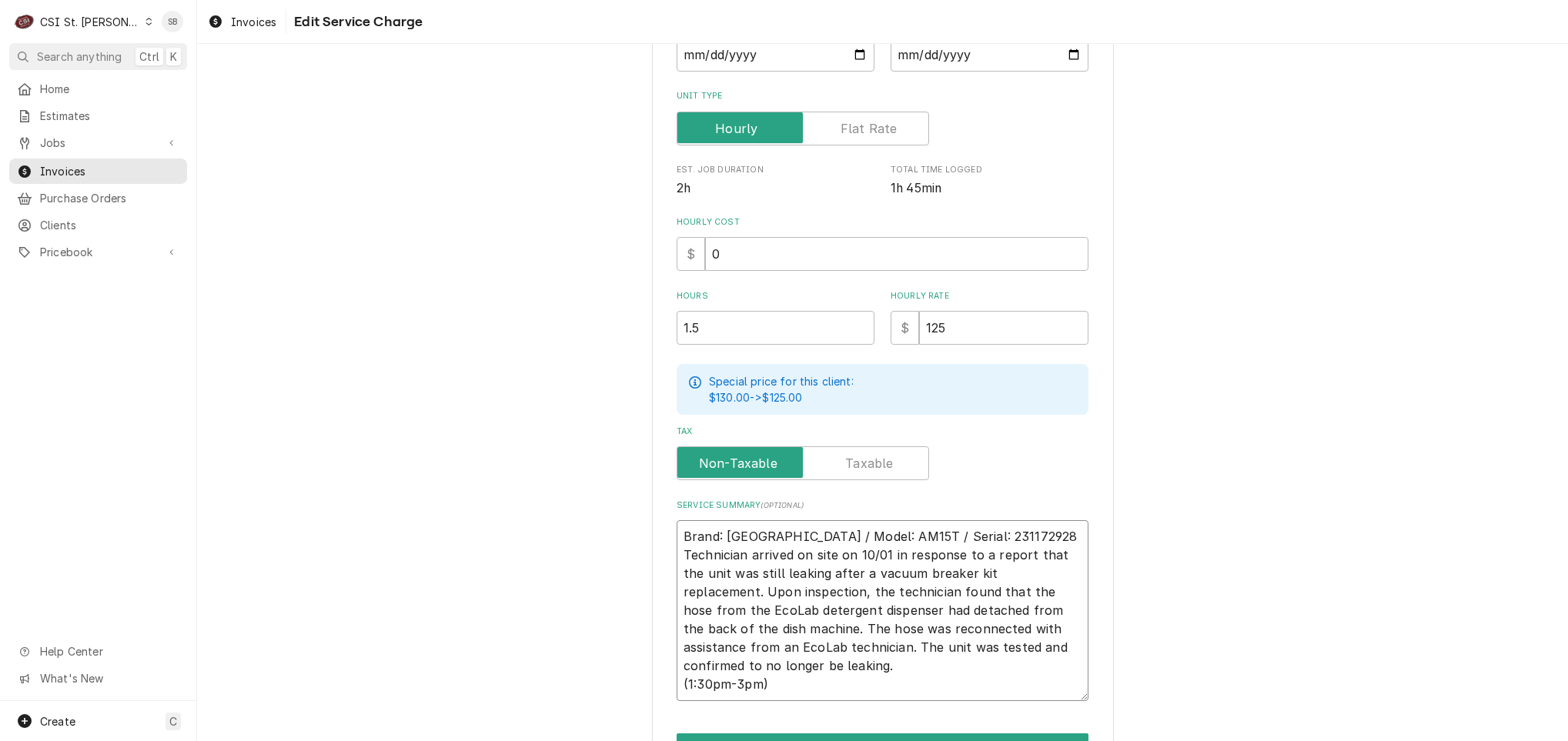
click at [989, 531] on textarea "Brand: Hobart / Model: AM15T / Serial: 231172928 Technician arrived on site on …" at bounding box center [882, 610] width 412 height 181
type textarea "x"
type textarea "Brand: Hobart / Model: AM15T / Serial: 231172928 Technician arrived on site on …"
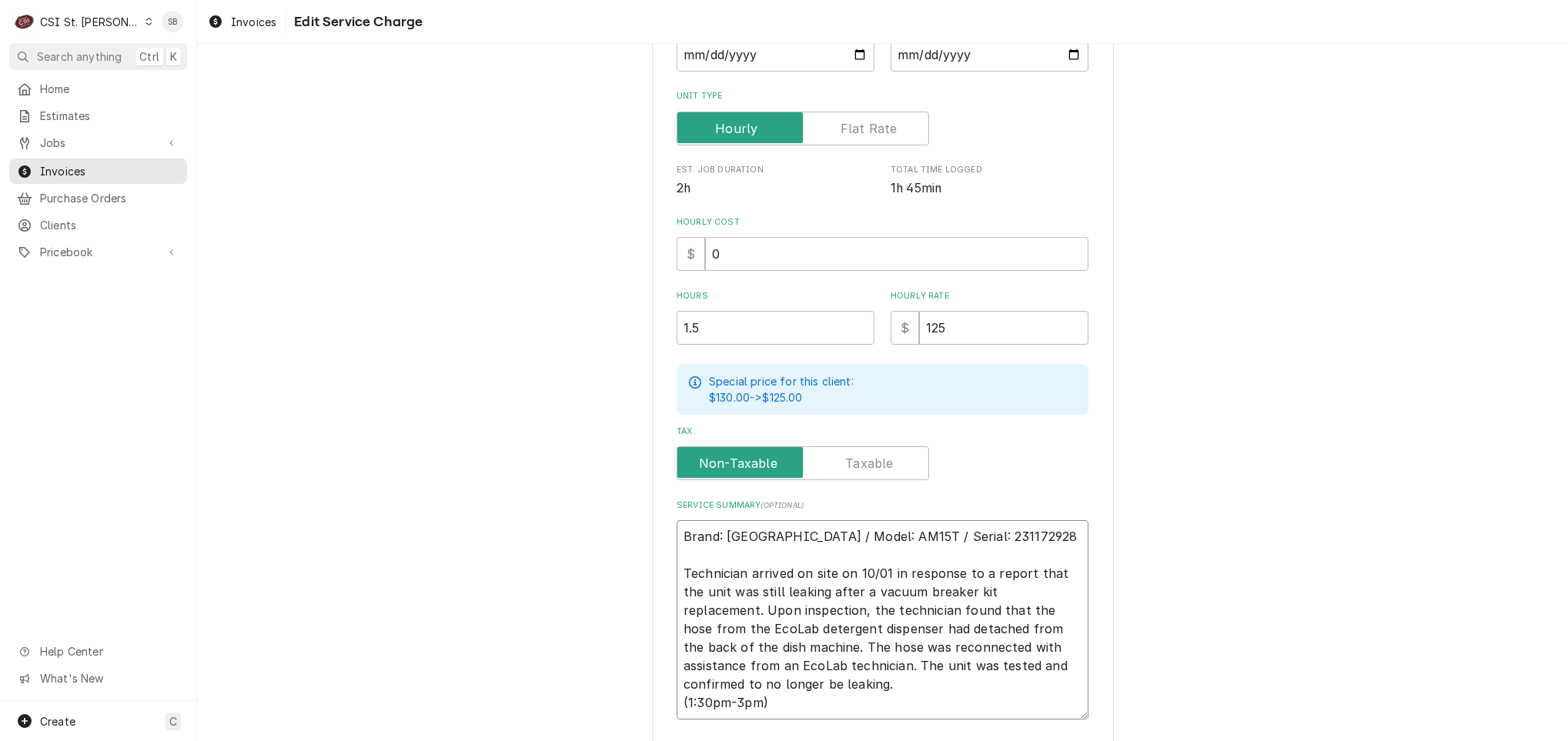
click at [1022, 660] on textarea "Brand: Hobart / Model: AM15T / Serial: 231172928 Technician arrived on site on …" at bounding box center [882, 619] width 412 height 199
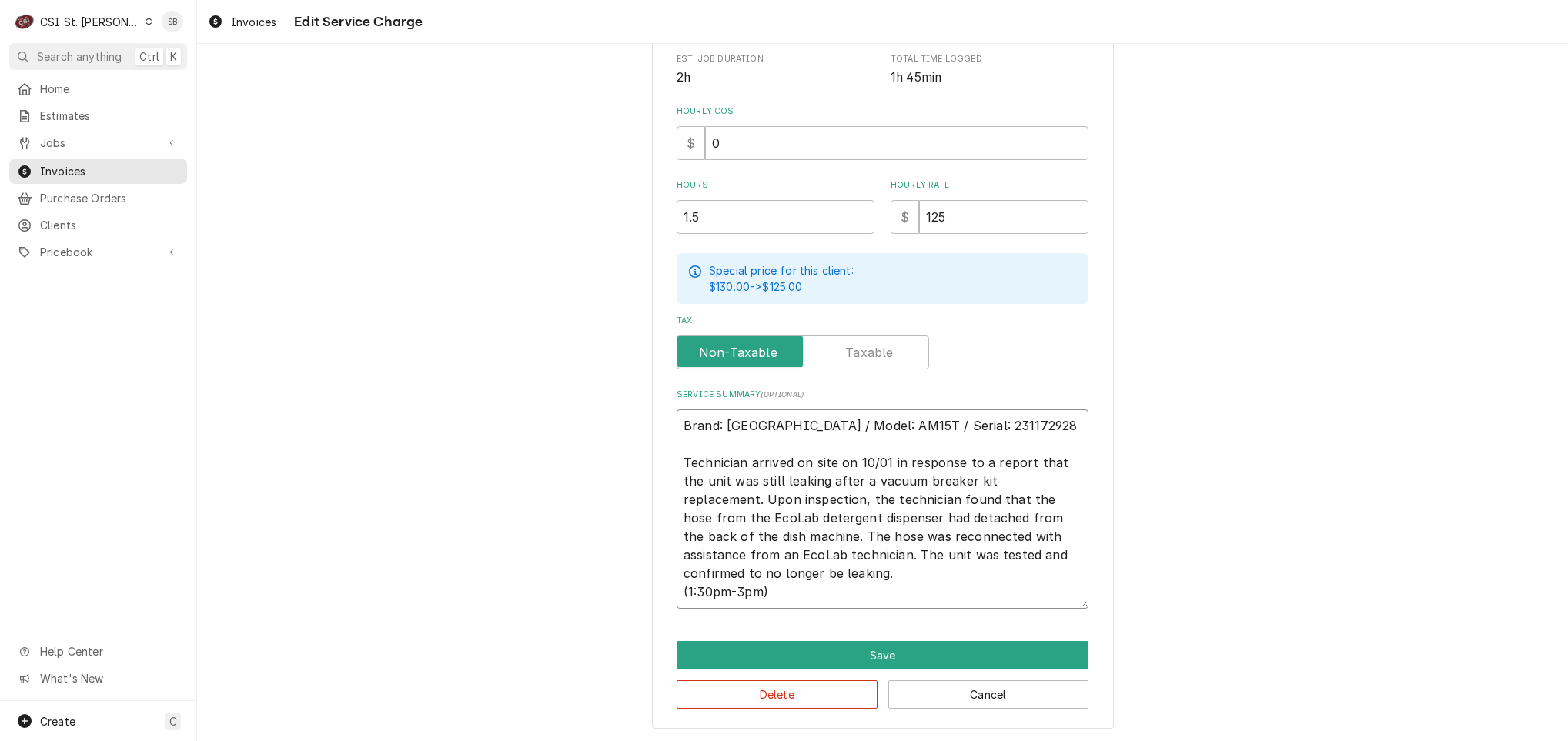
click at [806, 569] on textarea "Brand: Hobart / Model: AM15T / Serial: 231172928 Technician arrived on site on …" at bounding box center [882, 509] width 412 height 199
type textarea "x"
type textarea "Brand: Hobart / Model: AM15T / Serial: 231172928 Technician arrived on site on …"
type textarea "x"
type textarea "Brand: Hobart / Model: AM15T / Serial: 231172928 Technician arrived on site on …"
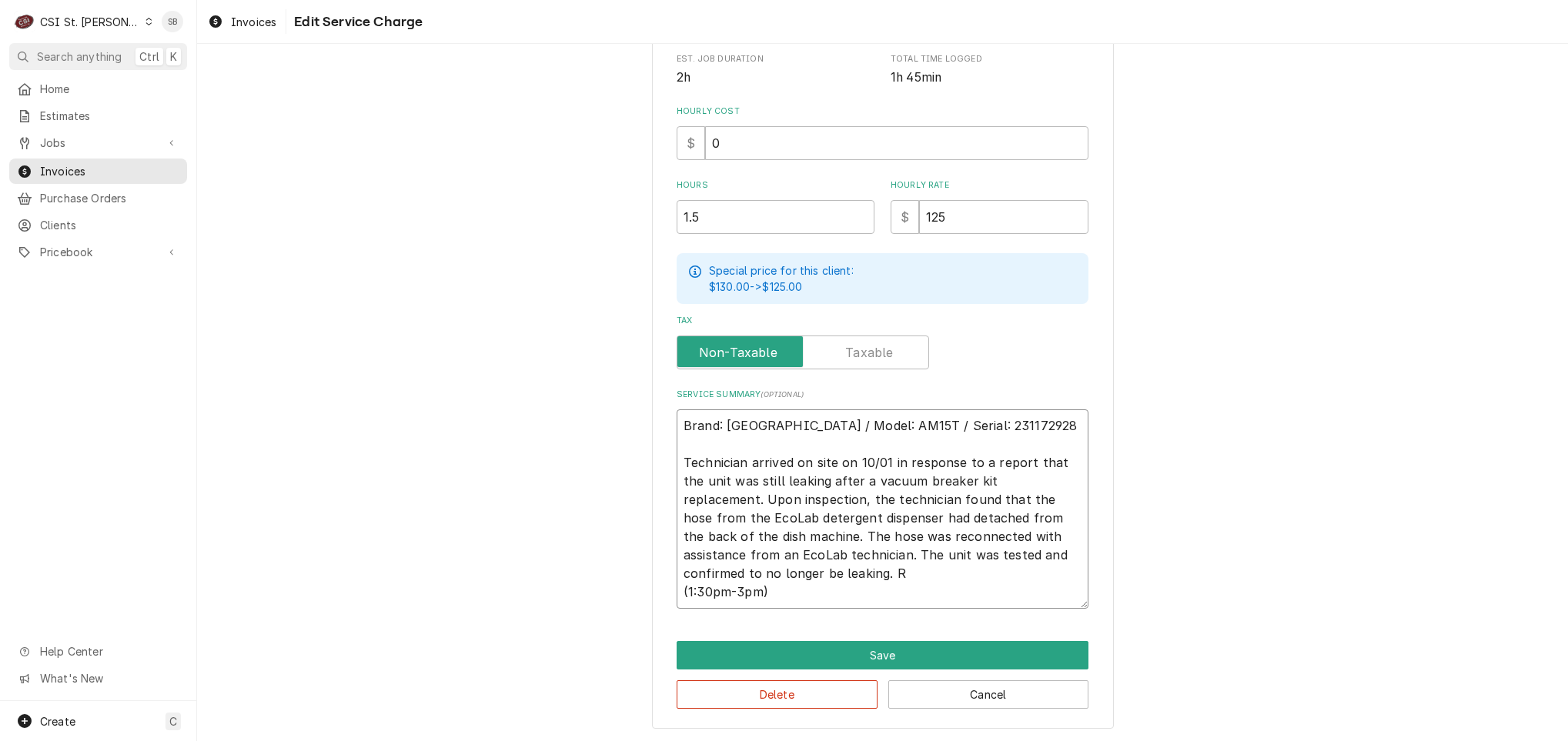
type textarea "x"
type textarea "Brand: Hobart / Model: AM15T / Serial: 231172928 Technician arrived on site on …"
type textarea "x"
type textarea "Brand: Hobart / Model: AM15T / Serial: 231172928 Technician arrived on site on …"
type textarea "x"
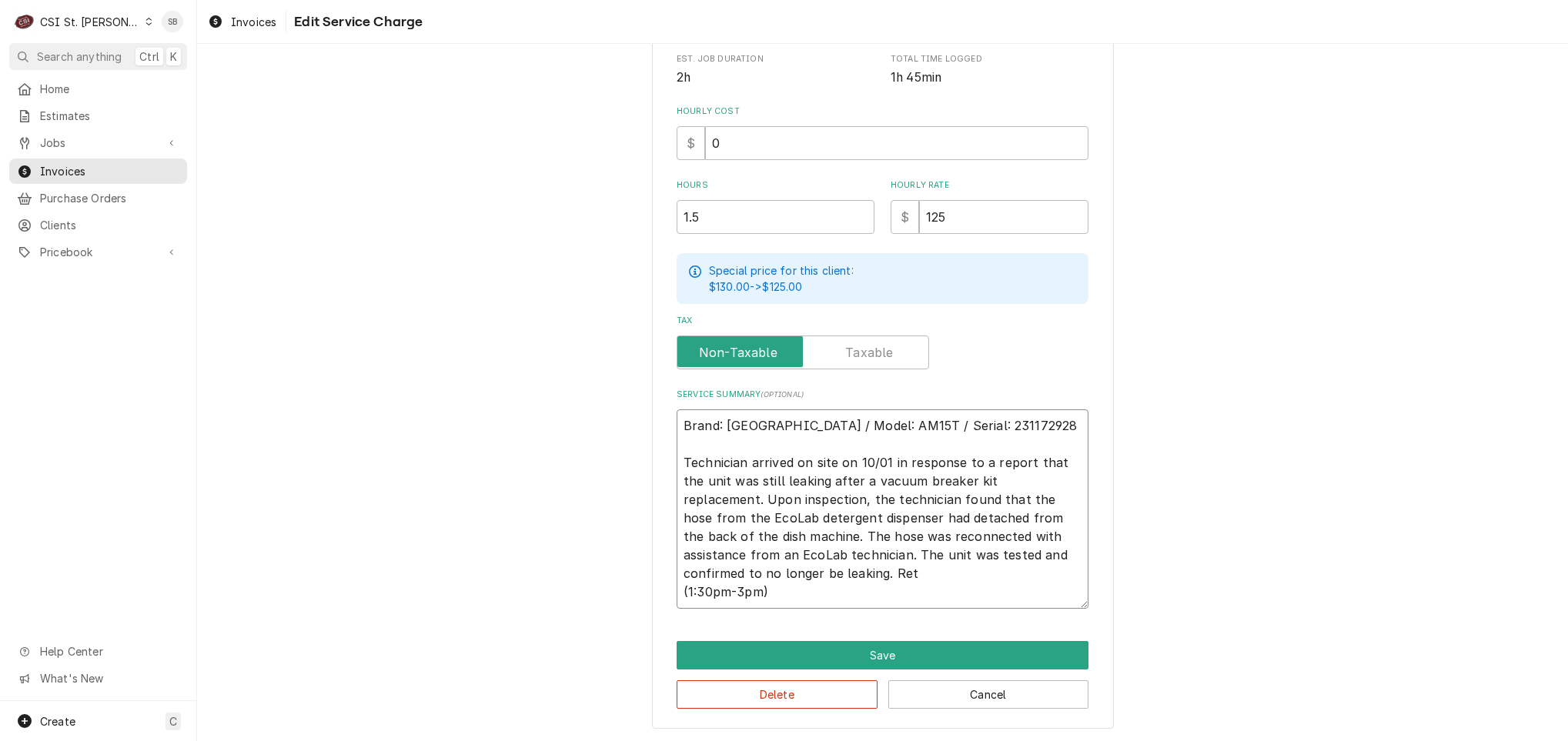
type textarea "Brand: Hobart / Model: AM15T / Serial: 231172928 Technician arrived on site on …"
type textarea "x"
type textarea "Brand: Hobart / Model: AM15T / Serial: 231172928 Technician arrived on site on …"
type textarea "x"
type textarea "Brand: Hobart / Model: AM15T / Serial: 231172928 Technician arrived on site on …"
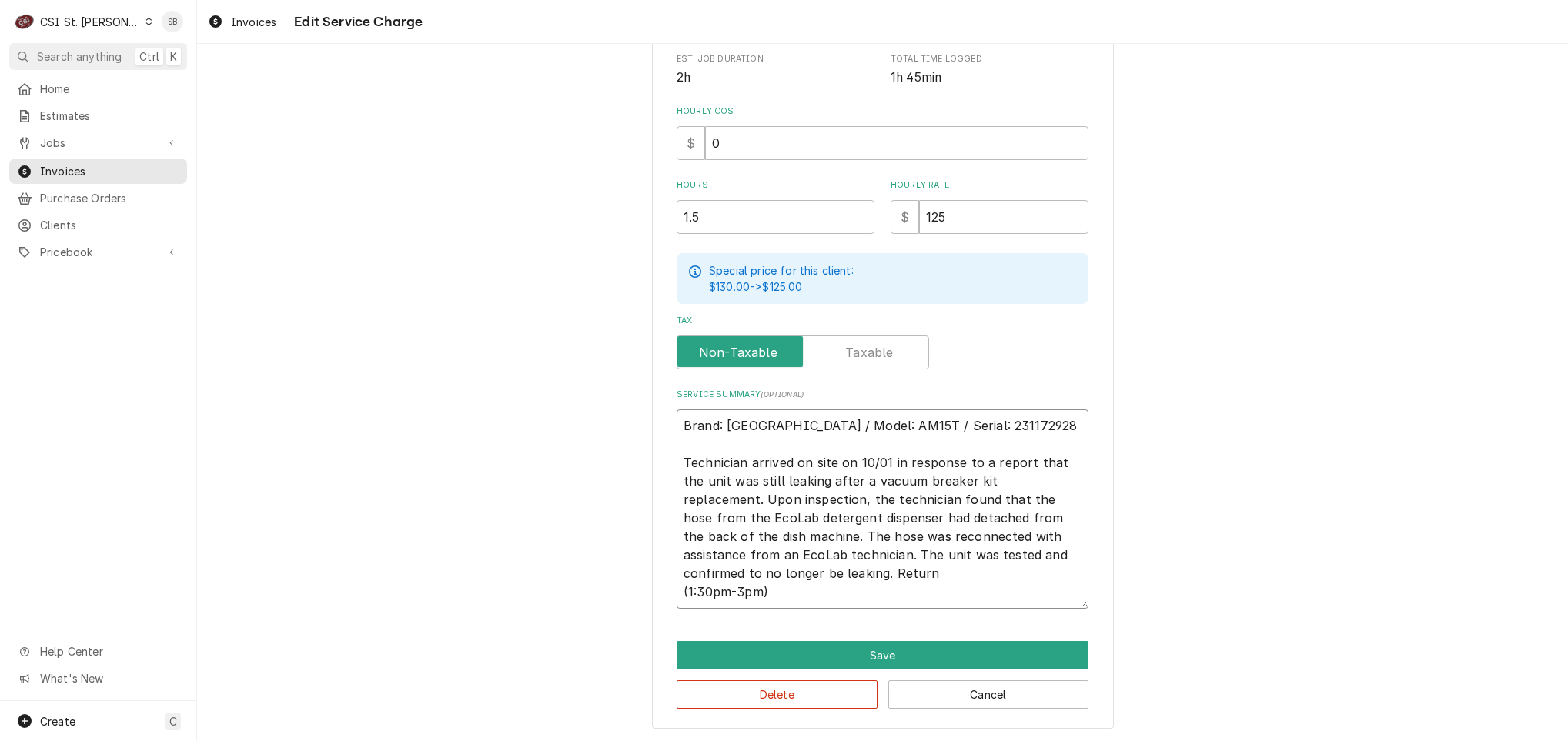
type textarea "x"
type textarea "Brand: Hobart / Model: AM15T / Serial: 231172928 Technician arrived on site on …"
type textarea "x"
type textarea "Brand: Hobart / Model: AM15T / Serial: 231172928 Technician arrived on site on …"
type textarea "x"
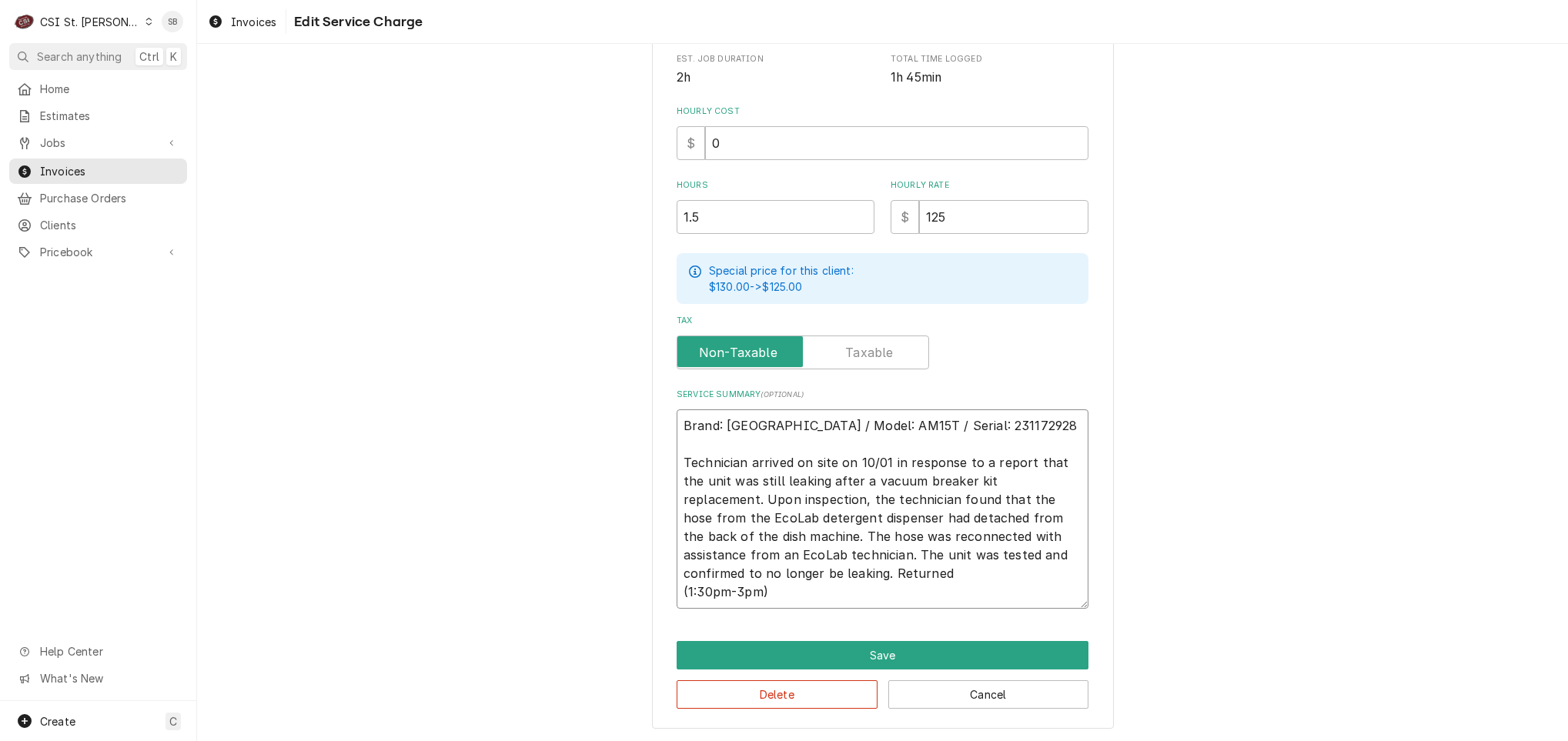
type textarea "Brand: Hobart / Model: AM15T / Serial: 231172928 Technician arrived on site on …"
type textarea "x"
type textarea "Brand: Hobart / Model: AM15T / Serial: 231172928 Technician arrived on site on …"
type textarea "x"
type textarea "Brand: Hobart / Model: AM15T / Serial: 231172928 Technician arrived on site on …"
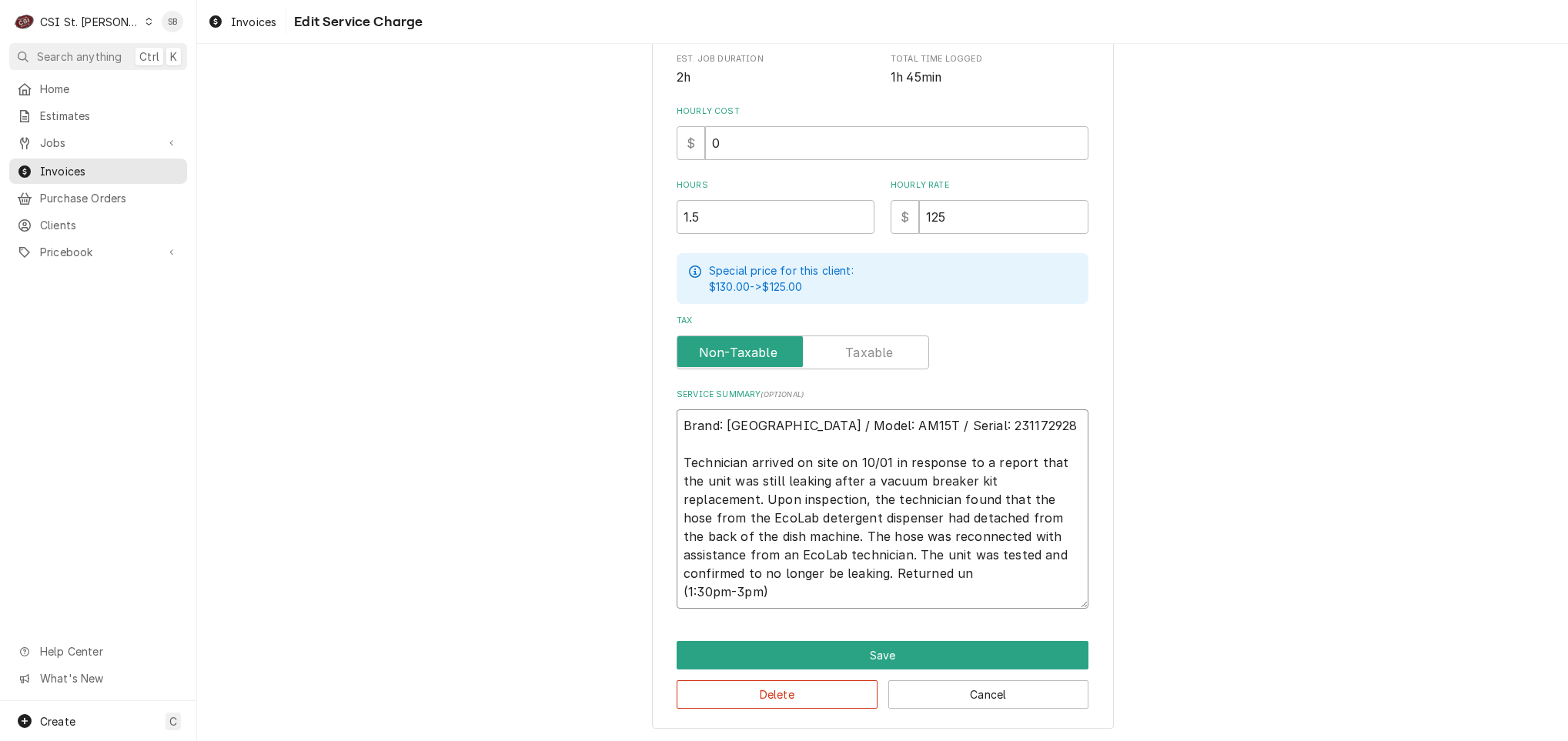
type textarea "x"
type textarea "Brand: Hobart / Model: AM15T / Serial: 231172928 Technician arrived on site on …"
type textarea "x"
type textarea "Brand: Hobart / Model: AM15T / Serial: 231172928 Technician arrived on site on …"
type textarea "x"
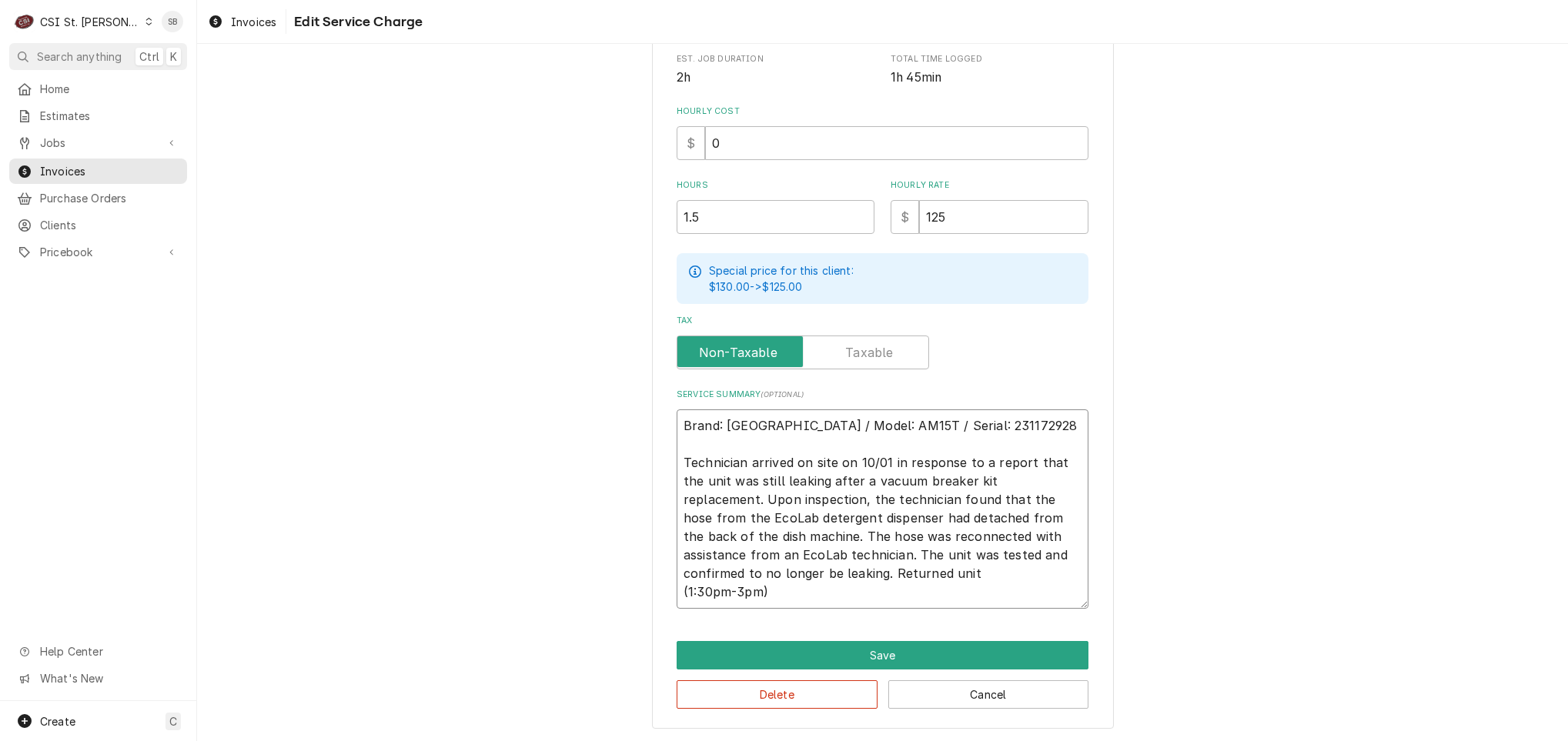
type textarea "Brand: Hobart / Model: AM15T / Serial: 231172928 Technician arrived on site on …"
type textarea "x"
type textarea "Brand: Hobart / Model: AM15T / Serial: 231172928 Technician arrived on site on …"
type textarea "x"
type textarea "Brand: Hobart / Model: AM15T / Serial: 231172928 Technician arrived on site on …"
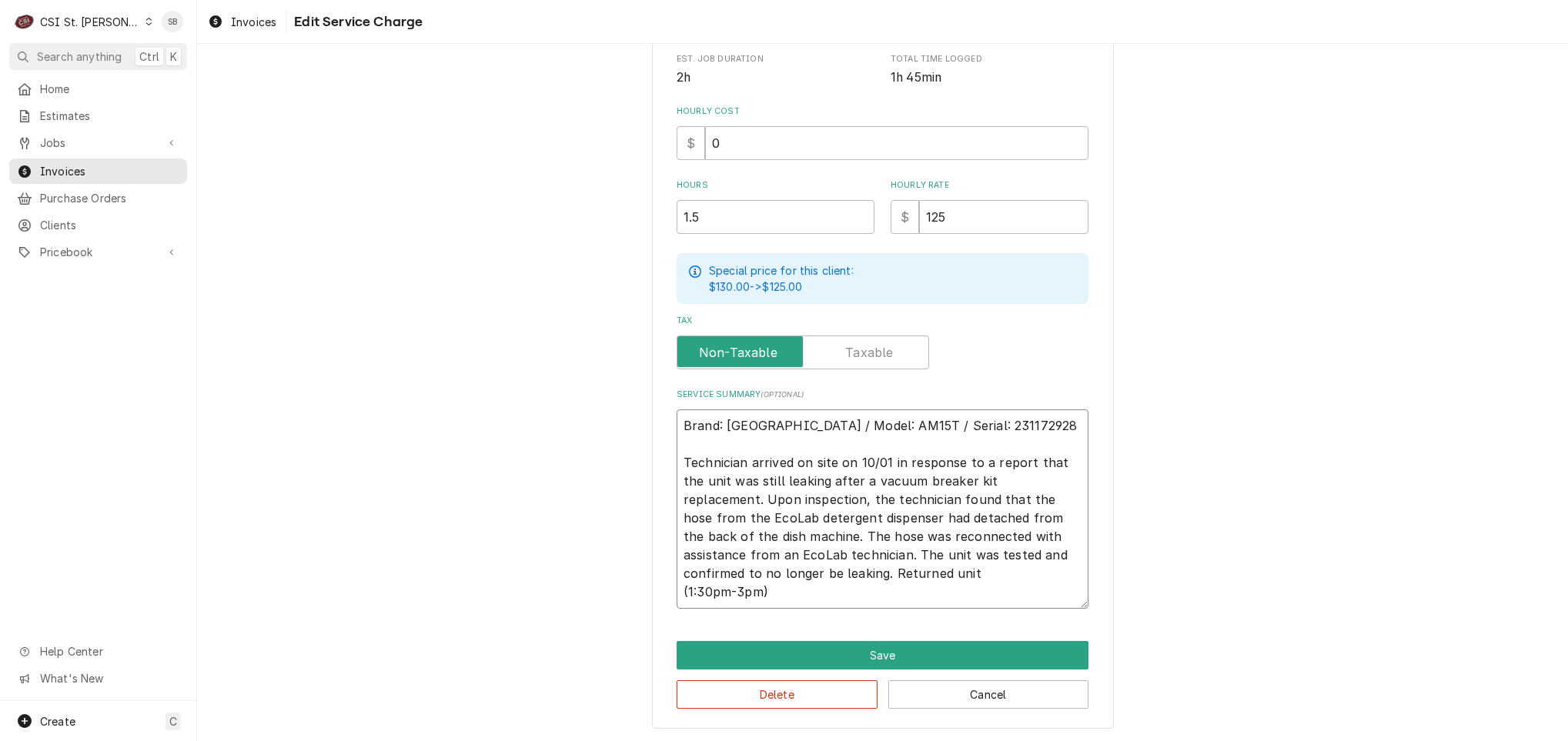
type textarea "x"
type textarea "Brand: Hobart / Model: AM15T / Serial: 231172928 Technician arrived on site on …"
click at [857, 657] on button "Save" at bounding box center [882, 655] width 412 height 29
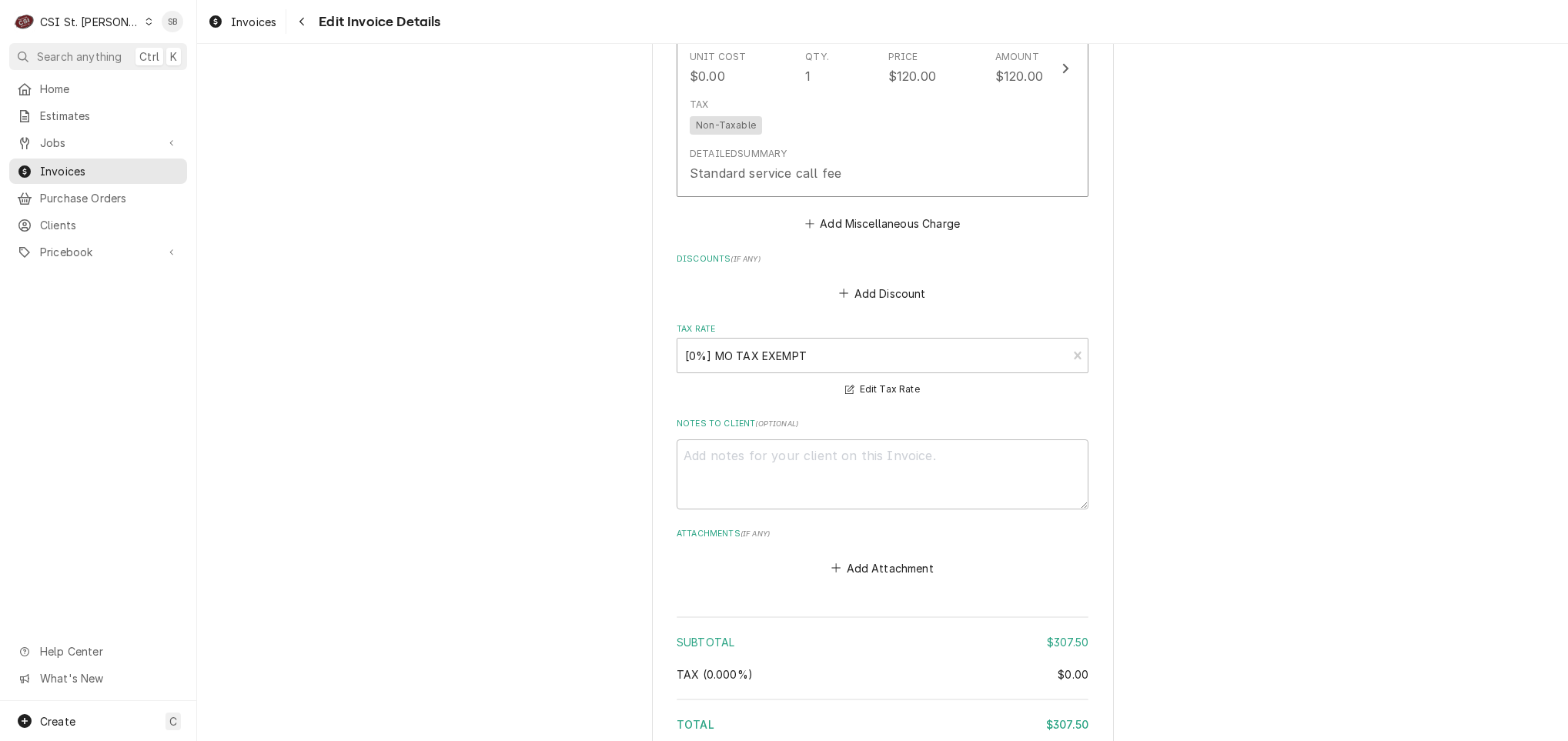
scroll to position [2018, 0]
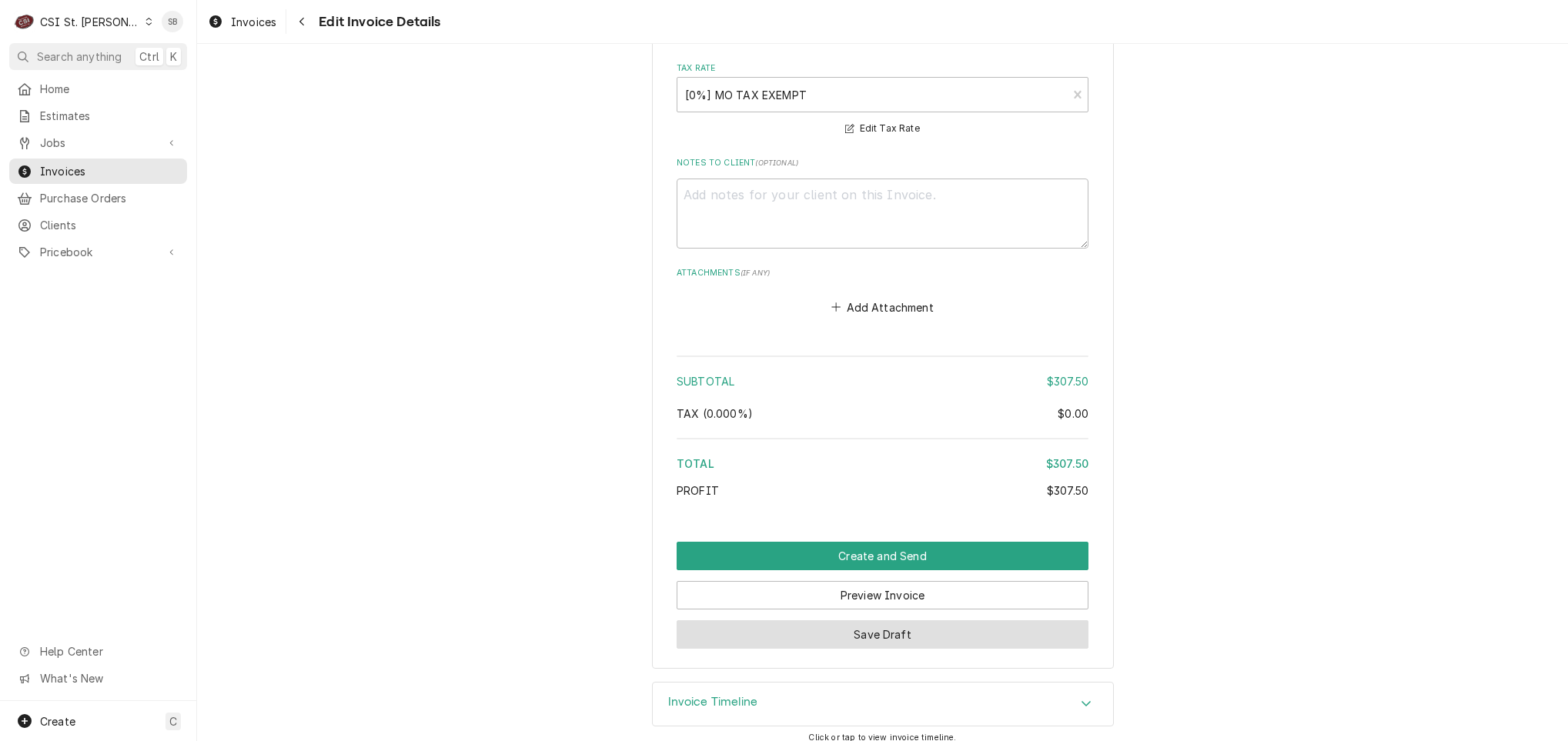
click at [818, 621] on button "Save Draft" at bounding box center [882, 635] width 412 height 29
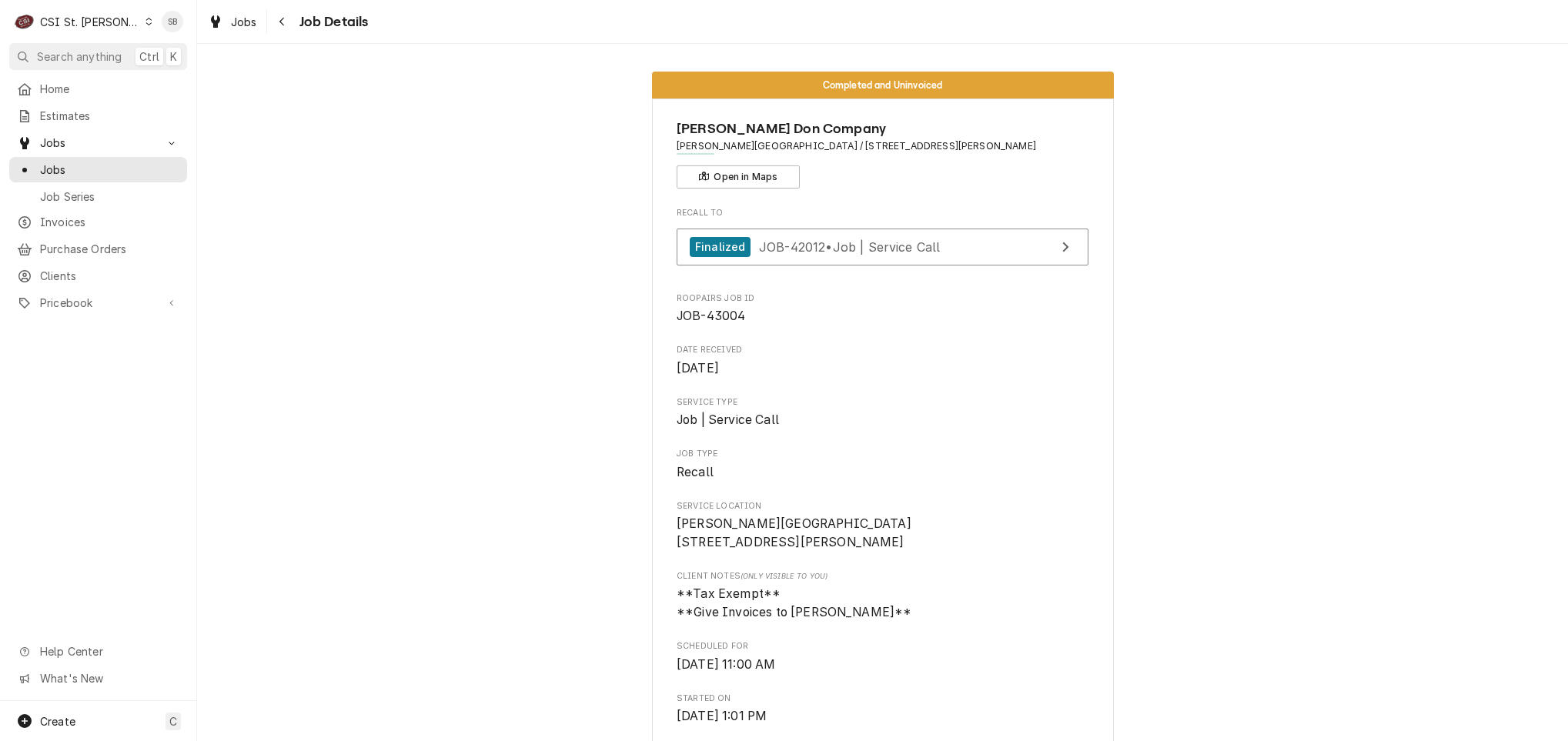
scroll to position [577, 0]
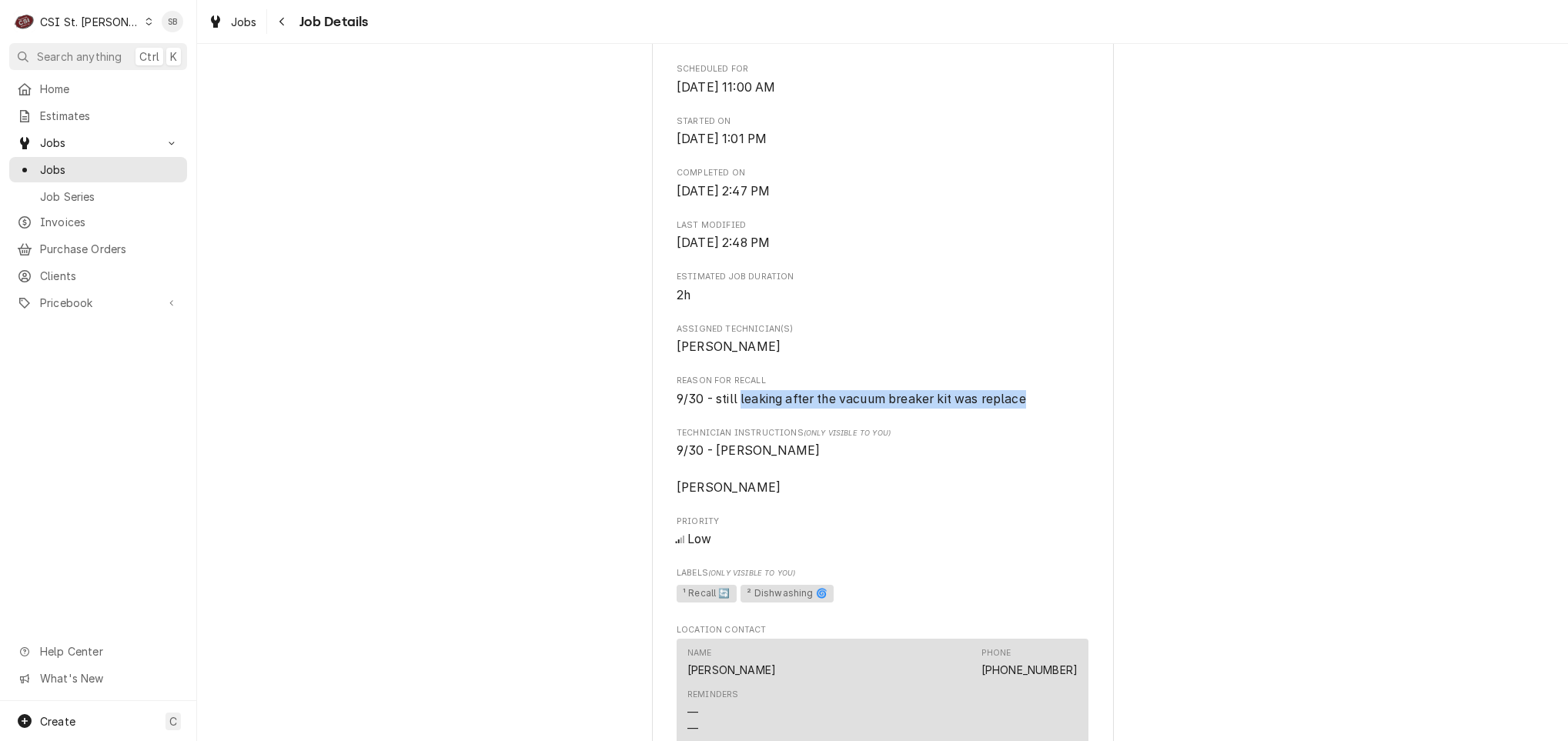
drag, startPoint x: 1060, startPoint y: 415, endPoint x: 730, endPoint y: 422, distance: 330.1
click at [730, 408] on span "9/30 - still leaking after the vacuum breaker kit was replace" at bounding box center [882, 399] width 412 height 19
copy span "leaking after the vacuum breaker kit was replace"
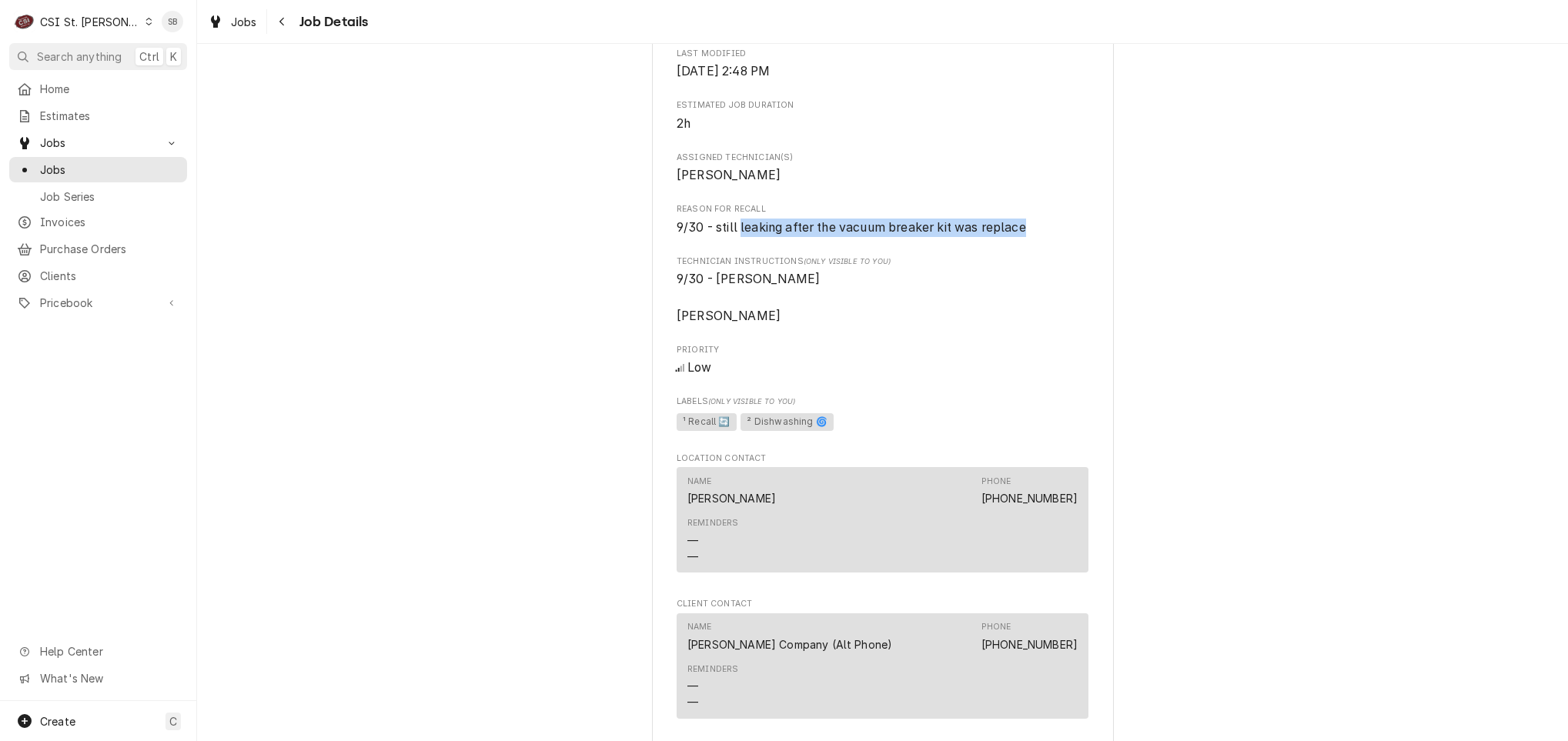
scroll to position [1154, 0]
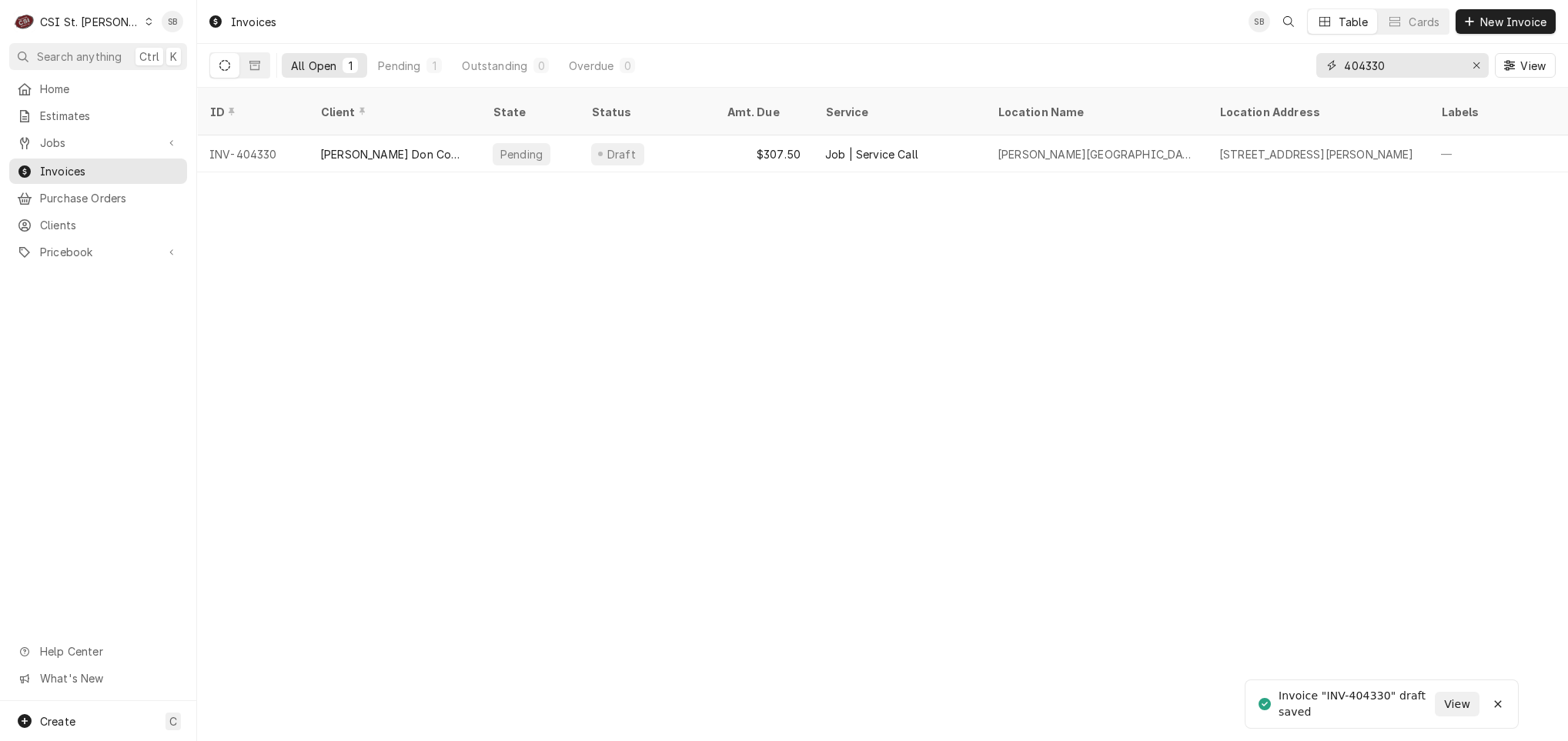
click at [1434, 65] on input "404330" at bounding box center [1402, 65] width 116 height 24
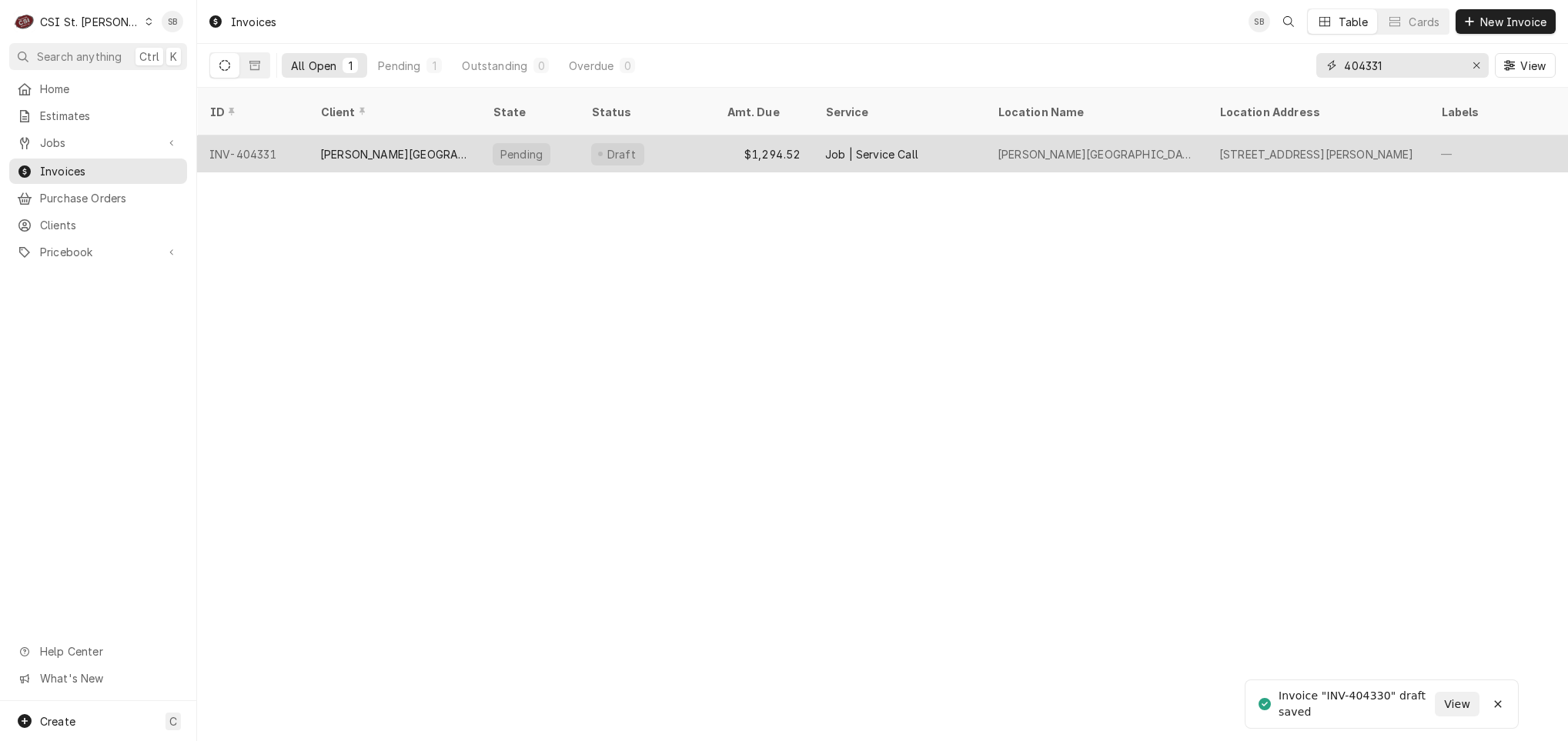
type input "404331"
click at [377, 146] on div "[PERSON_NAME][GEOGRAPHIC_DATA]" at bounding box center [393, 154] width 148 height 16
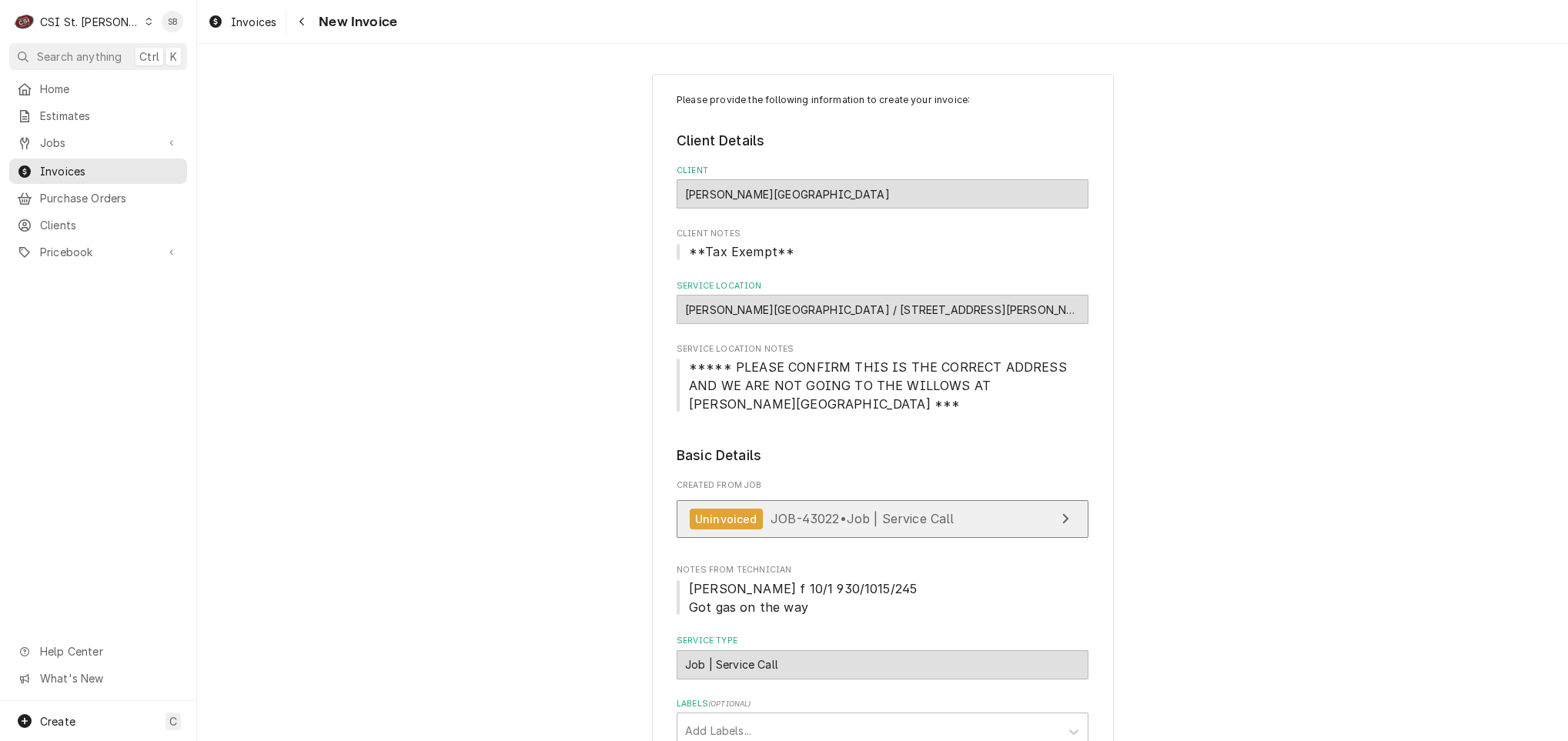
click at [827, 511] on span "JOB-43022 • Job | Service Call" at bounding box center [863, 518] width 184 height 15
drag, startPoint x: 784, startPoint y: 573, endPoint x: 825, endPoint y: 575, distance: 41.0
click at [825, 581] on span "[PERSON_NAME] f 10/1 930/1015/245 Got gas on the way" at bounding box center [803, 598] width 228 height 34
drag, startPoint x: 825, startPoint y: 575, endPoint x: 795, endPoint y: 562, distance: 32.7
click at [793, 564] on div "Notes From Technician [PERSON_NAME] f 10/1 930/1015/245 Got gas on the way" at bounding box center [882, 589] width 412 height 51
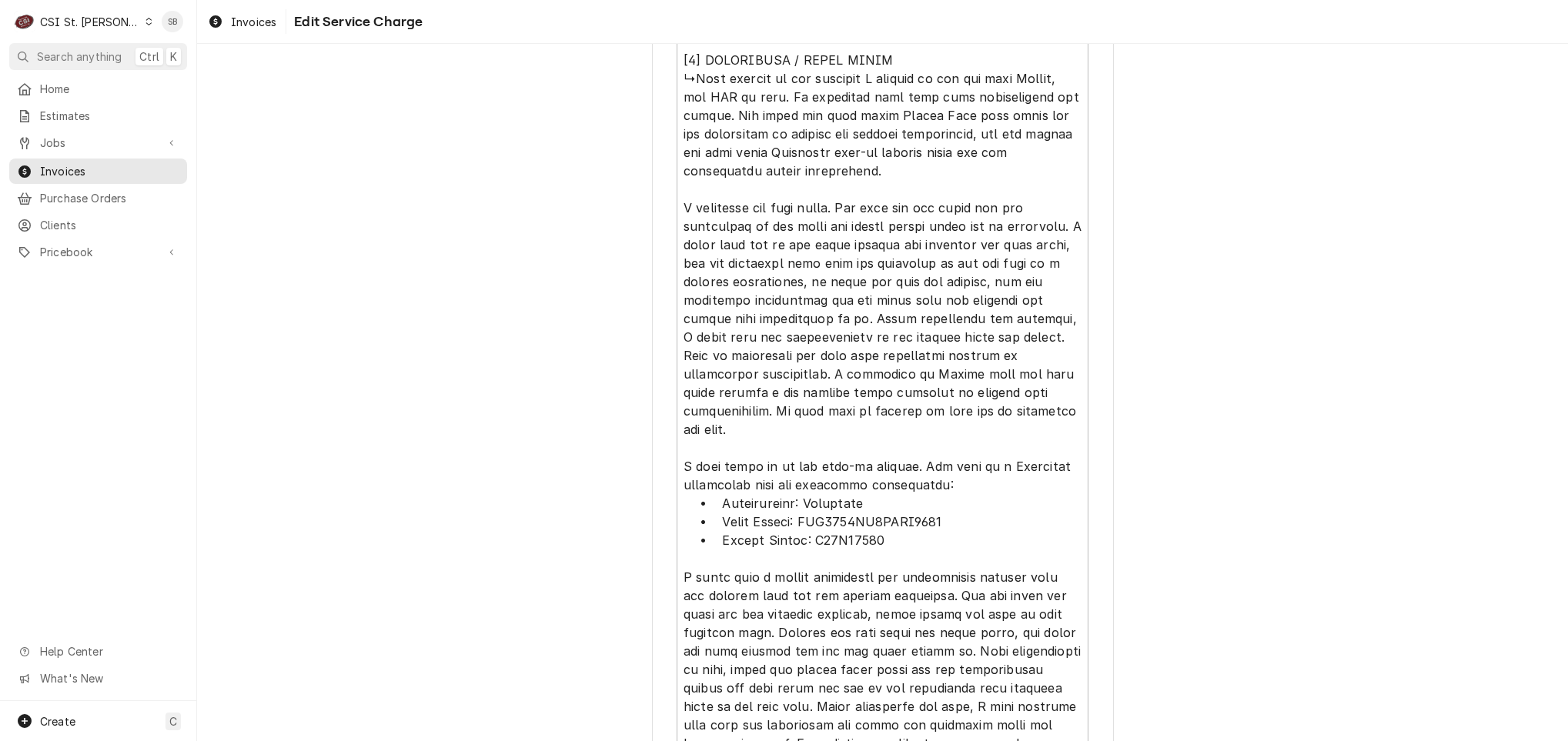
scroll to position [1644, 0]
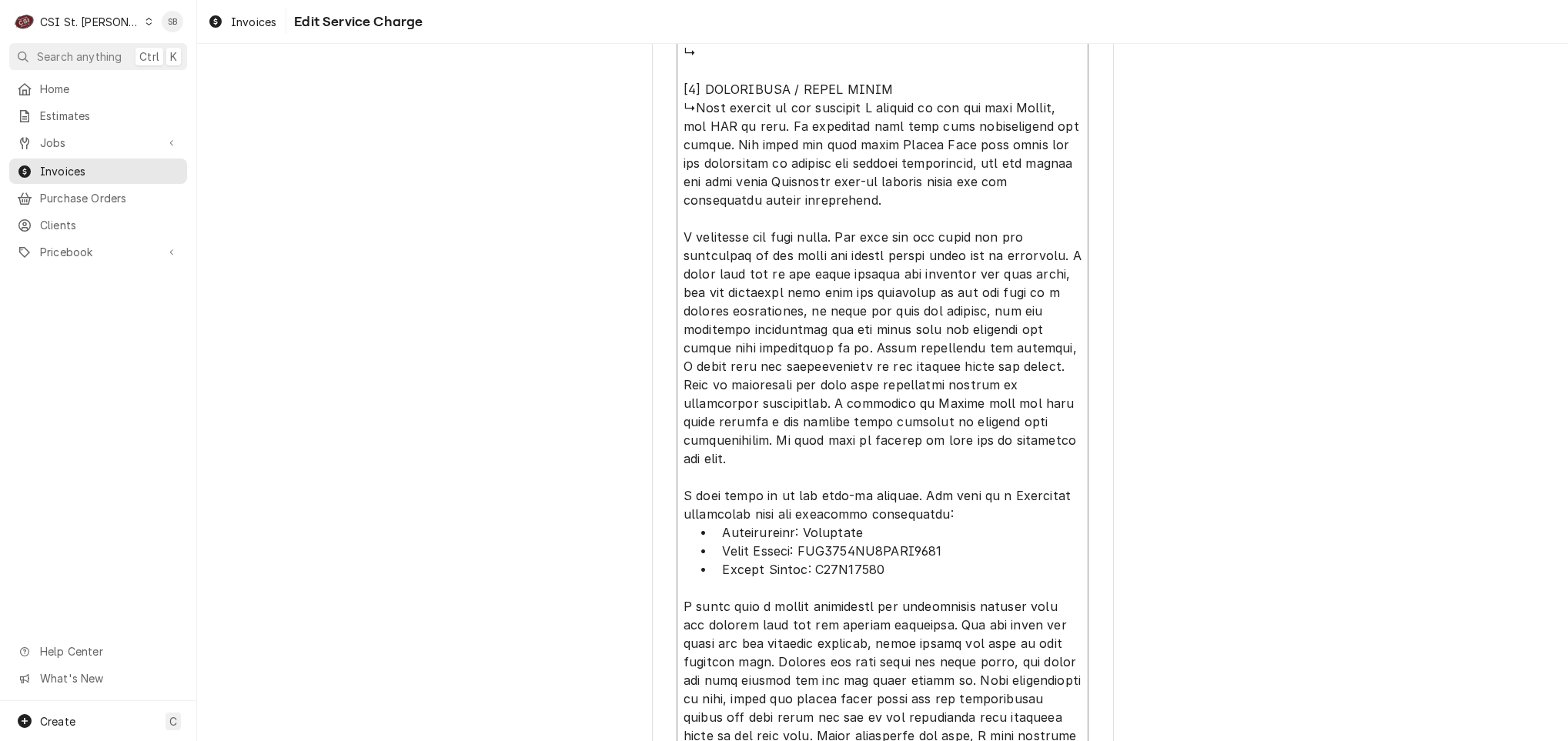
click at [849, 107] on textarea "Service Summary ( optional )" at bounding box center [882, 338] width 412 height 2489
type textarea "x"
type textarea "⚠️ LORE IPSUMDOLORSI ⚠️ ✪ Ametcons adi elitsedd eiusmodt ✪ Incidid utlabore etd…"
type textarea "x"
type textarea "⚠️ LORE IPSUMDOLORSI ⚠️ ✪ Ametcons adi elitsedd eiusmodt ✪ Incidid utlabore etd…"
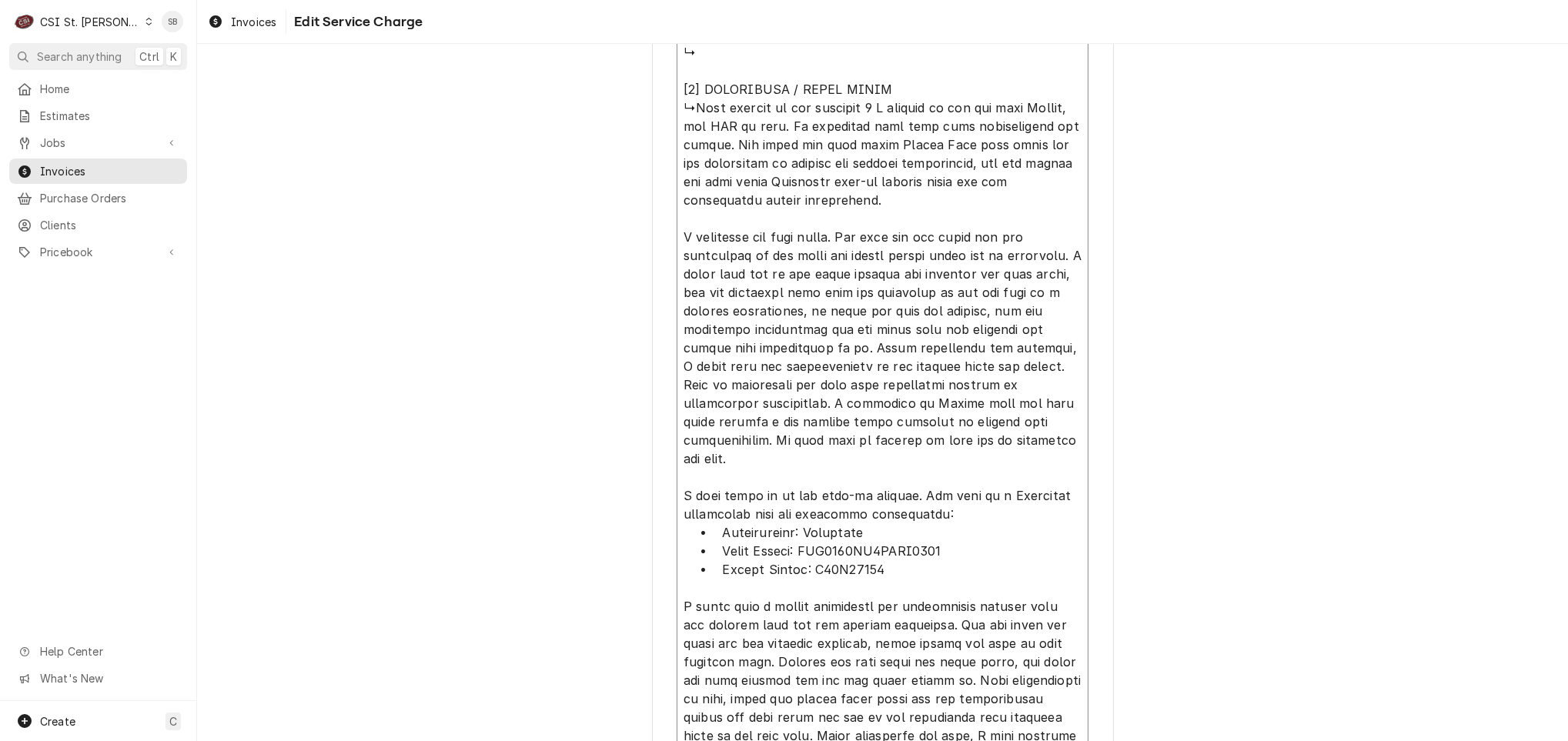
type textarea "x"
type textarea "⚠️ LORE IPSUMDOLORSI ⚠️ ✪ Ametcons adi elitsedd eiusmodt ✪ Incidid utlabore etd…"
type textarea "x"
type textarea "⚠️ LORE IPSUMDOLORSI ⚠️ ✪ Ametcons adi elitsedd eiusmodt ✪ Incidid utlabore etd…"
type textarea "x"
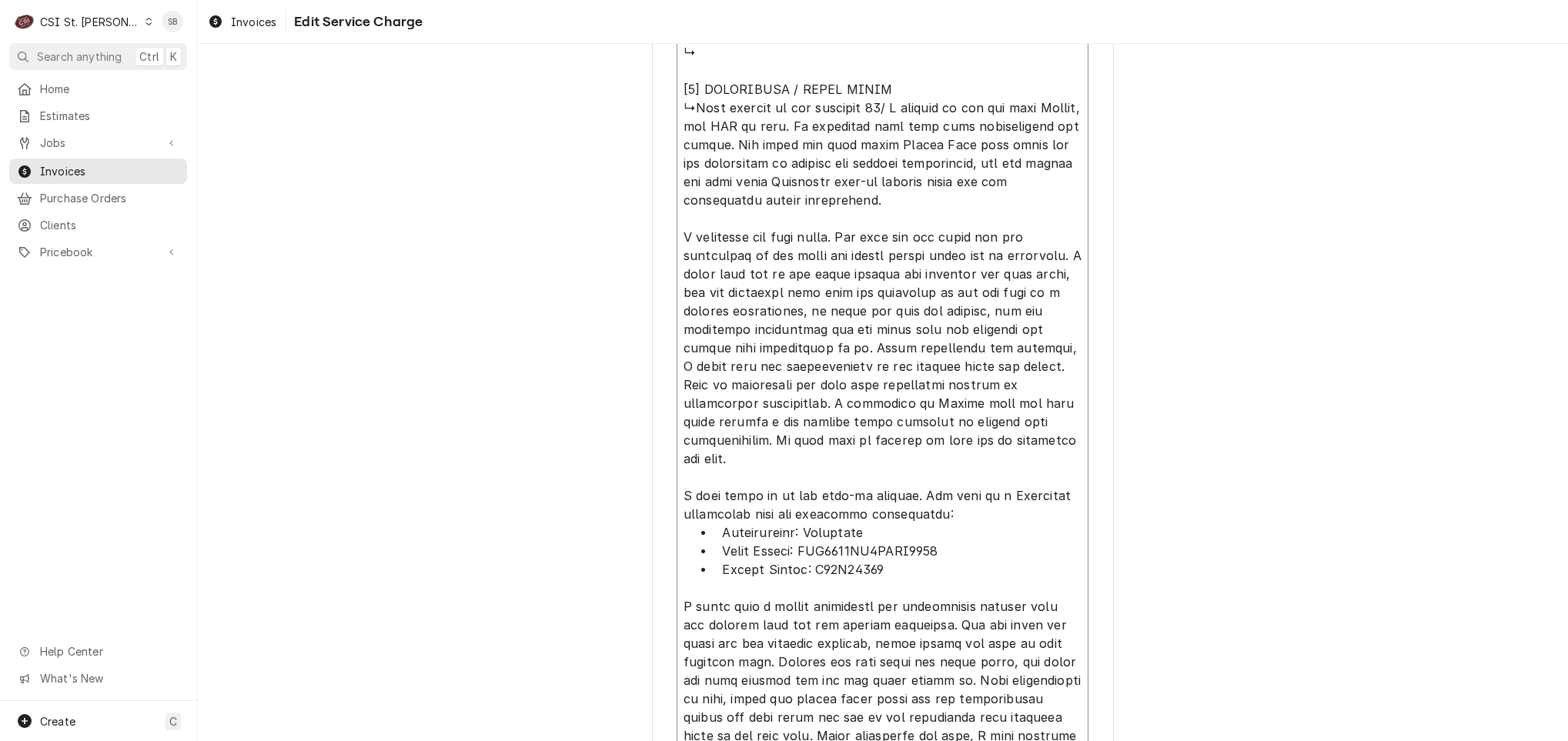
type textarea "⚠️ LORE IPSUMDOLORSI ⚠️ ✪ Ametcons adi elitsedd eiusmodt ✪ Incidid utlabore etd…"
type textarea "x"
type textarea "⚠️ LORE IPSUMDOLORSI ⚠️ ✪ Ametcons adi elitsedd eiusmodt ✪ Incidid utlabore etd…"
type textarea "x"
type textarea "⚠️ LORE IPSUMDOLORSI ⚠️ ✪ Ametcons adi elitsedd eiusmodt ✪ Incidid utlabore etd…"
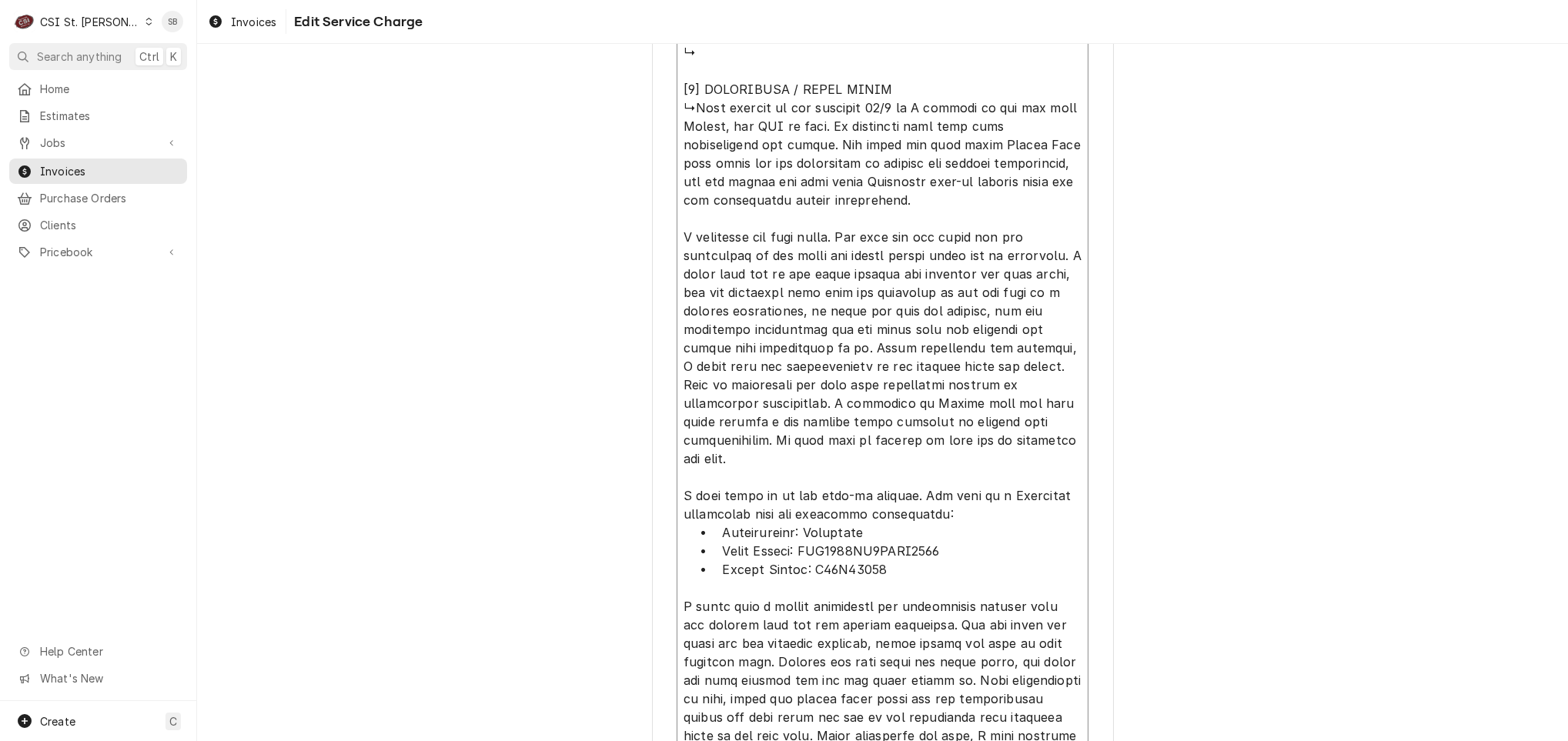
type textarea "x"
type textarea "⚠️ LORE IPSUMDOLORSI ⚠️ ✪ Ametcons adi elitsedd eiusmodt ✪ Incidid utlabore etd…"
type textarea "x"
type textarea "⚠️ LORE IPSUMDOLORSI ⚠️ ✪ Ametcons adi elitsedd eiusmodt ✪ Incidid utlabore etd…"
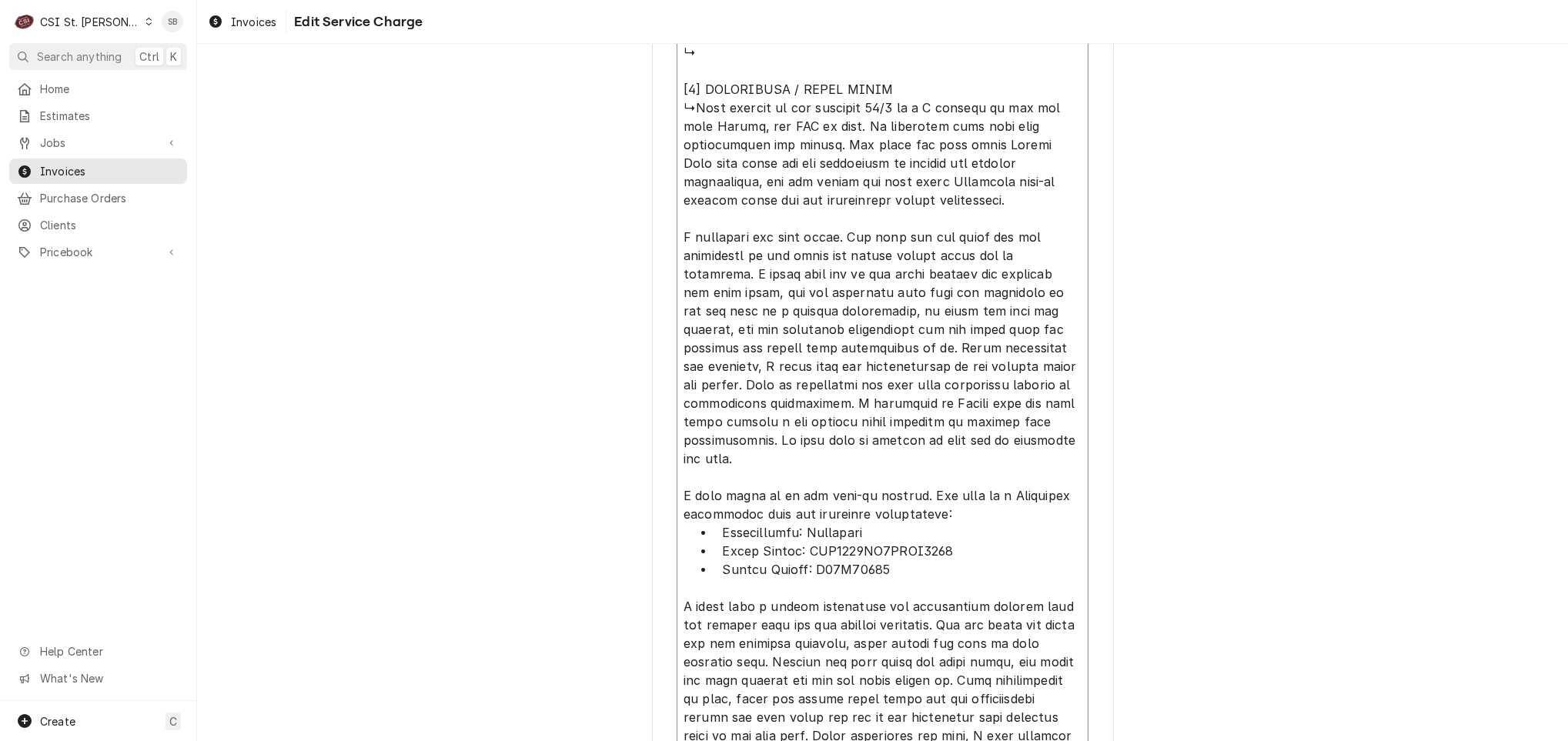
type textarea "x"
type textarea "⚠️ LORE IPSUMDOLORSI ⚠️ ✪ Ametcons adi elitsedd eiusmodt ✪ Incidid utlabore etd…"
type textarea "x"
type textarea "⚠️ LORE IPSUMDOLORSI ⚠️ ✪ Ametcons adi elitsedd eiusmodt ✪ Incidid utlabore etd…"
type textarea "x"
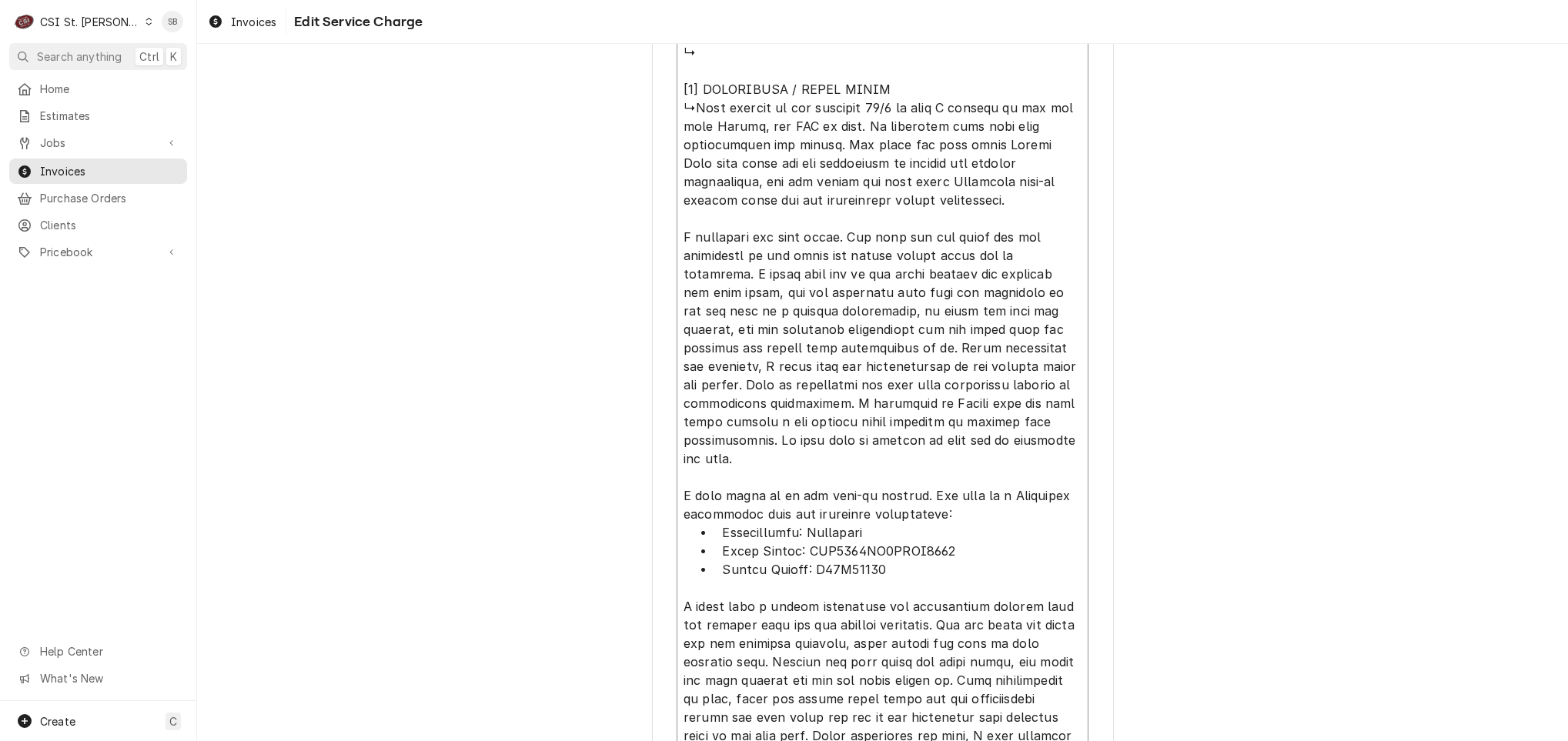
type textarea "⚠️ LORE IPSUMDOLORSI ⚠️ ✪ Ametcons adi elitsedd eiusmodt ✪ Incidid utlabore etd…"
type textarea "x"
type textarea "⚠️ LORE IPSUMDOLORSI ⚠️ ✪ Ametcons adi elitsedd eiusmodt ✪ Incidid utlabore etd…"
type textarea "x"
type textarea "⚠️ LORE IPSUMDOLORSI ⚠️ ✪ Ametcons adi elitsedd eiusmodt ✪ Incidid utlabore etd…"
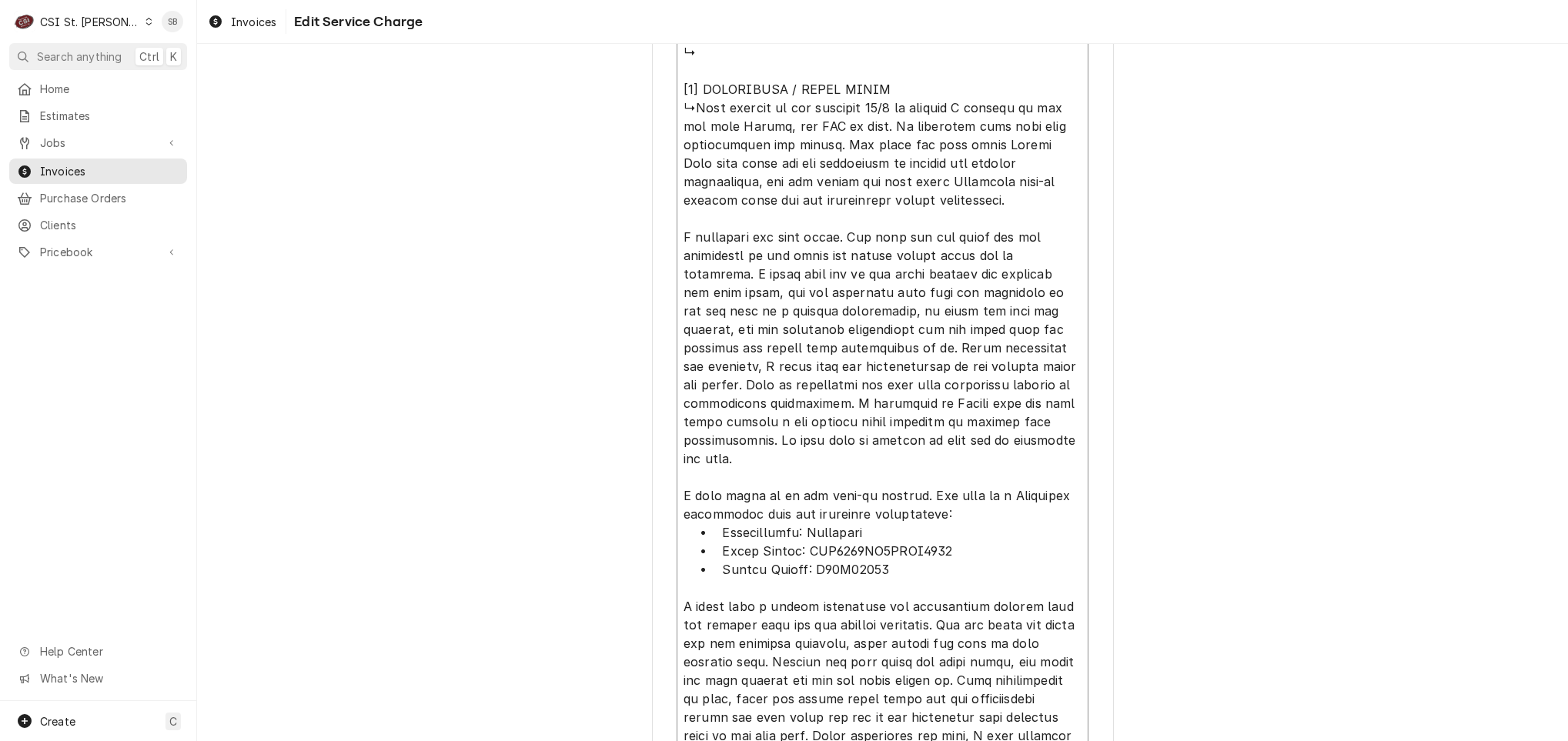
type textarea "x"
type textarea "⚠️ LORE IPSUMDOLORSI ⚠️ ✪ Ametcons adi elitsedd eiusmodt ✪ Incidid utlabore etd…"
type textarea "x"
type textarea "⚠️ LORE IPSUMDOLORSI ⚠️ ✪ Ametcons adi elitsedd eiusmodt ✪ Incidid utlabore etd…"
type textarea "x"
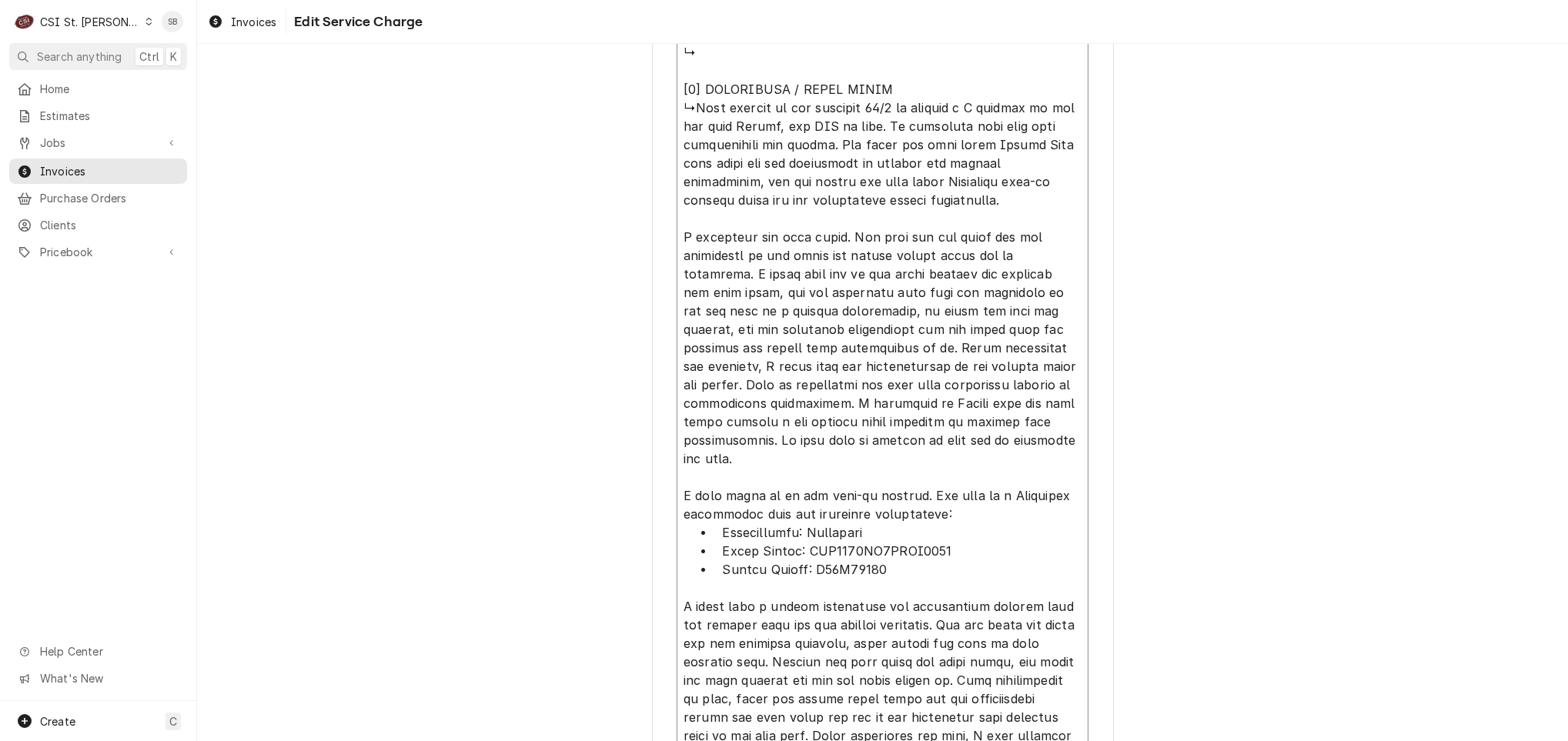
type textarea "⚠️ LORE IPSUMDOLORSI ⚠️ ✪ Ametcons adi elitsedd eiusmodt ✪ Incidid utlabore etd…"
type textarea "x"
type textarea "⚠️ LORE IPSUMDOLORSI ⚠️ ✪ Ametcons adi elitsedd eiusmodt ✪ Incidid utlabore etd…"
type textarea "x"
type textarea "⚠️ LORE IPSUMDOLORSI ⚠️ ✪ Ametcons adi elitsedd eiusmodt ✪ Incidid utlabore etd…"
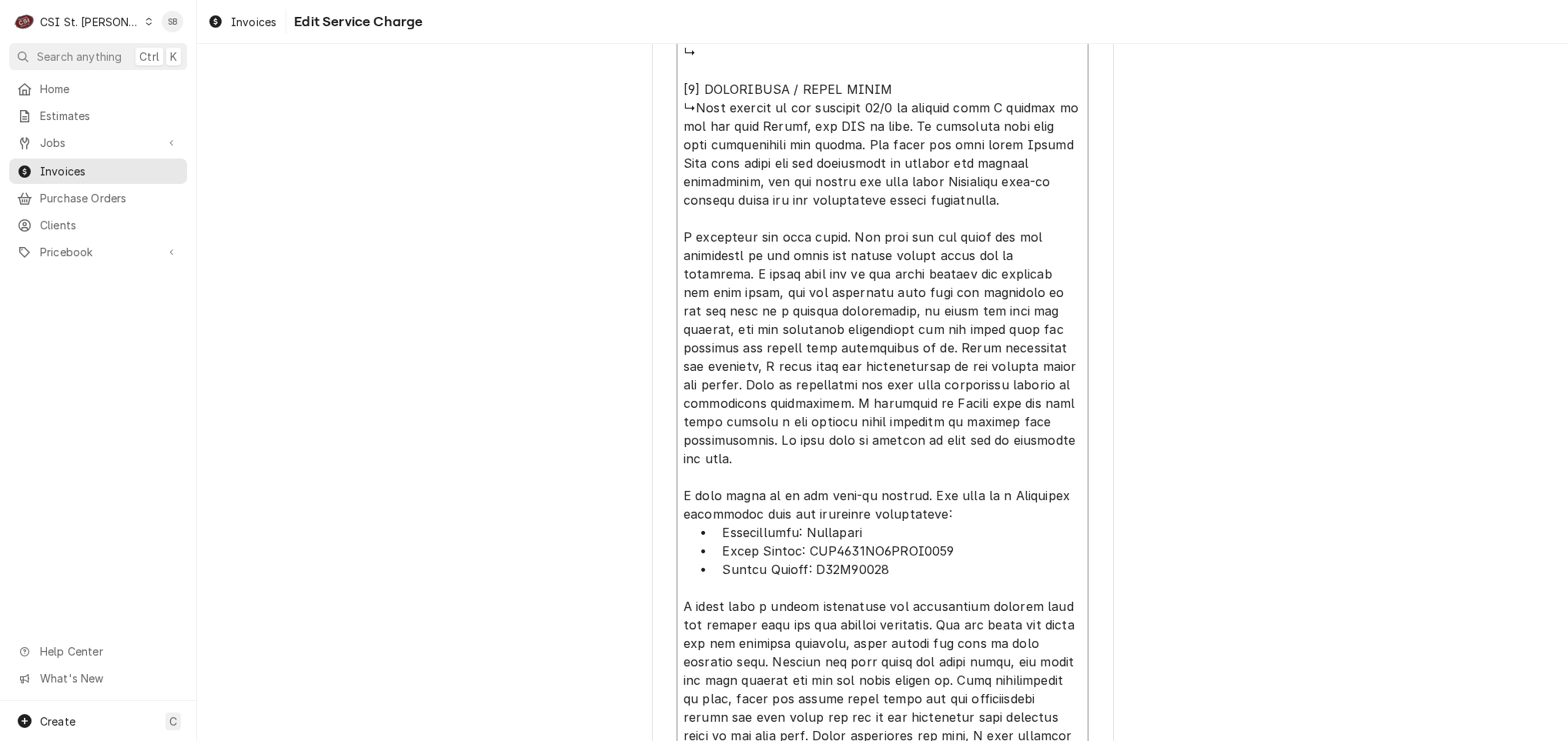
type textarea "x"
type textarea "⚠️ LORE IPSUMDOLORSI ⚠️ ✪ Ametcons adi elitsedd eiusmodt ✪ Incidid utlabore etd…"
type textarea "x"
type textarea "⚠️ LORE IPSUMDOLORSI ⚠️ ✪ Ametcons adi elitsedd eiusmodt ✪ Incidid utlabore etd…"
type textarea "x"
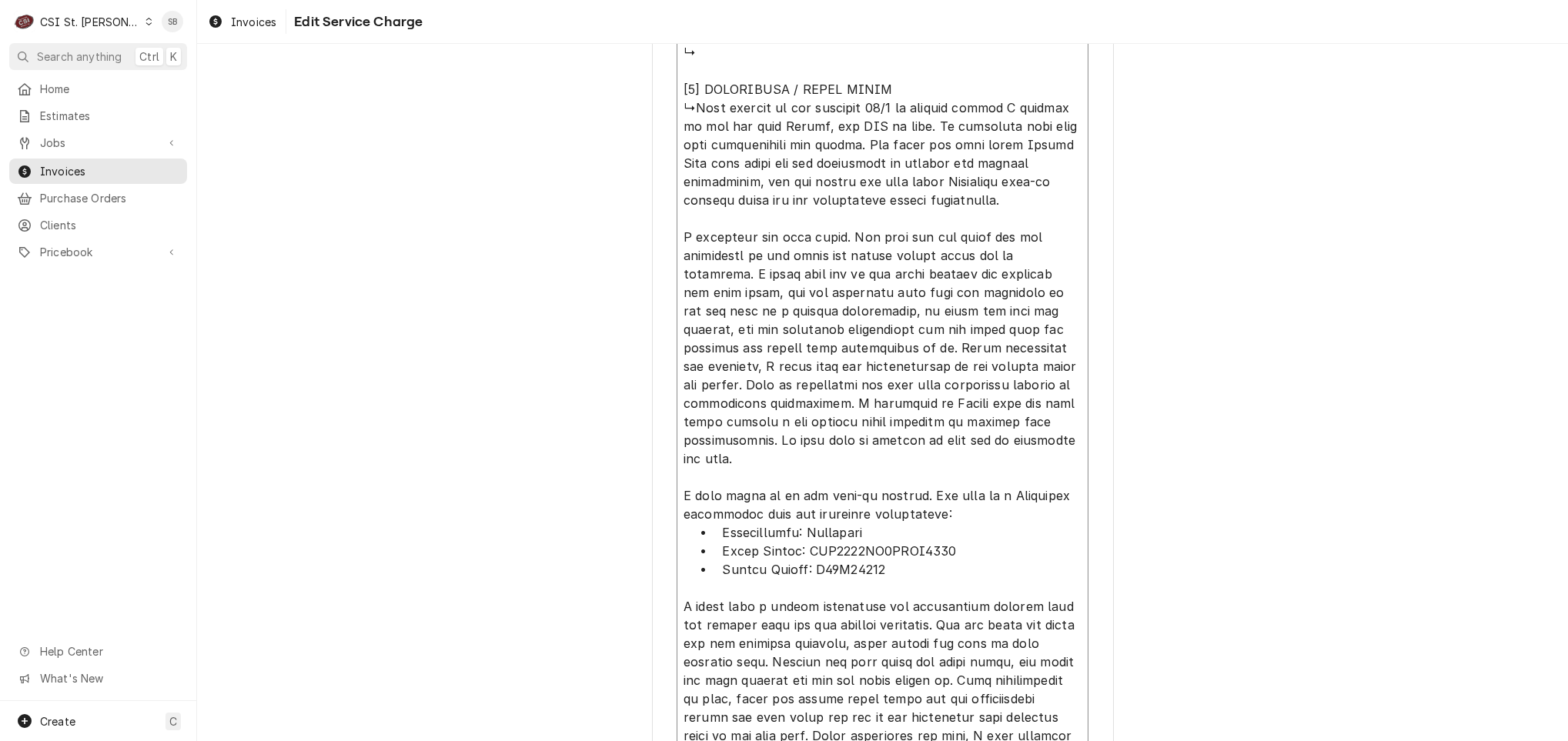
type textarea "⚠️ LORE IPSUMDOLORSI ⚠️ ✪ Ametcons adi elitsedd eiusmodt ✪ Incidid utlabore etd…"
type textarea "x"
type textarea "⚠️ LORE IPSUMDOLORSI ⚠️ ✪ Ametcons adi elitsedd eiusmodt ✪ Incidid utlabore etd…"
type textarea "x"
type textarea "⚠️ LORE IPSUMDOLORSI ⚠️ ✪ Ametcons adi elitsedd eiusmodt ✪ Incidid utlabore etd…"
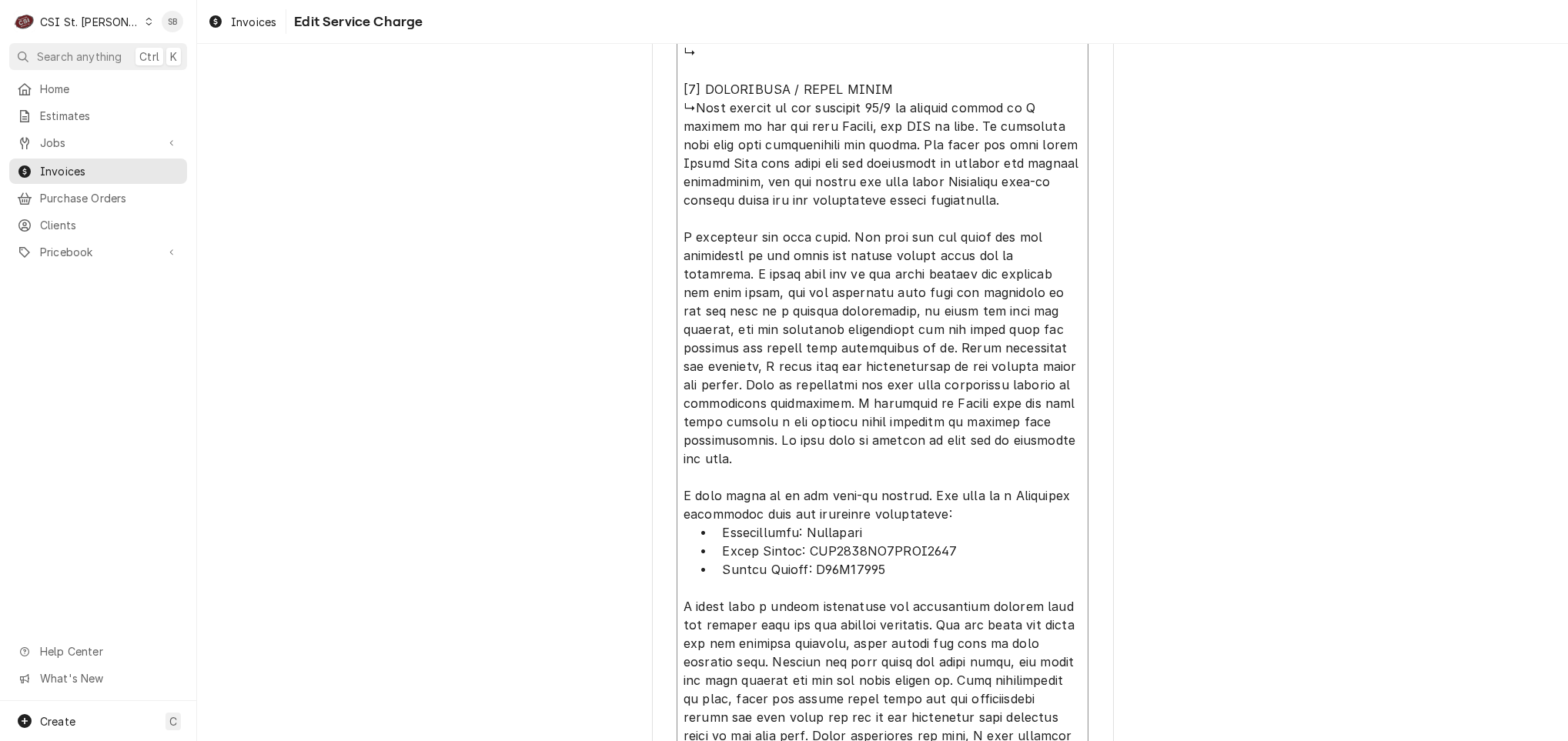
type textarea "x"
type textarea "⚠️ LORE IPSUMDOLORSI ⚠️ ✪ Ametcons adi elitsedd eiusmodt ✪ Incidid utlabore etd…"
paste textarea "2 ISSUES Walk-in red warning light keeps coming on and is not holding temp has …"
type textarea "x"
type textarea "⚠️ LORE IPSUMDOLORSI ⚠️ ✪ Ametcons adi elitsedd eiusmodt ✪ Incidid utlabore etd…"
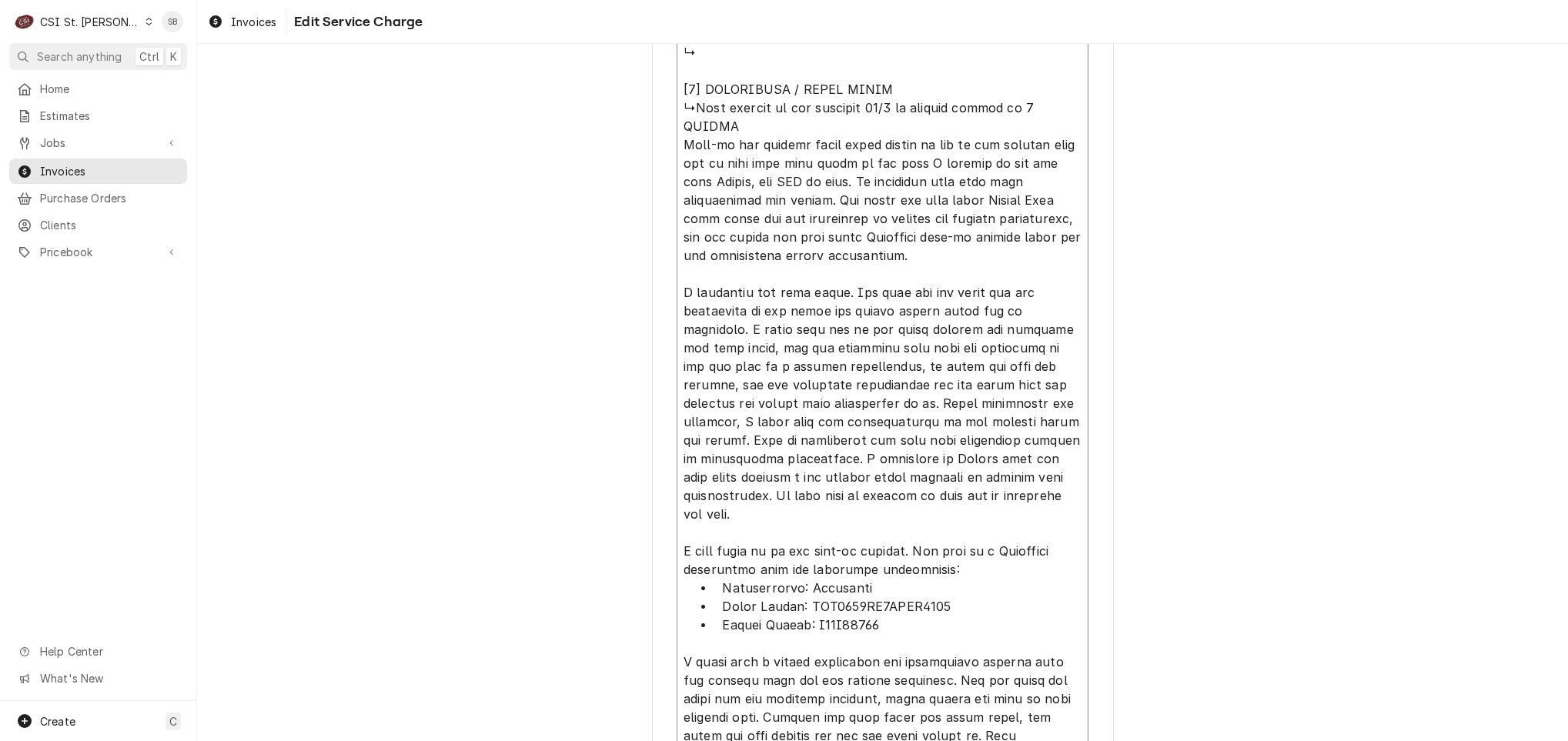
type textarea "x"
type textarea "⚠️ LORE IPSUMDOLORSI ⚠️ ✪ Ametcons adi elitsedd eiusmodt ✪ Incidid utlabore etd…"
type textarea "x"
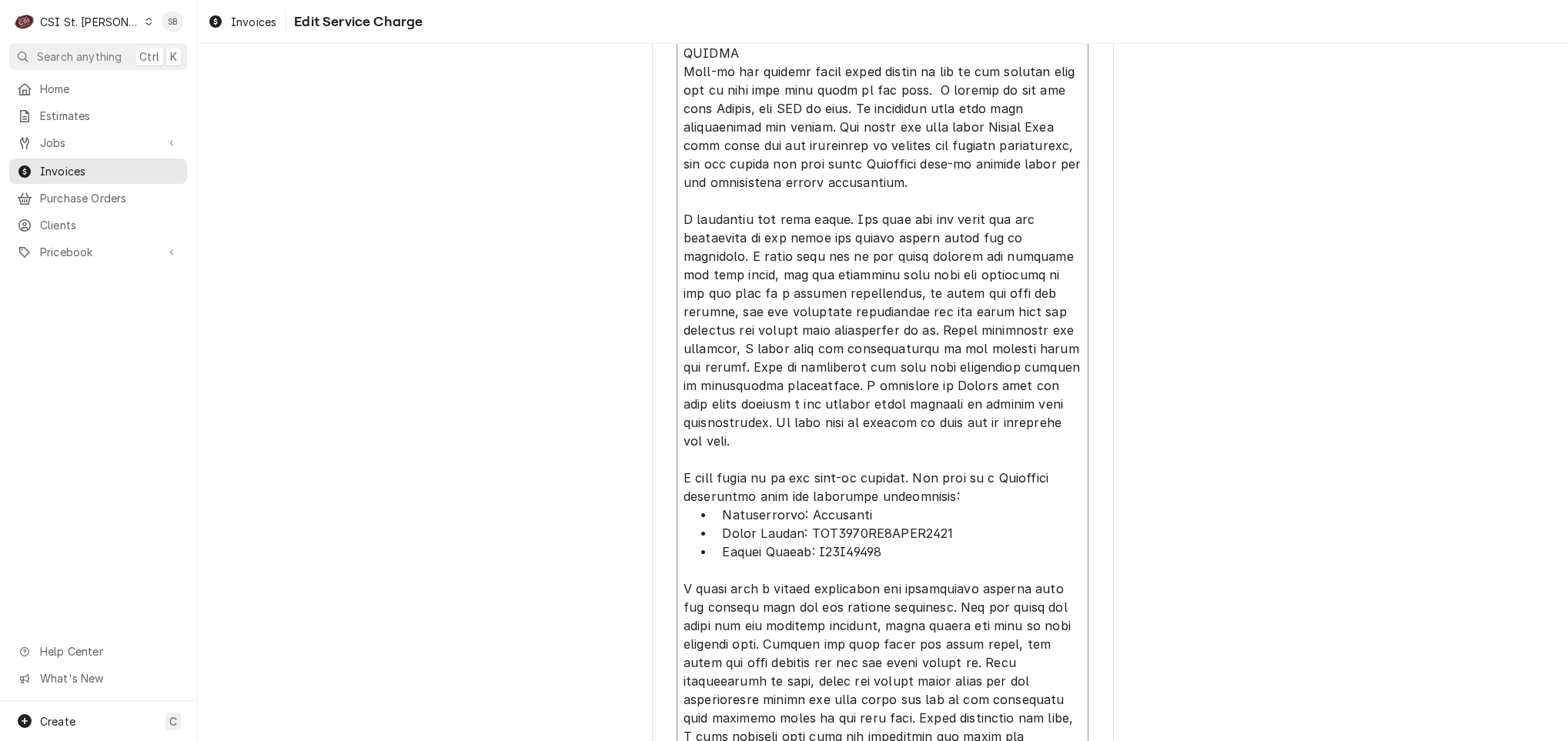
scroll to position [1182, 0]
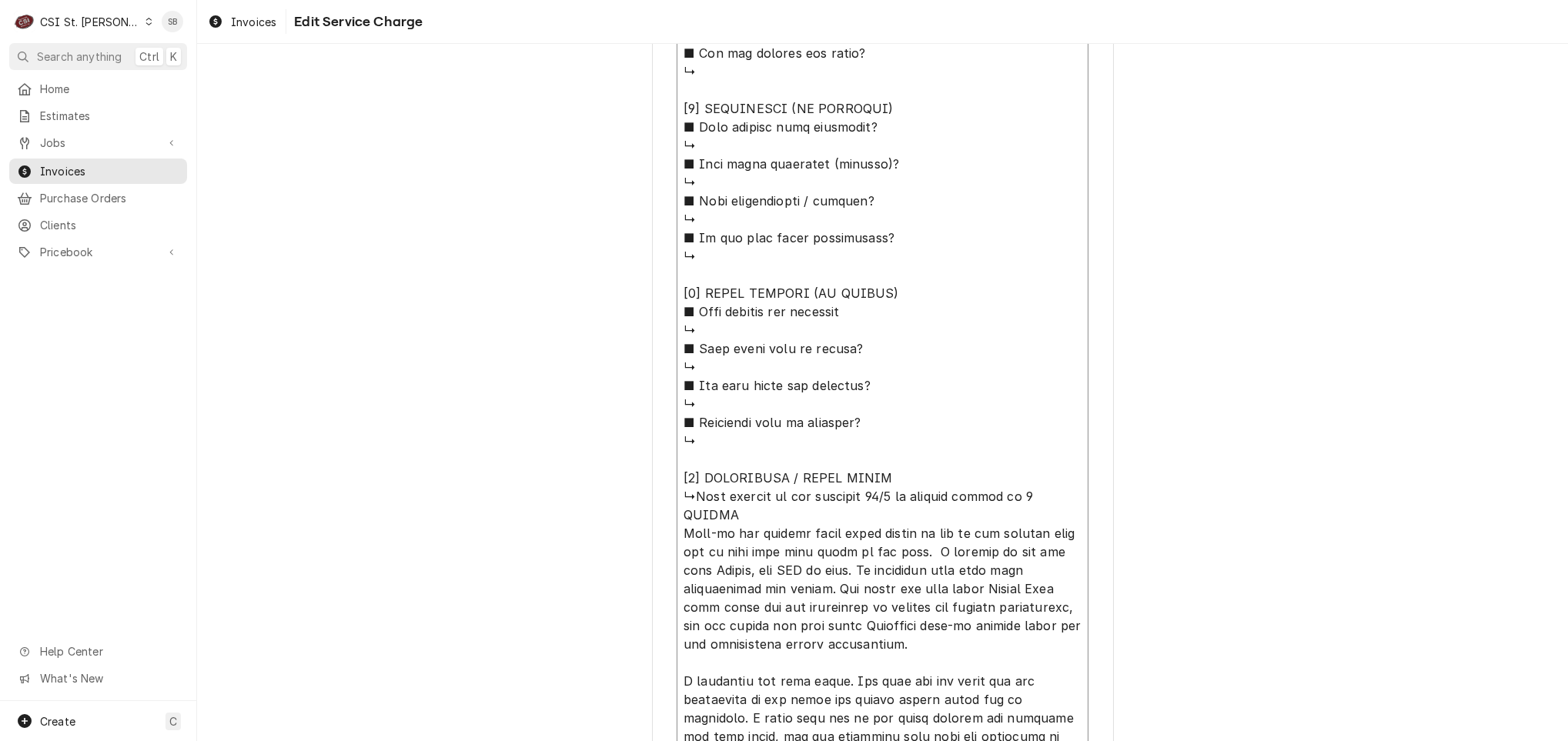
drag, startPoint x: 762, startPoint y: 681, endPoint x: 686, endPoint y: 476, distance: 218.6
type textarea "⚠️ 𝗙𝗢𝗥𝗠 𝗜𝗡𝗦𝗧𝗥𝗨𝗖𝗧𝗜𝗢𝗡𝗦 ⚠️ ✪ 𝗖𝗼𝗺𝗽𝗹𝗲𝘁𝗲 𝗮𝗹𝗹 𝗿𝗲𝗹𝗲𝘃𝗮𝗻𝘁 𝘀𝗲𝗰𝘁𝗶𝗼𝗻𝘀 ✪ 𝗣𝗿𝗼𝘃𝗶𝗱𝗲 𝗱𝗲𝘁𝗮𝗶𝗹𝗲𝗱 𝗮𝗻𝘀…"
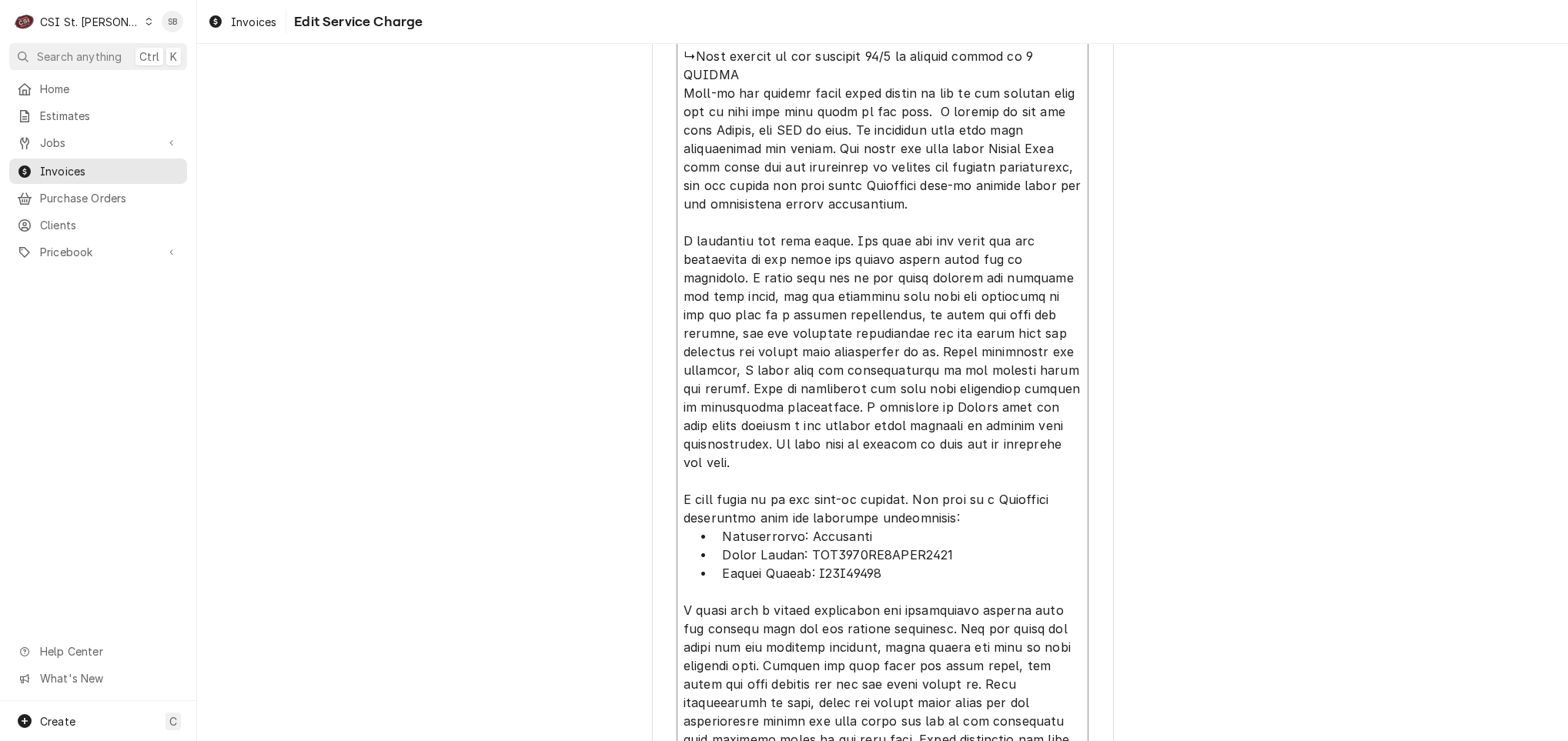
scroll to position [1644, 0]
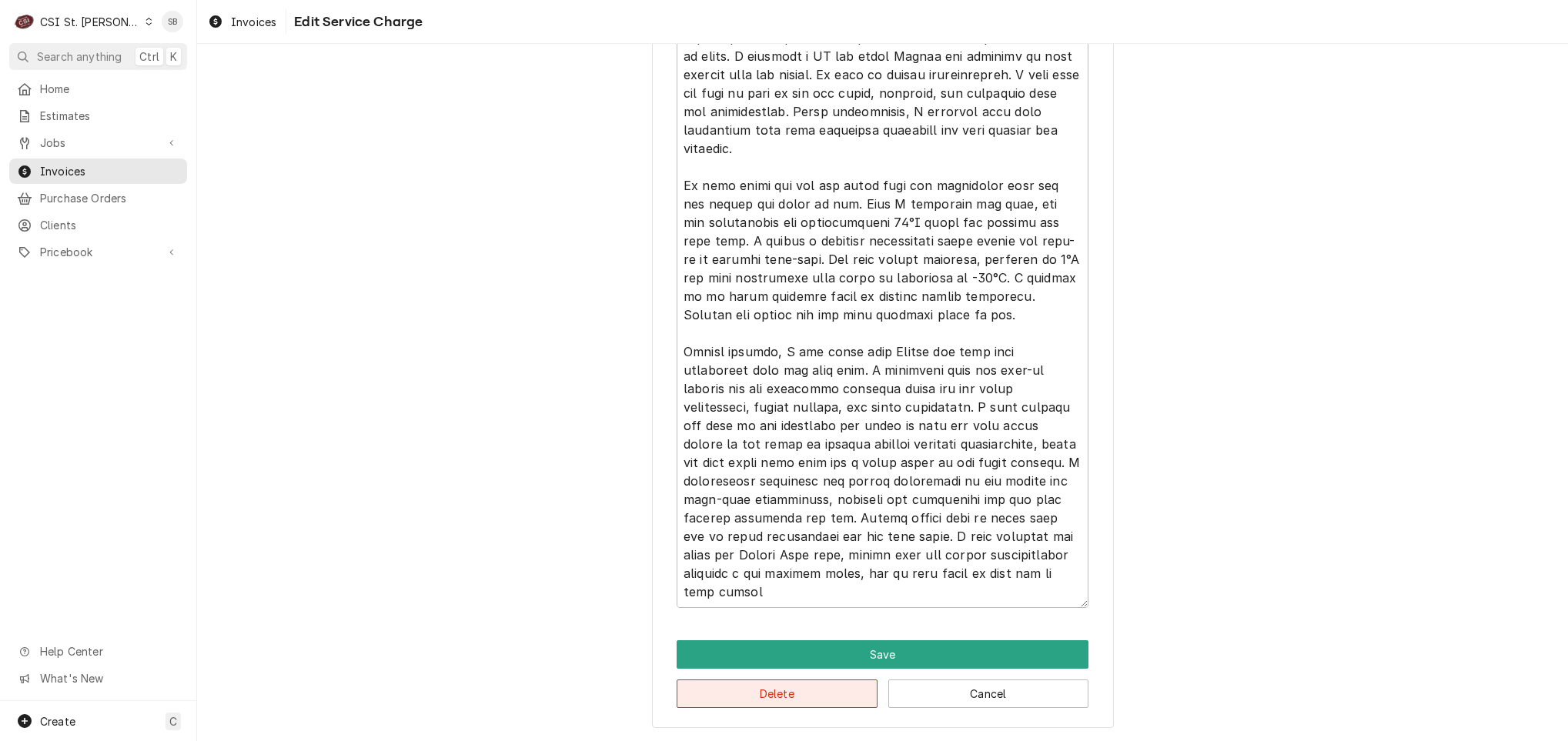
click at [693, 689] on button "Delete" at bounding box center [777, 694] width 201 height 29
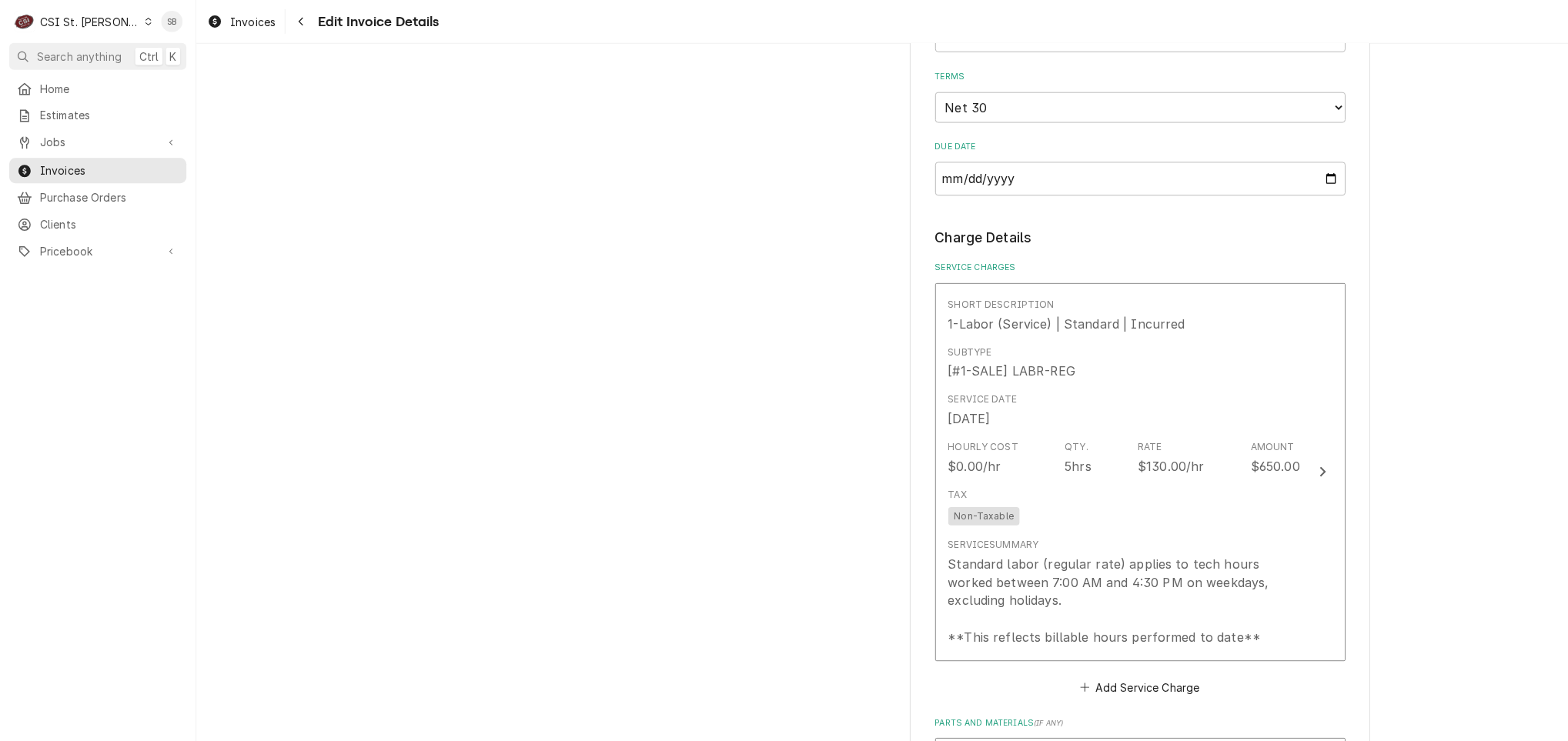
scroll to position [1185, 0]
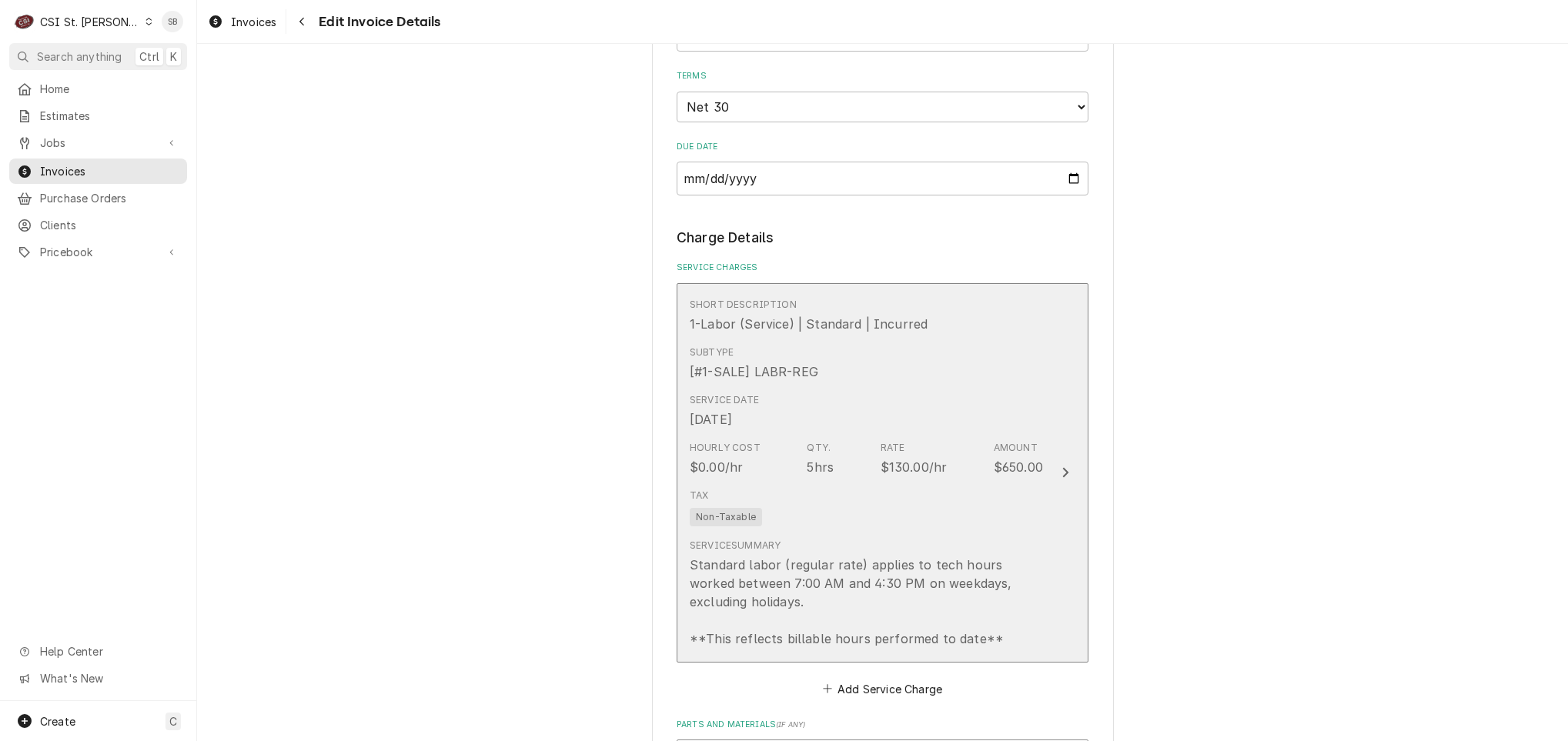
click at [762, 368] on div "Subtype [#1-SALE] LABR-REG" at bounding box center [866, 363] width 353 height 48
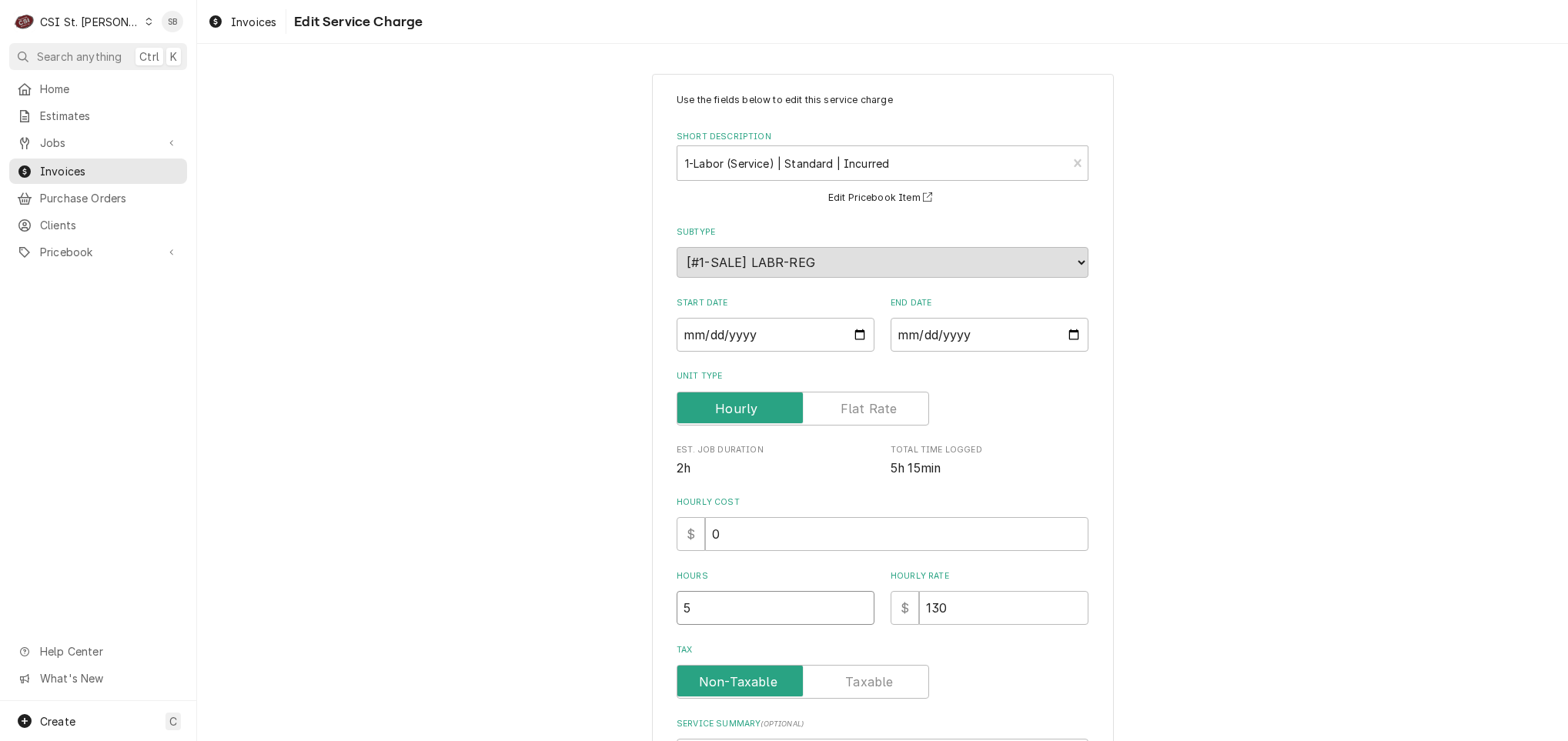
drag, startPoint x: 612, startPoint y: 609, endPoint x: 566, endPoint y: 607, distance: 46.0
click at [567, 608] on div "Use the fields below to edit this service charge Short Description 1-Labor (Ser…" at bounding box center [882, 510] width 1371 height 901
type textarea "x"
type input "4"
type textarea "x"
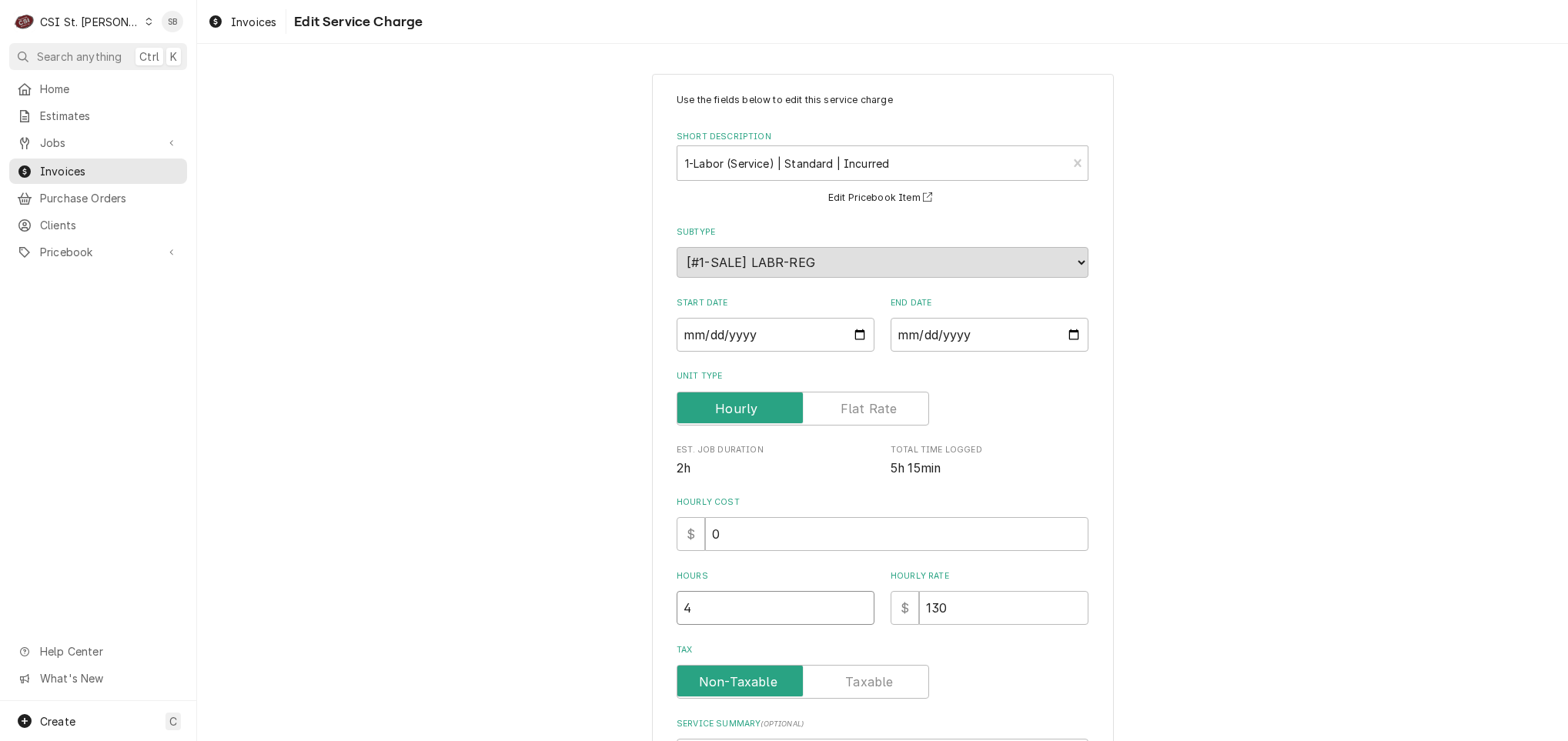
type input "4.7"
type textarea "x"
type input "4.75"
type textarea "x"
type input "4.7"
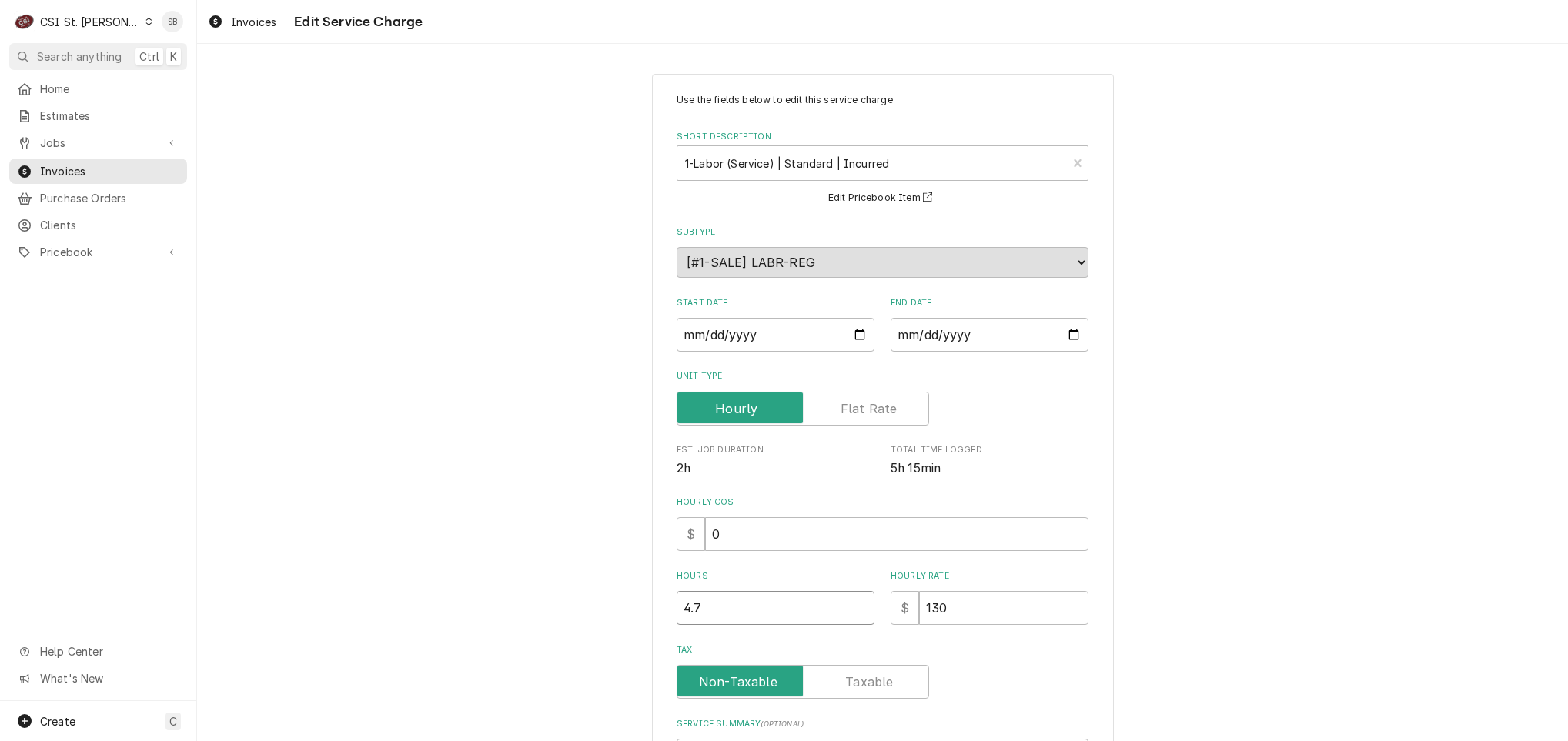
type textarea "x"
type input "4"
type textarea "x"
type input "4.5"
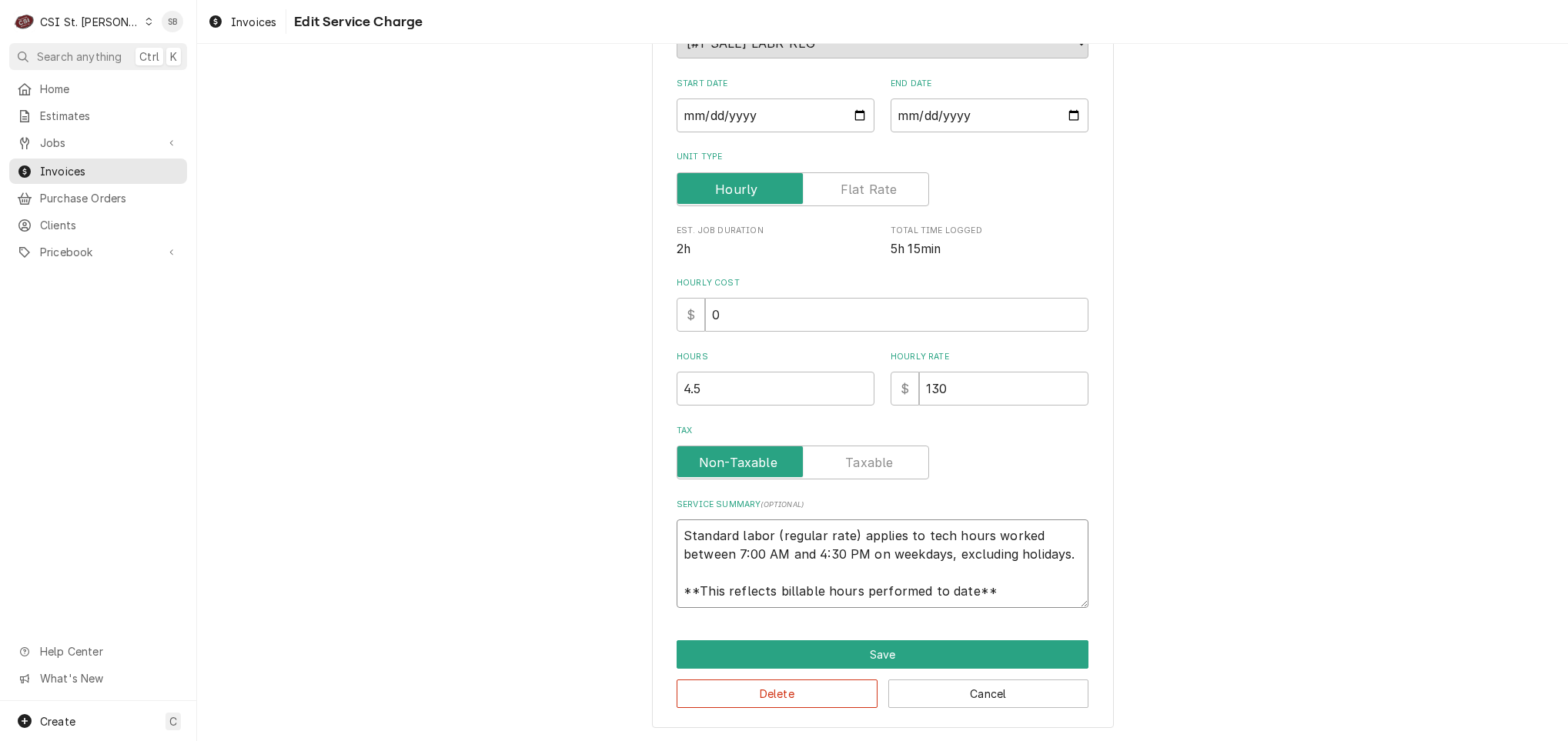
scroll to position [19, 0]
drag, startPoint x: 677, startPoint y: 527, endPoint x: 1207, endPoint y: 653, distance: 544.8
click at [1207, 653] on div "Use the fields below to edit this service charge Short Description 1-Labor (Ser…" at bounding box center [882, 290] width 1371 height 901
paste textarea "Brand: Heatcraft / Model: BEL0065BS6EEAB0200 / Serial: T24F04793 Brand: Vulcan …"
type textarea "x"
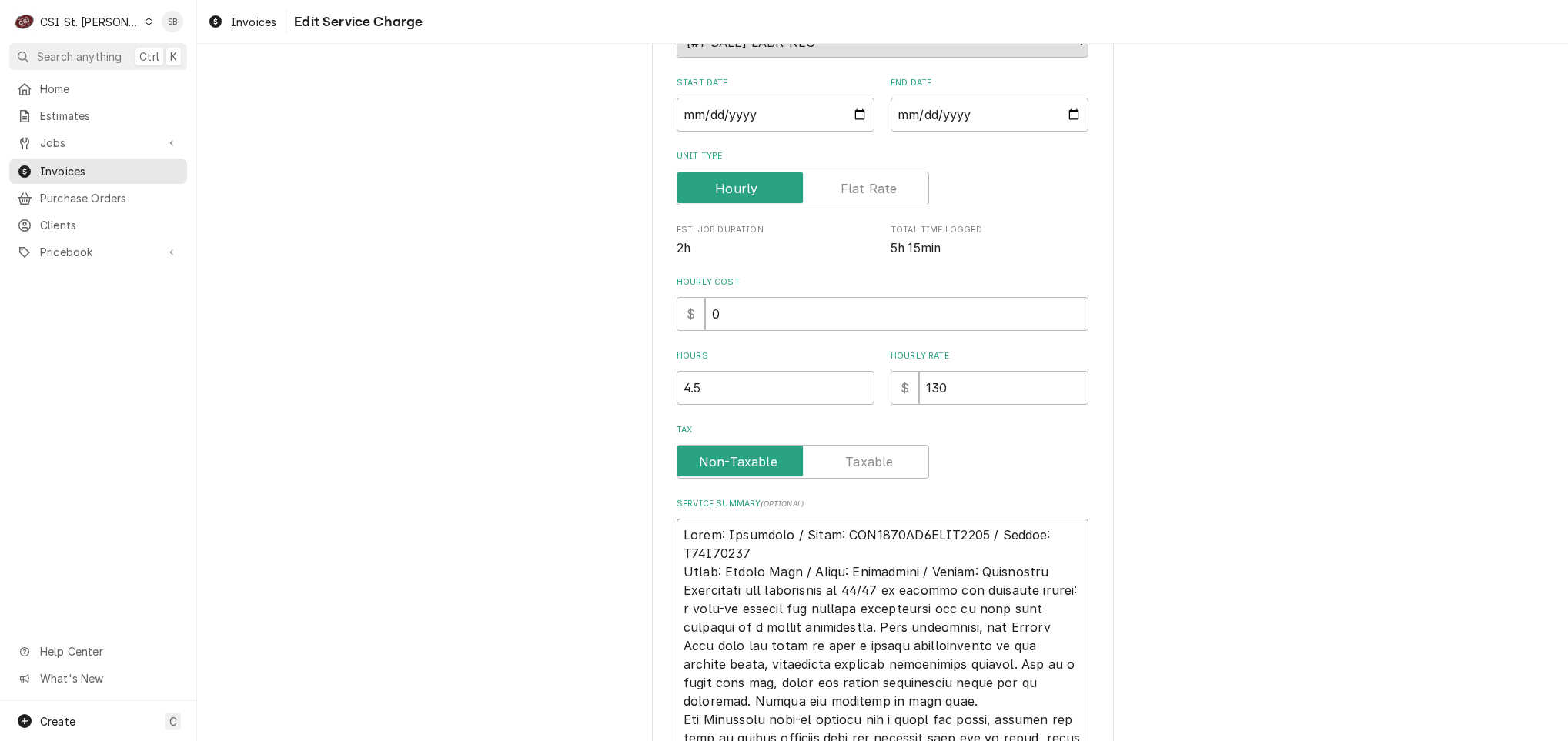
scroll to position [0, 0]
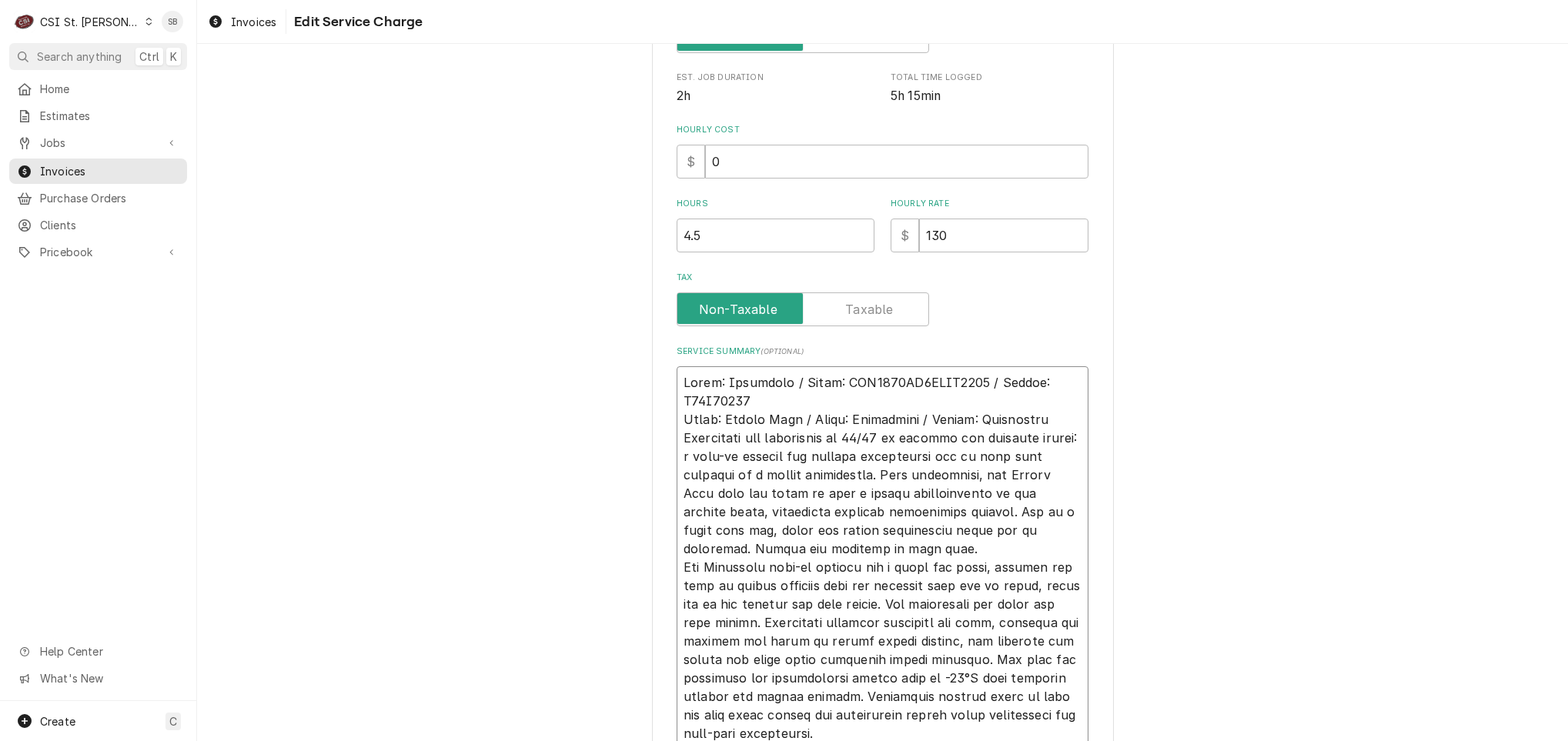
type textarea "Brand: Heatcraft / Model: BEL0065BS6EEAB0200 / Serial: T24F04793 Brand: Vulcan …"
click at [1082, 421] on div "Use the fields below to edit this service charge Short Description 1-Labor (Ser…" at bounding box center [882, 285] width 462 height 1169
click at [1060, 416] on textarea "Service Summary ( optional )" at bounding box center [882, 558] width 412 height 384
type textarea "x"
type textarea "Brand: Heatcraft / Model: BEL0065BS6EEAB0200 / Serial: T24F04793 Brand: Vulcan …"
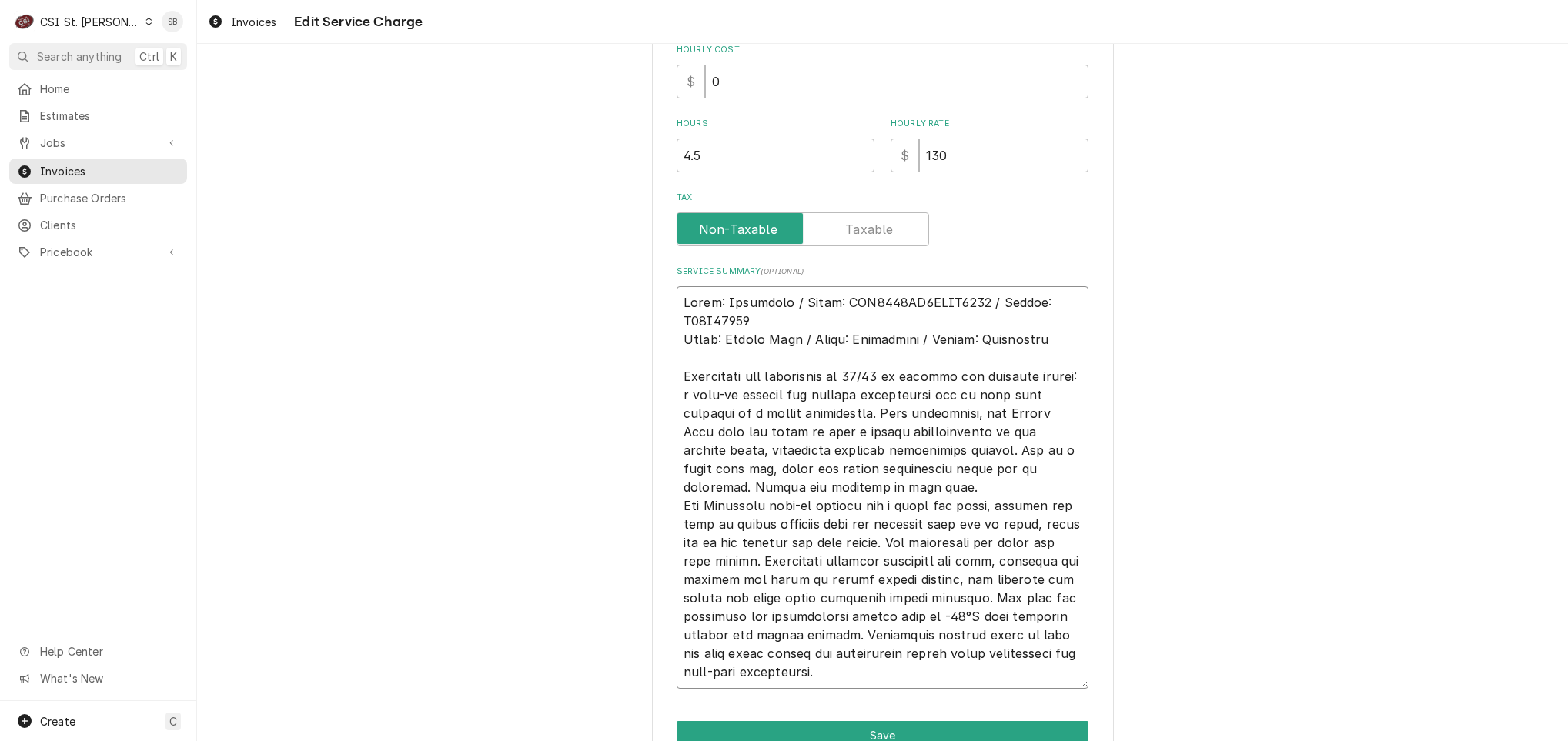
scroll to position [534, 0]
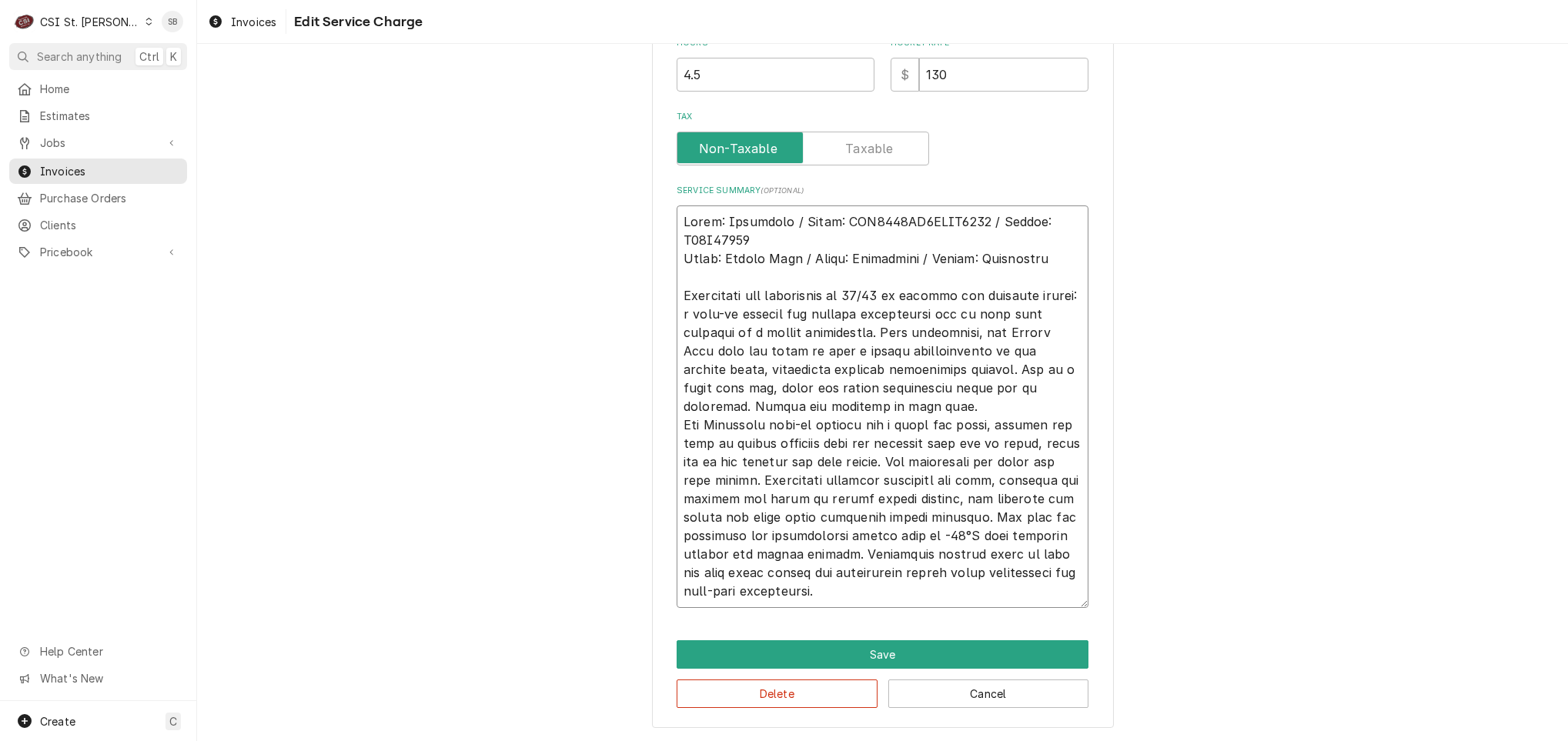
click at [882, 327] on textarea "Service Summary ( optional )" at bounding box center [882, 406] width 412 height 403
type textarea "x"
type textarea "Brand: Heatcraft / Model: BEL0065BS6EEAB0200 / Serial: T24F04793 Brand: Vulcan …"
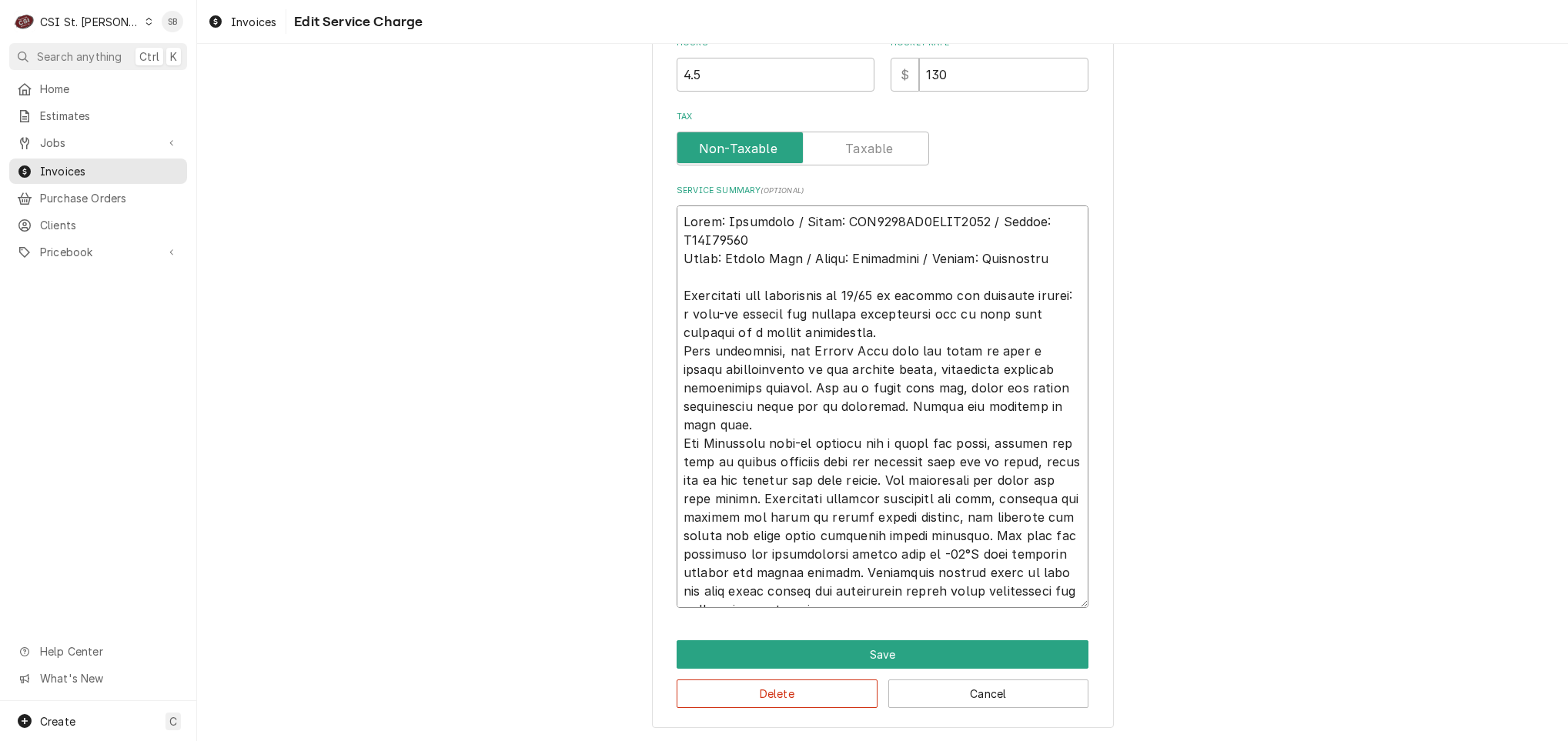
type textarea "x"
type textarea "Brand: Heatcraft / Model: BEL0065BS6EEAB0200 / Serial: T24F04793 Brand: Vulcan …"
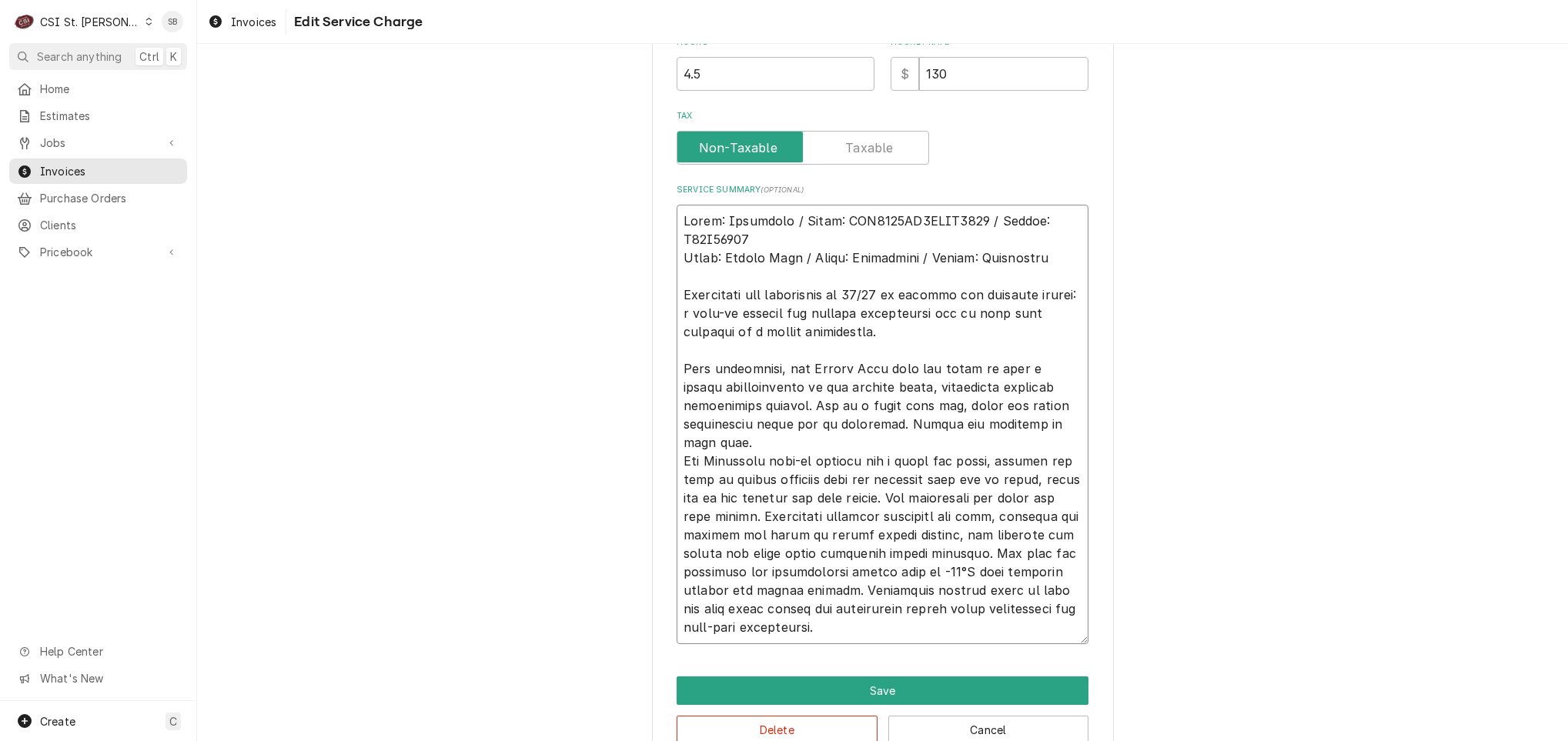
click at [816, 441] on textarea "Service Summary ( optional )" at bounding box center [882, 424] width 412 height 440
drag, startPoint x: 818, startPoint y: 404, endPoint x: 889, endPoint y: 423, distance: 73.5
click at [889, 423] on textarea "Service Summary ( optional )" at bounding box center [882, 424] width 412 height 440
type textarea "x"
type textarea "Brand: Heatcraft / Model: BEL0065BS6EEAB0200 / Serial: T24F04793 Brand: Vulcan …"
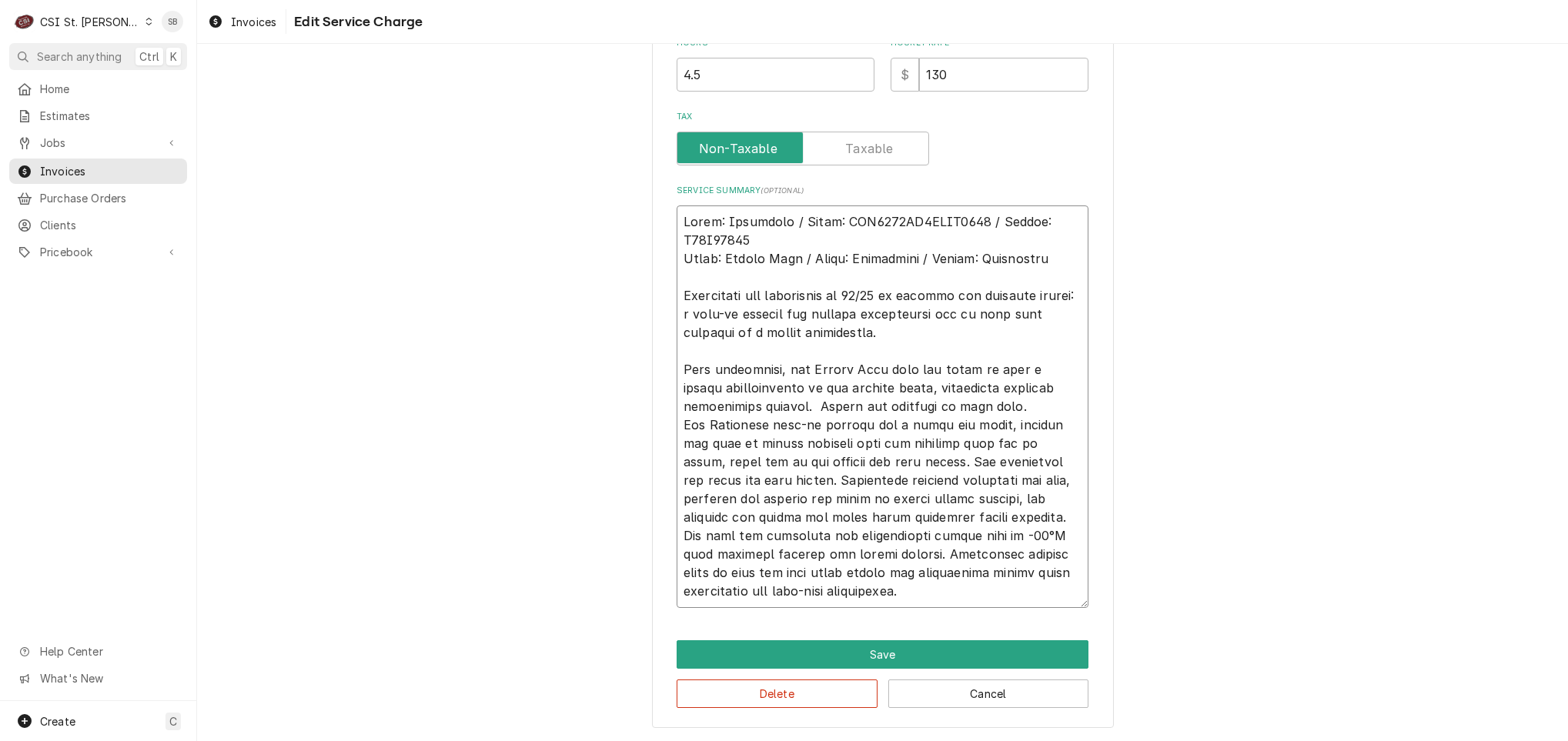
type textarea "x"
type textarea "Brand: Heatcraft / Model: BEL0065BS6EEAB0200 / Serial: T24F04793 Brand: Vulcan …"
drag, startPoint x: 1025, startPoint y: 402, endPoint x: 1034, endPoint y: 412, distance: 13.5
click at [1028, 404] on textarea "Service Summary ( optional )" at bounding box center [882, 406] width 412 height 403
type textarea "x"
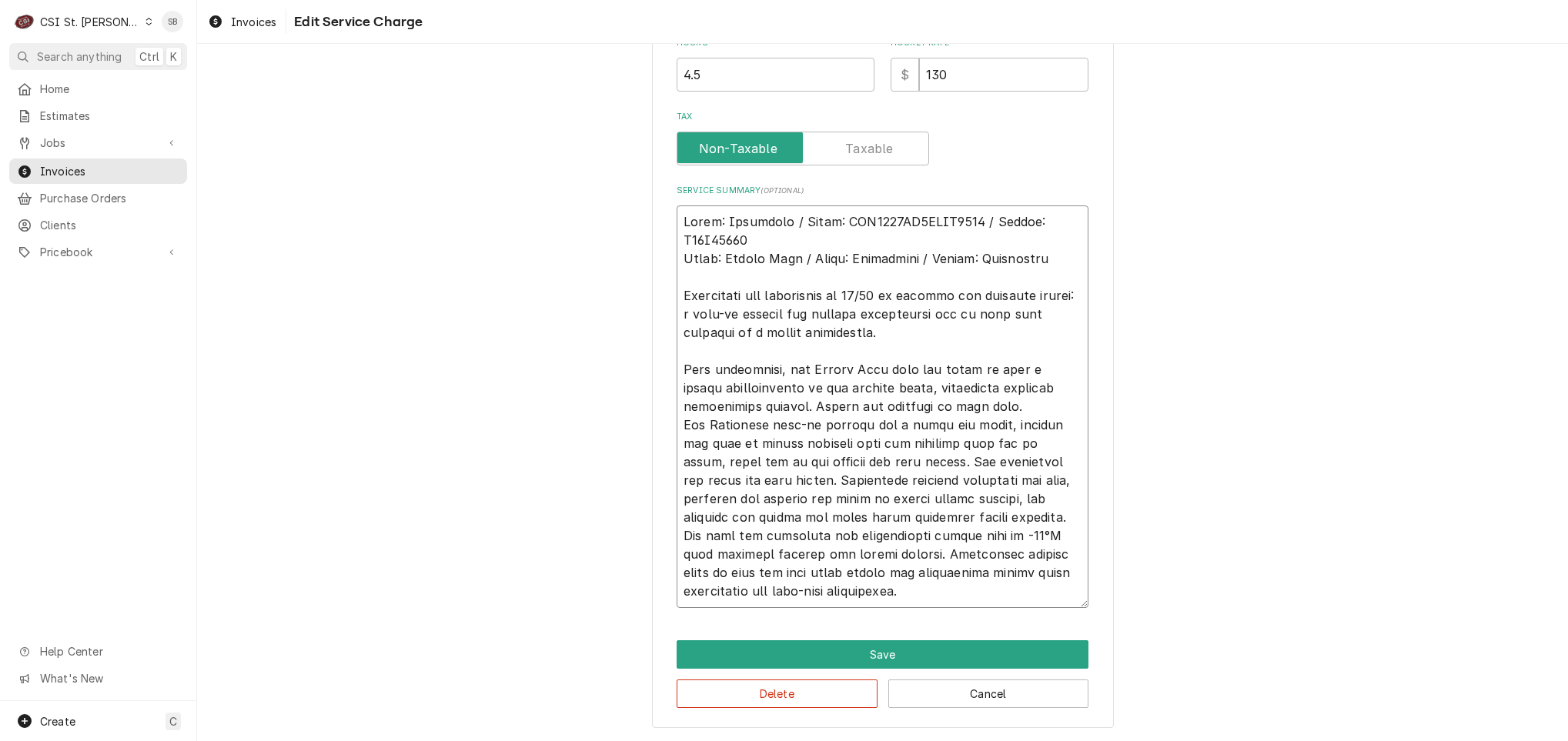
type textarea "Brand: Heatcraft / Model: BEL0065BS6EEAB0200 / Serial: T24F04793 Brand: Vulcan …"
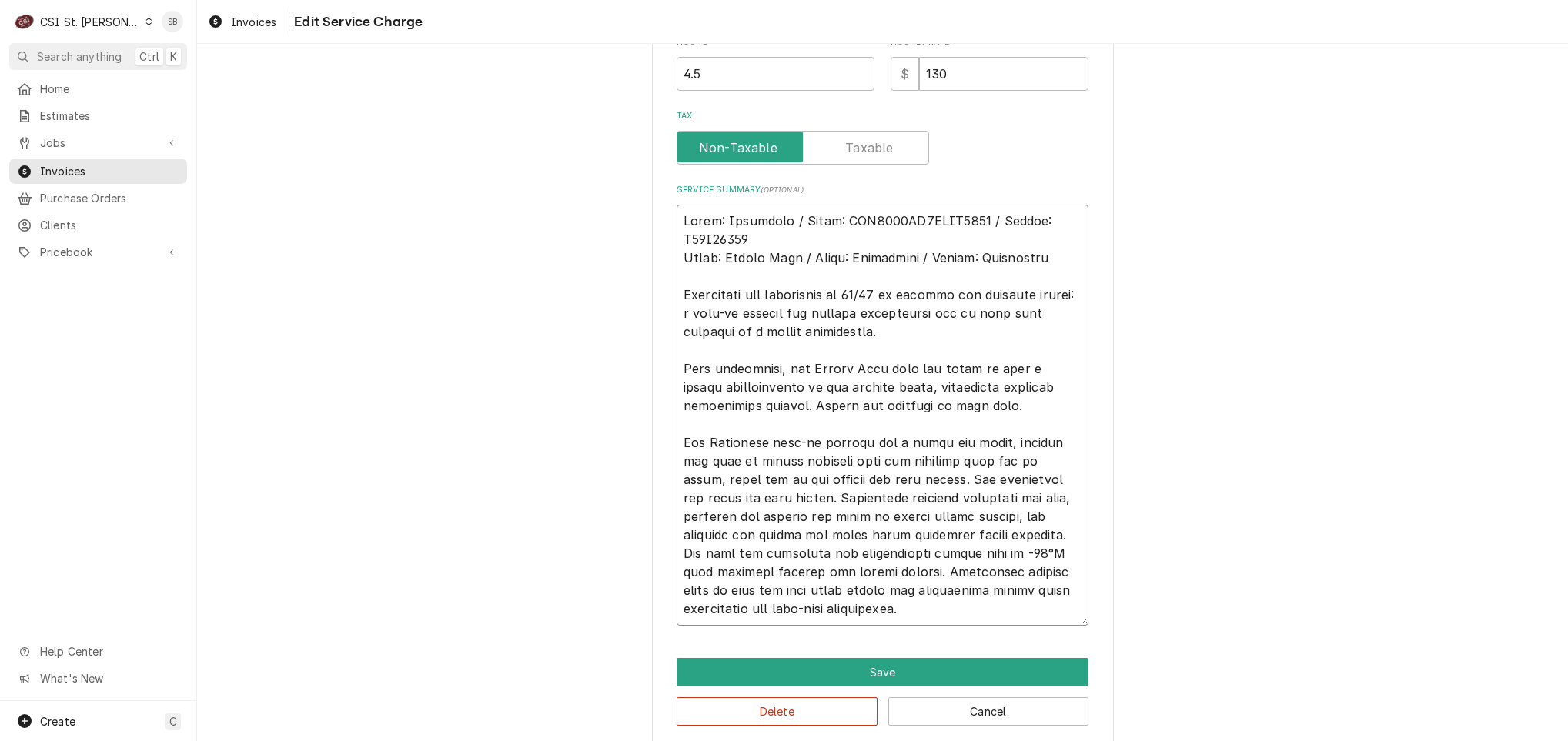
type textarea "x"
type textarea "Brand: Heatcraft / Model: BEL0065BS6EEAB0200 / Serial: T24F04793 Brand: Vulcan …"
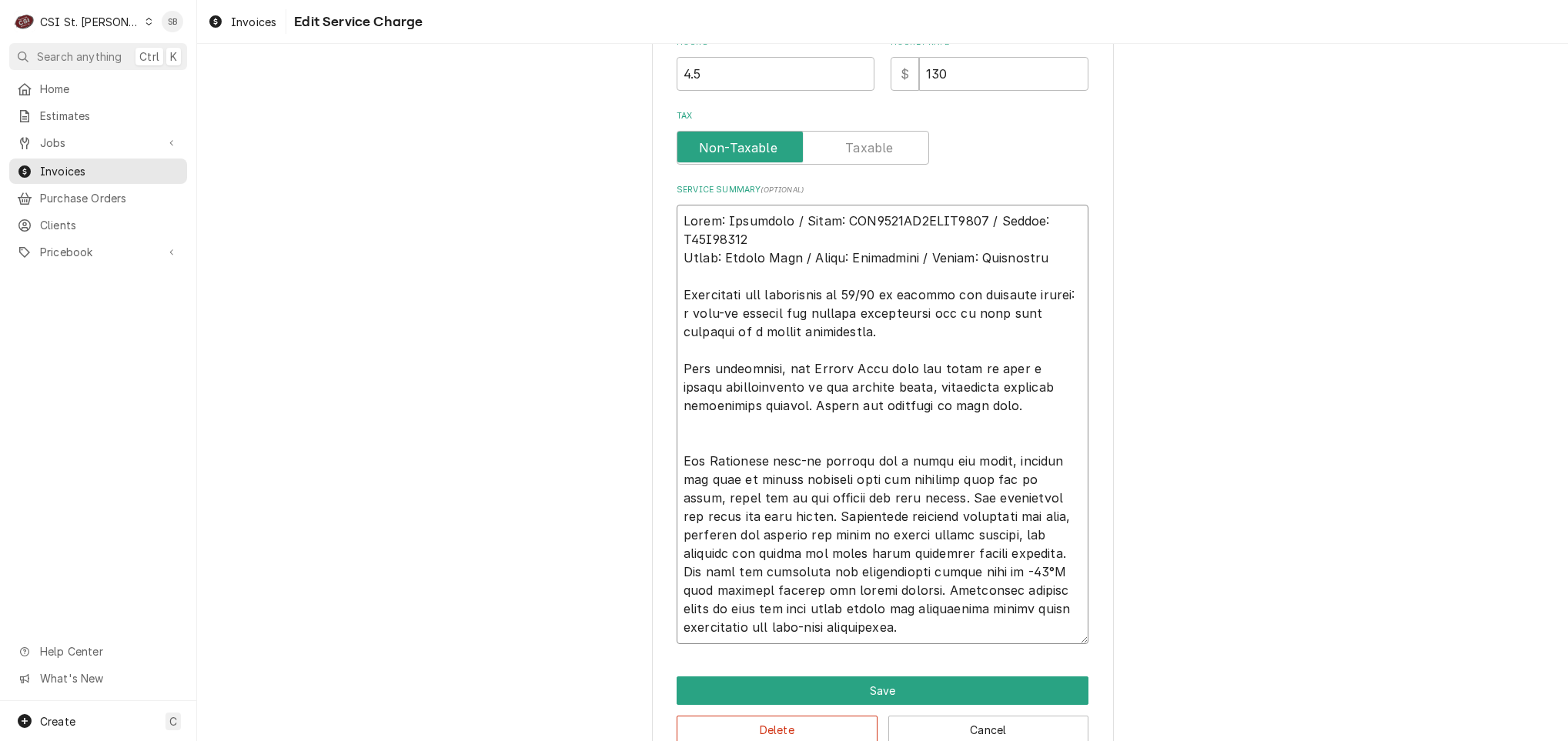
type textarea "x"
type textarea "Brand: Heatcraft / Model: BEL0065BS6EEAB0200 / Serial: T24F04793 Brand: Vulcan …"
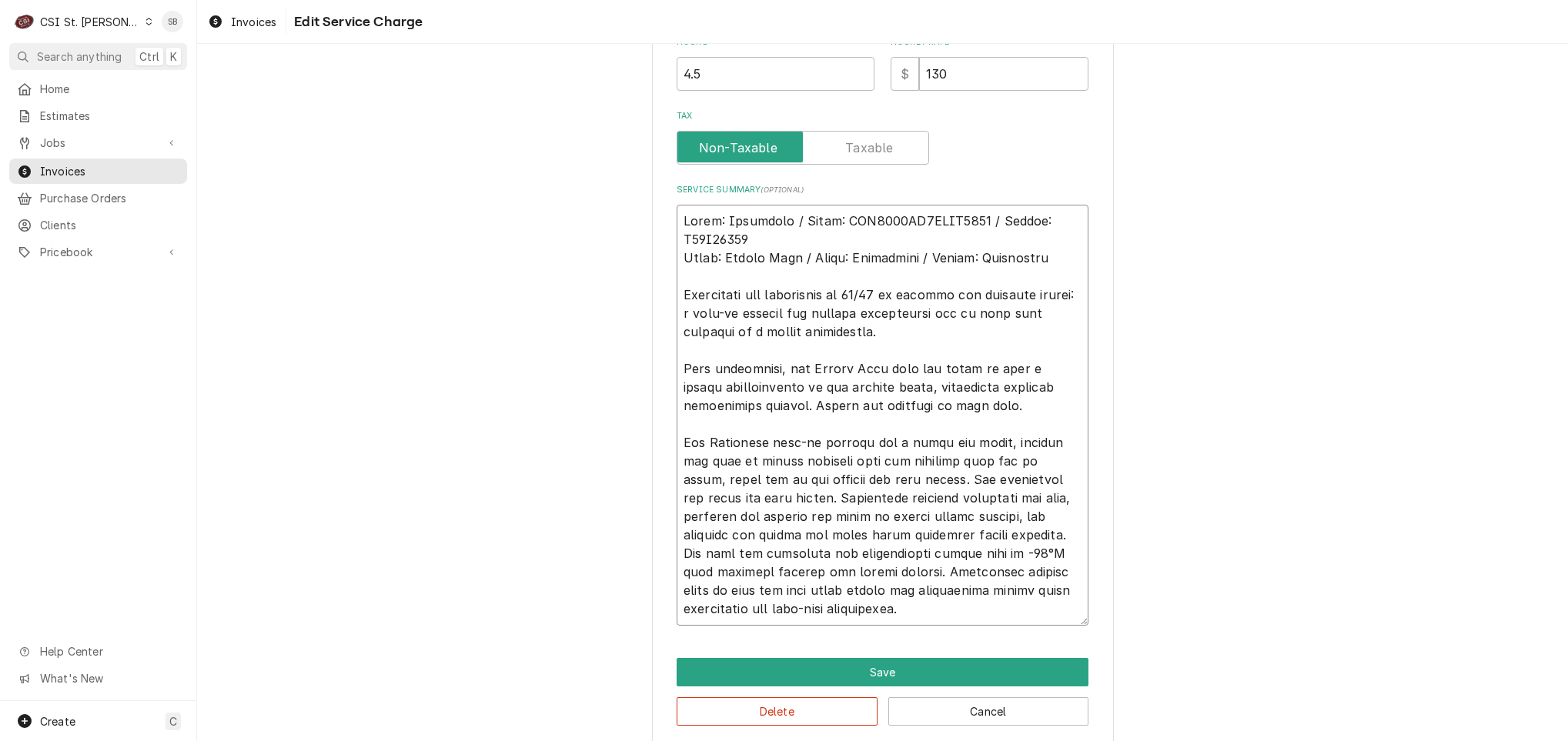
click at [1050, 400] on textarea "Service Summary ( optional )" at bounding box center [882, 414] width 412 height 421
type textarea "x"
type textarea "Brand: Heatcraft / Model: BEL0065BS6EEAB0200 / Serial: T24F04793 Brand: Vulcan …"
type textarea "x"
type textarea "Brand: Heatcraft / Model: BEL0065BS6EEAB0200 / Serial: T24F04793 Brand: Vulcan …"
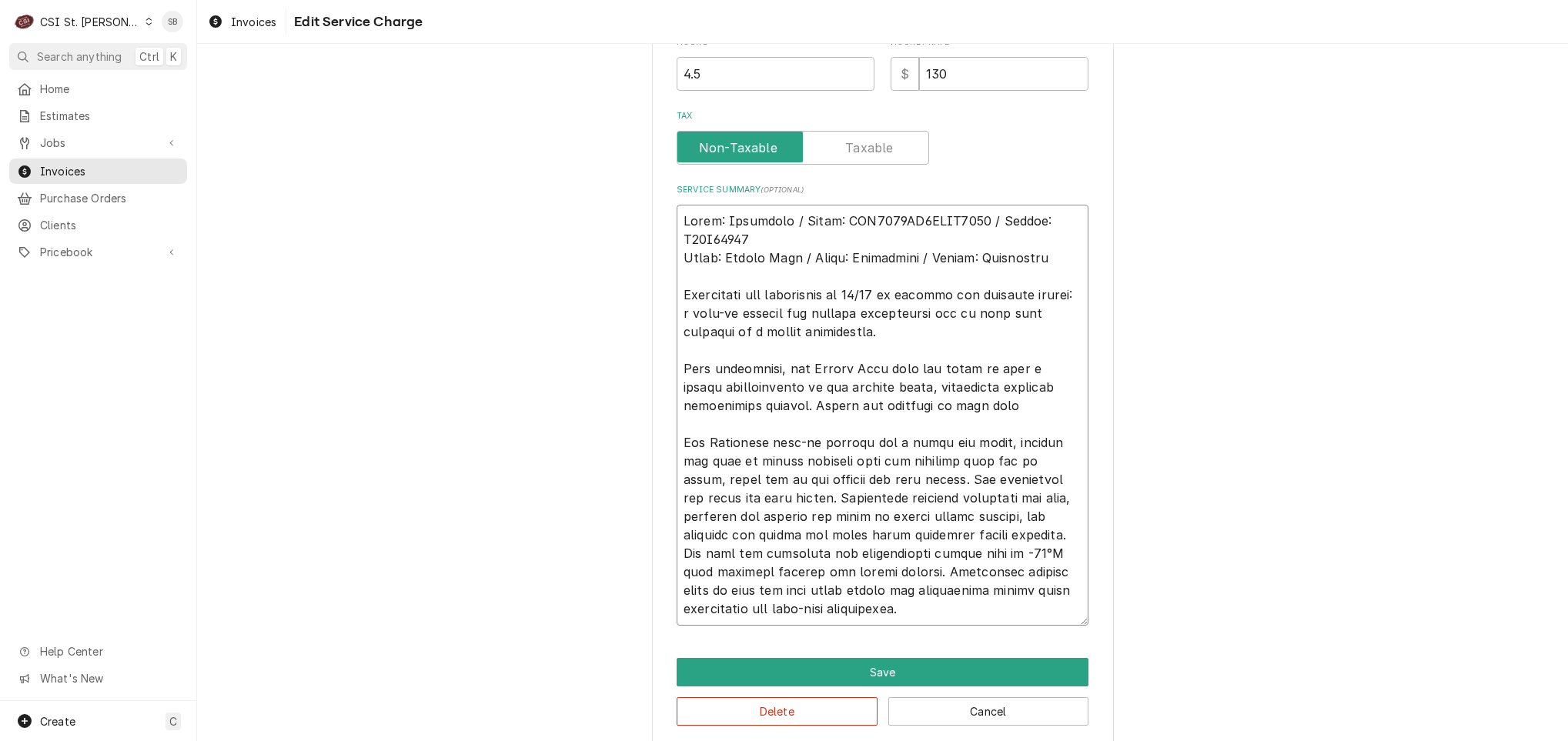
type textarea "x"
type textarea "Brand: Heatcraft / Model: BEL0065BS6EEAB0200 / Serial: T24F04793 Brand: Vulcan …"
type textarea "x"
type textarea "Brand: Heatcraft / Model: BEL0065BS6EEAB0200 / Serial: T24F04793 Brand: Vulcan …"
type textarea "x"
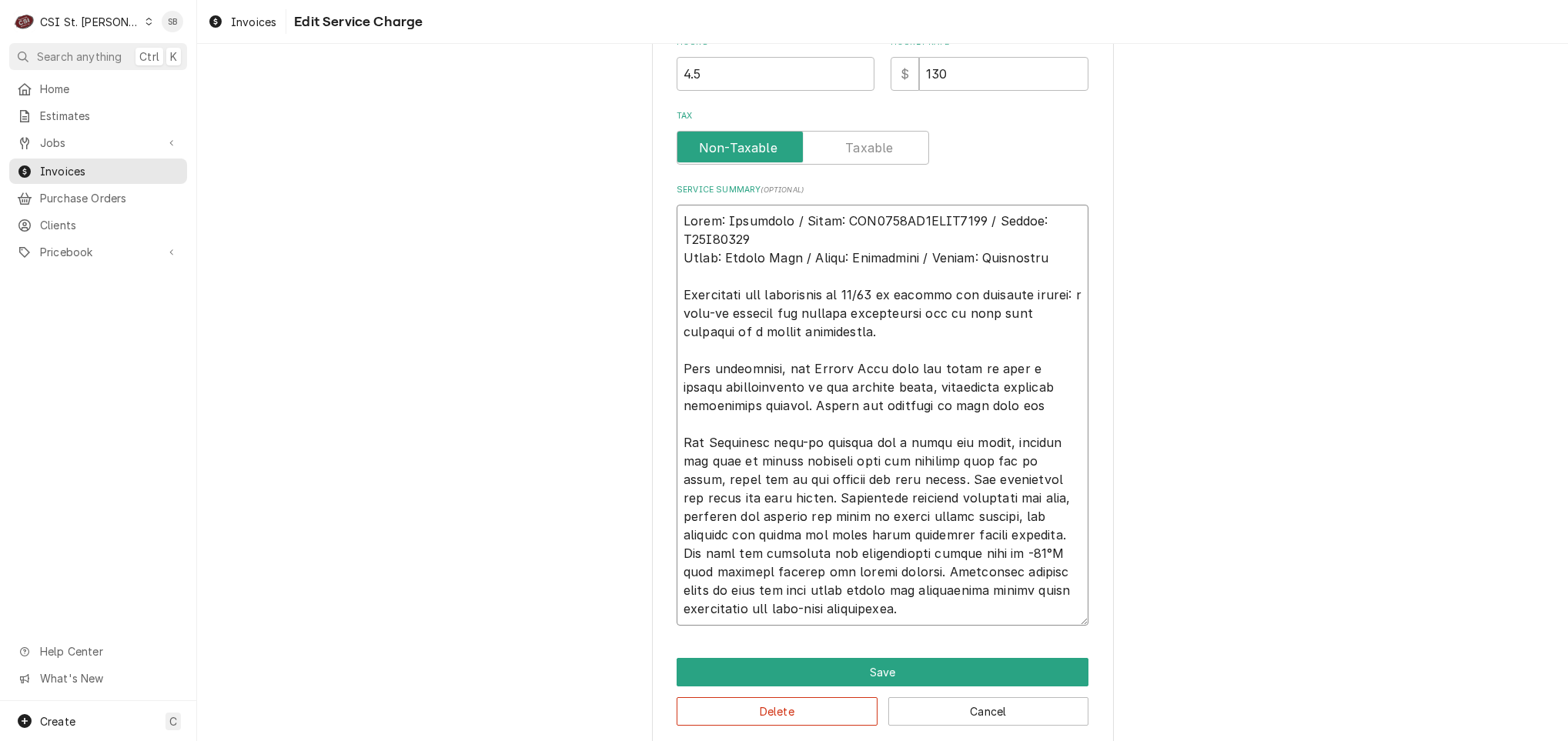
type textarea "Brand: Heatcraft / Model: BEL0065BS6EEAB0200 / Serial: T24F04793 Brand: Vulcan …"
type textarea "x"
type textarea "Brand: Heatcraft / Model: BEL0065BS6EEAB0200 / Serial: T24F04793 Brand: Vulcan …"
type textarea "x"
type textarea "Brand: Heatcraft / Model: BEL0065BS6EEAB0200 / Serial: T24F04793 Brand: Vulcan …"
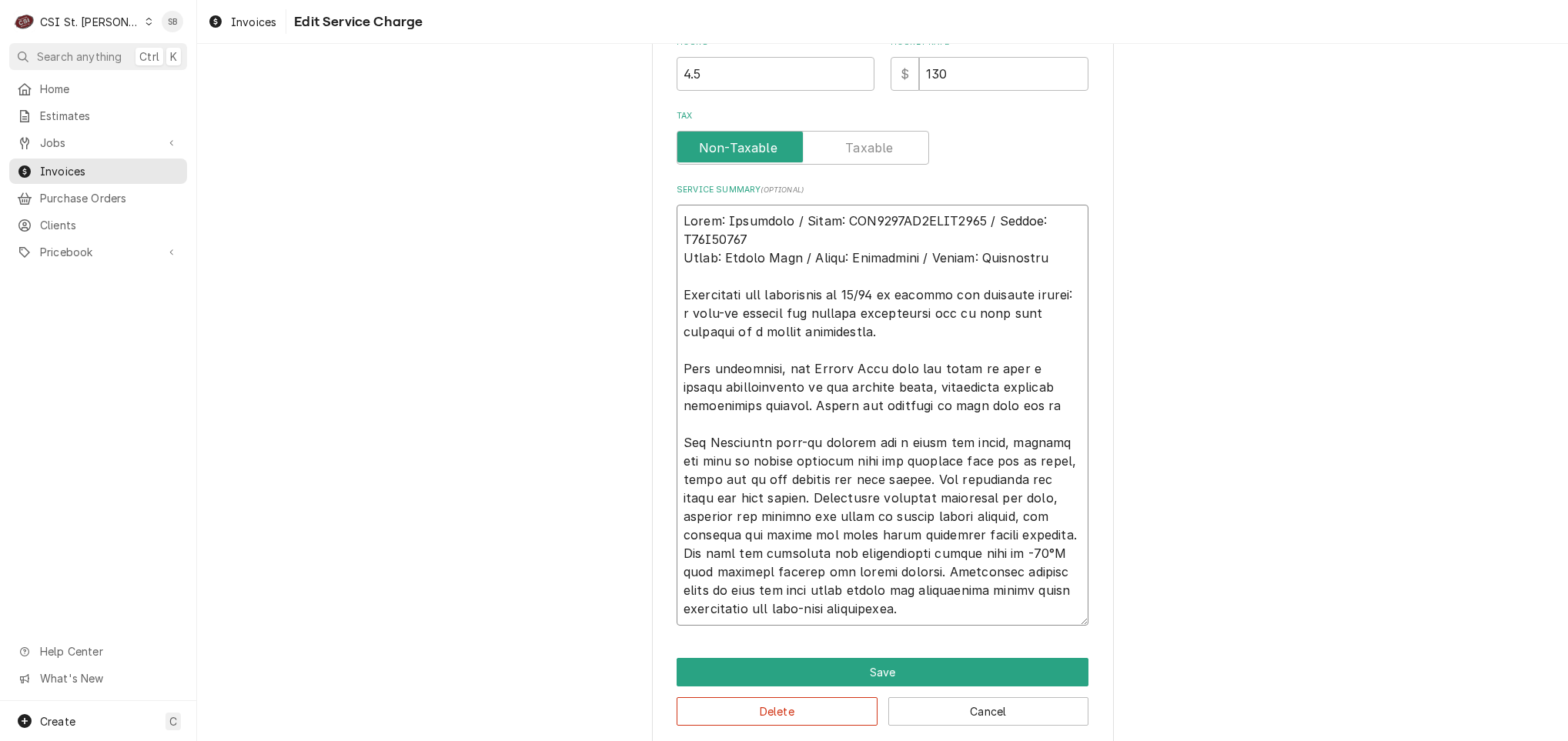
type textarea "x"
type textarea "Brand: Heatcraft / Model: BEL0065BS6EEAB0200 / Serial: T24F04793 Brand: Vulcan …"
type textarea "x"
type textarea "Brand: Heatcraft / Model: BEL0065BS6EEAB0200 / Serial: T24F04793 Brand: Vulcan …"
type textarea "x"
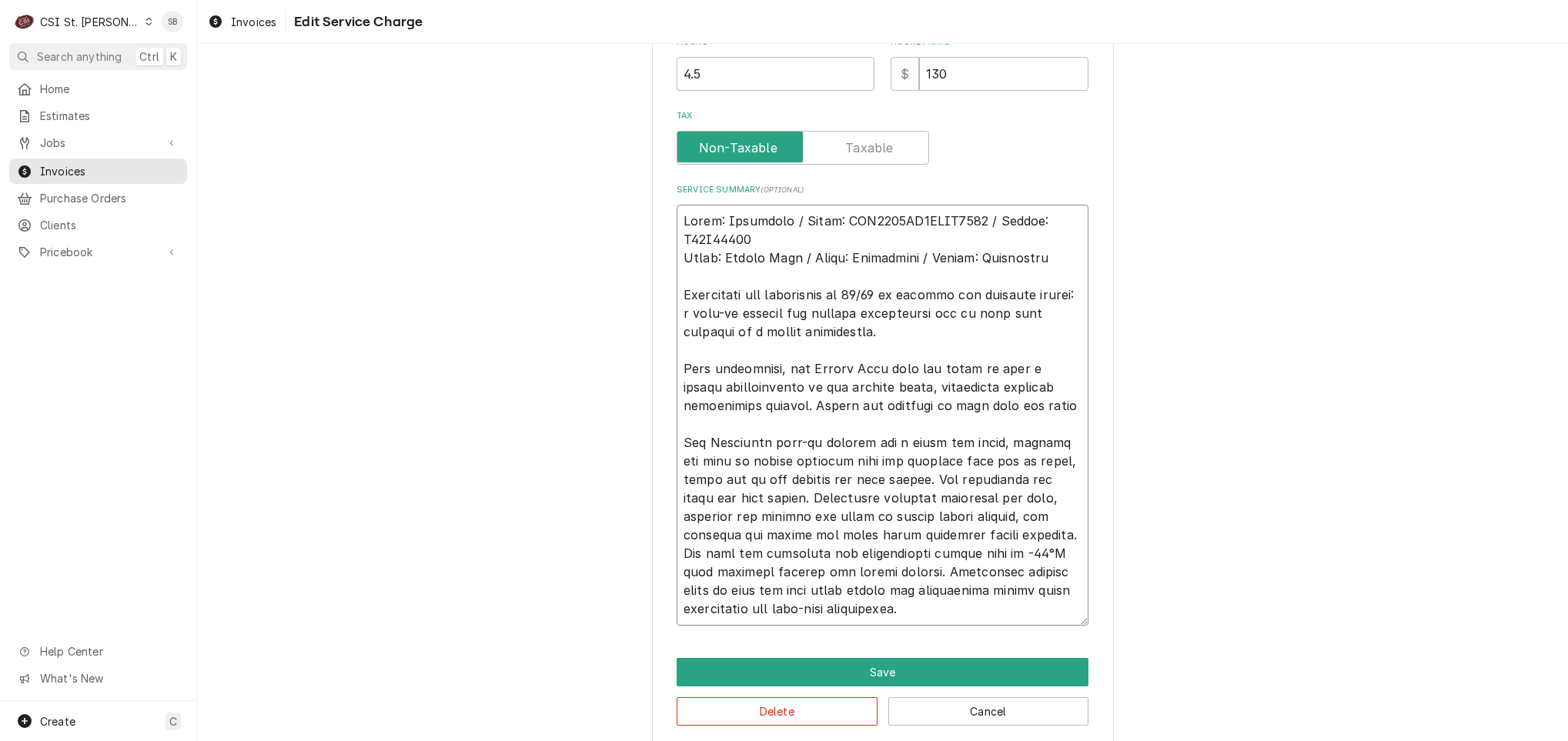
type textarea "Brand: Heatcraft / Model: BEL0065BS6EEAB0200 / Serial: T24F04793 Brand: Vulcan …"
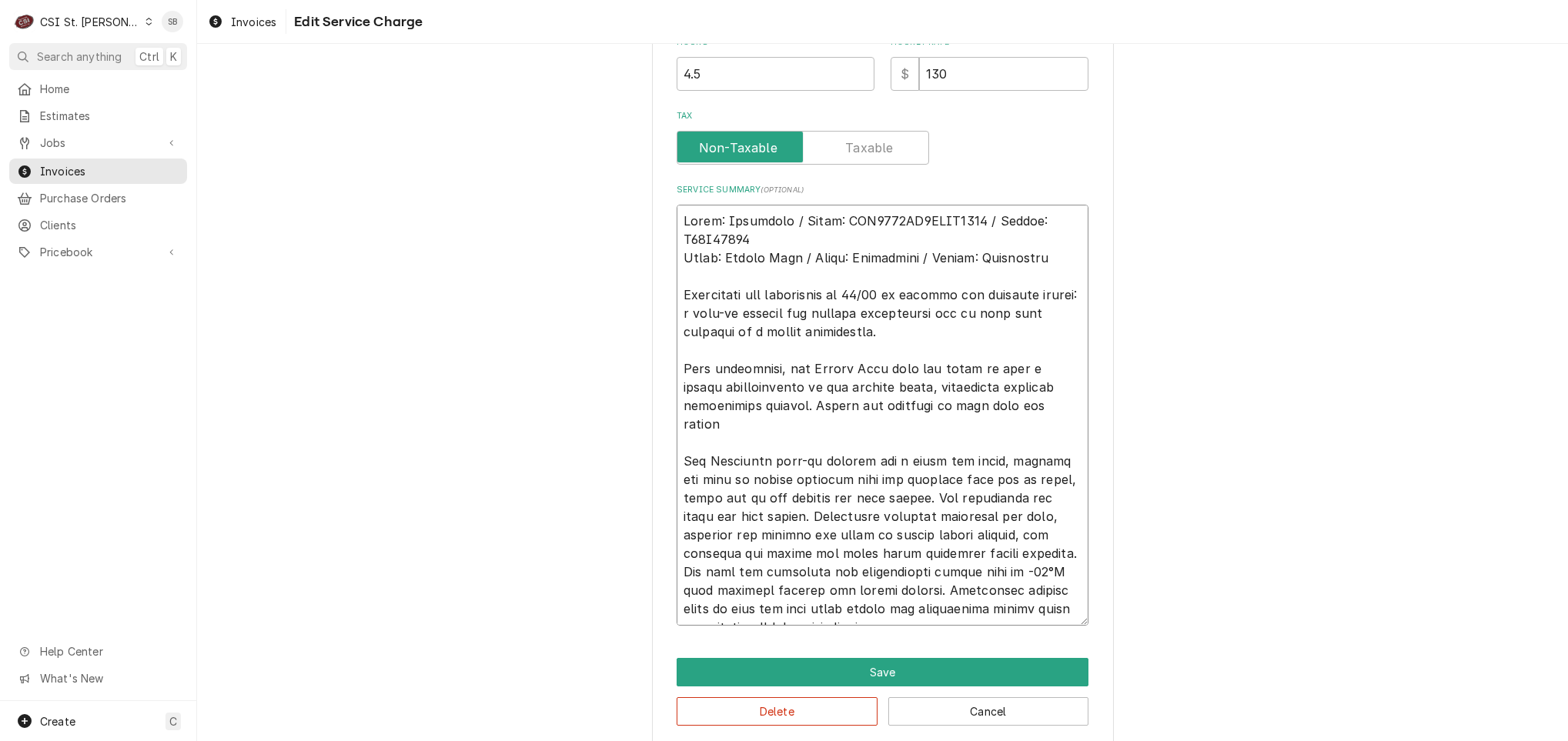
type textarea "x"
type textarea "Brand: Heatcraft / Model: BEL0065BS6EEAB0200 / Serial: T24F04793 Brand: Vulcan …"
type textarea "x"
type textarea "Brand: Heatcraft / Model: BEL0065BS6EEAB0200 / Serial: T24F04793 Brand: Vulcan …"
type textarea "x"
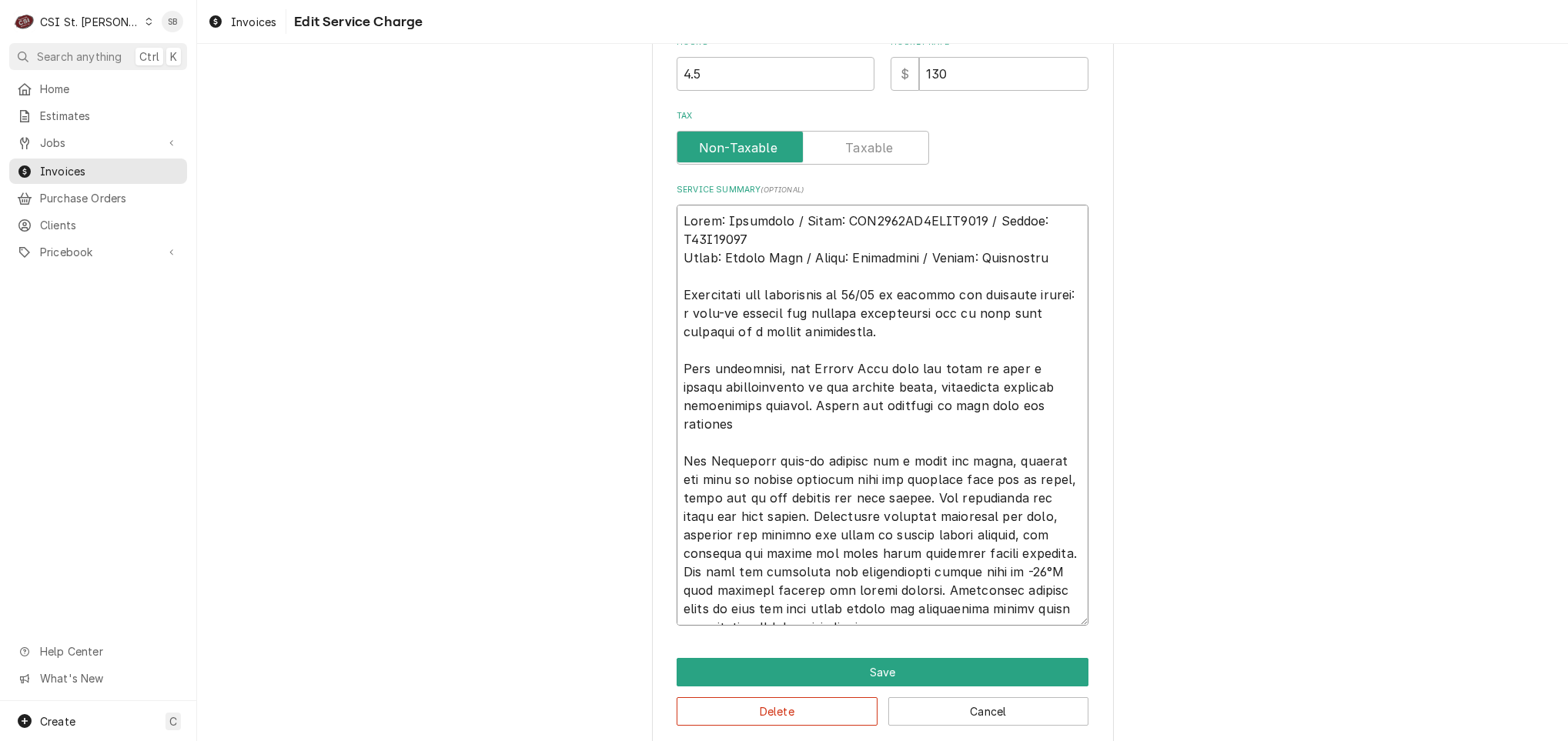
type textarea "Brand: Heatcraft / Model: BEL0065BS6EEAB0200 / Serial: T24F04793 Brand: Vulcan …"
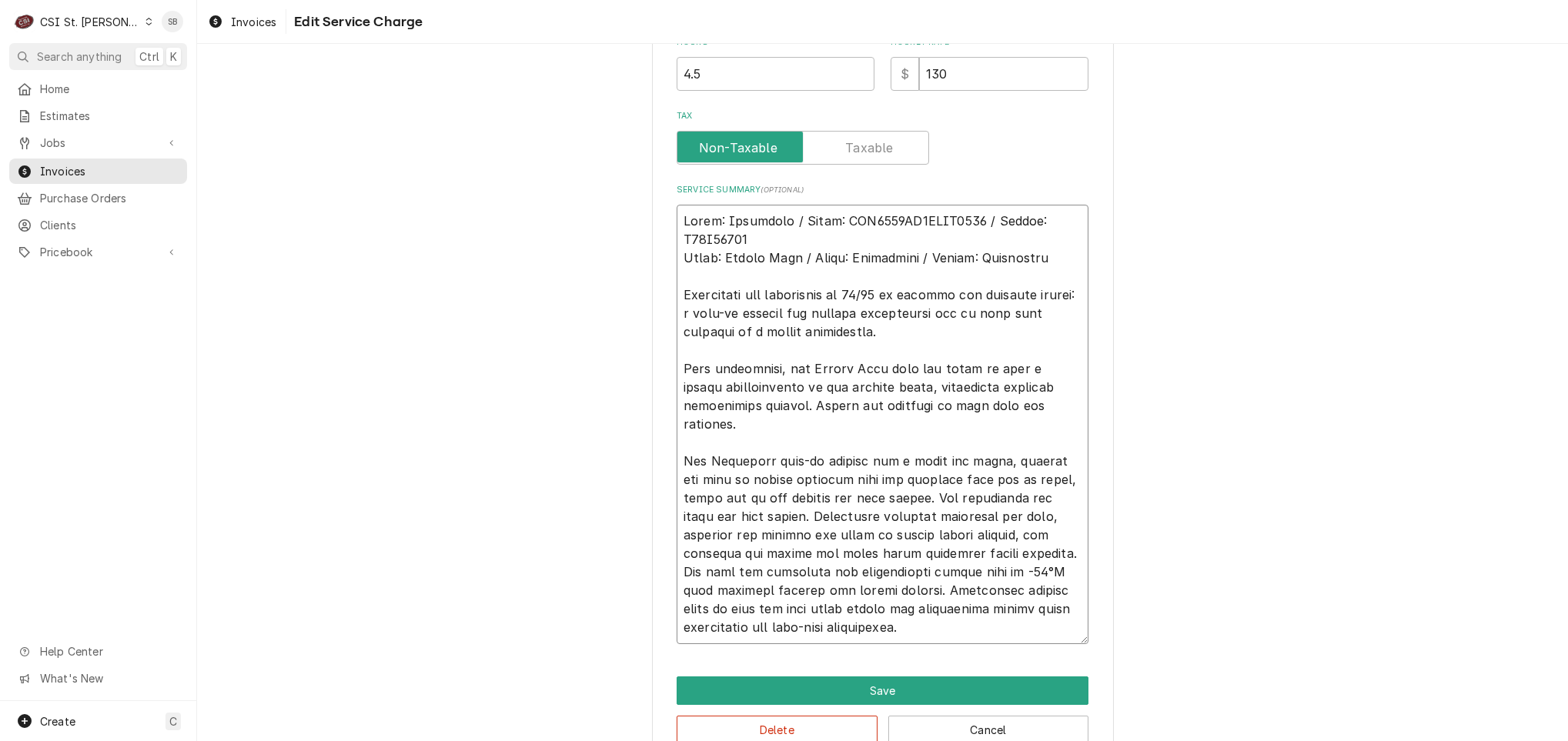
drag, startPoint x: 946, startPoint y: 568, endPoint x: 834, endPoint y: 594, distance: 115.0
click at [834, 594] on textarea "Service Summary ( optional )" at bounding box center [882, 424] width 412 height 440
type textarea "x"
type textarea "Brand: Heatcraft / Model: BEL0065BS6EEAB0200 / Serial: T24F04793 Brand: Vulcan …"
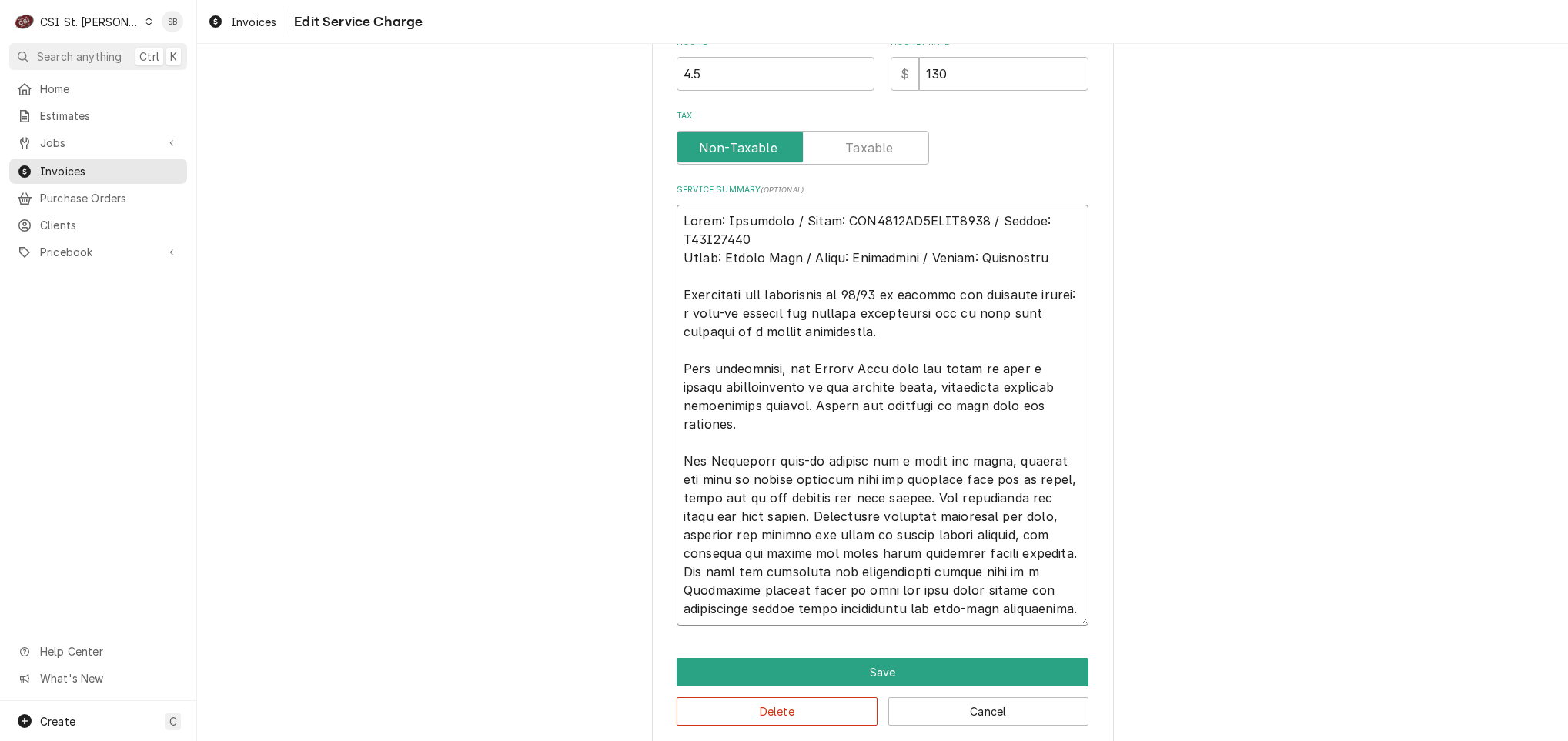
type textarea "x"
type textarea "Brand: Heatcraft / Model: BEL0065BS6EEAB0200 / Serial: T24F04793 Brand: Vulcan …"
type textarea "x"
type textarea "Brand: Heatcraft / Model: BEL0065BS6EEAB0200 / Serial: T24F04793 Brand: Vulcan …"
type textarea "x"
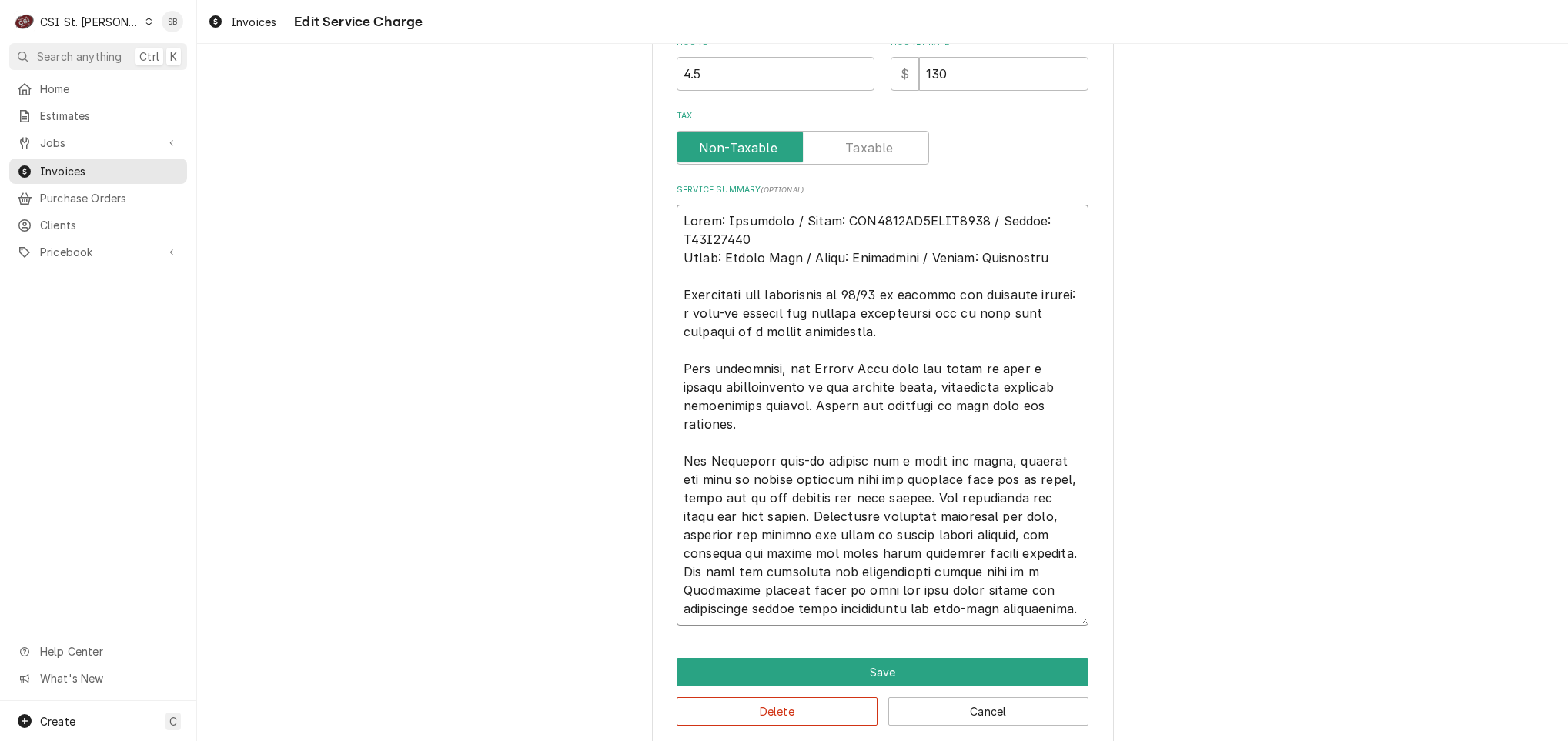
type textarea "Brand: Heatcraft / Model: BEL0065BS6EEAB0200 / Serial: T24F04793 Brand: Vulcan …"
type textarea "x"
type textarea "Brand: Heatcraft / Model: BEL0065BS6EEAB0200 / Serial: T24F04793 Brand: Vulcan …"
type textarea "x"
type textarea "Brand: Heatcraft / Model: BEL0065BS6EEAB0200 / Serial: T24F04793 Brand: Vulcan …"
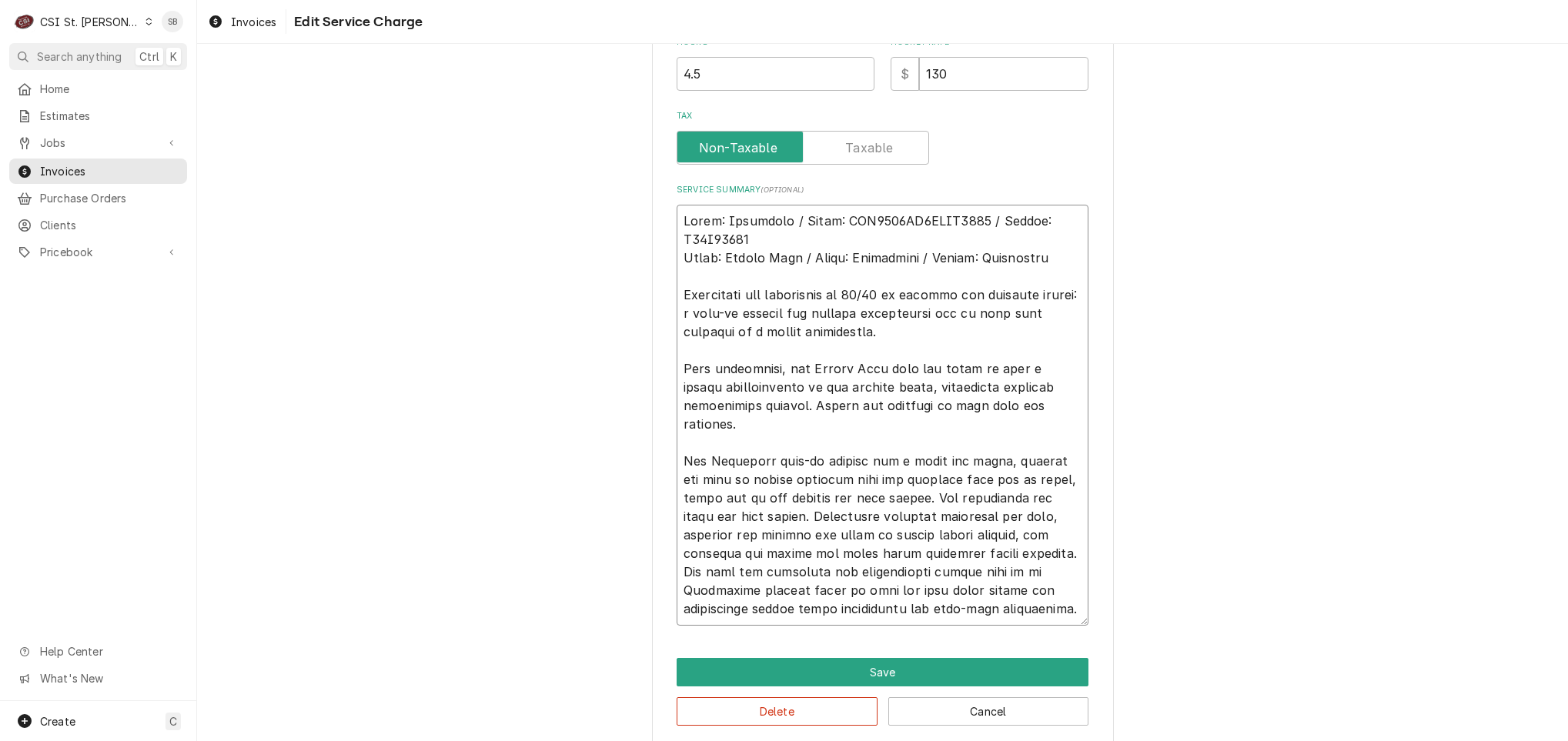
type textarea "x"
type textarea "Brand: Heatcraft / Model: BEL0065BS6EEAB0200 / Serial: T24F04793 Brand: Vulcan …"
type textarea "x"
type textarea "Brand: Heatcraft / Model: BEL0065BS6EEAB0200 / Serial: T24F04793 Brand: Vulcan …"
type textarea "x"
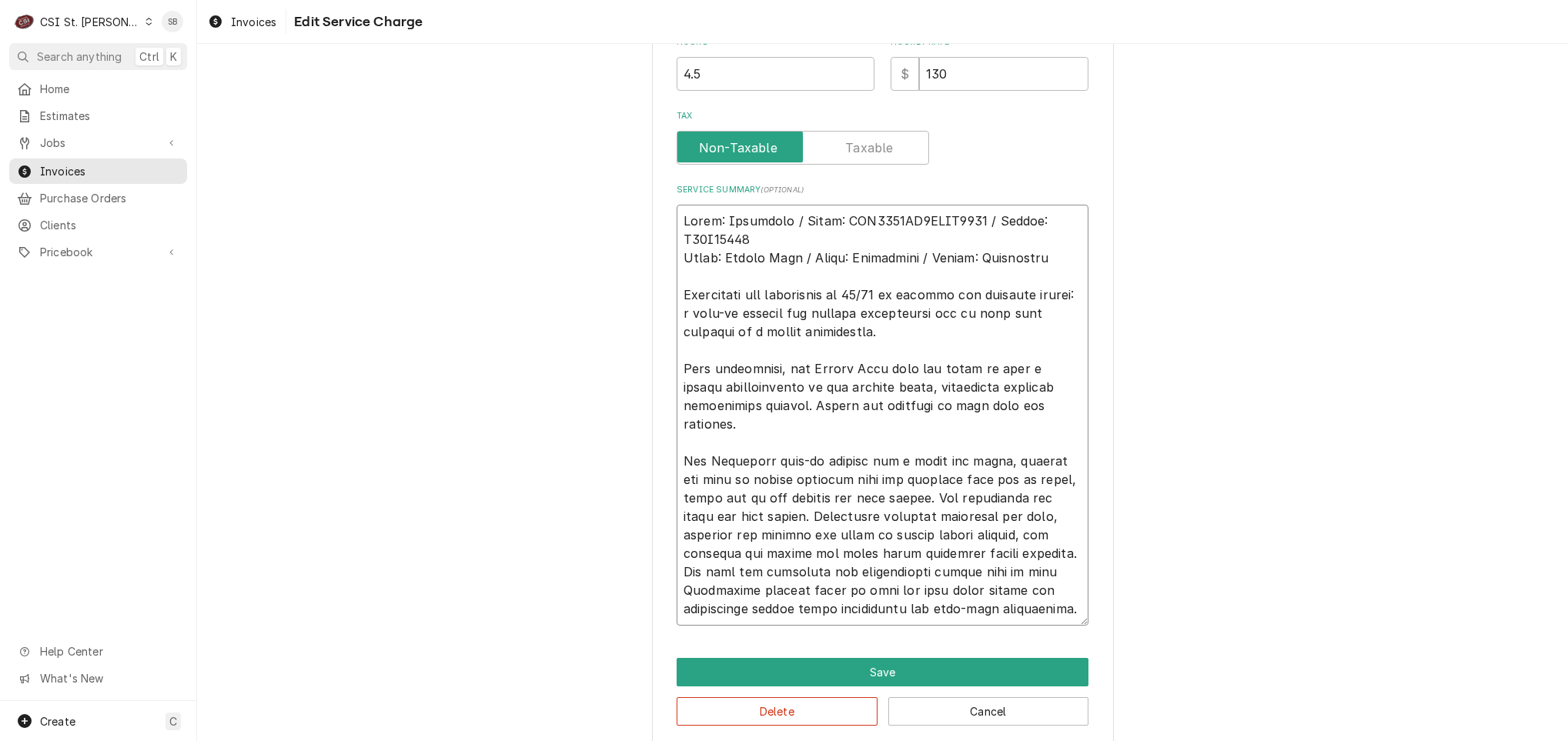
type textarea "Brand: Heatcraft / Model: BEL0065BS6EEAB0200 / Serial: T24F04793 Brand: Vulcan …"
type textarea "x"
type textarea "Brand: Heatcraft / Model: BEL0065BS6EEAB0200 / Serial: T24F04793 Brand: Vulcan …"
type textarea "x"
type textarea "Brand: Heatcraft / Model: BEL0065BS6EEAB0200 / Serial: T24F04793 Brand: Vulcan …"
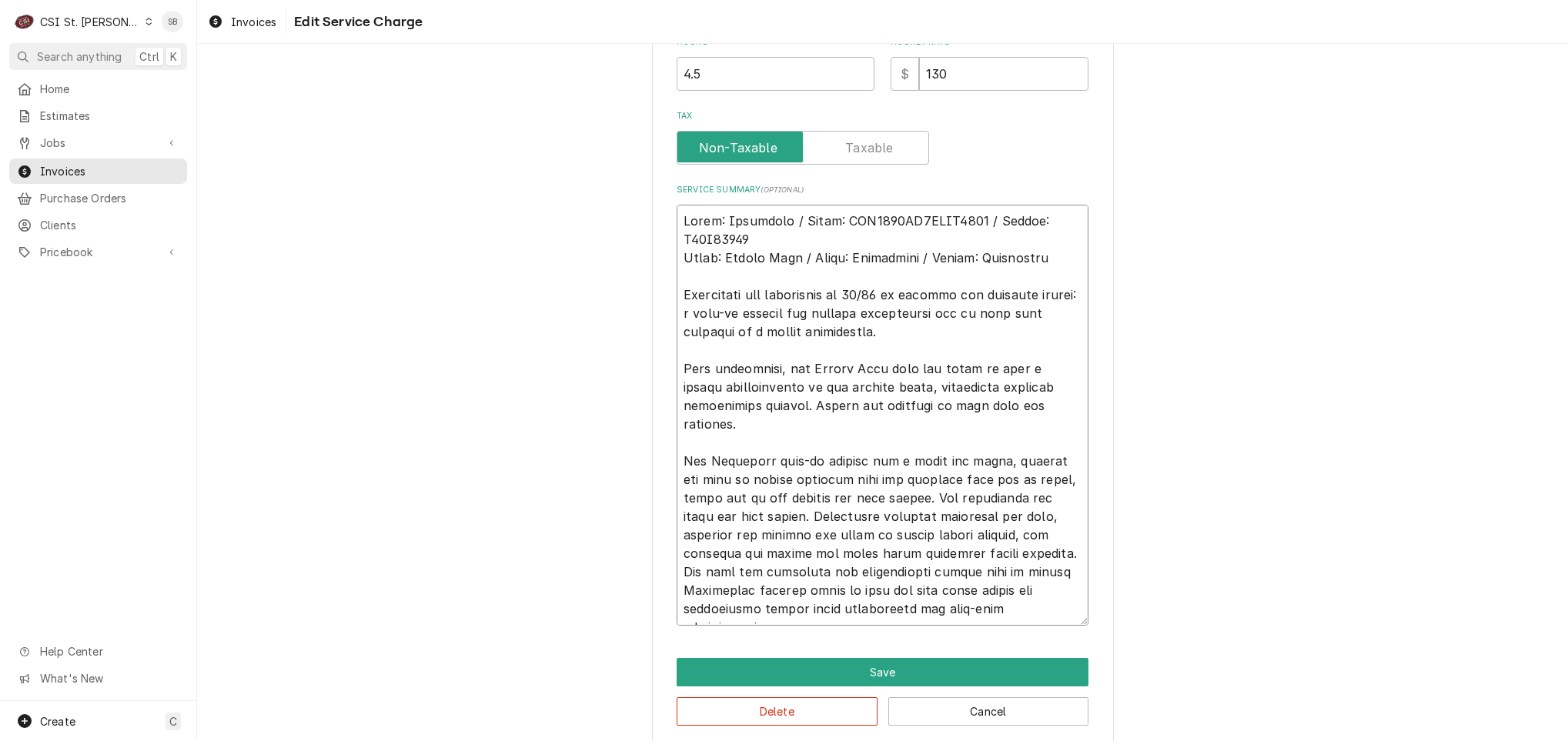
type textarea "x"
type textarea "Brand: Heatcraft / Model: BEL0065BS6EEAB0200 / Serial: T24F04793 Brand: Vulcan …"
type textarea "x"
type textarea "Brand: Heatcraft / Model: BEL0065BS6EEAB0200 / Serial: T24F04793 Brand: Vulcan …"
type textarea "x"
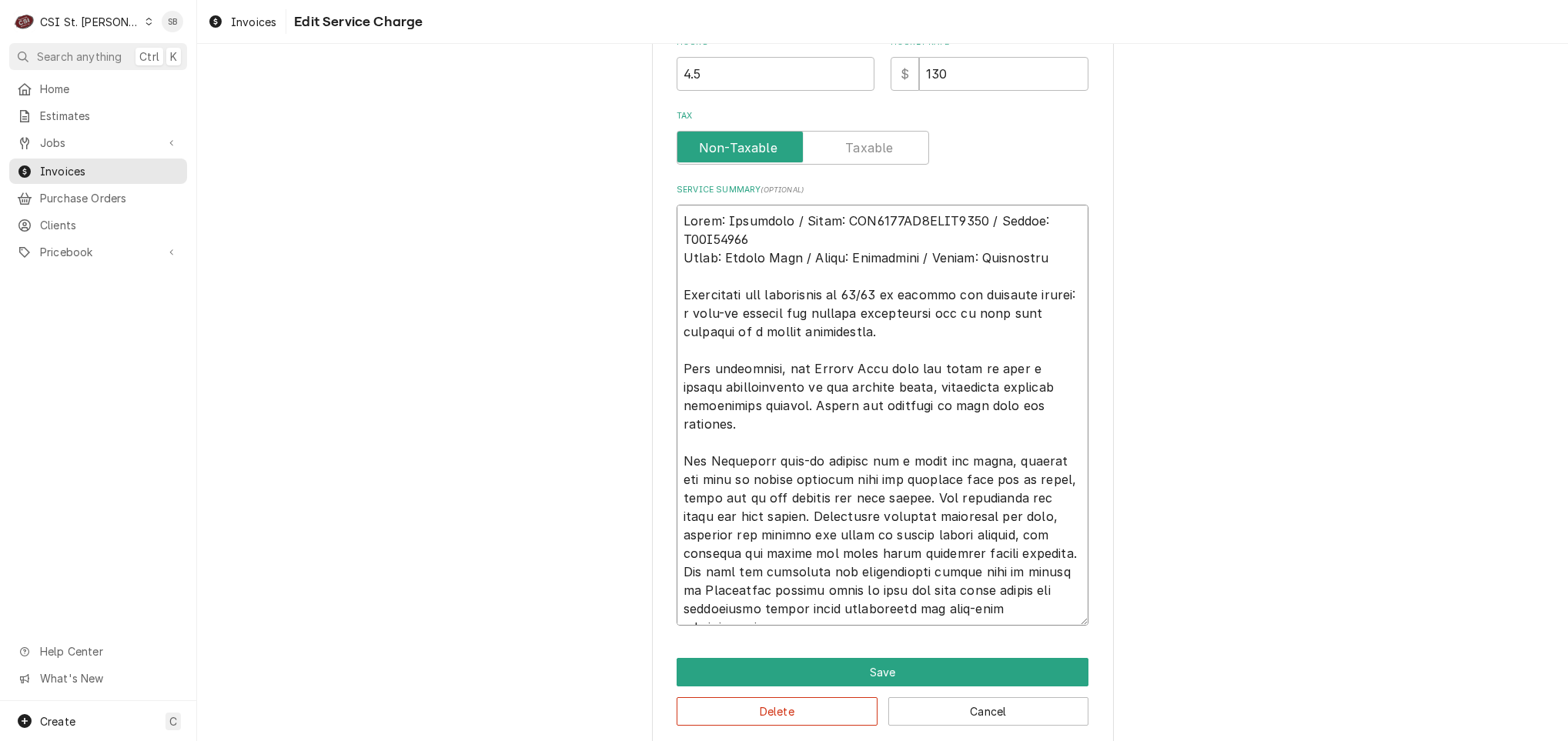
type textarea "Brand: Heatcraft / Model: BEL0065BS6EEAB0200 / Serial: T24F04793 Brand: Vulcan …"
type textarea "x"
type textarea "Brand: Heatcraft / Model: BEL0065BS6EEAB0200 / Serial: T24F04793 Brand: Vulcan …"
type textarea "x"
type textarea "Brand: Heatcraft / Model: BEL0065BS6EEAB0200 / Serial: T24F04793 Brand: Vulcan …"
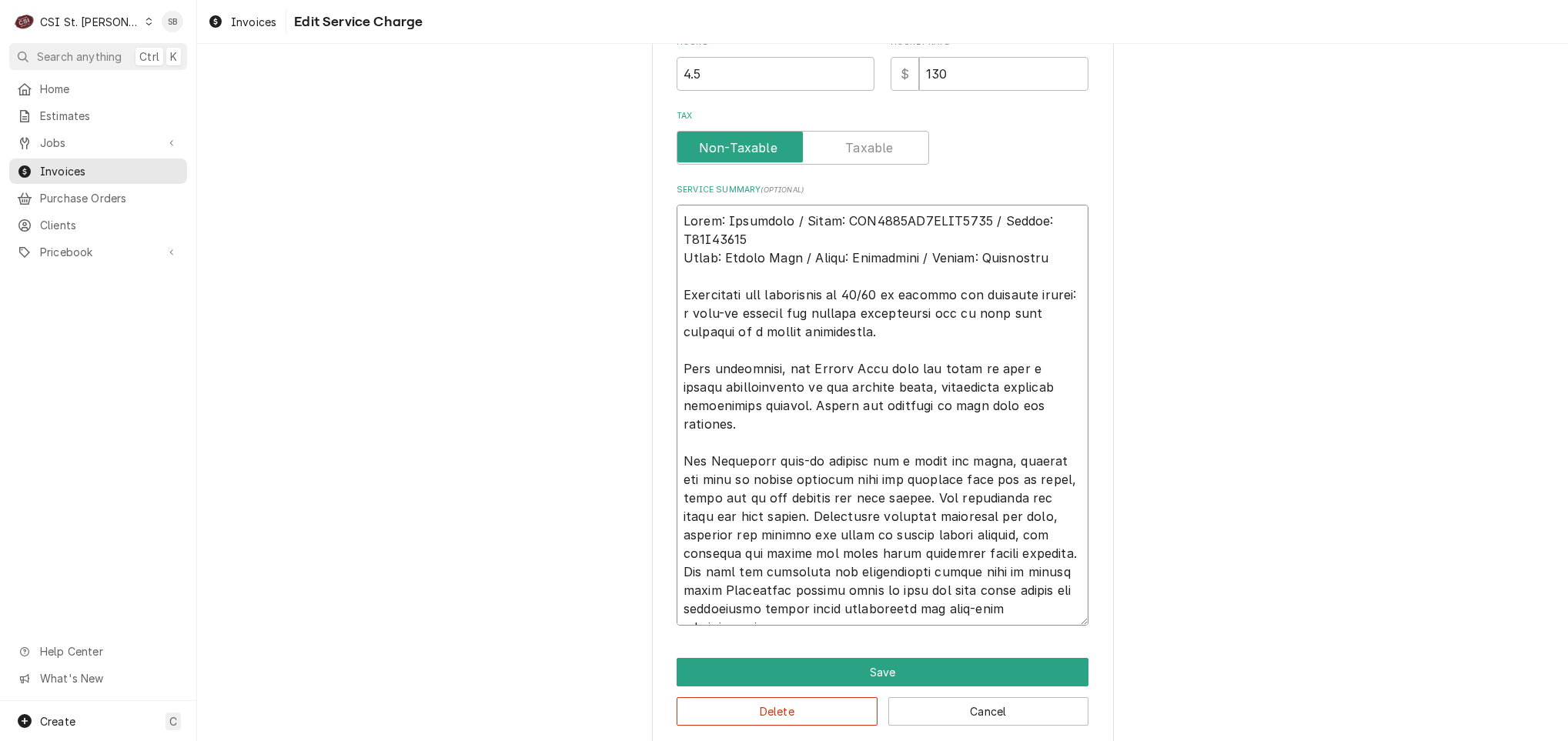
type textarea "x"
type textarea "Brand: Heatcraft / Model: BEL0065BS6EEAB0200 / Serial: T24F04793 Brand: Vulcan …"
type textarea "x"
type textarea "Brand: Heatcraft / Model: BEL0065BS6EEAB0200 / Serial: T24F04793 Brand: Vulcan …"
type textarea "x"
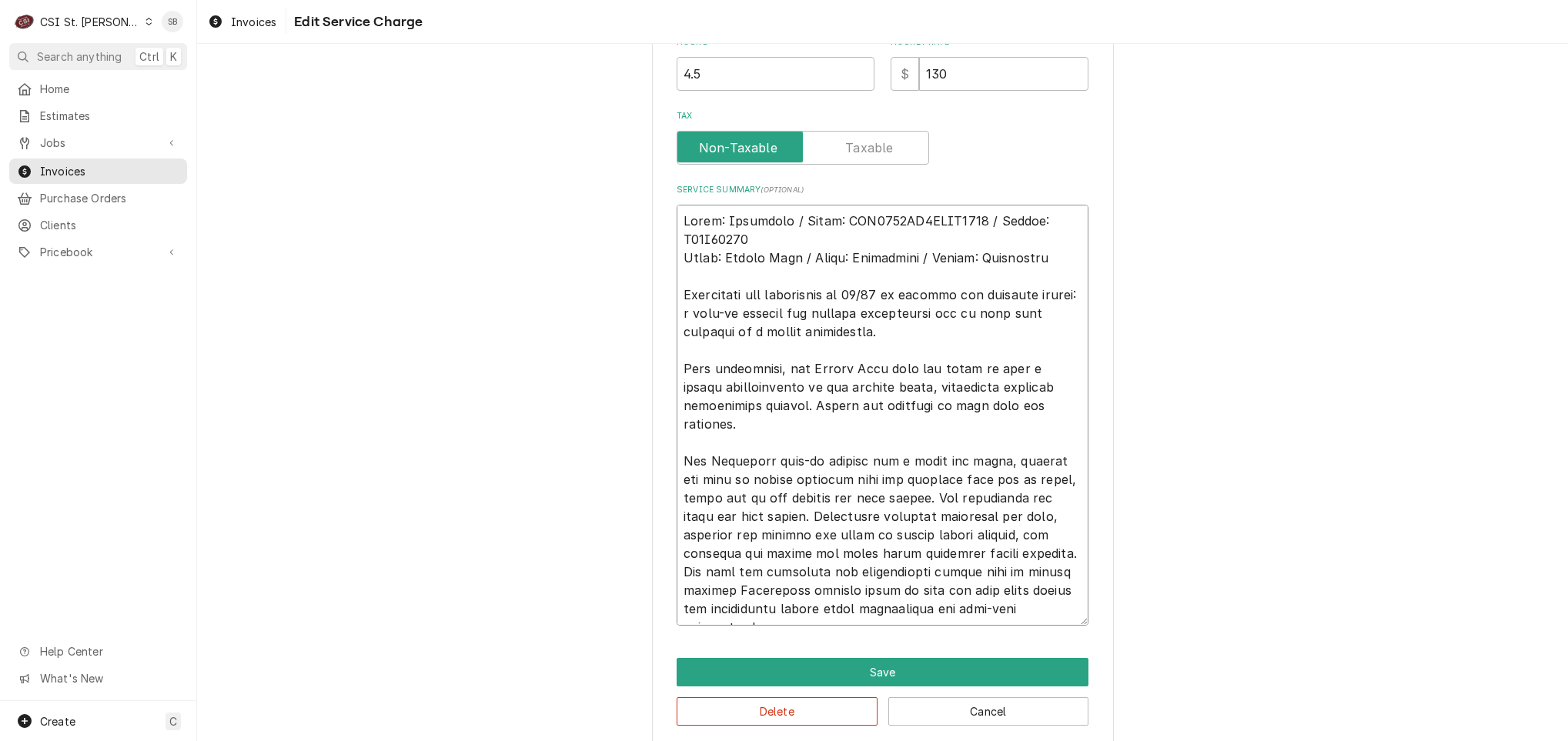
type textarea "Brand: Heatcraft / Model: BEL0065BS6EEAB0200 / Serial: T24F04793 Brand: Vulcan …"
type textarea "x"
type textarea "Brand: Heatcraft / Model: BEL0065BS6EEAB0200 / Serial: T24F04793 Brand: Vulcan …"
type textarea "x"
type textarea "Brand: Heatcraft / Model: BEL0065BS6EEAB0200 / Serial: T24F04793 Brand: Vulcan …"
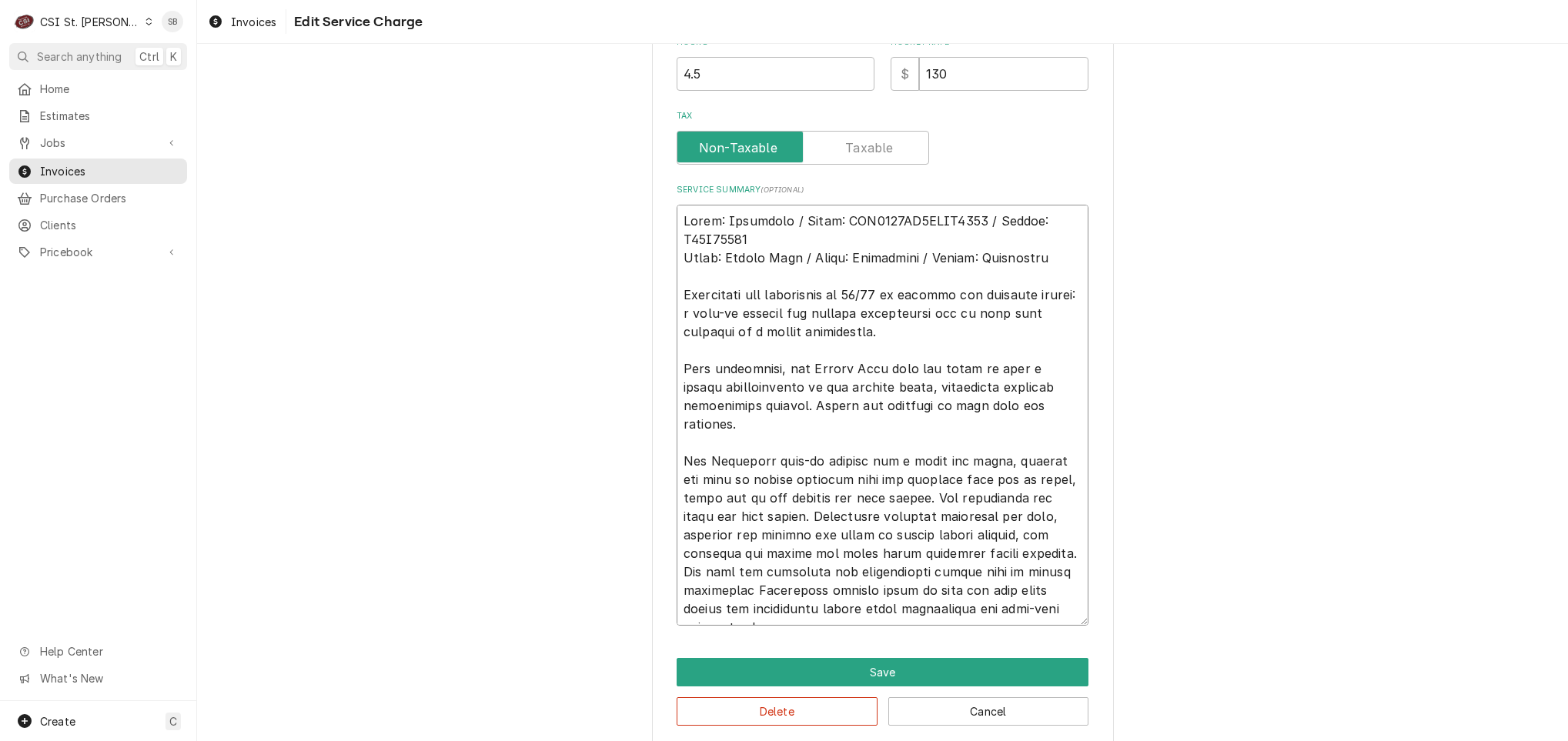
type textarea "x"
type textarea "Brand: Heatcraft / Model: BEL0065BS6EEAB0200 / Serial: T24F04793 Brand: Vulcan …"
drag, startPoint x: 748, startPoint y: 587, endPoint x: 597, endPoint y: 587, distance: 151.0
click at [597, 587] on div "Use the fields below to edit this service charge Short Description 1-Labor (Ser…" at bounding box center [882, 142] width 1371 height 1232
type textarea "x"
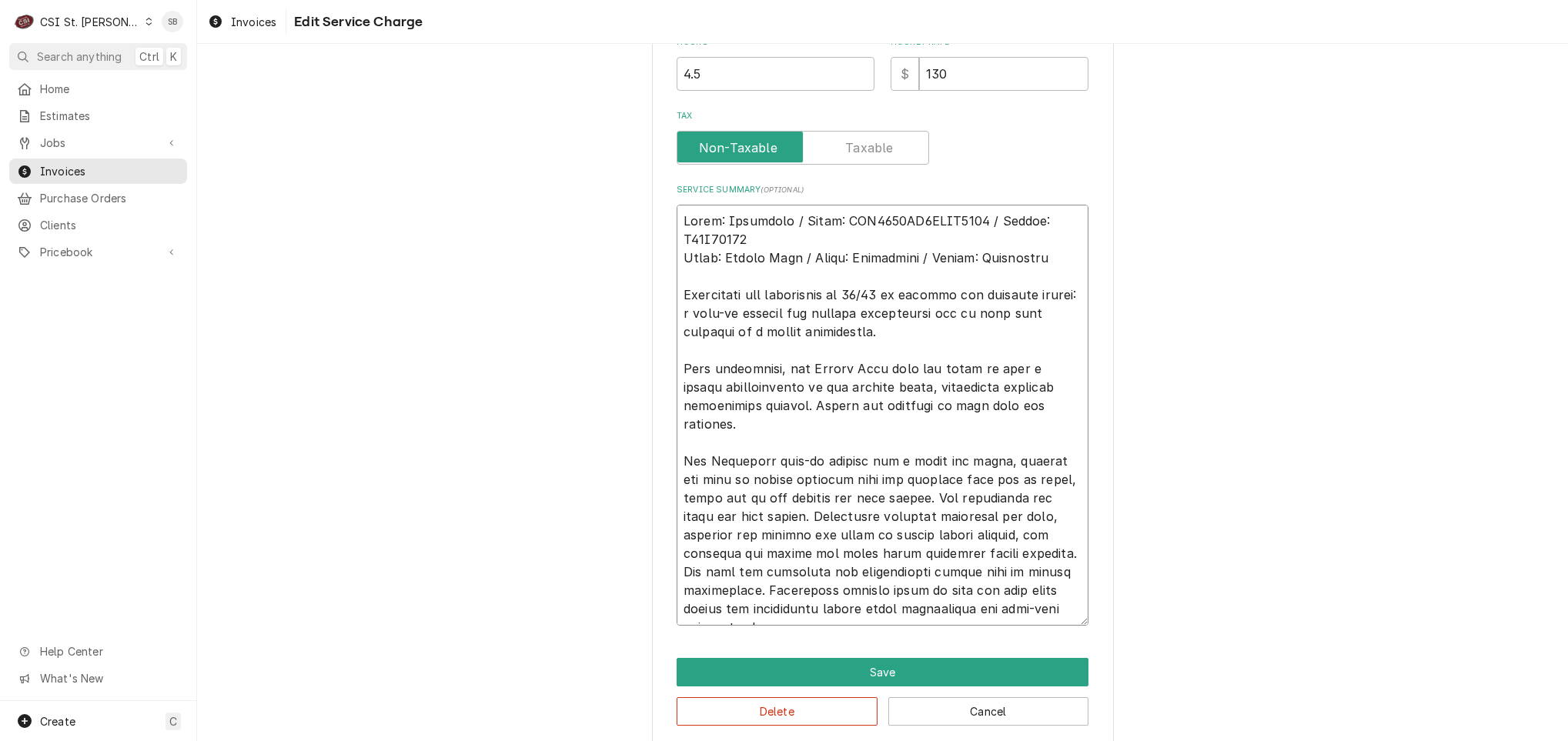
type textarea "Brand: Heatcraft / Model: BEL0065BS6EEAB0200 / Serial: T24F04793 Brand: Vulcan …"
click at [1033, 607] on textarea "Service Summary ( optional )" at bounding box center [882, 414] width 412 height 421
type textarea "x"
type textarea "Brand: Heatcraft / Model: BEL0065BS6EEAB0200 / Serial: T24F04793 Brand: Vulcan …"
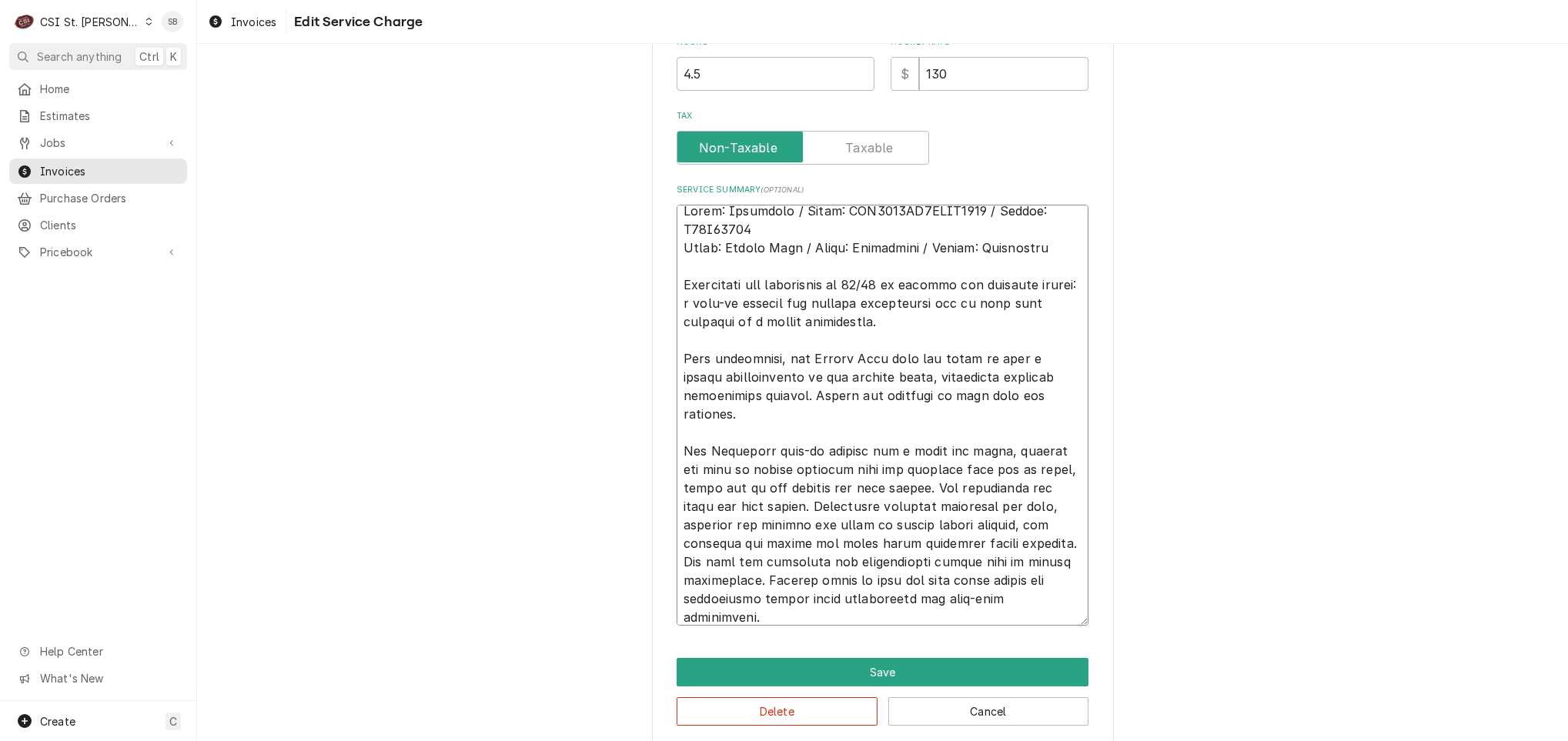
type textarea "x"
type textarea "Brand: Heatcraft / Model: BEL0065BS6EEAB0200 / Serial: T24F04793 Brand: Vulcan …"
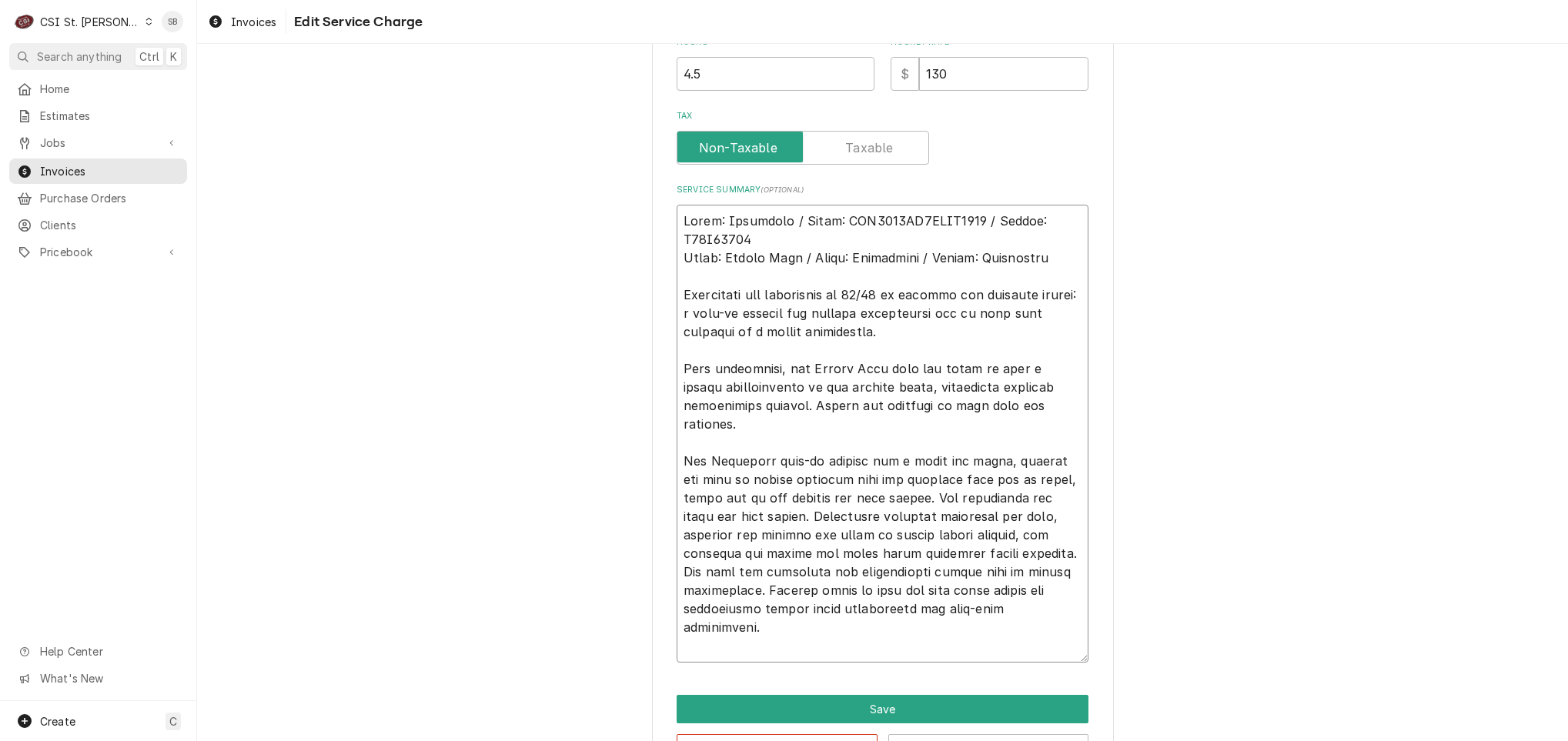
type textarea "x"
type textarea "Brand: Heatcraft / Model: BEL0065BS6EEAB0200 / Serial: T24F04793 Brand: Vulcan …"
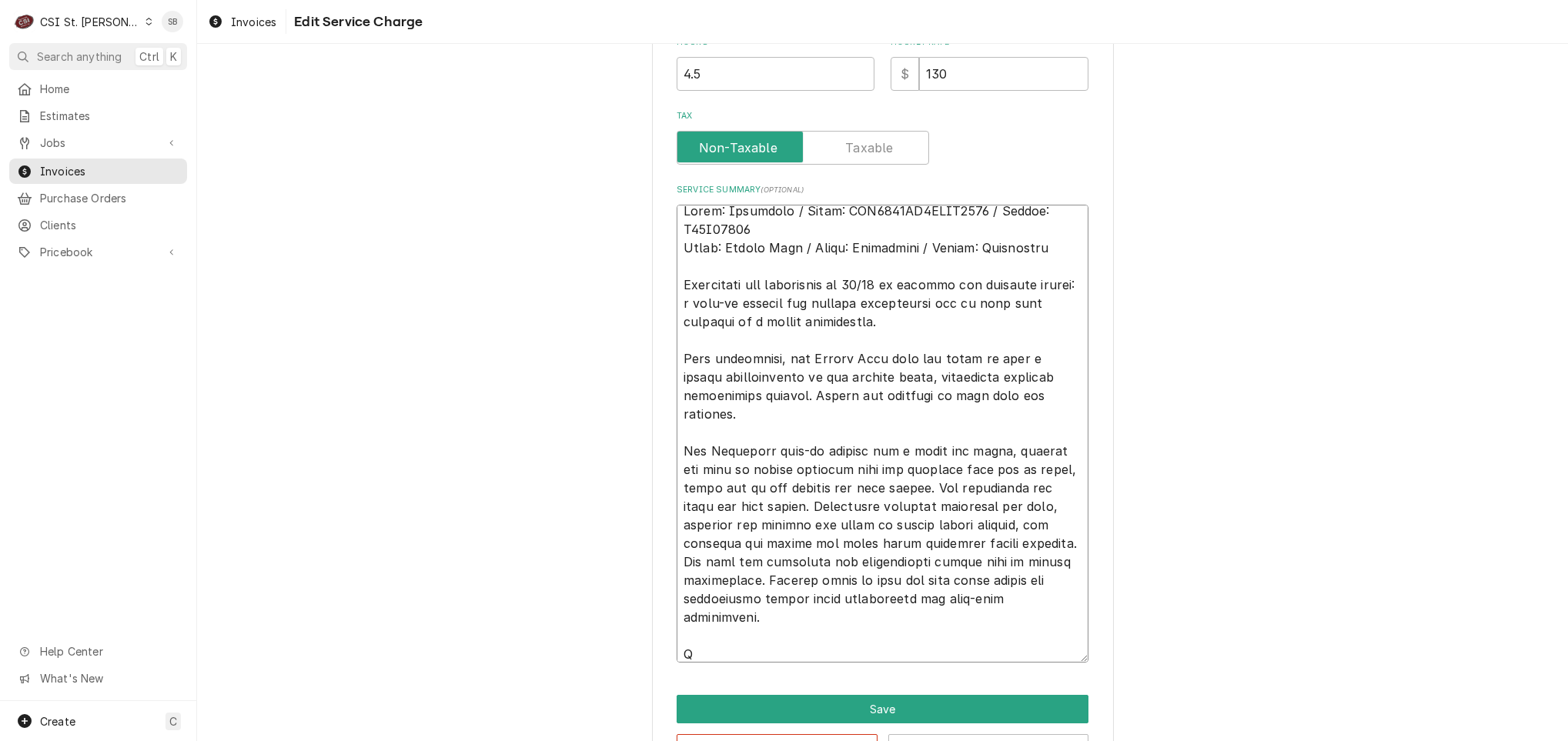
type textarea "x"
type textarea "Brand: Heatcraft / Model: BEL0065BS6EEAB0200 / Serial: T24F04793 Brand: Vulcan …"
type textarea "x"
type textarea "Brand: Heatcraft / Model: BEL0065BS6EEAB0200 / Serial: T24F04793 Brand: Vulcan …"
type textarea "x"
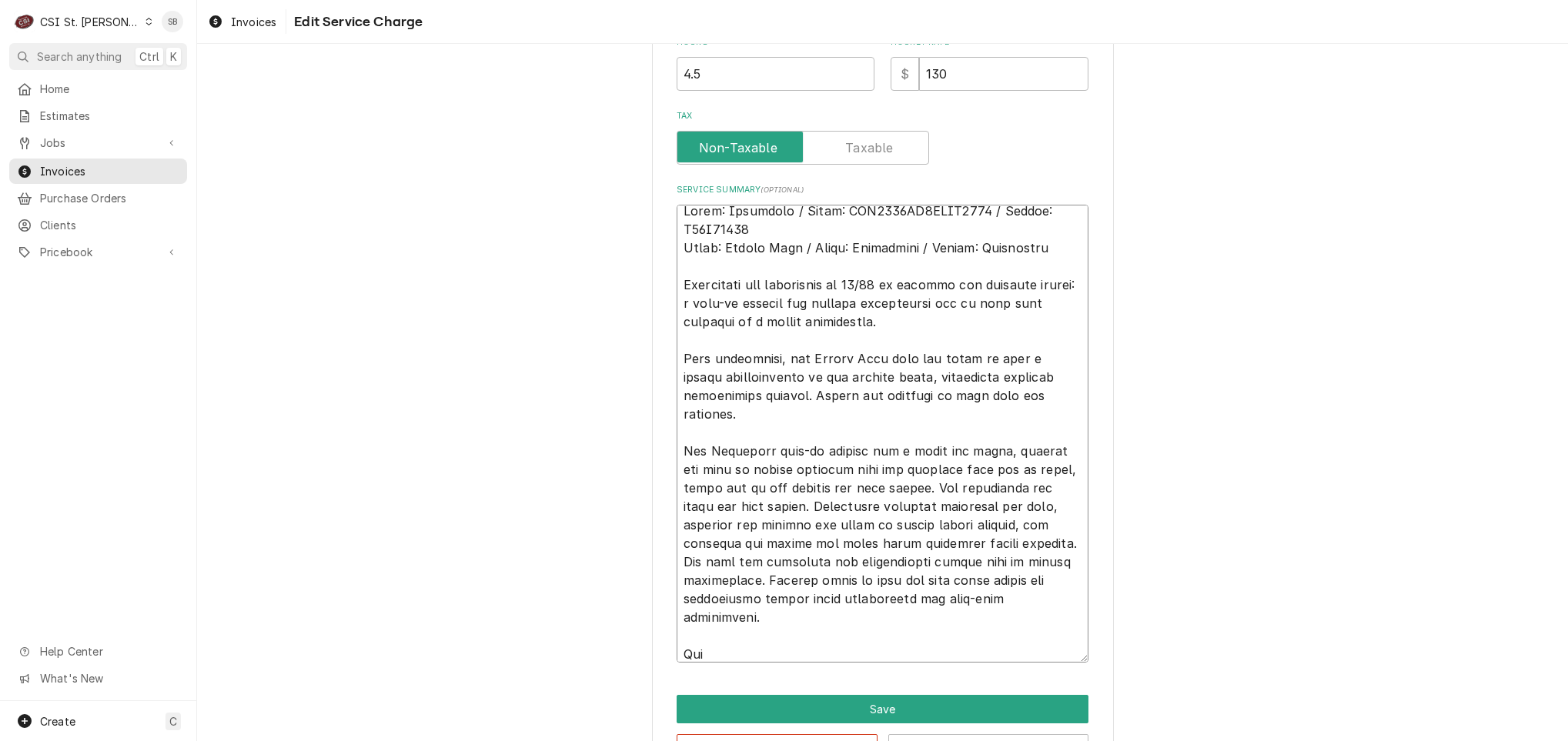
type textarea "Brand: Heatcraft / Model: BEL0065BS6EEAB0200 / Serial: T24F04793 Brand: Vulcan …"
type textarea "x"
type textarea "Brand: Heatcraft / Model: BEL0065BS6EEAB0200 / Serial: T24F04793 Brand: Vulcan …"
type textarea "x"
type textarea "Brand: Heatcraft / Model: BEL0065BS6EEAB0200 / Serial: T24F04793 Brand: Vulcan …"
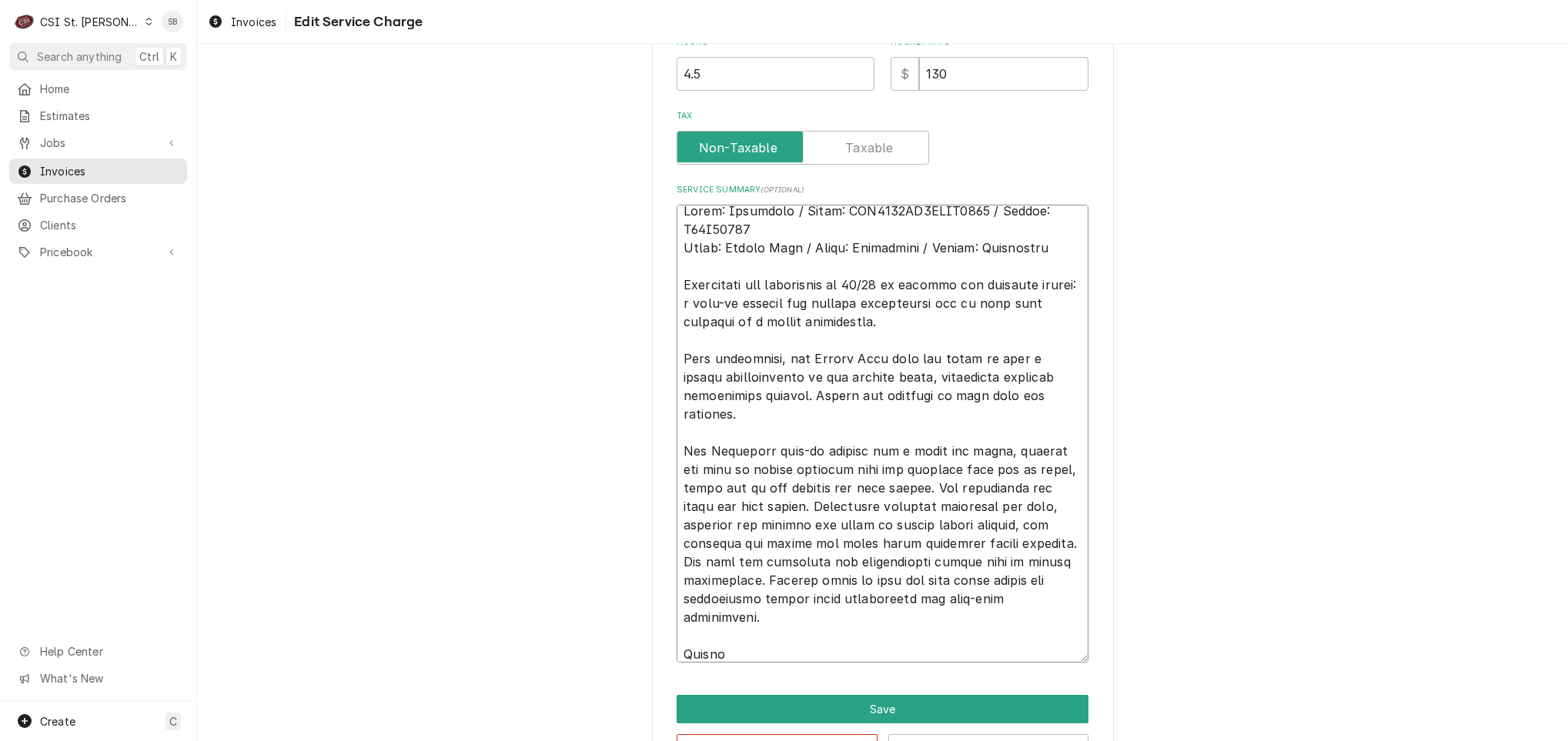
type textarea "x"
type textarea "Brand: Heatcraft / Model: BEL0065BS6EEAB0200 / Serial: T24F04793 Brand: Vulcan …"
type textarea "x"
type textarea "Brand: Heatcraft / Model: BEL0065BS6EEAB0200 / Serial: T24F04793 Brand: Vulcan …"
type textarea "x"
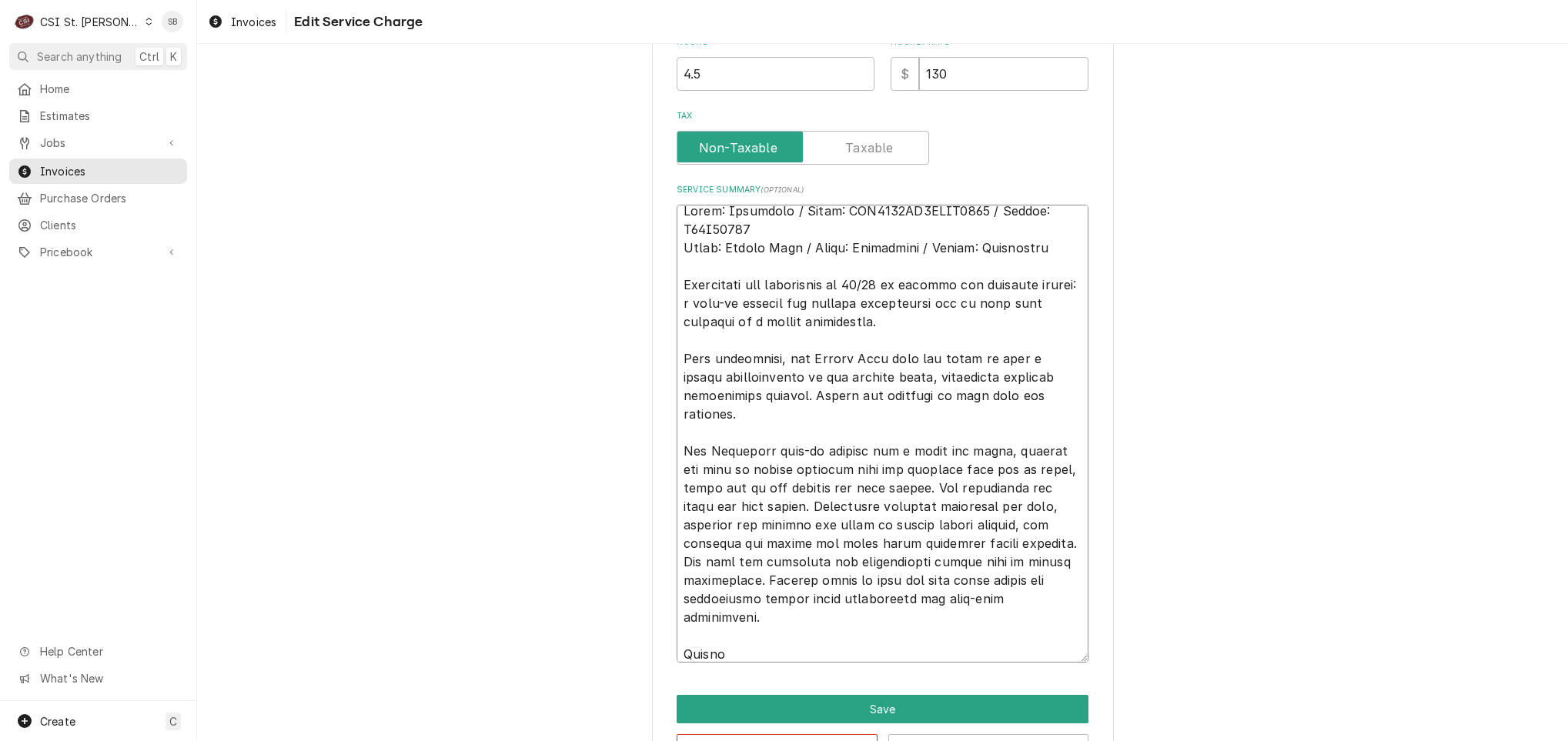
type textarea "Brand: Heatcraft / Model: BEL0065BS6EEAB0200 / Serial: T24F04793 Brand: Vulcan …"
type textarea "x"
type textarea "Brand: Heatcraft / Model: BEL0065BS6EEAB0200 / Serial: T24F04793 Brand: Vulcan …"
type textarea "x"
type textarea "Brand: Heatcraft / Model: BEL0065BS6EEAB0200 / Serial: T24F04793 Brand: Vulcan …"
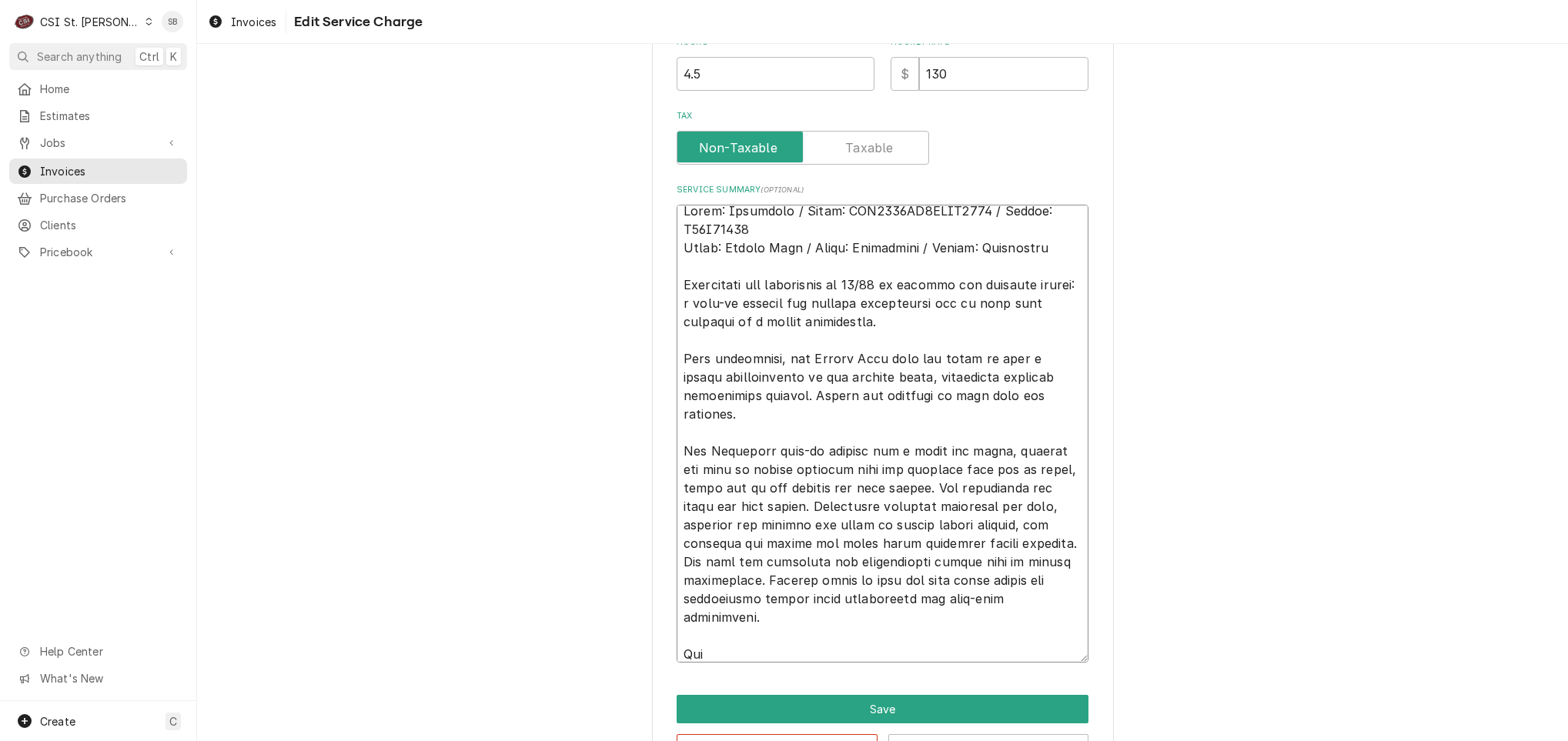
type textarea "x"
type textarea "Brand: Heatcraft / Model: BEL0065BS6EEAB0200 / Serial: T24F04793 Brand: Vulcan …"
type textarea "x"
type textarea "Brand: Heatcraft / Model: BEL0065BS6EEAB0200 / Serial: T24F04793 Brand: Vulcan …"
type textarea "x"
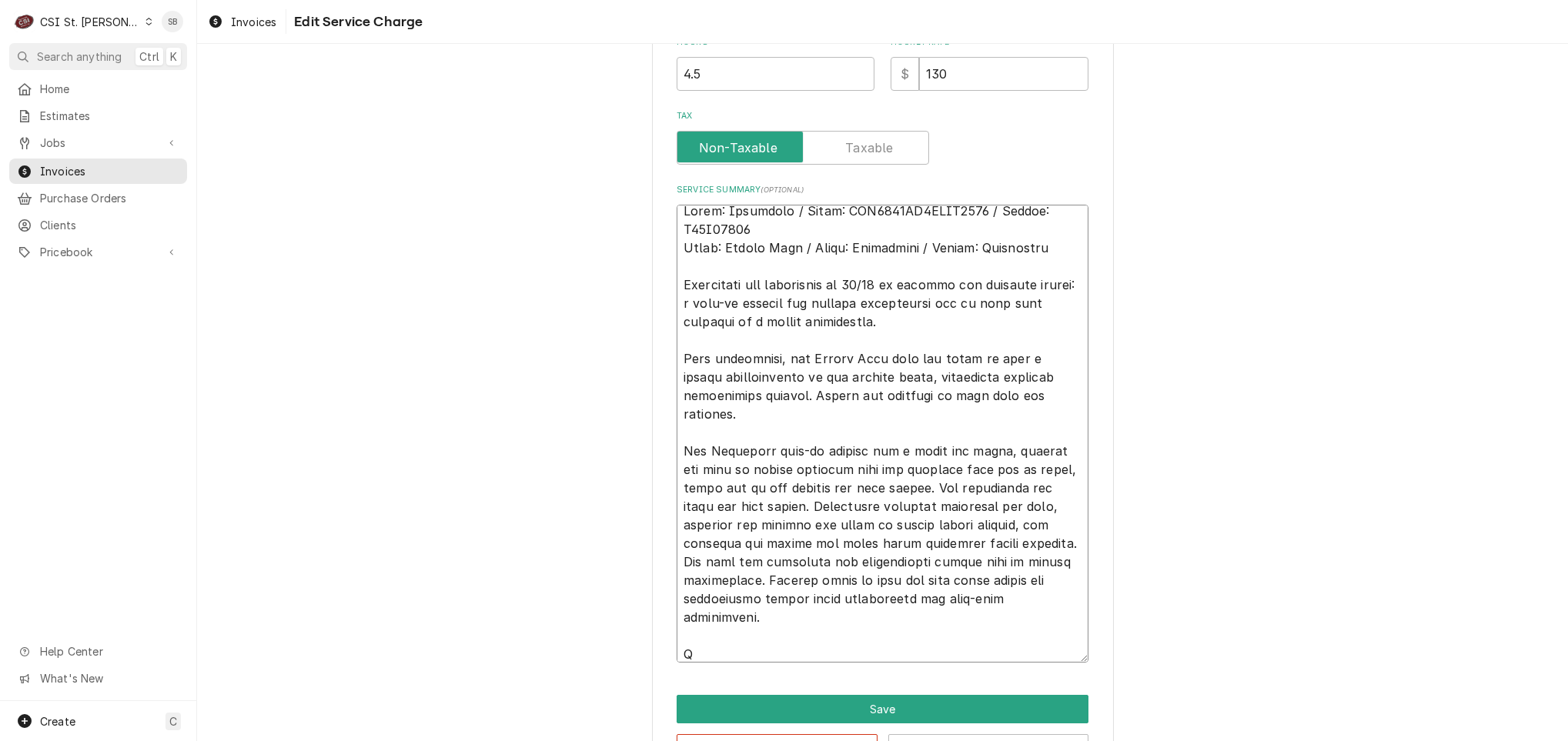
type textarea "Brand: Heatcraft / Model: BEL0065BS6EEAB0200 / Serial: T24F04793 Brand: Vulcan …"
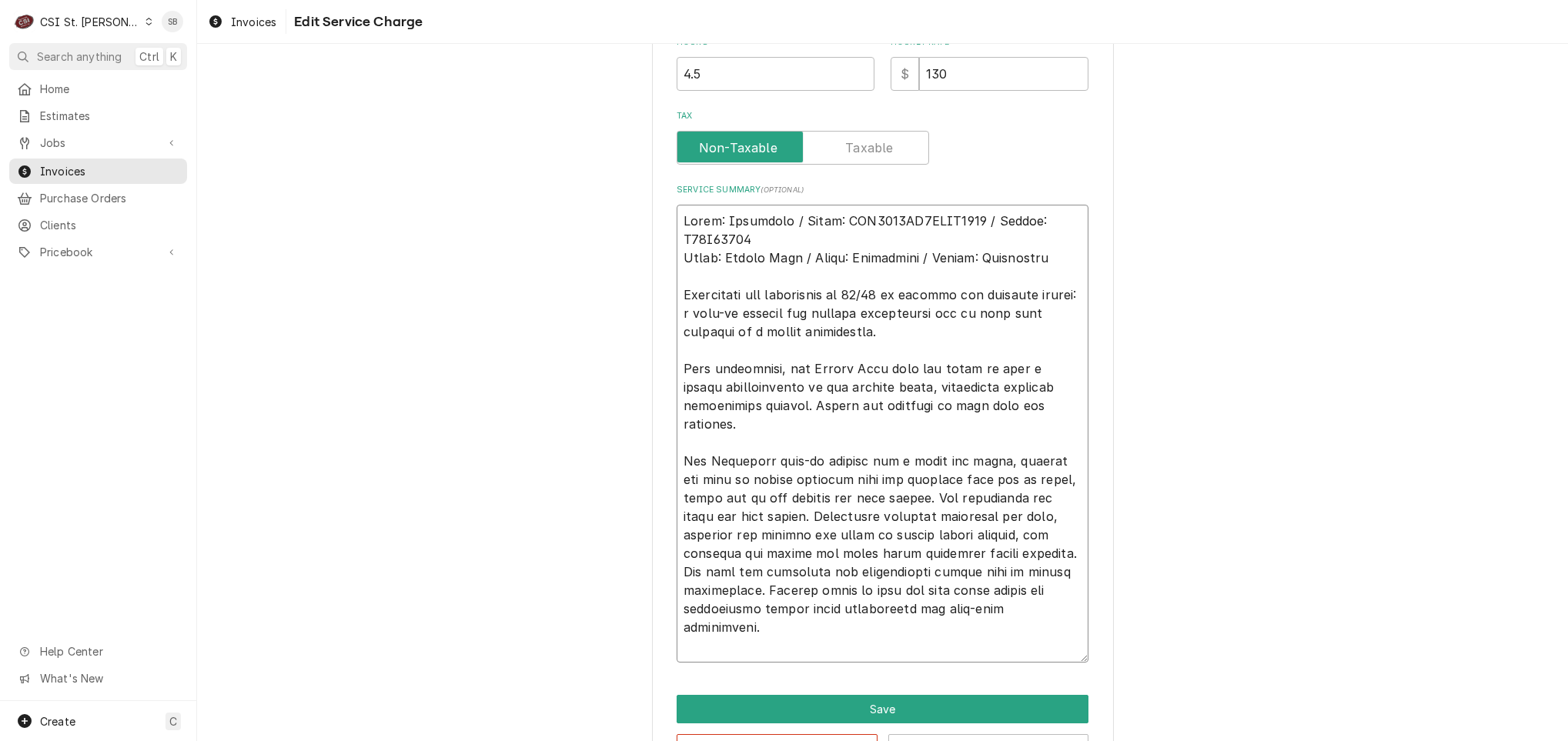
scroll to position [0, 0]
type textarea "x"
type textarea "Brand: Heatcraft / Model: BEL0065BS6EEAB0200 / Serial: T24F04793 Brand: Vulcan …"
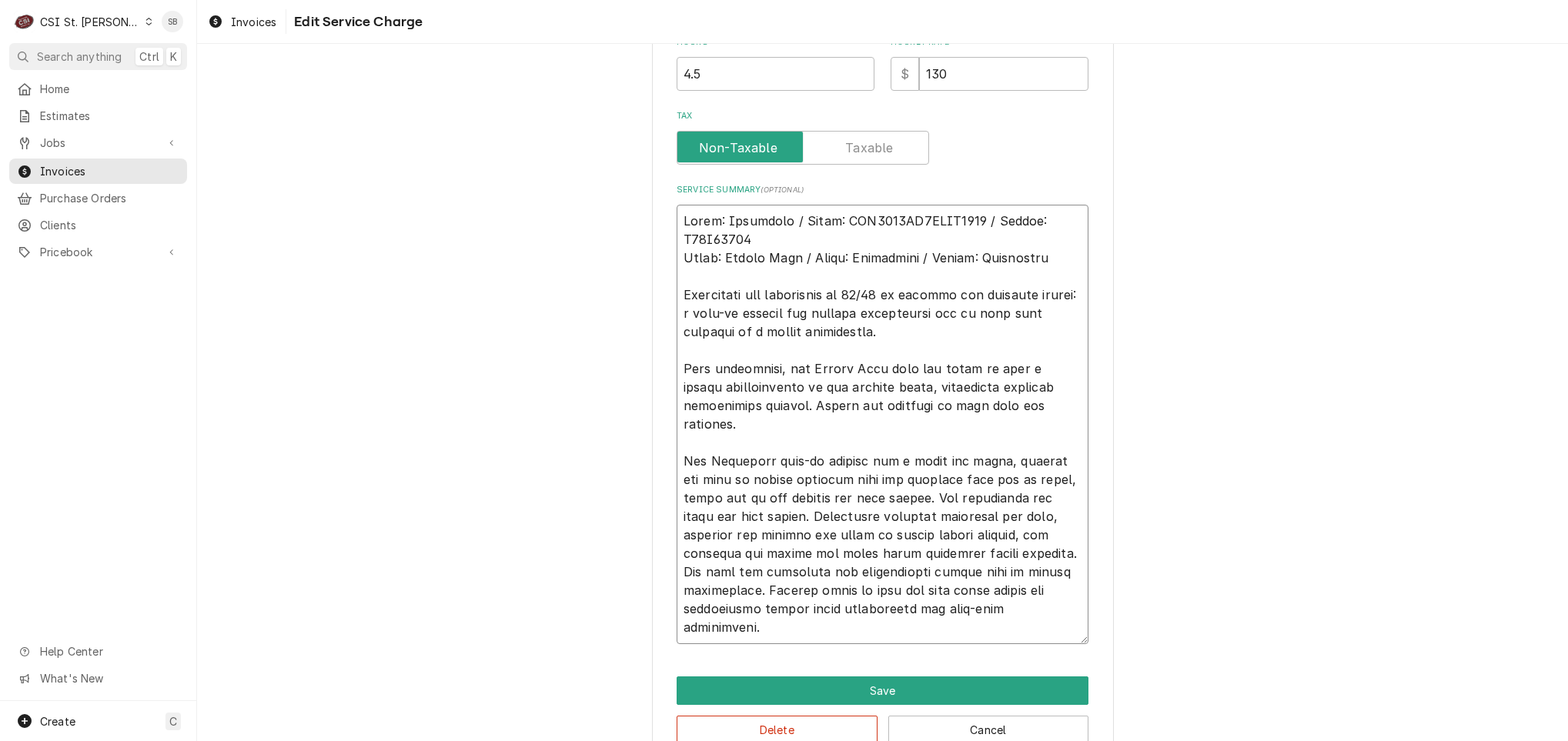
type textarea "x"
type textarea "Brand: Heatcraft / Model: BEL0065BS6EEAB0200 / Serial: T24F04793 Brand: Vulcan …"
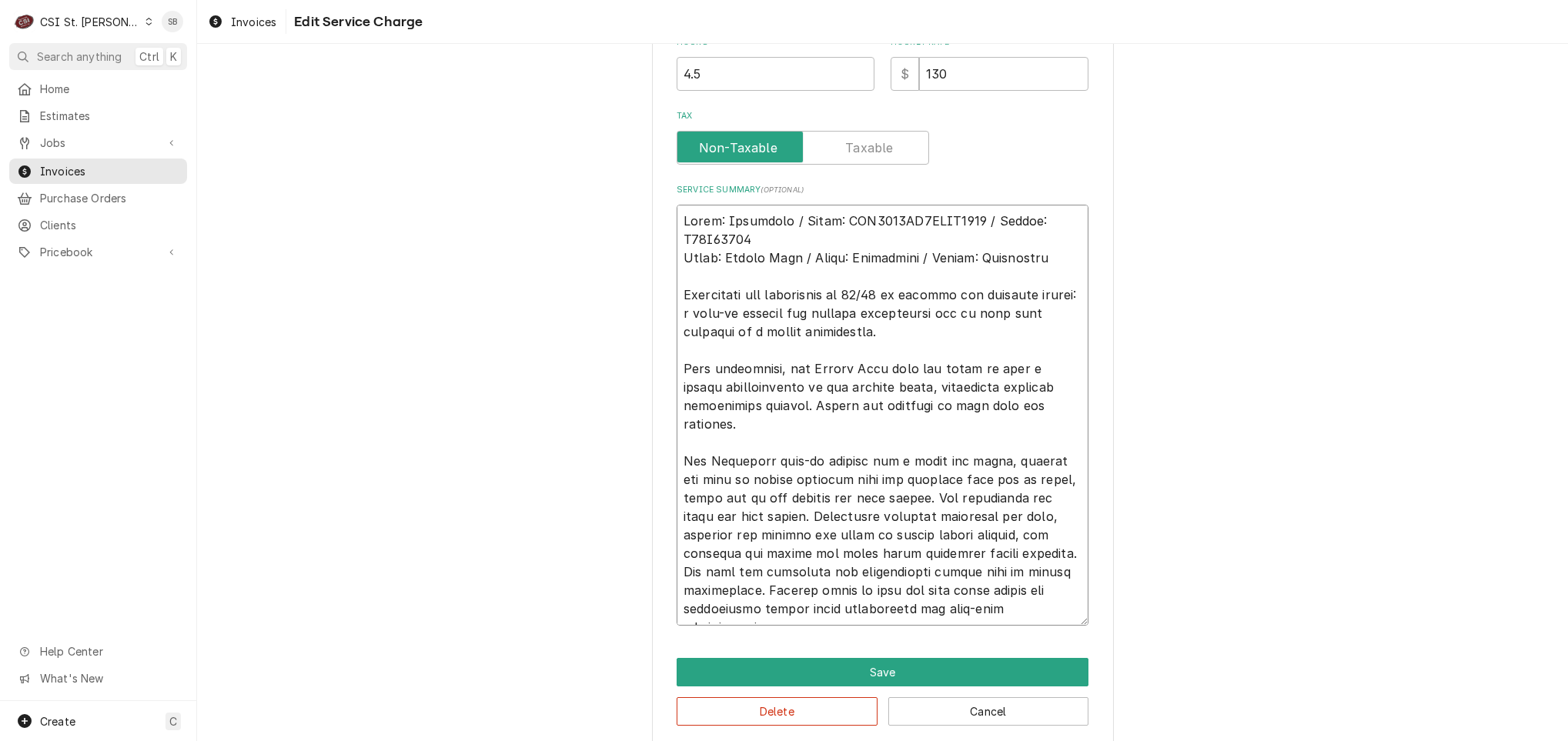
type textarea "x"
type textarea "Brand: Heatcraft / Model: BEL0065BS6EEAB0200 / Serial: T24F04793 Brand: Vulcan …"
drag, startPoint x: 990, startPoint y: 612, endPoint x: 494, endPoint y: 592, distance: 496.4
click at [494, 592] on div "Use the fields below to edit this service charge Short Description 1-Labor (Ser…" at bounding box center [882, 142] width 1371 height 1232
type textarea "x"
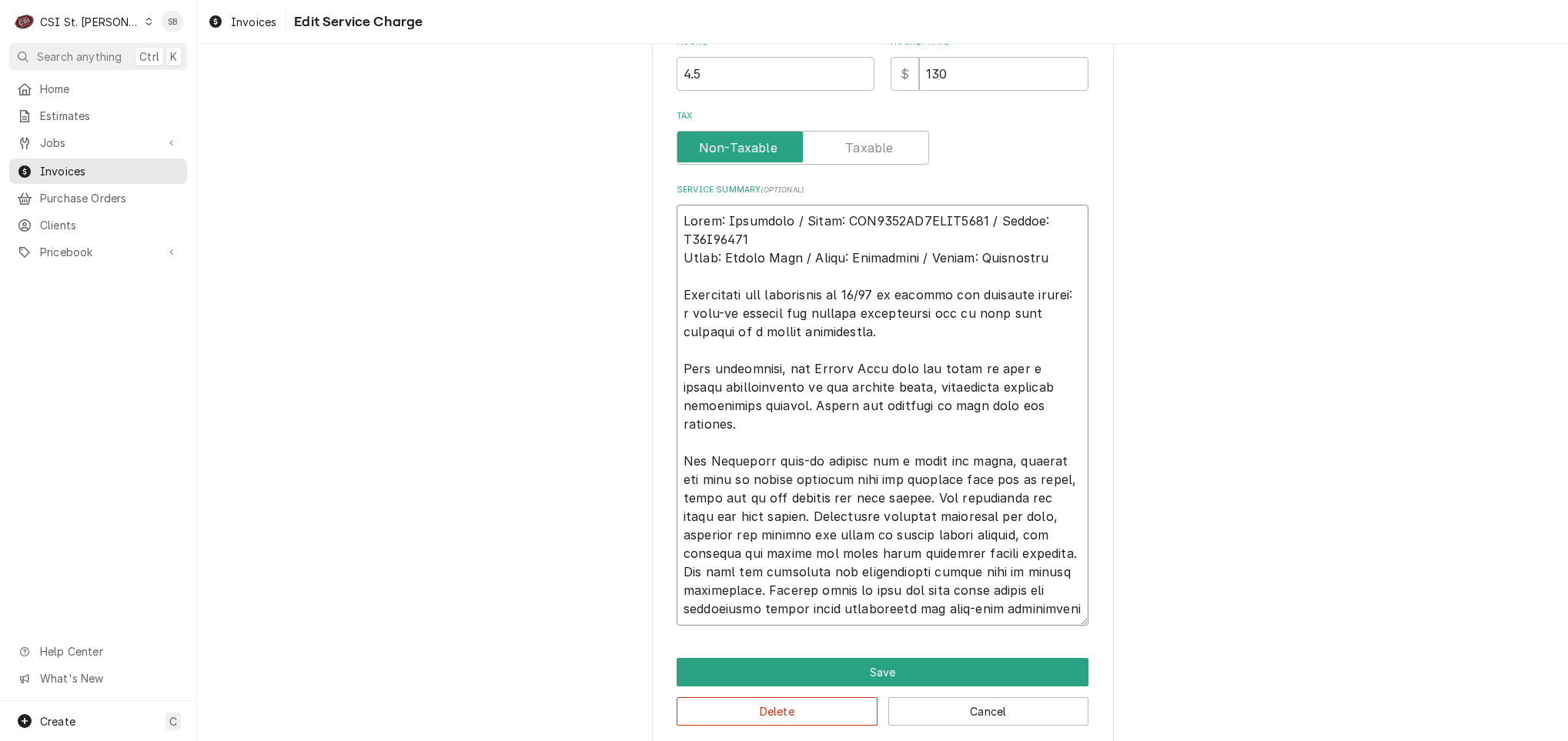
type textarea "Brand: Heatcraft / Model: BEL0065BS6EEAB0200 / Serial: T24F04793 Brand: Vulcan …"
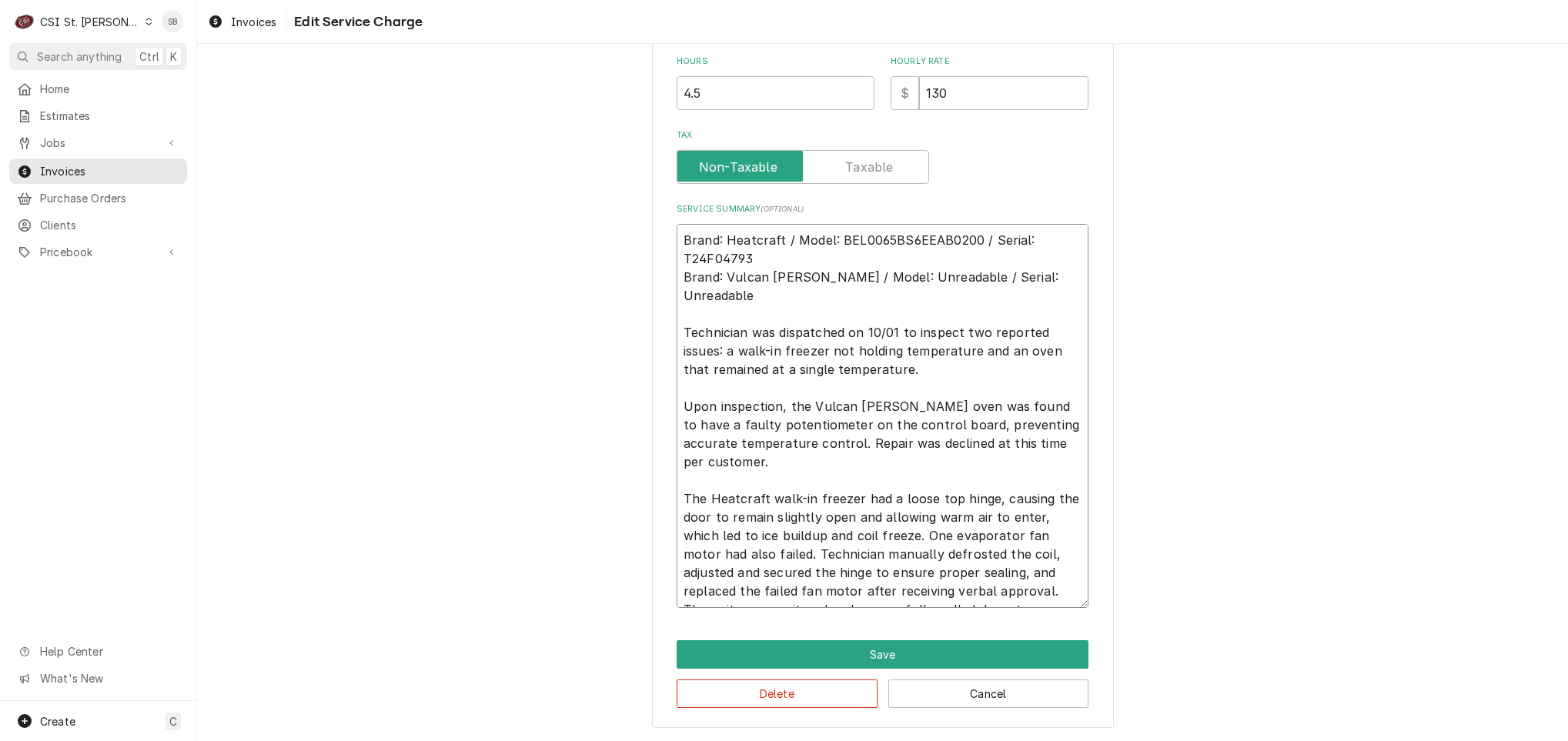
scroll to position [534, 0]
type textarea "x"
type textarea "Brand: Heatcraft / Model: BEL0065BS6EEAB0200 / Serial: T24F04793 Brand: Vulcan …"
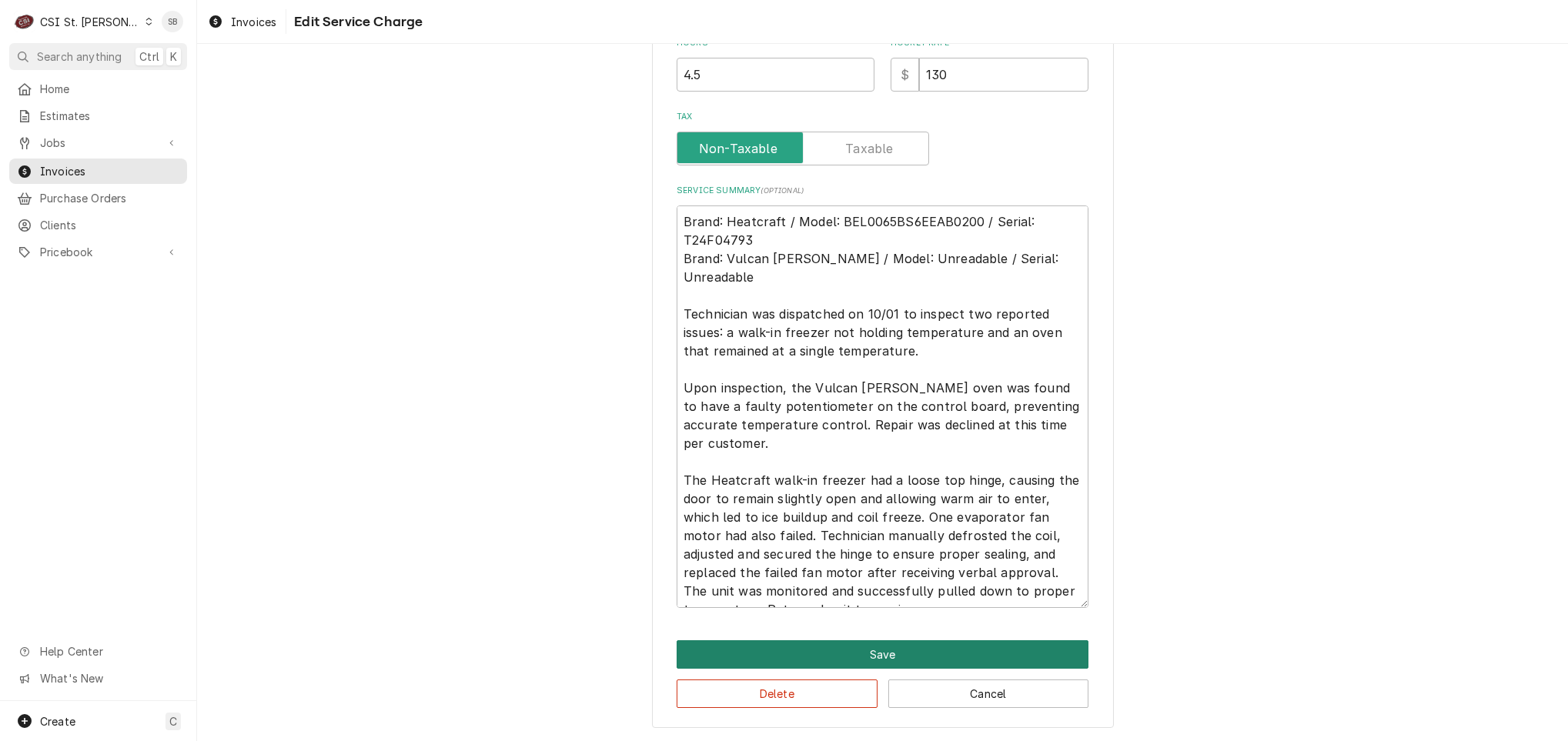
click at [838, 651] on button "Save" at bounding box center [882, 654] width 412 height 29
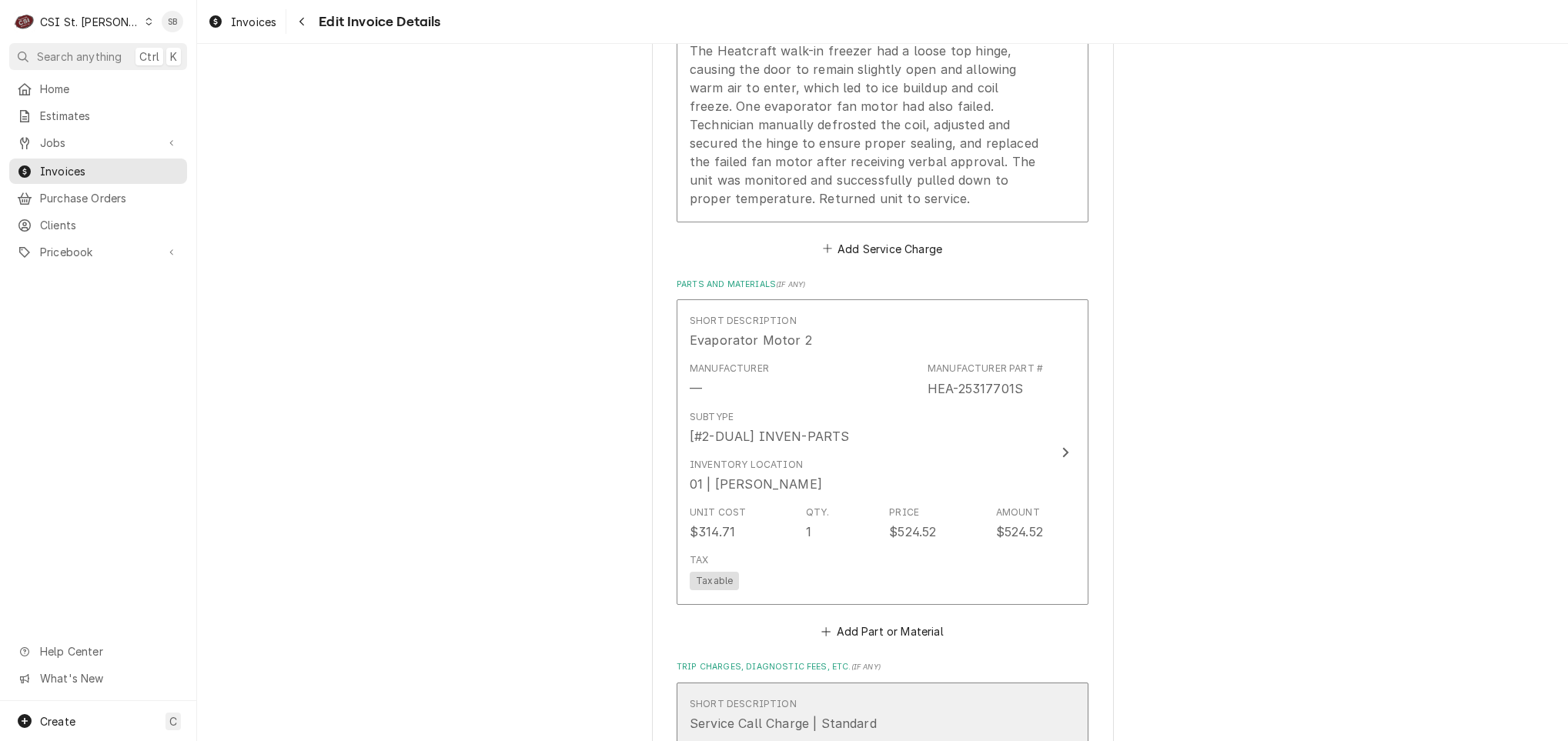
scroll to position [2207, 0]
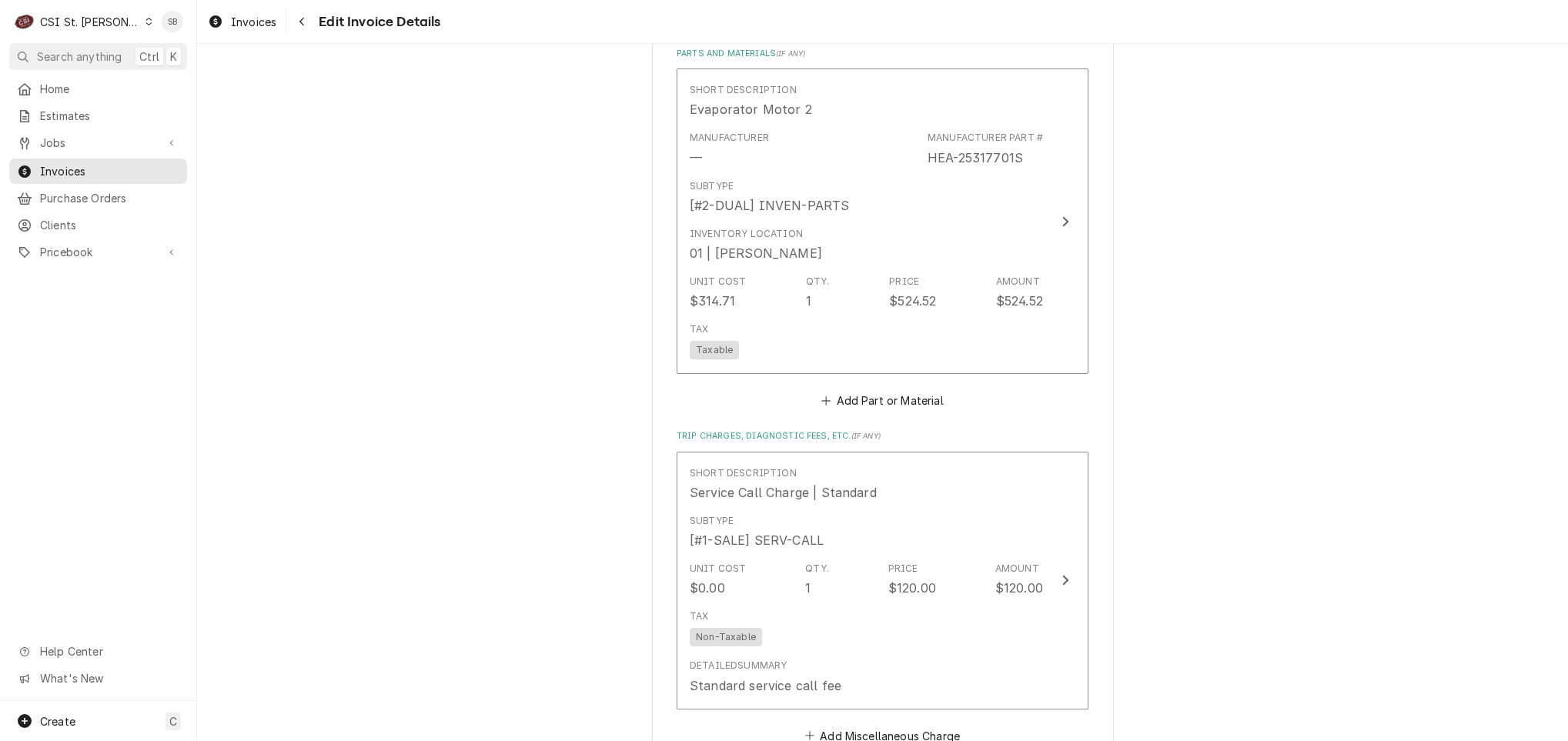
click at [878, 682] on div "Short Description Service Call Charge | Standard Subtype [#1-SALE] SERV-CALL Un…" at bounding box center [882, 598] width 412 height 295
click at [873, 725] on button "Add Miscellaneous Charge" at bounding box center [882, 736] width 160 height 22
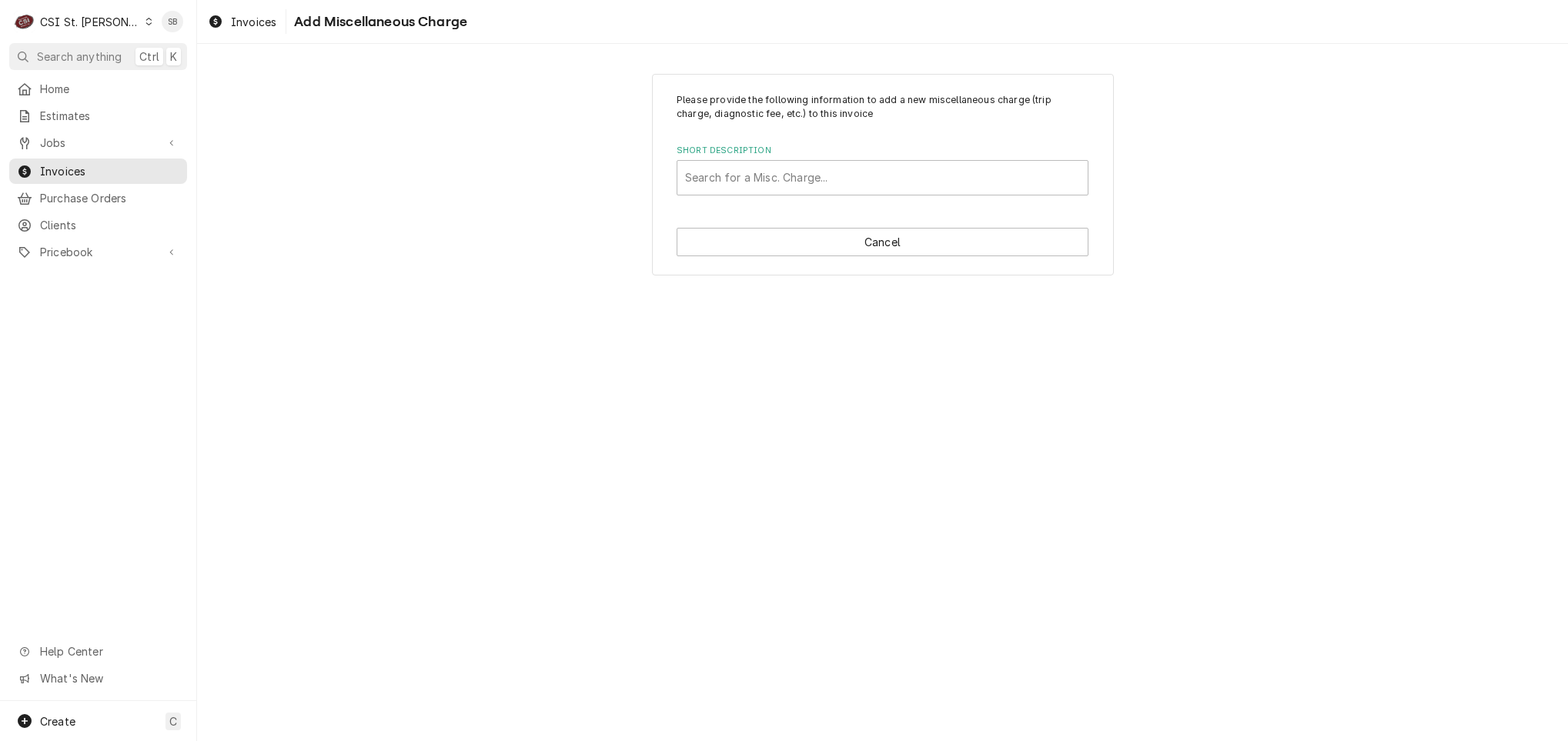
click at [869, 157] on label "Short Description" at bounding box center [882, 150] width 412 height 13
drag, startPoint x: 838, startPoint y: 179, endPoint x: 832, endPoint y: 196, distance: 18.0
click at [837, 180] on div "Short Description" at bounding box center [882, 177] width 395 height 28
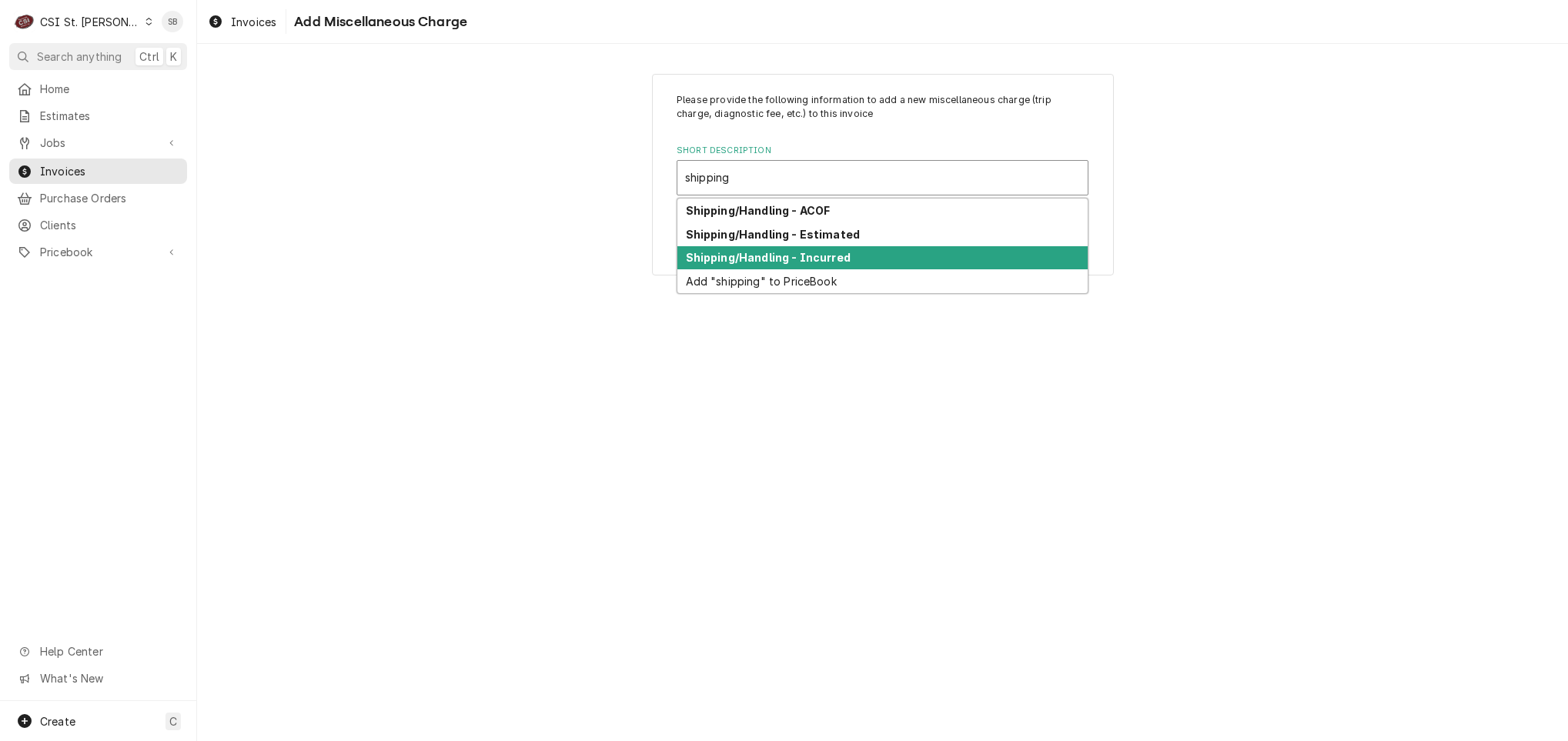
click at [849, 261] on div "Shipping/Handling - Incurred" at bounding box center [882, 258] width 410 height 24
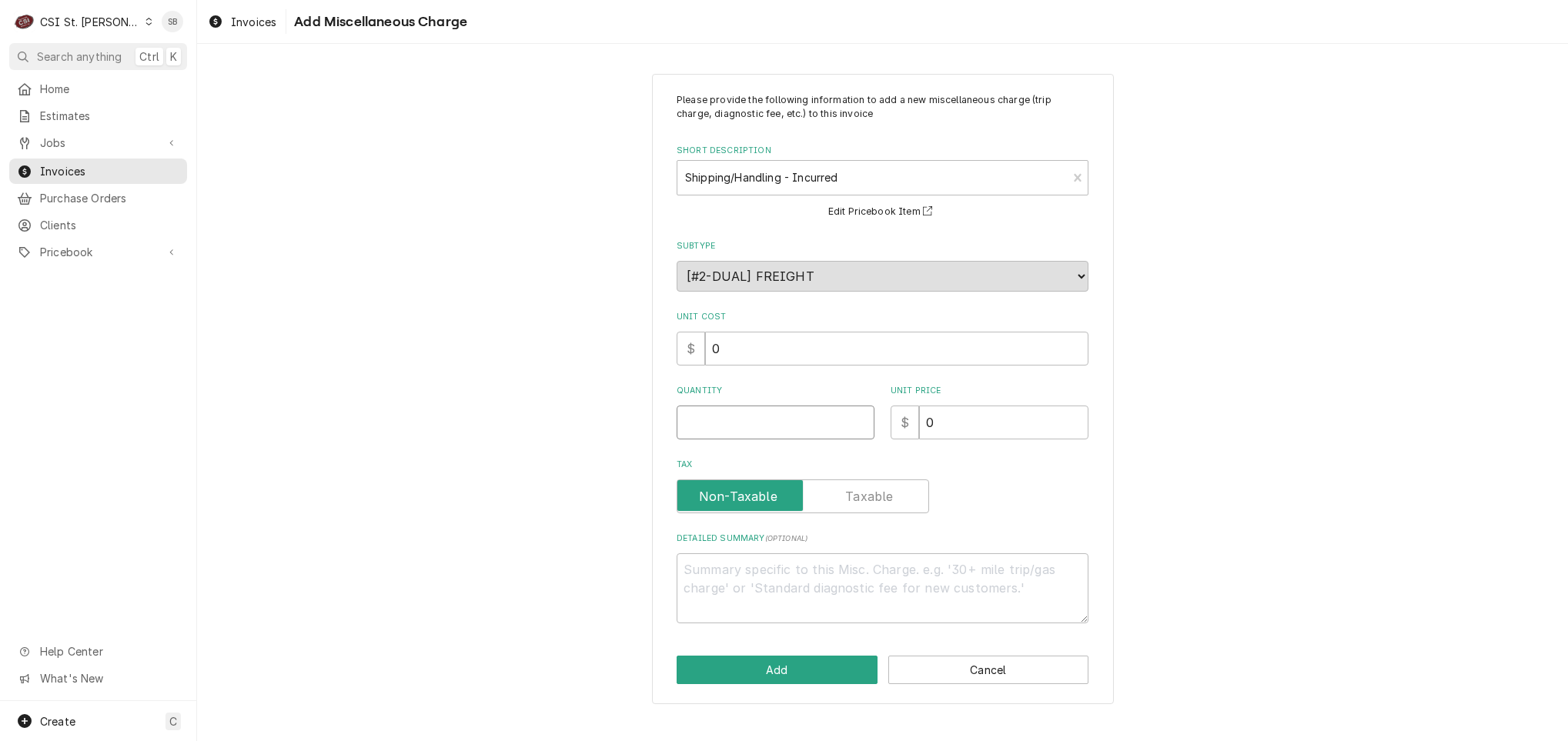
drag, startPoint x: 774, startPoint y: 432, endPoint x: 776, endPoint y: 379, distance: 53.0
click at [773, 430] on input "Quantity" at bounding box center [775, 422] width 198 height 34
click at [768, 682] on button "Add" at bounding box center [777, 670] width 201 height 29
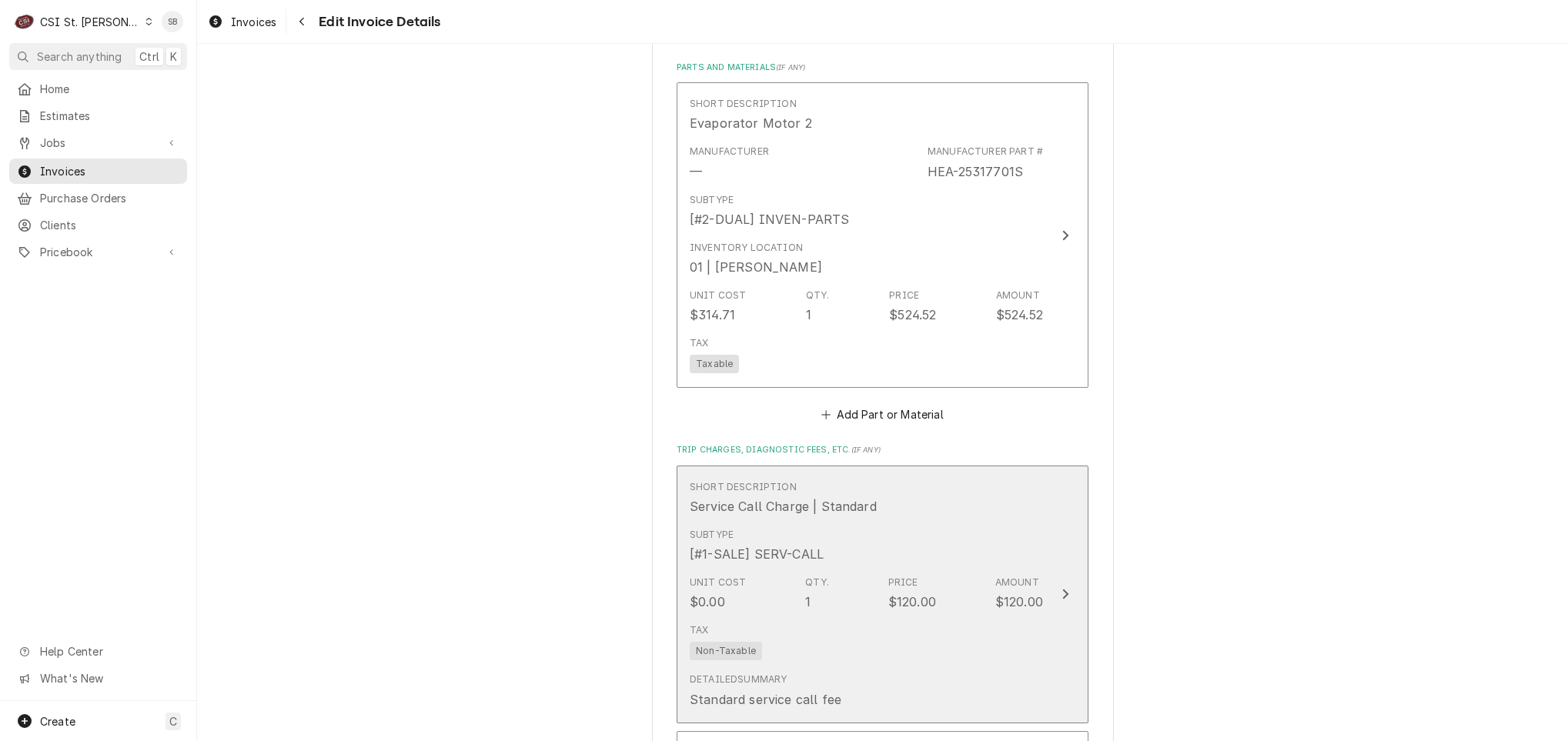
scroll to position [3116, 0]
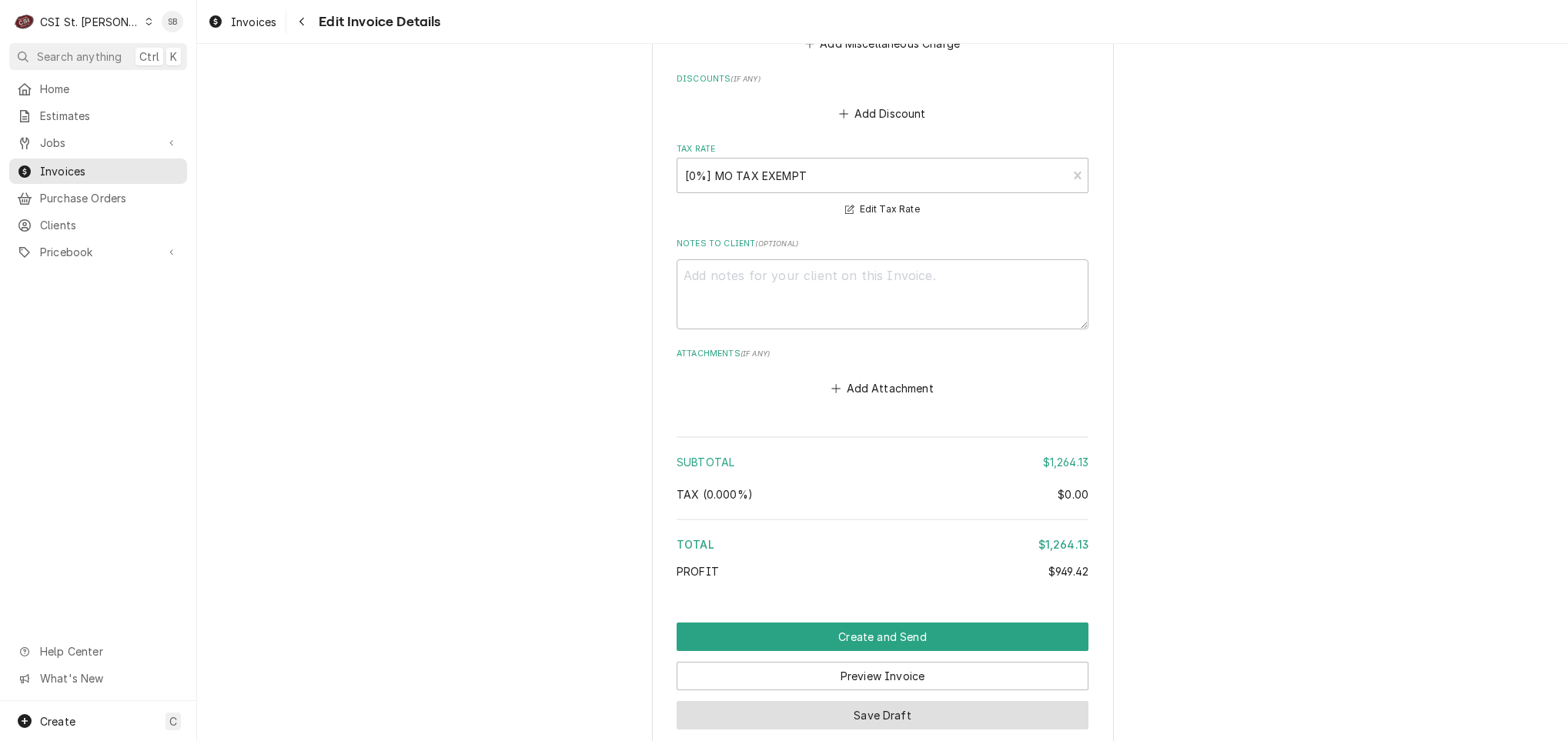
click at [869, 701] on button "Save Draft" at bounding box center [882, 716] width 412 height 29
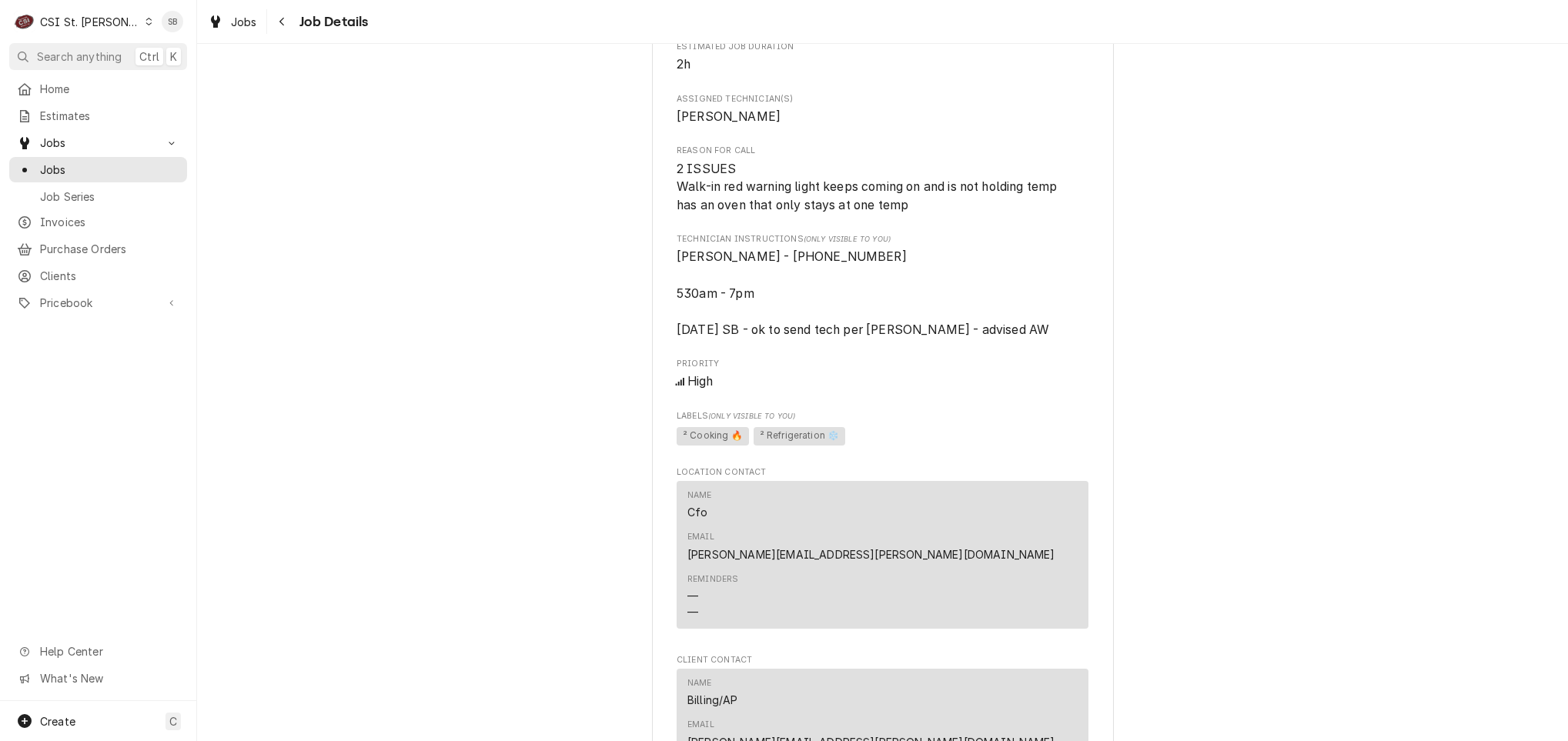
scroll to position [808, 0]
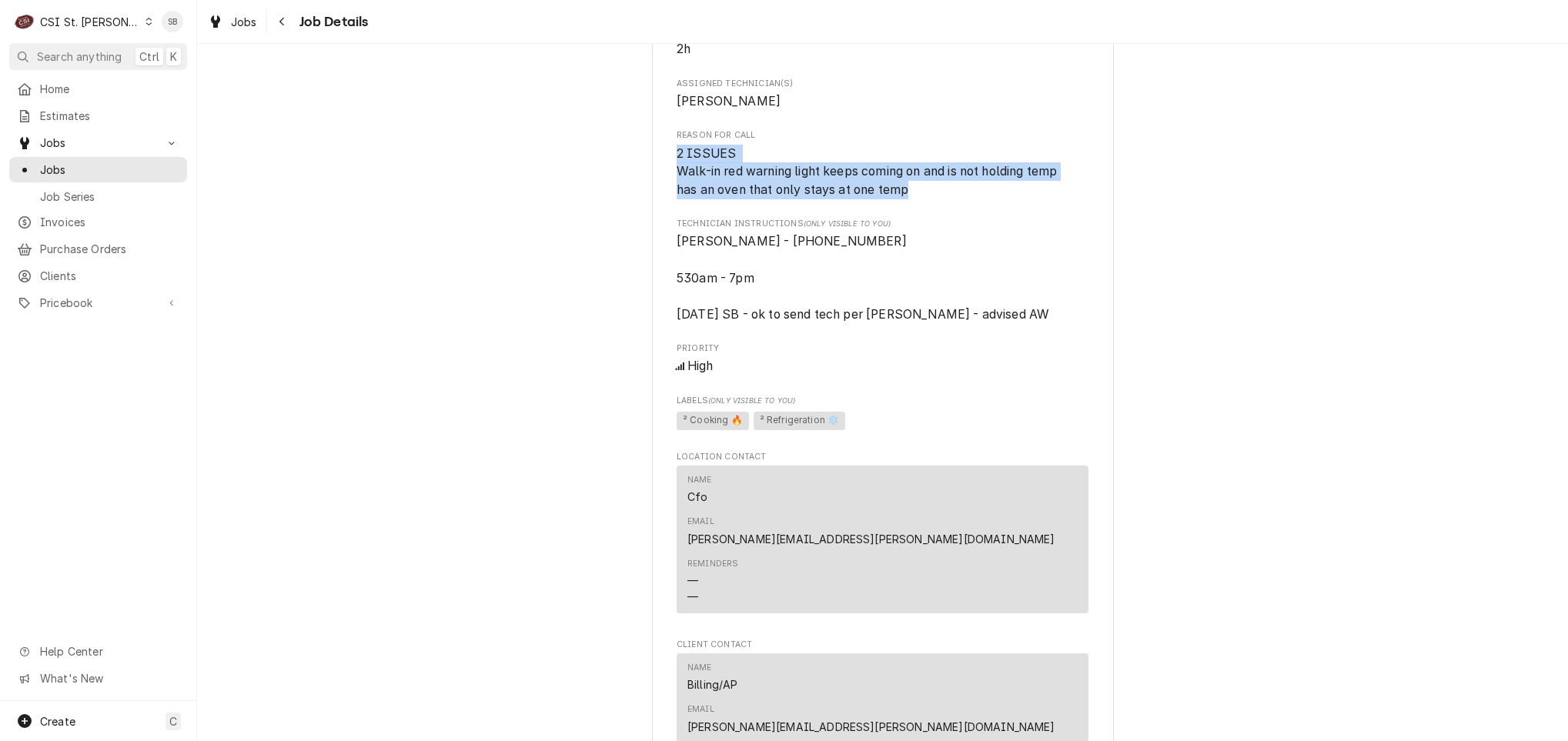
drag, startPoint x: 658, startPoint y: 154, endPoint x: 979, endPoint y: 201, distance: 324.4
click at [979, 201] on div "[PERSON_NAME][GEOGRAPHIC_DATA][PERSON_NAME] / [STREET_ADDRESS][PERSON_NAME] Ope…" at bounding box center [882, 381] width 462 height 2181
copy span "2 ISSUES Walk-in red warning light keeps coming on and is not holding temp has …"
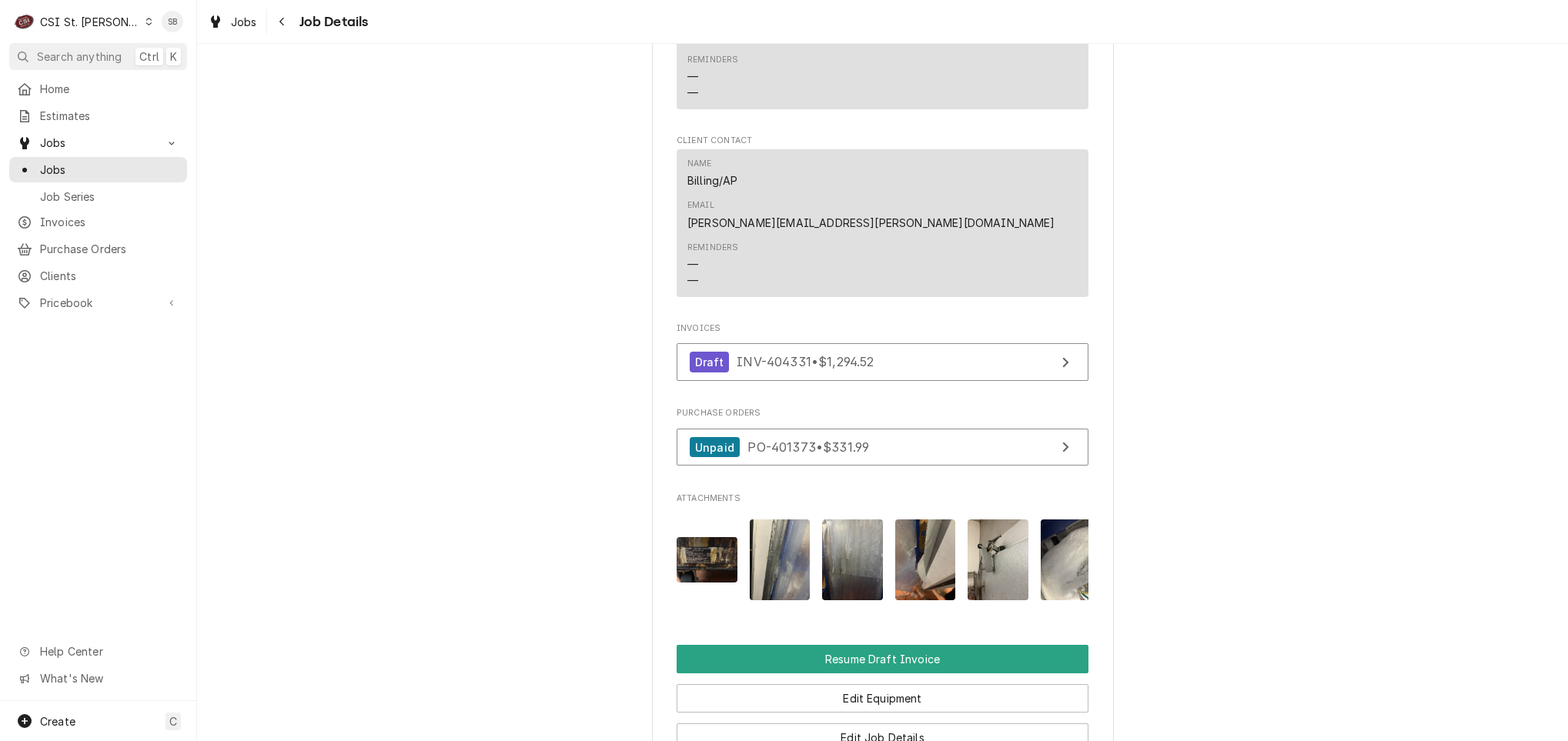
scroll to position [1367, 0]
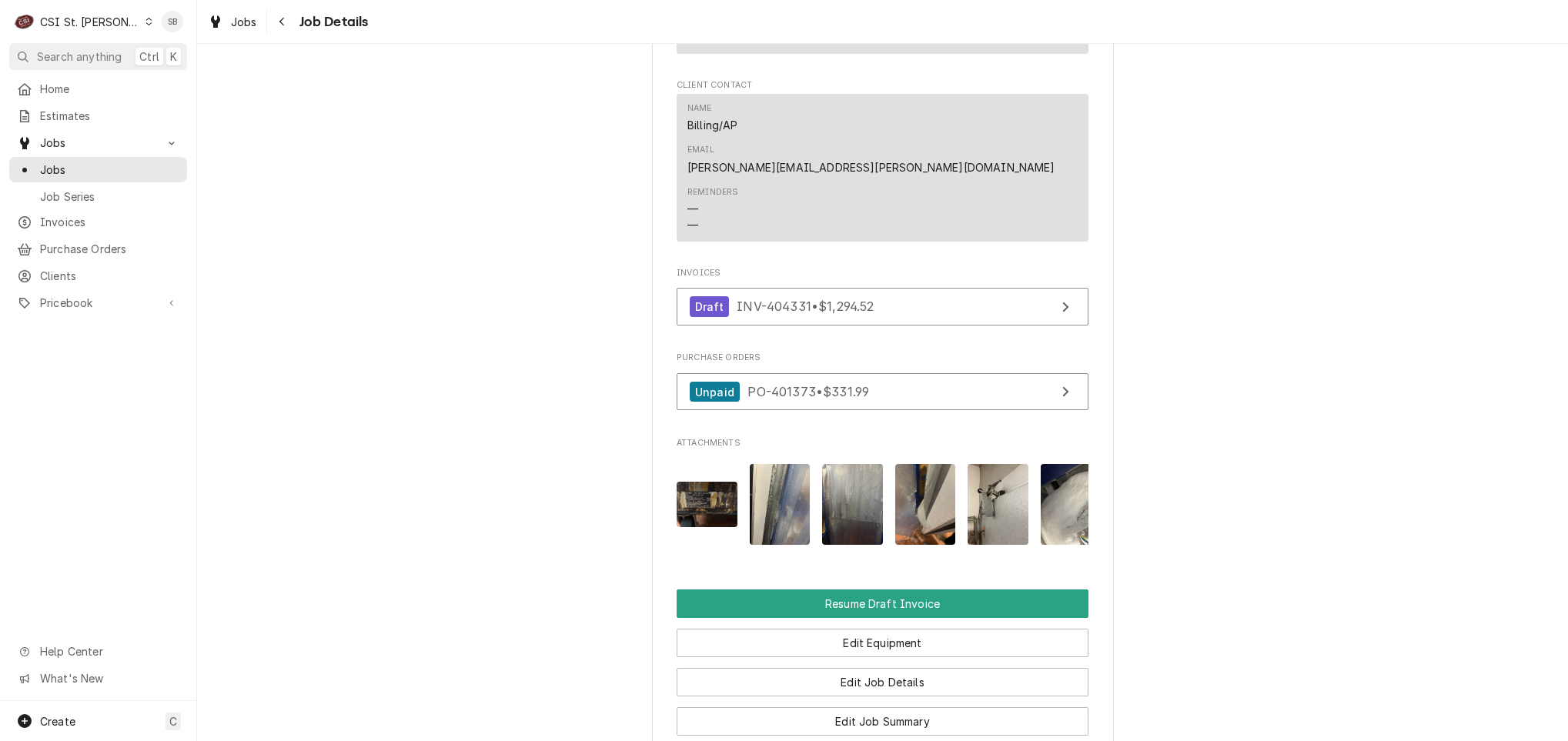
click at [701, 482] on img "Attachments" at bounding box center [707, 505] width 61 height 46
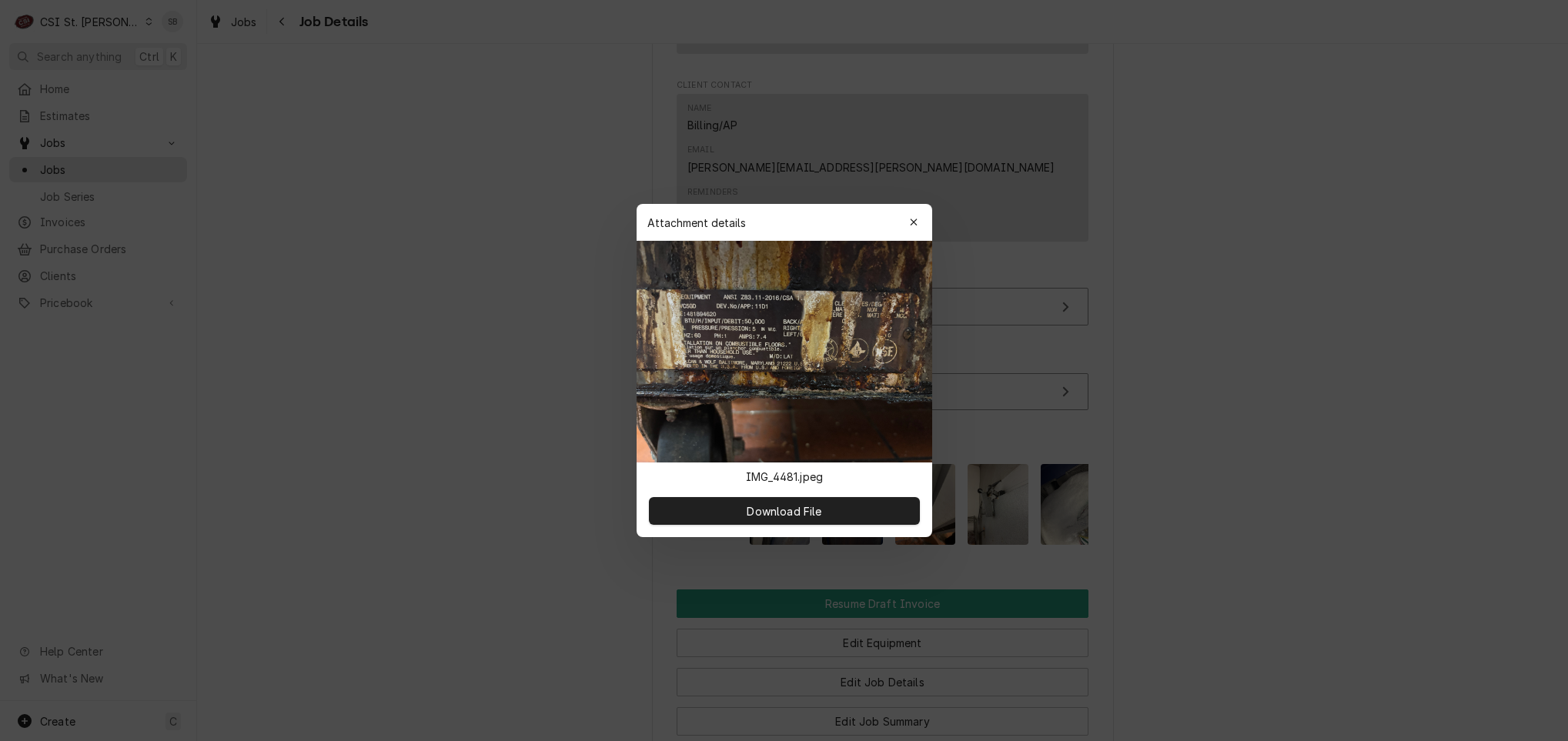
click at [1254, 407] on div at bounding box center [784, 370] width 1568 height 741
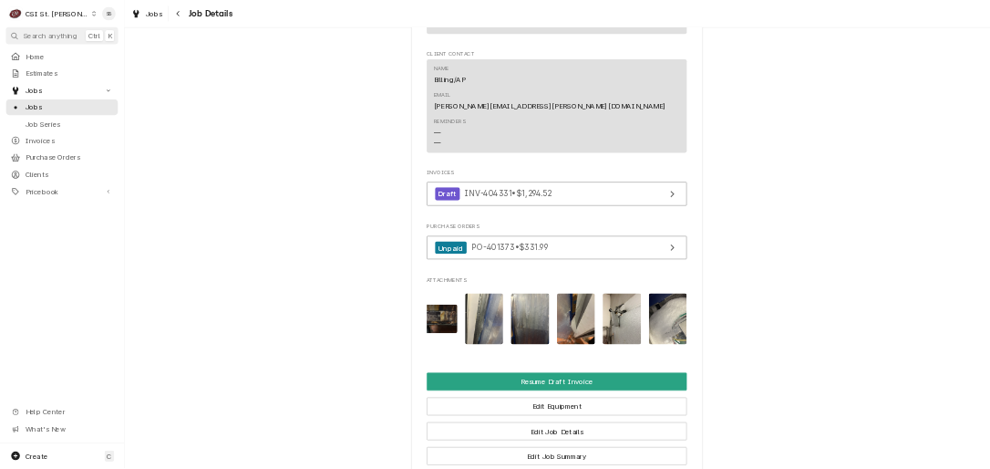
scroll to position [0, 0]
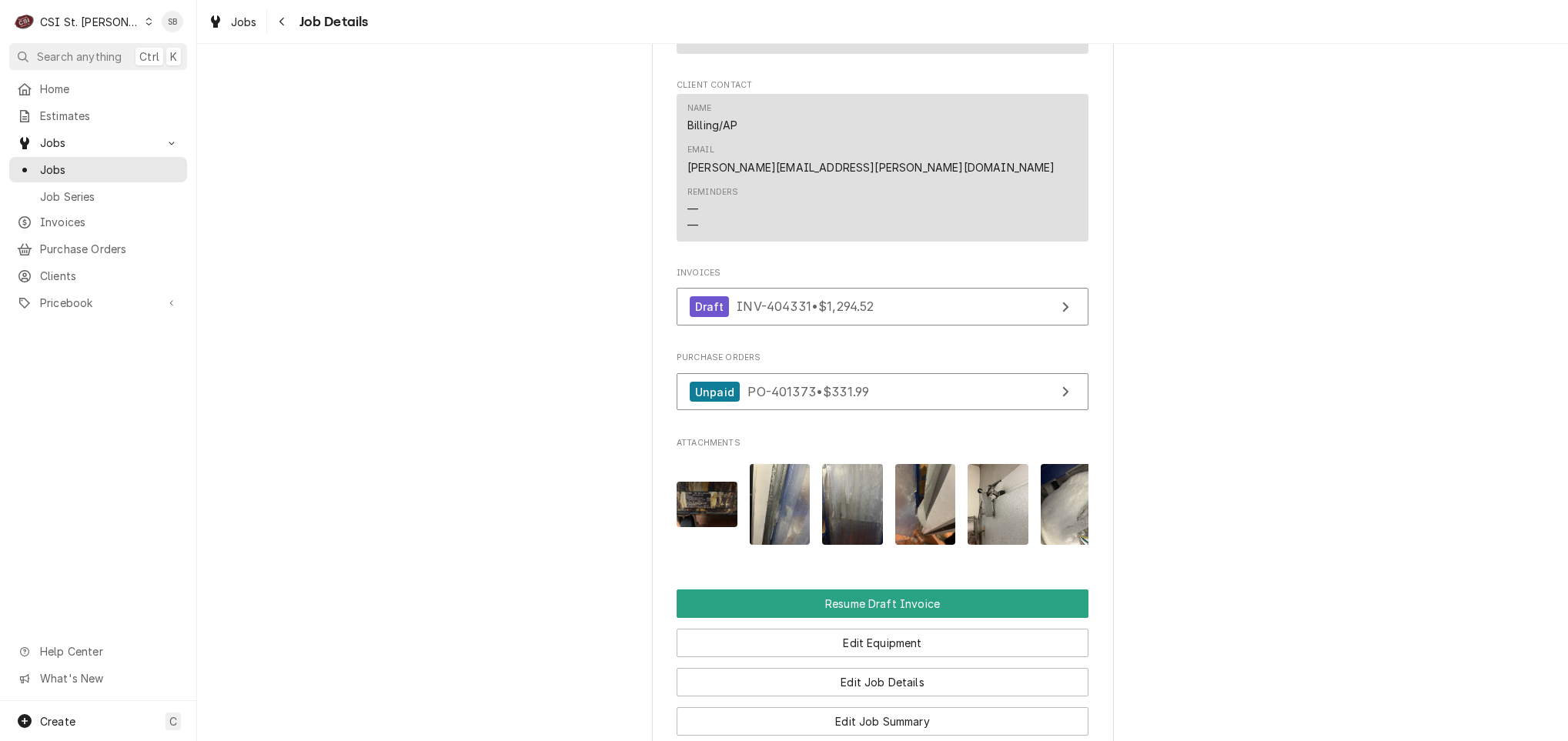
click at [698, 482] on img "Attachments" at bounding box center [707, 505] width 61 height 46
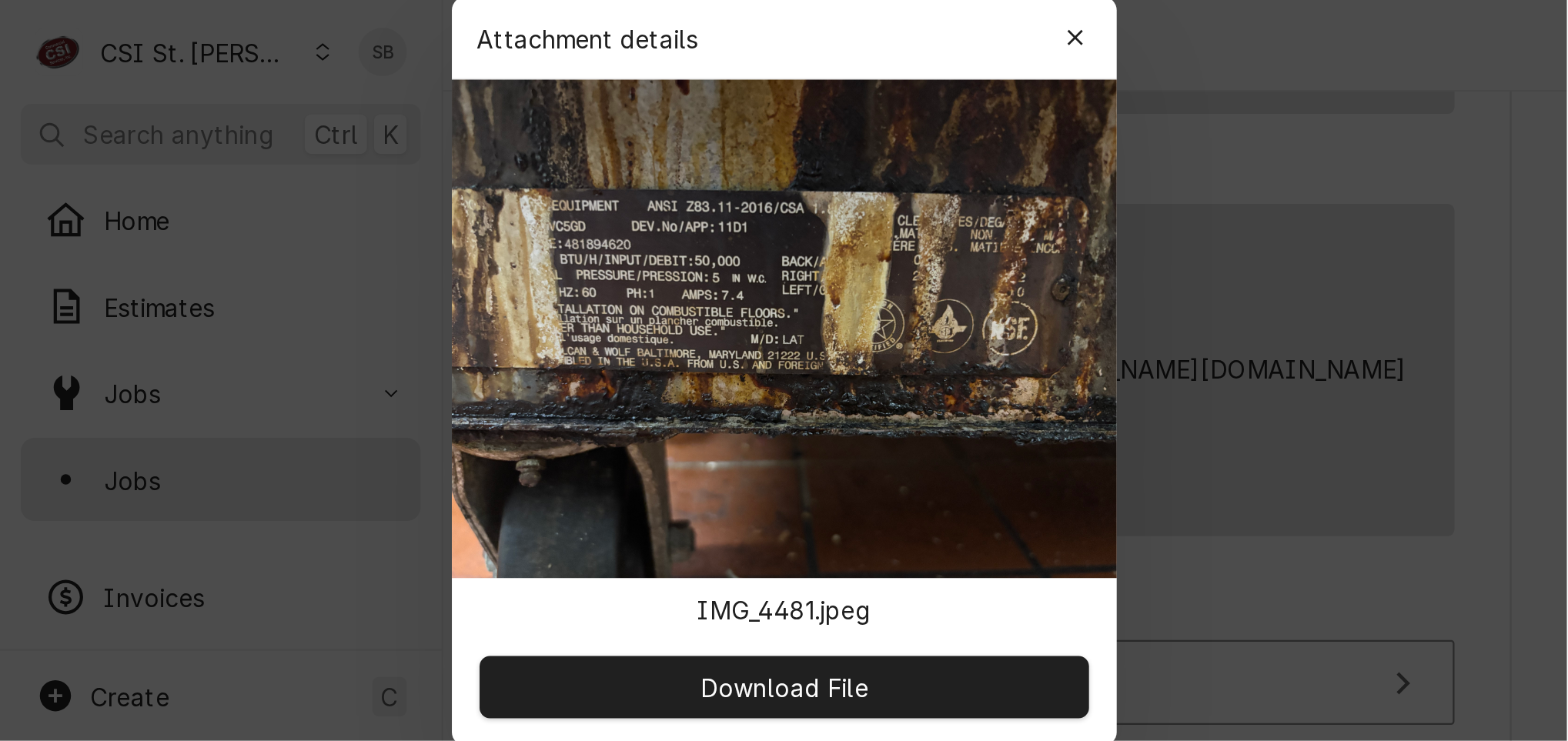
scroll to position [1367, 0]
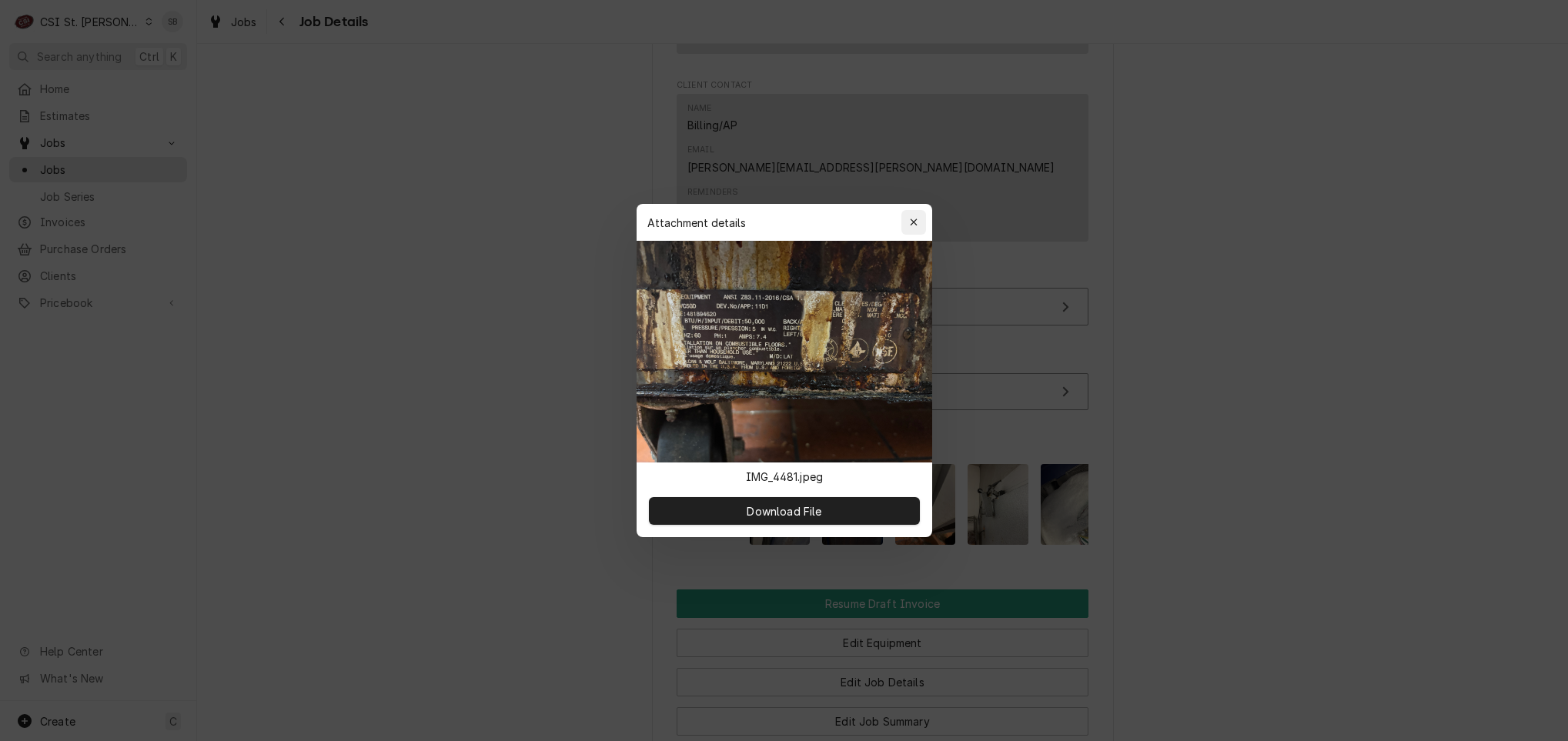
click at [914, 224] on icon "button" at bounding box center [914, 222] width 8 height 11
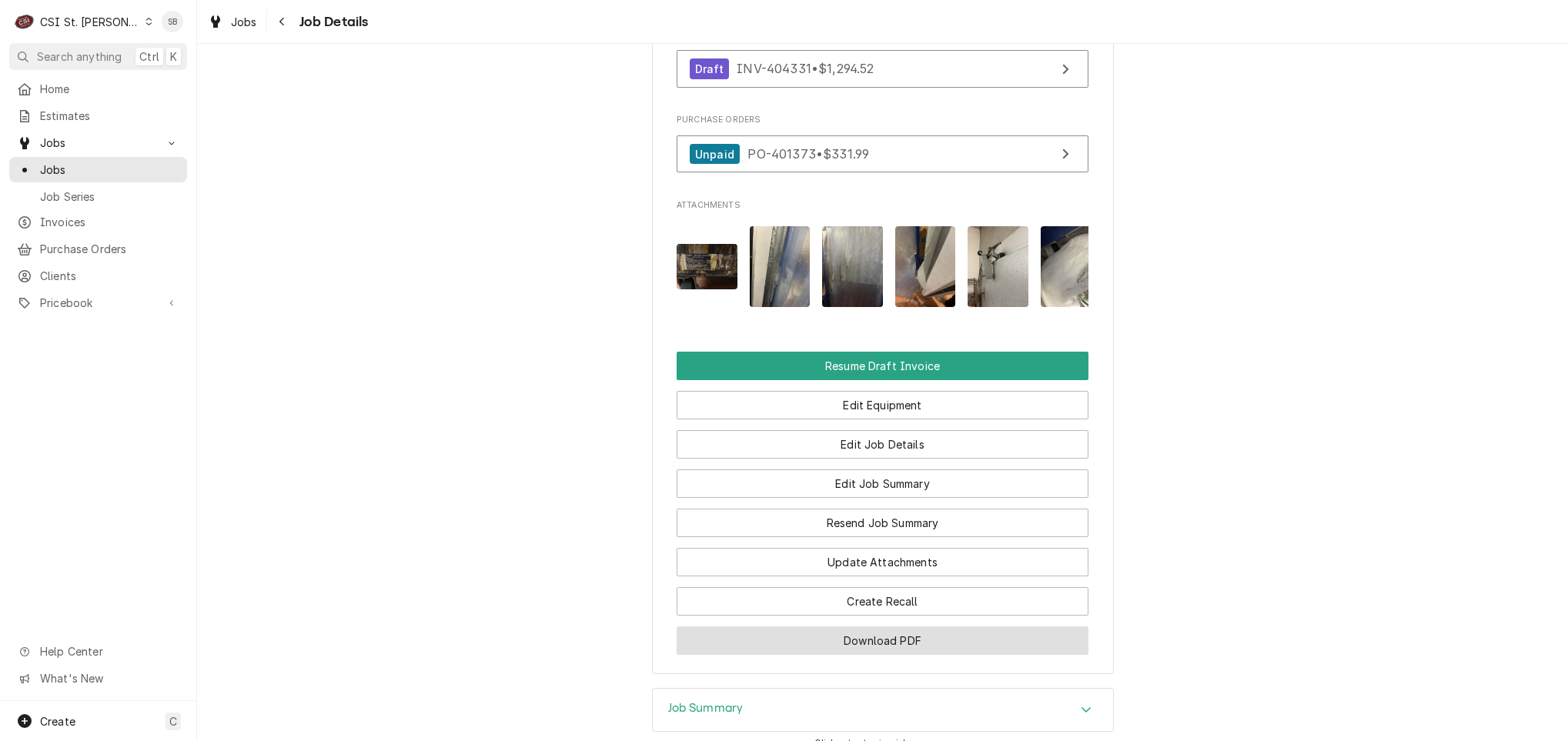
scroll to position [1713, 0]
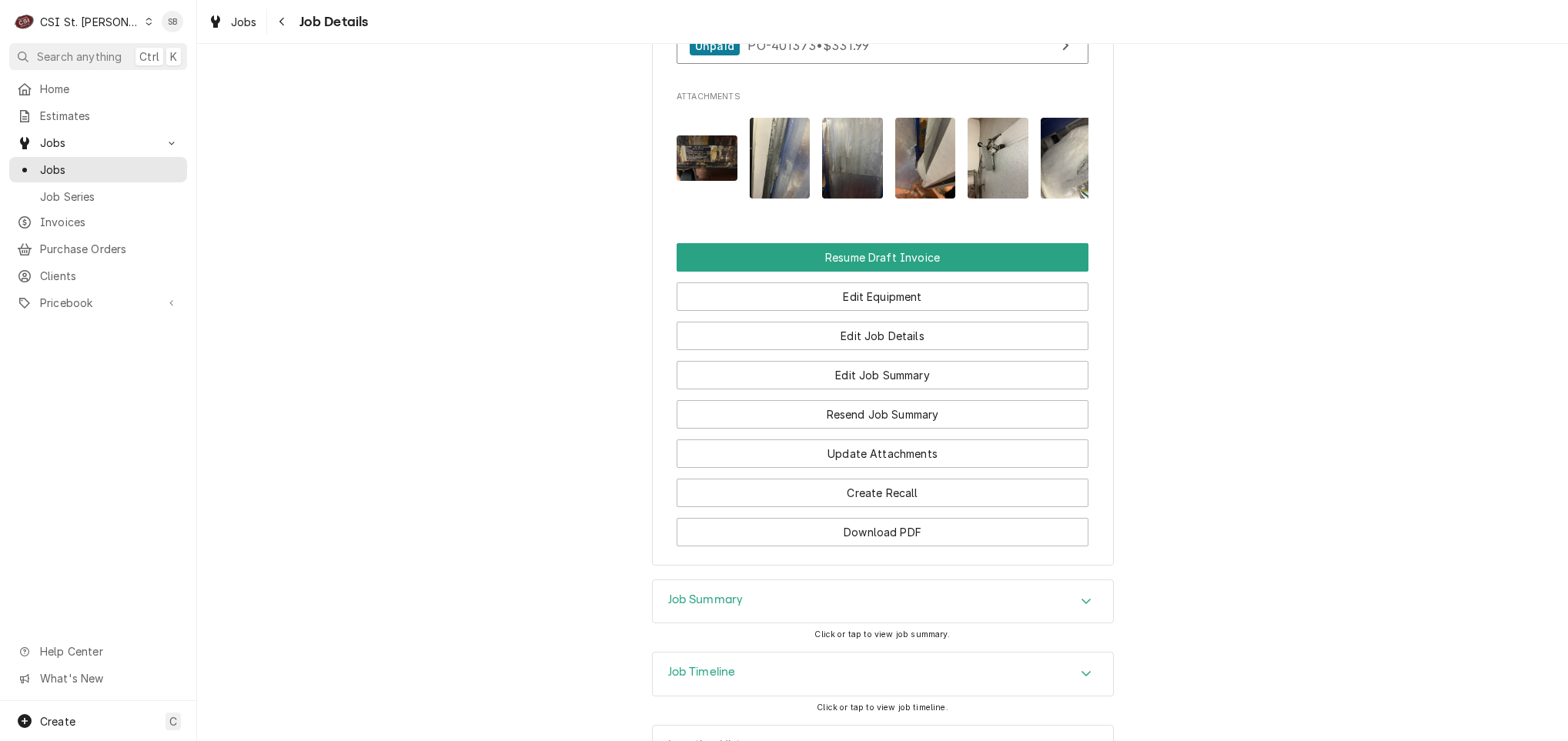
click at [773, 580] on div "Job Summary" at bounding box center [882, 601] width 460 height 43
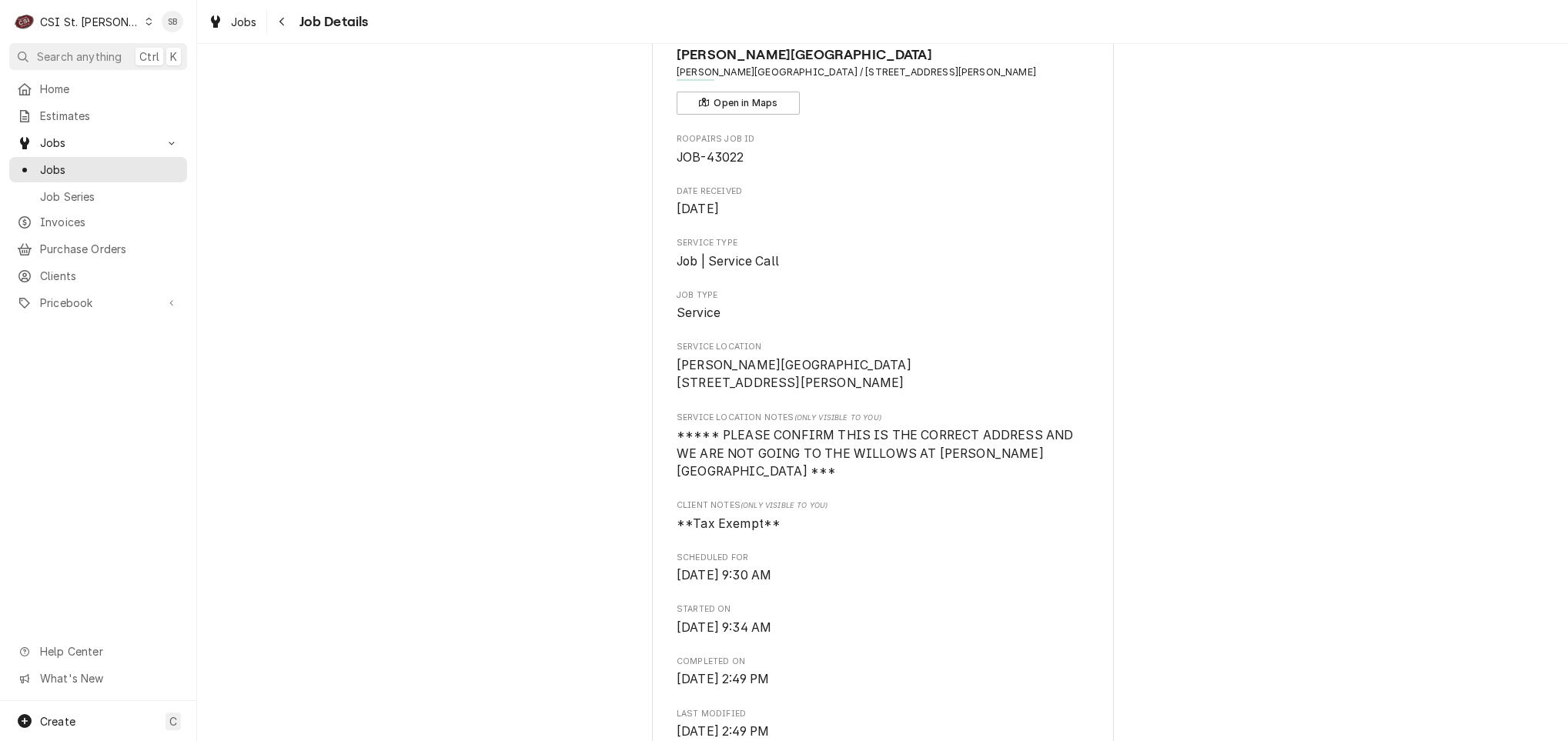
scroll to position [0, 0]
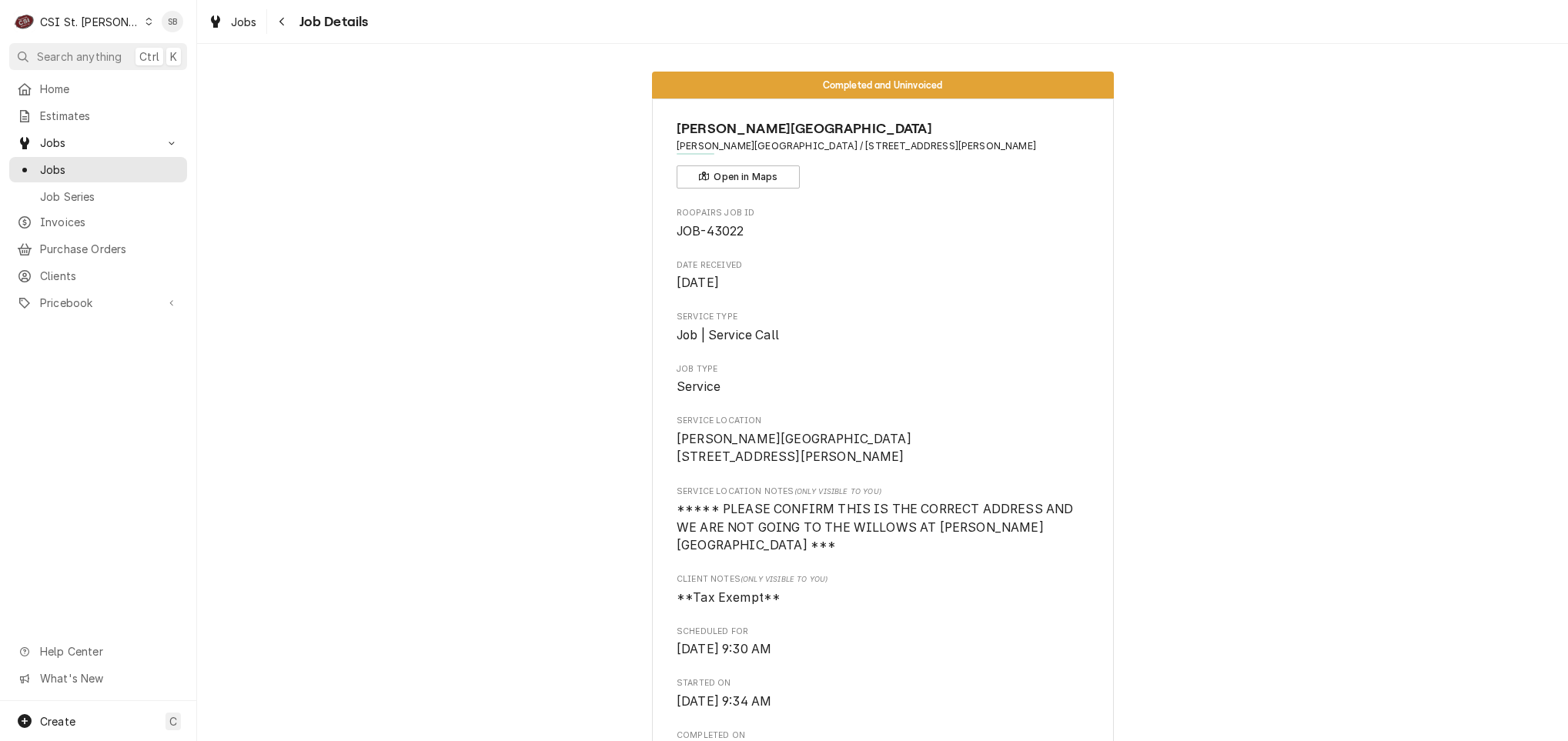
click at [728, 229] on span "JOB-43022" at bounding box center [709, 230] width 67 height 14
click at [728, 230] on span "JOB-43022" at bounding box center [709, 230] width 67 height 14
copy span "43022"
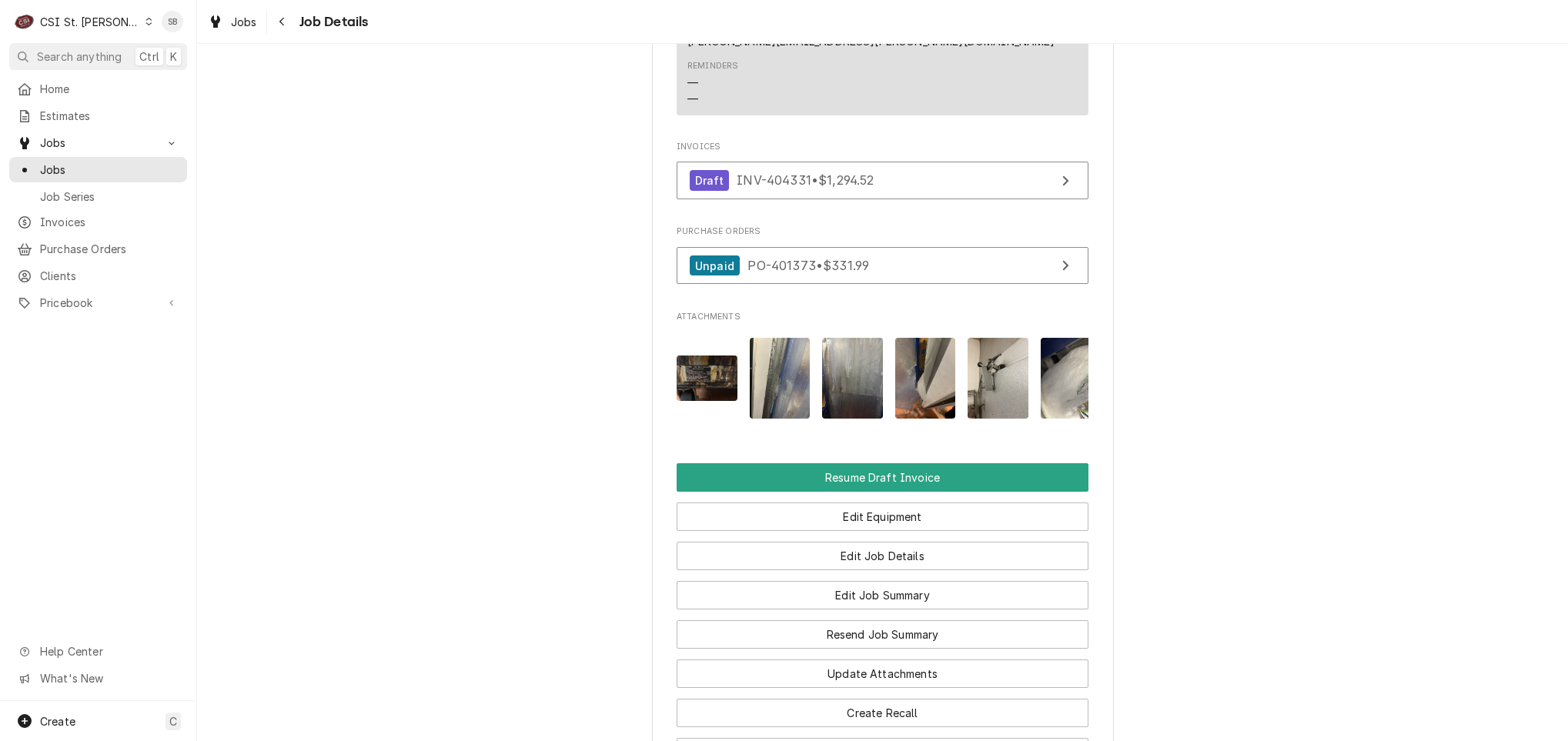
scroll to position [1501, 0]
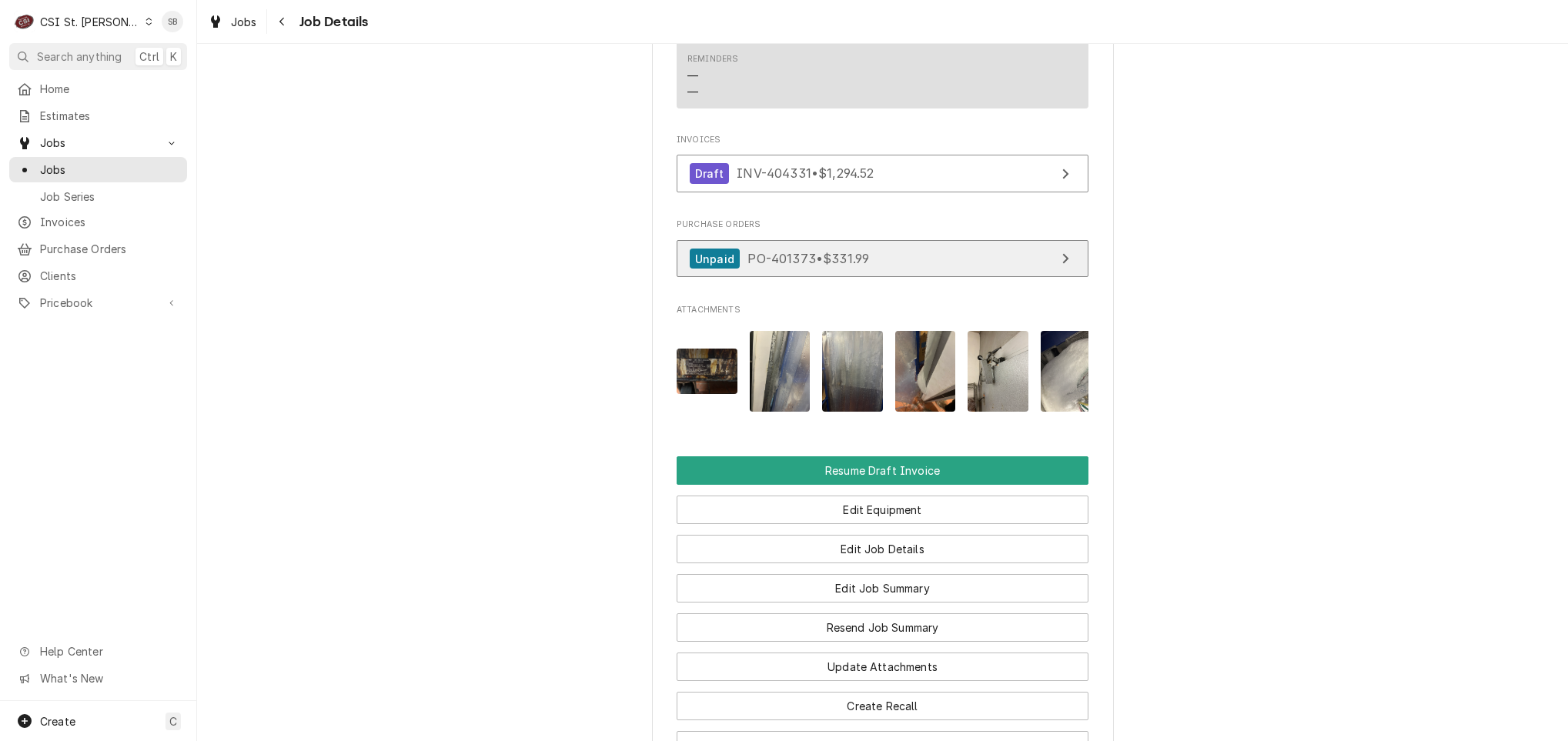
click at [785, 251] on span "PO-401373 • $331.99" at bounding box center [808, 258] width 122 height 15
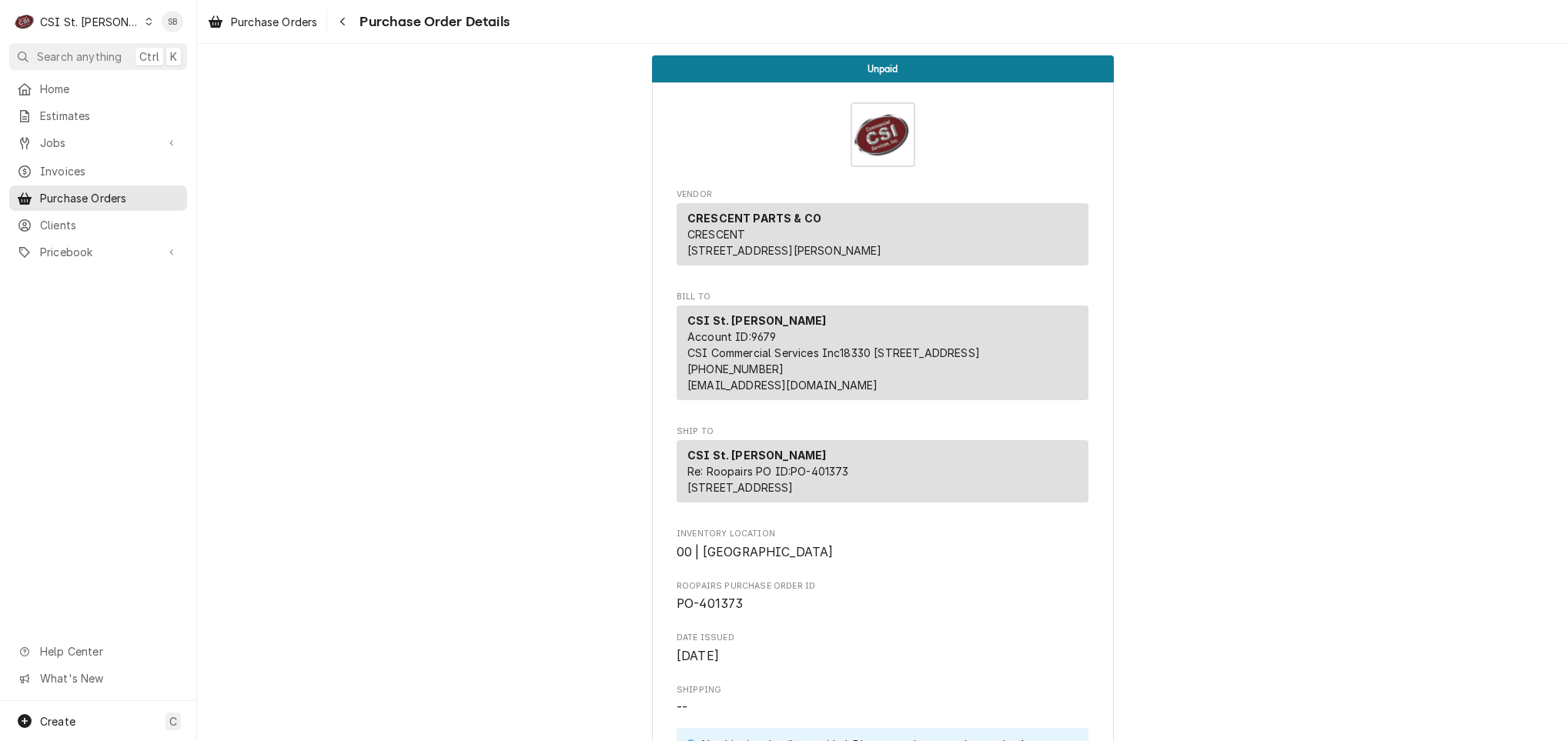
scroll to position [1100, 0]
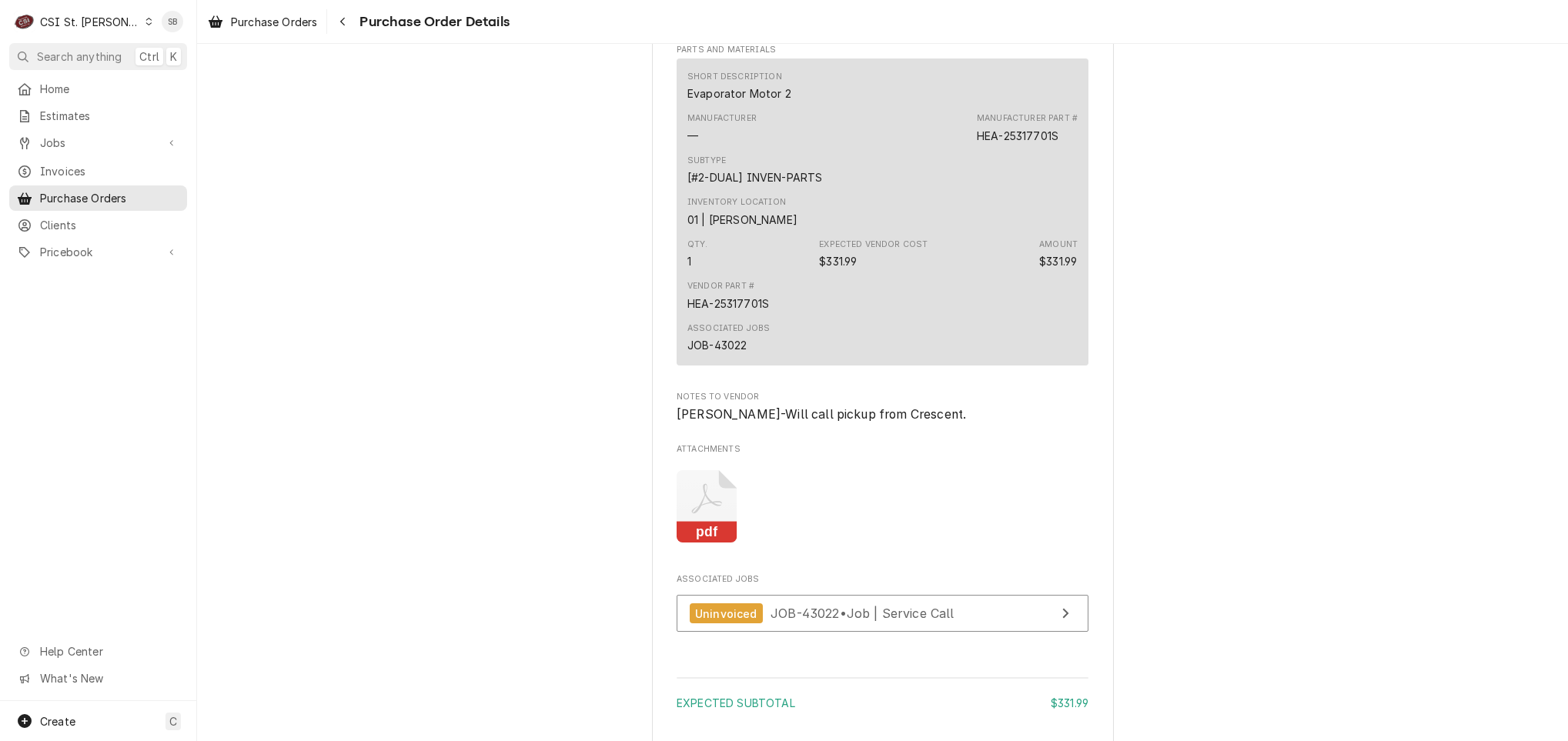
click at [710, 544] on icon "Attachments" at bounding box center [707, 506] width 61 height 73
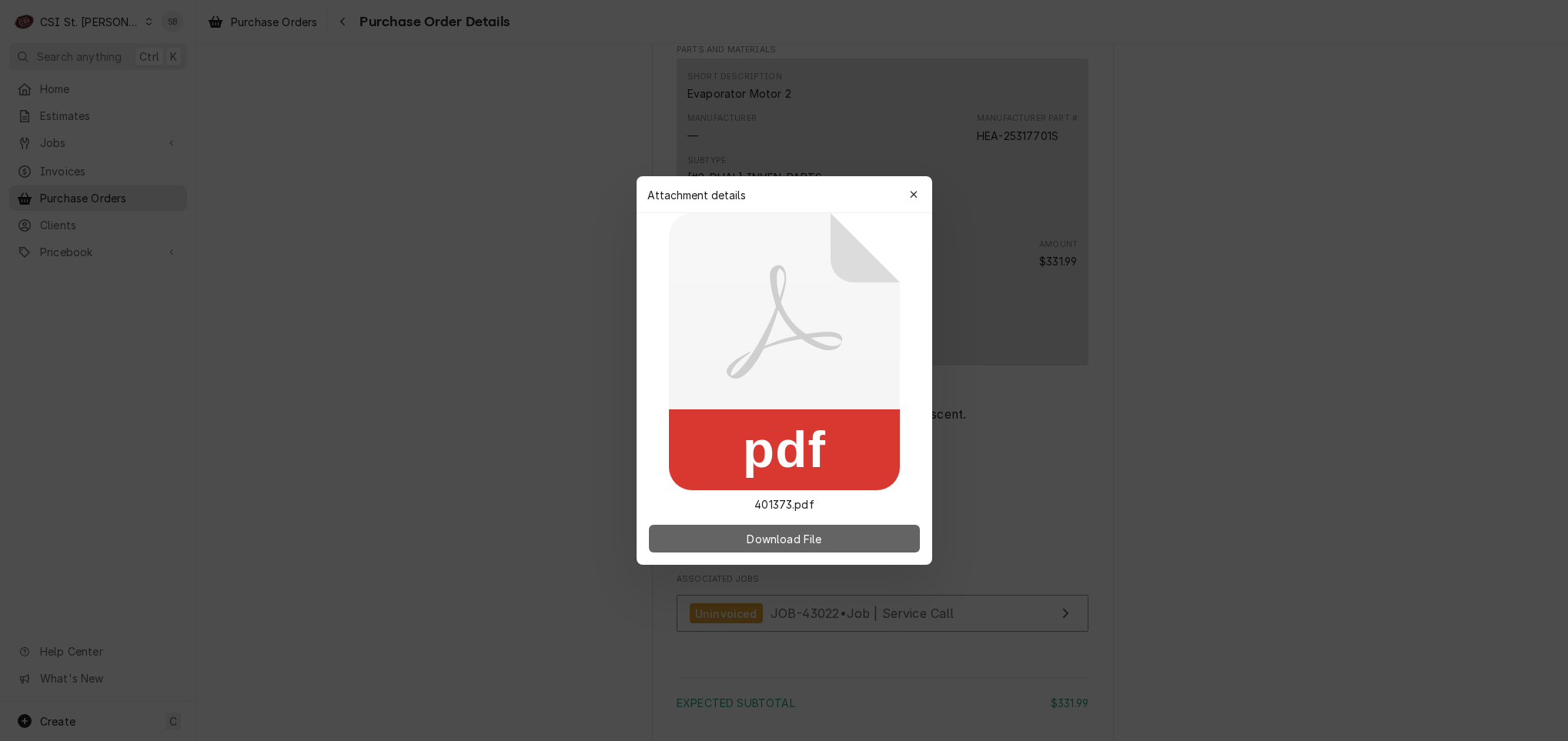
click at [808, 540] on span "Download File" at bounding box center [784, 538] width 81 height 16
click at [917, 196] on icon "button" at bounding box center [914, 194] width 8 height 11
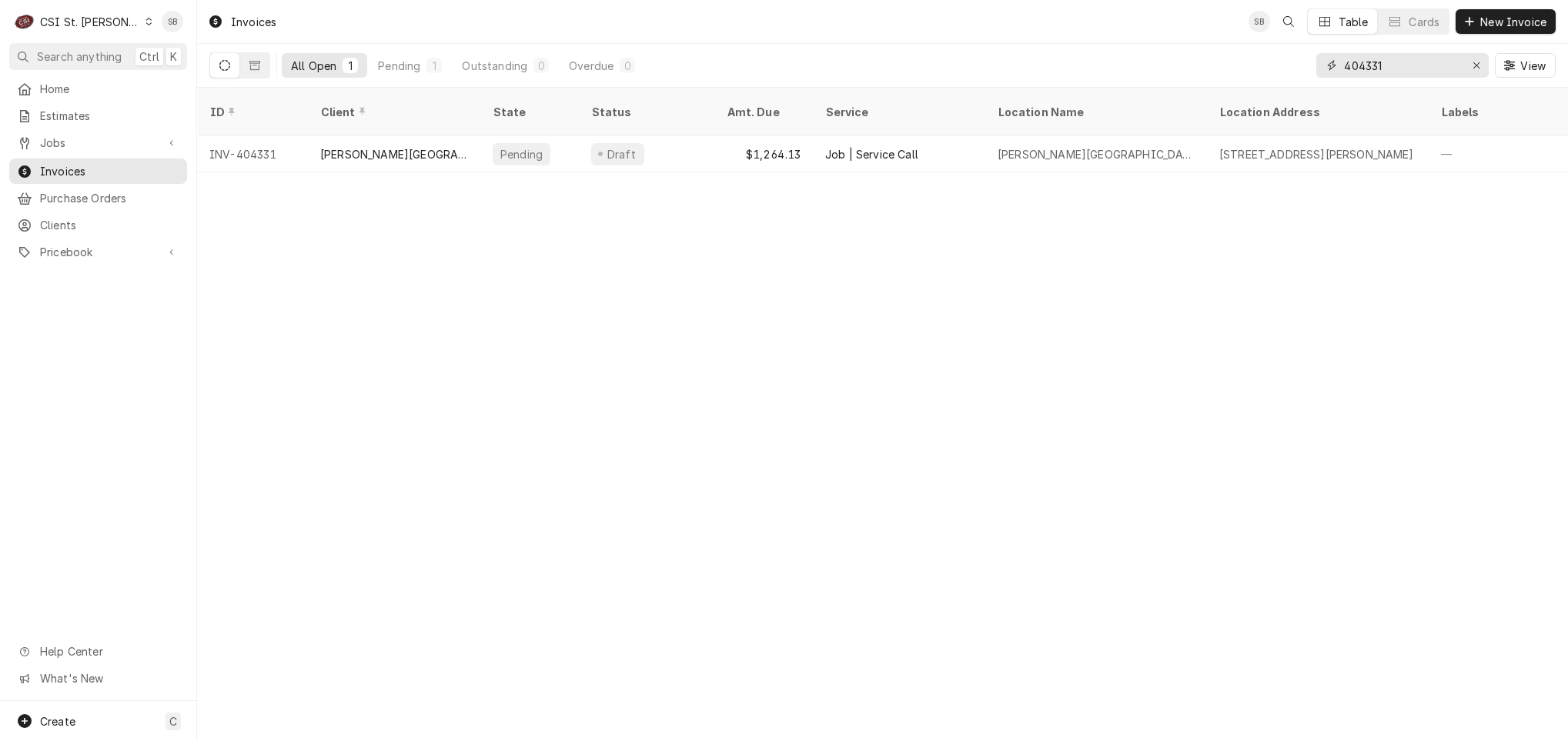
click at [1370, 65] on input "404331" at bounding box center [1402, 65] width 116 height 24
paste input "23"
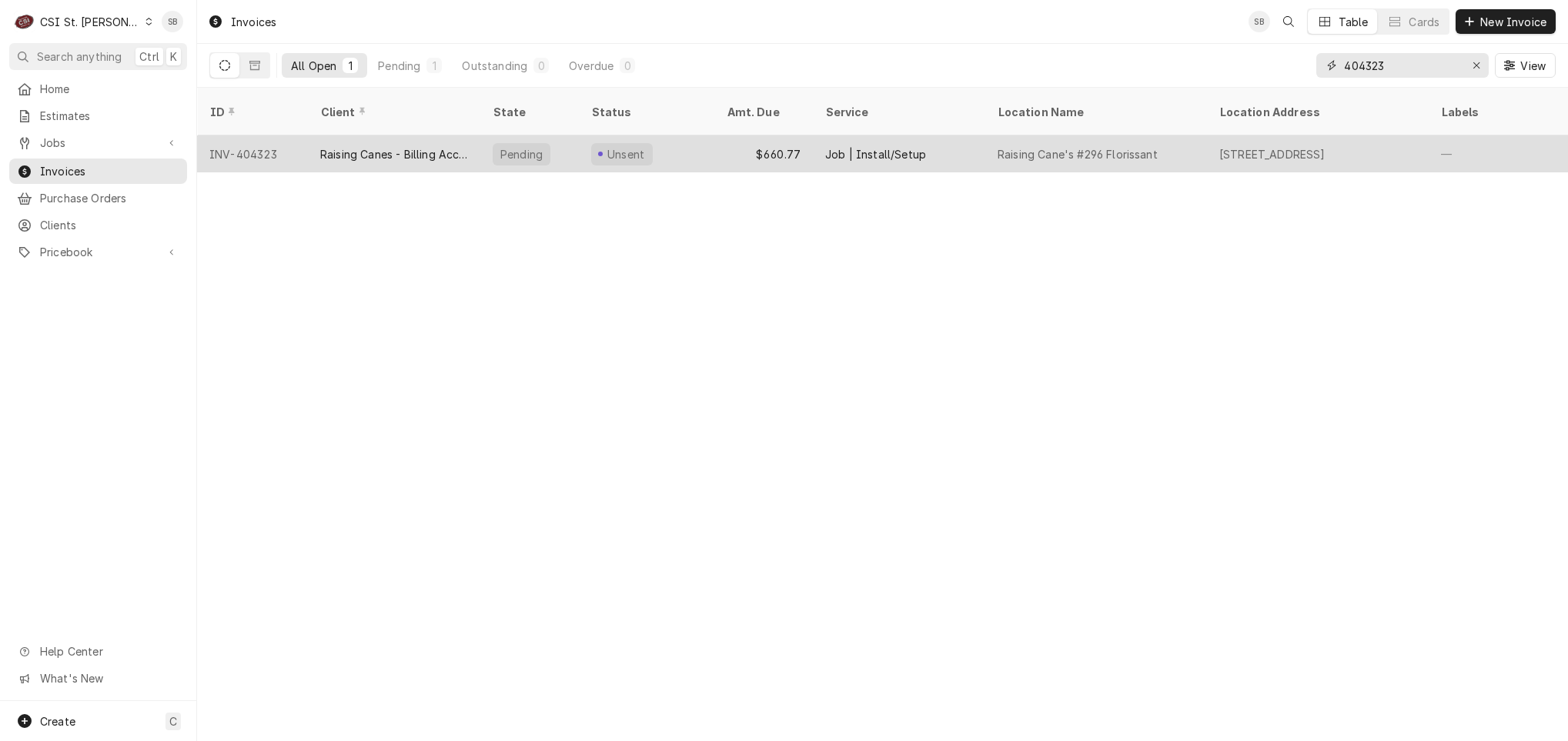
type input "404323"
click at [406, 153] on tr "INV-404323 Raising Canes - Billing Account Pending Unsent $660.77 Job | Install…" at bounding box center [1132, 154] width 1872 height 37
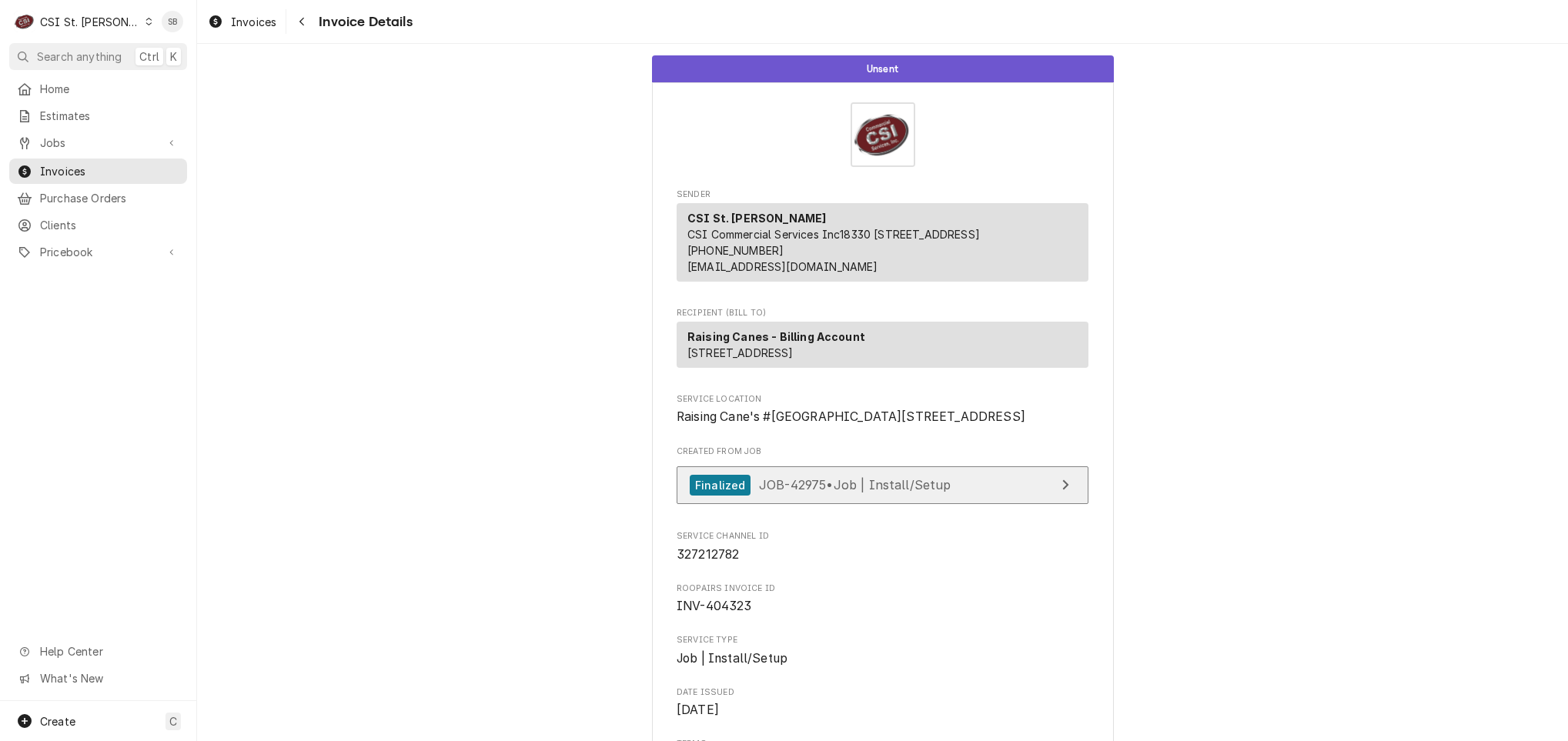
click at [865, 504] on link "Finalized JOB-42975 • Job | Install/Setup" at bounding box center [882, 484] width 412 height 38
click at [239, 17] on span "Invoices" at bounding box center [253, 21] width 46 height 16
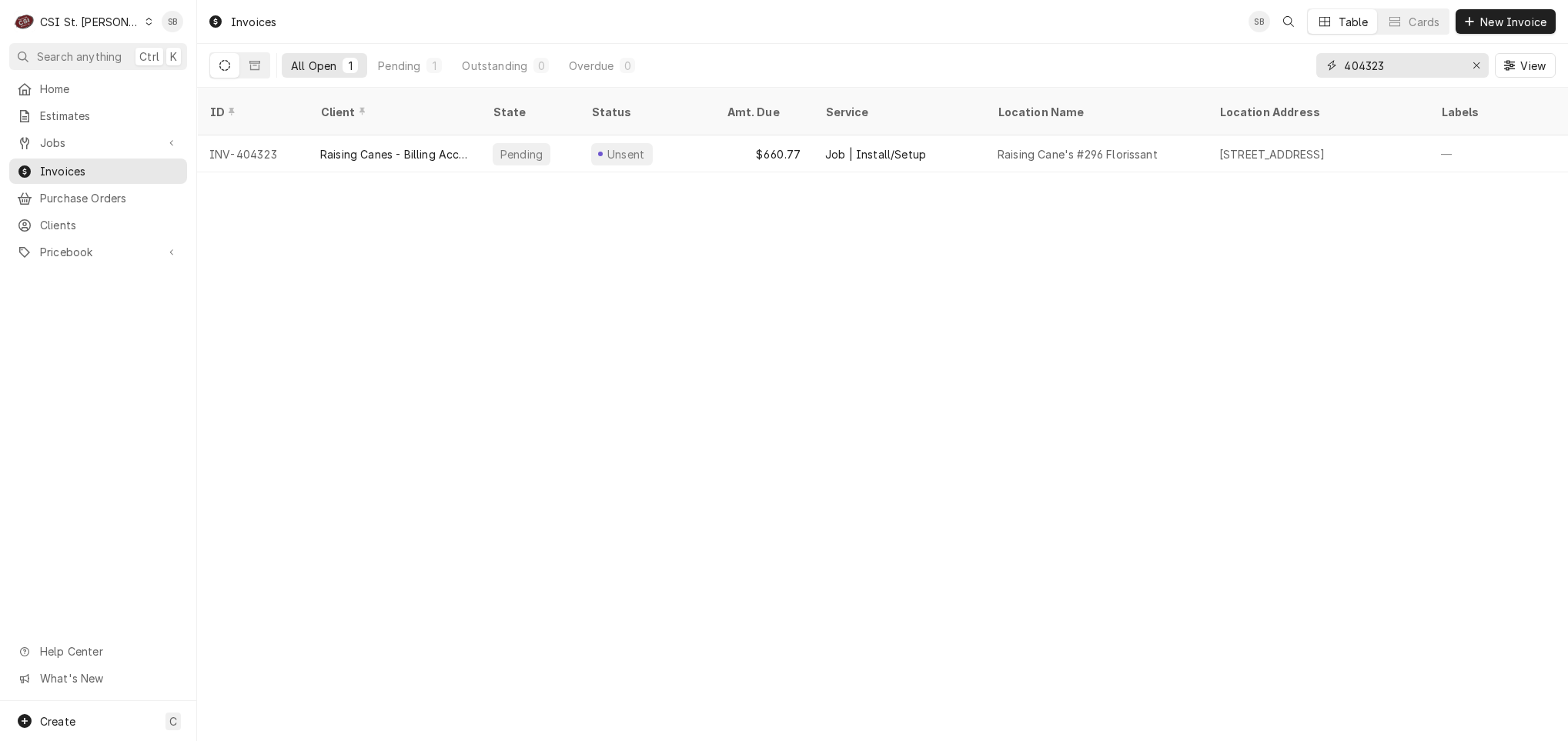
click at [1409, 62] on input "404323" at bounding box center [1402, 65] width 116 height 24
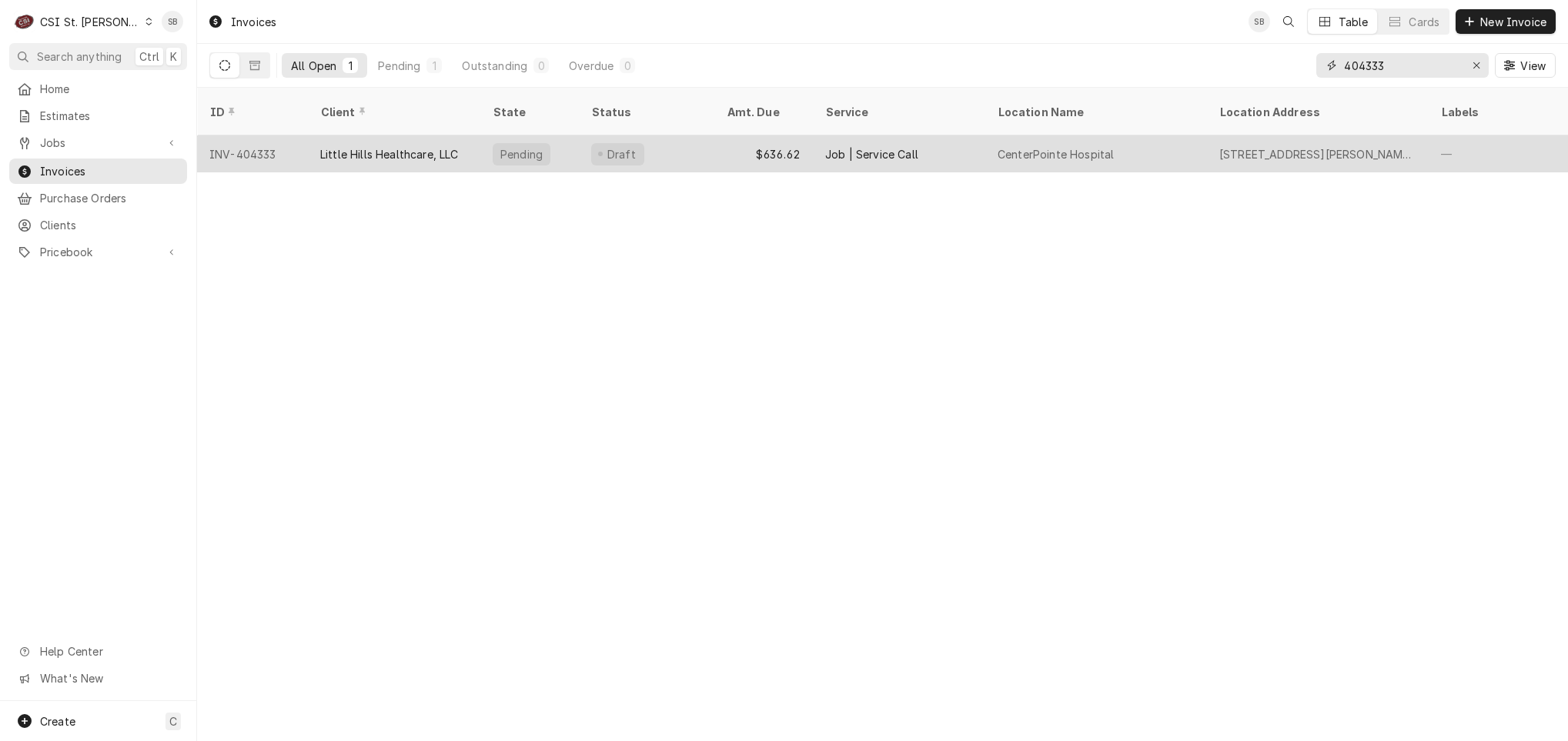
type input "404333"
click at [346, 146] on div "Little Hills Healthcare, LLC" at bounding box center [394, 154] width 172 height 37
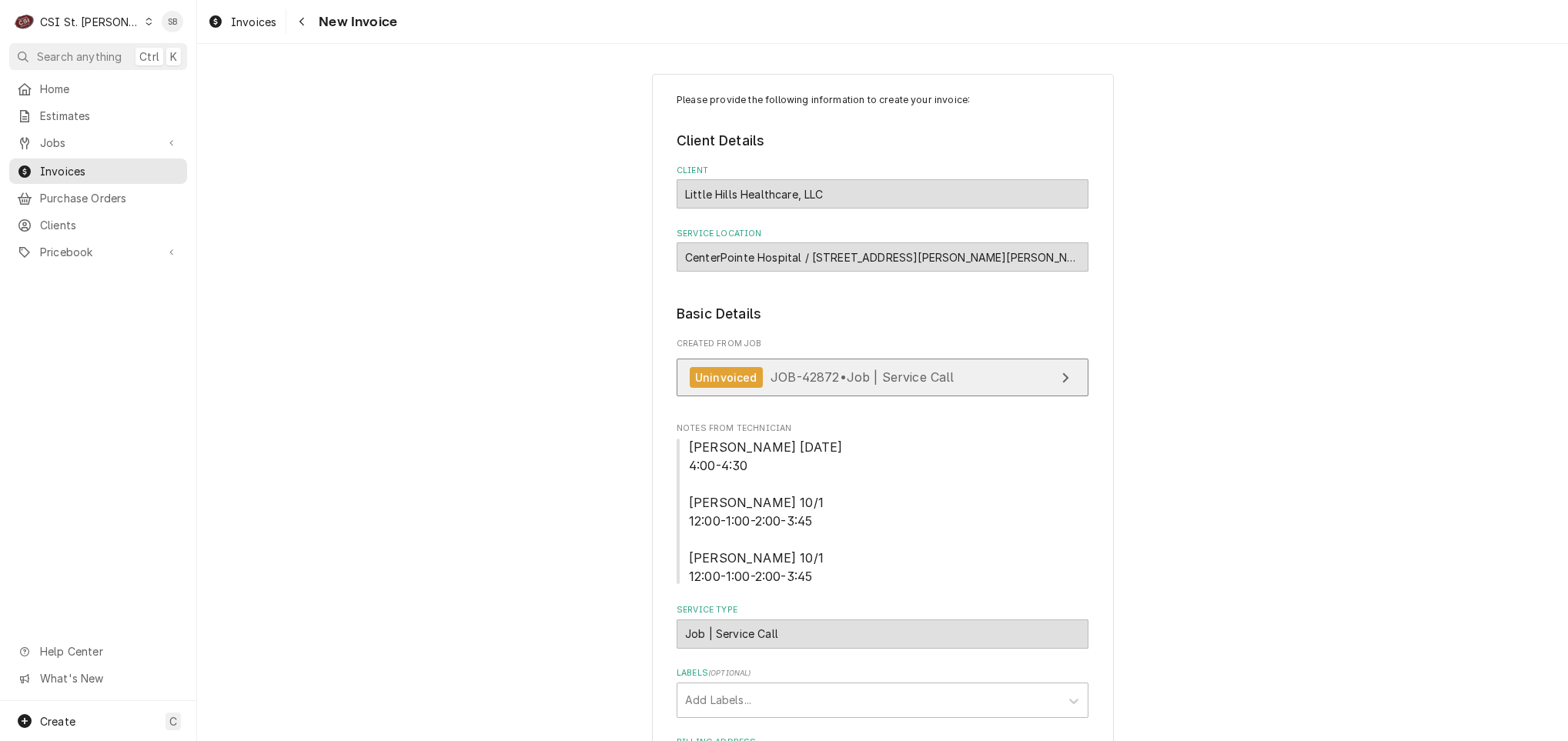
click at [751, 379] on div "Uninvoiced" at bounding box center [726, 377] width 73 height 21
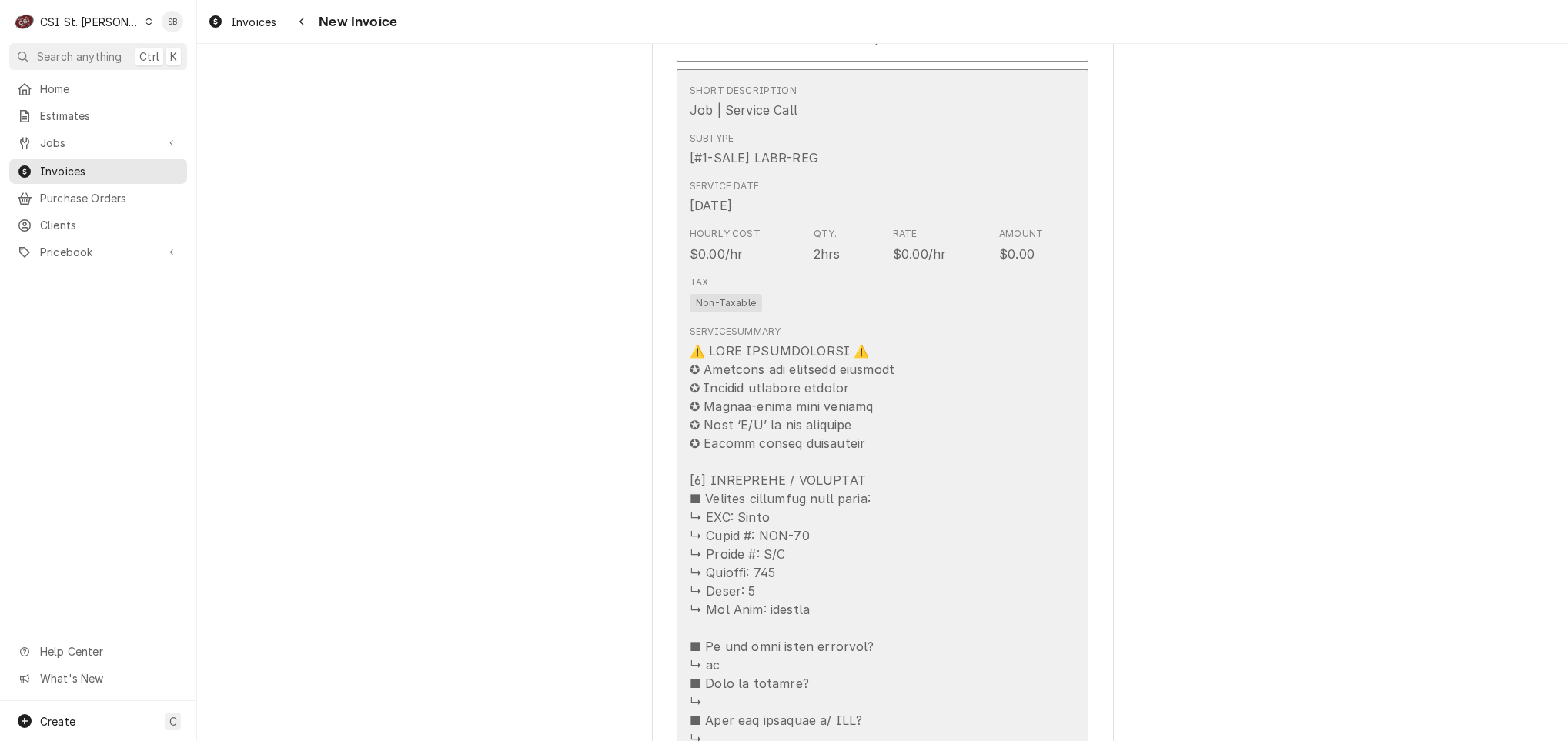
scroll to position [2424, 0]
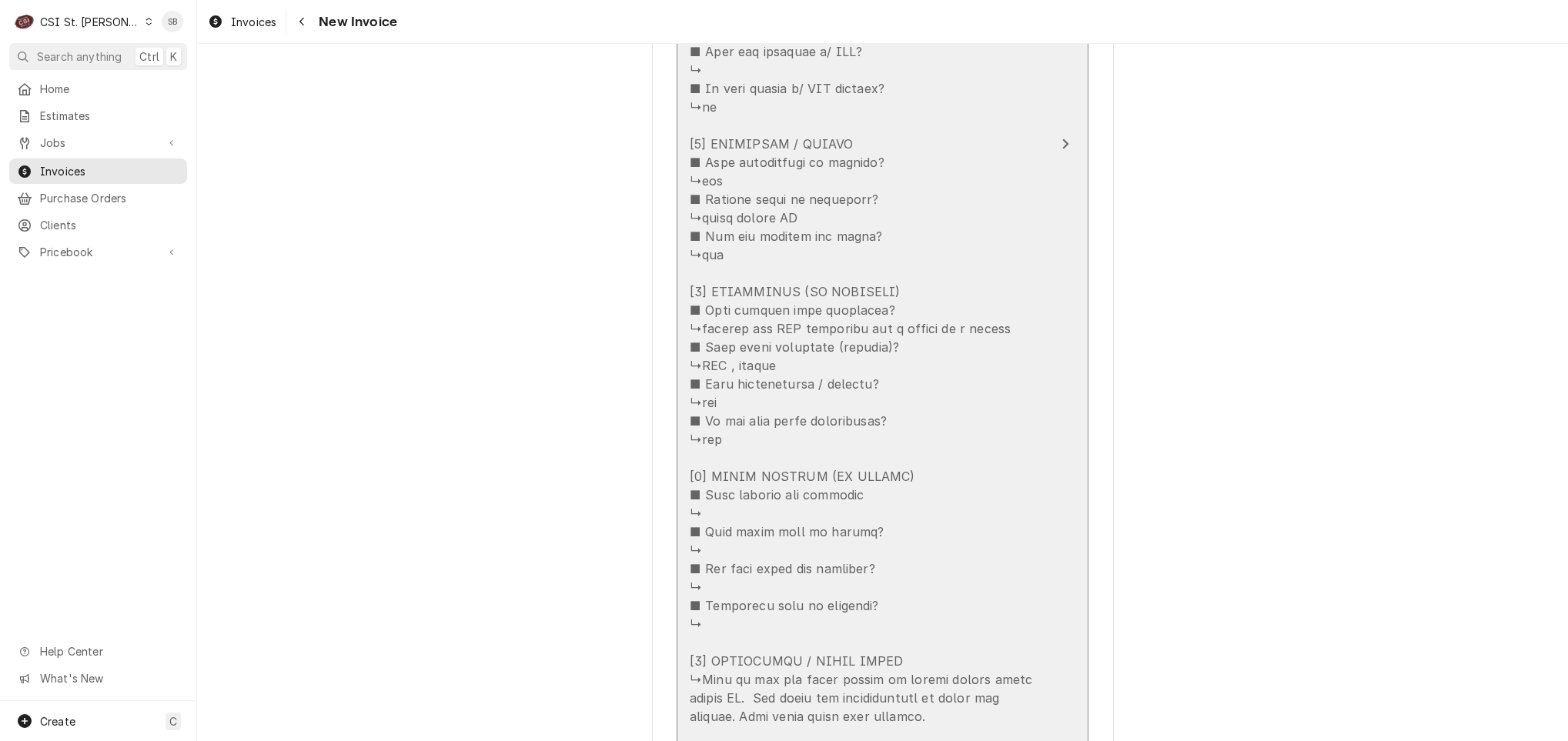
click at [897, 563] on div "Update Line Item" at bounding box center [866, 273] width 353 height 1200
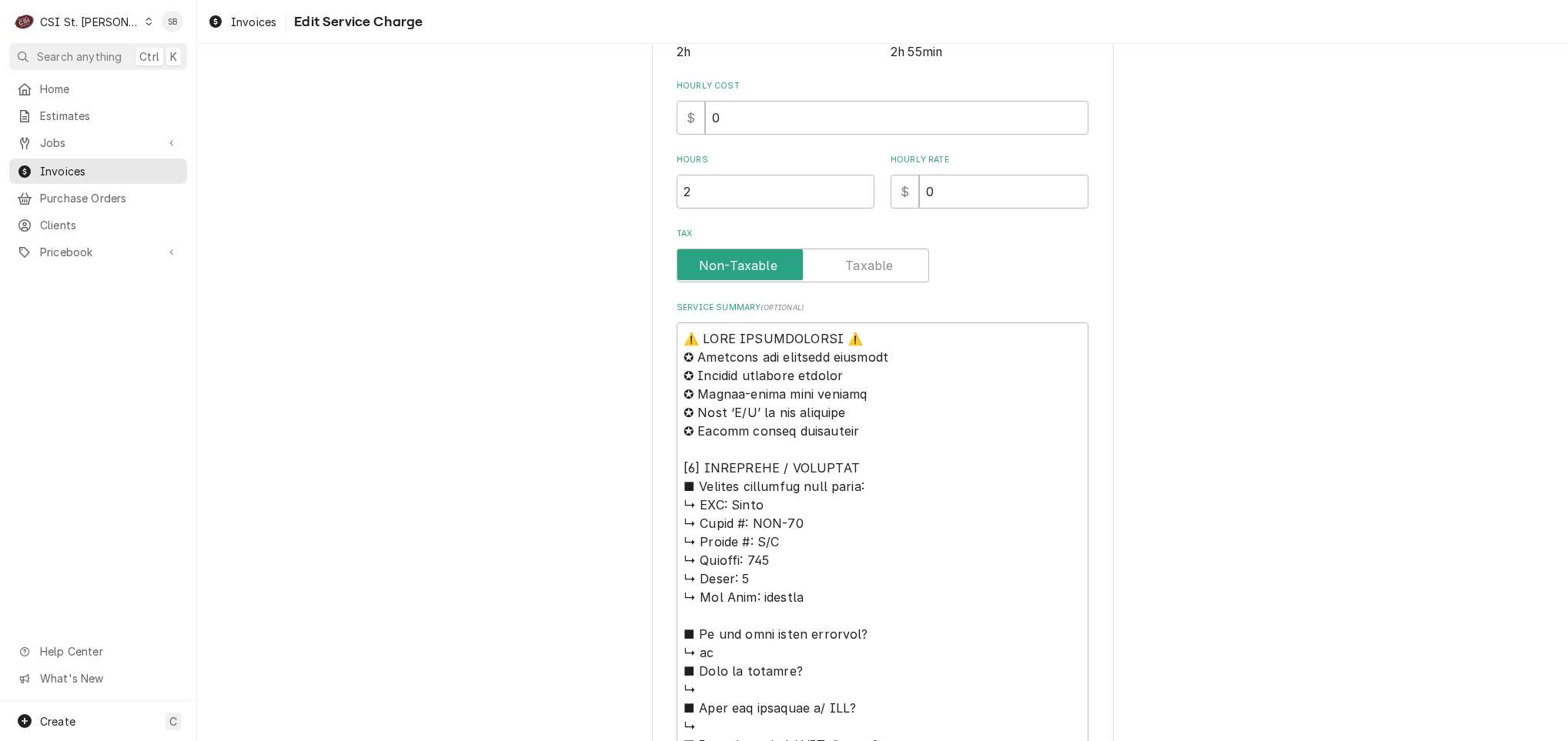
scroll to position [923, 0]
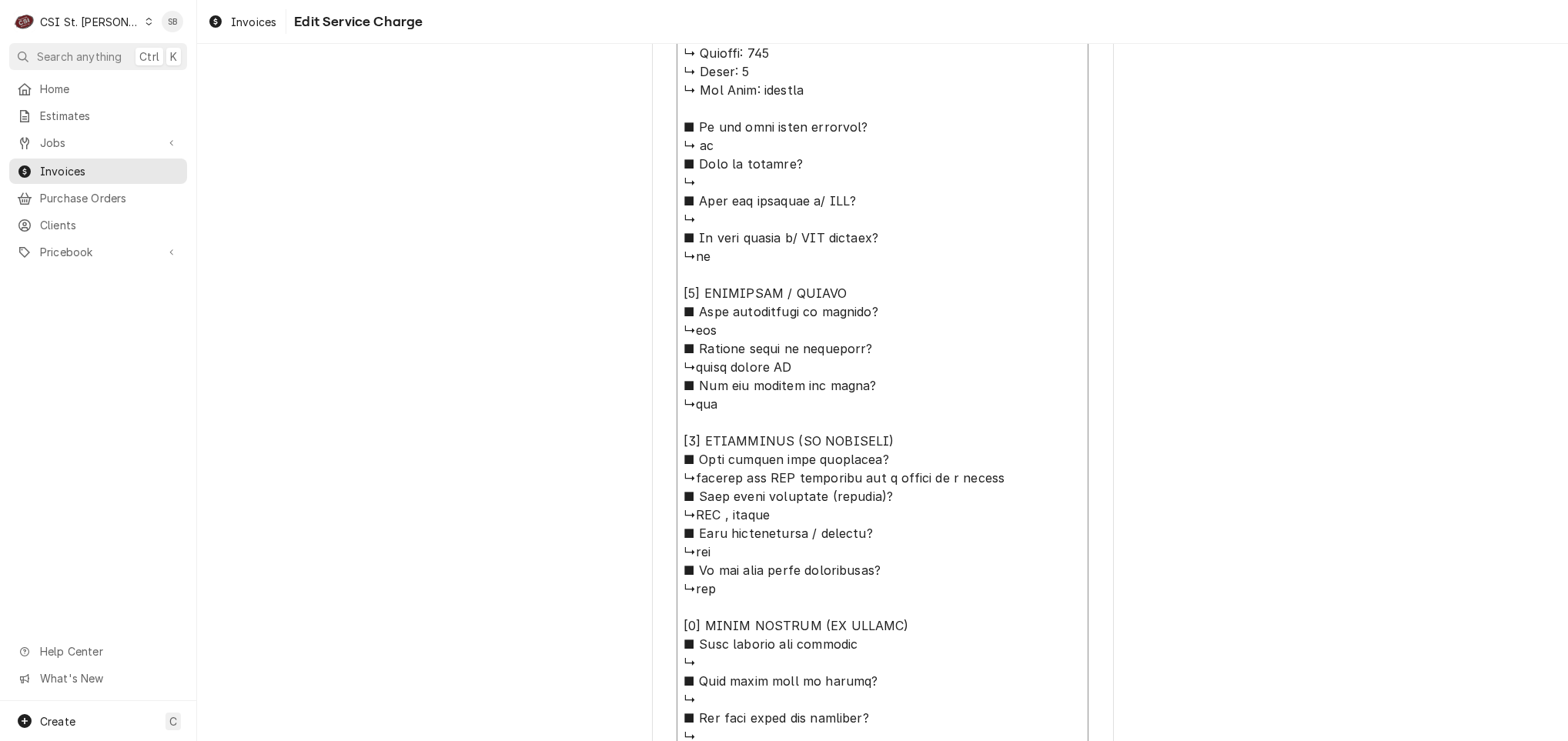
drag, startPoint x: 792, startPoint y: 365, endPoint x: 696, endPoint y: 368, distance: 96.0
click at [695, 368] on textarea "Service Summary ( optional )" at bounding box center [882, 414] width 412 height 1197
type textarea "x"
type textarea "⚠️ 𝗙𝗢𝗥𝗠 𝗜𝗡𝗦𝗧𝗥𝗨𝗖𝗧𝗜𝗢𝗡𝗦 ⚠️ ✪ 𝗖𝗼𝗺𝗽𝗹𝗲𝘁𝗲 𝗮𝗹𝗹 𝗿𝗲𝗹𝗲𝘃𝗮𝗻𝘁 𝘀𝗲𝗰𝘁𝗶𝗼𝗻𝘀 ✪ 𝗣𝗿𝗼𝘃𝗶𝗱𝗲 𝗱𝗲𝘁𝗮𝗶𝗹𝗲𝗱 𝗮𝗻𝘀…"
type textarea "x"
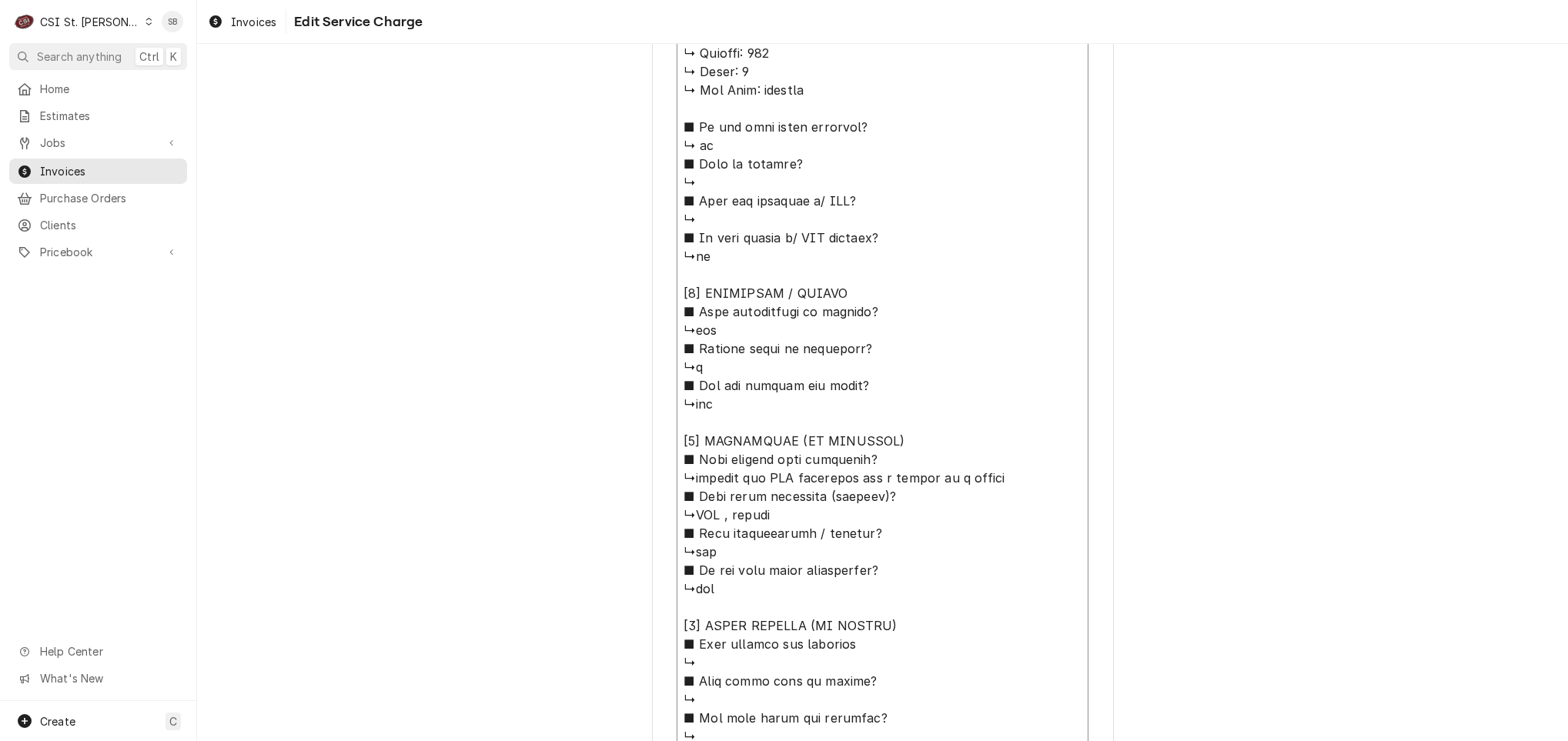
type textarea "⚠️ 𝗙𝗢𝗥𝗠 𝗜𝗡𝗦𝗧𝗥𝗨𝗖𝗧𝗜𝗢𝗡𝗦 ⚠️ ✪ 𝗖𝗼𝗺𝗽𝗹𝗲𝘁𝗲 𝗮𝗹𝗹 𝗿𝗲𝗹𝗲𝘃𝗮𝗻𝘁 𝘀𝗲𝗰𝘁𝗶𝗼𝗻𝘀 ✪ 𝗣𝗿𝗼𝘃𝗶𝗱𝗲 𝗱𝗲𝘁𝗮𝗶𝗹𝗲𝗱 𝗮𝗻𝘀…"
type textarea "x"
type textarea "⚠️ 𝗙𝗢𝗥𝗠 𝗜𝗡𝗦𝗧𝗥𝗨𝗖𝗧𝗜𝗢𝗡𝗦 ⚠️ ✪ 𝗖𝗼𝗺𝗽𝗹𝗲𝘁𝗲 𝗮𝗹𝗹 𝗿𝗲𝗹𝗲𝘃𝗮𝗻𝘁 𝘀𝗲𝗰𝘁𝗶𝗼𝗻𝘀 ✪ 𝗣𝗿𝗼𝘃𝗶𝗱𝗲 𝗱𝗲𝘁𝗮𝗶𝗹𝗲𝗱 𝗮𝗻𝘀…"
type textarea "x"
type textarea "⚠️ 𝗙𝗢𝗥𝗠 𝗜𝗡𝗦𝗧𝗥𝗨𝗖𝗧𝗜𝗢𝗡𝗦 ⚠️ ✪ 𝗖𝗼𝗺𝗽𝗹𝗲𝘁𝗲 𝗮𝗹𝗹 𝗿𝗲𝗹𝗲𝘃𝗮𝗻𝘁 𝘀𝗲𝗰𝘁𝗶𝗼𝗻𝘀 ✪ 𝗣𝗿𝗼𝘃𝗶𝗱𝗲 𝗱𝗲𝘁𝗮𝗶𝗹𝗲𝗱 𝗮𝗻𝘀…"
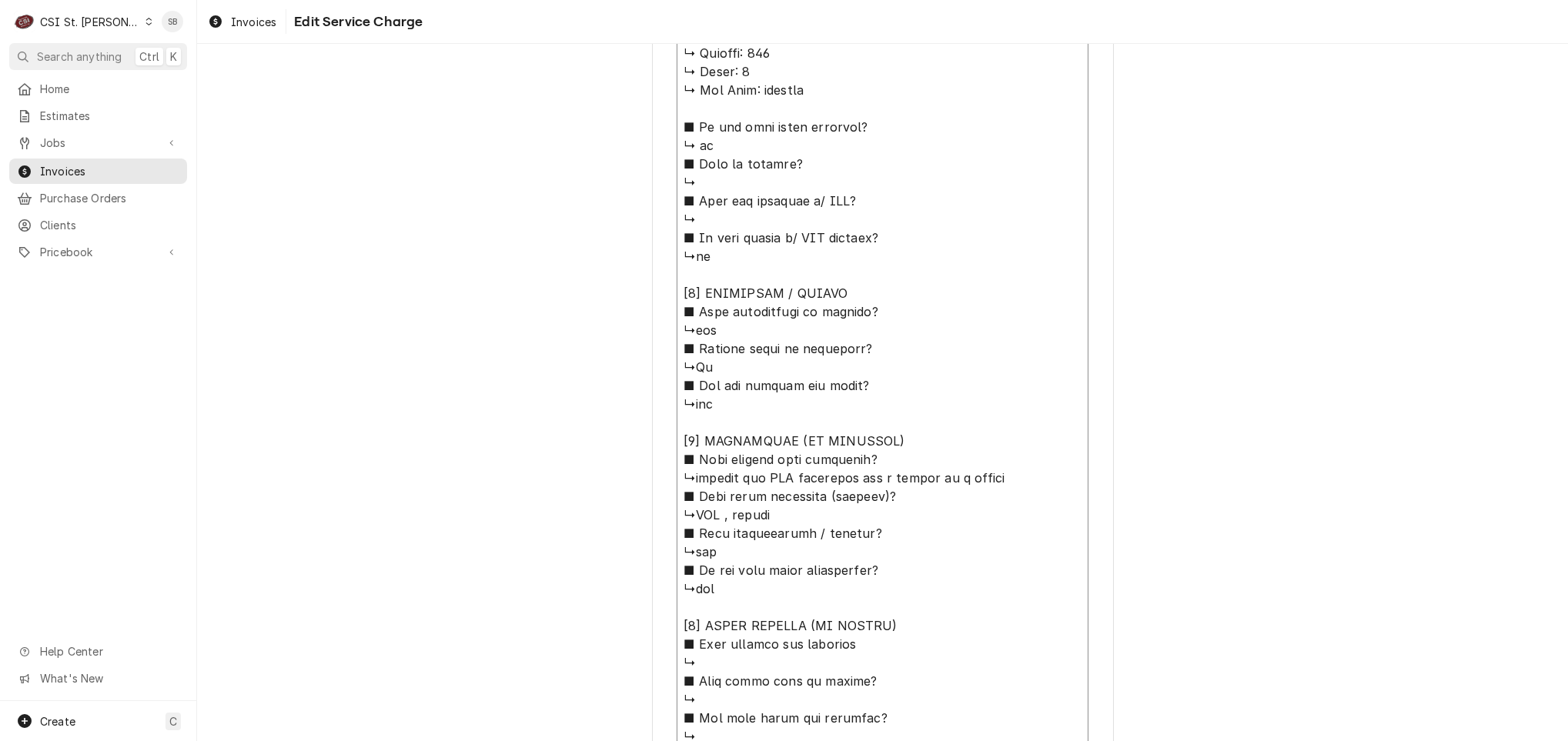
type textarea "x"
type textarea "⚠️ 𝗙𝗢𝗥𝗠 𝗜𝗡𝗦𝗧𝗥𝗨𝗖𝗧𝗜𝗢𝗡𝗦 ⚠️ ✪ 𝗖𝗼𝗺𝗽𝗹𝗲𝘁𝗲 𝗮𝗹𝗹 𝗿𝗲𝗹𝗲𝘃𝗮𝗻𝘁 𝘀𝗲𝗰𝘁𝗶𝗼𝗻𝘀 ✪ 𝗣𝗿𝗼𝘃𝗶𝗱𝗲 𝗱𝗲𝘁𝗮𝗶𝗹𝗲𝗱 𝗮𝗻𝘀…"
type textarea "x"
type textarea "⚠️ 𝗙𝗢𝗥𝗠 𝗜𝗡𝗦𝗧𝗥𝗨𝗖𝗧𝗜𝗢𝗡𝗦 ⚠️ ✪ 𝗖𝗼𝗺𝗽𝗹𝗲𝘁𝗲 𝗮𝗹𝗹 𝗿𝗲𝗹𝗲𝘃𝗮𝗻𝘁 𝘀𝗲𝗰𝘁𝗶𝗼𝗻𝘀 ✪ 𝗣𝗿𝗼𝘃𝗶𝗱𝗲 𝗱𝗲𝘁𝗮𝗶𝗹𝗲𝗱 𝗮𝗻𝘀…"
type textarea "x"
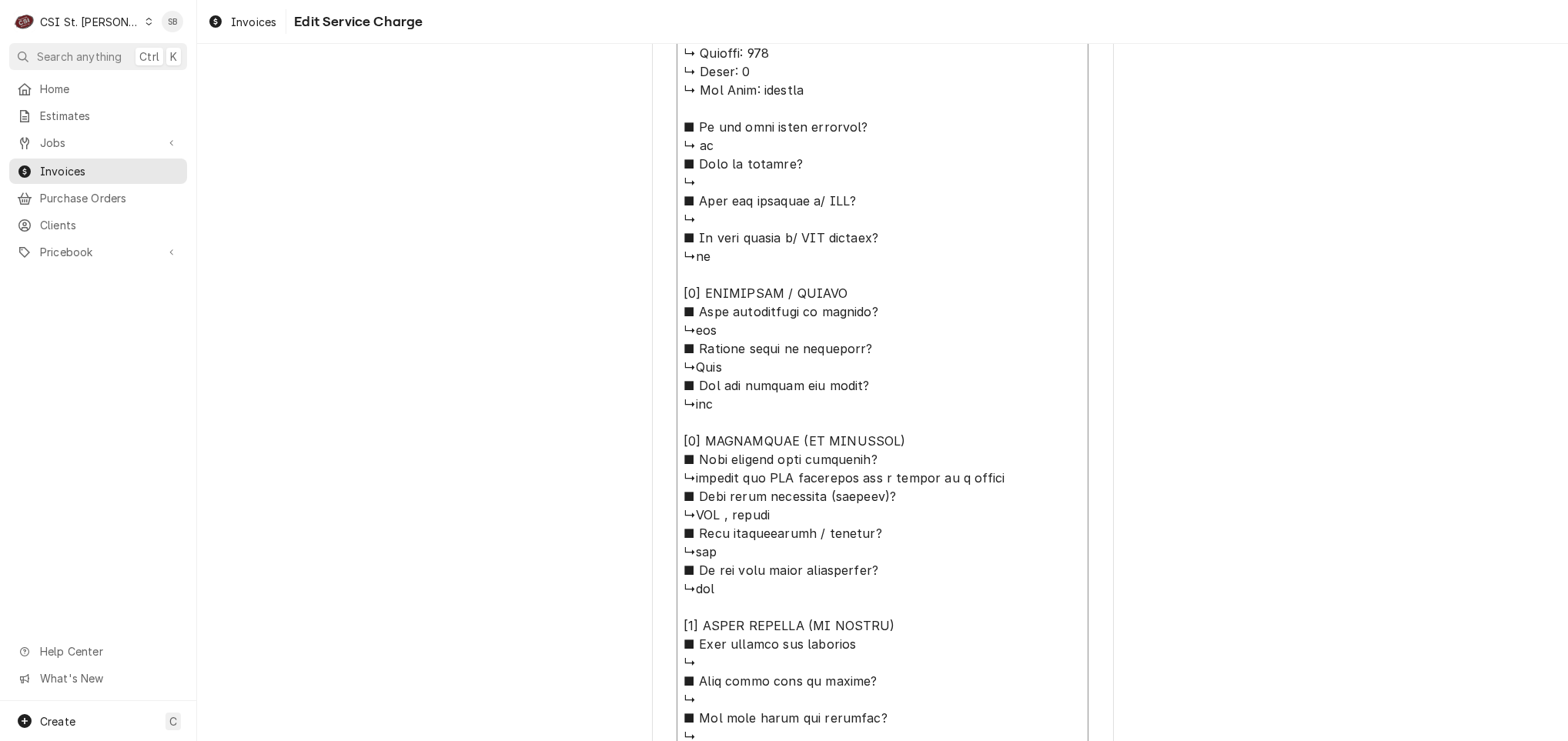
type textarea "⚠️ 𝗙𝗢𝗥𝗠 𝗜𝗡𝗦𝗧𝗥𝗨𝗖𝗧𝗜𝗢𝗡𝗦 ⚠️ ✪ 𝗖𝗼𝗺𝗽𝗹𝗲𝘁𝗲 𝗮𝗹𝗹 𝗿𝗲𝗹𝗲𝘃𝗮𝗻𝘁 𝘀𝗲𝗰𝘁𝗶𝗼𝗻𝘀 ✪ 𝗣𝗿𝗼𝘃𝗶𝗱𝗲 𝗱𝗲𝘁𝗮𝗶𝗹𝗲𝗱 𝗮𝗻𝘀…"
type textarea "x"
type textarea "⚠️ 𝗙𝗢𝗥𝗠 𝗜𝗡𝗦𝗧𝗥𝗨𝗖𝗧𝗜𝗢𝗡𝗦 ⚠️ ✪ 𝗖𝗼𝗺𝗽𝗹𝗲𝘁𝗲 𝗮𝗹𝗹 𝗿𝗲𝗹𝗲𝘃𝗮𝗻𝘁 𝘀𝗲𝗰𝘁𝗶𝗼𝗻𝘀 ✪ 𝗣𝗿𝗼𝘃𝗶𝗱𝗲 𝗱𝗲𝘁𝗮𝗶𝗹𝗲𝗱 𝗮𝗻𝘀…"
type textarea "x"
type textarea "⚠️ 𝗙𝗢𝗥𝗠 𝗜𝗡𝗦𝗧𝗥𝗨𝗖𝗧𝗜𝗢𝗡𝗦 ⚠️ ✪ 𝗖𝗼𝗺𝗽𝗹𝗲𝘁𝗲 𝗮𝗹𝗹 𝗿𝗲𝗹𝗲𝘃𝗮𝗻𝘁 𝘀𝗲𝗰𝘁𝗶𝗼𝗻𝘀 ✪ 𝗣𝗿𝗼𝘃𝗶𝗱𝗲 𝗱𝗲𝘁𝗮𝗶𝗹𝗲𝗱 𝗮𝗻𝘀…"
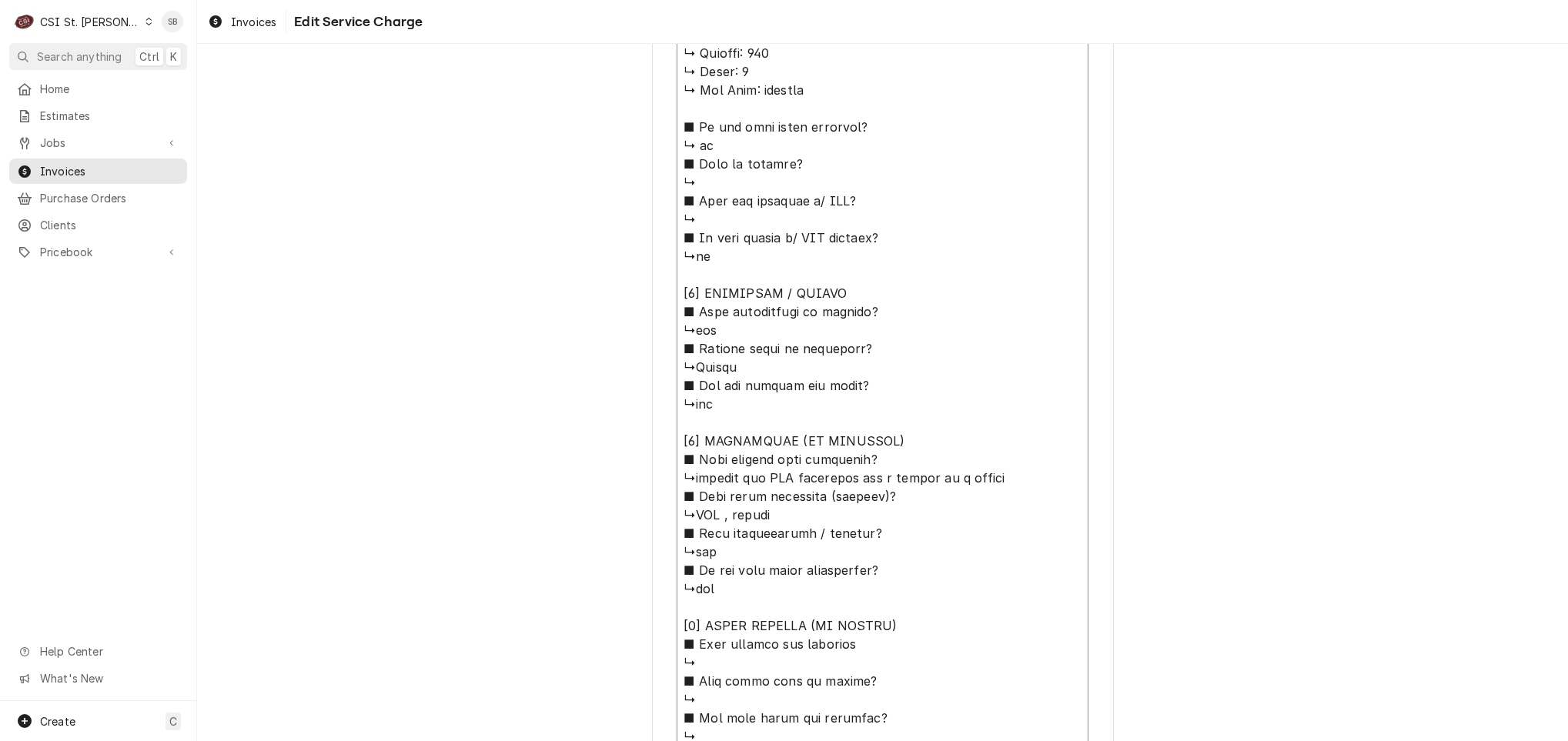
type textarea "x"
type textarea "⚠️ 𝗙𝗢𝗥𝗠 𝗜𝗡𝗦𝗧𝗥𝗨𝗖𝗧𝗜𝗢𝗡𝗦 ⚠️ ✪ 𝗖𝗼𝗺𝗽𝗹𝗲𝘁𝗲 𝗮𝗹𝗹 𝗿𝗲𝗹𝗲𝘃𝗮𝗻𝘁 𝘀𝗲𝗰𝘁𝗶𝗼𝗻𝘀 ✪ 𝗣𝗿𝗼𝘃𝗶𝗱𝗲 𝗱𝗲𝘁𝗮𝗶𝗹𝗲𝗱 𝗮𝗻𝘀…"
type textarea "x"
type textarea "⚠️ 𝗙𝗢𝗥𝗠 𝗜𝗡𝗦𝗧𝗥𝗨𝗖𝗧𝗜𝗢𝗡𝗦 ⚠️ ✪ 𝗖𝗼𝗺𝗽𝗹𝗲𝘁𝗲 𝗮𝗹𝗹 𝗿𝗲𝗹𝗲𝘃𝗮𝗻𝘁 𝘀𝗲𝗰𝘁𝗶𝗼𝗻𝘀 ✪ 𝗣𝗿𝗼𝘃𝗶𝗱𝗲 𝗱𝗲𝘁𝗮𝗶𝗹𝗲𝗱 𝗮𝗻𝘀…"
type textarea "x"
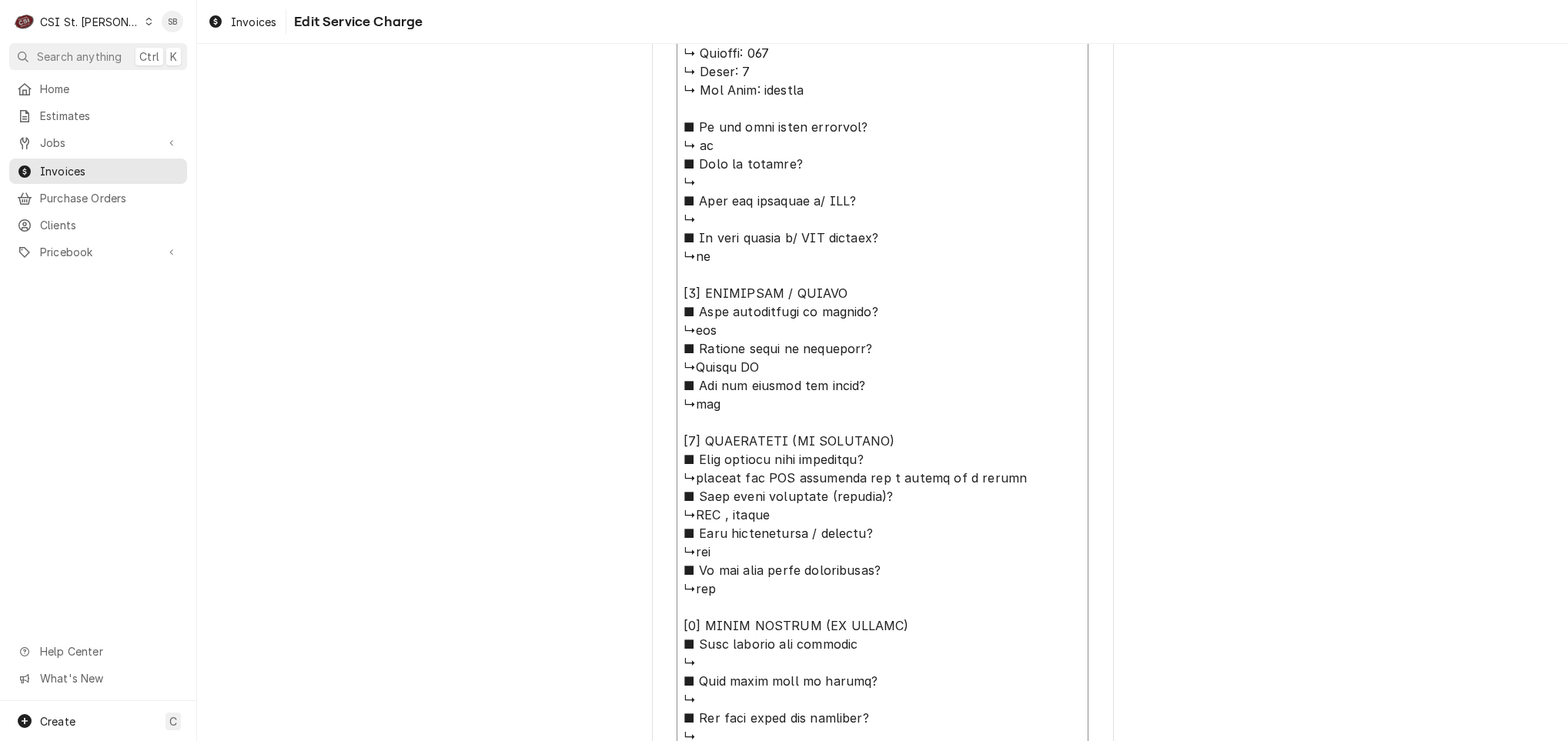
type textarea "⚠️ 𝗙𝗢𝗥𝗠 𝗜𝗡𝗦𝗧𝗥𝗨𝗖𝗧𝗜𝗢𝗡𝗦 ⚠️ ✪ 𝗖𝗼𝗺𝗽𝗹𝗲𝘁𝗲 𝗮𝗹𝗹 𝗿𝗲𝗹𝗲𝘃𝗮𝗻𝘁 𝘀𝗲𝗰𝘁𝗶𝗼𝗻𝘀 ✪ 𝗣𝗿𝗼𝘃𝗶𝗱𝗲 𝗱𝗲𝘁𝗮𝗶𝗹𝗲𝗱 𝗮𝗻𝘀…"
type textarea "x"
type textarea "⚠️ 𝗙𝗢𝗥𝗠 𝗜𝗡𝗦𝗧𝗥𝗨𝗖𝗧𝗜𝗢𝗡𝗦 ⚠️ ✪ 𝗖𝗼𝗺𝗽𝗹𝗲𝘁𝗲 𝗮𝗹𝗹 𝗿𝗲𝗹𝗲𝘃𝗮𝗻𝘁 𝘀𝗲𝗰𝘁𝗶𝗼𝗻𝘀 ✪ 𝗣𝗿𝗼𝘃𝗶𝗱𝗲 𝗱𝗲𝘁𝗮𝗶𝗹𝗲𝗱 𝗮𝗻𝘀…"
type textarea "x"
type textarea "⚠️ 𝗙𝗢𝗥𝗠 𝗜𝗡𝗦𝗧𝗥𝗨𝗖𝗧𝗜𝗢𝗡𝗦 ⚠️ ✪ 𝗖𝗼𝗺𝗽𝗹𝗲𝘁𝗲 𝗮𝗹𝗹 𝗿𝗲𝗹𝗲𝘃𝗮𝗻𝘁 𝘀𝗲𝗰𝘁𝗶𝗼𝗻𝘀 ✪ 𝗣𝗿𝗼𝘃𝗶𝗱𝗲 𝗱𝗲𝘁𝗮𝗶𝗹𝗲𝗱 𝗮𝗻𝘀…"
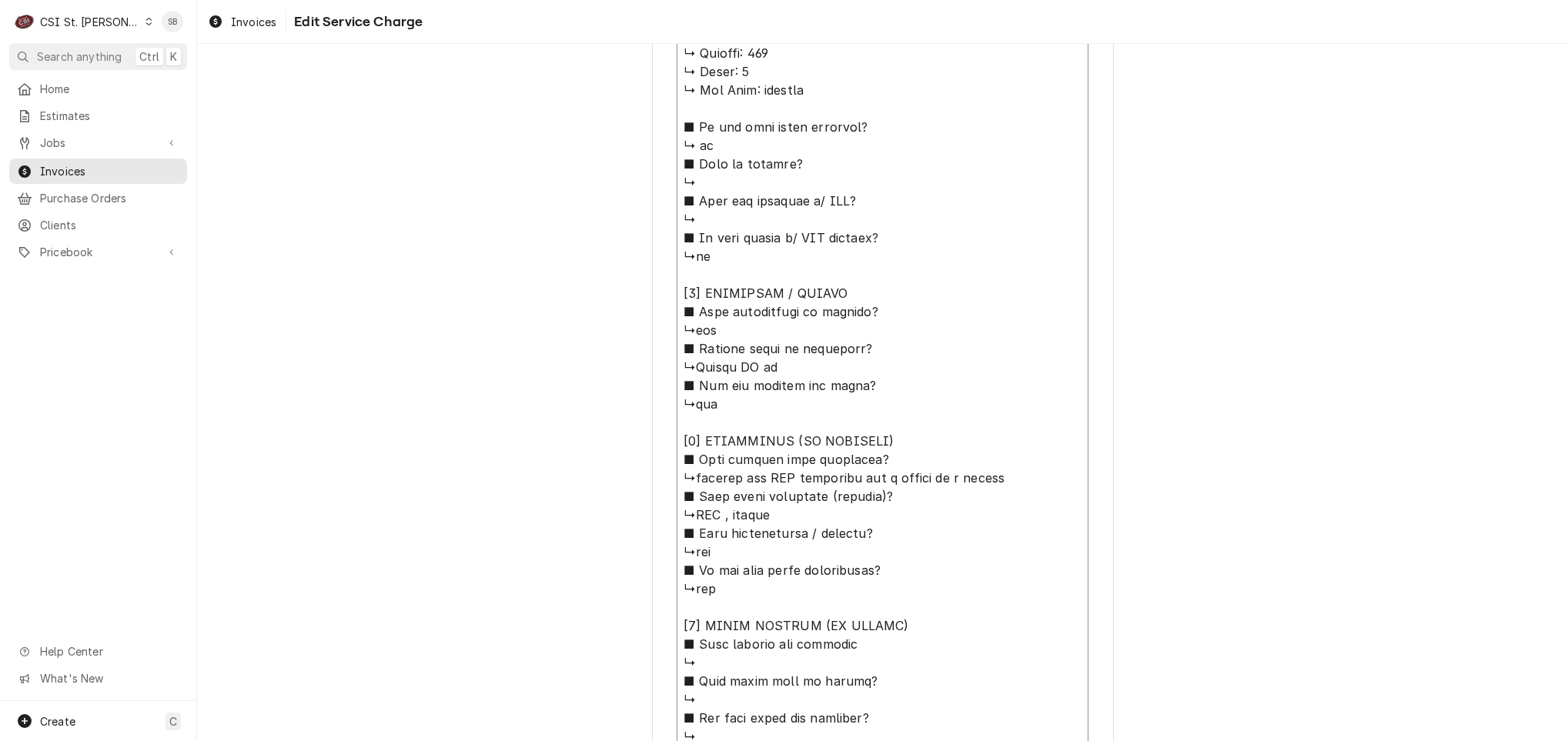
type textarea "x"
type textarea "⚠️ 𝗙𝗢𝗥𝗠 𝗜𝗡𝗦𝗧𝗥𝗨𝗖𝗧𝗜𝗢𝗡𝗦 ⚠️ ✪ 𝗖𝗼𝗺𝗽𝗹𝗲𝘁𝗲 𝗮𝗹𝗹 𝗿𝗲𝗹𝗲𝘃𝗮𝗻𝘁 𝘀𝗲𝗰𝘁𝗶𝗼𝗻𝘀 ✪ 𝗣𝗿𝗼𝘃𝗶𝗱𝗲 𝗱𝗲𝘁𝗮𝗶𝗹𝗲𝗱 𝗮𝗻𝘀…"
type textarea "x"
type textarea "⚠️ 𝗙𝗢𝗥𝗠 𝗜𝗡𝗦𝗧𝗥𝗨𝗖𝗧𝗜𝗢𝗡𝗦 ⚠️ ✪ 𝗖𝗼𝗺𝗽𝗹𝗲𝘁𝗲 𝗮𝗹𝗹 𝗿𝗲𝗹𝗲𝘃𝗮𝗻𝘁 𝘀𝗲𝗰𝘁𝗶𝗼𝗻𝘀 ✪ 𝗣𝗿𝗼𝘃𝗶𝗱𝗲 𝗱𝗲𝘁𝗮𝗶𝗹𝗲𝗱 𝗮𝗻𝘀…"
type textarea "x"
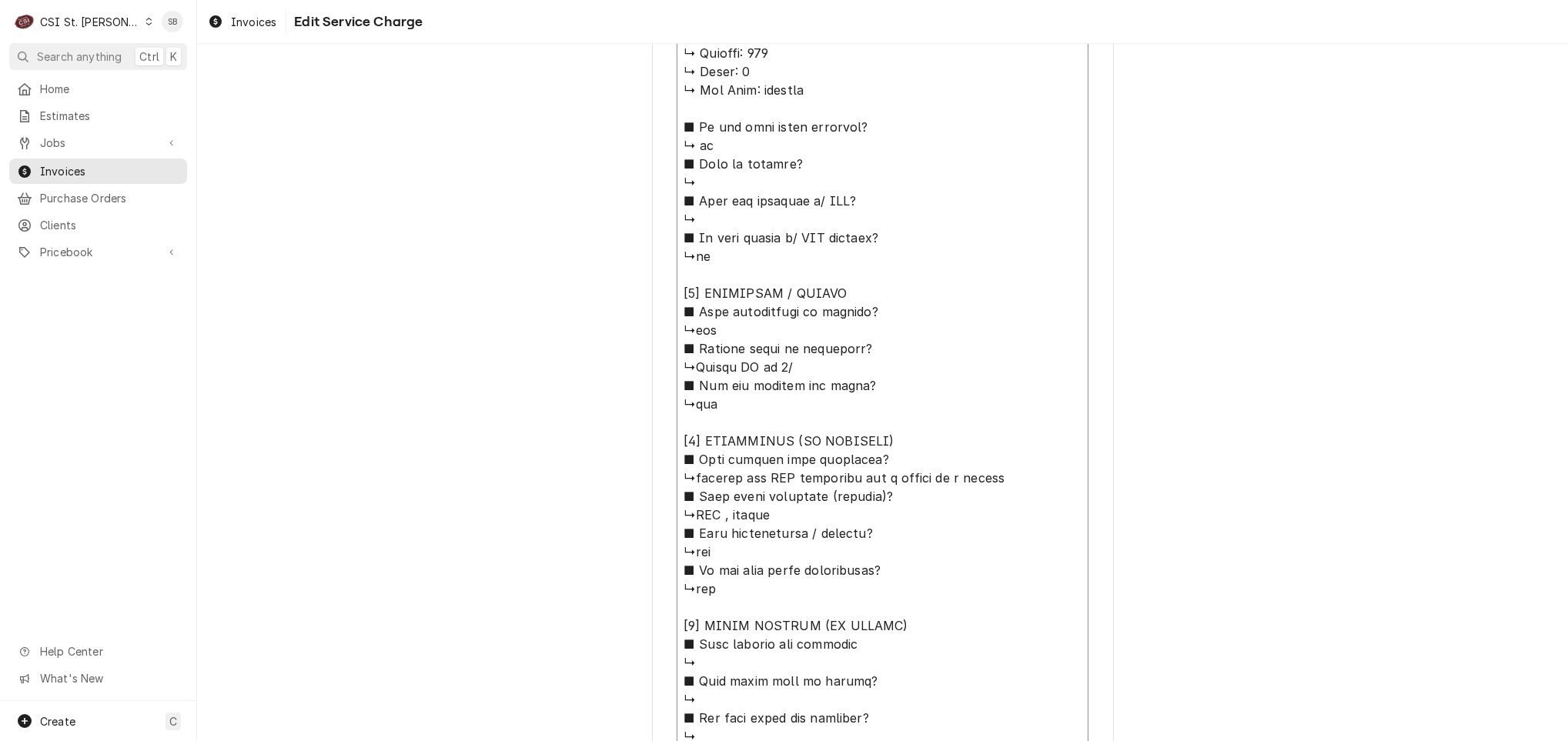
type textarea "⚠️ 𝗙𝗢𝗥𝗠 𝗜𝗡𝗦𝗧𝗥𝗨𝗖𝗧𝗜𝗢𝗡𝗦 ⚠️ ✪ 𝗖𝗼𝗺𝗽𝗹𝗲𝘁𝗲 𝗮𝗹𝗹 𝗿𝗲𝗹𝗲𝘃𝗮𝗻𝘁 𝘀𝗲𝗰𝘁𝗶𝗼𝗻𝘀 ✪ 𝗣𝗿𝗼𝘃𝗶𝗱𝗲 𝗱𝗲𝘁𝗮𝗶𝗹𝗲𝗱 𝗮𝗻𝘀…"
type textarea "x"
type textarea "⚠️ 𝗙𝗢𝗥𝗠 𝗜𝗡𝗦𝗧𝗥𝗨𝗖𝗧𝗜𝗢𝗡𝗦 ⚠️ ✪ 𝗖𝗼𝗺𝗽𝗹𝗲𝘁𝗲 𝗮𝗹𝗹 𝗿𝗲𝗹𝗲𝘃𝗮𝗻𝘁 𝘀𝗲𝗰𝘁𝗶𝗼𝗻𝘀 ✪ 𝗣𝗿𝗼𝘃𝗶𝗱𝗲 𝗱𝗲𝘁𝗮𝗶𝗹𝗲𝗱 𝗮𝗻𝘀…"
type textarea "x"
type textarea "⚠️ 𝗙𝗢𝗥𝗠 𝗜𝗡𝗦𝗧𝗥𝗨𝗖𝗧𝗜𝗢𝗡𝗦 ⚠️ ✪ 𝗖𝗼𝗺𝗽𝗹𝗲𝘁𝗲 𝗮𝗹𝗹 𝗿𝗲𝗹𝗲𝘃𝗮𝗻𝘁 𝘀𝗲𝗰𝘁𝗶𝗼𝗻𝘀 ✪ 𝗣𝗿𝗼𝘃𝗶𝗱𝗲 𝗱𝗲𝘁𝗮𝗶𝗹𝗲𝗱 𝗮𝗻𝘀…"
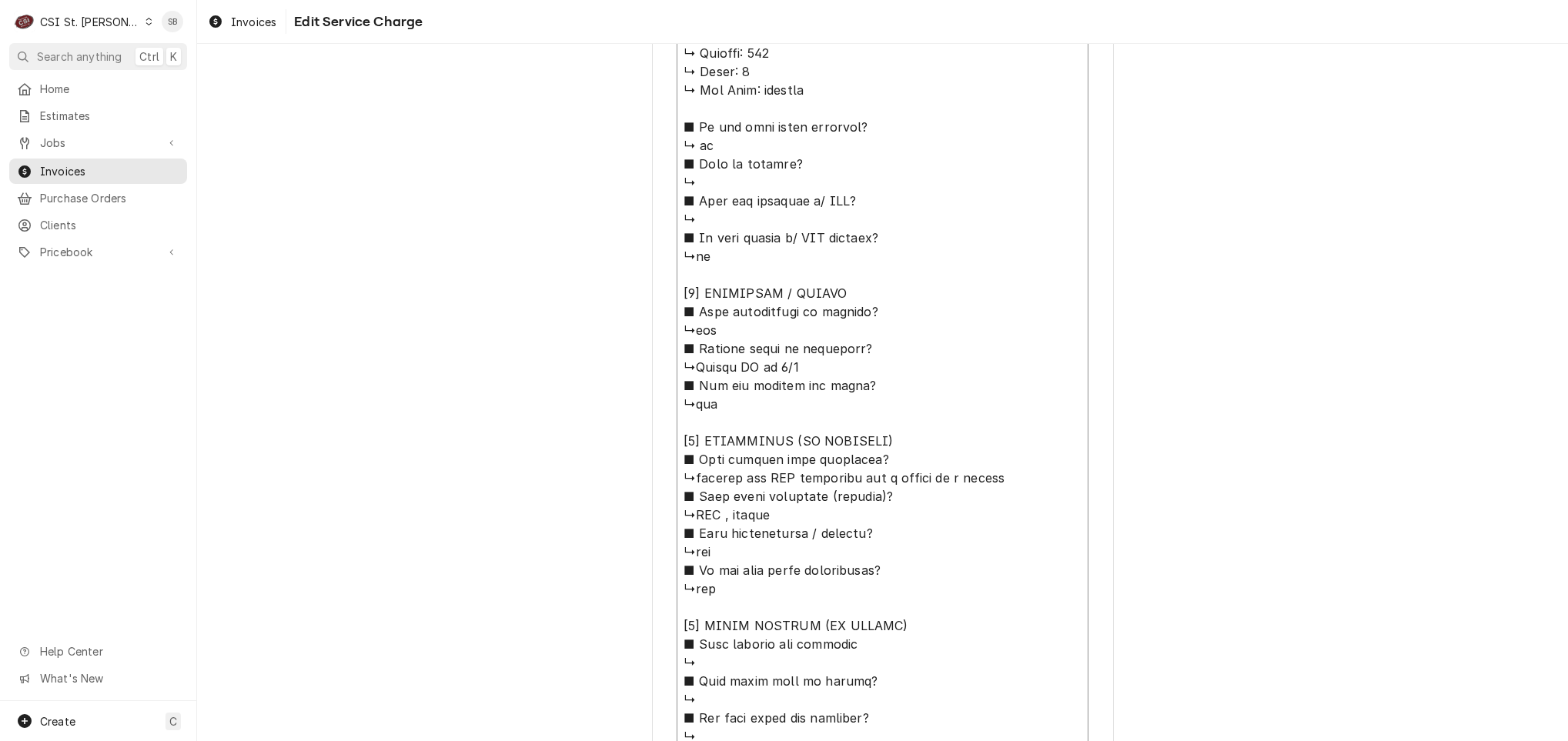
type textarea "x"
type textarea "⚠️ 𝗙𝗢𝗥𝗠 𝗜𝗡𝗦𝗧𝗥𝗨𝗖𝗧𝗜𝗢𝗡𝗦 ⚠️ ✪ 𝗖𝗼𝗺𝗽𝗹𝗲𝘁𝗲 𝗮𝗹𝗹 𝗿𝗲𝗹𝗲𝘃𝗮𝗻𝘁 𝘀𝗲𝗰𝘁𝗶𝗼𝗻𝘀 ✪ 𝗣𝗿𝗼𝘃𝗶𝗱𝗲 𝗱𝗲𝘁𝗮𝗶𝗹𝗲𝗱 𝗮𝗻𝘀…"
type textarea "x"
type textarea "⚠️ 𝗙𝗢𝗥𝗠 𝗜𝗡𝗦𝗧𝗥𝗨𝗖𝗧𝗜𝗢𝗡𝗦 ⚠️ ✪ 𝗖𝗼𝗺𝗽𝗹𝗲𝘁𝗲 𝗮𝗹𝗹 𝗿𝗲𝗹𝗲𝘃𝗮𝗻𝘁 𝘀𝗲𝗰𝘁𝗶𝗼𝗻𝘀 ✪ 𝗣𝗿𝗼𝘃𝗶𝗱𝗲 𝗱𝗲𝘁𝗮𝗶𝗹𝗲𝗱 𝗮𝗻𝘀…"
type textarea "x"
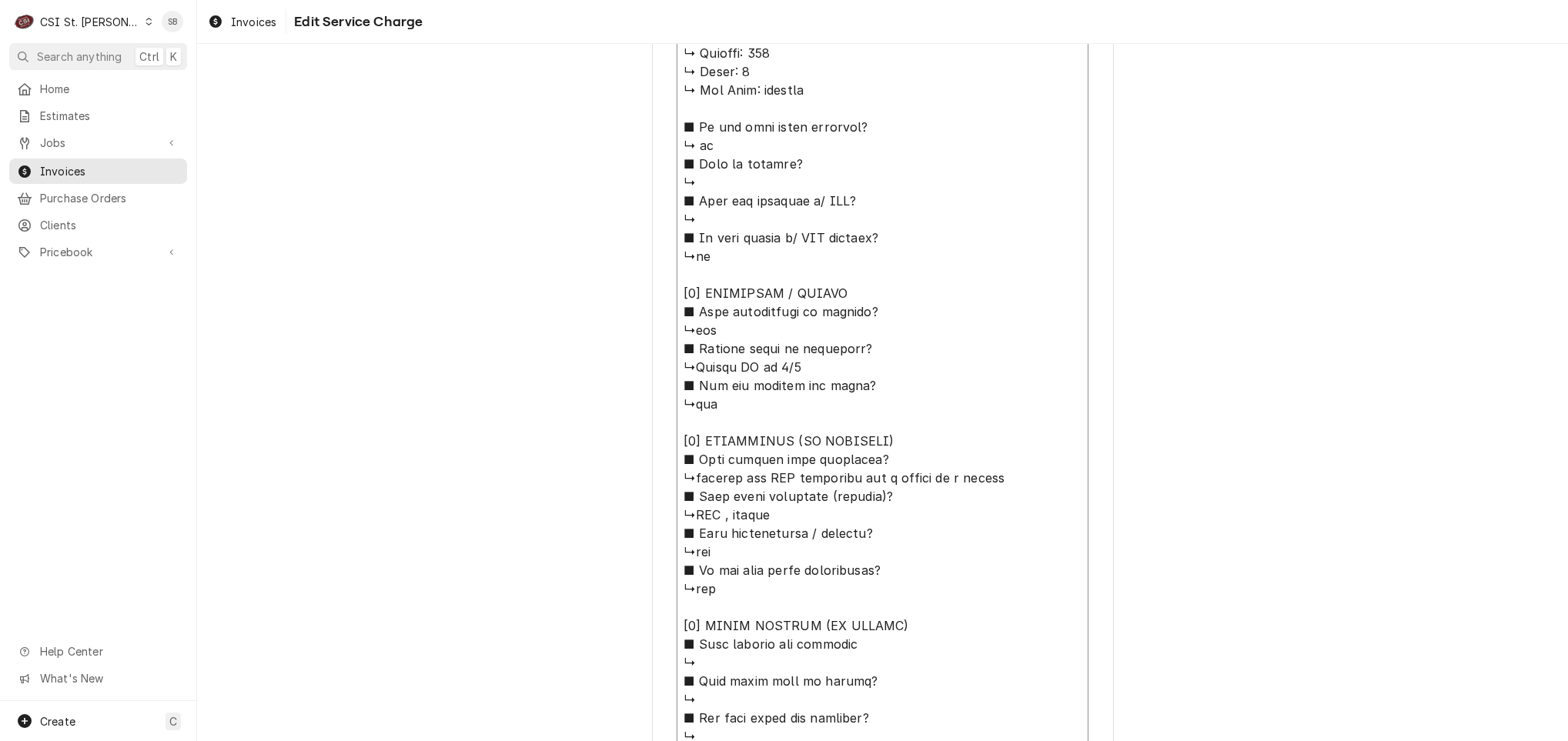
type textarea "⚠️ 𝗙𝗢𝗥𝗠 𝗜𝗡𝗦𝗧𝗥𝗨𝗖𝗧𝗜𝗢𝗡𝗦 ⚠️ ✪ 𝗖𝗼𝗺𝗽𝗹𝗲𝘁𝗲 𝗮𝗹𝗹 𝗿𝗲𝗹𝗲𝘃𝗮𝗻𝘁 𝘀𝗲𝗰𝘁𝗶𝗼𝗻𝘀 ✪ 𝗣𝗿𝗼𝘃𝗶𝗱𝗲 𝗱𝗲𝘁𝗮𝗶𝗹𝗲𝗱 𝗮𝗻𝘀…"
type textarea "x"
type textarea "⚠️ 𝗙𝗢𝗥𝗠 𝗜𝗡𝗦𝗧𝗥𝗨𝗖𝗧𝗜𝗢𝗡𝗦 ⚠️ ✪ 𝗖𝗼𝗺𝗽𝗹𝗲𝘁𝗲 𝗮𝗹𝗹 𝗿𝗲𝗹𝗲𝘃𝗮𝗻𝘁 𝘀𝗲𝗰𝘁𝗶𝗼𝗻𝘀 ✪ 𝗣𝗿𝗼𝘃𝗶𝗱𝗲 𝗱𝗲𝘁𝗮𝗶𝗹𝗲𝗱 𝗮𝗻𝘀…"
type textarea "x"
type textarea "⚠️ 𝗙𝗢𝗥𝗠 𝗜𝗡𝗦𝗧𝗥𝗨𝗖𝗧𝗜𝗢𝗡𝗦 ⚠️ ✪ 𝗖𝗼𝗺𝗽𝗹𝗲𝘁𝗲 𝗮𝗹𝗹 𝗿𝗲𝗹𝗲𝘃𝗮𝗻𝘁 𝘀𝗲𝗰𝘁𝗶𝗼𝗻𝘀 ✪ 𝗣𝗿𝗼𝘃𝗶𝗱𝗲 𝗱𝗲𝘁𝗮𝗶𝗹𝗲𝗱 𝗮𝗻𝘀…"
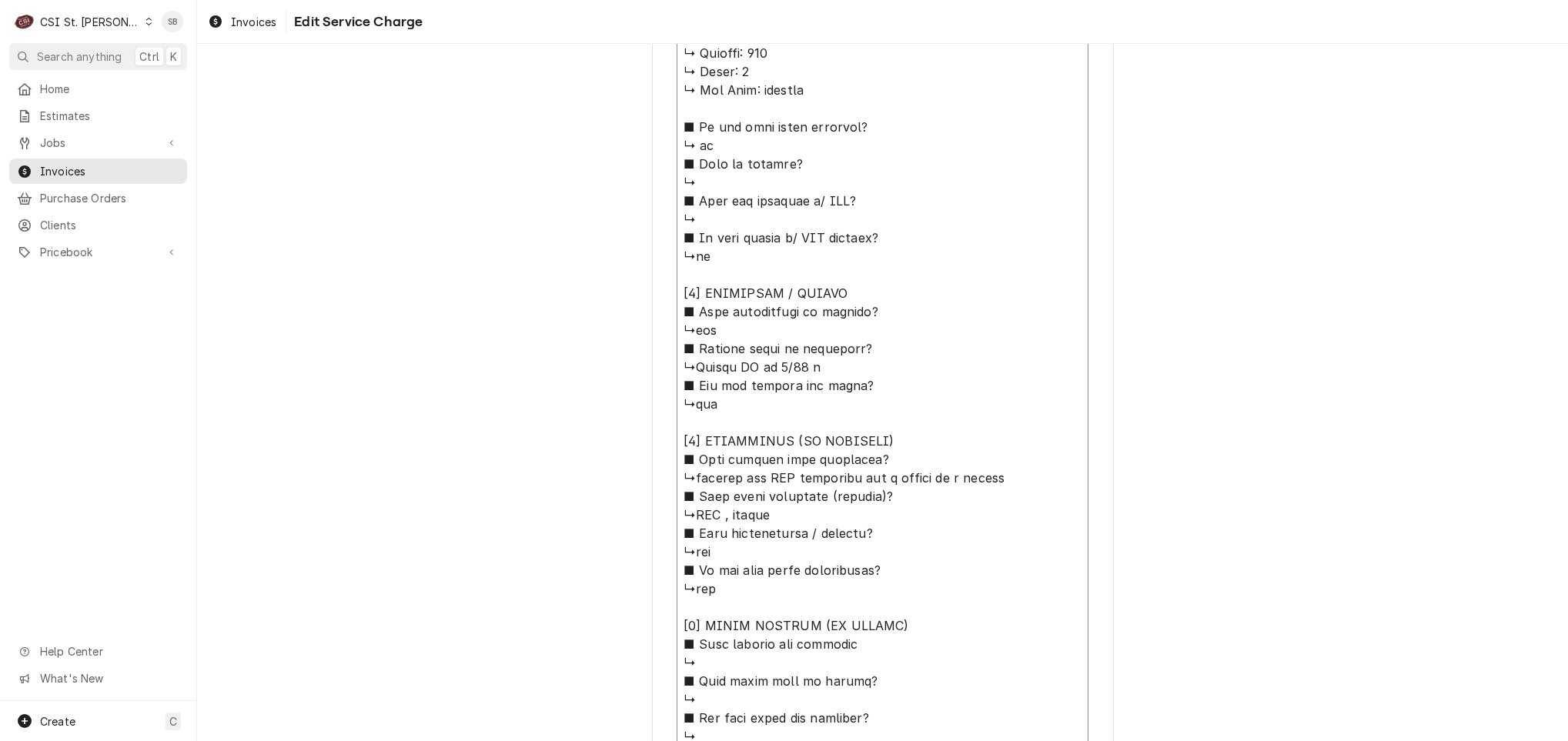
type textarea "x"
type textarea "⚠️ 𝗙𝗢𝗥𝗠 𝗜𝗡𝗦𝗧𝗥𝗨𝗖𝗧𝗜𝗢𝗡𝗦 ⚠️ ✪ 𝗖𝗼𝗺𝗽𝗹𝗲𝘁𝗲 𝗮𝗹𝗹 𝗿𝗲𝗹𝗲𝘃𝗮𝗻𝘁 𝘀𝗲𝗰𝘁𝗶𝗼𝗻𝘀 ✪ 𝗣𝗿𝗼𝘃𝗶𝗱𝗲 𝗱𝗲𝘁𝗮𝗶𝗹𝗲𝗱 𝗮𝗻𝘀…"
type textarea "x"
type textarea "⚠️ 𝗙𝗢𝗥𝗠 𝗜𝗡𝗦𝗧𝗥𝗨𝗖𝗧𝗜𝗢𝗡𝗦 ⚠️ ✪ 𝗖𝗼𝗺𝗽𝗹𝗲𝘁𝗲 𝗮𝗹𝗹 𝗿𝗲𝗹𝗲𝘃𝗮𝗻𝘁 𝘀𝗲𝗰𝘁𝗶𝗼𝗻𝘀 ✪ 𝗣𝗿𝗼𝘃𝗶𝗱𝗲 𝗱𝗲𝘁𝗮𝗶𝗹𝗲𝗱 𝗮𝗻𝘀…"
type textarea "x"
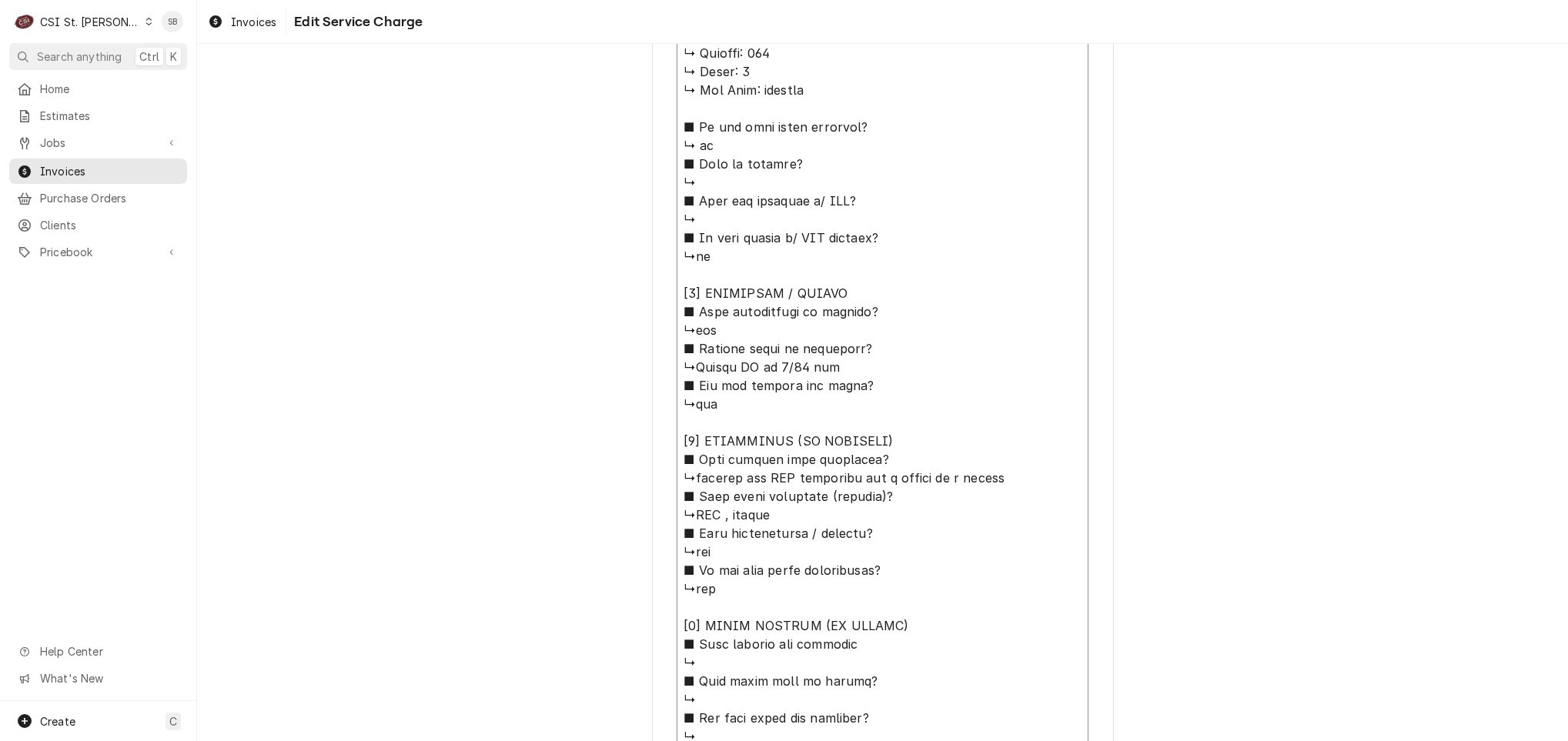
type textarea "⚠️ 𝗙𝗢𝗥𝗠 𝗜𝗡𝗦𝗧𝗥𝗨𝗖𝗧𝗜𝗢𝗡𝗦 ⚠️ ✪ 𝗖𝗼𝗺𝗽𝗹𝗲𝘁𝗲 𝗮𝗹𝗹 𝗿𝗲𝗹𝗲𝘃𝗮𝗻𝘁 𝘀𝗲𝗰𝘁𝗶𝗼𝗻𝘀 ✪ 𝗣𝗿𝗼𝘃𝗶𝗱𝗲 𝗱𝗲𝘁𝗮𝗶𝗹𝗲𝗱 𝗮𝗻𝘀…"
type textarea "x"
type textarea "⚠️ 𝗙𝗢𝗥𝗠 𝗜𝗡𝗦𝗧𝗥𝗨𝗖𝗧𝗜𝗢𝗡𝗦 ⚠️ ✪ 𝗖𝗼𝗺𝗽𝗹𝗲𝘁𝗲 𝗮𝗹𝗹 𝗿𝗲𝗹𝗲𝘃𝗮𝗻𝘁 𝘀𝗲𝗰𝘁𝗶𝗼𝗻𝘀 ✪ 𝗣𝗿𝗼𝘃𝗶𝗱𝗲 𝗱𝗲𝘁𝗮𝗶𝗹𝗲𝗱 𝗮𝗻𝘀…"
type textarea "x"
type textarea "⚠️ 𝗙𝗢𝗥𝗠 𝗜𝗡𝗦𝗧𝗥𝗨𝗖𝗧𝗜𝗢𝗡𝗦 ⚠️ ✪ 𝗖𝗼𝗺𝗽𝗹𝗲𝘁𝗲 𝗮𝗹𝗹 𝗿𝗲𝗹𝗲𝘃𝗮𝗻𝘁 𝘀𝗲𝗰𝘁𝗶𝗼𝗻𝘀 ✪ 𝗣𝗿𝗼𝘃𝗶𝗱𝗲 𝗱𝗲𝘁𝗮𝗶𝗹𝗲𝗱 𝗮𝗻𝘀…"
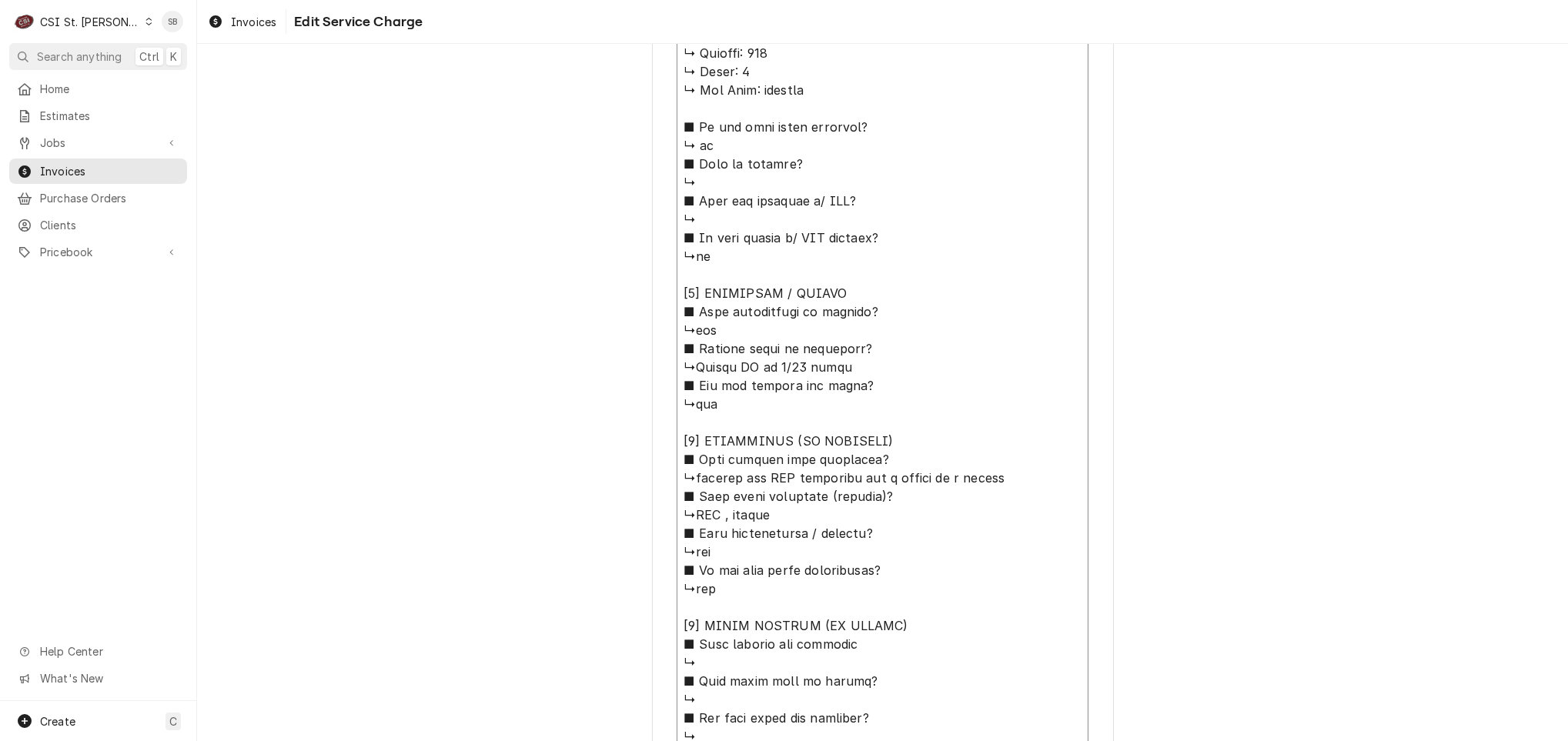
type textarea "x"
type textarea "⚠️ 𝗙𝗢𝗥𝗠 𝗜𝗡𝗦𝗧𝗥𝗨𝗖𝗧𝗜𝗢𝗡𝗦 ⚠️ ✪ 𝗖𝗼𝗺𝗽𝗹𝗲𝘁𝗲 𝗮𝗹𝗹 𝗿𝗲𝗹𝗲𝘃𝗮𝗻𝘁 𝘀𝗲𝗰𝘁𝗶𝗼𝗻𝘀 ✪ 𝗣𝗿𝗼𝘃𝗶𝗱𝗲 𝗱𝗲𝘁𝗮𝗶𝗹𝗲𝗱 𝗮𝗻𝘀…"
type textarea "x"
type textarea "⚠️ 𝗙𝗢𝗥𝗠 𝗜𝗡𝗦𝗧𝗥𝗨𝗖𝗧𝗜𝗢𝗡𝗦 ⚠️ ✪ 𝗖𝗼𝗺𝗽𝗹𝗲𝘁𝗲 𝗮𝗹𝗹 𝗿𝗲𝗹𝗲𝘃𝗮𝗻𝘁 𝘀𝗲𝗰𝘁𝗶𝗼𝗻𝘀 ✪ 𝗣𝗿𝗼𝘃𝗶𝗱𝗲 𝗱𝗲𝘁𝗮𝗶𝗹𝗲𝗱 𝗮𝗻𝘀…"
type textarea "x"
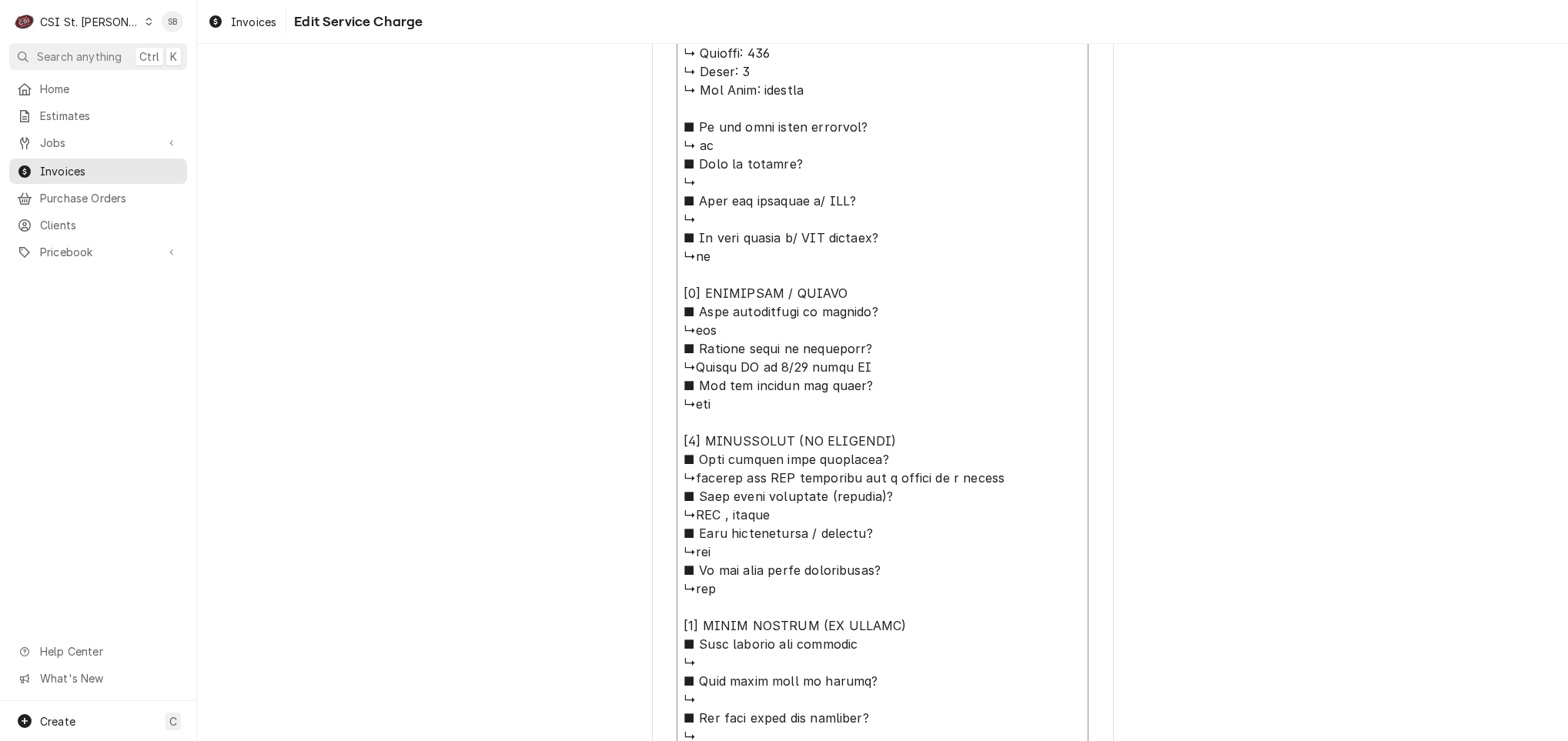
type textarea "⚠️ 𝗙𝗢𝗥𝗠 𝗜𝗡𝗦𝗧𝗥𝗨𝗖𝗧𝗜𝗢𝗡𝗦 ⚠️ ✪ 𝗖𝗼𝗺𝗽𝗹𝗲𝘁𝗲 𝗮𝗹𝗹 𝗿𝗲𝗹𝗲𝘃𝗮𝗻𝘁 𝘀𝗲𝗰𝘁𝗶𝗼𝗻𝘀 ✪ 𝗣𝗿𝗼𝘃𝗶𝗱𝗲 𝗱𝗲𝘁𝗮𝗶𝗹𝗲𝗱 𝗮𝗻𝘀…"
type textarea "x"
type textarea "⚠️ 𝗙𝗢𝗥𝗠 𝗜𝗡𝗦𝗧𝗥𝗨𝗖𝗧𝗜𝗢𝗡𝗦 ⚠️ ✪ 𝗖𝗼𝗺𝗽𝗹𝗲𝘁𝗲 𝗮𝗹𝗹 𝗿𝗲𝗹𝗲𝘃𝗮𝗻𝘁 𝘀𝗲𝗰𝘁𝗶𝗼𝗻𝘀 ✪ 𝗣𝗿𝗼𝘃𝗶𝗱𝗲 𝗱𝗲𝘁𝗮𝗶𝗹𝗲𝗱 𝗮𝗻𝘀…"
type textarea "x"
type textarea "⚠️ 𝗙𝗢𝗥𝗠 𝗜𝗡𝗦𝗧𝗥𝗨𝗖𝗧𝗜𝗢𝗡𝗦 ⚠️ ✪ 𝗖𝗼𝗺𝗽𝗹𝗲𝘁𝗲 𝗮𝗹𝗹 𝗿𝗲𝗹𝗲𝘃𝗮𝗻𝘁 𝘀𝗲𝗰𝘁𝗶𝗼𝗻𝘀 ✪ 𝗣𝗿𝗼𝘃𝗶𝗱𝗲 𝗱𝗲𝘁𝗮𝗶𝗹𝗲𝗱 𝗮𝗻𝘀…"
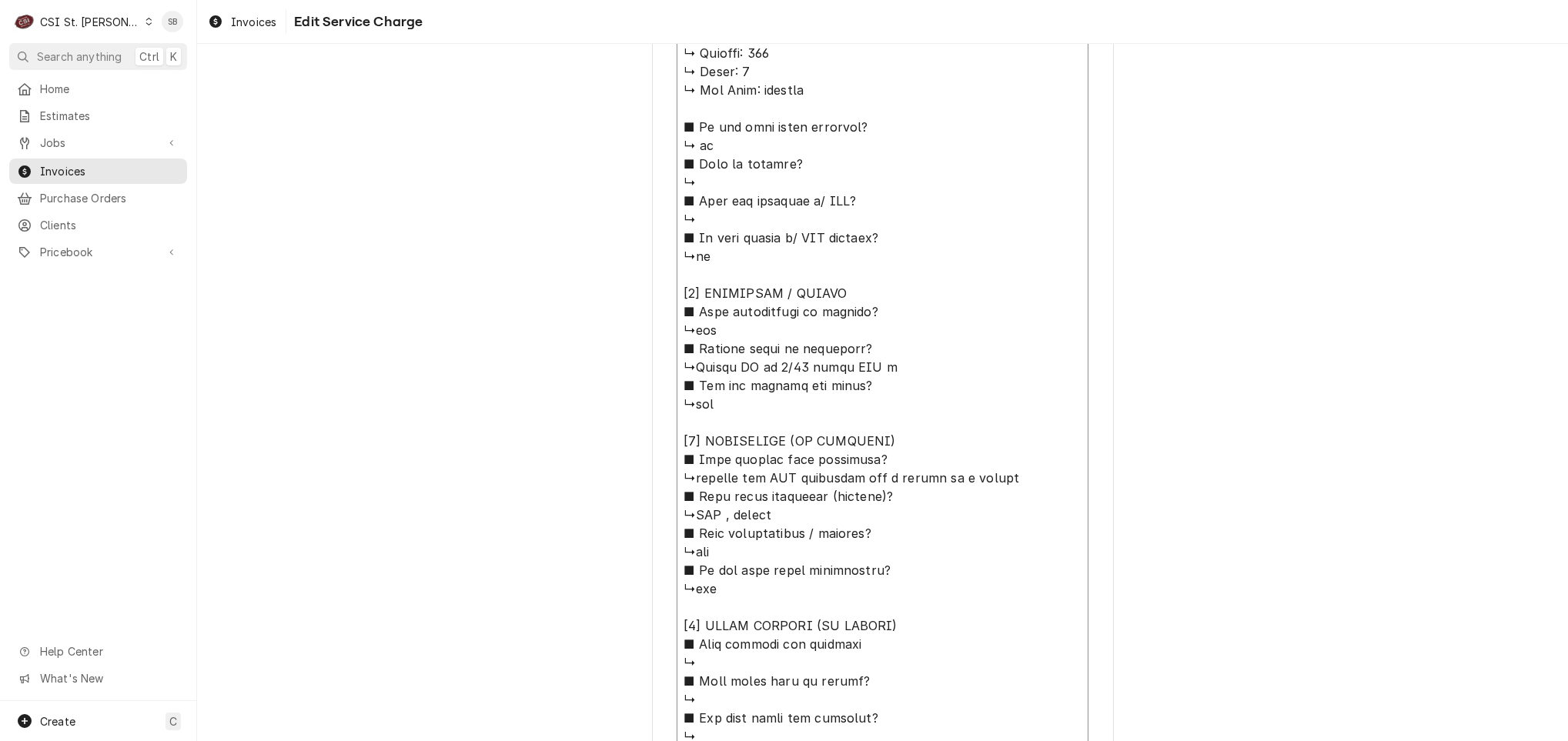
type textarea "x"
type textarea "⚠️ 𝗙𝗢𝗥𝗠 𝗜𝗡𝗦𝗧𝗥𝗨𝗖𝗧𝗜𝗢𝗡𝗦 ⚠️ ✪ 𝗖𝗼𝗺𝗽𝗹𝗲𝘁𝗲 𝗮𝗹𝗹 𝗿𝗲𝗹𝗲𝘃𝗮𝗻𝘁 𝘀𝗲𝗰𝘁𝗶𝗼𝗻𝘀 ✪ 𝗣𝗿𝗼𝘃𝗶𝗱𝗲 𝗱𝗲𝘁𝗮𝗶𝗹𝗲𝗱 𝗮𝗻𝘀…"
type textarea "x"
type textarea "⚠️ 𝗙𝗢𝗥𝗠 𝗜𝗡𝗦𝗧𝗥𝗨𝗖𝗧𝗜𝗢𝗡𝗦 ⚠️ ✪ 𝗖𝗼𝗺𝗽𝗹𝗲𝘁𝗲 𝗮𝗹𝗹 𝗿𝗲𝗹𝗲𝘃𝗮𝗻𝘁 𝘀𝗲𝗰𝘁𝗶𝗼𝗻𝘀 ✪ 𝗣𝗿𝗼𝘃𝗶𝗱𝗲 𝗱𝗲𝘁𝗮𝗶𝗹𝗲𝗱 𝗮𝗻𝘀…"
type textarea "x"
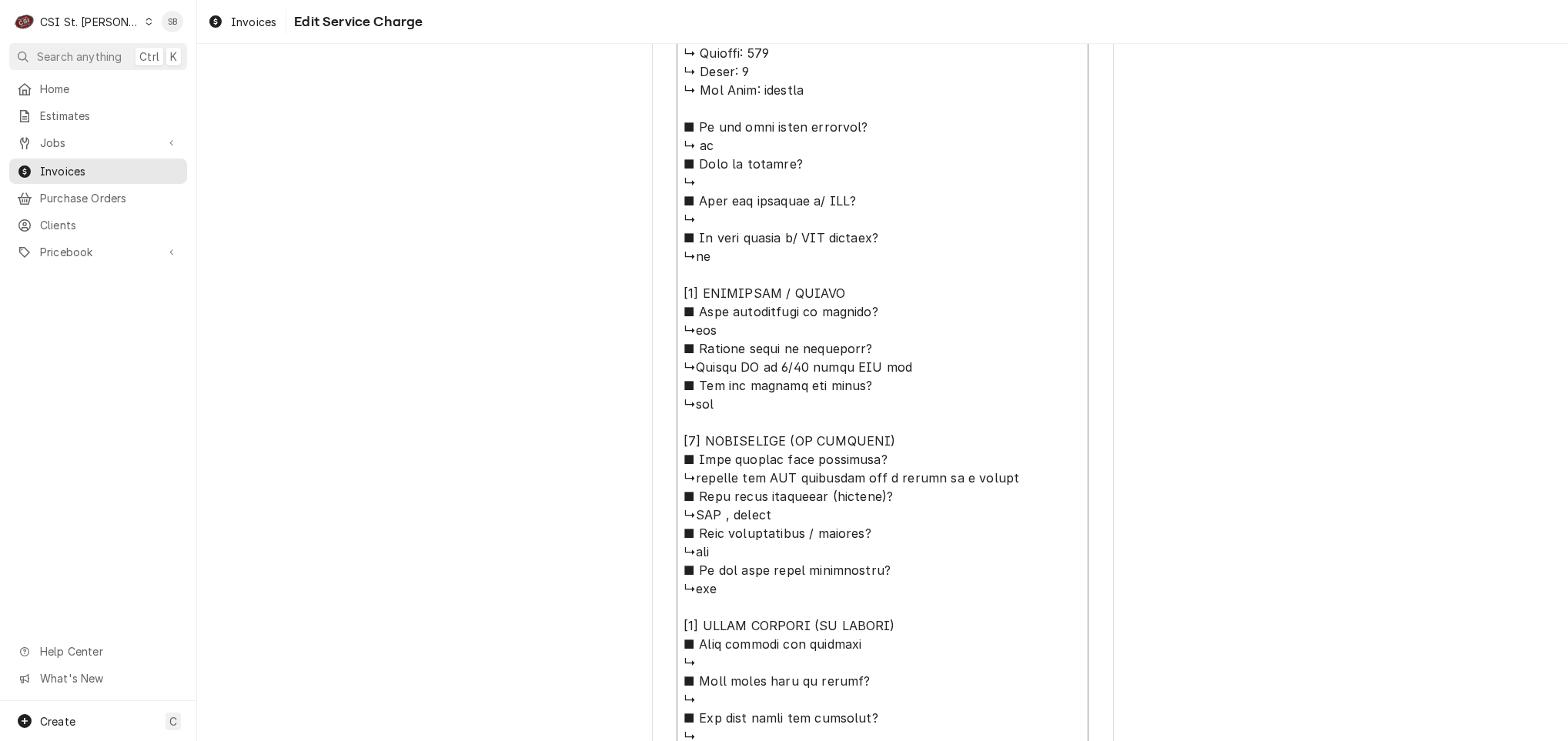
type textarea "⚠️ 𝗙𝗢𝗥𝗠 𝗜𝗡𝗦𝗧𝗥𝗨𝗖𝗧𝗜𝗢𝗡𝗦 ⚠️ ✪ 𝗖𝗼𝗺𝗽𝗹𝗲𝘁𝗲 𝗮𝗹𝗹 𝗿𝗲𝗹𝗲𝘃𝗮𝗻𝘁 𝘀𝗲𝗰𝘁𝗶𝗼𝗻𝘀 ✪ 𝗣𝗿𝗼𝘃𝗶𝗱𝗲 𝗱𝗲𝘁𝗮𝗶𝗹𝗲𝗱 𝗮𝗻𝘀…"
type textarea "x"
type textarea "⚠️ 𝗙𝗢𝗥𝗠 𝗜𝗡𝗦𝗧𝗥𝗨𝗖𝗧𝗜𝗢𝗡𝗦 ⚠️ ✪ 𝗖𝗼𝗺𝗽𝗹𝗲𝘁𝗲 𝗮𝗹𝗹 𝗿𝗲𝗹𝗲𝘃𝗮𝗻𝘁 𝘀𝗲𝗰𝘁𝗶𝗼𝗻𝘀 ✪ 𝗣𝗿𝗼𝘃𝗶𝗱𝗲 𝗱𝗲𝘁𝗮𝗶𝗹𝗲𝗱 𝗮𝗻𝘀…"
type textarea "x"
type textarea "⚠️ 𝗙𝗢𝗥𝗠 𝗜𝗡𝗦𝗧𝗥𝗨𝗖𝗧𝗜𝗢𝗡𝗦 ⚠️ ✪ 𝗖𝗼𝗺𝗽𝗹𝗲𝘁𝗲 𝗮𝗹𝗹 𝗿𝗲𝗹𝗲𝘃𝗮𝗻𝘁 𝘀𝗲𝗰𝘁𝗶𝗼𝗻𝘀 ✪ 𝗣𝗿𝗼𝘃𝗶𝗱𝗲 𝗱𝗲𝘁𝗮𝗶𝗹𝗲𝗱 𝗮𝗻𝘀…"
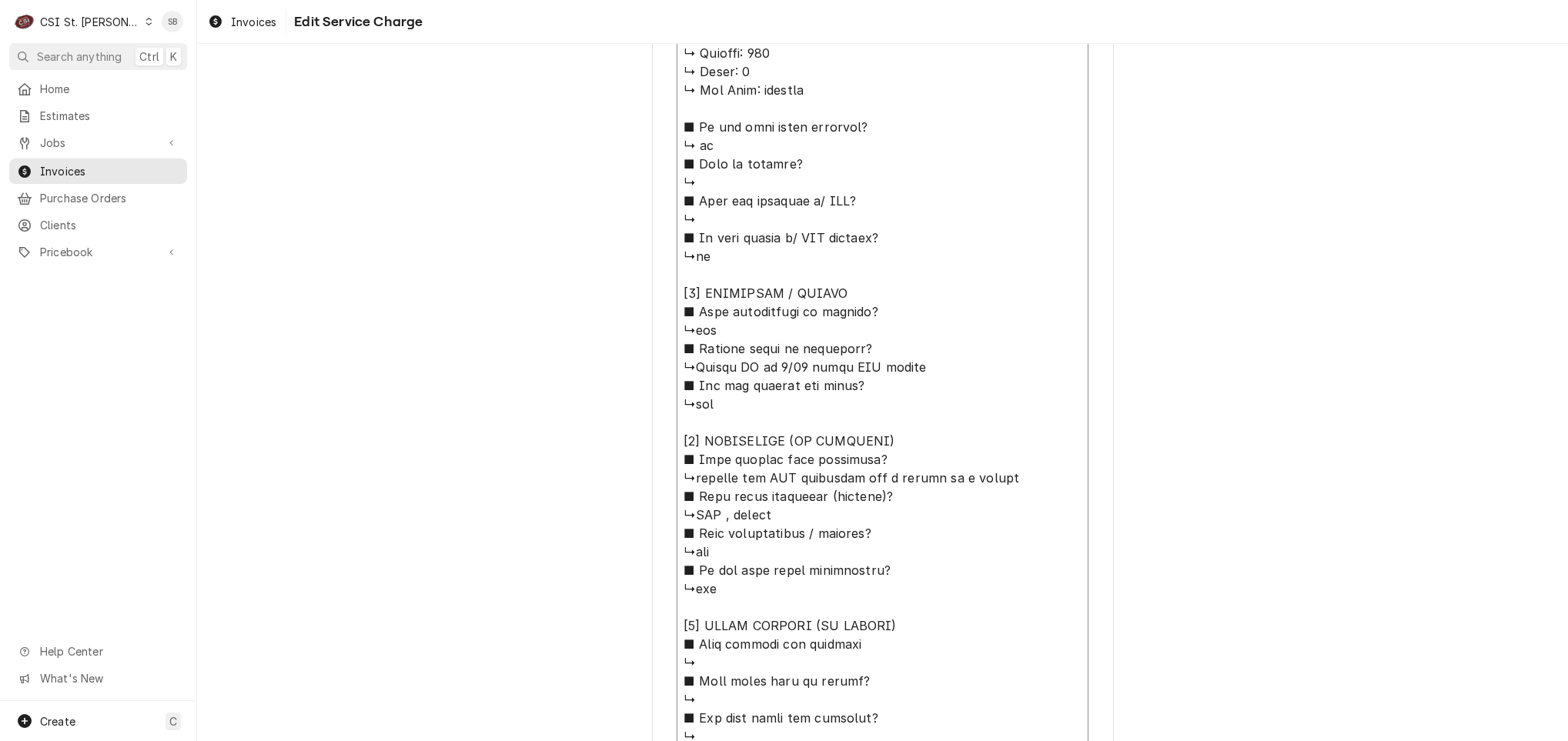
type textarea "x"
type textarea "⚠️ 𝗙𝗢𝗥𝗠 𝗜𝗡𝗦𝗧𝗥𝗨𝗖𝗧𝗜𝗢𝗡𝗦 ⚠️ ✪ 𝗖𝗼𝗺𝗽𝗹𝗲𝘁𝗲 𝗮𝗹𝗹 𝗿𝗲𝗹𝗲𝘃𝗮𝗻𝘁 𝘀𝗲𝗰𝘁𝗶𝗼𝗻𝘀 ✪ 𝗣𝗿𝗼𝘃𝗶𝗱𝗲 𝗱𝗲𝘁𝗮𝗶𝗹𝗲𝗱 𝗮𝗻𝘀…"
type textarea "x"
type textarea "⚠️ 𝗙𝗢𝗥𝗠 𝗜𝗡𝗦𝗧𝗥𝗨𝗖𝗧𝗜𝗢𝗡𝗦 ⚠️ ✪ 𝗖𝗼𝗺𝗽𝗹𝗲𝘁𝗲 𝗮𝗹𝗹 𝗿𝗲𝗹𝗲𝘃𝗮𝗻𝘁 𝘀𝗲𝗰𝘁𝗶𝗼𝗻𝘀 ✪ 𝗣𝗿𝗼𝘃𝗶𝗱𝗲 𝗱𝗲𝘁𝗮𝗶𝗹𝗲𝗱 𝗮𝗻𝘀…"
type textarea "x"
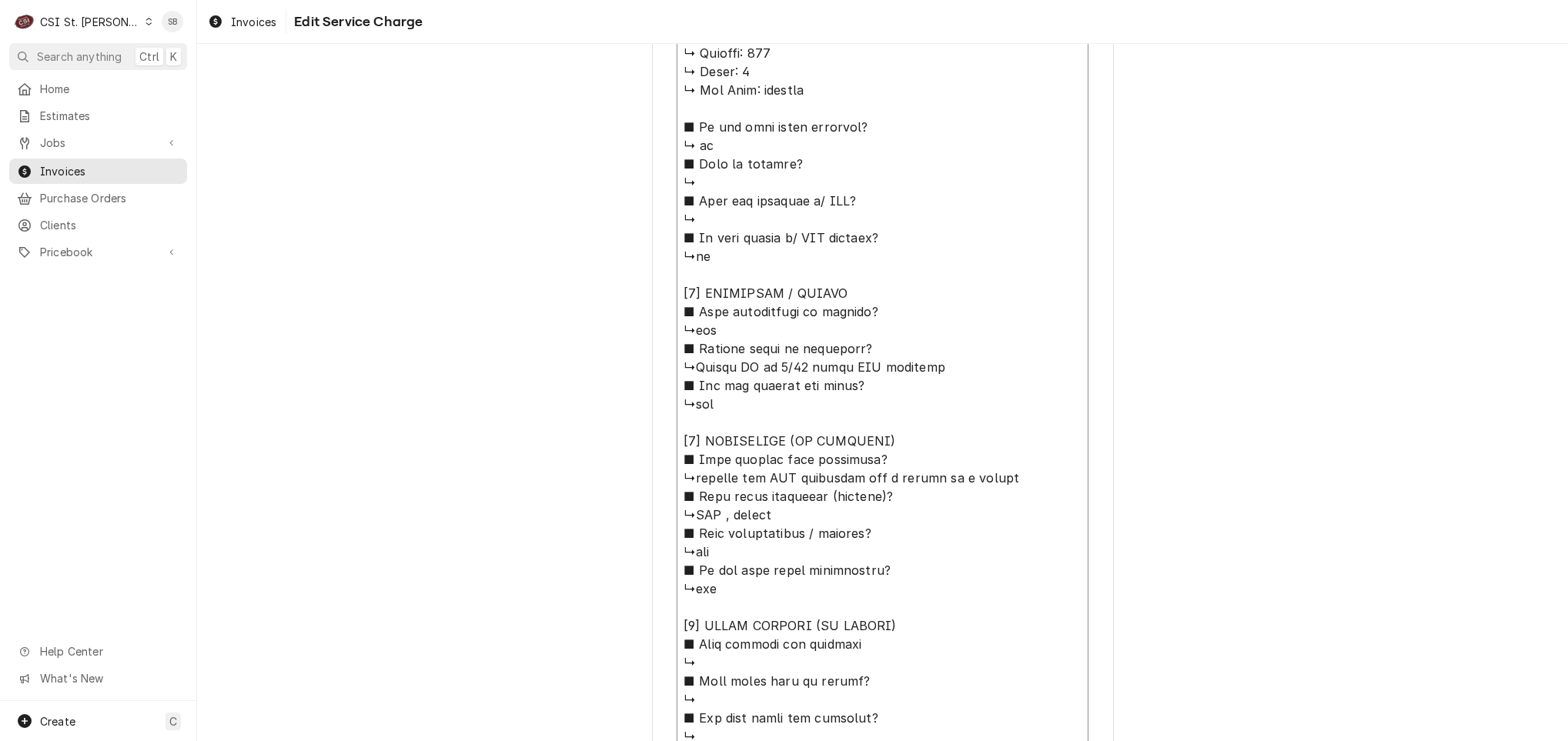
type textarea "⚠️ 𝗙𝗢𝗥𝗠 𝗜𝗡𝗦𝗧𝗥𝗨𝗖𝗧𝗜𝗢𝗡𝗦 ⚠️ ✪ 𝗖𝗼𝗺𝗽𝗹𝗲𝘁𝗲 𝗮𝗹𝗹 𝗿𝗲𝗹𝗲𝘃𝗮𝗻𝘁 𝘀𝗲𝗰𝘁𝗶𝗼𝗻𝘀 ✪ 𝗣𝗿𝗼𝘃𝗶𝗱𝗲 𝗱𝗲𝘁𝗮𝗶𝗹𝗲𝗱 𝗮𝗻𝘀…"
type textarea "x"
type textarea "⚠️ 𝗙𝗢𝗥𝗠 𝗜𝗡𝗦𝗧𝗥𝗨𝗖𝗧𝗜𝗢𝗡𝗦 ⚠️ ✪ 𝗖𝗼𝗺𝗽𝗹𝗲𝘁𝗲 𝗮𝗹𝗹 𝗿𝗲𝗹𝗲𝘃𝗮𝗻𝘁 𝘀𝗲𝗰𝘁𝗶𝗼𝗻𝘀 ✪ 𝗣𝗿𝗼𝘃𝗶𝗱𝗲 𝗱𝗲𝘁𝗮𝗶𝗹𝗲𝗱 𝗮𝗻𝘀…"
type textarea "x"
type textarea "⚠️ 𝗙𝗢𝗥𝗠 𝗜𝗡𝗦𝗧𝗥𝗨𝗖𝗧𝗜𝗢𝗡𝗦 ⚠️ ✪ 𝗖𝗼𝗺𝗽𝗹𝗲𝘁𝗲 𝗮𝗹𝗹 𝗿𝗲𝗹𝗲𝘃𝗮𝗻𝘁 𝘀𝗲𝗰𝘁𝗶𝗼𝗻𝘀 ✪ 𝗣𝗿𝗼𝘃𝗶𝗱𝗲 𝗱𝗲𝘁𝗮𝗶𝗹𝗲𝗱 𝗮𝗻𝘀…"
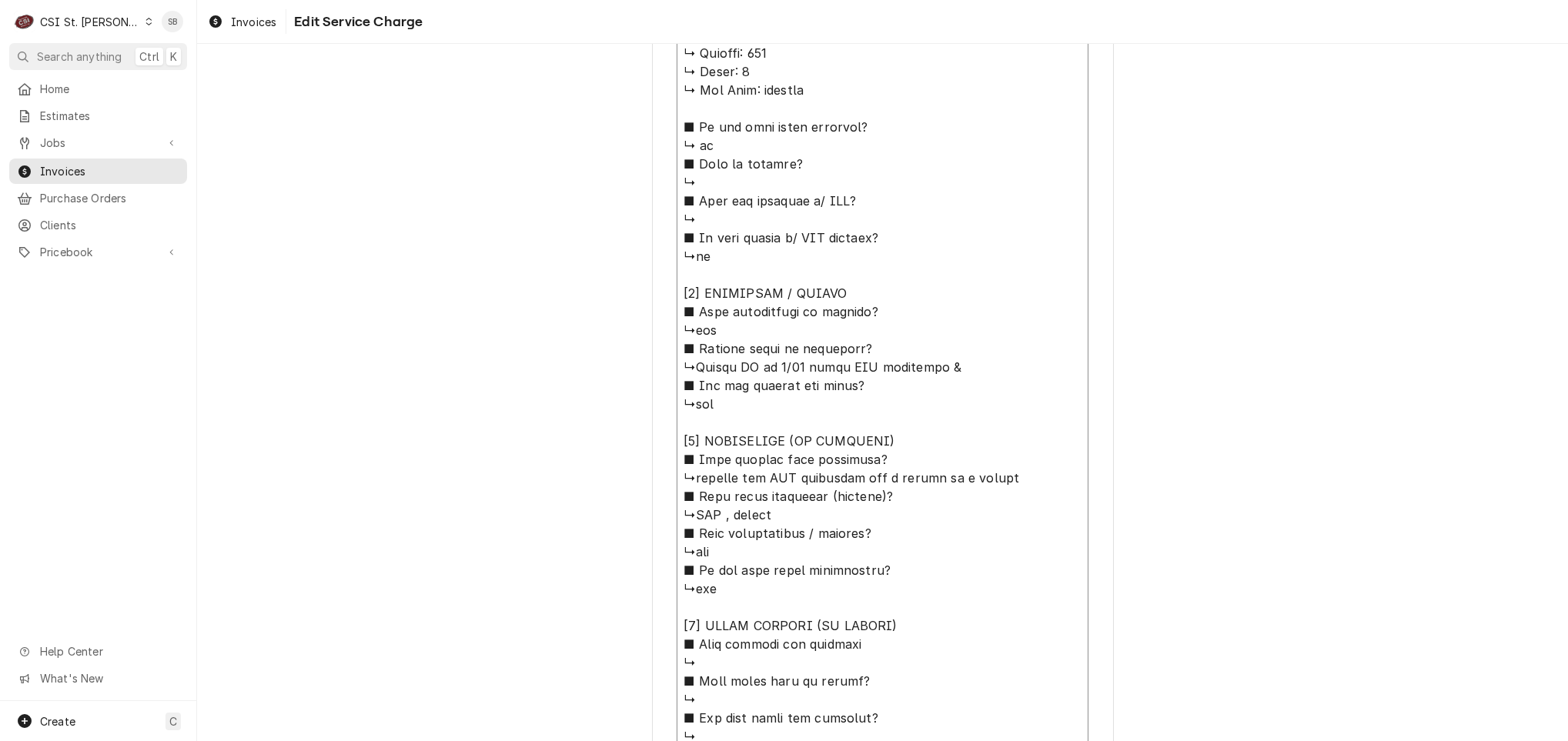
type textarea "x"
type textarea "⚠️ 𝗙𝗢𝗥𝗠 𝗜𝗡𝗦𝗧𝗥𝗨𝗖𝗧𝗜𝗢𝗡𝗦 ⚠️ ✪ 𝗖𝗼𝗺𝗽𝗹𝗲𝘁𝗲 𝗮𝗹𝗹 𝗿𝗲𝗹𝗲𝘃𝗮𝗻𝘁 𝘀𝗲𝗰𝘁𝗶𝗼𝗻𝘀 ✪ 𝗣𝗿𝗼𝘃𝗶𝗱𝗲 𝗱𝗲𝘁𝗮𝗶𝗹𝗲𝗱 𝗮𝗻𝘀…"
type textarea "x"
type textarea "⚠️ 𝗙𝗢𝗥𝗠 𝗜𝗡𝗦𝗧𝗥𝗨𝗖𝗧𝗜𝗢𝗡𝗦 ⚠️ ✪ 𝗖𝗼𝗺𝗽𝗹𝗲𝘁𝗲 𝗮𝗹𝗹 𝗿𝗲𝗹𝗲𝘃𝗮𝗻𝘁 𝘀𝗲𝗰𝘁𝗶𝗼𝗻𝘀 ✪ 𝗣𝗿𝗼𝘃𝗶𝗱𝗲 𝗱𝗲𝘁𝗮𝗶𝗹𝗲𝗱 𝗮𝗻𝘀…"
type textarea "x"
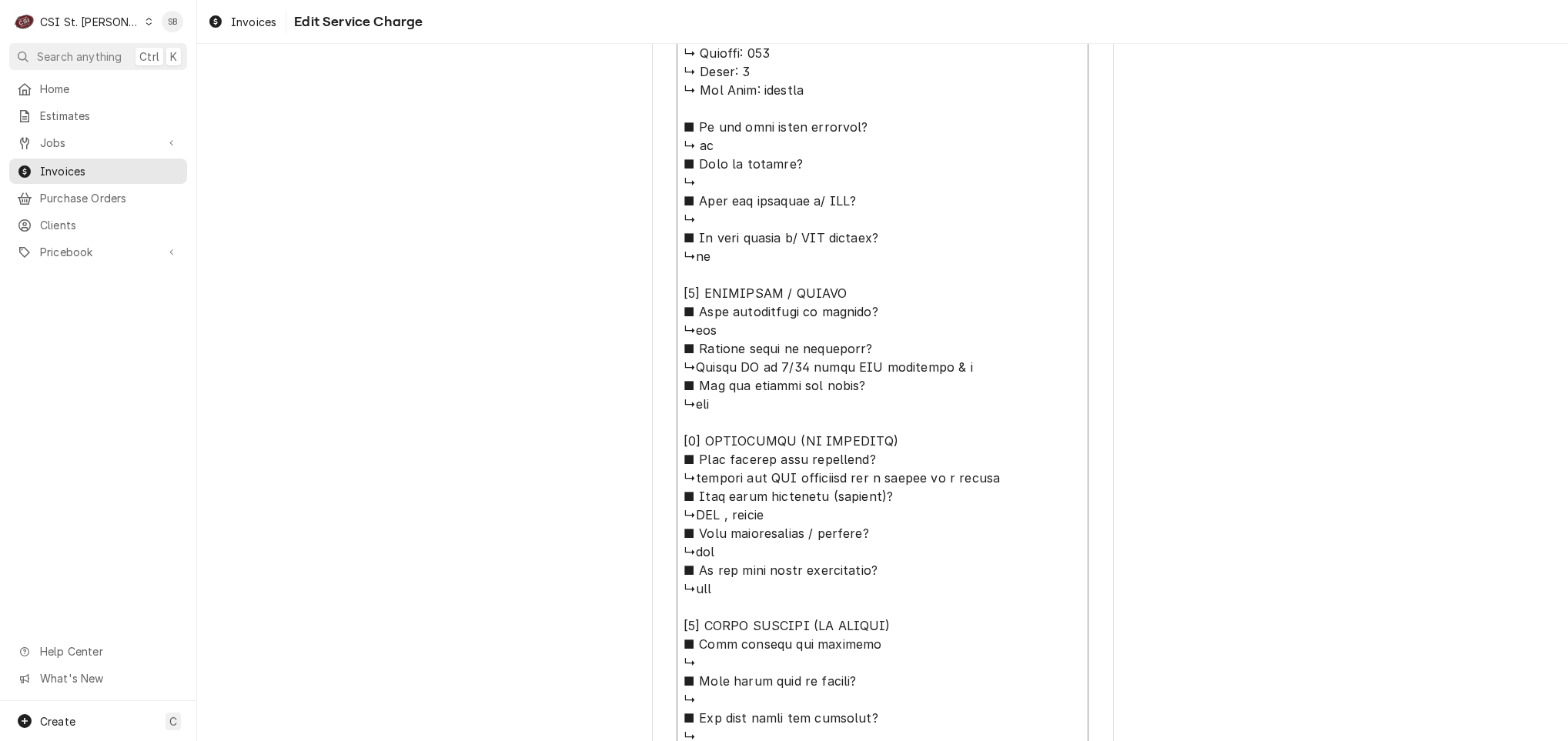
type textarea "⚠️ 𝗙𝗢𝗥𝗠 𝗜𝗡𝗦𝗧𝗥𝗨𝗖𝗧𝗜𝗢𝗡𝗦 ⚠️ ✪ 𝗖𝗼𝗺𝗽𝗹𝗲𝘁𝗲 𝗮𝗹𝗹 𝗿𝗲𝗹𝗲𝘃𝗮𝗻𝘁 𝘀𝗲𝗰𝘁𝗶𝗼𝗻𝘀 ✪ 𝗣𝗿𝗼𝘃𝗶𝗱𝗲 𝗱𝗲𝘁𝗮𝗶𝗹𝗲𝗱 𝗮𝗻𝘀…"
type textarea "x"
type textarea "⚠️ 𝗙𝗢𝗥𝗠 𝗜𝗡𝗦𝗧𝗥𝗨𝗖𝗧𝗜𝗢𝗡𝗦 ⚠️ ✪ 𝗖𝗼𝗺𝗽𝗹𝗲𝘁𝗲 𝗮𝗹𝗹 𝗿𝗲𝗹𝗲𝘃𝗮𝗻𝘁 𝘀𝗲𝗰𝘁𝗶𝗼𝗻𝘀 ✪ 𝗣𝗿𝗼𝘃𝗶𝗱𝗲 𝗱𝗲𝘁𝗮𝗶𝗹𝗲𝗱 𝗮𝗻𝘀…"
type textarea "x"
type textarea "⚠️ 𝗙𝗢𝗥𝗠 𝗜𝗡𝗦𝗧𝗥𝗨𝗖𝗧𝗜𝗢𝗡𝗦 ⚠️ ✪ 𝗖𝗼𝗺𝗽𝗹𝗲𝘁𝗲 𝗮𝗹𝗹 𝗿𝗲𝗹𝗲𝘃𝗮𝗻𝘁 𝘀𝗲𝗰𝘁𝗶𝗼𝗻𝘀 ✪ 𝗣𝗿𝗼𝘃𝗶𝗱𝗲 𝗱𝗲𝘁𝗮𝗶𝗹𝗲𝗱 𝗮𝗻𝘀…"
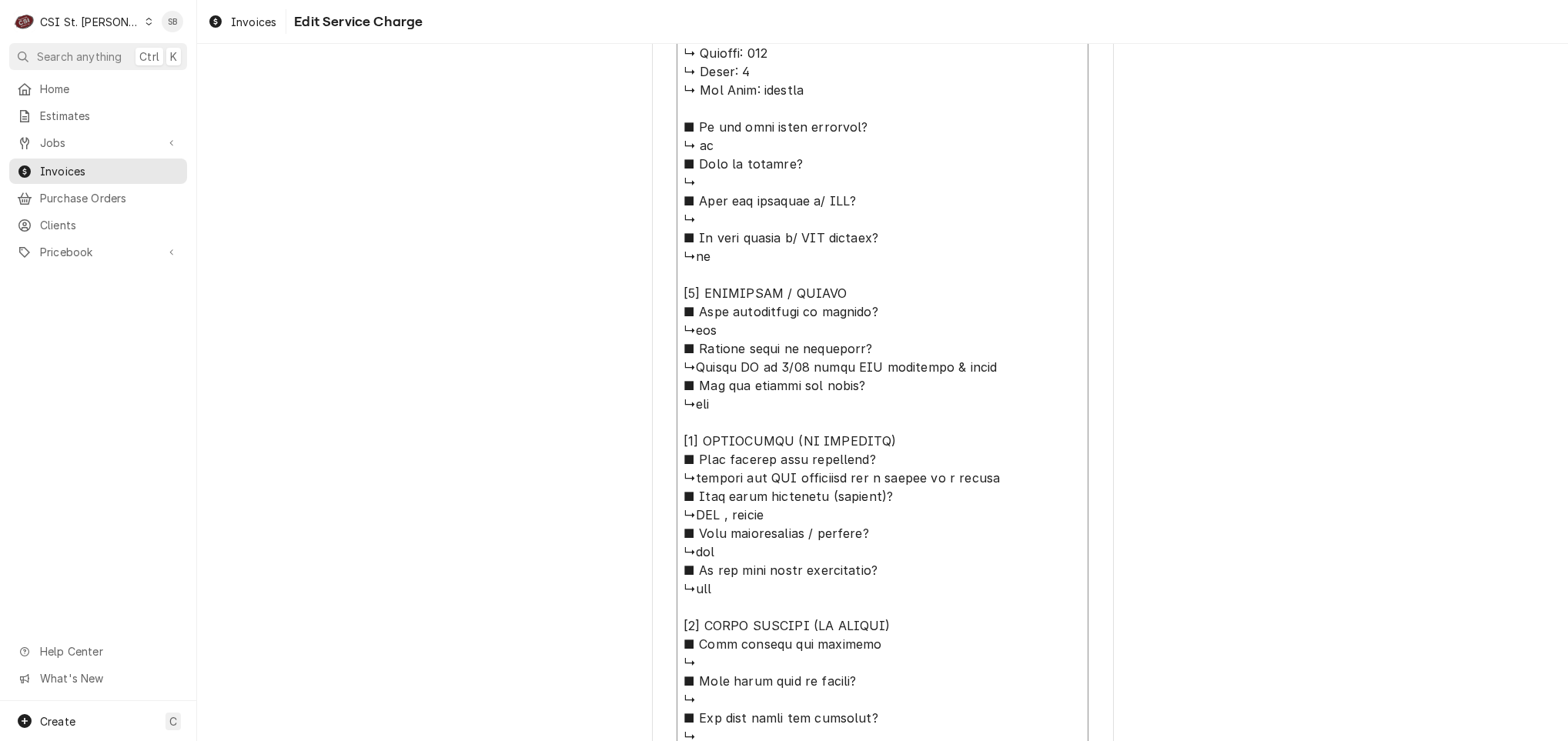
type textarea "x"
type textarea "⚠️ 𝗙𝗢𝗥𝗠 𝗜𝗡𝗦𝗧𝗥𝗨𝗖𝗧𝗜𝗢𝗡𝗦 ⚠️ ✪ 𝗖𝗼𝗺𝗽𝗹𝗲𝘁𝗲 𝗮𝗹𝗹 𝗿𝗲𝗹𝗲𝘃𝗮𝗻𝘁 𝘀𝗲𝗰𝘁𝗶𝗼𝗻𝘀 ✪ 𝗣𝗿𝗼𝘃𝗶𝗱𝗲 𝗱𝗲𝘁𝗮𝗶𝗹𝗲𝗱 𝗮𝗻𝘀…"
type textarea "x"
type textarea "⚠️ 𝗙𝗢𝗥𝗠 𝗜𝗡𝗦𝗧𝗥𝗨𝗖𝗧𝗜𝗢𝗡𝗦 ⚠️ ✪ 𝗖𝗼𝗺𝗽𝗹𝗲𝘁𝗲 𝗮𝗹𝗹 𝗿𝗲𝗹𝗲𝘃𝗮𝗻𝘁 𝘀𝗲𝗰𝘁𝗶𝗼𝗻𝘀 ✪ 𝗣𝗿𝗼𝘃𝗶𝗱𝗲 𝗱𝗲𝘁𝗮𝗶𝗹𝗲𝗱 𝗮𝗻𝘀…"
type textarea "x"
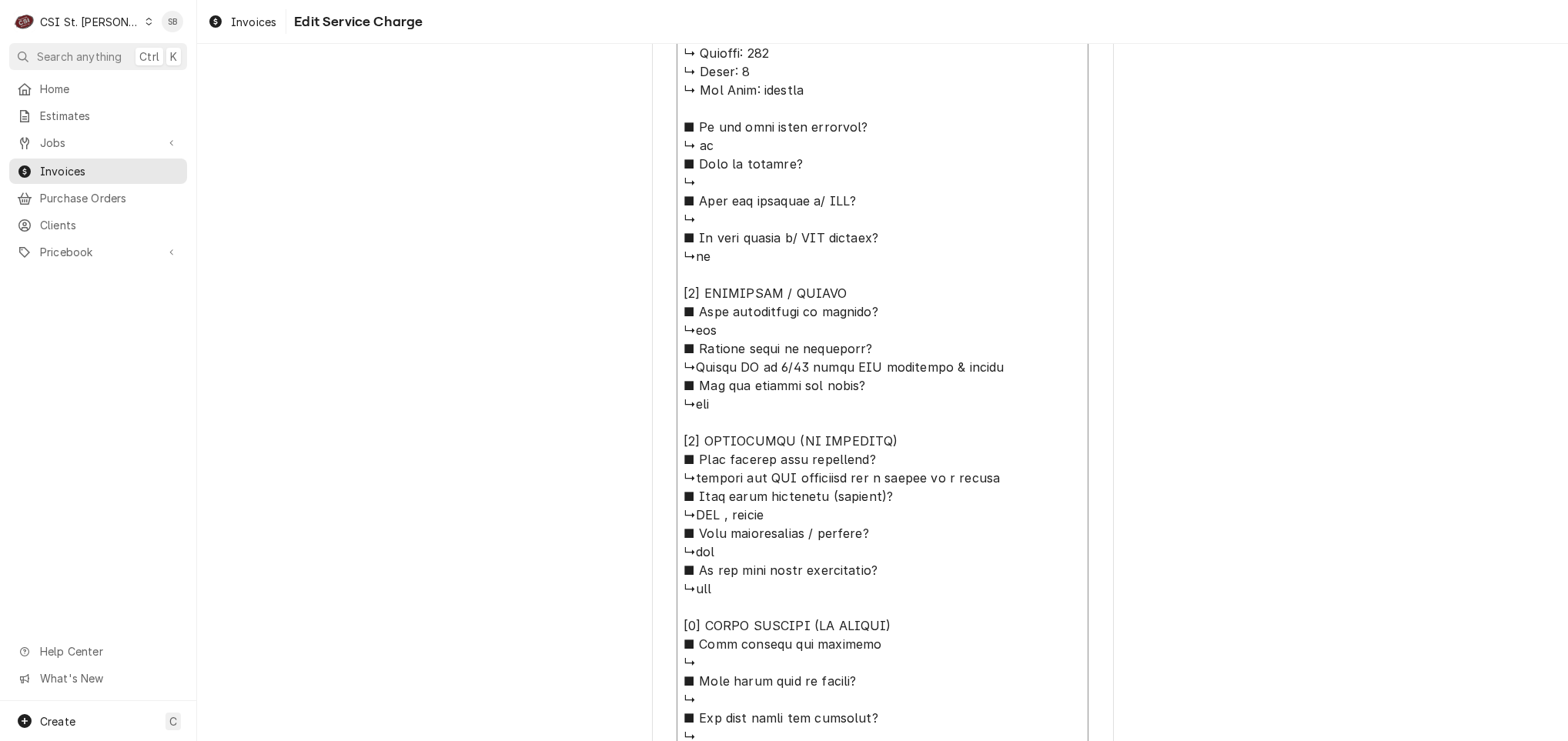
type textarea "⚠️ 𝗙𝗢𝗥𝗠 𝗜𝗡𝗦𝗧𝗥𝗨𝗖𝗧𝗜𝗢𝗡𝗦 ⚠️ ✪ 𝗖𝗼𝗺𝗽𝗹𝗲𝘁𝗲 𝗮𝗹𝗹 𝗿𝗲𝗹𝗲𝘃𝗮𝗻𝘁 𝘀𝗲𝗰𝘁𝗶𝗼𝗻𝘀 ✪ 𝗣𝗿𝗼𝘃𝗶𝗱𝗲 𝗱𝗲𝘁𝗮𝗶𝗹𝗲𝗱 𝗮𝗻𝘀…"
type textarea "x"
type textarea "⚠️ 𝗙𝗢𝗥𝗠 𝗜𝗡𝗦𝗧𝗥𝗨𝗖𝗧𝗜𝗢𝗡𝗦 ⚠️ ✪ 𝗖𝗼𝗺𝗽𝗹𝗲𝘁𝗲 𝗮𝗹𝗹 𝗿𝗲𝗹𝗲𝘃𝗮𝗻𝘁 𝘀𝗲𝗰𝘁𝗶𝗼𝗻𝘀 ✪ 𝗣𝗿𝗼𝘃𝗶𝗱𝗲 𝗱𝗲𝘁𝗮𝗶𝗹𝗲𝗱 𝗮𝗻𝘀…"
type textarea "x"
type textarea "⚠️ 𝗙𝗢𝗥𝗠 𝗜𝗡𝗦𝗧𝗥𝗨𝗖𝗧𝗜𝗢𝗡𝗦 ⚠️ ✪ 𝗖𝗼𝗺𝗽𝗹𝗲𝘁𝗲 𝗮𝗹𝗹 𝗿𝗲𝗹𝗲𝘃𝗮𝗻𝘁 𝘀𝗲𝗰𝘁𝗶𝗼𝗻𝘀 ✪ 𝗣𝗿𝗼𝘃𝗶𝗱𝗲 𝗱𝗲𝘁𝗮𝗶𝗹𝗲𝗱 𝗮𝗻𝘀…"
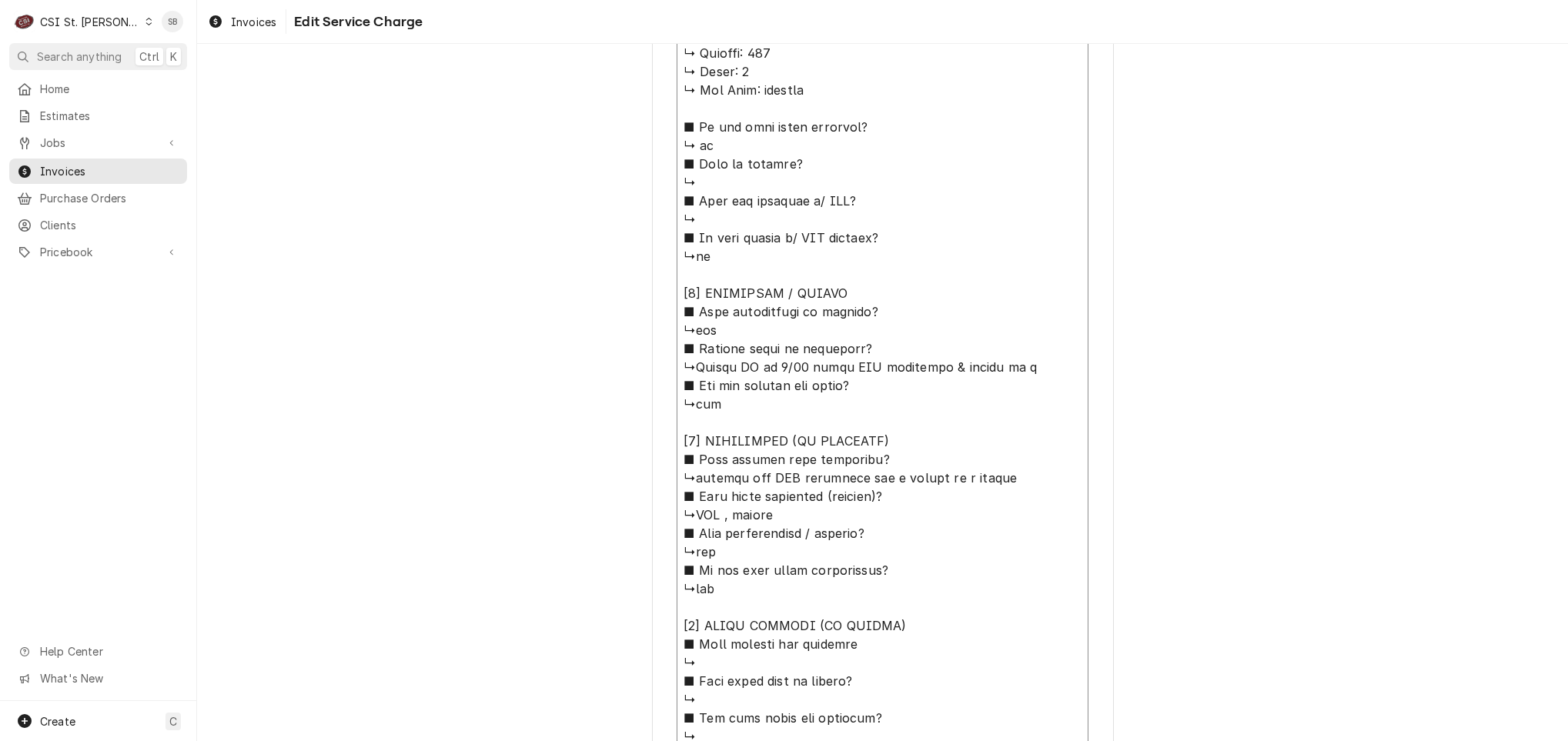
type textarea "x"
type textarea "⚠️ 𝗙𝗢𝗥𝗠 𝗜𝗡𝗦𝗧𝗥𝗨𝗖𝗧𝗜𝗢𝗡𝗦 ⚠️ ✪ 𝗖𝗼𝗺𝗽𝗹𝗲𝘁𝗲 𝗮𝗹𝗹 𝗿𝗲𝗹𝗲𝘃𝗮𝗻𝘁 𝘀𝗲𝗰𝘁𝗶𝗼𝗻𝘀 ✪ 𝗣𝗿𝗼𝘃𝗶𝗱𝗲 𝗱𝗲𝘁𝗮𝗶𝗹𝗲𝗱 𝗮𝗻𝘀…"
type textarea "x"
type textarea "⚠️ 𝗙𝗢𝗥𝗠 𝗜𝗡𝗦𝗧𝗥𝗨𝗖𝗧𝗜𝗢𝗡𝗦 ⚠️ ✪ 𝗖𝗼𝗺𝗽𝗹𝗲𝘁𝗲 𝗮𝗹𝗹 𝗿𝗲𝗹𝗲𝘃𝗮𝗻𝘁 𝘀𝗲𝗰𝘁𝗶𝗼𝗻𝘀 ✪ 𝗣𝗿𝗼𝘃𝗶𝗱𝗲 𝗱𝗲𝘁𝗮𝗶𝗹𝗲𝗱 𝗮𝗻𝘀…"
type textarea "x"
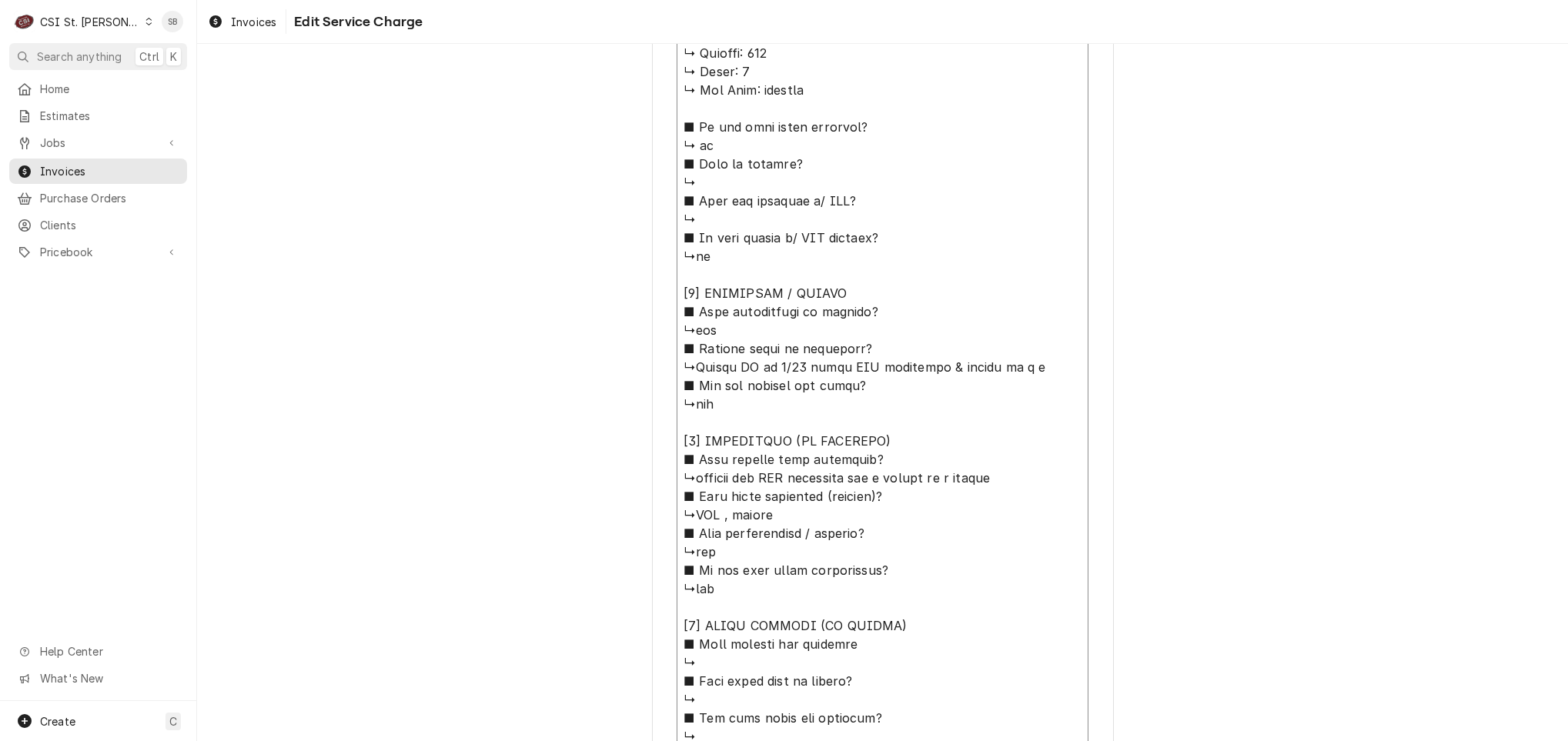
type textarea "⚠️ 𝗙𝗢𝗥𝗠 𝗜𝗡𝗦𝗧𝗥𝗨𝗖𝗧𝗜𝗢𝗡𝗦 ⚠️ ✪ 𝗖𝗼𝗺𝗽𝗹𝗲𝘁𝗲 𝗮𝗹𝗹 𝗿𝗲𝗹𝗲𝘃𝗮𝗻𝘁 𝘀𝗲𝗰𝘁𝗶𝗼𝗻𝘀 ✪ 𝗣𝗿𝗼𝘃𝗶𝗱𝗲 𝗱𝗲𝘁𝗮𝗶𝗹𝗲𝗱 𝗮𝗻𝘀…"
type textarea "x"
type textarea "⚠️ 𝗙𝗢𝗥𝗠 𝗜𝗡𝗦𝗧𝗥𝗨𝗖𝗧𝗜𝗢𝗡𝗦 ⚠️ ✪ 𝗖𝗼𝗺𝗽𝗹𝗲𝘁𝗲 𝗮𝗹𝗹 𝗿𝗲𝗹𝗲𝘃𝗮𝗻𝘁 𝘀𝗲𝗰𝘁𝗶𝗼𝗻𝘀 ✪ 𝗣𝗿𝗼𝘃𝗶𝗱𝗲 𝗱𝗲𝘁𝗮𝗶𝗹𝗲𝗱 𝗮𝗻𝘀…"
type textarea "x"
type textarea "⚠️ 𝗙𝗢𝗥𝗠 𝗜𝗡𝗦𝗧𝗥𝗨𝗖𝗧𝗜𝗢𝗡𝗦 ⚠️ ✪ 𝗖𝗼𝗺𝗽𝗹𝗲𝘁𝗲 𝗮𝗹𝗹 𝗿𝗲𝗹𝗲𝘃𝗮𝗻𝘁 𝘀𝗲𝗰𝘁𝗶𝗼𝗻𝘀 ✪ 𝗣𝗿𝗼𝘃𝗶𝗱𝗲 𝗱𝗲𝘁𝗮𝗶𝗹𝗲𝗱 𝗮𝗻𝘀…"
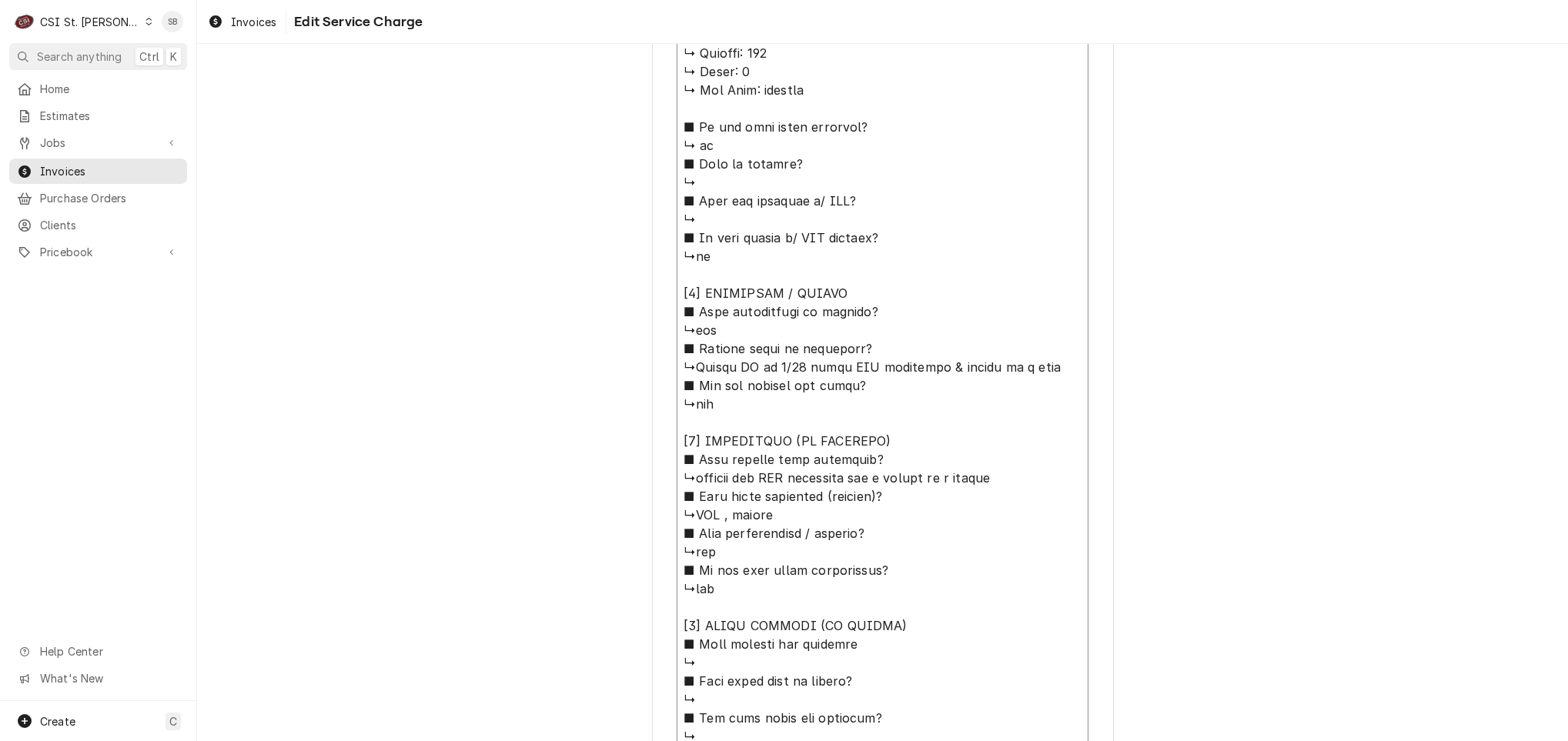
type textarea "x"
type textarea "⚠️ 𝗙𝗢𝗥𝗠 𝗜𝗡𝗦𝗧𝗥𝗨𝗖𝗧𝗜𝗢𝗡𝗦 ⚠️ ✪ 𝗖𝗼𝗺𝗽𝗹𝗲𝘁𝗲 𝗮𝗹𝗹 𝗿𝗲𝗹𝗲𝘃𝗮𝗻𝘁 𝘀𝗲𝗰𝘁𝗶𝗼𝗻𝘀 ✪ 𝗣𝗿𝗼𝘃𝗶𝗱𝗲 𝗱𝗲𝘁𝗮𝗶𝗹𝗲𝗱 𝗮𝗻𝘀…"
type textarea "x"
type textarea "⚠️ 𝗙𝗢𝗥𝗠 𝗜𝗡𝗦𝗧𝗥𝗨𝗖𝗧𝗜𝗢𝗡𝗦 ⚠️ ✪ 𝗖𝗼𝗺𝗽𝗹𝗲𝘁𝗲 𝗮𝗹𝗹 𝗿𝗲𝗹𝗲𝘃𝗮𝗻𝘁 𝘀𝗲𝗰𝘁𝗶𝗼𝗻𝘀 ✪ 𝗣𝗿𝗼𝘃𝗶𝗱𝗲 𝗱𝗲𝘁𝗮𝗶𝗹𝗲𝗱 𝗮𝗻𝘀…"
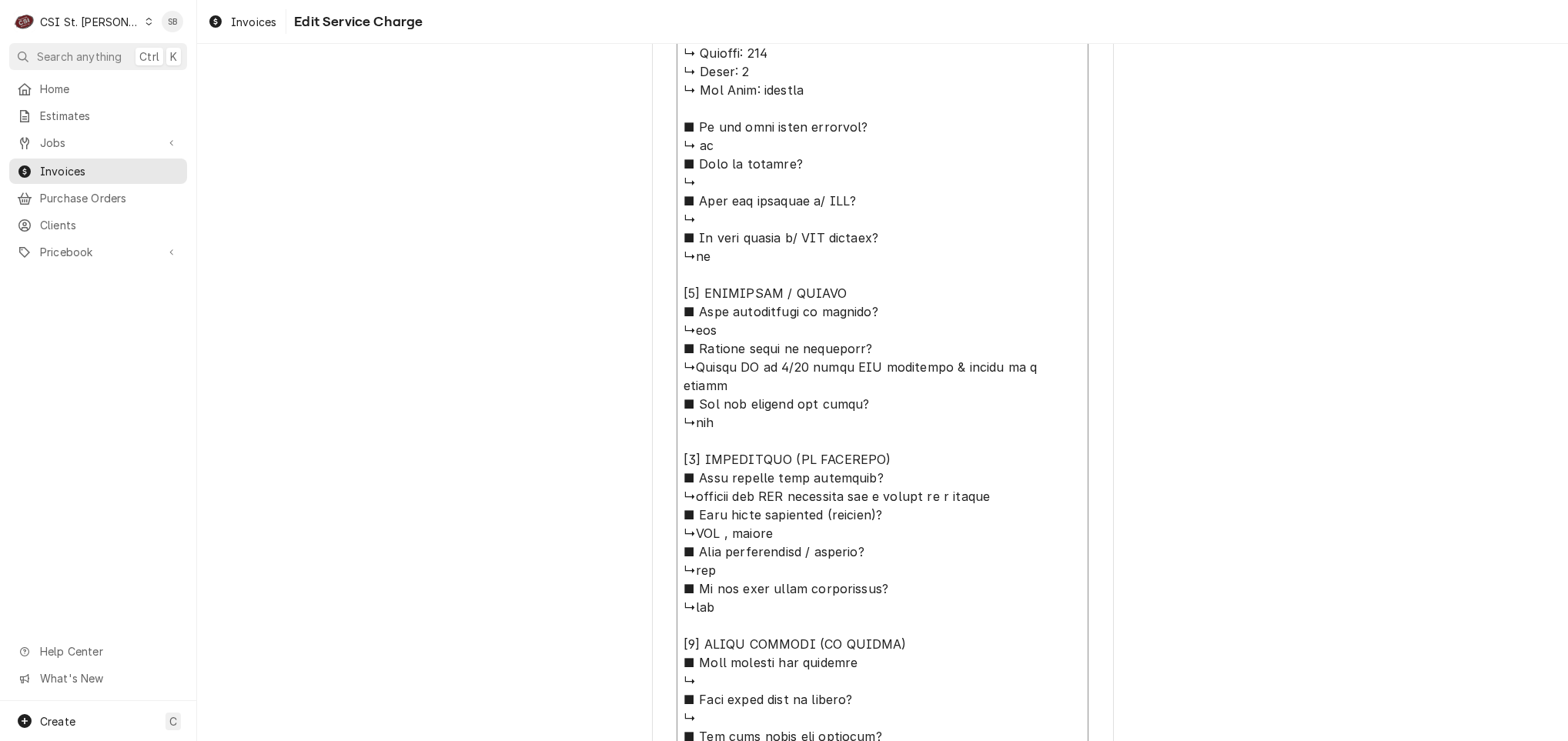
type textarea "x"
type textarea "⚠️ 𝗙𝗢𝗥𝗠 𝗜𝗡𝗦𝗧𝗥𝗨𝗖𝗧𝗜𝗢𝗡𝗦 ⚠️ ✪ 𝗖𝗼𝗺𝗽𝗹𝗲𝘁𝗲 𝗮𝗹𝗹 𝗿𝗲𝗹𝗲𝘃𝗮𝗻𝘁 𝘀𝗲𝗰𝘁𝗶𝗼𝗻𝘀 ✪ 𝗣𝗿𝗼𝘃𝗶𝗱𝗲 𝗱𝗲𝘁𝗮𝗶𝗹𝗲𝗱 𝗮𝗻𝘀…"
type textarea "x"
type textarea "⚠️ 𝗙𝗢𝗥𝗠 𝗜𝗡𝗦𝗧𝗥𝗨𝗖𝗧𝗜𝗢𝗡𝗦 ⚠️ ✪ 𝗖𝗼𝗺𝗽𝗹𝗲𝘁𝗲 𝗮𝗹𝗹 𝗿𝗲𝗹𝗲𝘃𝗮𝗻𝘁 𝘀𝗲𝗰𝘁𝗶𝗼𝗻𝘀 ✪ 𝗣𝗿𝗼𝘃𝗶𝗱𝗲 𝗱𝗲𝘁𝗮𝗶𝗹𝗲𝗱 𝗮𝗻𝘀…"
type textarea "x"
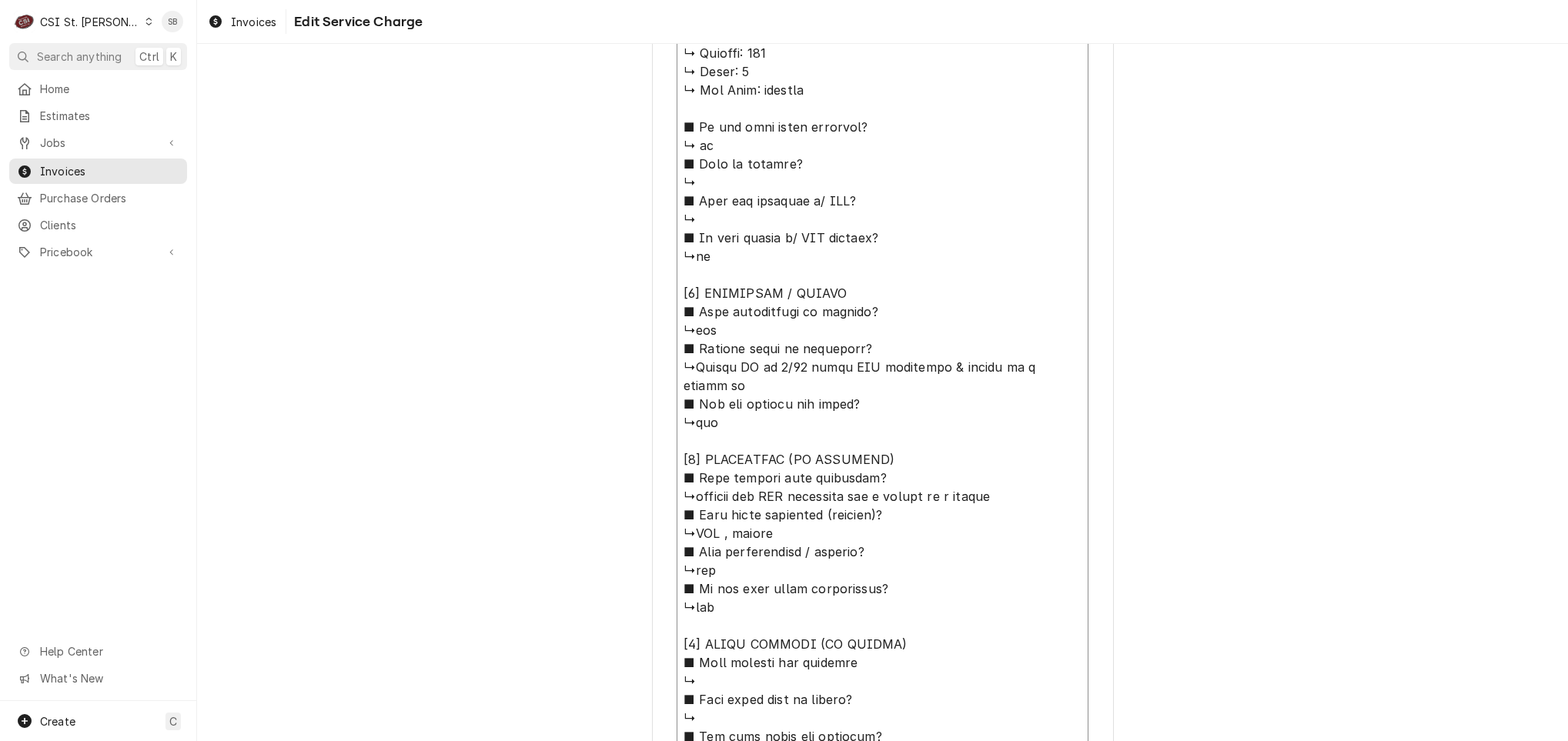
type textarea "⚠️ 𝗙𝗢𝗥𝗠 𝗜𝗡𝗦𝗧𝗥𝗨𝗖𝗧𝗜𝗢𝗡𝗦 ⚠️ ✪ 𝗖𝗼𝗺𝗽𝗹𝗲𝘁𝗲 𝗮𝗹𝗹 𝗿𝗲𝗹𝗲𝘃𝗮𝗻𝘁 𝘀𝗲𝗰𝘁𝗶𝗼𝗻𝘀 ✪ 𝗣𝗿𝗼𝘃𝗶𝗱𝗲 𝗱𝗲𝘁𝗮𝗶𝗹𝗲𝗱 𝗮𝗻𝘀…"
type textarea "x"
type textarea "⚠️ 𝗙𝗢𝗥𝗠 𝗜𝗡𝗦𝗧𝗥𝗨𝗖𝗧𝗜𝗢𝗡𝗦 ⚠️ ✪ 𝗖𝗼𝗺𝗽𝗹𝗲𝘁𝗲 𝗮𝗹𝗹 𝗿𝗲𝗹𝗲𝘃𝗮𝗻𝘁 𝘀𝗲𝗰𝘁𝗶𝗼𝗻𝘀 ✪ 𝗣𝗿𝗼𝘃𝗶𝗱𝗲 𝗱𝗲𝘁𝗮𝗶𝗹𝗲𝗱 𝗮𝗻𝘀…"
type textarea "x"
type textarea "⚠️ 𝗙𝗢𝗥𝗠 𝗜𝗡𝗦𝗧𝗥𝗨𝗖𝗧𝗜𝗢𝗡𝗦 ⚠️ ✪ 𝗖𝗼𝗺𝗽𝗹𝗲𝘁𝗲 𝗮𝗹𝗹 𝗿𝗲𝗹𝗲𝘃𝗮𝗻𝘁 𝘀𝗲𝗰𝘁𝗶𝗼𝗻𝘀 ✪ 𝗣𝗿𝗼𝘃𝗶𝗱𝗲 𝗱𝗲𝘁𝗮𝗶𝗹𝗲𝗱 𝗮𝗻𝘀…"
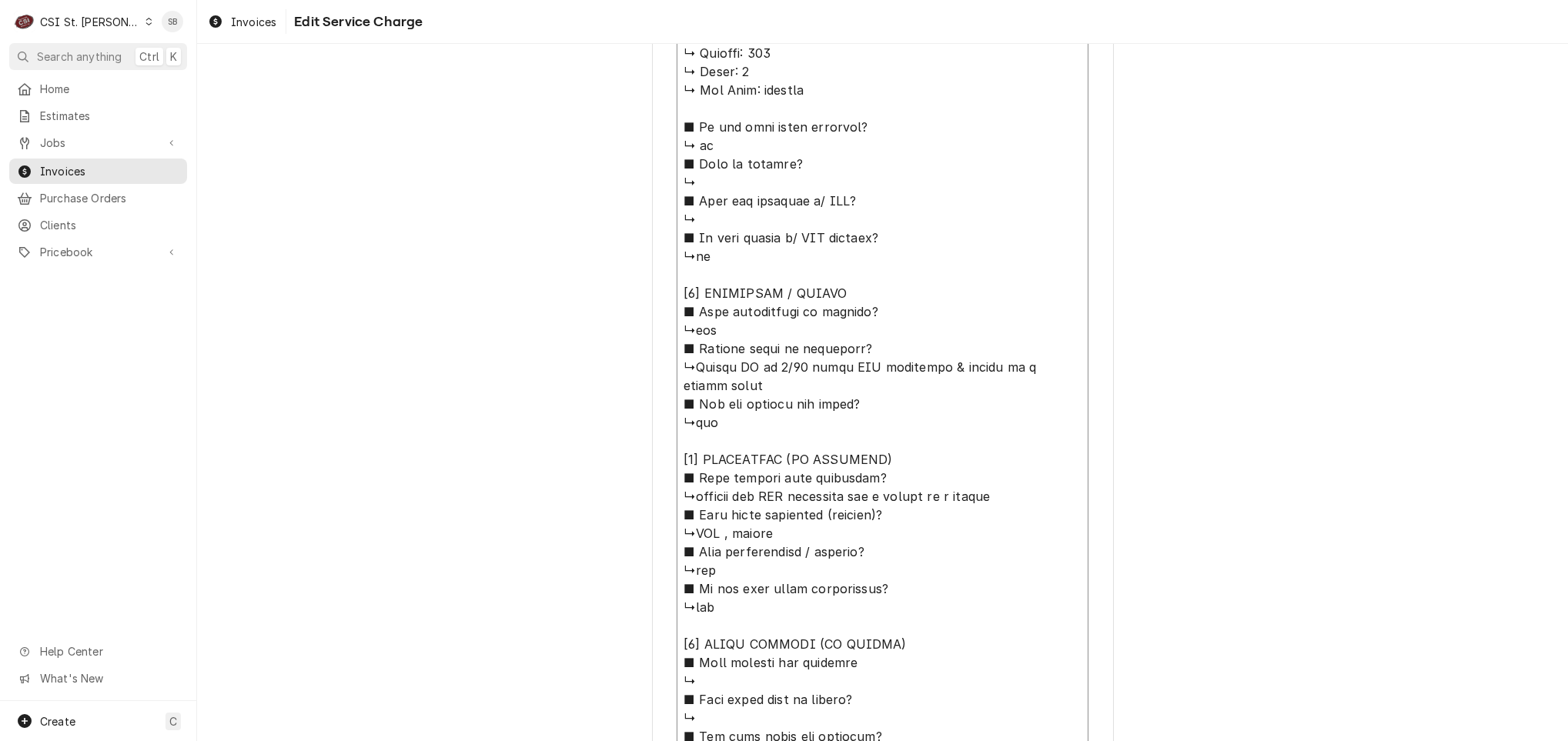
type textarea "x"
type textarea "⚠️ 𝗙𝗢𝗥𝗠 𝗜𝗡𝗦𝗧𝗥𝗨𝗖𝗧𝗜𝗢𝗡𝗦 ⚠️ ✪ 𝗖𝗼𝗺𝗽𝗹𝗲𝘁𝗲 𝗮𝗹𝗹 𝗿𝗲𝗹𝗲𝘃𝗮𝗻𝘁 𝘀𝗲𝗰𝘁𝗶𝗼𝗻𝘀 ✪ 𝗣𝗿𝗼𝘃𝗶𝗱𝗲 𝗱𝗲𝘁𝗮𝗶𝗹𝗲𝗱 𝗮𝗻𝘀…"
type textarea "x"
type textarea "⚠️ 𝗙𝗢𝗥𝗠 𝗜𝗡𝗦𝗧𝗥𝗨𝗖𝗧𝗜𝗢𝗡𝗦 ⚠️ ✪ 𝗖𝗼𝗺𝗽𝗹𝗲𝘁𝗲 𝗮𝗹𝗹 𝗿𝗲𝗹𝗲𝘃𝗮𝗻𝘁 𝘀𝗲𝗰𝘁𝗶𝗼𝗻𝘀 ✪ 𝗣𝗿𝗼𝘃𝗶𝗱𝗲 𝗱𝗲𝘁𝗮𝗶𝗹𝗲𝗱 𝗮𝗻𝘀…"
type textarea "x"
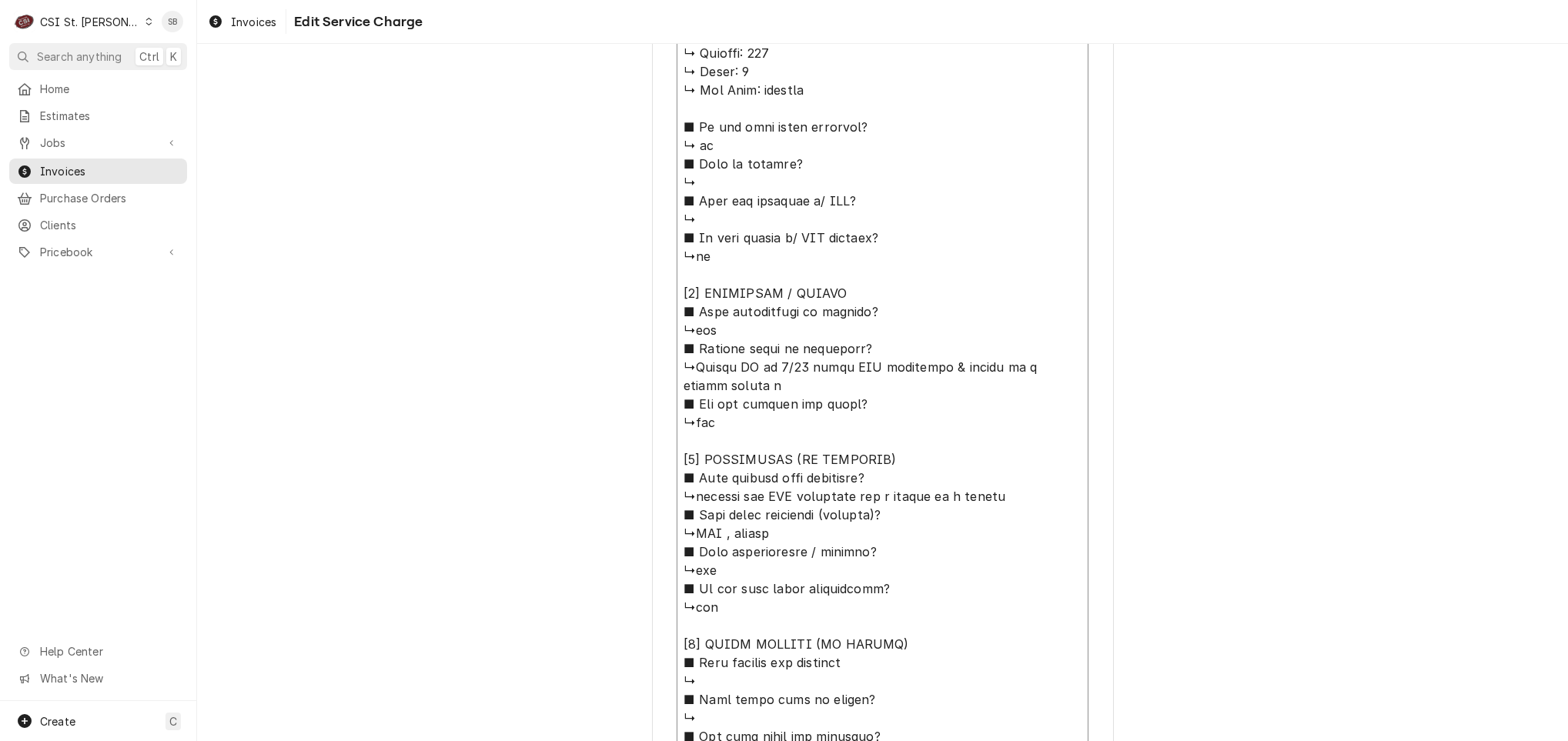
type textarea "⚠️ 𝗙𝗢𝗥𝗠 𝗜𝗡𝗦𝗧𝗥𝗨𝗖𝗧𝗜𝗢𝗡𝗦 ⚠️ ✪ 𝗖𝗼𝗺𝗽𝗹𝗲𝘁𝗲 𝗮𝗹𝗹 𝗿𝗲𝗹𝗲𝘃𝗮𝗻𝘁 𝘀𝗲𝗰𝘁𝗶𝗼𝗻𝘀 ✪ 𝗣𝗿𝗼𝘃𝗶𝗱𝗲 𝗱𝗲𝘁𝗮𝗶𝗹𝗲𝗱 𝗮𝗻𝘀…"
type textarea "x"
type textarea "⚠️ 𝗙𝗢𝗥𝗠 𝗜𝗡𝗦𝗧𝗥𝗨𝗖𝗧𝗜𝗢𝗡𝗦 ⚠️ ✪ 𝗖𝗼𝗺𝗽𝗹𝗲𝘁𝗲 𝗮𝗹𝗹 𝗿𝗲𝗹𝗲𝘃𝗮𝗻𝘁 𝘀𝗲𝗰𝘁𝗶𝗼𝗻𝘀 ✪ 𝗣𝗿𝗼𝘃𝗶𝗱𝗲 𝗱𝗲𝘁𝗮𝗶𝗹𝗲𝗱 𝗮𝗻𝘀…"
type textarea "x"
type textarea "⚠️ 𝗙𝗢𝗥𝗠 𝗜𝗡𝗦𝗧𝗥𝗨𝗖𝗧𝗜𝗢𝗡𝗦 ⚠️ ✪ 𝗖𝗼𝗺𝗽𝗹𝗲𝘁𝗲 𝗮𝗹𝗹 𝗿𝗲𝗹𝗲𝘃𝗮𝗻𝘁 𝘀𝗲𝗰𝘁𝗶𝗼𝗻𝘀 ✪ 𝗣𝗿𝗼𝘃𝗶𝗱𝗲 𝗱𝗲𝘁𝗮𝗶𝗹𝗲𝗱 𝗮𝗻𝘀…"
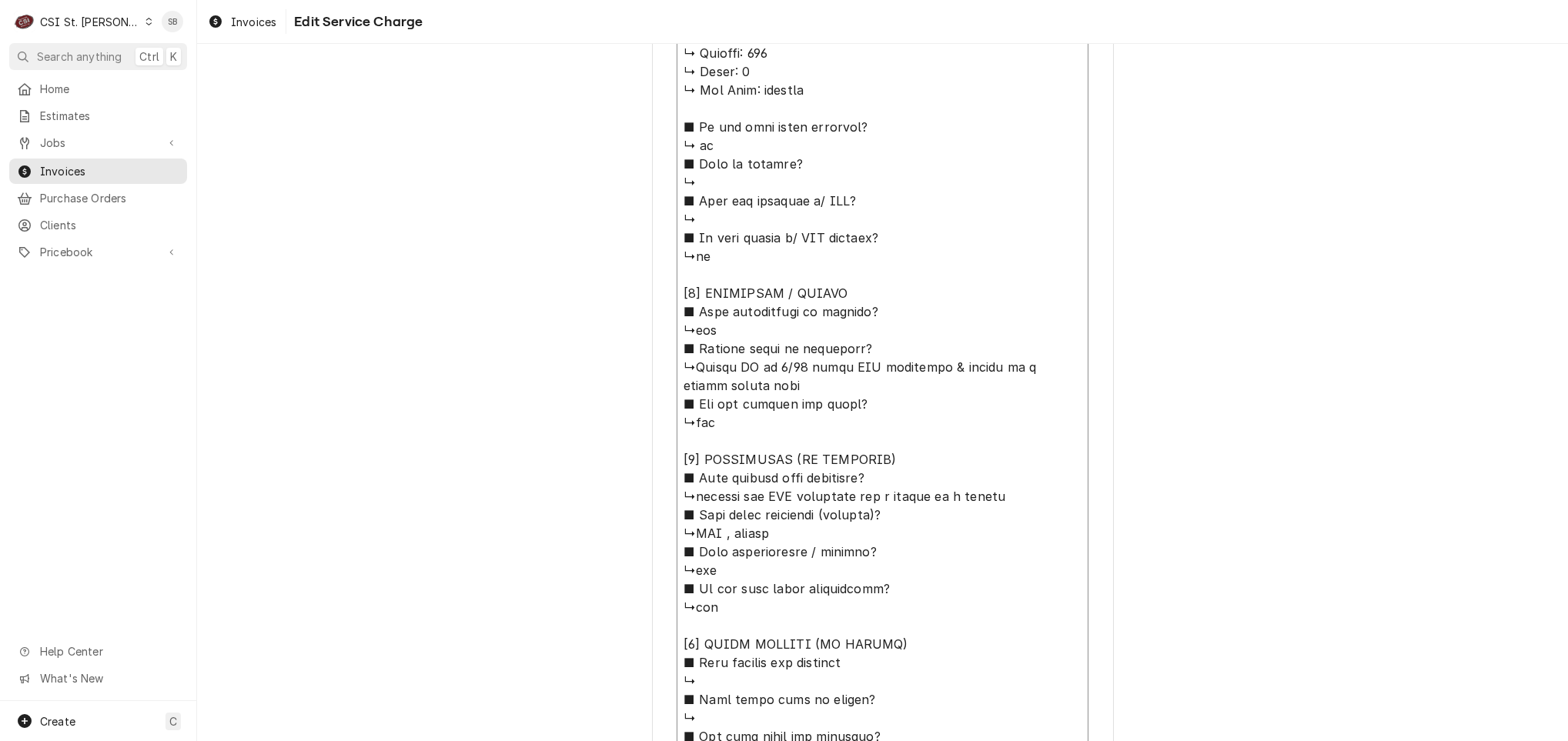
type textarea "x"
type textarea "⚠️ 𝗙𝗢𝗥𝗠 𝗜𝗡𝗦𝗧𝗥𝗨𝗖𝗧𝗜𝗢𝗡𝗦 ⚠️ ✪ 𝗖𝗼𝗺𝗽𝗹𝗲𝘁𝗲 𝗮𝗹𝗹 𝗿𝗲𝗹𝗲𝘃𝗮𝗻𝘁 𝘀𝗲𝗰𝘁𝗶𝗼𝗻𝘀 ✪ 𝗣𝗿𝗼𝘃𝗶𝗱𝗲 𝗱𝗲𝘁𝗮𝗶𝗹𝗲𝗱 𝗮𝗻𝘀…"
type textarea "x"
type textarea "⚠️ 𝗙𝗢𝗥𝗠 𝗜𝗡𝗦𝗧𝗥𝗨𝗖𝗧𝗜𝗢𝗡𝗦 ⚠️ ✪ 𝗖𝗼𝗺𝗽𝗹𝗲𝘁𝗲 𝗮𝗹𝗹 𝗿𝗲𝗹𝗲𝘃𝗮𝗻𝘁 𝘀𝗲𝗰𝘁𝗶𝗼𝗻𝘀 ✪ 𝗣𝗿𝗼𝘃𝗶𝗱𝗲 𝗱𝗲𝘁𝗮𝗶𝗹𝗲𝗱 𝗮𝗻𝘀…"
type textarea "x"
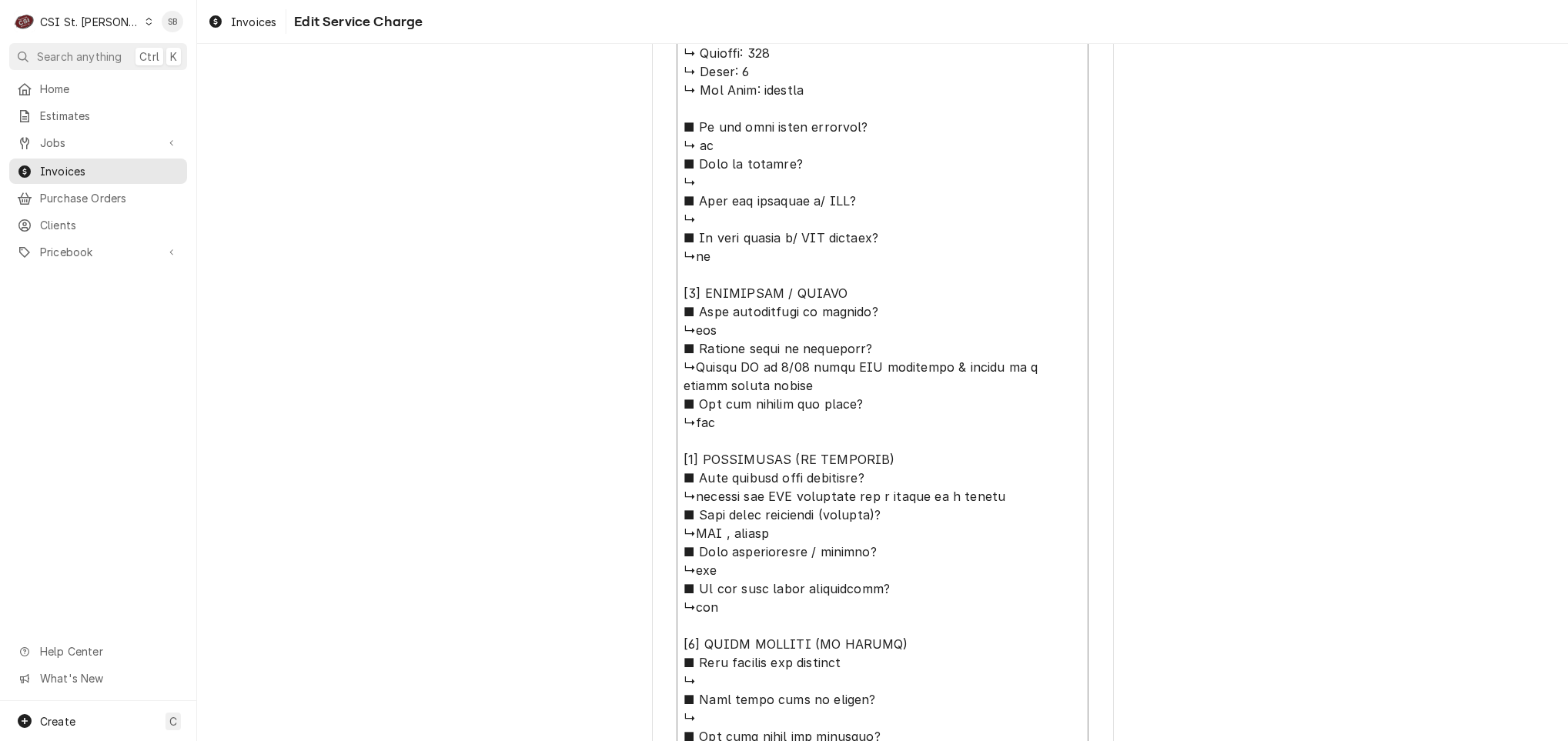
type textarea "⚠️ 𝗙𝗢𝗥𝗠 𝗜𝗡𝗦𝗧𝗥𝗨𝗖𝗧𝗜𝗢𝗡𝗦 ⚠️ ✪ 𝗖𝗼𝗺𝗽𝗹𝗲𝘁𝗲 𝗮𝗹𝗹 𝗿𝗲𝗹𝗲𝘃𝗮𝗻𝘁 𝘀𝗲𝗰𝘁𝗶𝗼𝗻𝘀 ✪ 𝗣𝗿𝗼𝘃𝗶𝗱𝗲 𝗱𝗲𝘁𝗮𝗶𝗹𝗲𝗱 𝗮𝗻𝘀…"
type textarea "x"
type textarea "⚠️ 𝗙𝗢𝗥𝗠 𝗜𝗡𝗦𝗧𝗥𝗨𝗖𝗧𝗜𝗢𝗡𝗦 ⚠️ ✪ 𝗖𝗼𝗺𝗽𝗹𝗲𝘁𝗲 𝗮𝗹𝗹 𝗿𝗲𝗹𝗲𝘃𝗮𝗻𝘁 𝘀𝗲𝗰𝘁𝗶𝗼𝗻𝘀 ✪ 𝗣𝗿𝗼𝘃𝗶𝗱𝗲 𝗱𝗲𝘁𝗮𝗶𝗹𝗲𝗱 𝗮𝗻𝘀…"
type textarea "x"
type textarea "⚠️ 𝗙𝗢𝗥𝗠 𝗜𝗡𝗦𝗧𝗥𝗨𝗖𝗧𝗜𝗢𝗡𝗦 ⚠️ ✪ 𝗖𝗼𝗺𝗽𝗹𝗲𝘁𝗲 𝗮𝗹𝗹 𝗿𝗲𝗹𝗲𝘃𝗮𝗻𝘁 𝘀𝗲𝗰𝘁𝗶𝗼𝗻𝘀 ✪ 𝗣𝗿𝗼𝘃𝗶𝗱𝗲 𝗱𝗲𝘁𝗮𝗶𝗹𝗲𝗱 𝗮𝗻𝘀…"
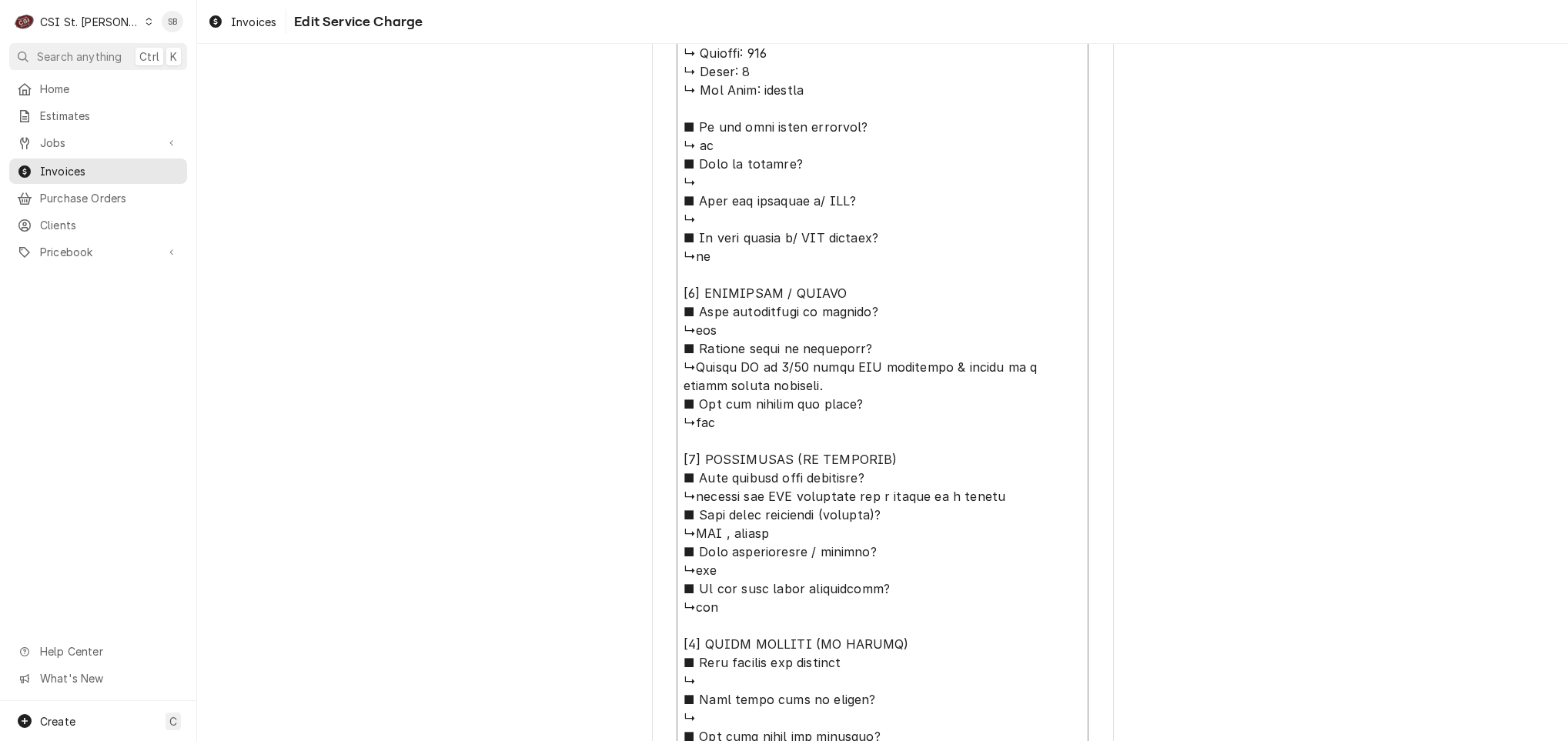
scroll to position [19, 0]
click at [686, 481] on textarea "Service Summary ( optional )" at bounding box center [882, 422] width 412 height 1214
type textarea "x"
type textarea "⚠️ 𝗙𝗢𝗥𝗠 𝗜𝗡𝗦𝗧𝗥𝗨𝗖𝗧𝗜𝗢𝗡𝗦 ⚠️ ✪ 𝗖𝗼𝗺𝗽𝗹𝗲𝘁𝗲 𝗮𝗹𝗹 𝗿𝗲𝗹𝗲𝘃𝗮𝗻𝘁 𝘀𝗲𝗰𝘁𝗶𝗼𝗻𝘀 ✪ 𝗣𝗿𝗼𝘃𝗶𝗱𝗲 𝗱𝗲𝘁𝗮𝗶𝗹𝗲𝗱 𝗮𝗻𝘀…"
type textarea "x"
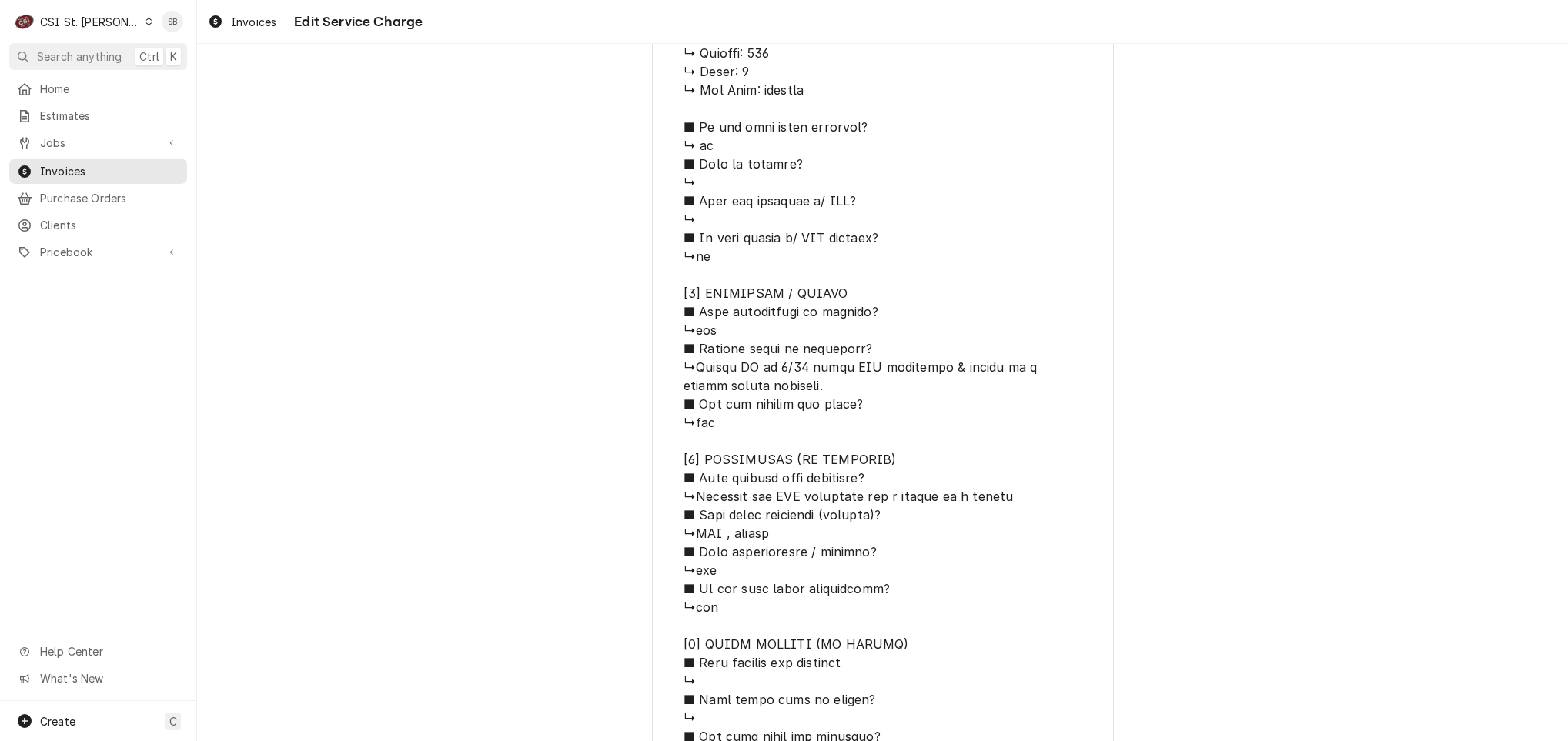
type textarea "⚠️ 𝗙𝗢𝗥𝗠 𝗜𝗡𝗦𝗧𝗥𝗨𝗖𝗧𝗜𝗢𝗡𝗦 ⚠️ ✪ 𝗖𝗼𝗺𝗽𝗹𝗲𝘁𝗲 𝗮𝗹𝗹 𝗿𝗲𝗹𝗲𝘃𝗮𝗻𝘁 𝘀𝗲𝗰𝘁𝗶𝗼𝗻𝘀 ✪ 𝗣𝗿𝗼𝘃𝗶𝗱𝗲 𝗱𝗲𝘁𝗮𝗶𝗹𝗲𝗱 𝗮𝗻𝘀…"
type textarea "x"
type textarea "⚠️ 𝗙𝗢𝗥𝗠 𝗜𝗡𝗦𝗧𝗥𝗨𝗖𝗧𝗜𝗢𝗡𝗦 ⚠️ ✪ 𝗖𝗼𝗺𝗽𝗹𝗲𝘁𝗲 𝗮𝗹𝗹 𝗿𝗲𝗹𝗲𝘃𝗮𝗻𝘁 𝘀𝗲𝗰𝘁𝗶𝗼𝗻𝘀 ✪ 𝗣𝗿𝗼𝘃𝗶𝗱𝗲 𝗱𝗲𝘁𝗮𝗶𝗹𝗲𝗱 𝗮𝗻𝘀…"
type textarea "x"
type textarea "⚠️ 𝗙𝗢𝗥𝗠 𝗜𝗡𝗦𝗧𝗥𝗨𝗖𝗧𝗜𝗢𝗡𝗦 ⚠️ ✪ 𝗖𝗼𝗺𝗽𝗹𝗲𝘁𝗲 𝗮𝗹𝗹 𝗿𝗲𝗹𝗲𝘃𝗮𝗻𝘁 𝘀𝗲𝗰𝘁𝗶𝗼𝗻𝘀 ✪ 𝗣𝗿𝗼𝘃𝗶𝗱𝗲 𝗱𝗲𝘁𝗮𝗶𝗹𝗲𝗱 𝗮𝗻𝘀…"
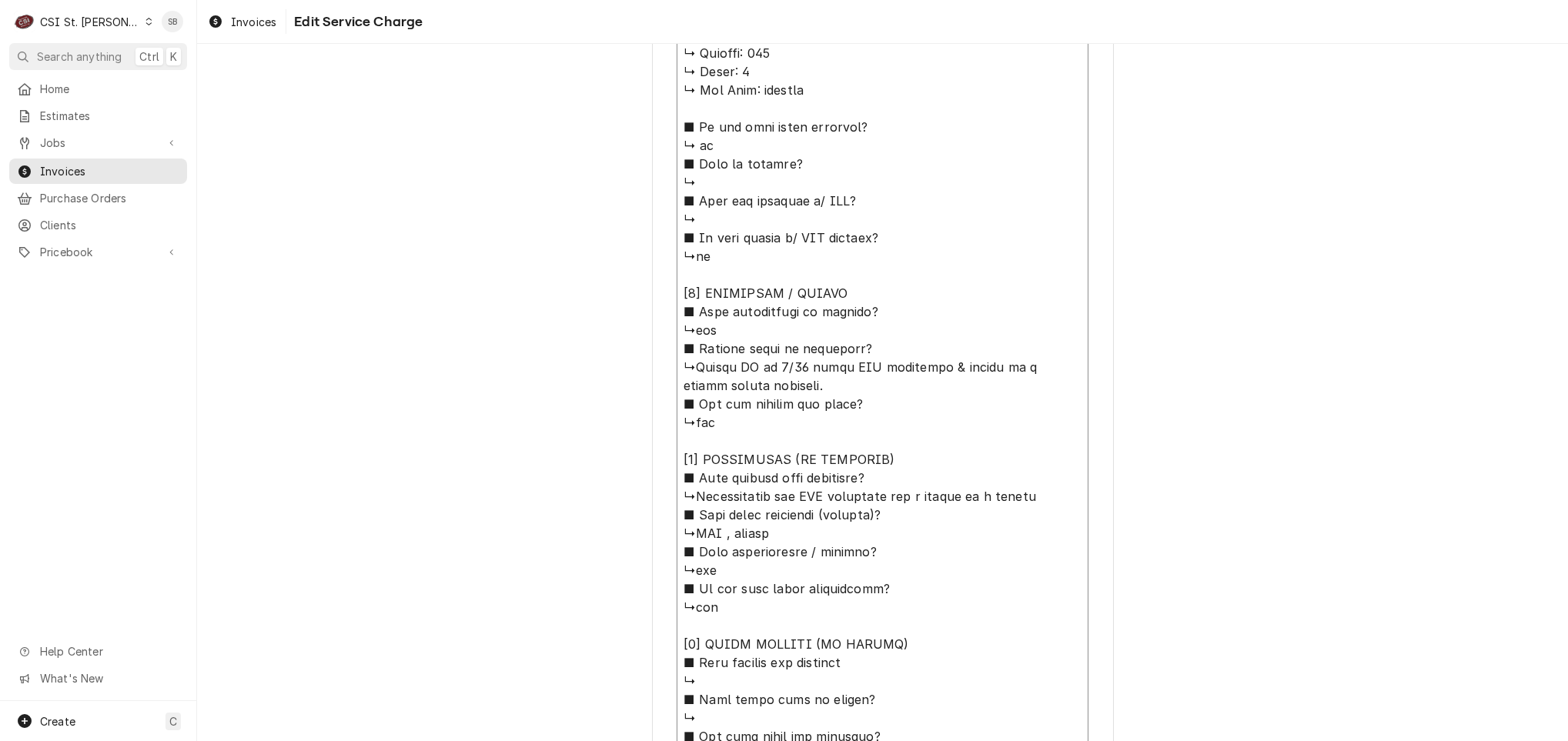
type textarea "x"
type textarea "⚠️ 𝗙𝗢𝗥𝗠 𝗜𝗡𝗦𝗧𝗥𝗨𝗖𝗧𝗜𝗢𝗡𝗦 ⚠️ ✪ 𝗖𝗼𝗺𝗽𝗹𝗲𝘁𝗲 𝗮𝗹𝗹 𝗿𝗲𝗹𝗲𝘃𝗮𝗻𝘁 𝘀𝗲𝗰𝘁𝗶𝗼𝗻𝘀 ✪ 𝗣𝗿𝗼𝘃𝗶𝗱𝗲 𝗱𝗲𝘁𝗮𝗶𝗹𝗲𝗱 𝗮𝗻𝘀…"
type textarea "x"
type textarea "⚠️ 𝗙𝗢𝗥𝗠 𝗜𝗡𝗦𝗧𝗥𝗨𝗖𝗧𝗜𝗢𝗡𝗦 ⚠️ ✪ 𝗖𝗼𝗺𝗽𝗹𝗲𝘁𝗲 𝗮𝗹𝗹 𝗿𝗲𝗹𝗲𝘃𝗮𝗻𝘁 𝘀𝗲𝗰𝘁𝗶𝗼𝗻𝘀 ✪ 𝗣𝗿𝗼𝘃𝗶𝗱𝗲 𝗱𝗲𝘁𝗮𝗶𝗹𝗲𝗱 𝗮𝗻𝘀…"
type textarea "x"
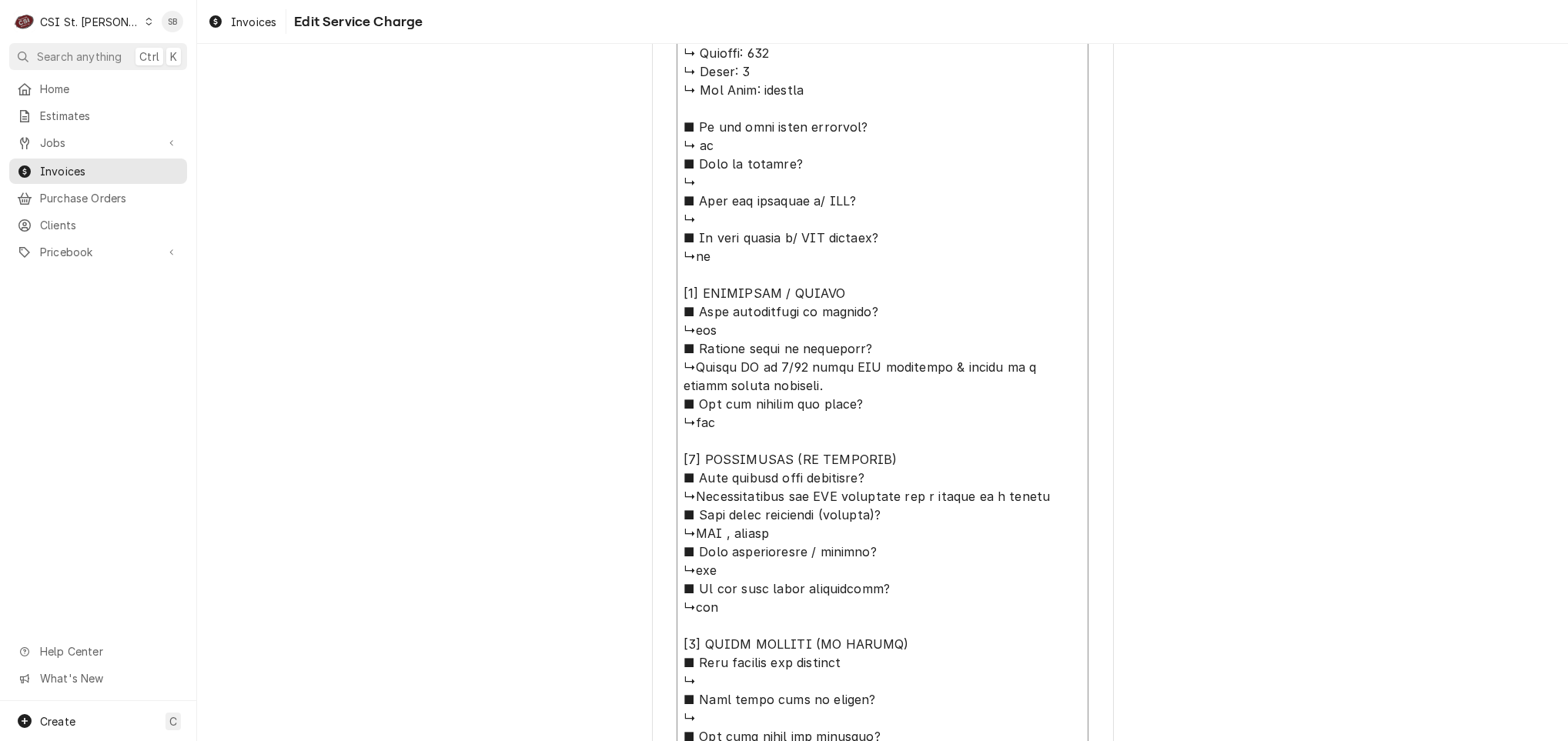
type textarea "⚠️ 𝗙𝗢𝗥𝗠 𝗜𝗡𝗦𝗧𝗥𝗨𝗖𝗧𝗜𝗢𝗡𝗦 ⚠️ ✪ 𝗖𝗼𝗺𝗽𝗹𝗲𝘁𝗲 𝗮𝗹𝗹 𝗿𝗲𝗹𝗲𝘃𝗮𝗻𝘁 𝘀𝗲𝗰𝘁𝗶𝗼𝗻𝘀 ✪ 𝗣𝗿𝗼𝘃𝗶𝗱𝗲 𝗱𝗲𝘁𝗮𝗶𝗹𝗲𝗱 𝗮𝗻𝘀…"
type textarea "x"
type textarea "⚠️ 𝗙𝗢𝗥𝗠 𝗜𝗡𝗦𝗧𝗥𝗨𝗖𝗧𝗜𝗢𝗡𝗦 ⚠️ ✪ 𝗖𝗼𝗺𝗽𝗹𝗲𝘁𝗲 𝗮𝗹𝗹 𝗿𝗲𝗹𝗲𝘃𝗮𝗻𝘁 𝘀𝗲𝗰𝘁𝗶𝗼𝗻𝘀 ✪ 𝗣𝗿𝗼𝘃𝗶𝗱𝗲 𝗱𝗲𝘁𝗮𝗶𝗹𝗲𝗱 𝗮𝗻𝘀…"
type textarea "x"
type textarea "⚠️ 𝗙𝗢𝗥𝗠 𝗜𝗡𝗦𝗧𝗥𝗨𝗖𝗧𝗜𝗢𝗡𝗦 ⚠️ ✪ 𝗖𝗼𝗺𝗽𝗹𝗲𝘁𝗲 𝗮𝗹𝗹 𝗿𝗲𝗹𝗲𝘃𝗮𝗻𝘁 𝘀𝗲𝗰𝘁𝗶𝗼𝗻𝘀 ✪ 𝗣𝗿𝗼𝘃𝗶𝗱𝗲 𝗱𝗲𝘁𝗮𝗶𝗹𝗲𝗱 𝗮𝗻𝘀…"
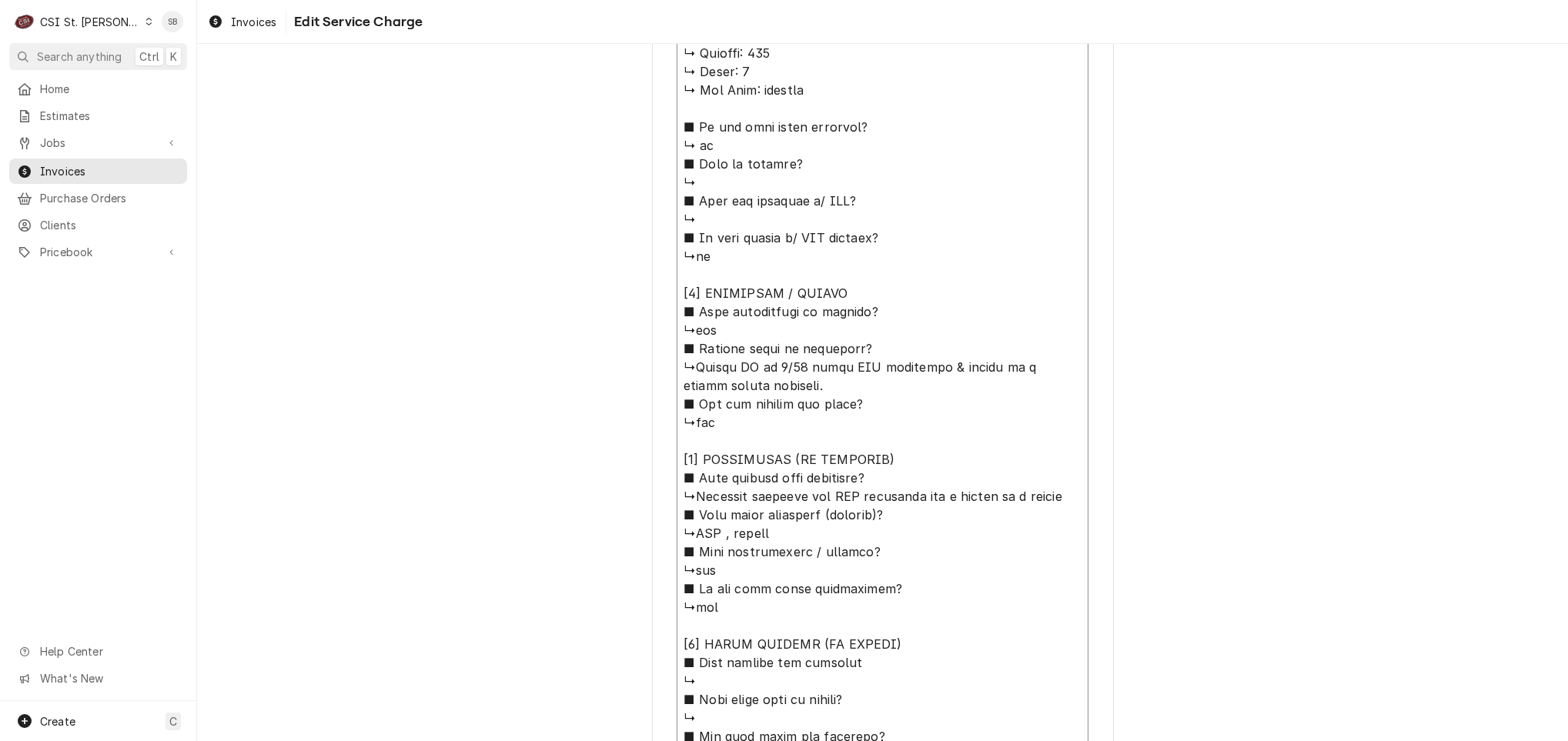
type textarea "x"
type textarea "⚠️ 𝗙𝗢𝗥𝗠 𝗜𝗡𝗦𝗧𝗥𝗨𝗖𝗧𝗜𝗢𝗡𝗦 ⚠️ ✪ 𝗖𝗼𝗺𝗽𝗹𝗲𝘁𝗲 𝗮𝗹𝗹 𝗿𝗲𝗹𝗲𝘃𝗮𝗻𝘁 𝘀𝗲𝗰𝘁𝗶𝗼𝗻𝘀 ✪ 𝗣𝗿𝗼𝘃𝗶𝗱𝗲 𝗱𝗲𝘁𝗮𝗶𝗹𝗲𝗱 𝗮𝗻𝘀…"
type textarea "x"
type textarea "⚠️ 𝗙𝗢𝗥𝗠 𝗜𝗡𝗦𝗧𝗥𝗨𝗖𝗧𝗜𝗢𝗡𝗦 ⚠️ ✪ 𝗖𝗼𝗺𝗽𝗹𝗲𝘁𝗲 𝗮𝗹𝗹 𝗿𝗲𝗹𝗲𝘃𝗮𝗻𝘁 𝘀𝗲𝗰𝘁𝗶𝗼𝗻𝘀 ✪ 𝗣𝗿𝗼𝘃𝗶𝗱𝗲 𝗱𝗲𝘁𝗮𝗶𝗹𝗲𝗱 𝗮𝗻𝘀…"
type textarea "x"
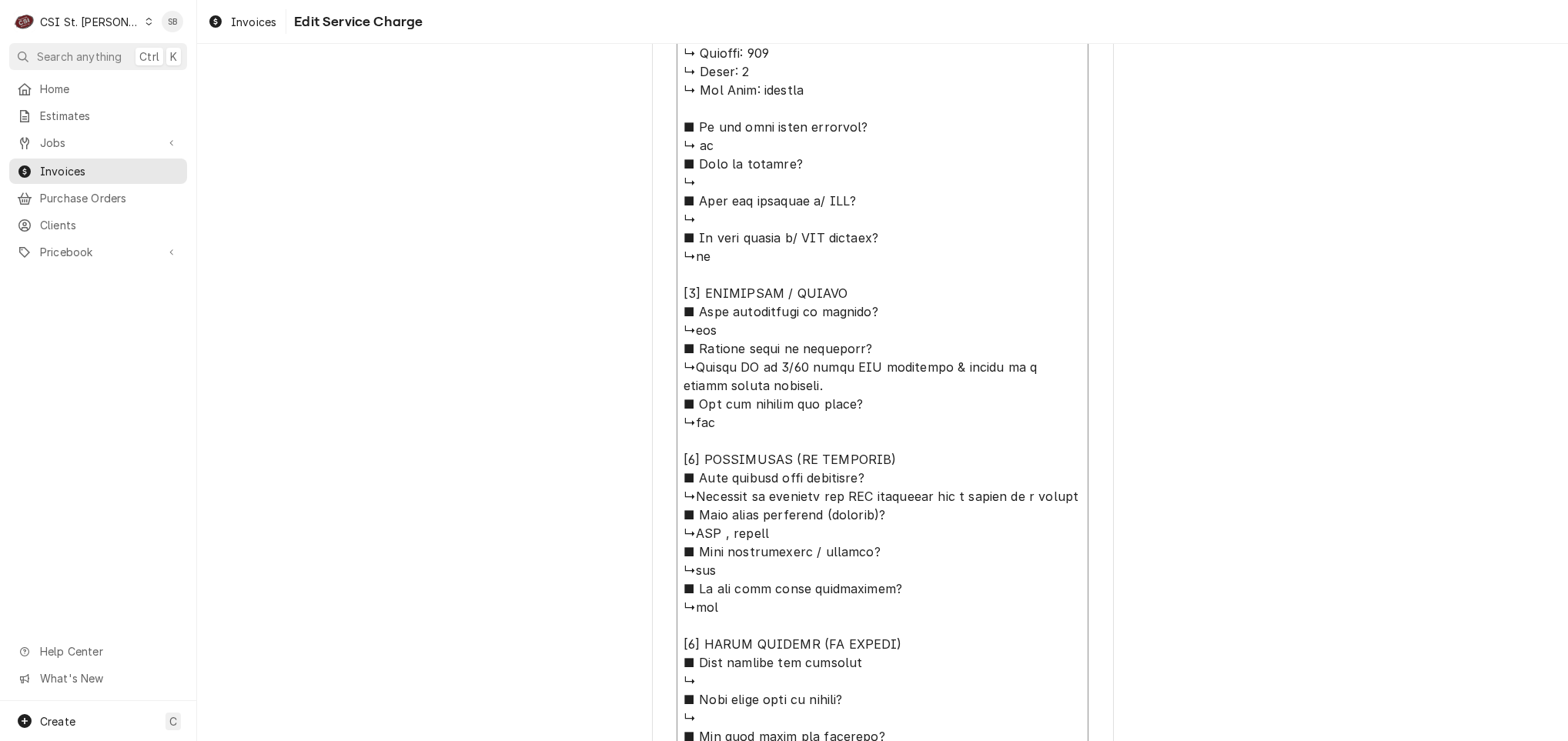
type textarea "⚠️ 𝗙𝗢𝗥𝗠 𝗜𝗡𝗦𝗧𝗥𝗨𝗖𝗧𝗜𝗢𝗡𝗦 ⚠️ ✪ 𝗖𝗼𝗺𝗽𝗹𝗲𝘁𝗲 𝗮𝗹𝗹 𝗿𝗲𝗹𝗲𝘃𝗮𝗻𝘁 𝘀𝗲𝗰𝘁𝗶𝗼𝗻𝘀 ✪ 𝗣𝗿𝗼𝘃𝗶𝗱𝗲 𝗱𝗲𝘁𝗮𝗶𝗹𝗲𝗱 𝗮𝗻𝘀…"
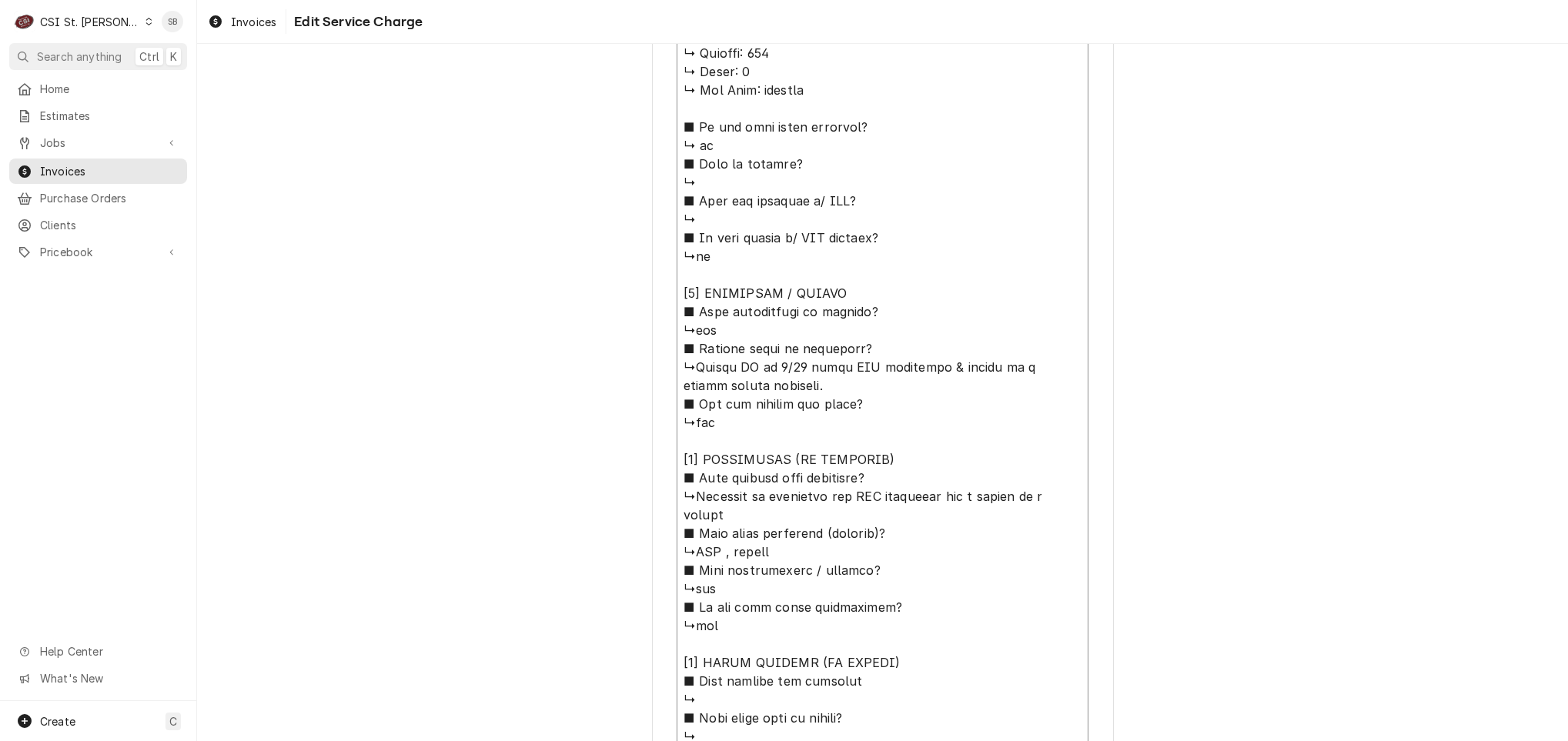
type textarea "x"
type textarea "⚠️ 𝗙𝗢𝗥𝗠 𝗜𝗡𝗦𝗧𝗥𝗨𝗖𝗧𝗜𝗢𝗡𝗦 ⚠️ ✪ 𝗖𝗼𝗺𝗽𝗹𝗲𝘁𝗲 𝗮𝗹𝗹 𝗿𝗲𝗹𝗲𝘃𝗮𝗻𝘁 𝘀𝗲𝗰𝘁𝗶𝗼𝗻𝘀 ✪ 𝗣𝗿𝗼𝘃𝗶𝗱𝗲 𝗱𝗲𝘁𝗮𝗶𝗹𝗲𝗱 𝗮𝗻𝘀…"
type textarea "x"
type textarea "⚠️ 𝗙𝗢𝗥𝗠 𝗜𝗡𝗦𝗧𝗥𝗨𝗖𝗧𝗜𝗢𝗡𝗦 ⚠️ ✪ 𝗖𝗼𝗺𝗽𝗹𝗲𝘁𝗲 𝗮𝗹𝗹 𝗿𝗲𝗹𝗲𝘃𝗮𝗻𝘁 𝘀𝗲𝗰𝘁𝗶𝗼𝗻𝘀 ✪ 𝗣𝗿𝗼𝘃𝗶𝗱𝗲 𝗱𝗲𝘁𝗮𝗶𝗹𝗲𝗱 𝗮𝗻𝘀…"
type textarea "x"
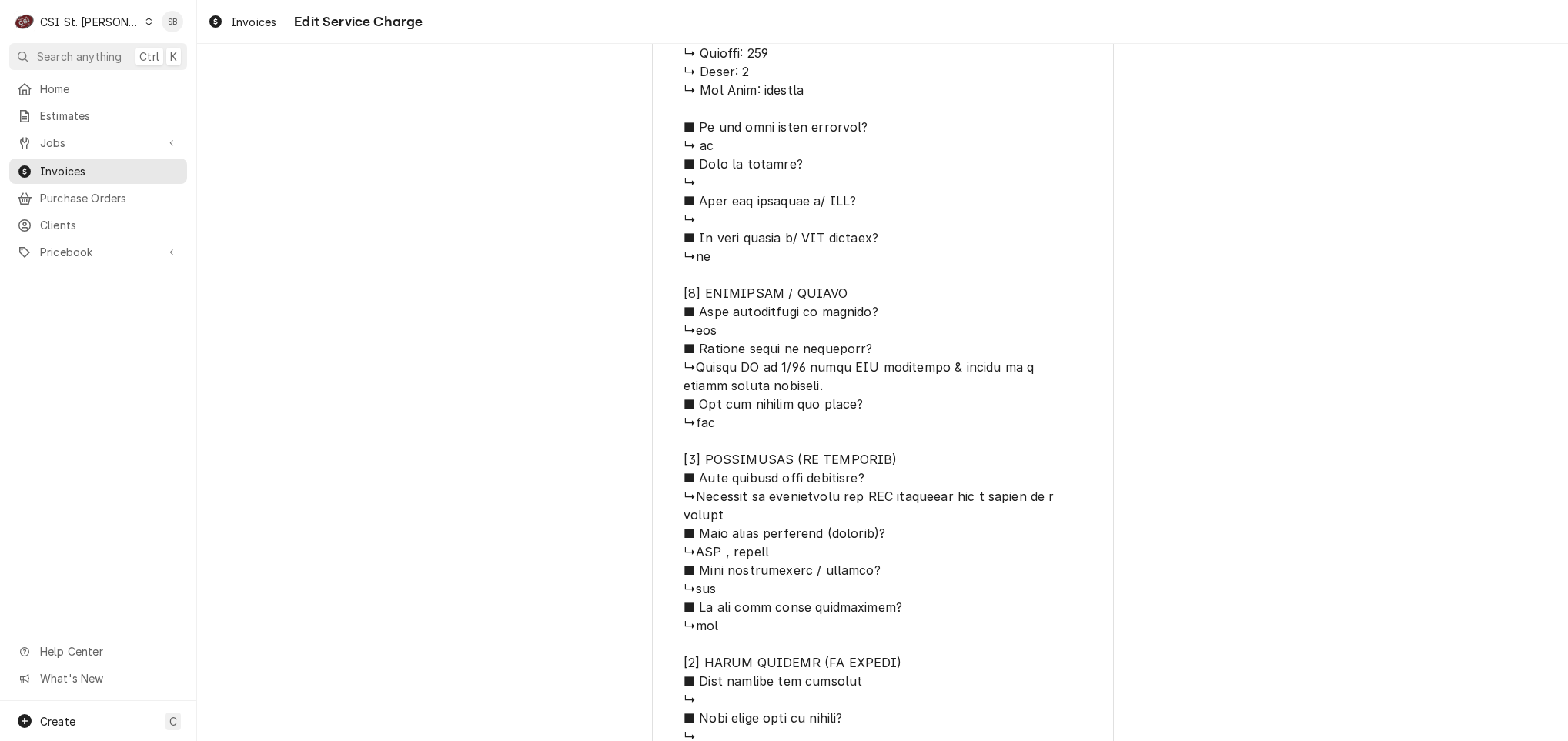
type textarea "⚠️ 𝗙𝗢𝗥𝗠 𝗜𝗡𝗦𝗧𝗥𝗨𝗖𝗧𝗜𝗢𝗡𝗦 ⚠️ ✪ 𝗖𝗼𝗺𝗽𝗹𝗲𝘁𝗲 𝗮𝗹𝗹 𝗿𝗲𝗹𝗲𝘃𝗮𝗻𝘁 𝘀𝗲𝗰𝘁𝗶𝗼𝗻𝘀 ✪ 𝗣𝗿𝗼𝘃𝗶𝗱𝗲 𝗱𝗲𝘁𝗮𝗶𝗹𝗲𝗱 𝗮𝗻𝘀…"
type textarea "x"
type textarea "⚠️ 𝗙𝗢𝗥𝗠 𝗜𝗡𝗦𝗧𝗥𝗨𝗖𝗧𝗜𝗢𝗡𝗦 ⚠️ ✪ 𝗖𝗼𝗺𝗽𝗹𝗲𝘁𝗲 𝗮𝗹𝗹 𝗿𝗲𝗹𝗲𝘃𝗮𝗻𝘁 𝘀𝗲𝗰𝘁𝗶𝗼𝗻𝘀 ✪ 𝗣𝗿𝗼𝘃𝗶𝗱𝗲 𝗱𝗲𝘁𝗮𝗶𝗹𝗲𝗱 𝗮𝗻𝘀…"
type textarea "x"
type textarea "⚠️ 𝗙𝗢𝗥𝗠 𝗜𝗡𝗦𝗧𝗥𝗨𝗖𝗧𝗜𝗢𝗡𝗦 ⚠️ ✪ 𝗖𝗼𝗺𝗽𝗹𝗲𝘁𝗲 𝗮𝗹𝗹 𝗿𝗲𝗹𝗲𝘃𝗮𝗻𝘁 𝘀𝗲𝗰𝘁𝗶𝗼𝗻𝘀 ✪ 𝗣𝗿𝗼𝘃𝗶𝗱𝗲 𝗱𝗲𝘁𝗮𝗶𝗹𝗲𝗱 𝗮𝗻𝘀…"
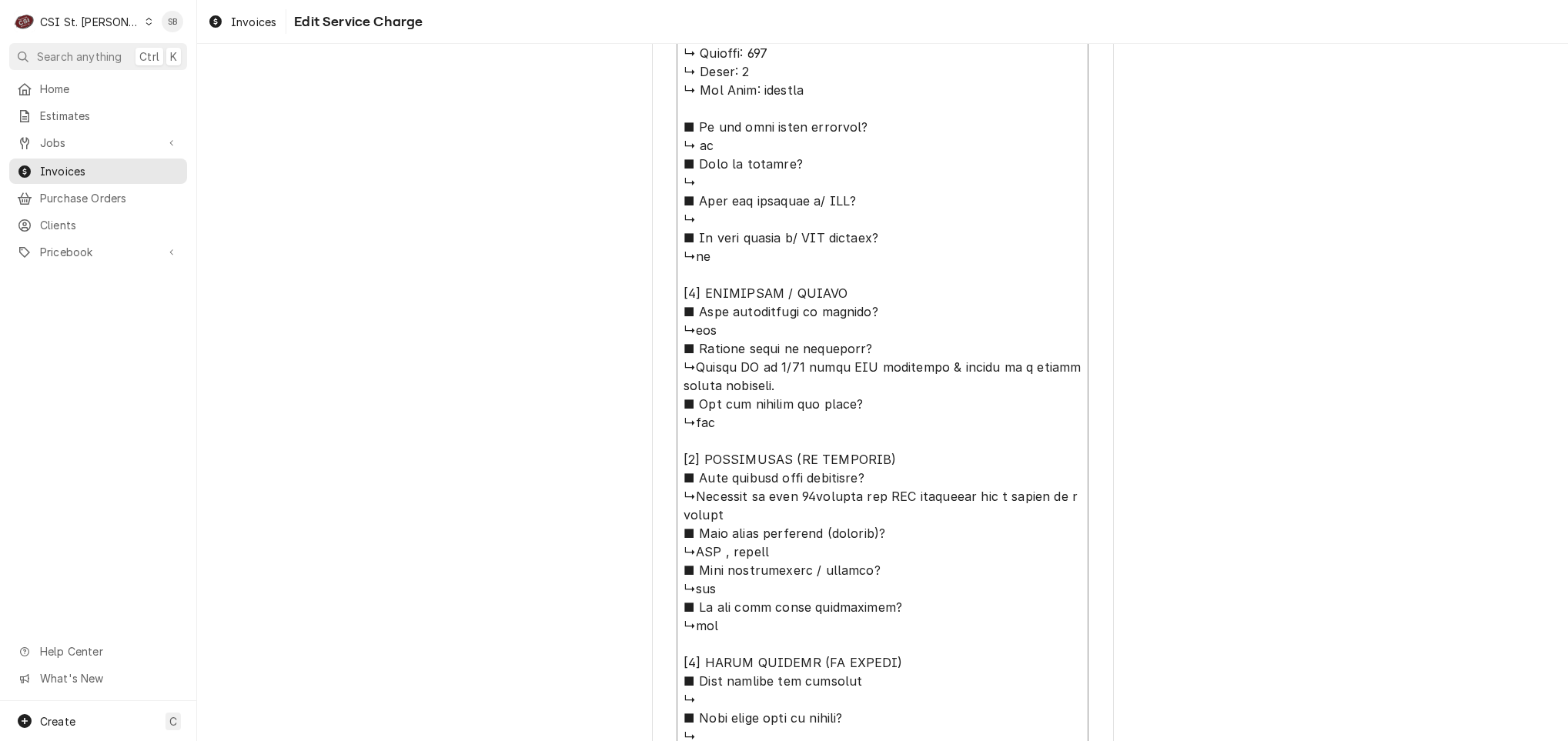
type textarea "x"
type textarea "⚠️ 𝗙𝗢𝗥𝗠 𝗜𝗡𝗦𝗧𝗥𝗨𝗖𝗧𝗜𝗢𝗡𝗦 ⚠️ ✪ 𝗖𝗼𝗺𝗽𝗹𝗲𝘁𝗲 𝗮𝗹𝗹 𝗿𝗲𝗹𝗲𝘃𝗮𝗻𝘁 𝘀𝗲𝗰𝘁𝗶𝗼𝗻𝘀 ✪ 𝗣𝗿𝗼𝘃𝗶𝗱𝗲 𝗱𝗲𝘁𝗮𝗶𝗹𝗲𝗱 𝗮𝗻𝘀…"
type textarea "x"
type textarea "⚠️ 𝗙𝗢𝗥𝗠 𝗜𝗡𝗦𝗧𝗥𝗨𝗖𝗧𝗜𝗢𝗡𝗦 ⚠️ ✪ 𝗖𝗼𝗺𝗽𝗹𝗲𝘁𝗲 𝗮𝗹𝗹 𝗿𝗲𝗹𝗲𝘃𝗮𝗻𝘁 𝘀𝗲𝗰𝘁𝗶𝗼𝗻𝘀 ✪ 𝗣𝗿𝗼𝘃𝗶𝗱𝗲 𝗱𝗲𝘁𝗮𝗶𝗹𝗲𝗱 𝗮𝗻𝘀…"
type textarea "x"
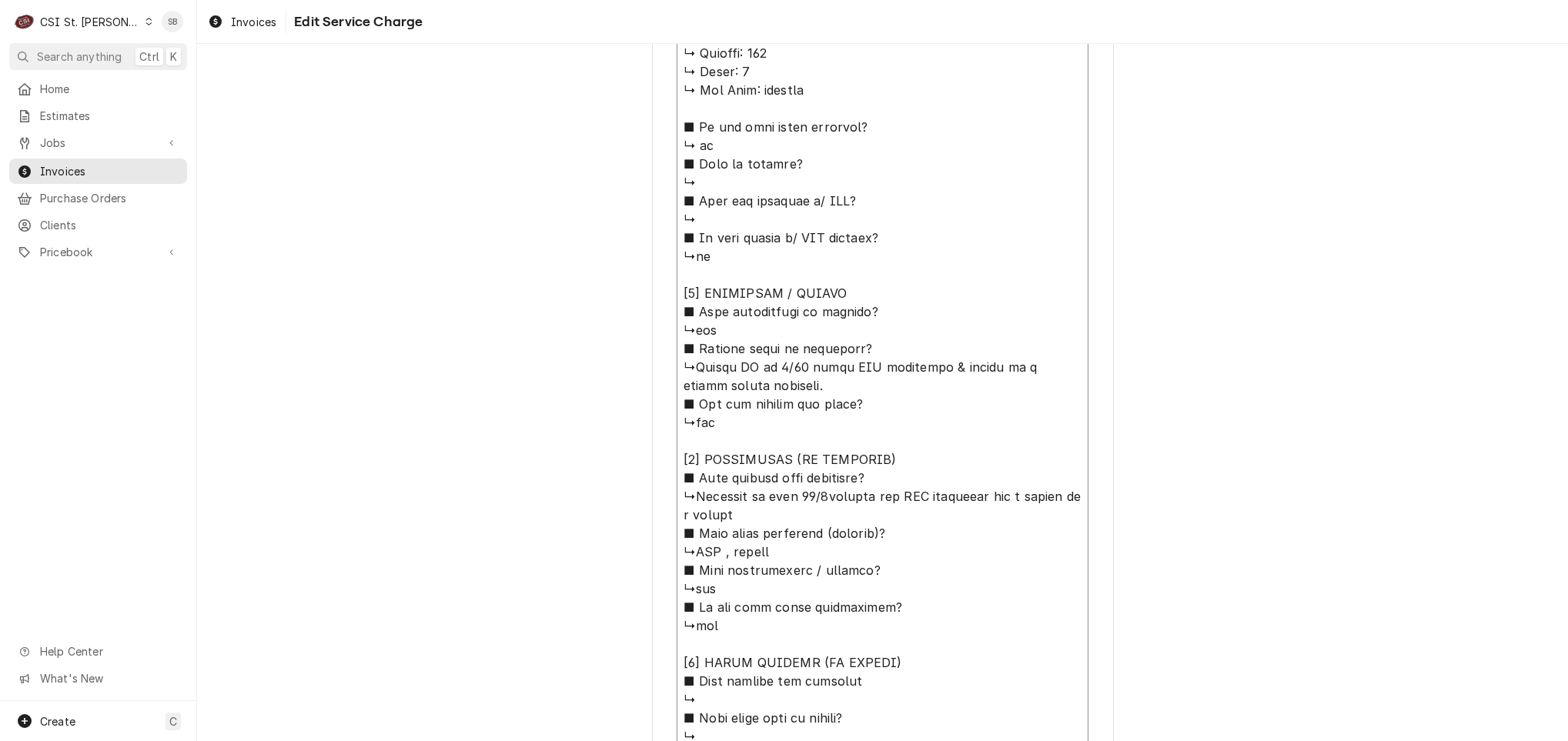
type textarea "⚠️ 𝗙𝗢𝗥𝗠 𝗜𝗡𝗦𝗧𝗥𝗨𝗖𝗧𝗜𝗢𝗡𝗦 ⚠️ ✪ 𝗖𝗼𝗺𝗽𝗹𝗲𝘁𝗲 𝗮𝗹𝗹 𝗿𝗲𝗹𝗲𝘃𝗮𝗻𝘁 𝘀𝗲𝗰𝘁𝗶𝗼𝗻𝘀 ✪ 𝗣𝗿𝗼𝘃𝗶𝗱𝗲 𝗱𝗲𝘁𝗮𝗶𝗹𝗲𝗱 𝗮𝗻𝘀…"
type textarea "x"
type textarea "⚠️ 𝗙𝗢𝗥𝗠 𝗜𝗡𝗦𝗧𝗥𝗨𝗖𝗧𝗜𝗢𝗡𝗦 ⚠️ ✪ 𝗖𝗼𝗺𝗽𝗹𝗲𝘁𝗲 𝗮𝗹𝗹 𝗿𝗲𝗹𝗲𝘃𝗮𝗻𝘁 𝘀𝗲𝗰𝘁𝗶𝗼𝗻𝘀 ✪ 𝗣𝗿𝗼𝘃𝗶𝗱𝗲 𝗱𝗲𝘁𝗮𝗶𝗹𝗲𝗱 𝗮𝗻𝘀…"
type textarea "x"
type textarea "⚠️ 𝗙𝗢𝗥𝗠 𝗜𝗡𝗦𝗧𝗥𝗨𝗖𝗧𝗜𝗢𝗡𝗦 ⚠️ ✪ 𝗖𝗼𝗺𝗽𝗹𝗲𝘁𝗲 𝗮𝗹𝗹 𝗿𝗲𝗹𝗲𝘃𝗮𝗻𝘁 𝘀𝗲𝗰𝘁𝗶𝗼𝗻𝘀 ✪ 𝗣𝗿𝗼𝘃𝗶𝗱𝗲 𝗱𝗲𝘁𝗮𝗶𝗹𝗲𝗱 𝗮𝗻𝘀…"
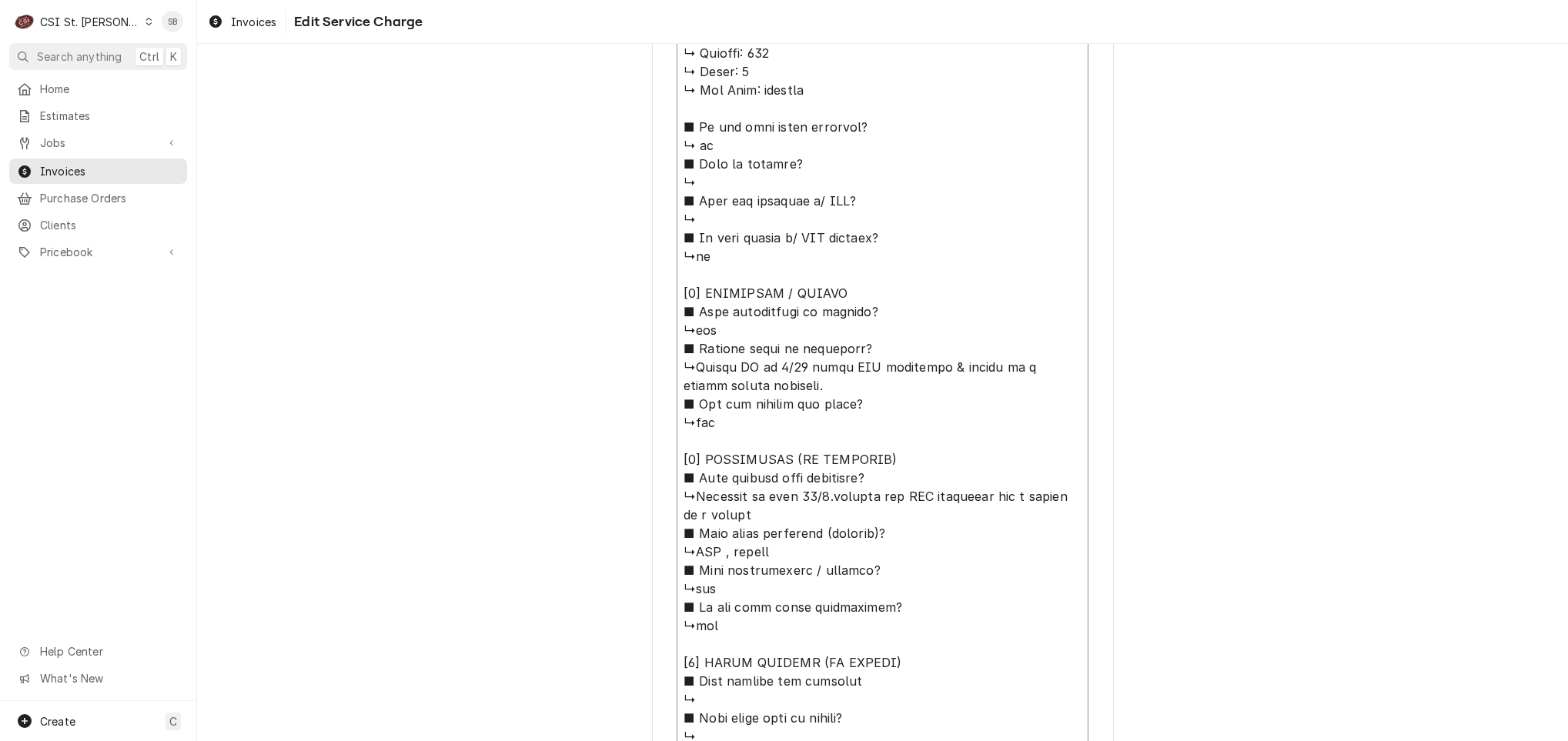
type textarea "x"
type textarea "⚠️ 𝗙𝗢𝗥𝗠 𝗜𝗡𝗦𝗧𝗥𝗨𝗖𝗧𝗜𝗢𝗡𝗦 ⚠️ ✪ 𝗖𝗼𝗺𝗽𝗹𝗲𝘁𝗲 𝗮𝗹𝗹 𝗿𝗲𝗹𝗲𝘃𝗮𝗻𝘁 𝘀𝗲𝗰𝘁𝗶𝗼𝗻𝘀 ✪ 𝗣𝗿𝗼𝘃𝗶𝗱𝗲 𝗱𝗲𝘁𝗮𝗶𝗹𝗲𝗱 𝗮𝗻𝘀…"
type textarea "x"
type textarea "⚠️ 𝗙𝗢𝗥𝗠 𝗜𝗡𝗦𝗧𝗥𝗨𝗖𝗧𝗜𝗢𝗡𝗦 ⚠️ ✪ 𝗖𝗼𝗺𝗽𝗹𝗲𝘁𝗲 𝗮𝗹𝗹 𝗿𝗲𝗹𝗲𝘃𝗮𝗻𝘁 𝘀𝗲𝗰𝘁𝗶𝗼𝗻𝘀 ✪ 𝗣𝗿𝗼𝘃𝗶𝗱𝗲 𝗱𝗲𝘁𝗮𝗶𝗹𝗲𝗱 𝗮𝗻𝘀…"
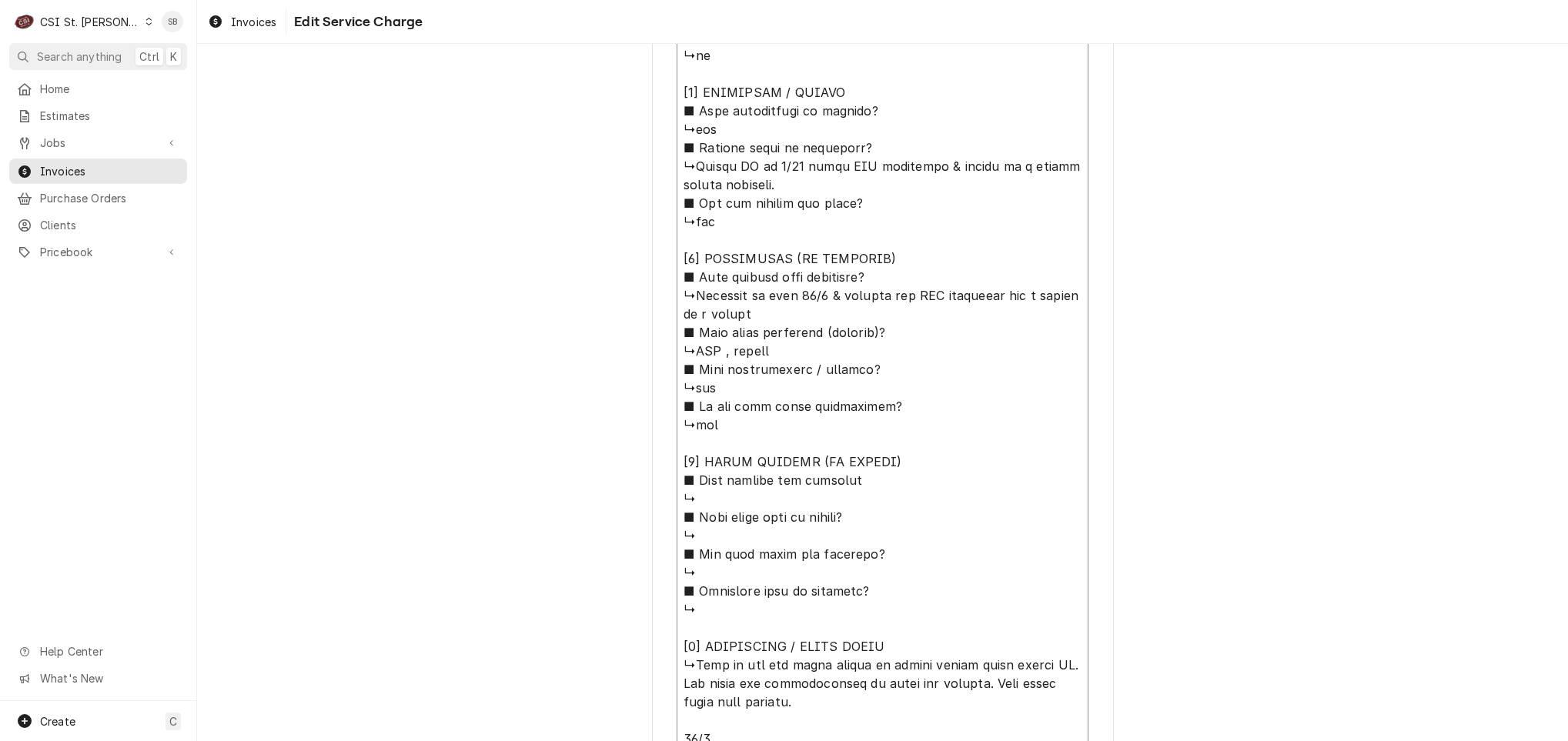
scroll to position [1365, 0]
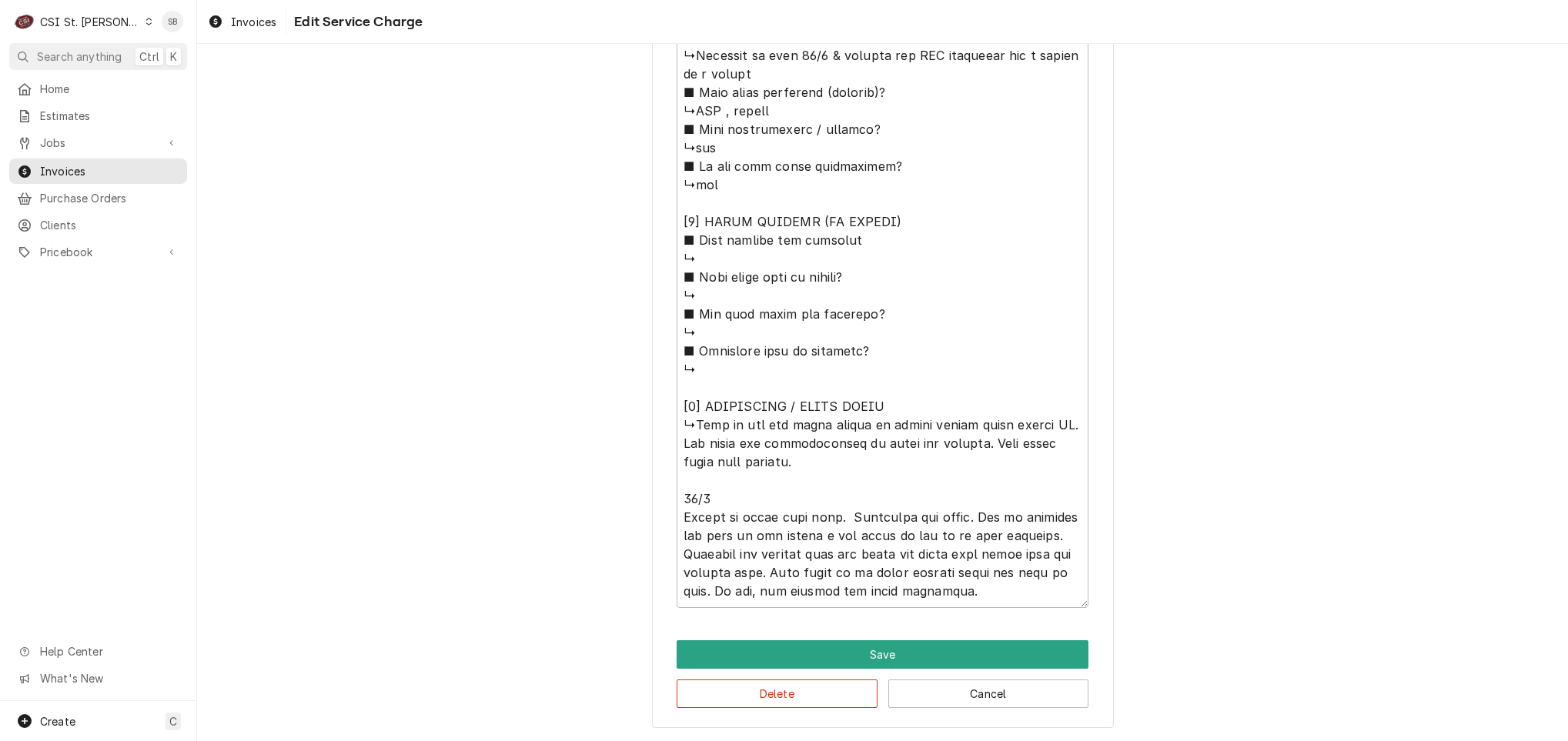
drag, startPoint x: 754, startPoint y: 607, endPoint x: 702, endPoint y: 485, distance: 132.6
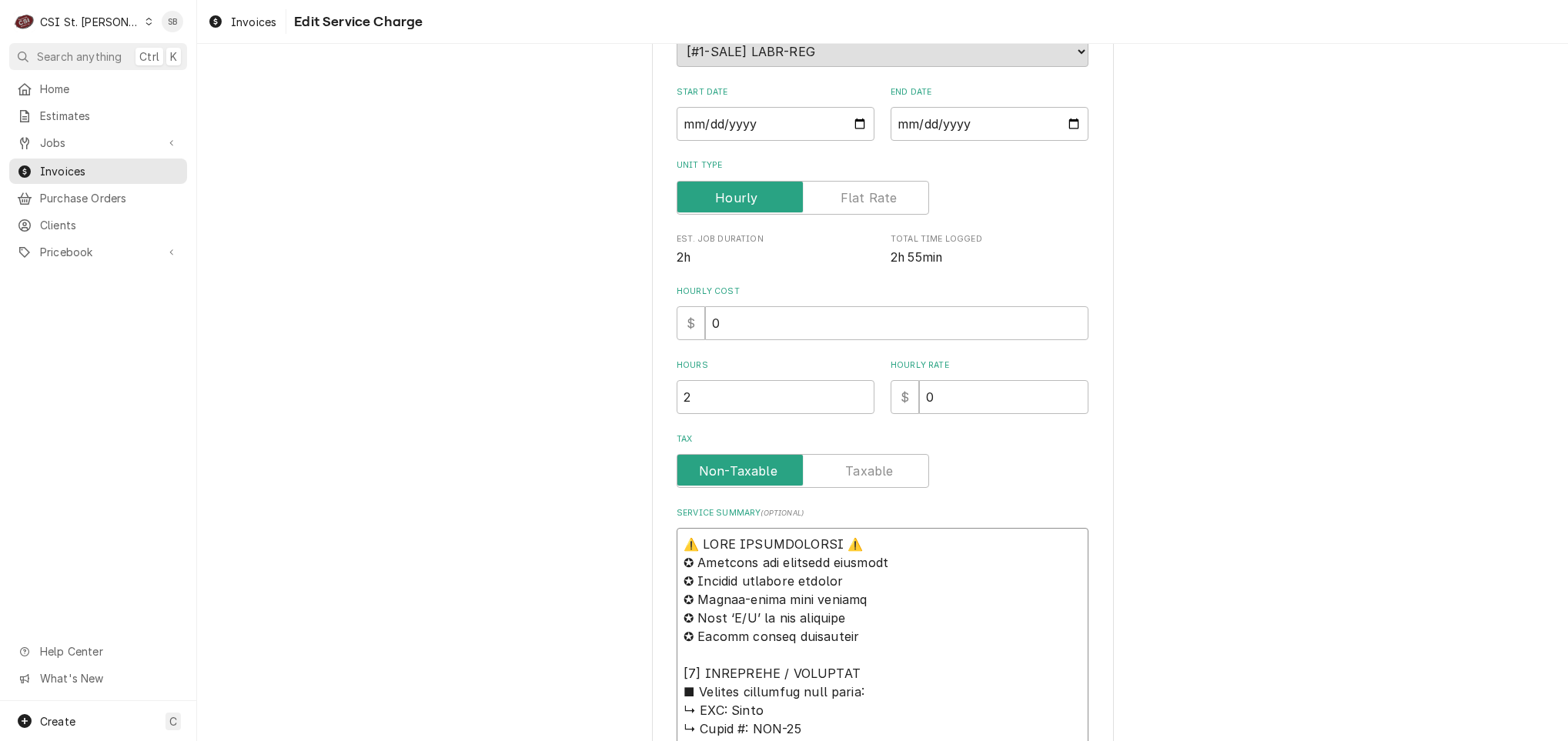
scroll to position [0, 0]
drag, startPoint x: 745, startPoint y: 592, endPoint x: 492, endPoint y: 105, distance: 548.8
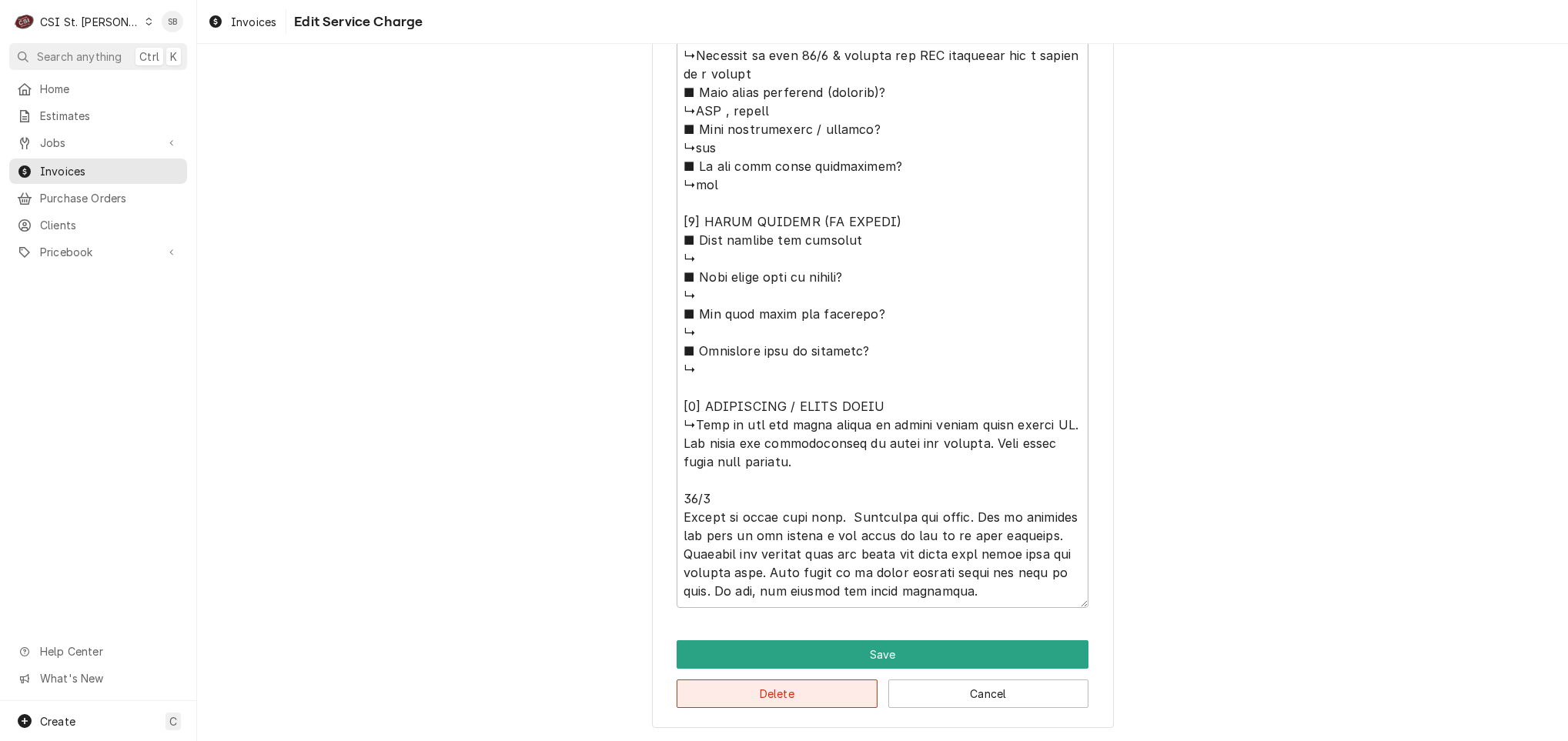
click at [741, 704] on button "Delete" at bounding box center [777, 694] width 201 height 29
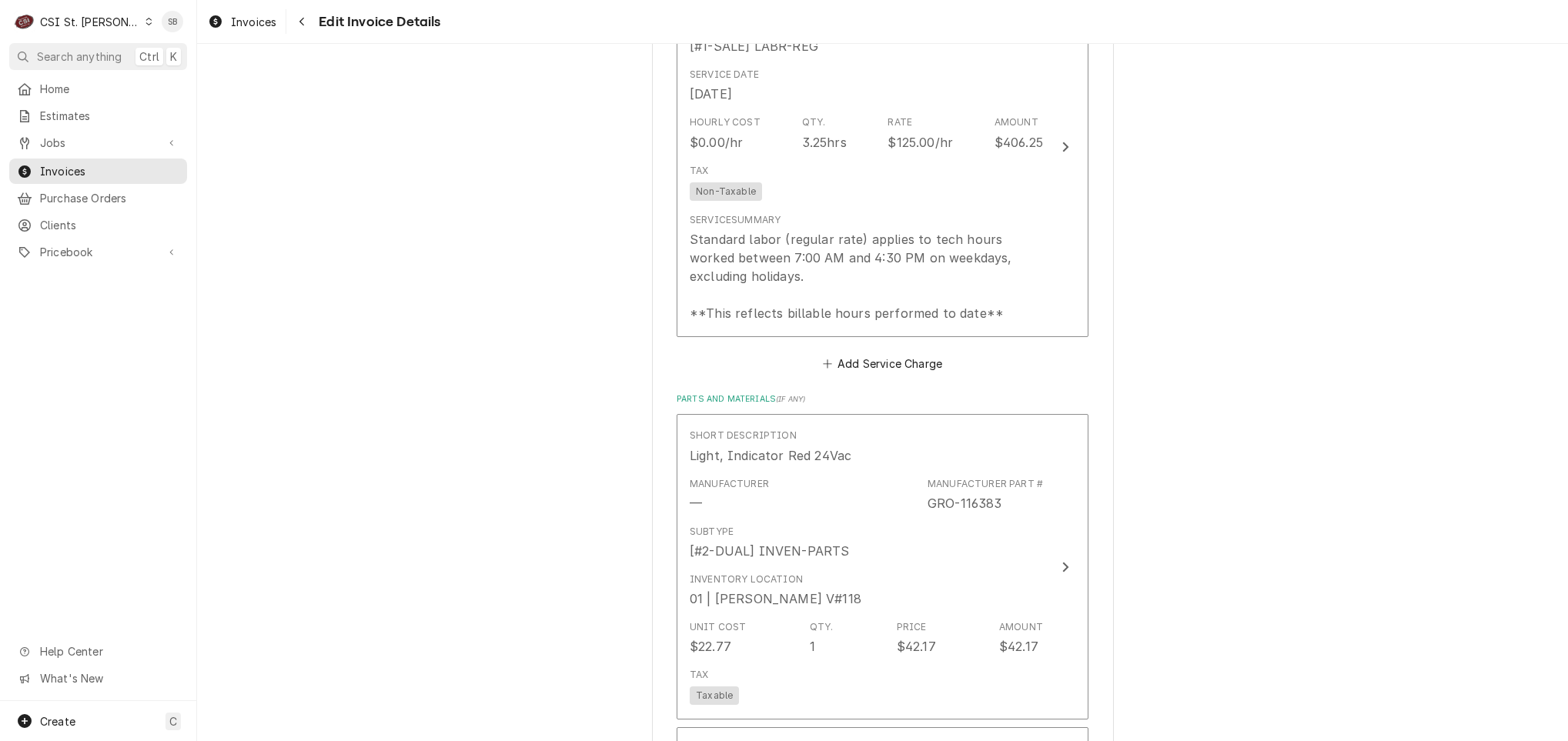
scroll to position [1068, 0]
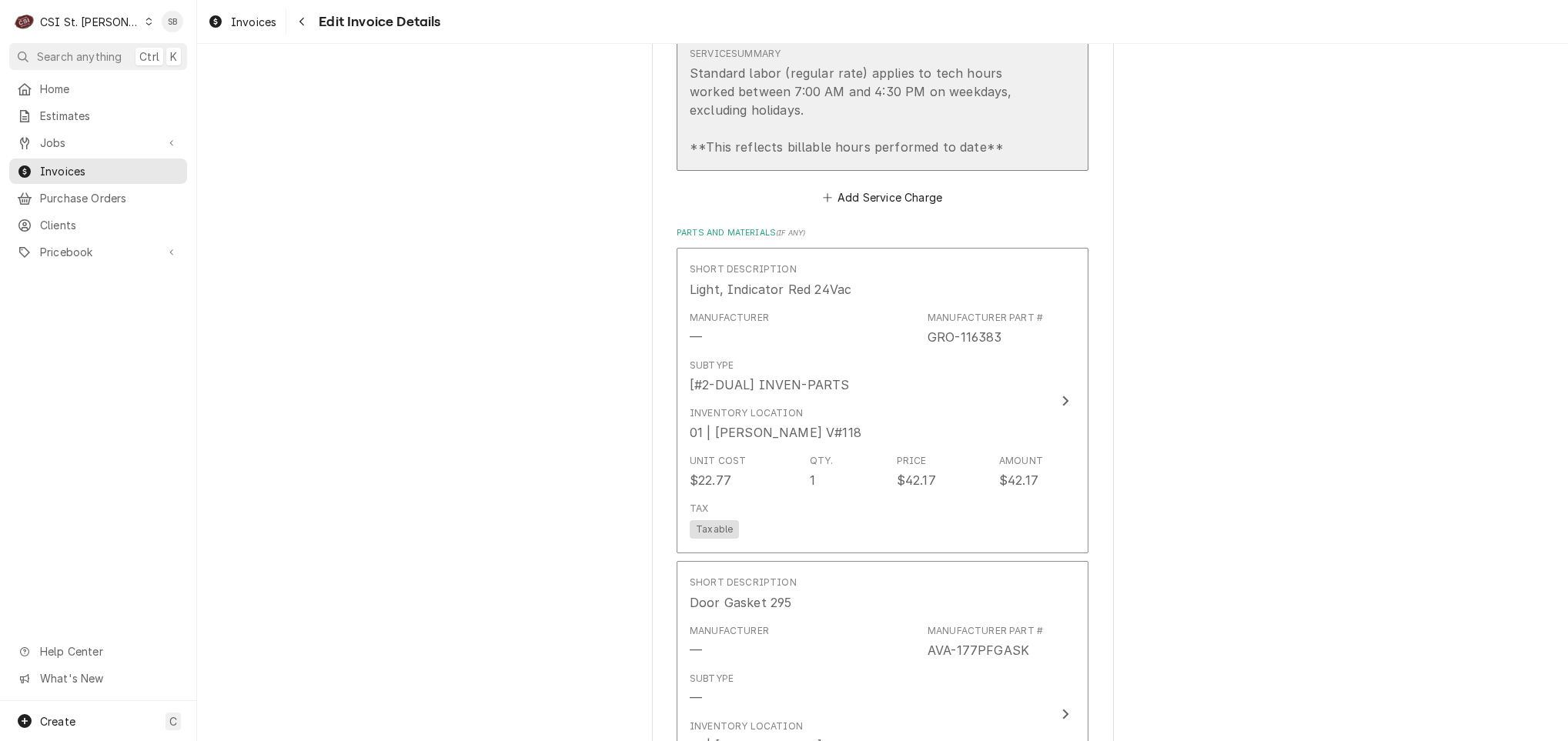
click at [767, 109] on div "Standard labor (regular rate) applies to tech hours worked between 7:00 AM and …" at bounding box center [866, 110] width 353 height 92
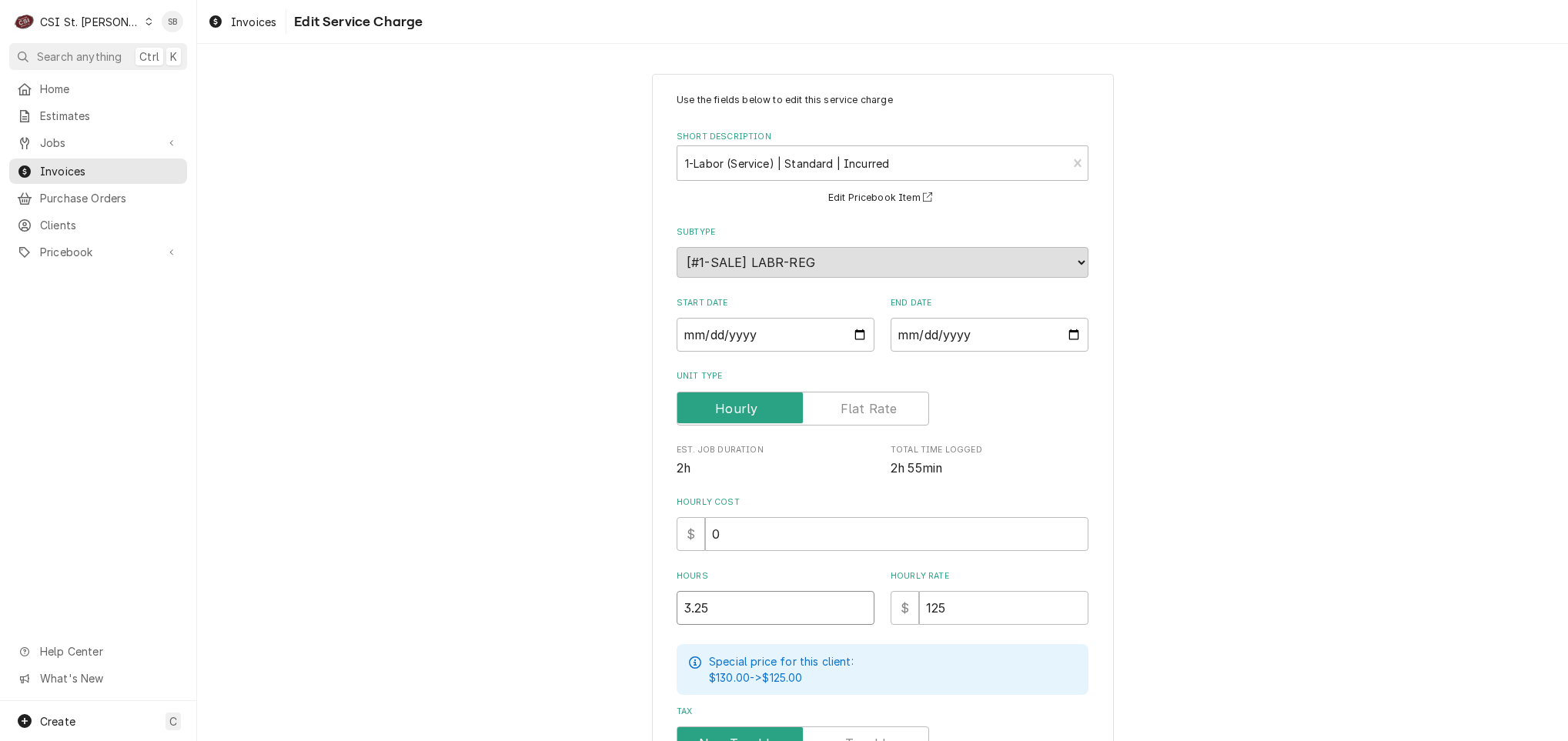
drag, startPoint x: 624, startPoint y: 607, endPoint x: 442, endPoint y: 596, distance: 182.3
click at [442, 596] on div "Use the fields below to edit this service charge Short Description 1-Labor (Ser…" at bounding box center [882, 541] width 1371 height 962
click at [897, 331] on input "2025-09-23" at bounding box center [990, 335] width 198 height 34
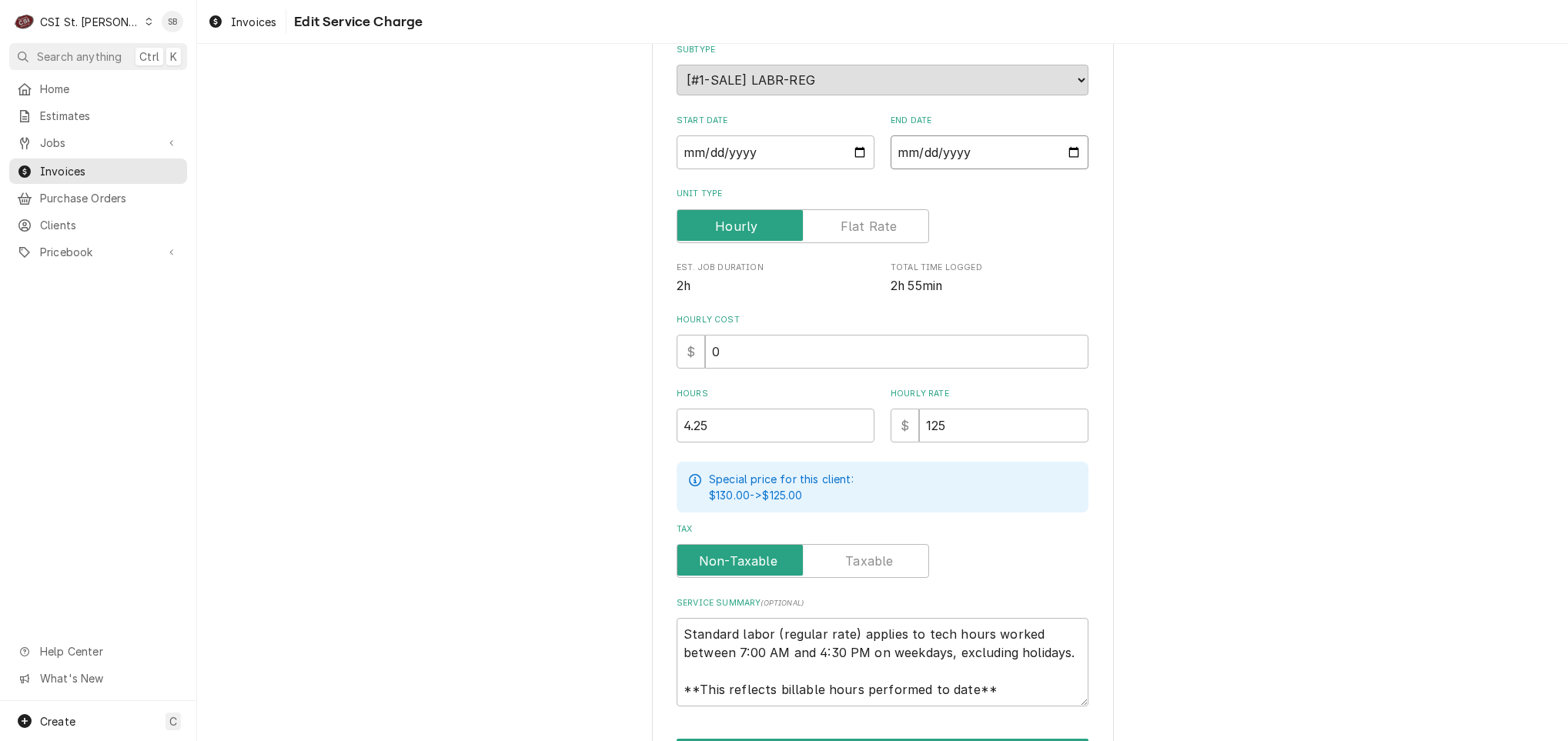
scroll to position [280, 0]
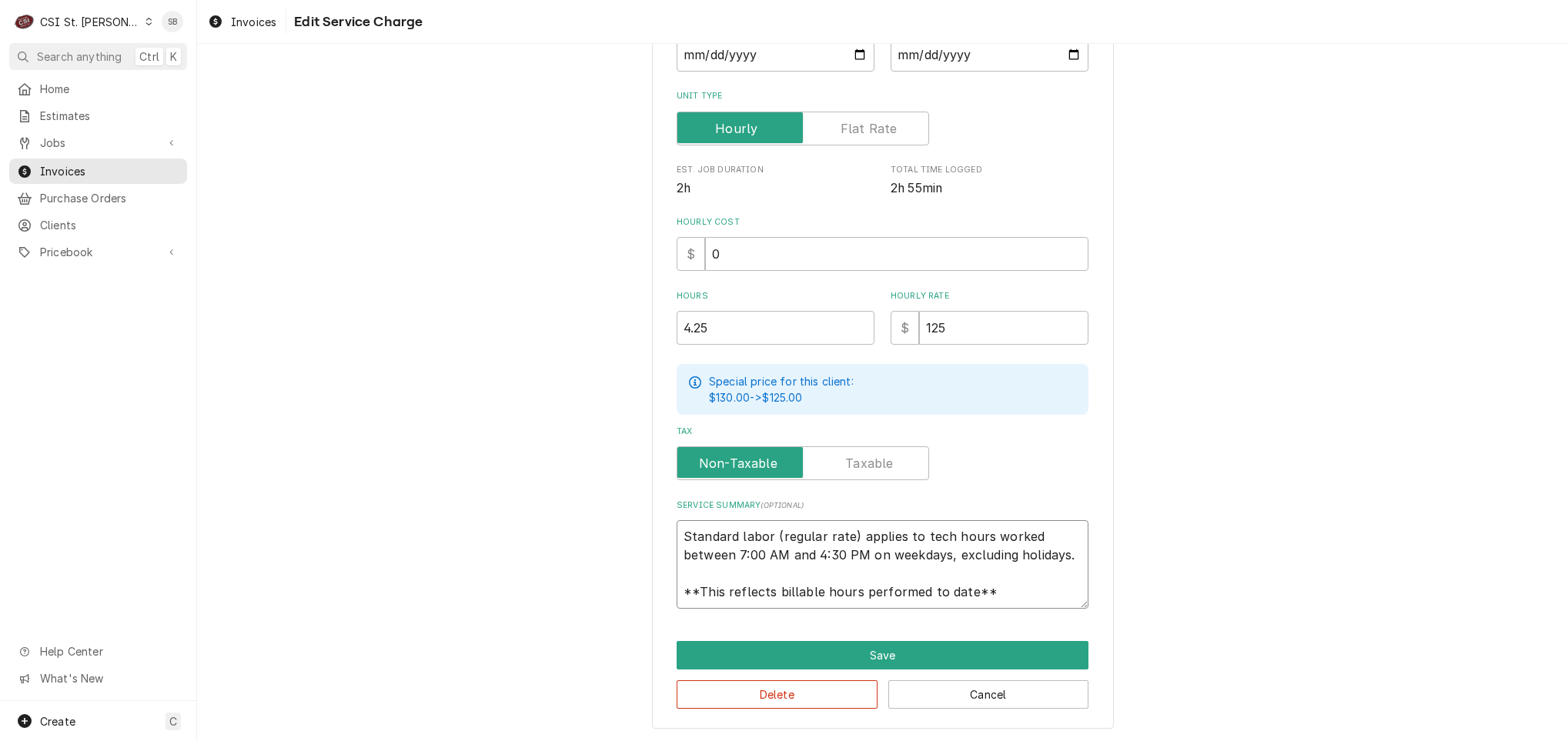
drag, startPoint x: 676, startPoint y: 536, endPoint x: 1224, endPoint y: 686, distance: 568.2
click at [1224, 686] on div "Use the fields below to edit this service charge Short Description 1-Labor (Ser…" at bounding box center [882, 261] width 1371 height 962
paste textarea "Brand: Groen / Model: DHS-40 / Serial: N/A Technician was initially dispatched …"
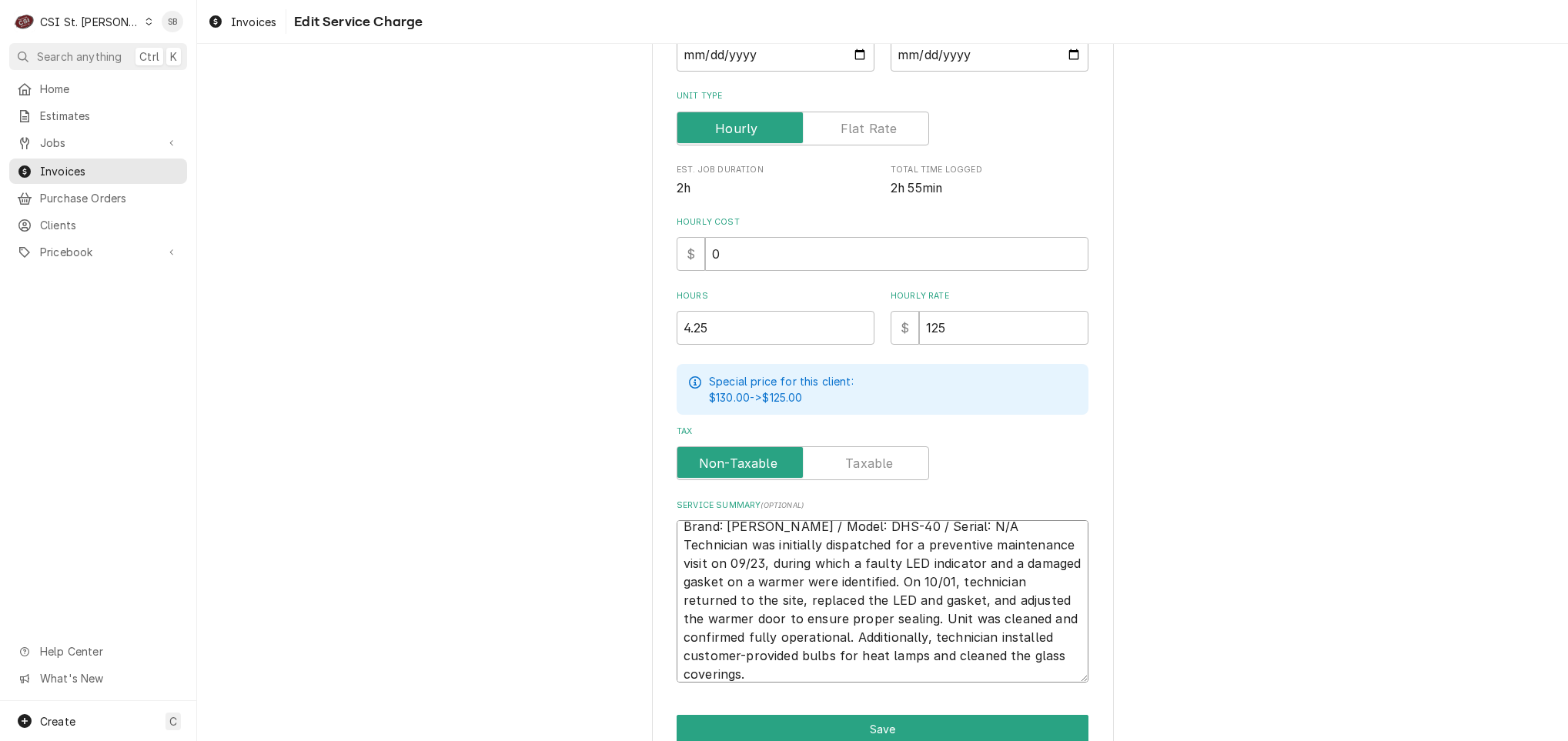
click at [1028, 522] on textarea "Brand: Groen / Model: DHS-40 / Serial: N/A Technician was initially dispatched …" at bounding box center [882, 601] width 412 height 162
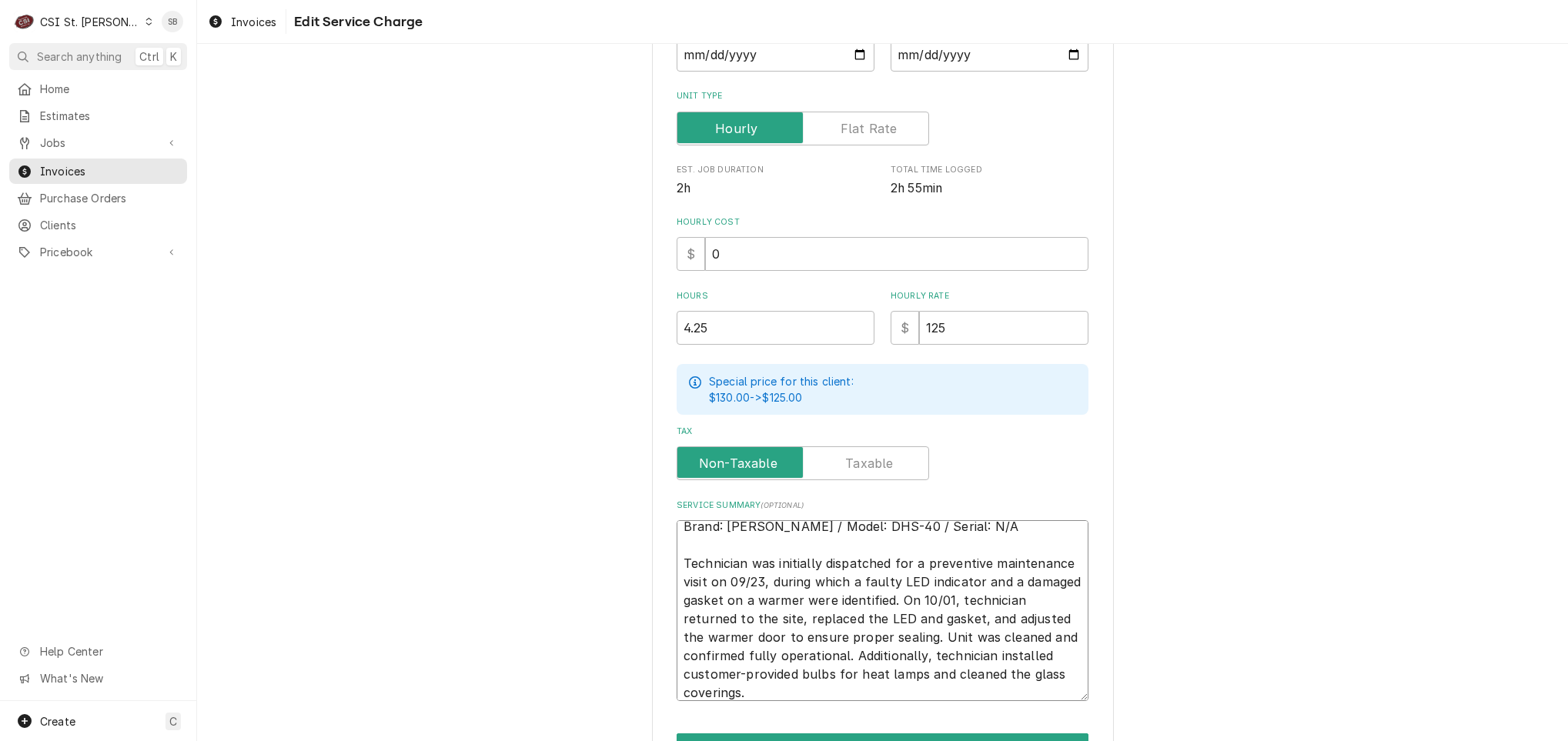
scroll to position [19, 0]
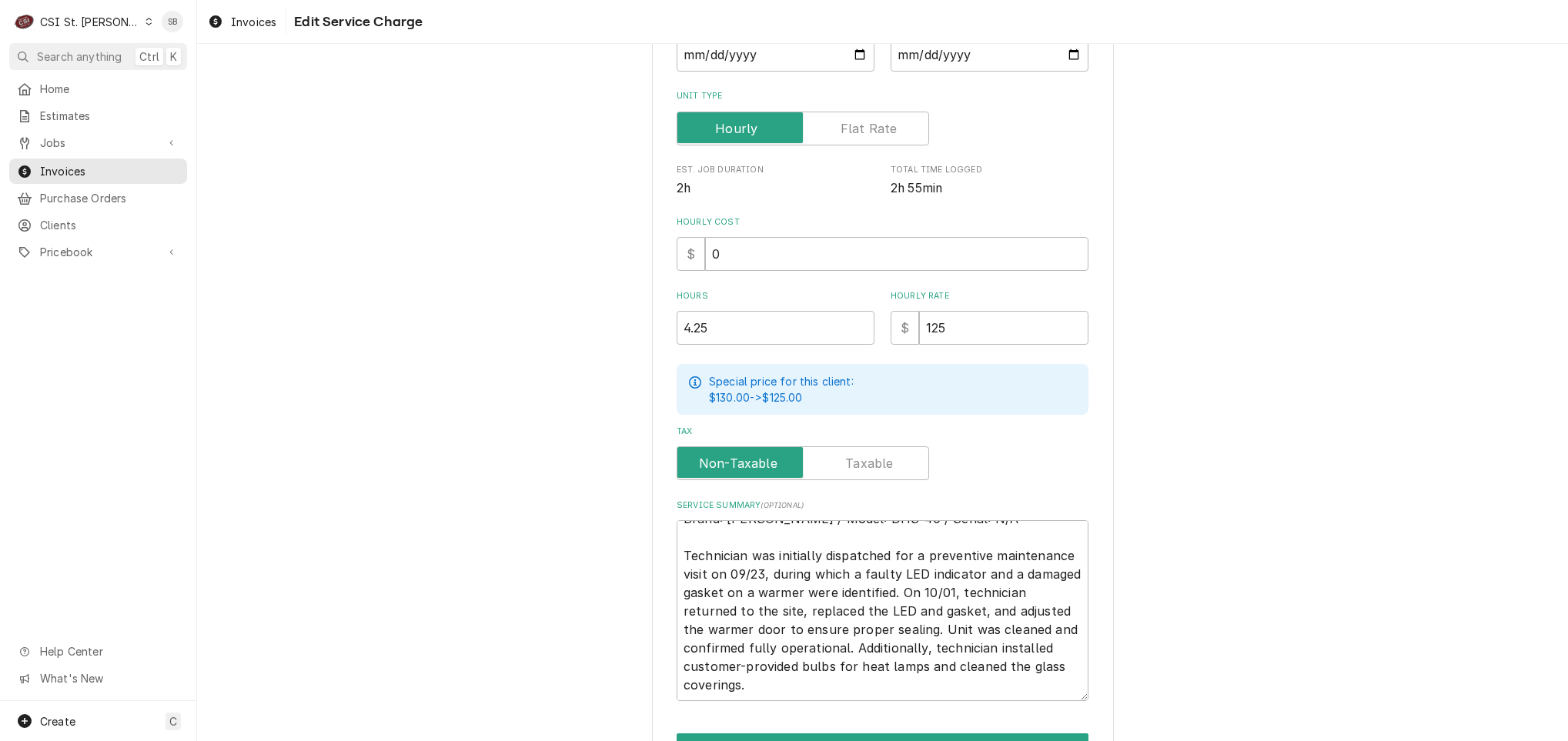
click at [843, 729] on div "Use the fields below to edit this service charge Short Description 1-Labor (Ser…" at bounding box center [882, 307] width 462 height 1027
click at [849, 733] on button "Save" at bounding box center [882, 748] width 412 height 29
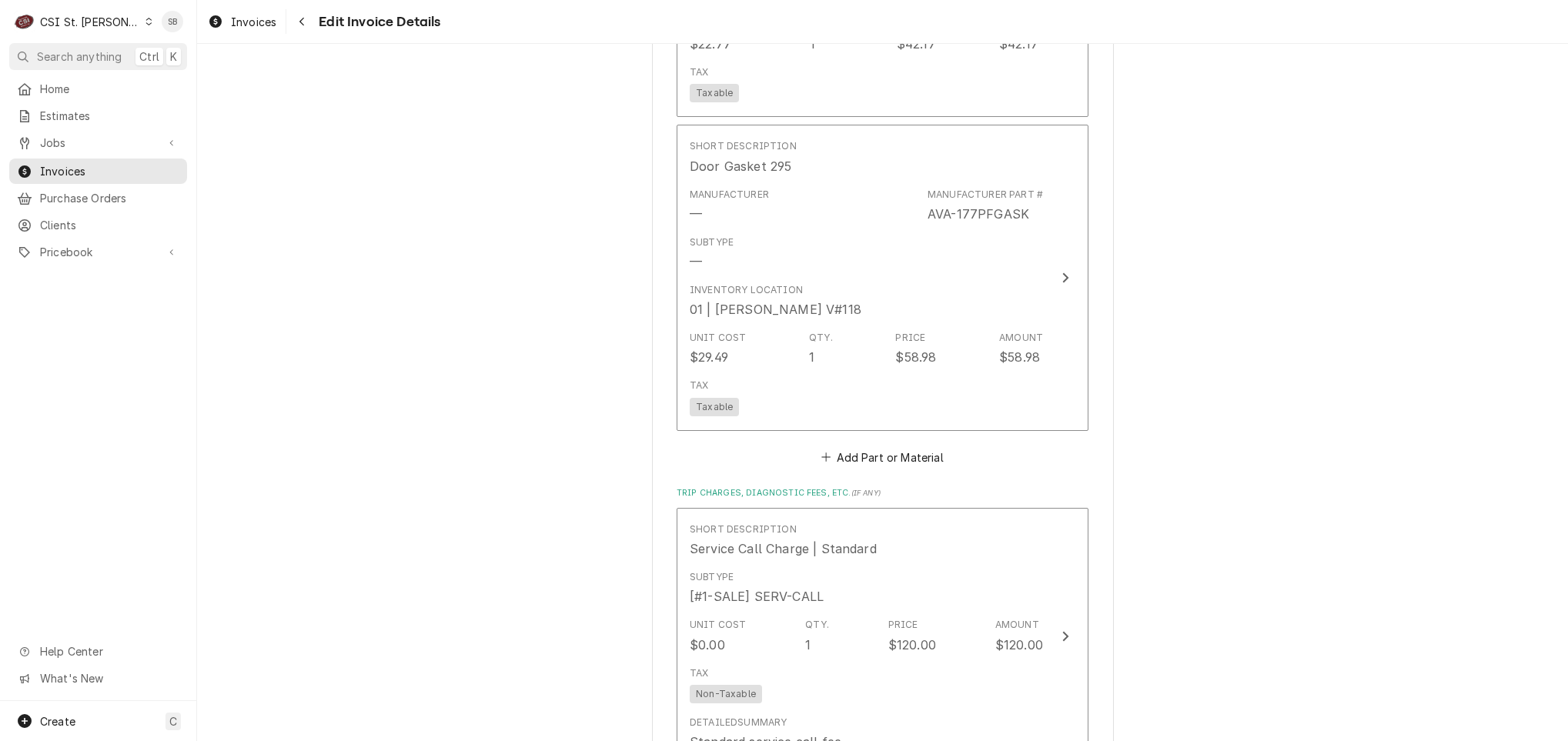
scroll to position [2484, 0]
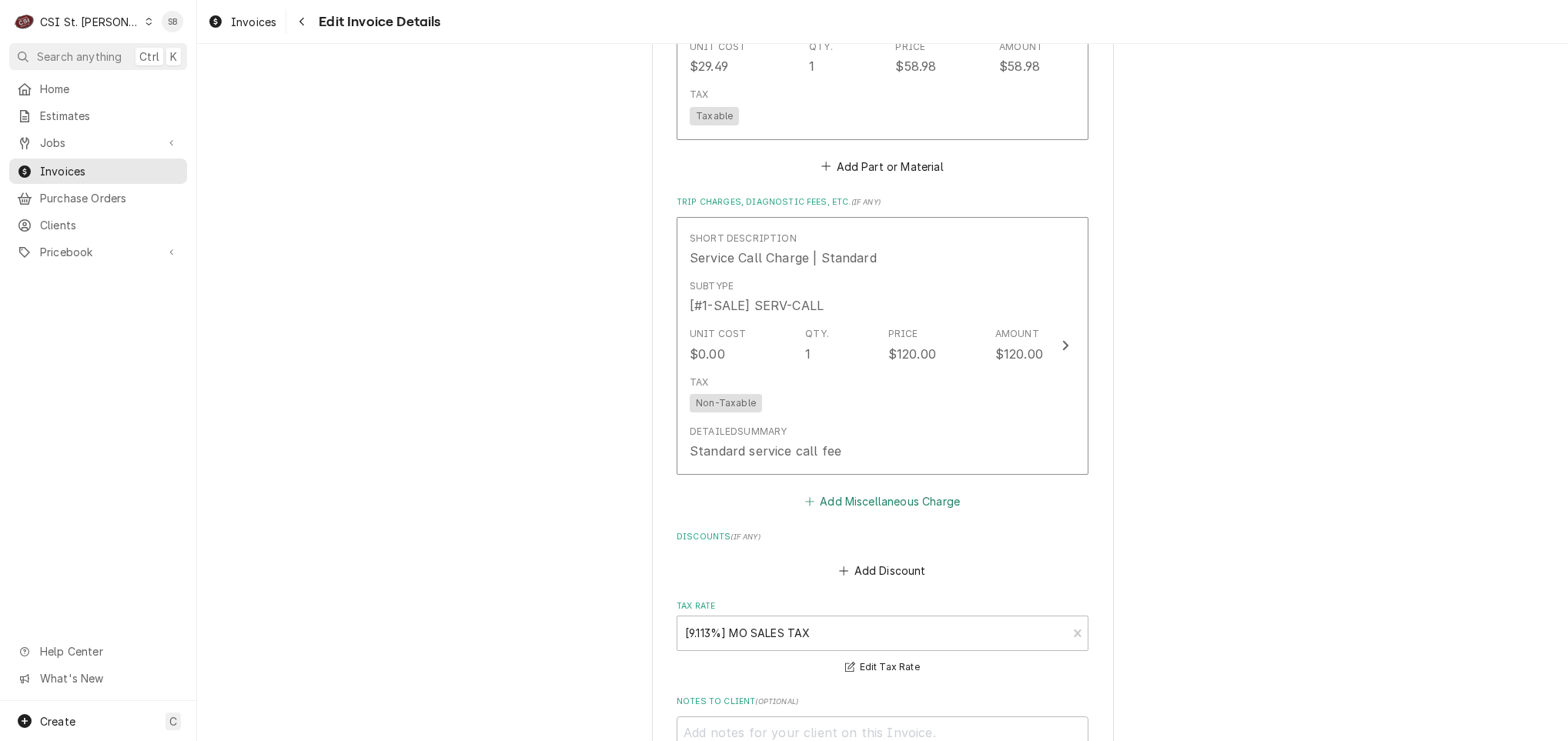
click at [862, 492] on button "Add Miscellaneous Charge" at bounding box center [882, 501] width 160 height 22
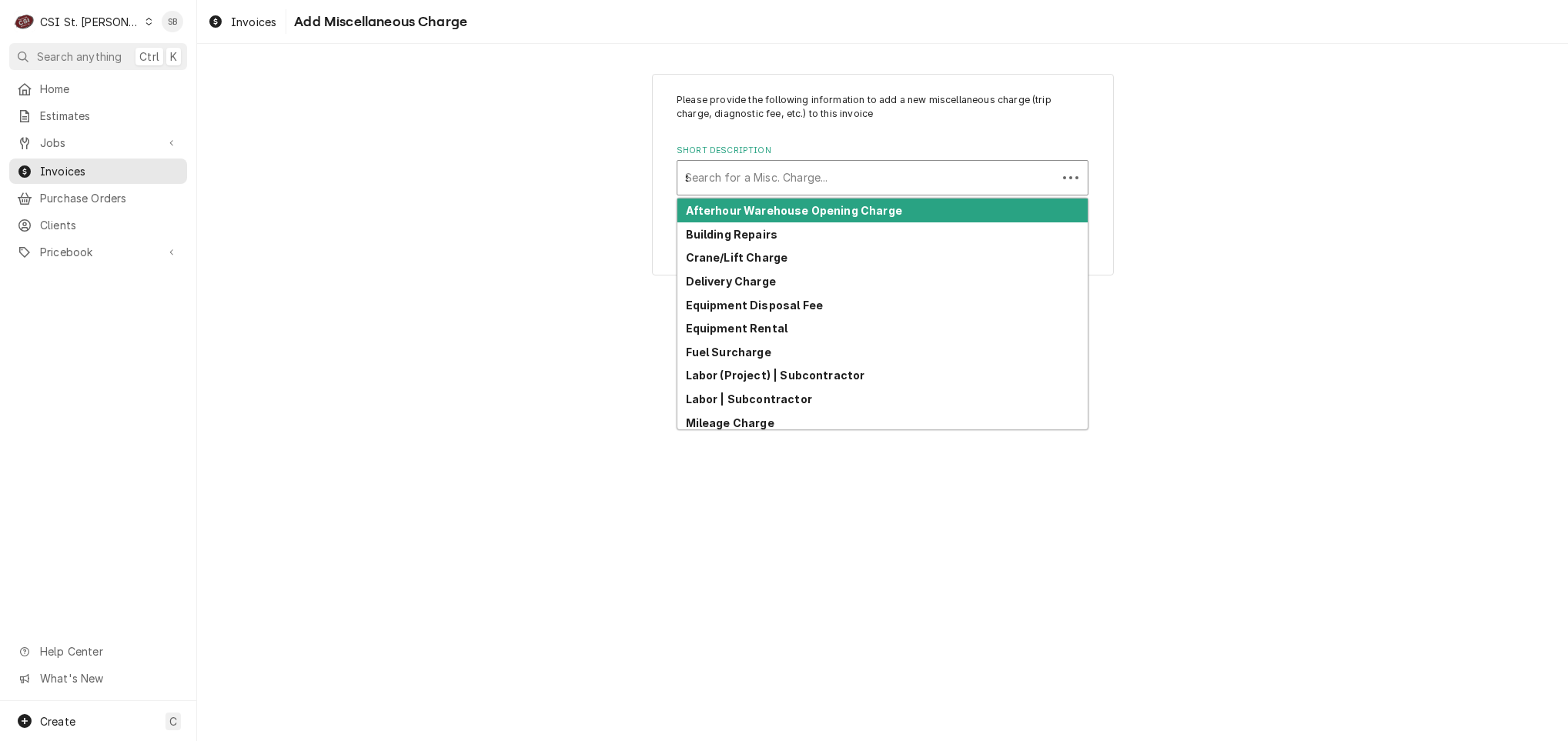
click at [823, 187] on div "s" at bounding box center [866, 177] width 364 height 28
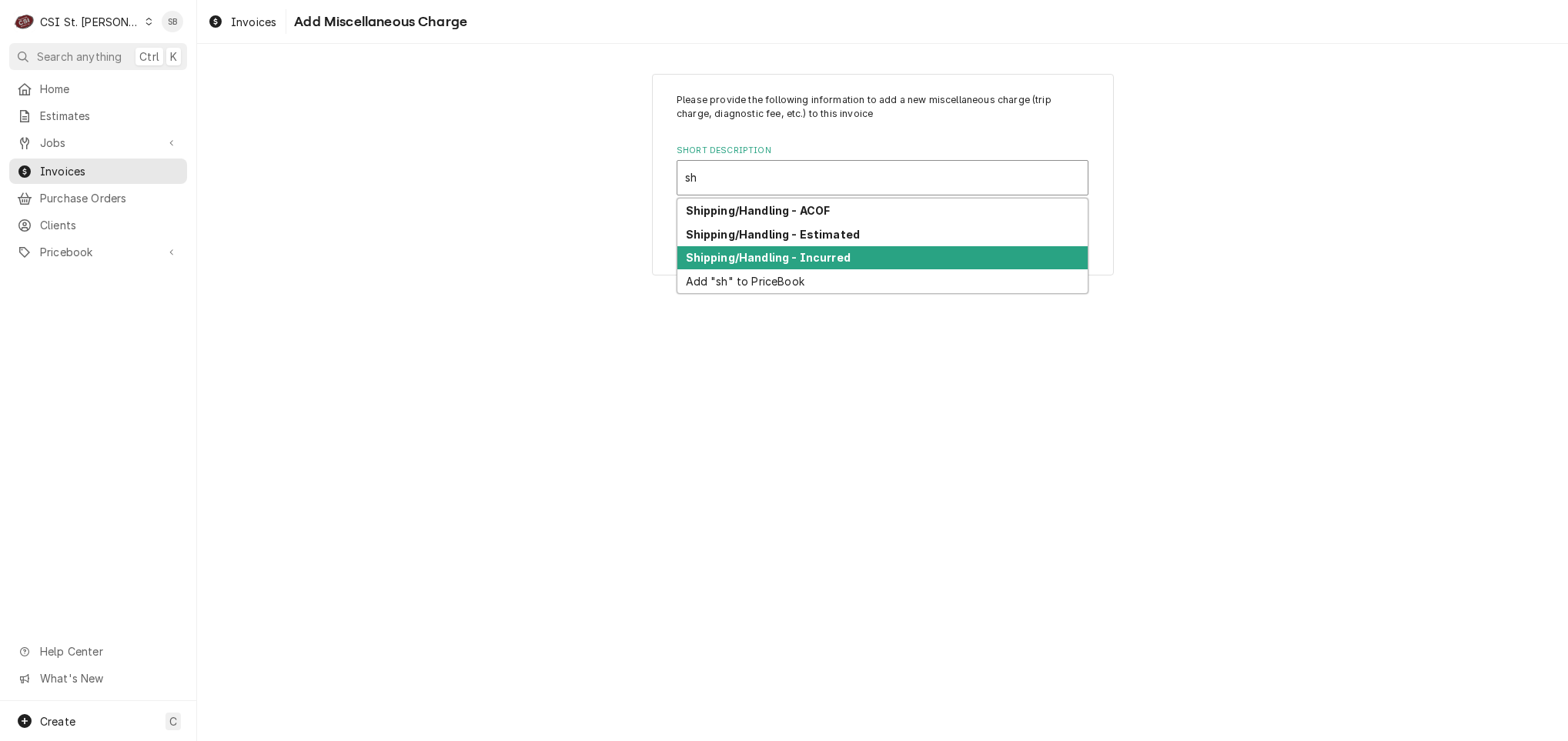
click at [816, 258] on strong "Shipping/Handling - Incurred" at bounding box center [768, 257] width 165 height 13
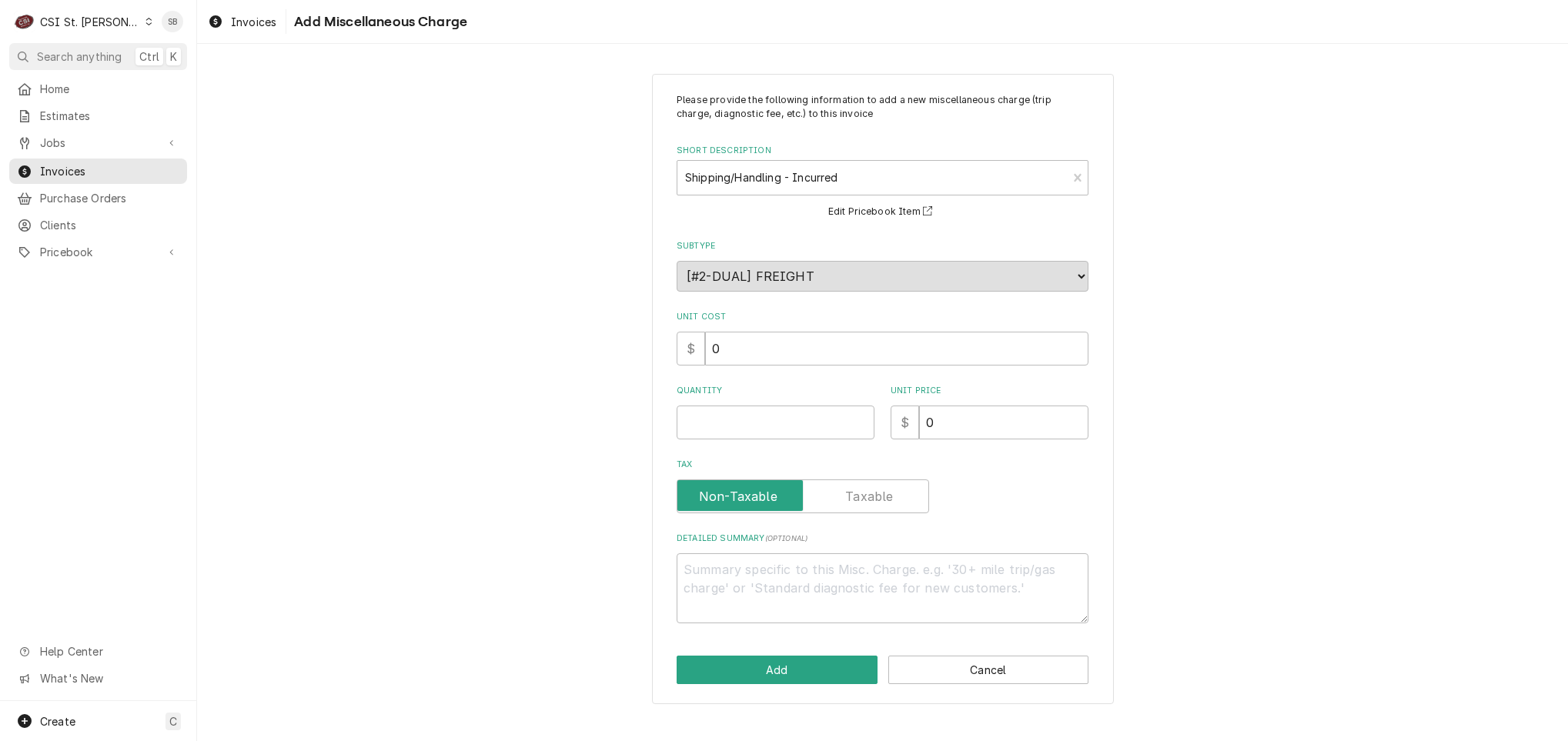
click at [758, 446] on div "Please provide the following information to add a new miscellaneous charge (tri…" at bounding box center [882, 358] width 412 height 530
click at [762, 441] on div "Please provide the following information to add a new miscellaneous charge (tri…" at bounding box center [882, 358] width 412 height 530
drag, startPoint x: 770, startPoint y: 436, endPoint x: 780, endPoint y: 427, distance: 13.5
click at [770, 435] on input "Quantity" at bounding box center [775, 422] width 198 height 34
click button "Add" at bounding box center [777, 670] width 201 height 29
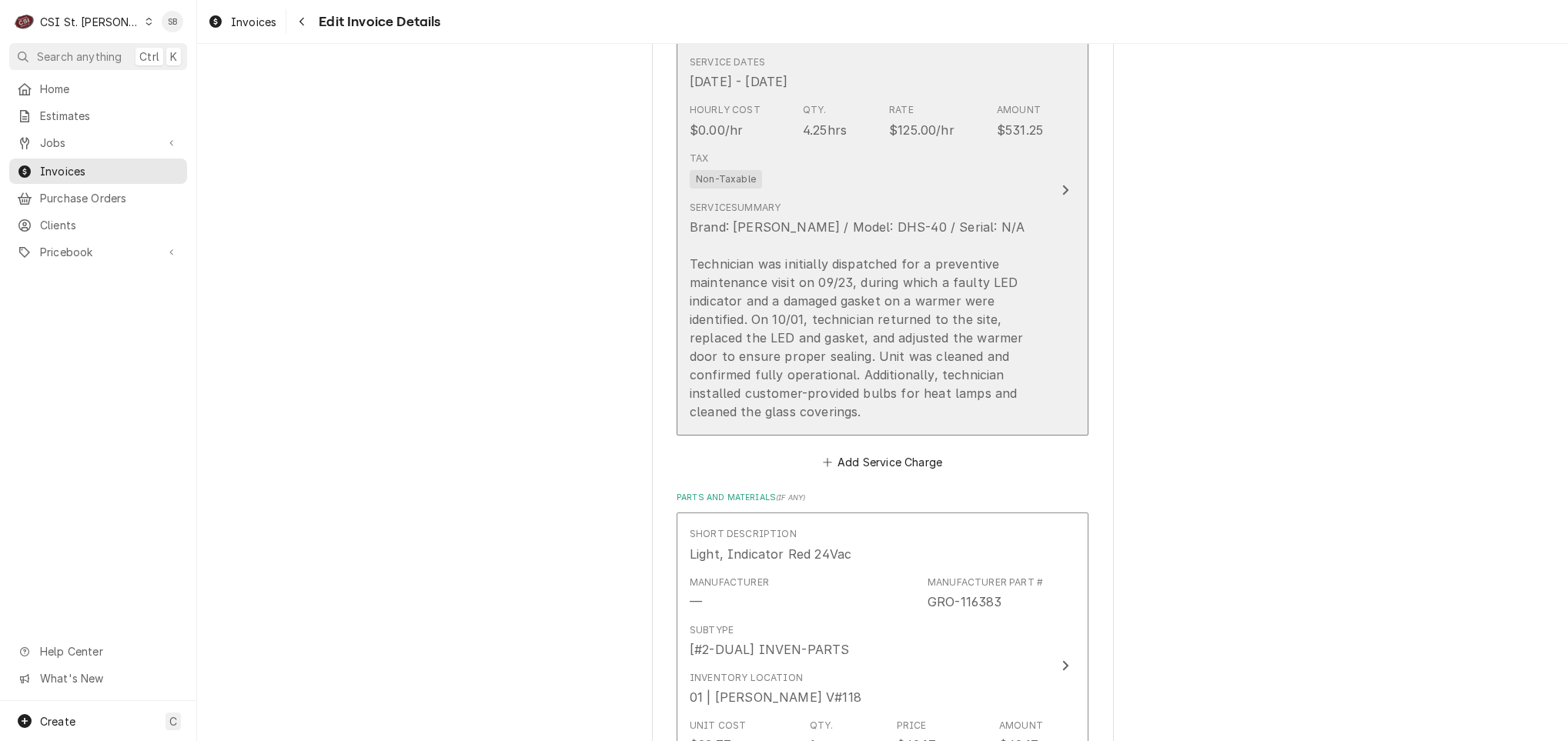
scroll to position [1474, 0]
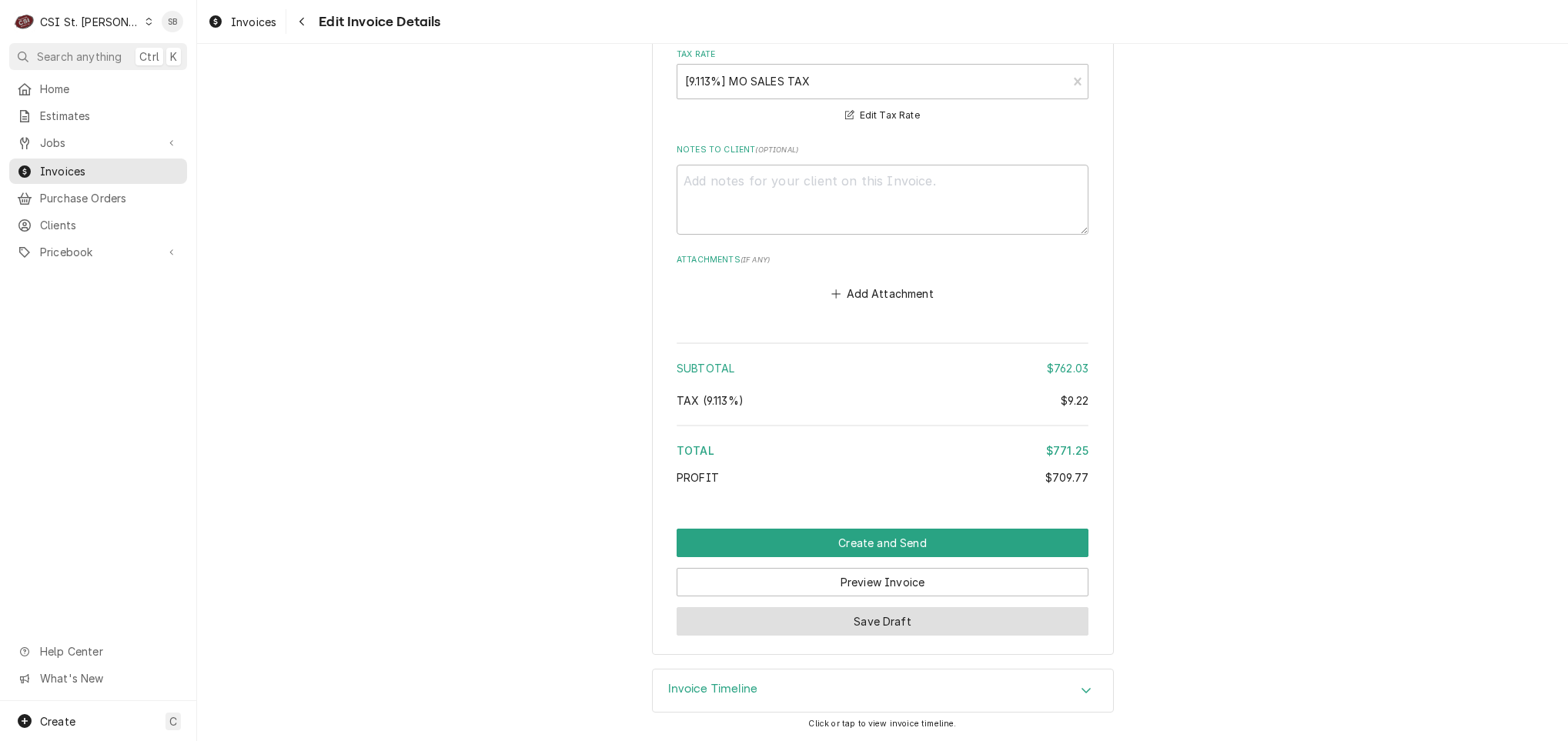
click at [963, 625] on button "Save Draft" at bounding box center [882, 621] width 412 height 29
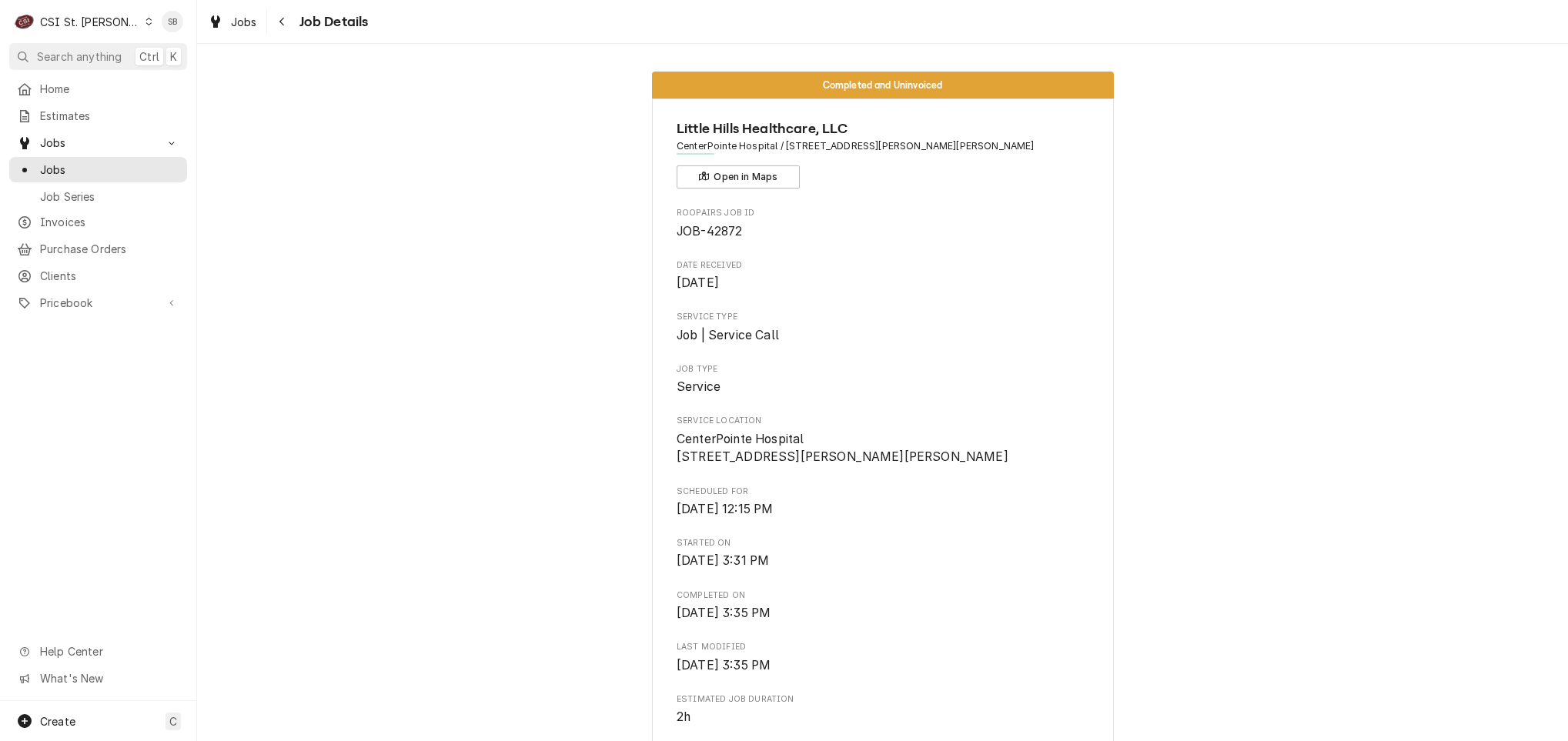
scroll to position [462, 0]
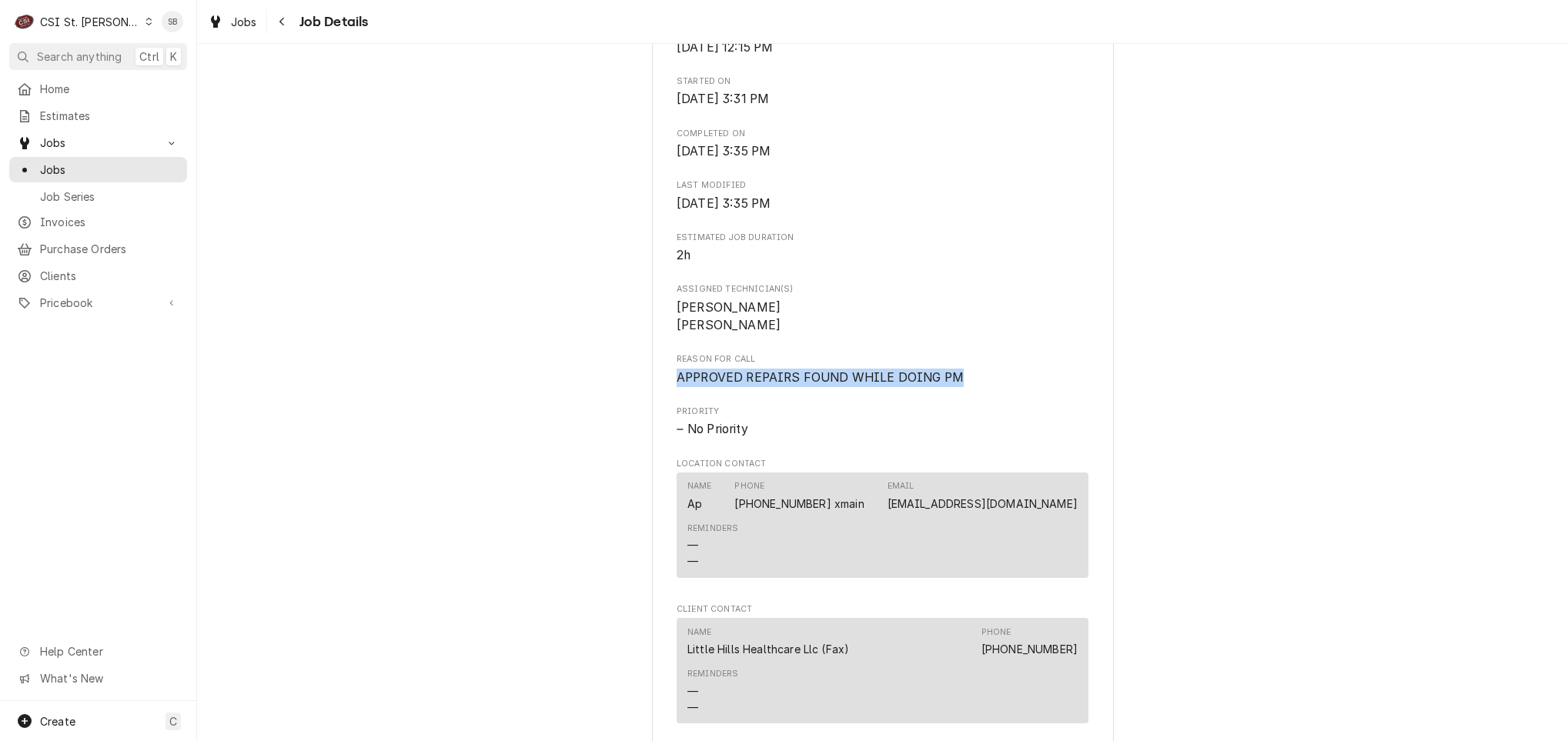
drag, startPoint x: 970, startPoint y: 397, endPoint x: 579, endPoint y: 397, distance: 391.0
click at [579, 397] on div "Completed and Uninvoiced Little Hills Healthcare, LLC [GEOGRAPHIC_DATA] / [STRE…" at bounding box center [882, 433] width 1371 height 1670
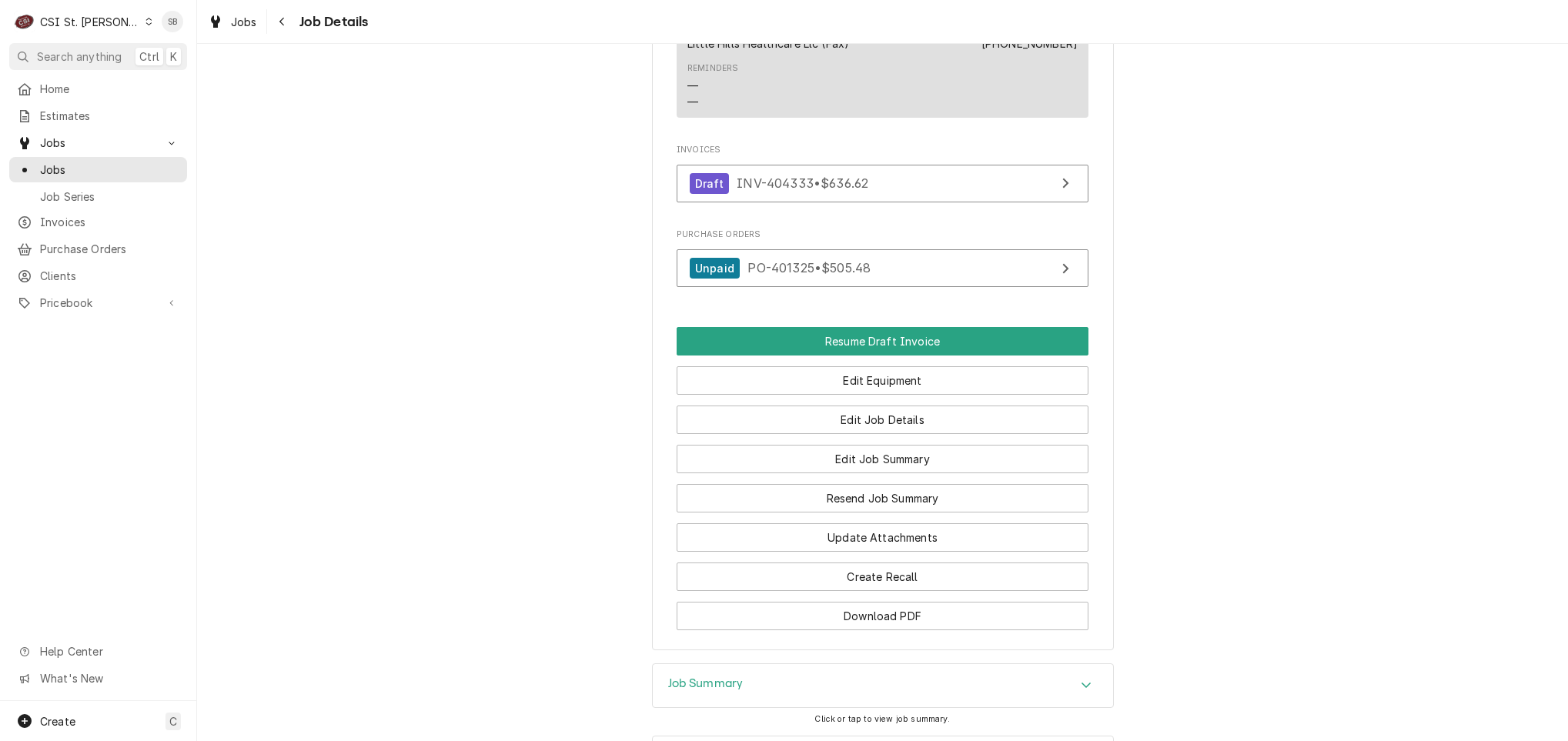
scroll to position [1236, 0]
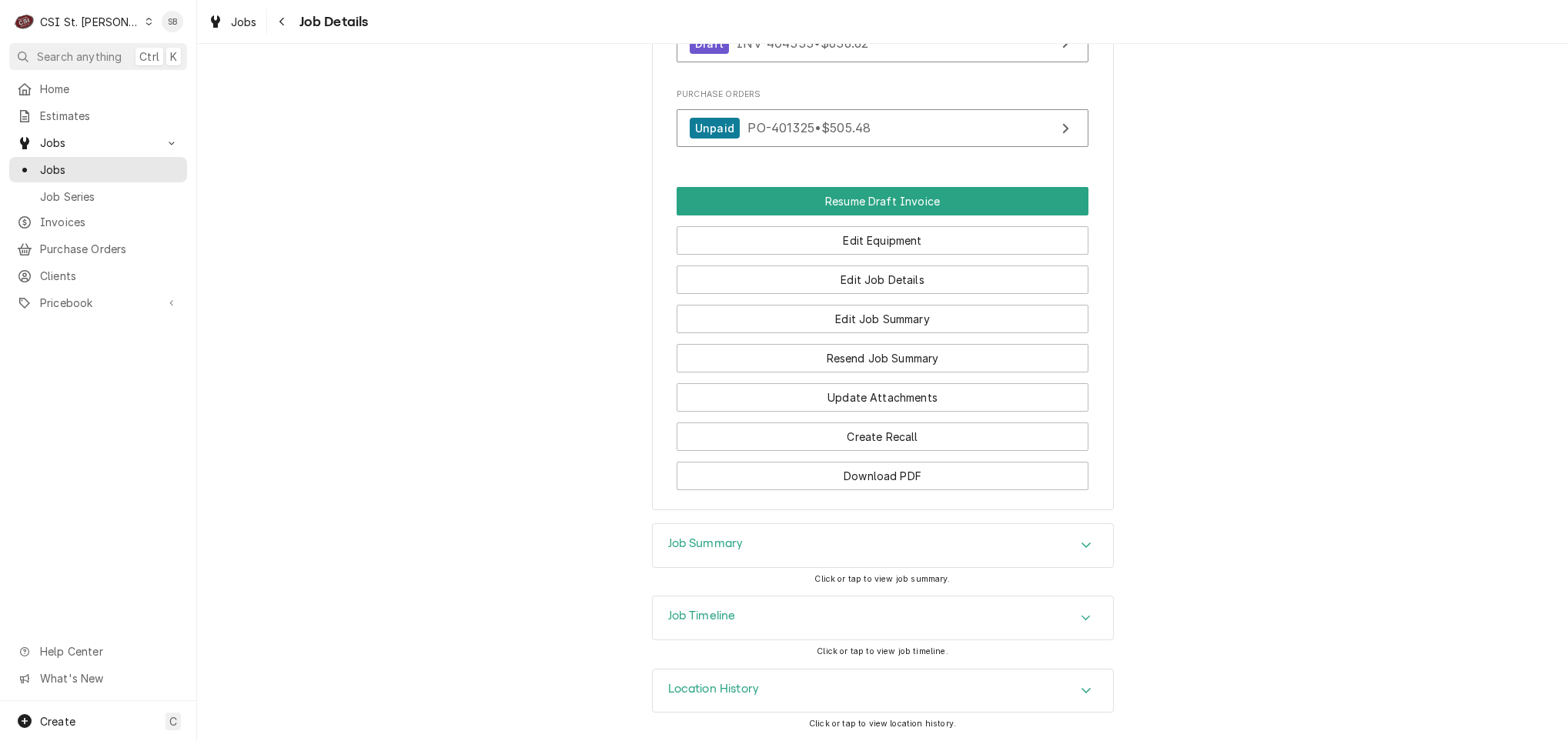
click at [717, 553] on div "Job Summary" at bounding box center [882, 545] width 460 height 43
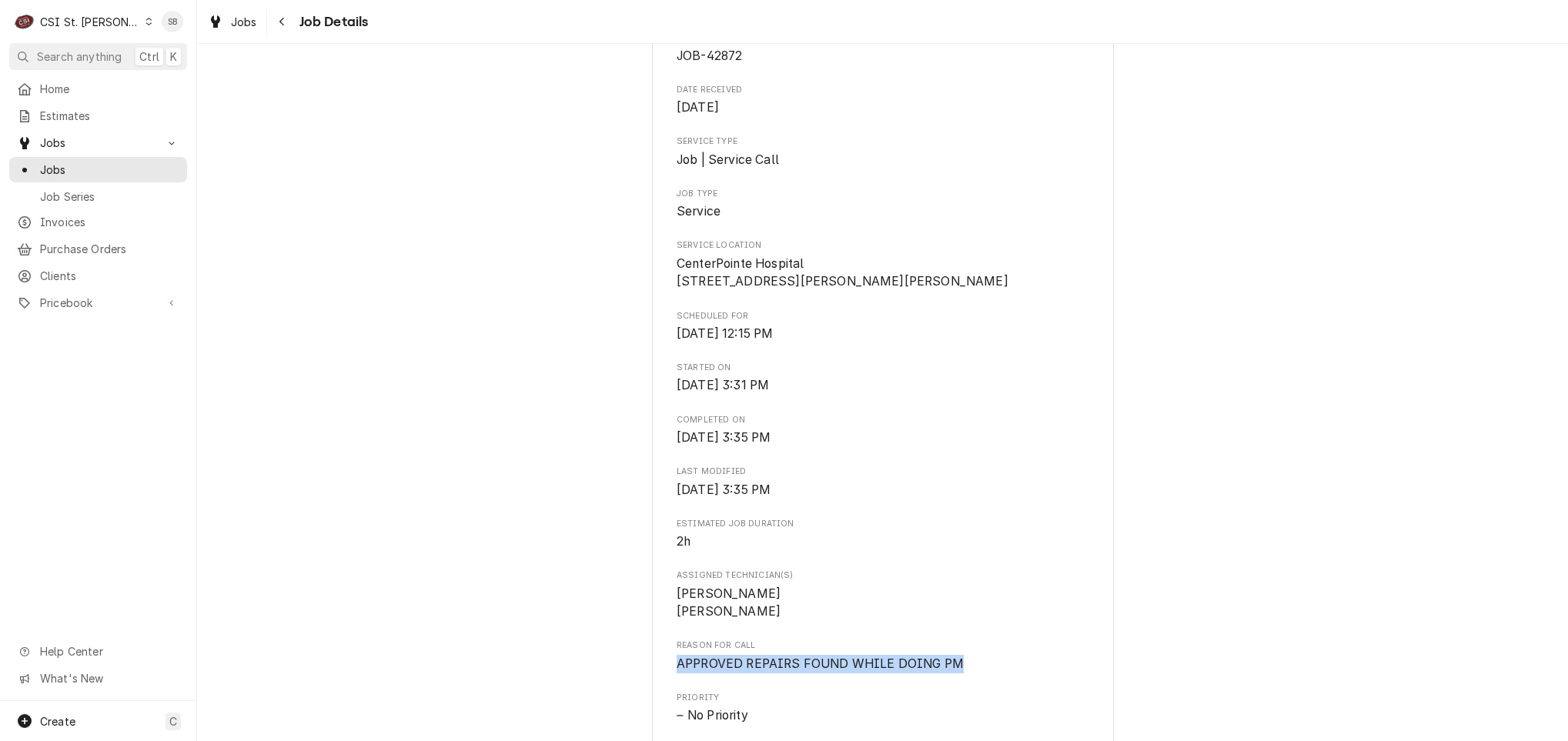
scroll to position [0, 0]
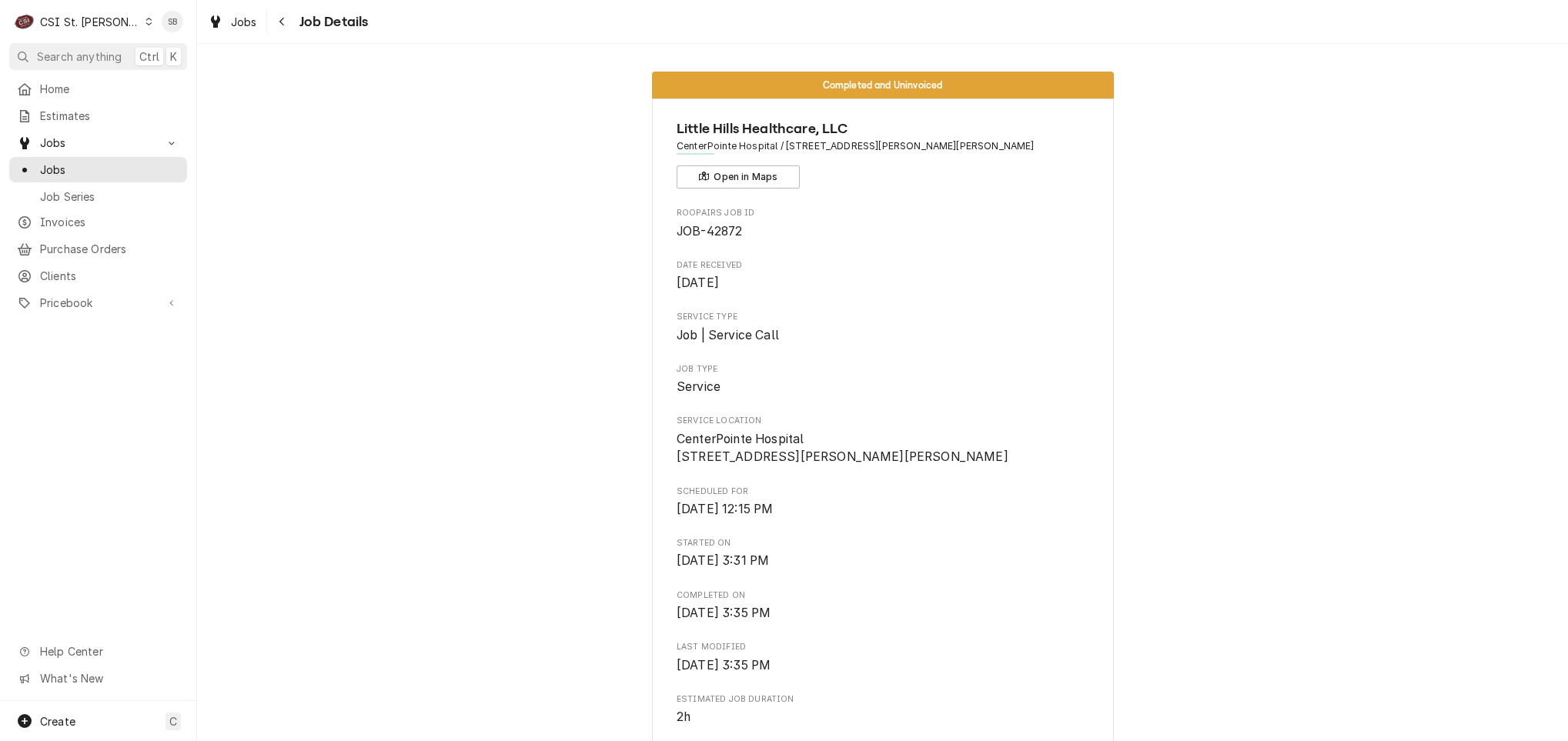
click at [708, 234] on span "JOB-42872" at bounding box center [708, 230] width 65 height 14
click at [709, 234] on span "JOB-42872" at bounding box center [708, 230] width 65 height 14
copy span "42872"
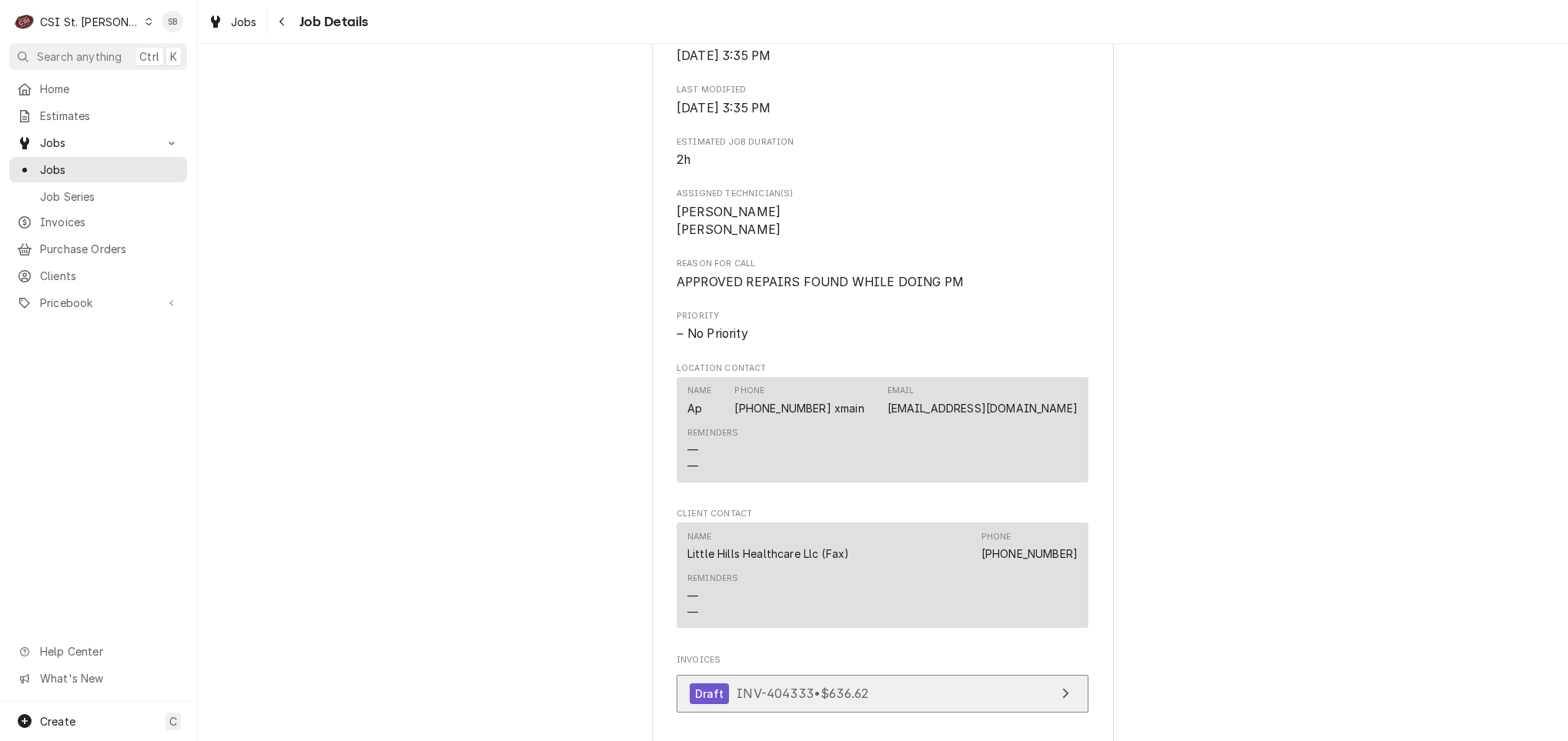
scroll to position [1039, 0]
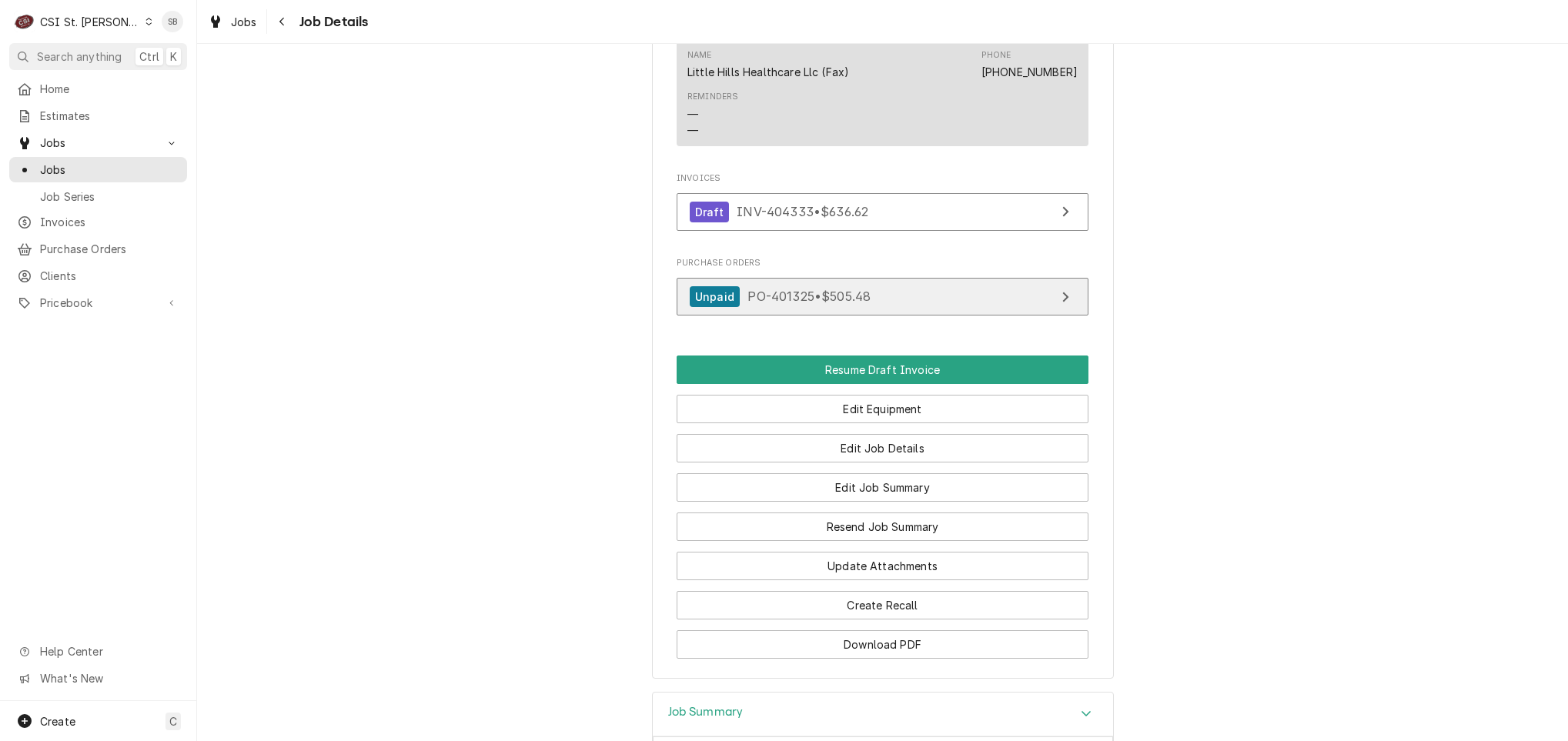
click at [717, 302] on link "Unpaid PO-401325 • $505.48" at bounding box center [882, 296] width 412 height 38
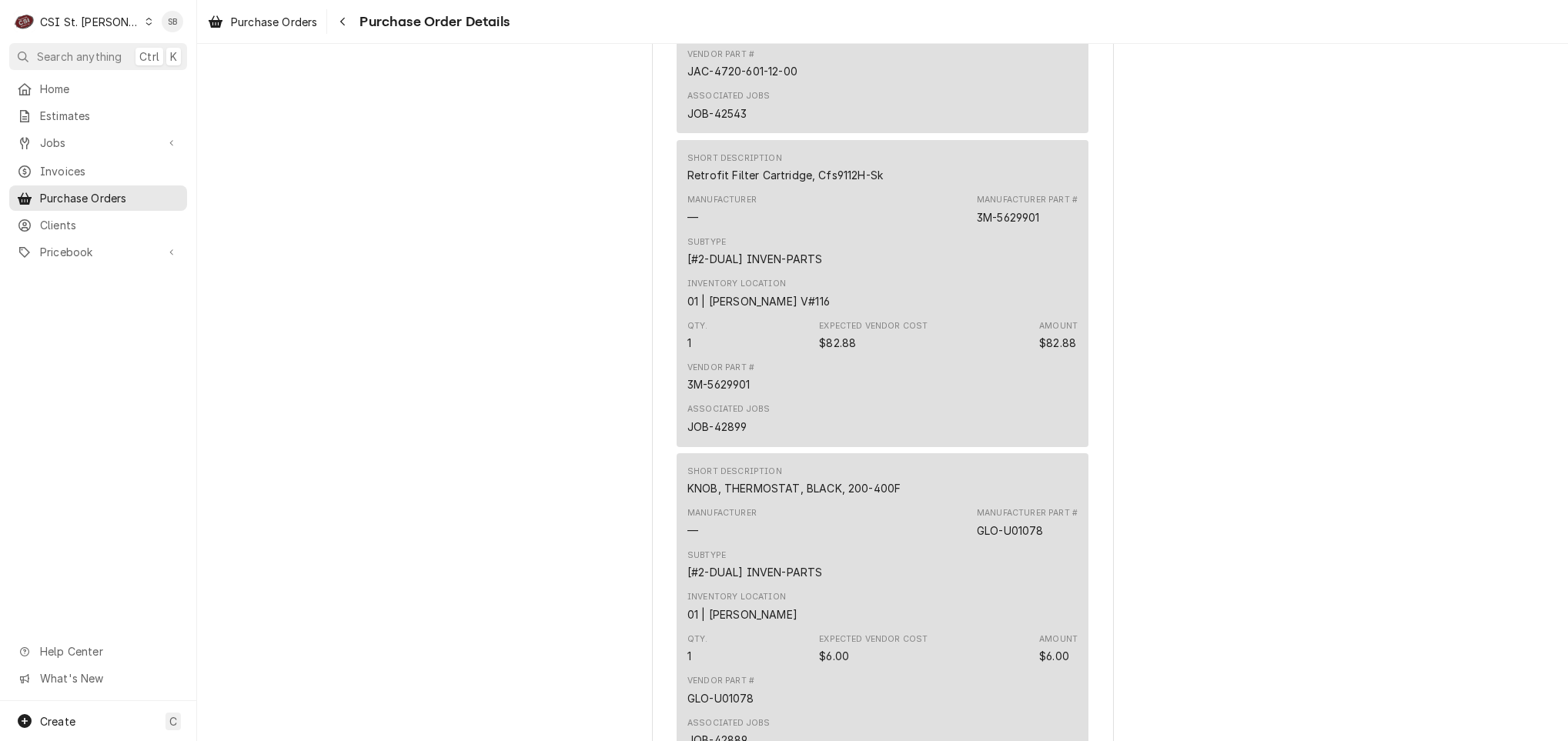
scroll to position [3351, 0]
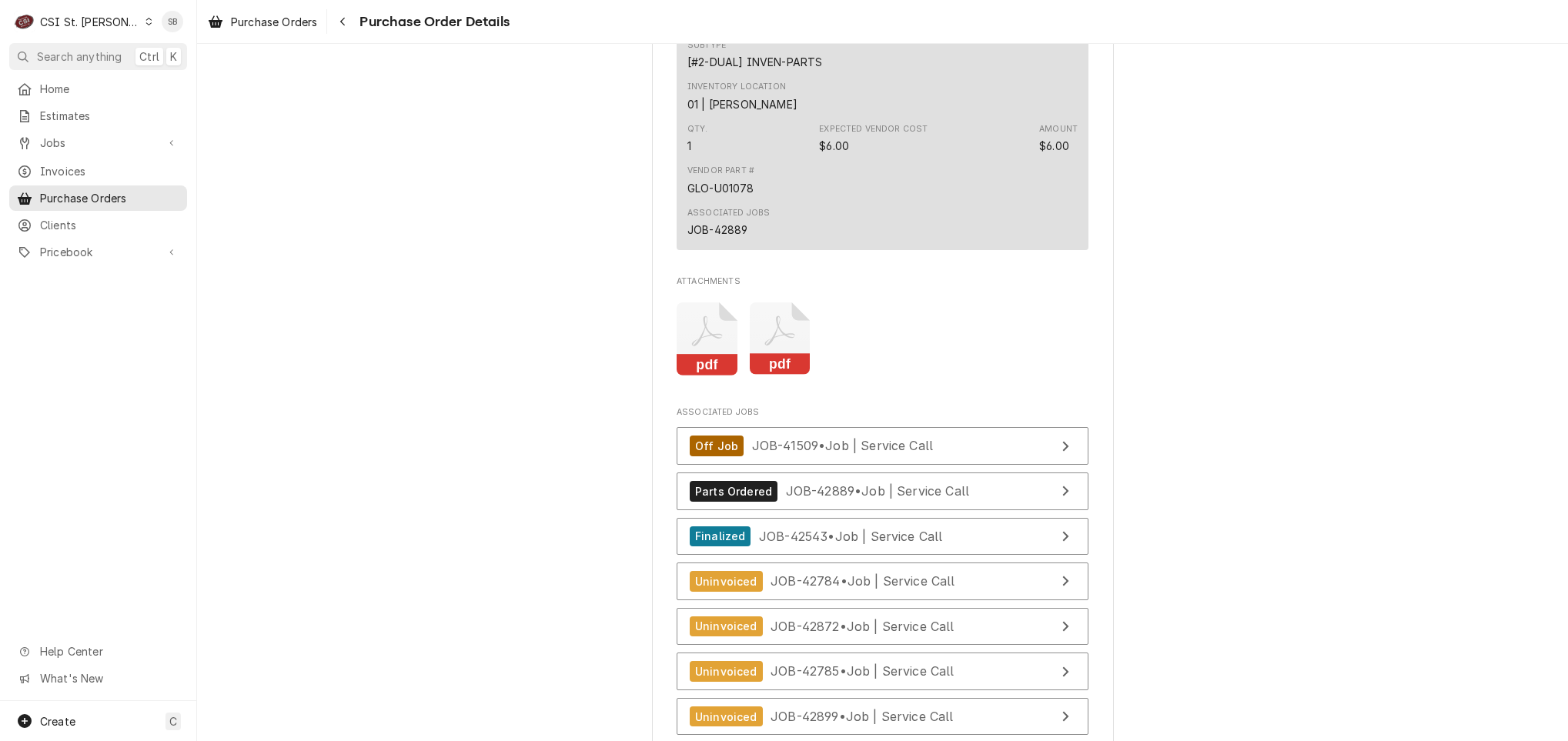
click at [686, 376] on icon "Attachments" at bounding box center [707, 338] width 61 height 73
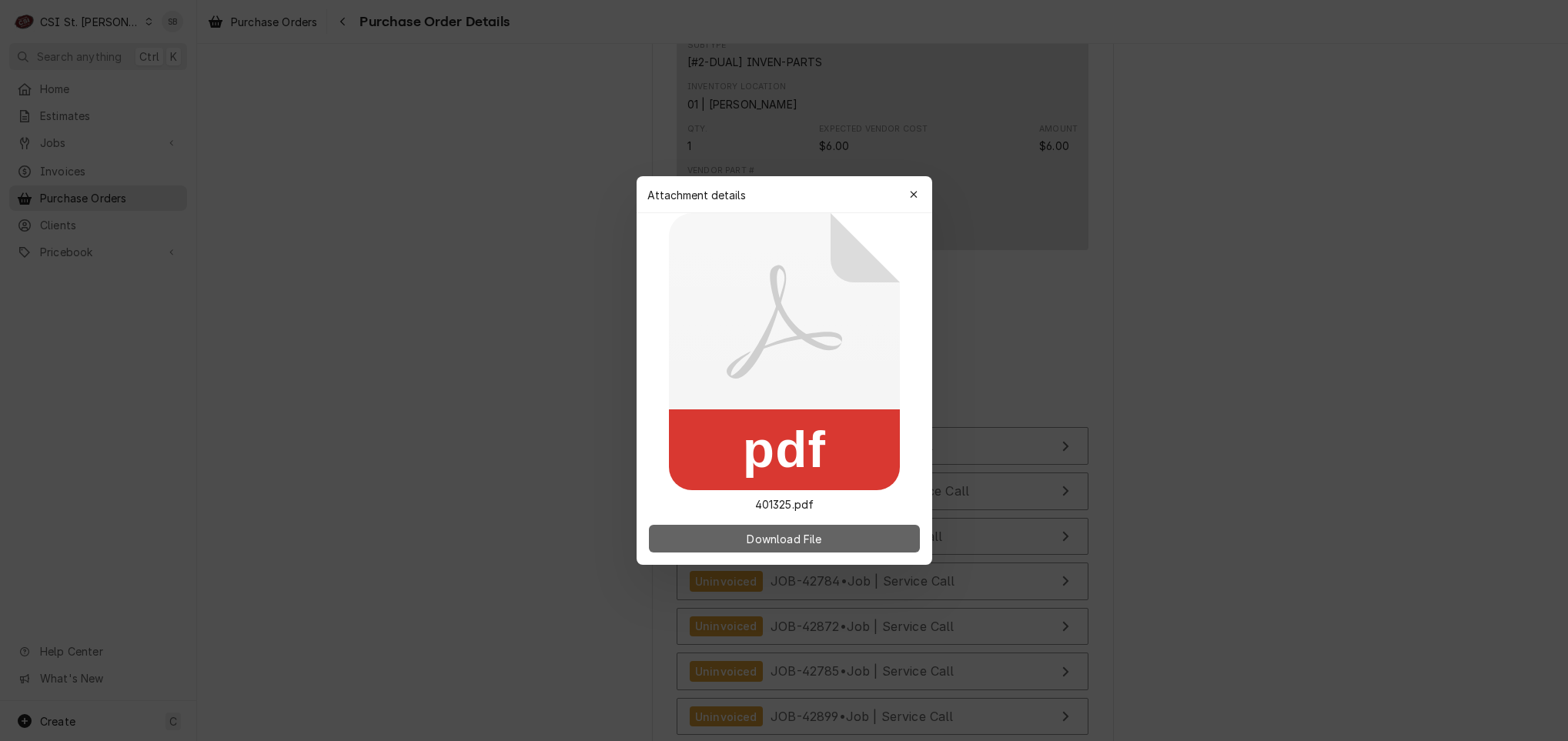
click at [746, 534] on span "Download File" at bounding box center [784, 538] width 81 height 16
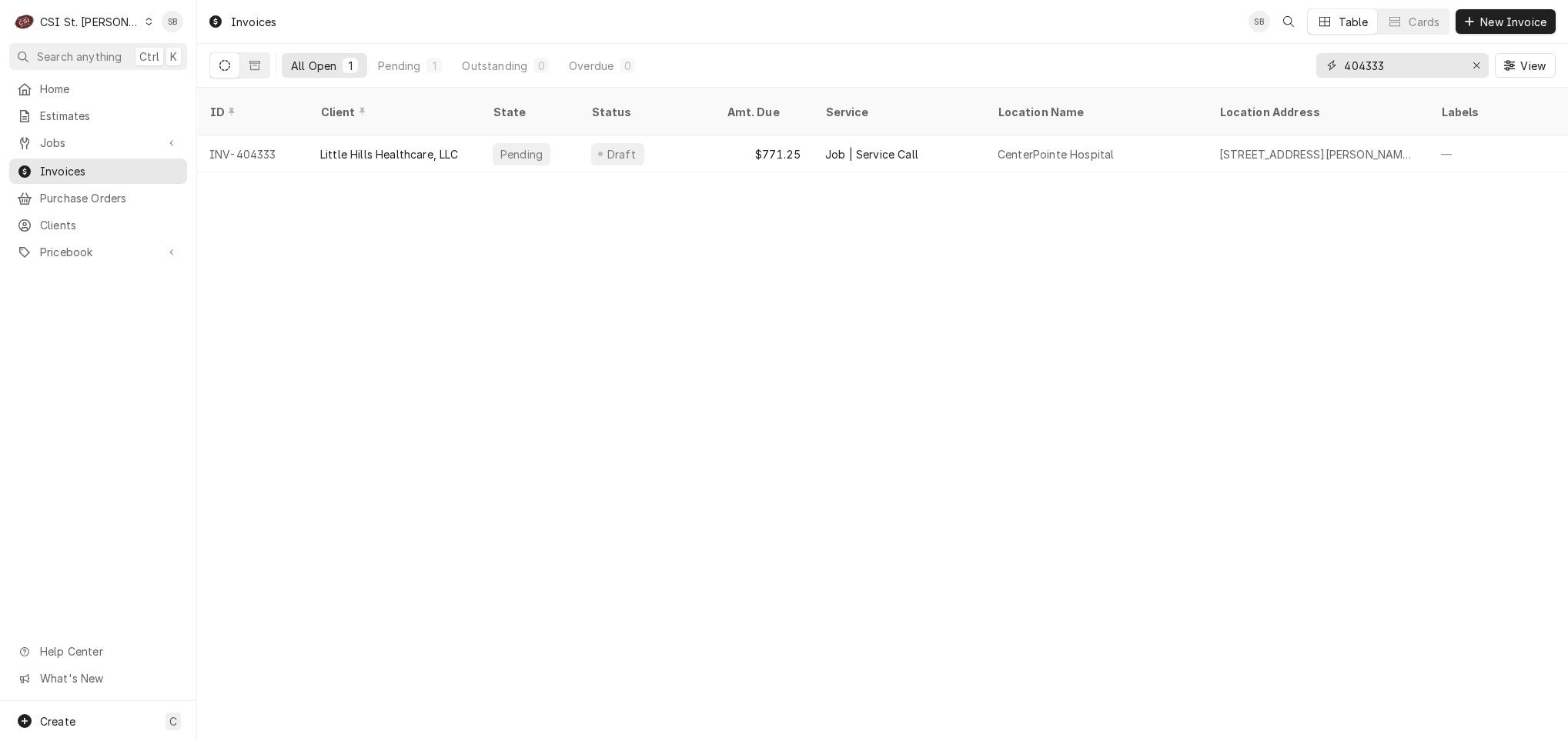
click at [1411, 63] on input "404333" at bounding box center [1402, 65] width 116 height 24
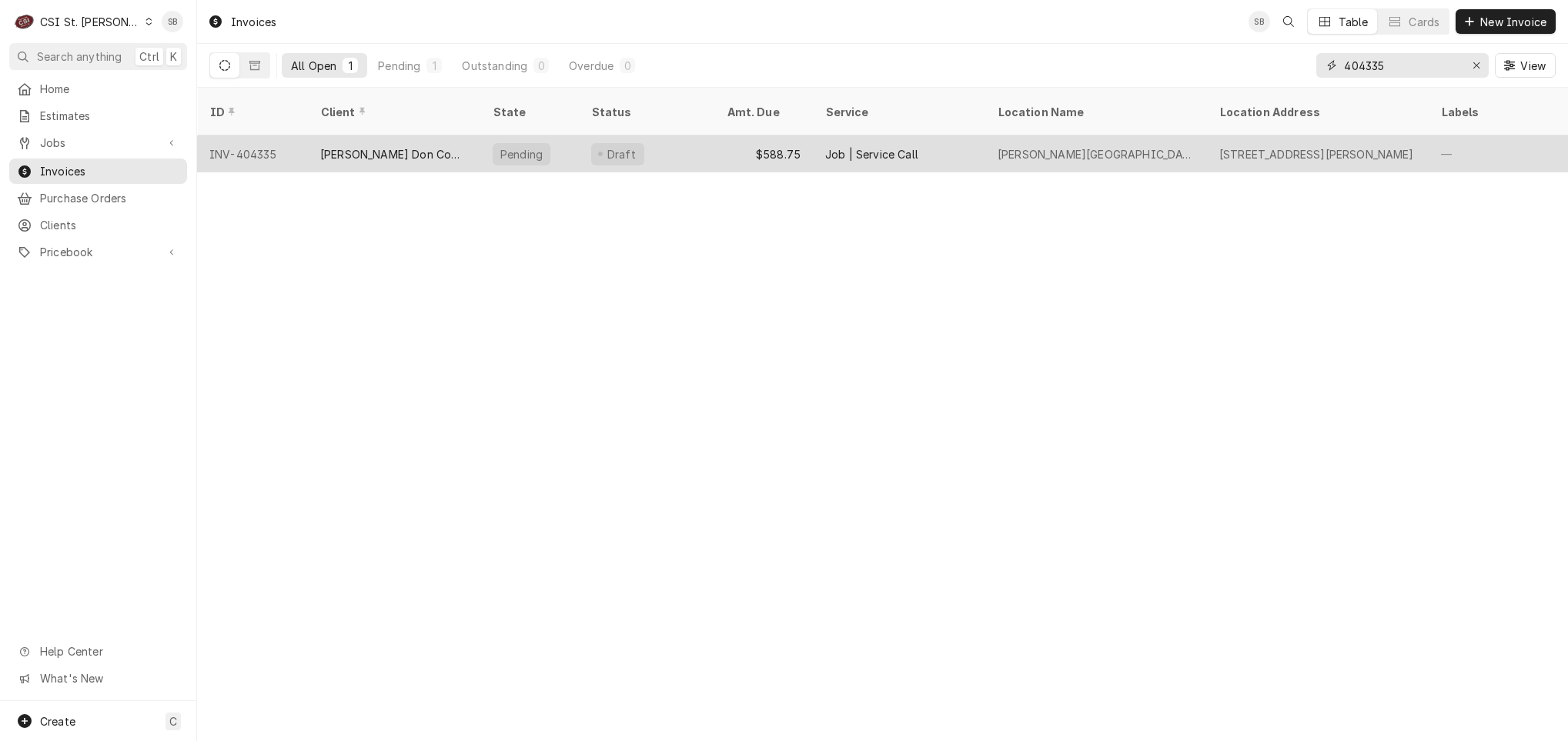
type input "404335"
click at [672, 137] on div "Draft" at bounding box center [647, 154] width 135 height 37
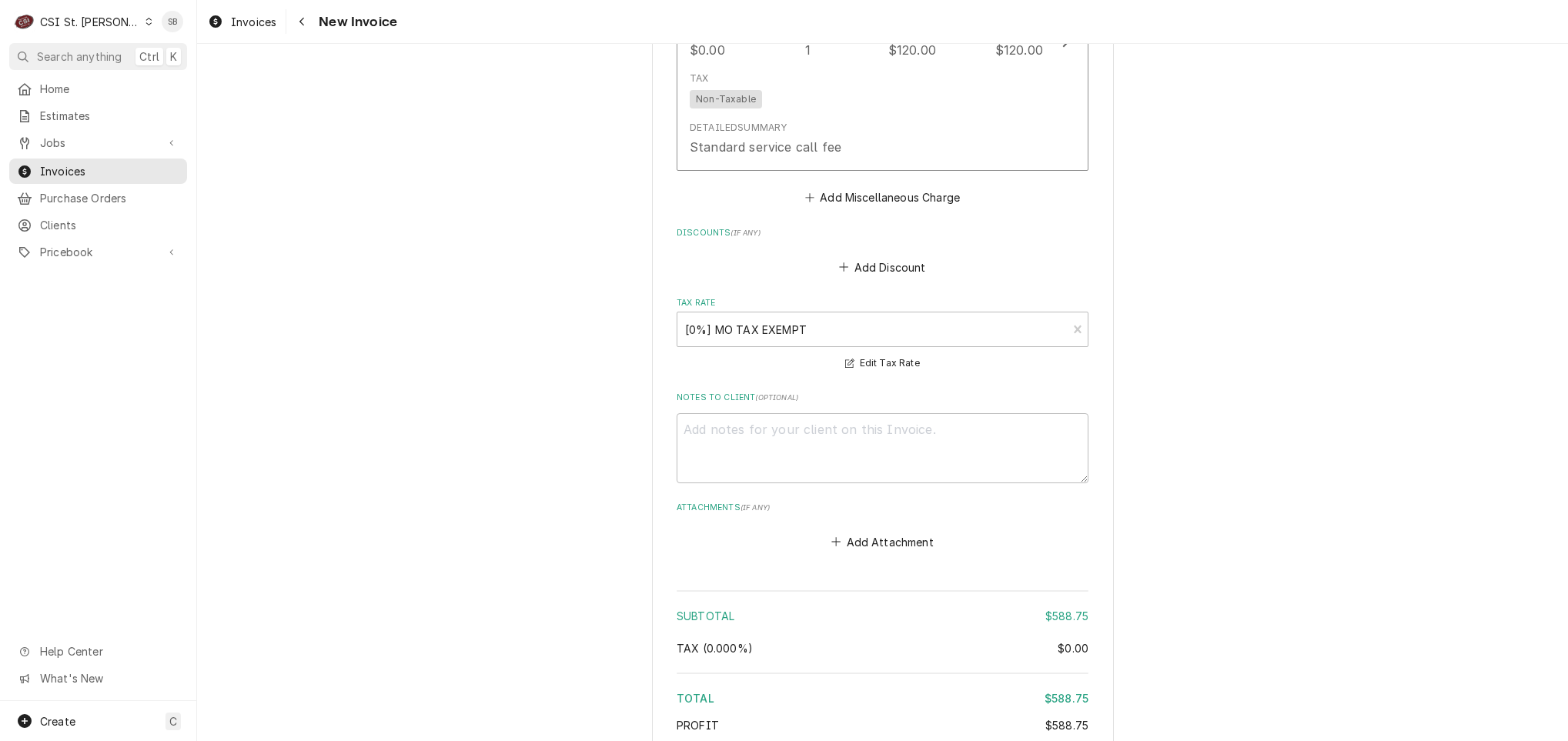
scroll to position [2145, 0]
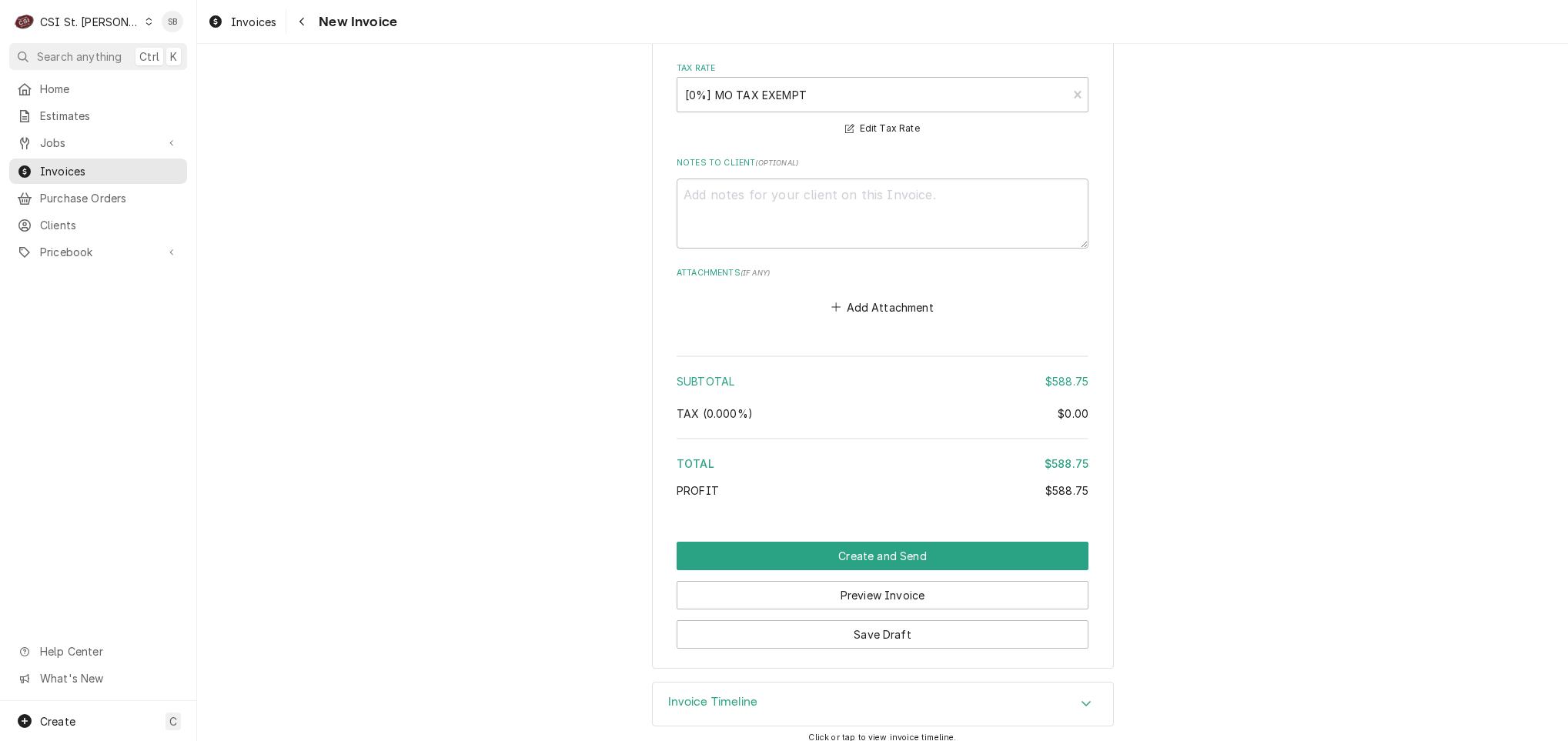
click at [841, 689] on div "Invoice Timeline" at bounding box center [882, 704] width 460 height 43
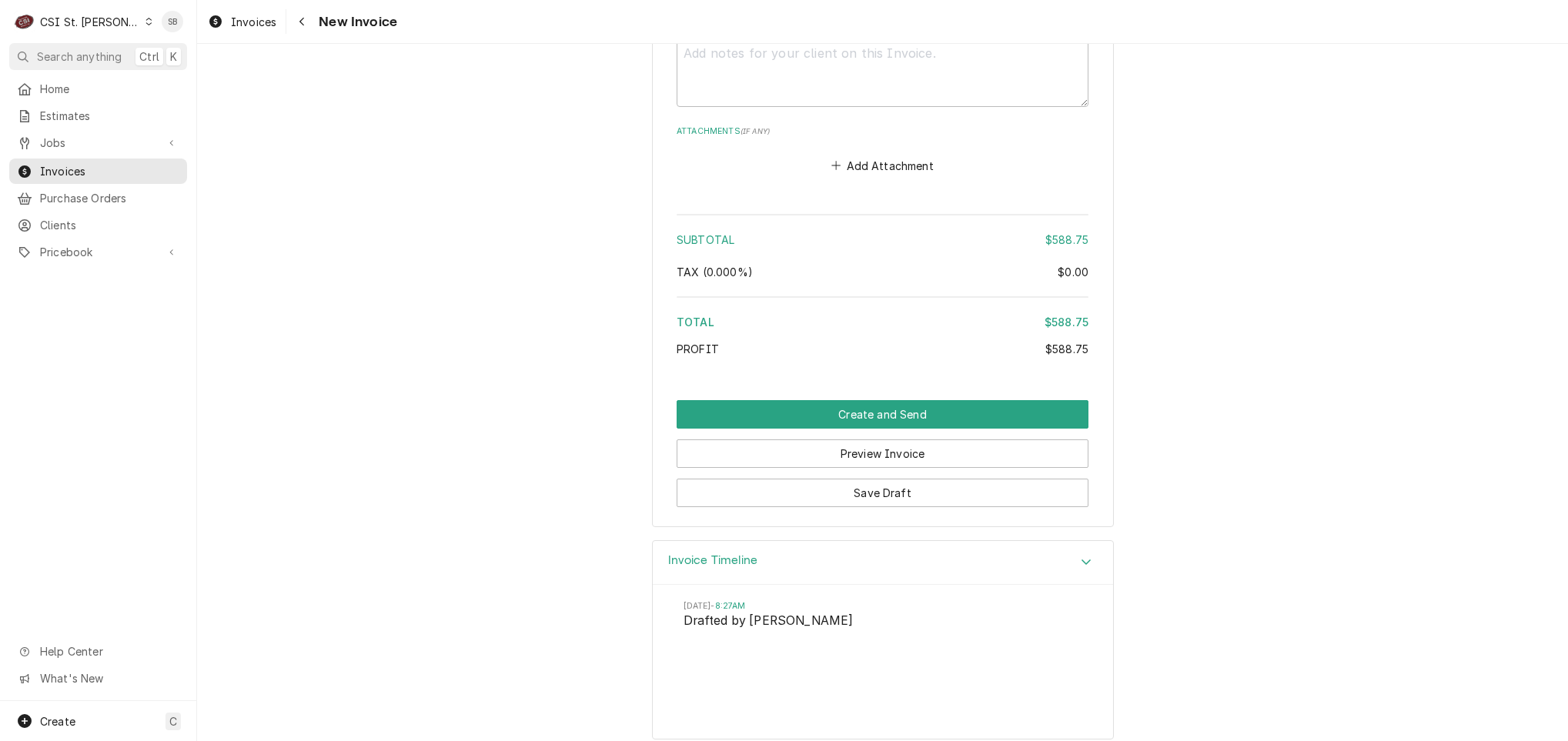
scroll to position [2287, 0]
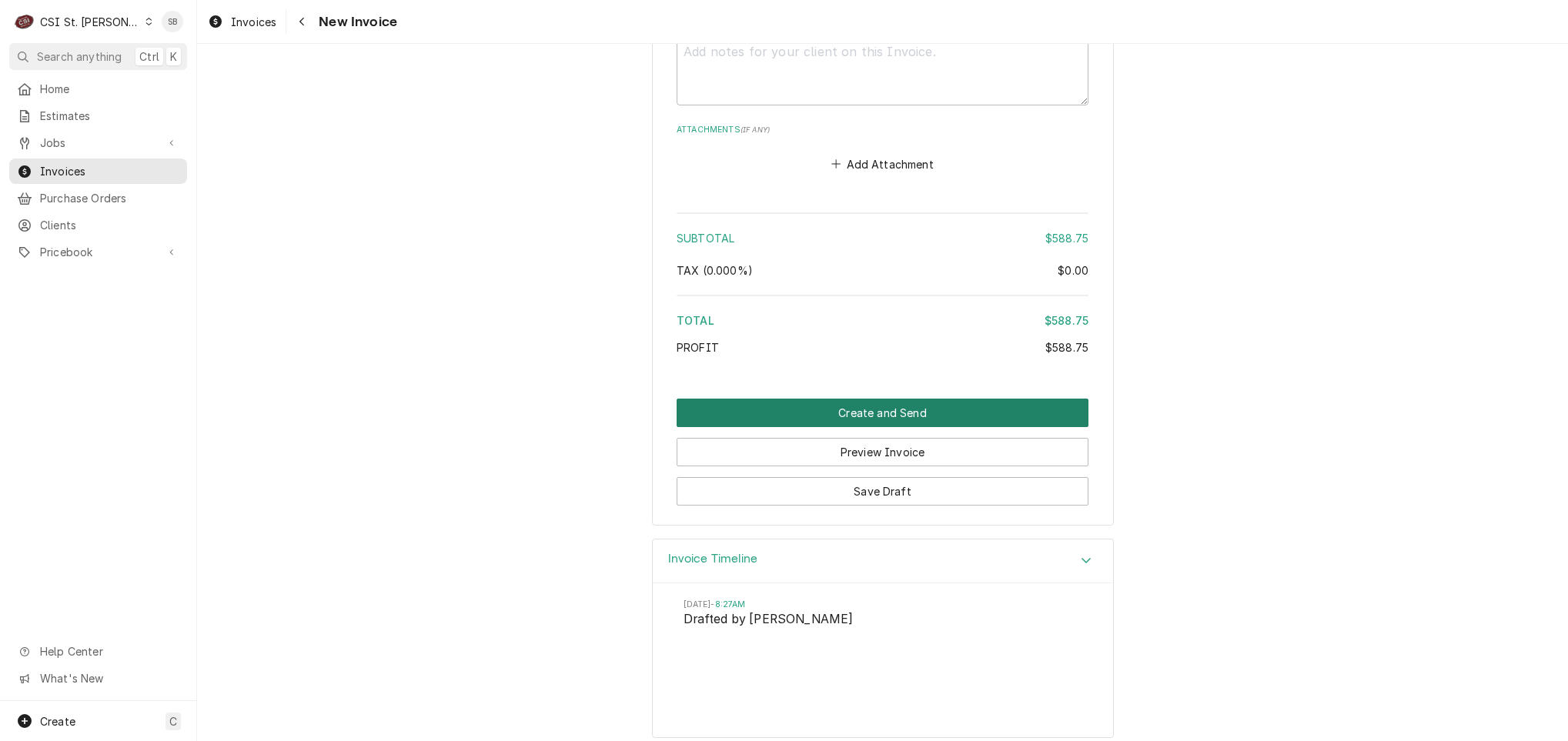
click at [859, 548] on div "Invoice Timeline" at bounding box center [882, 561] width 460 height 44
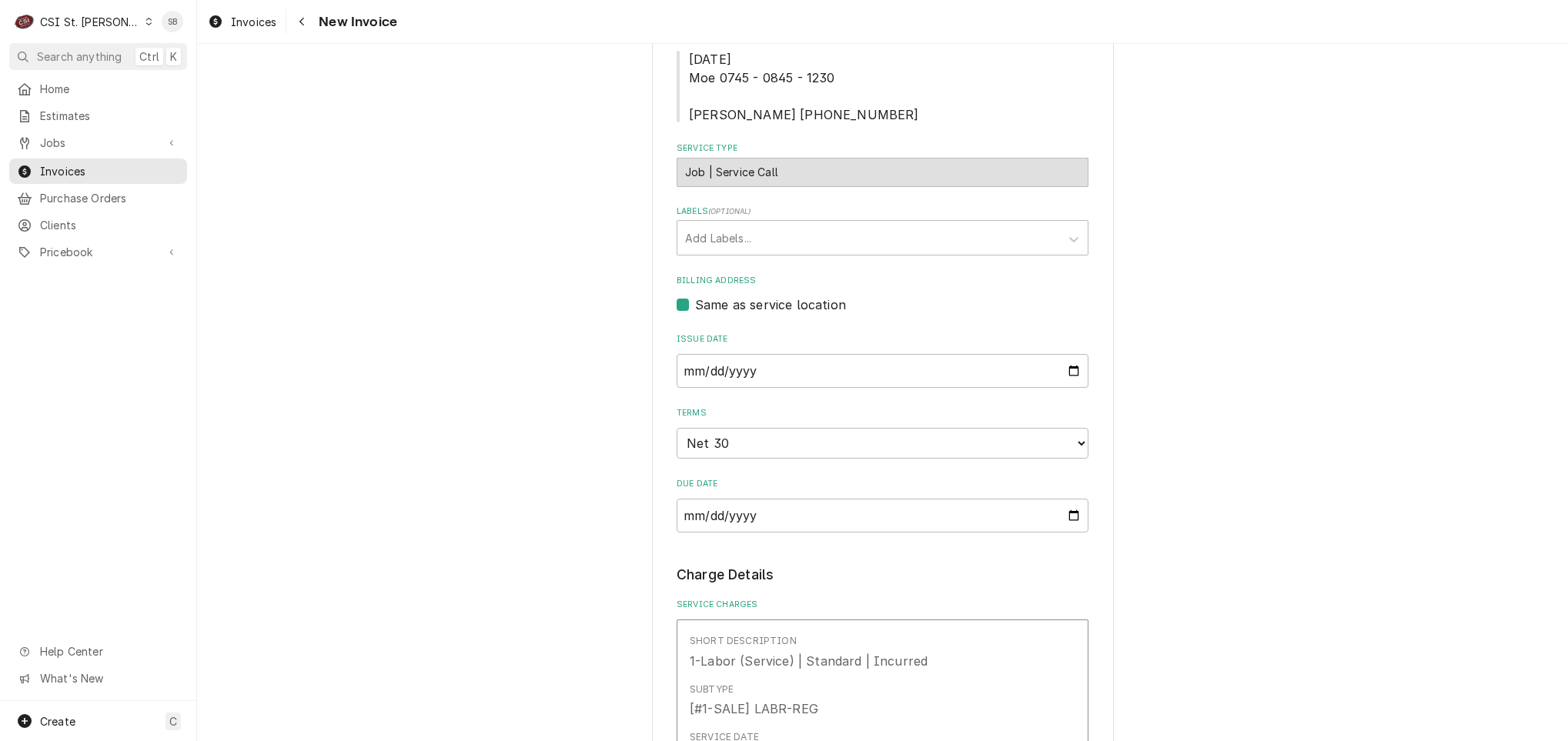
scroll to position [182, 0]
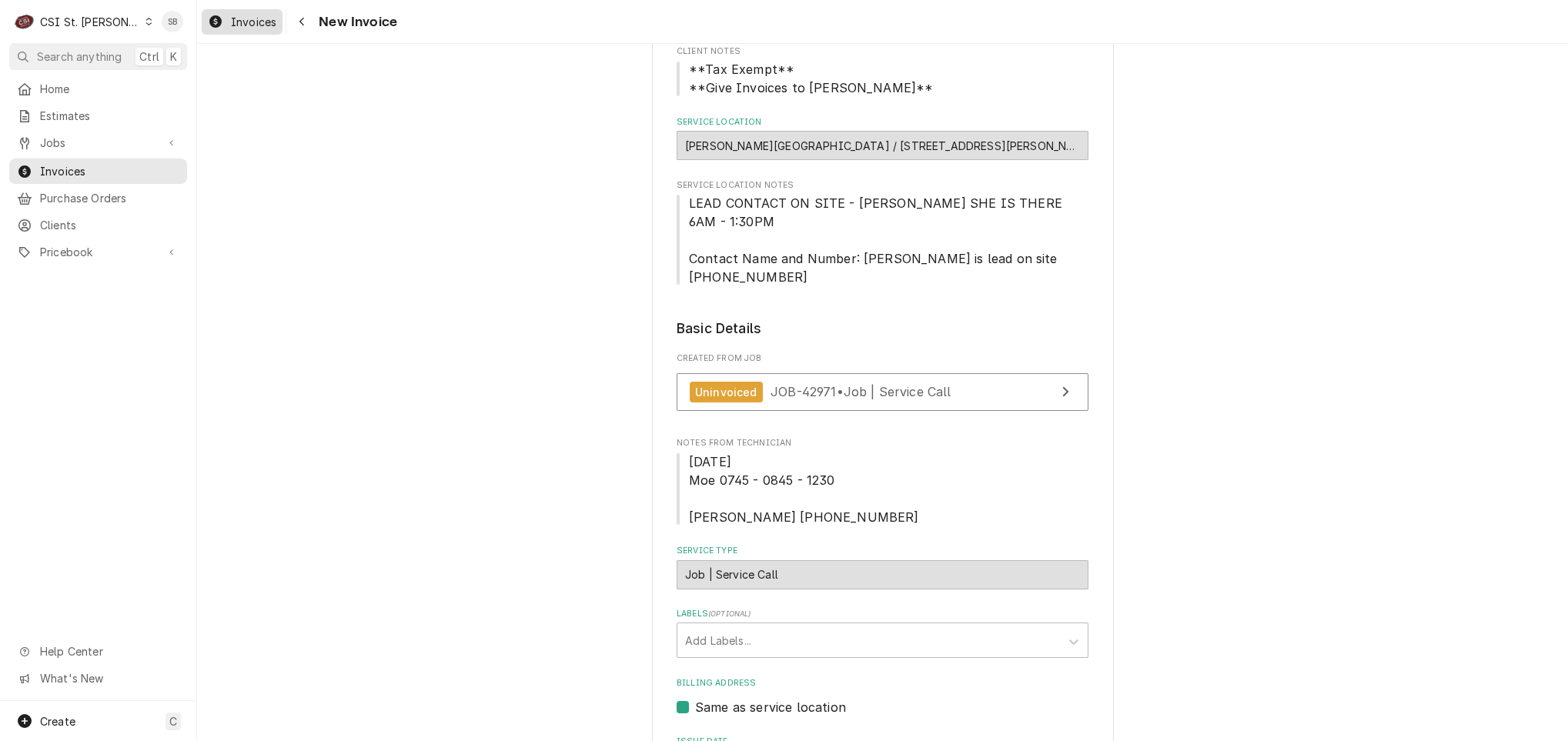
drag, startPoint x: 257, startPoint y: 23, endPoint x: 280, endPoint y: 23, distance: 23.0
click at [257, 23] on span "Invoices" at bounding box center [253, 21] width 46 height 16
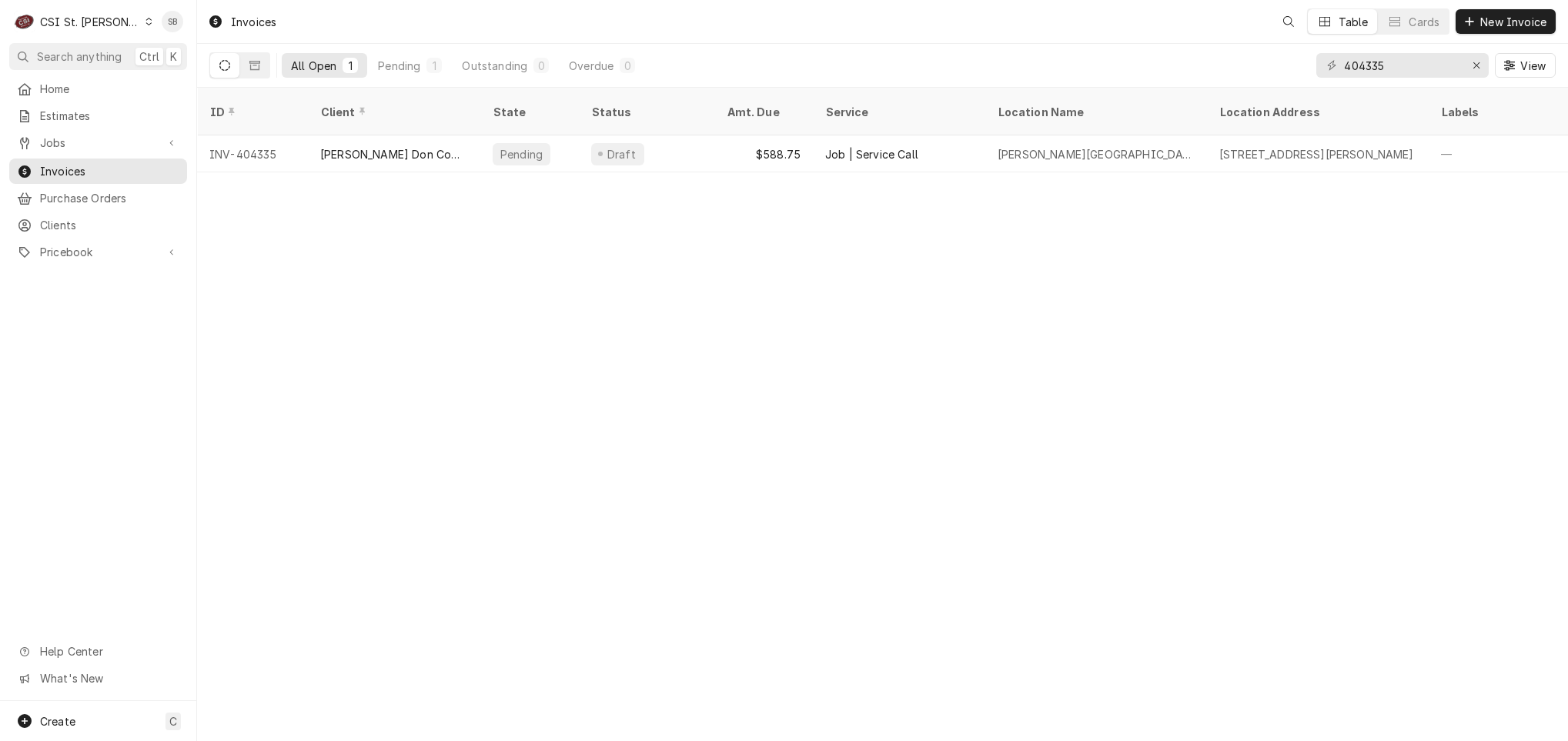
click at [1459, 57] on div "404335" at bounding box center [1403, 65] width 172 height 24
click at [1413, 58] on input "404335" at bounding box center [1402, 65] width 116 height 24
type input "404337"
